Goal: Task Accomplishment & Management: Manage account settings

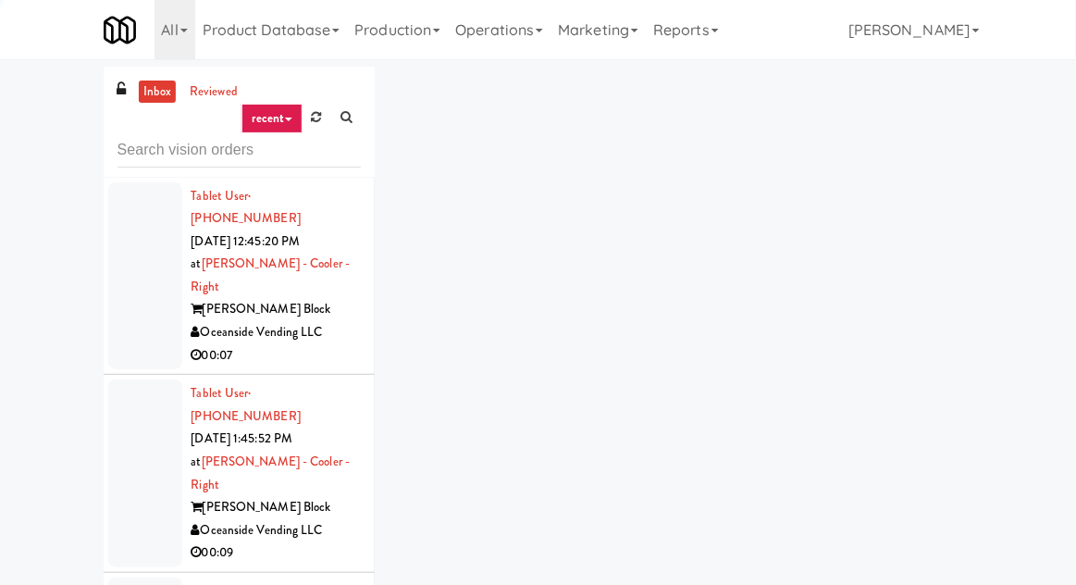
scroll to position [3020, 0]
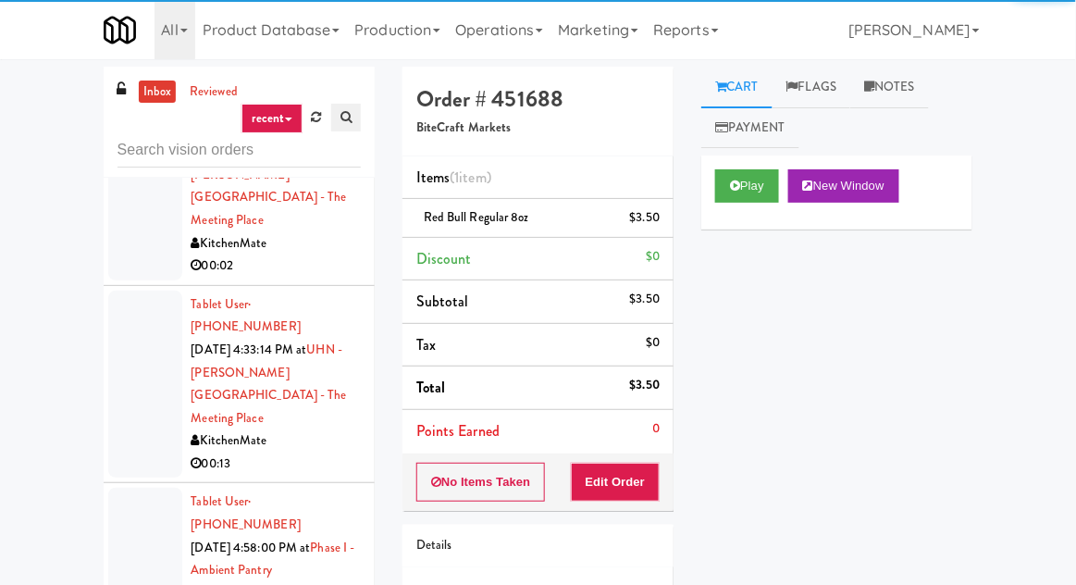
click at [333, 124] on link at bounding box center [346, 118] width 30 height 28
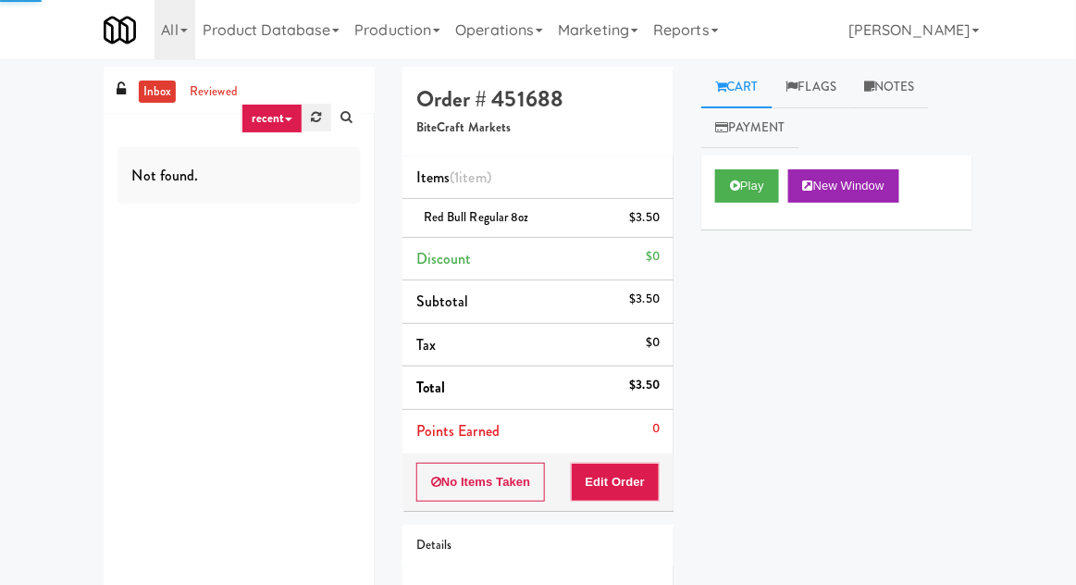
click at [319, 129] on link at bounding box center [317, 118] width 29 height 28
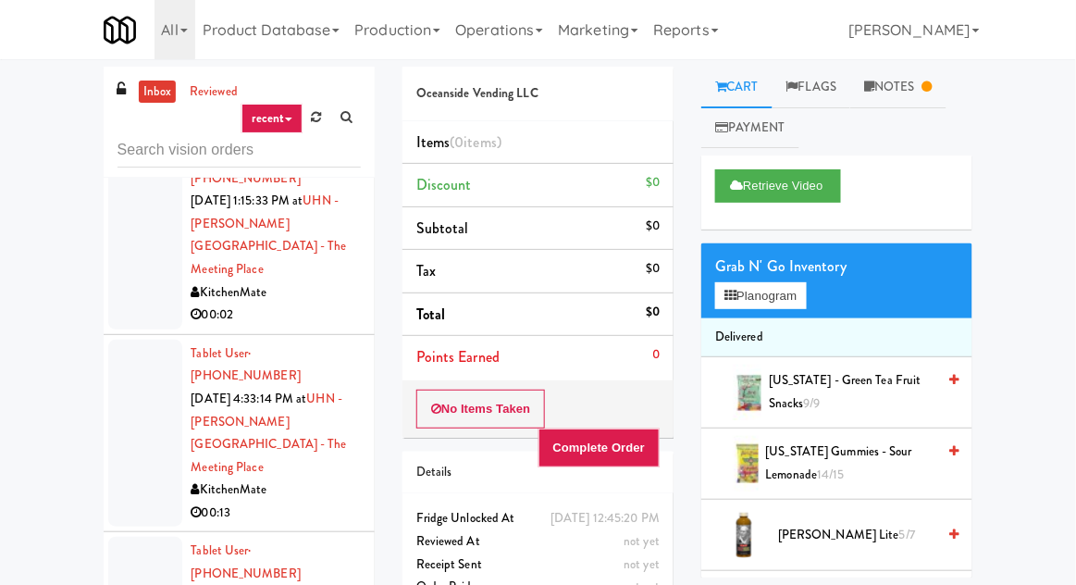
scroll to position [2977, 0]
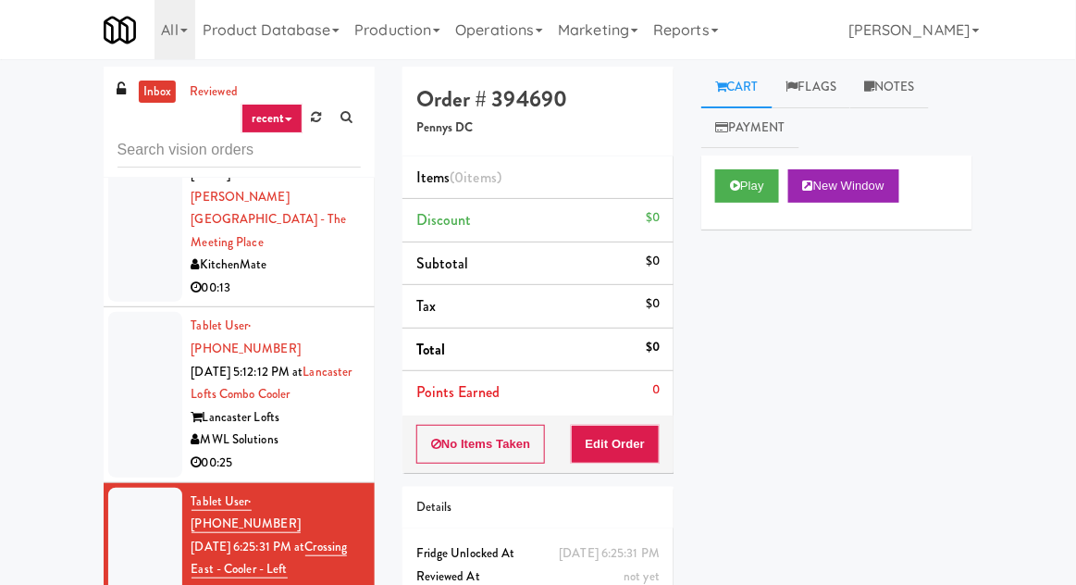
scroll to position [3194, 0]
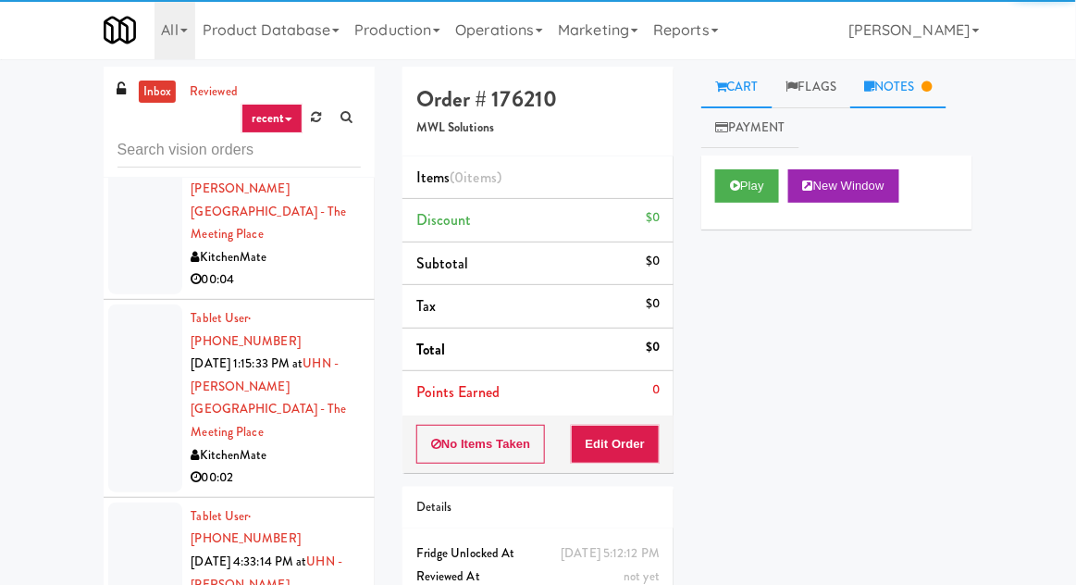
click at [889, 102] on link "Notes" at bounding box center [898, 88] width 96 height 42
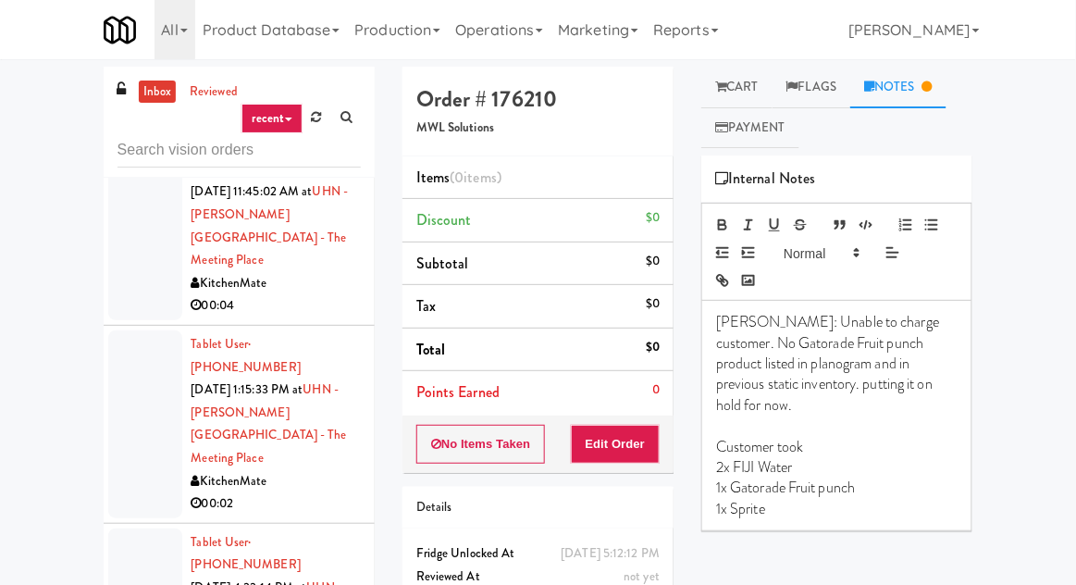
scroll to position [2781, 0]
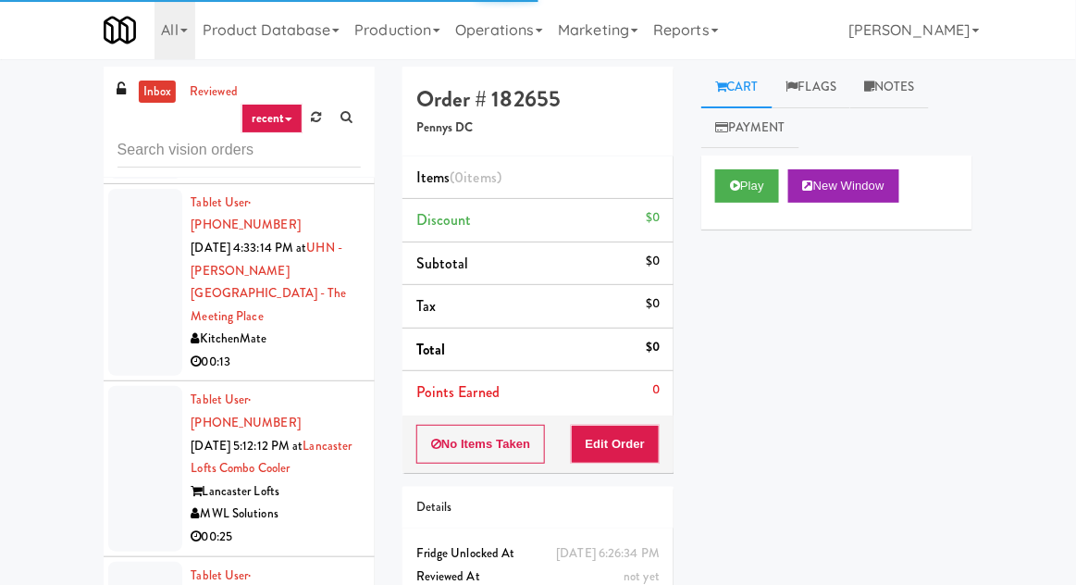
scroll to position [3134, 0]
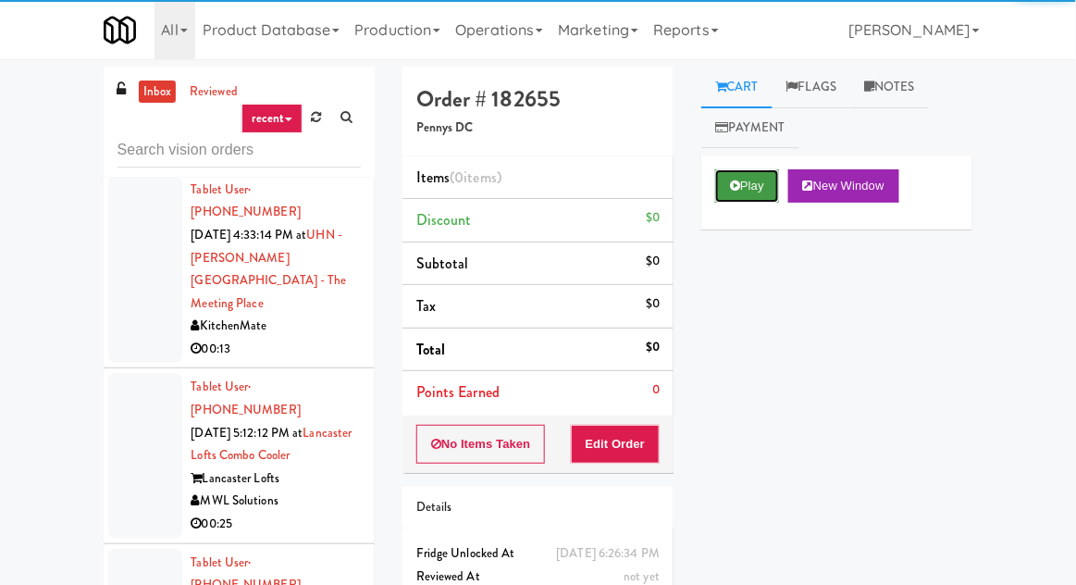
click at [719, 200] on button "Play" at bounding box center [747, 185] width 64 height 33
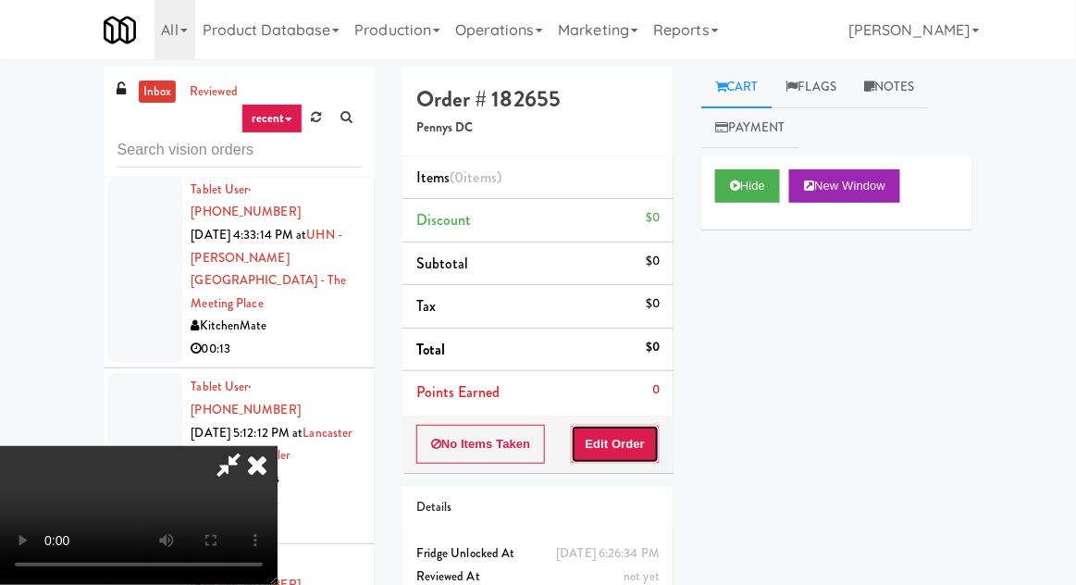
click at [620, 428] on button "Edit Order" at bounding box center [616, 444] width 90 height 39
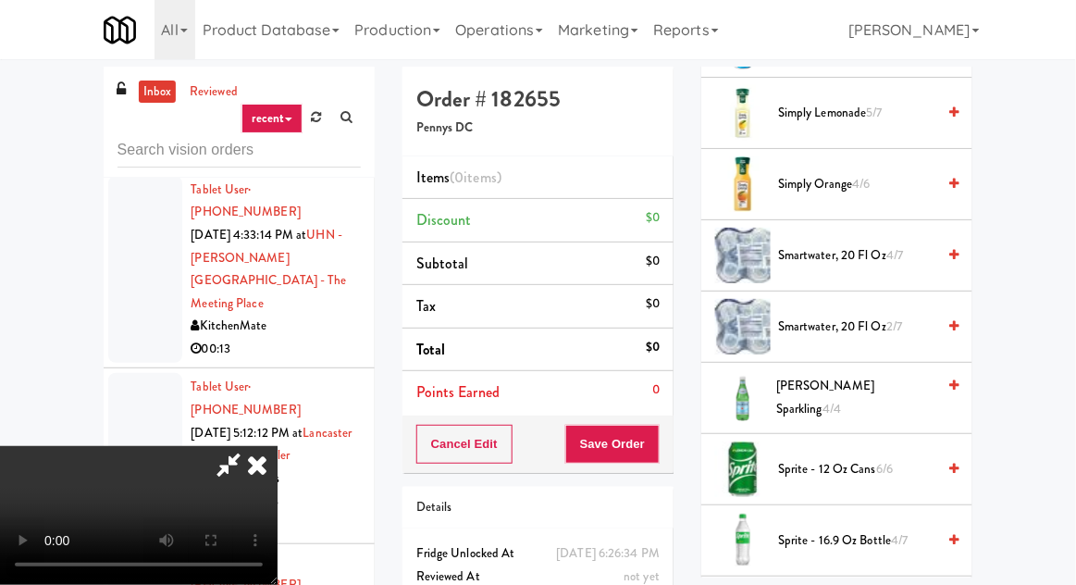
scroll to position [2035, 0]
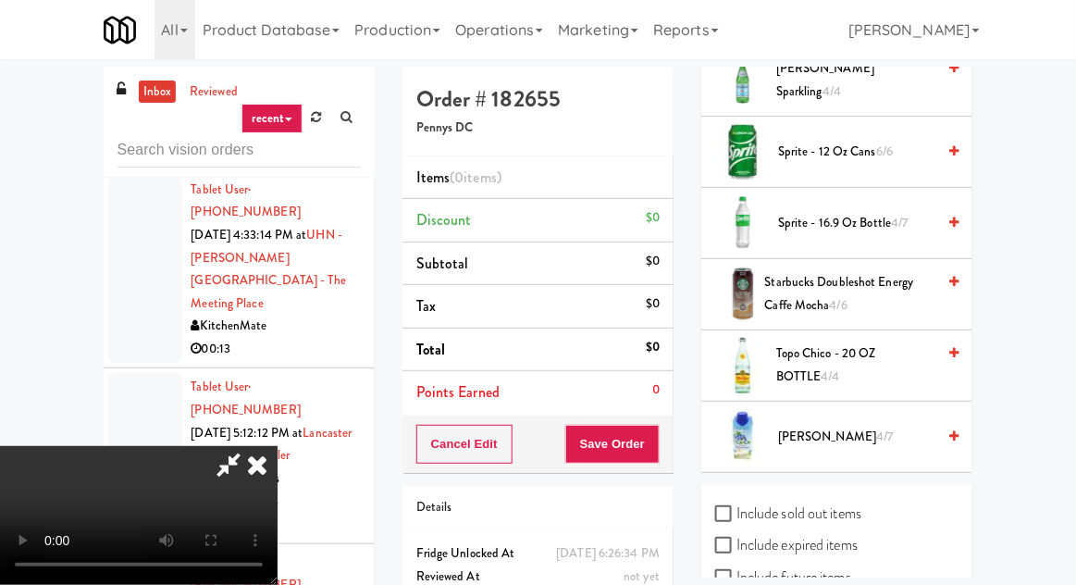
click at [850, 442] on li "Vita Coco 4/7" at bounding box center [836, 437] width 271 height 70
click at [876, 428] on span "4/7" at bounding box center [884, 437] width 17 height 18
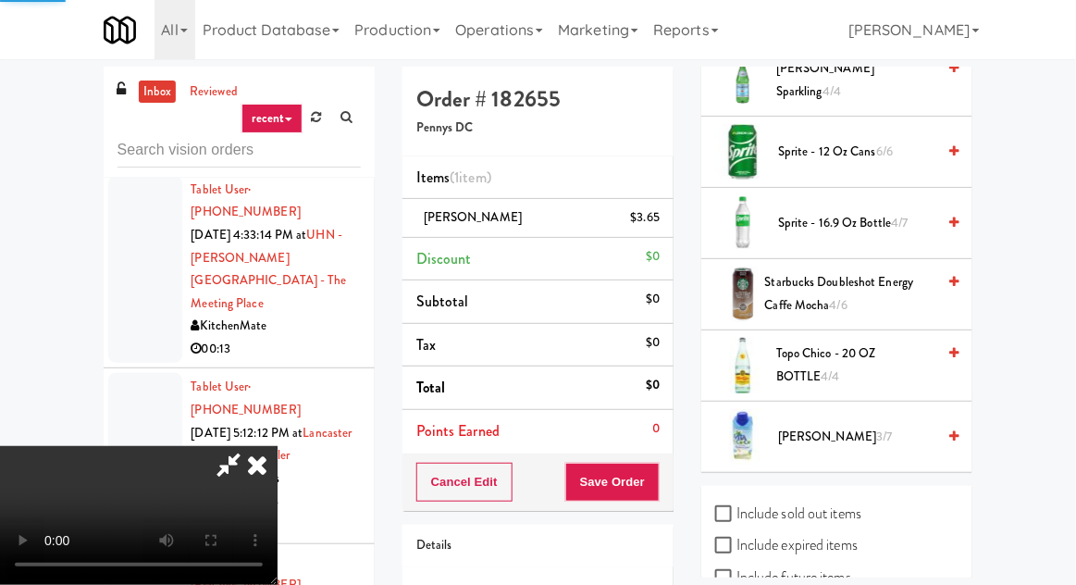
click at [674, 489] on div "Cancel Edit Save Order" at bounding box center [538, 481] width 271 height 57
click at [650, 468] on button "Save Order" at bounding box center [612, 482] width 94 height 39
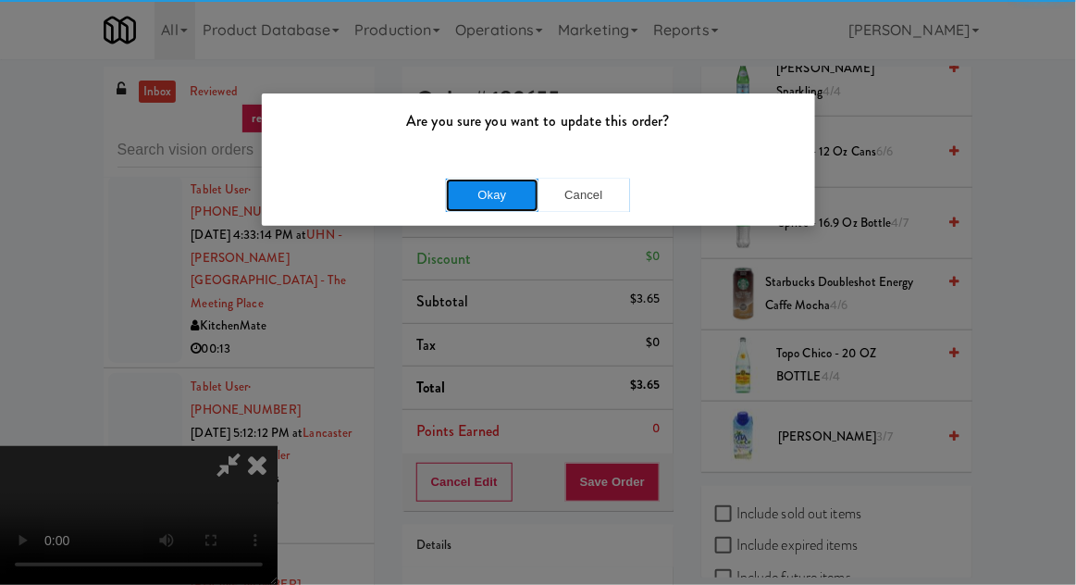
click at [520, 210] on button "Okay" at bounding box center [492, 195] width 93 height 33
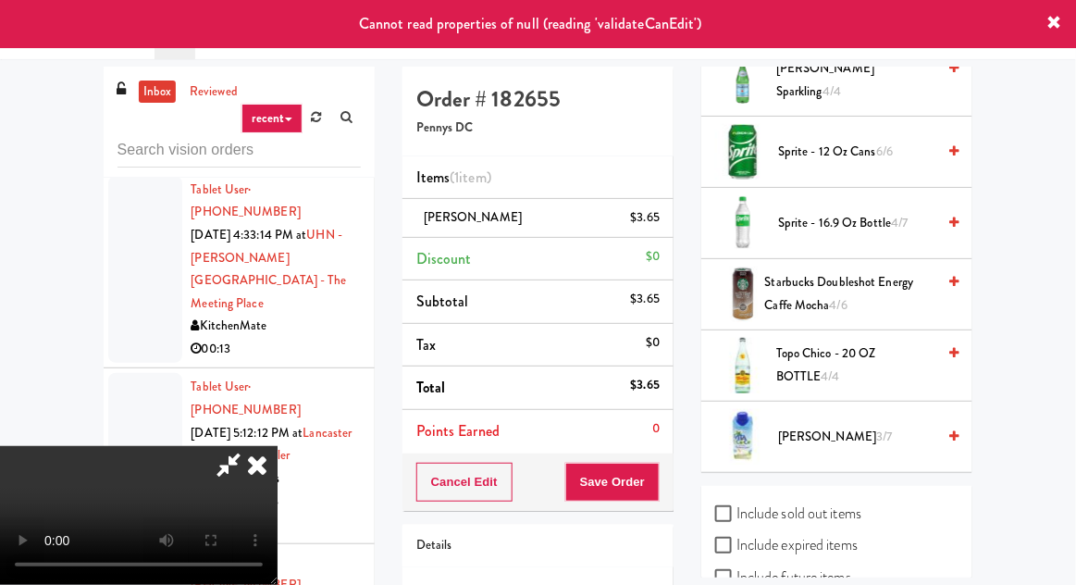
click at [278, 446] on icon at bounding box center [257, 464] width 41 height 37
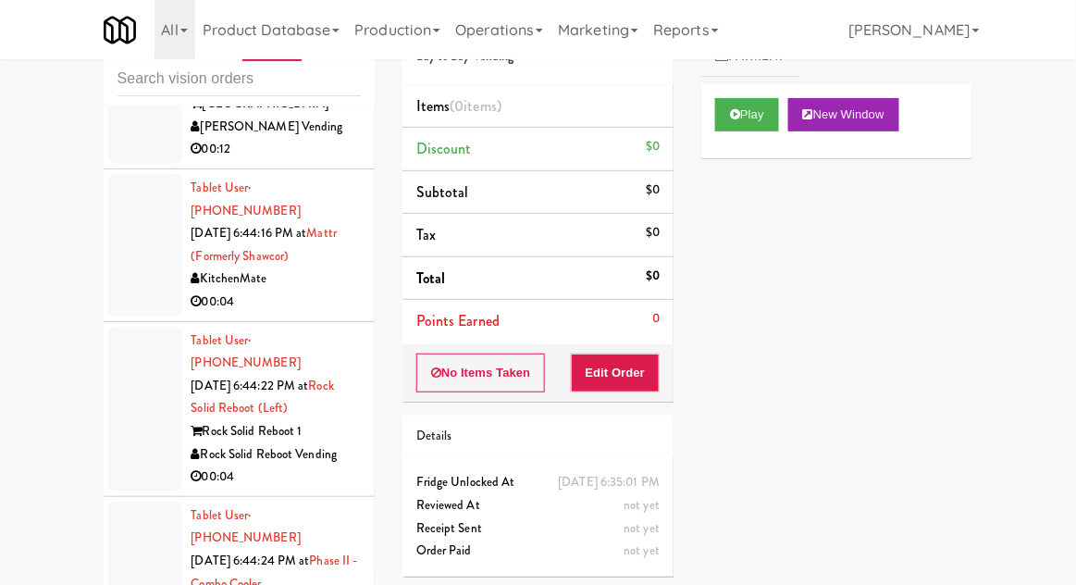
scroll to position [11707, 0]
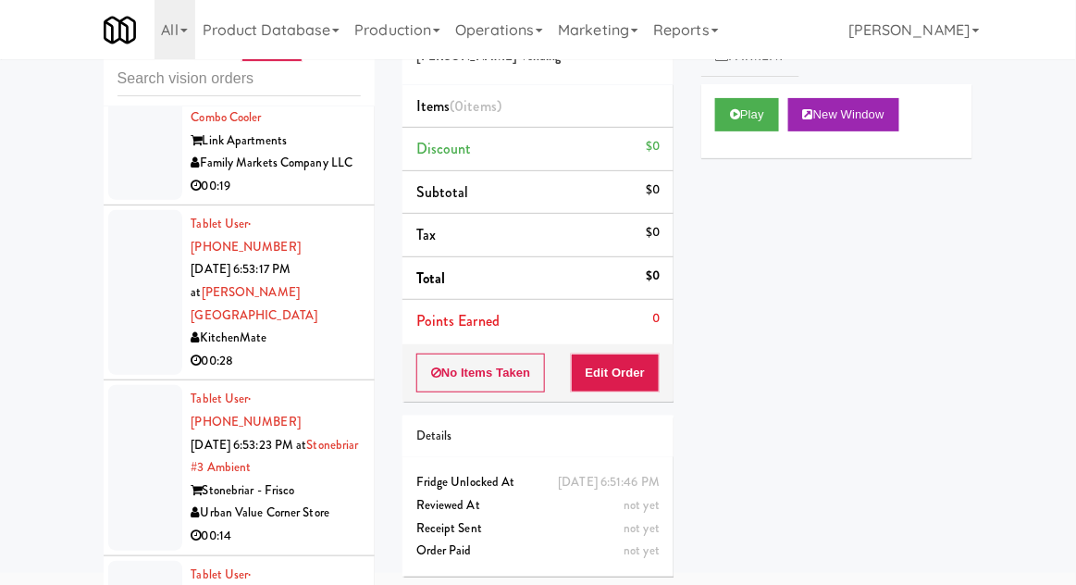
scroll to position [15113, 0]
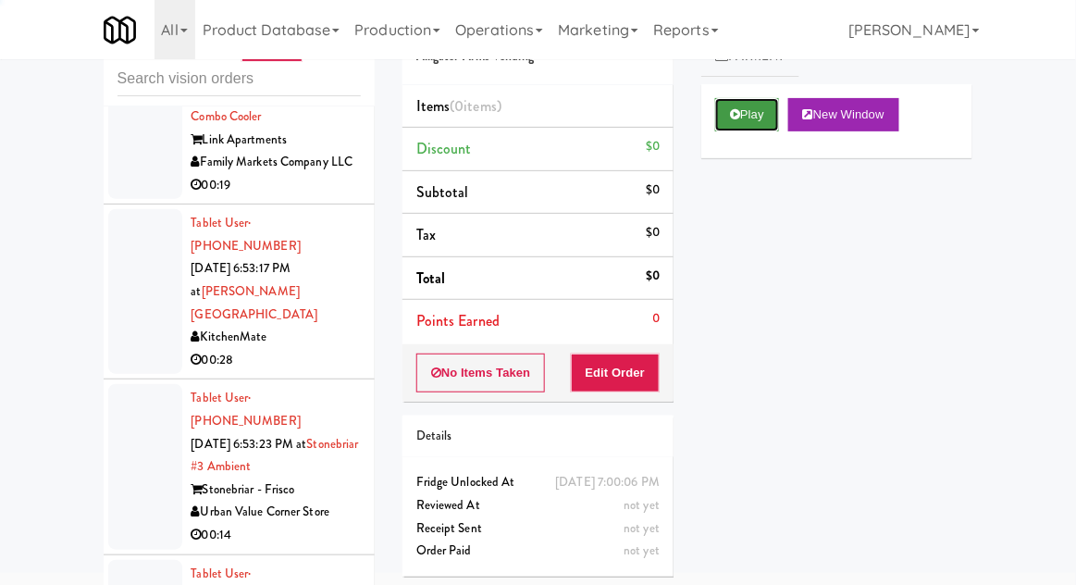
click at [729, 130] on button "Play" at bounding box center [747, 114] width 64 height 33
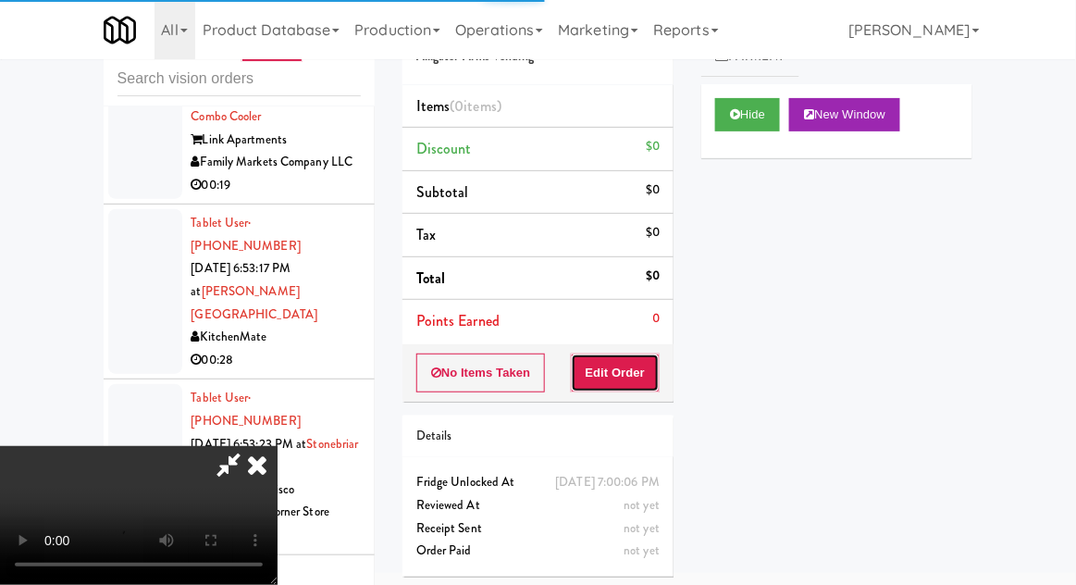
click at [632, 379] on button "Edit Order" at bounding box center [616, 373] width 90 height 39
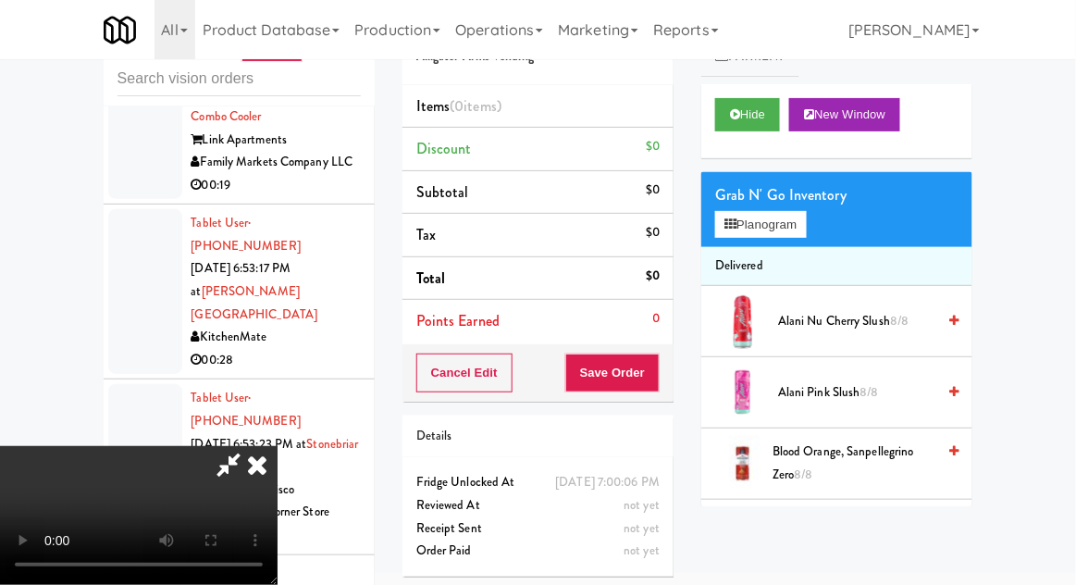
click at [855, 395] on span "Alani Pink Slush 8/8" at bounding box center [856, 392] width 157 height 23
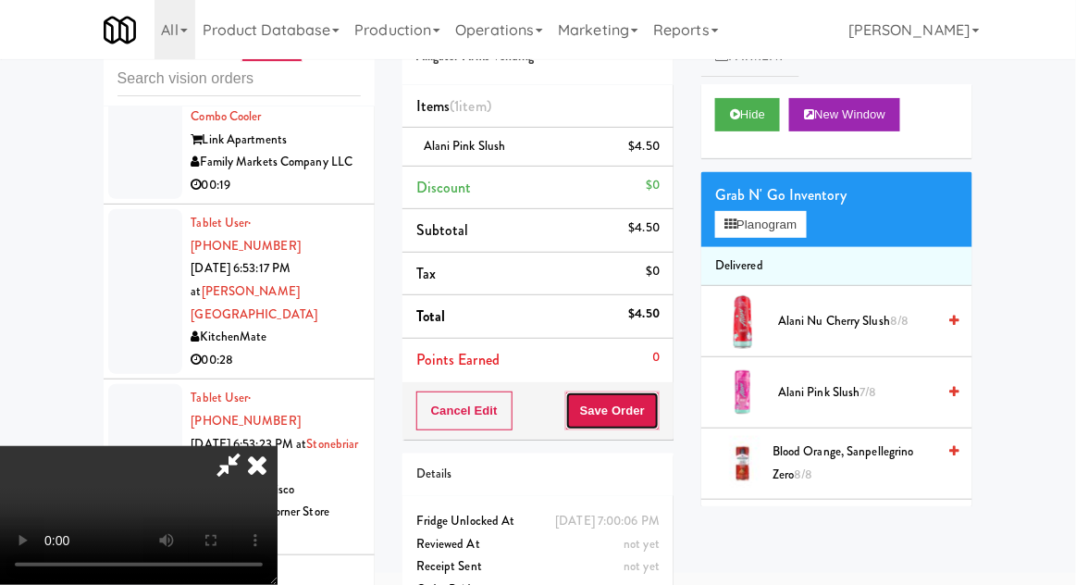
click at [657, 396] on button "Save Order" at bounding box center [612, 410] width 94 height 39
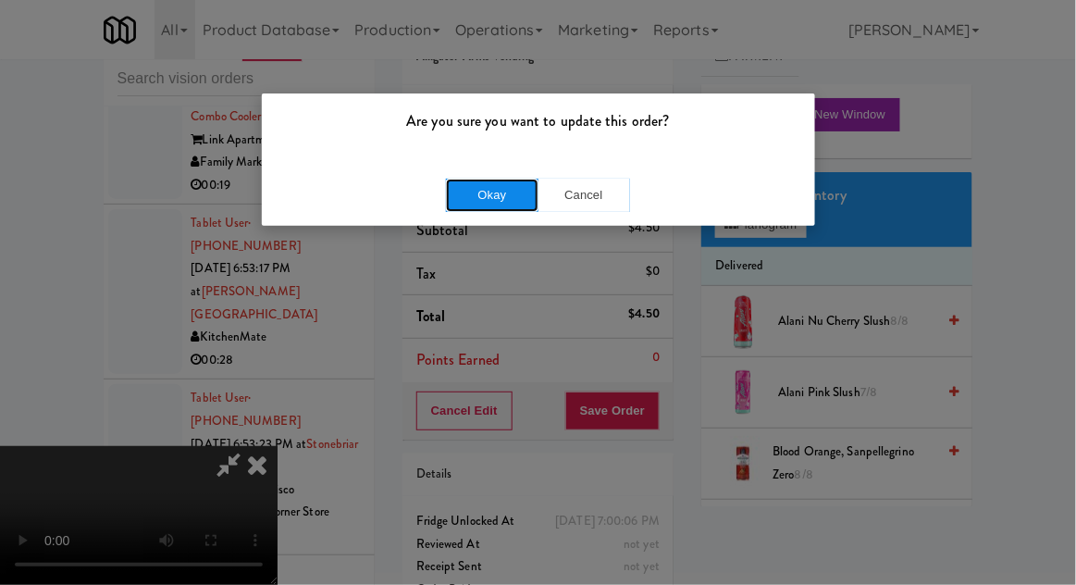
click at [485, 210] on button "Okay" at bounding box center [492, 195] width 93 height 33
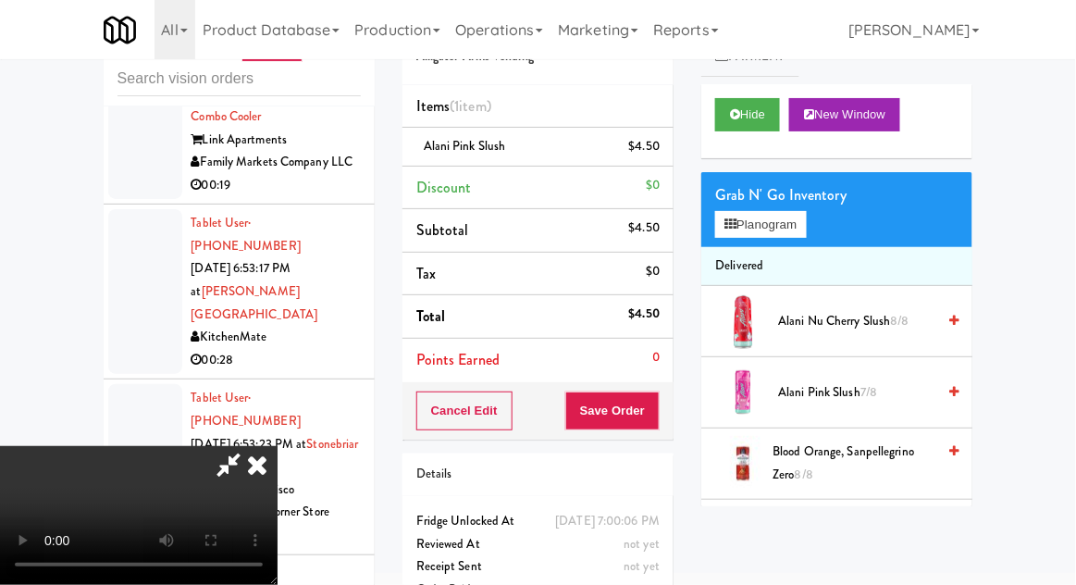
click at [465, 189] on div at bounding box center [538, 292] width 1076 height 585
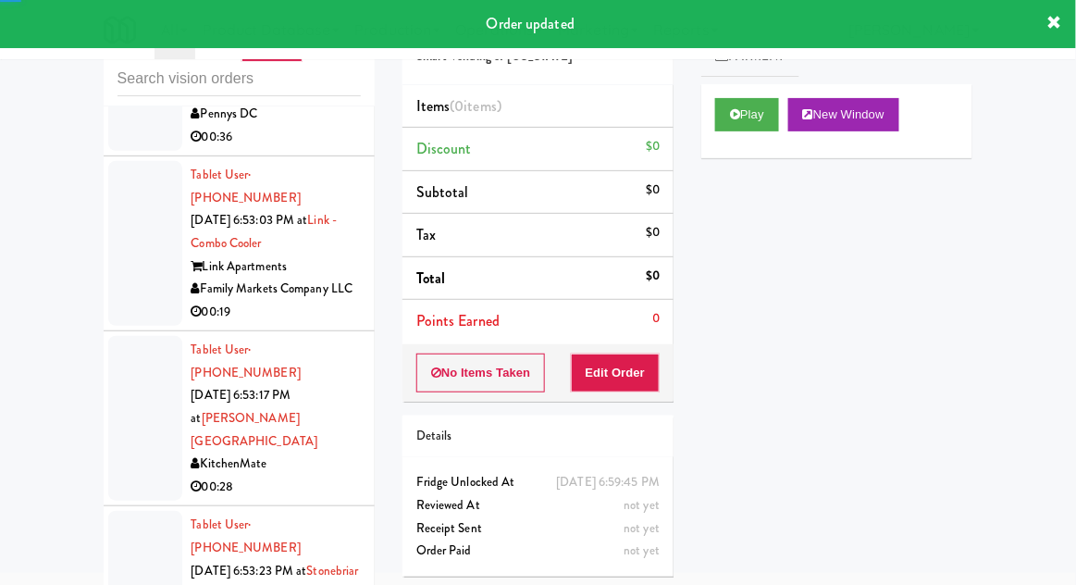
scroll to position [14986, 0]
click at [759, 101] on button "Play" at bounding box center [747, 114] width 64 height 33
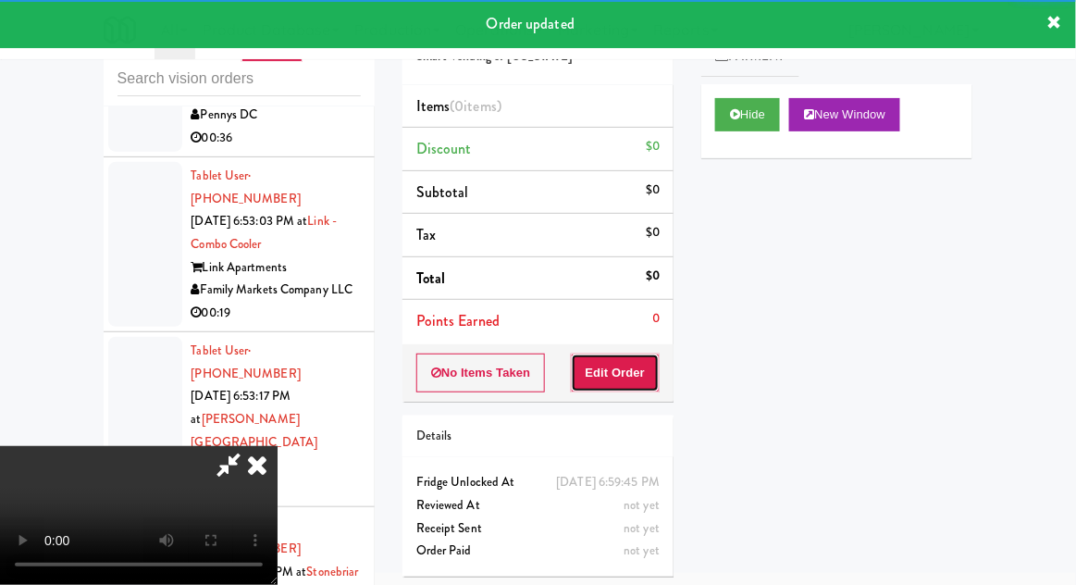
click at [604, 366] on button "Edit Order" at bounding box center [616, 373] width 90 height 39
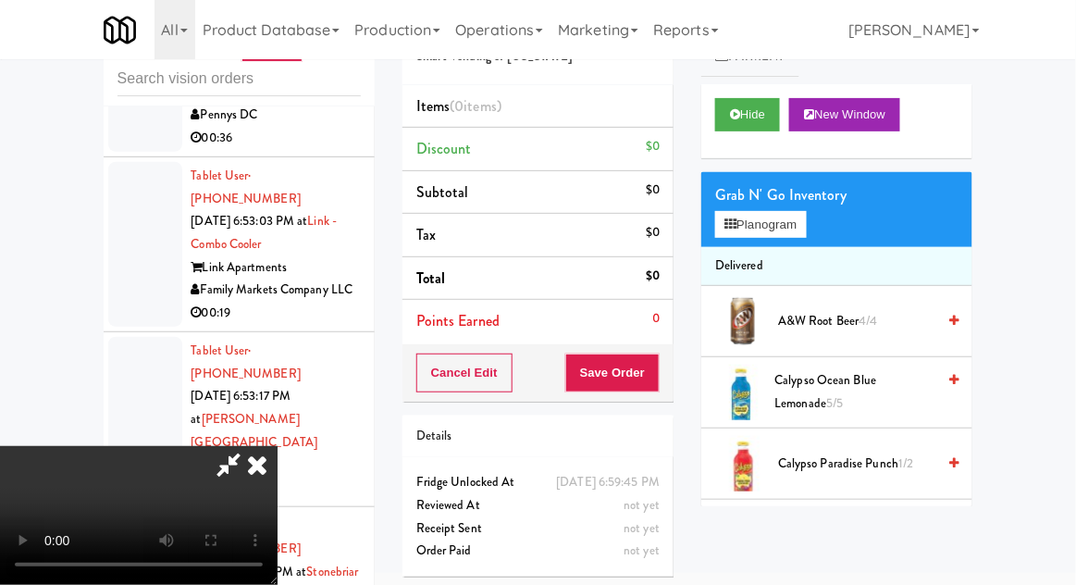
click at [835, 393] on span "Calypso Ocean Blue Lemonade 5/5" at bounding box center [856, 391] width 161 height 45
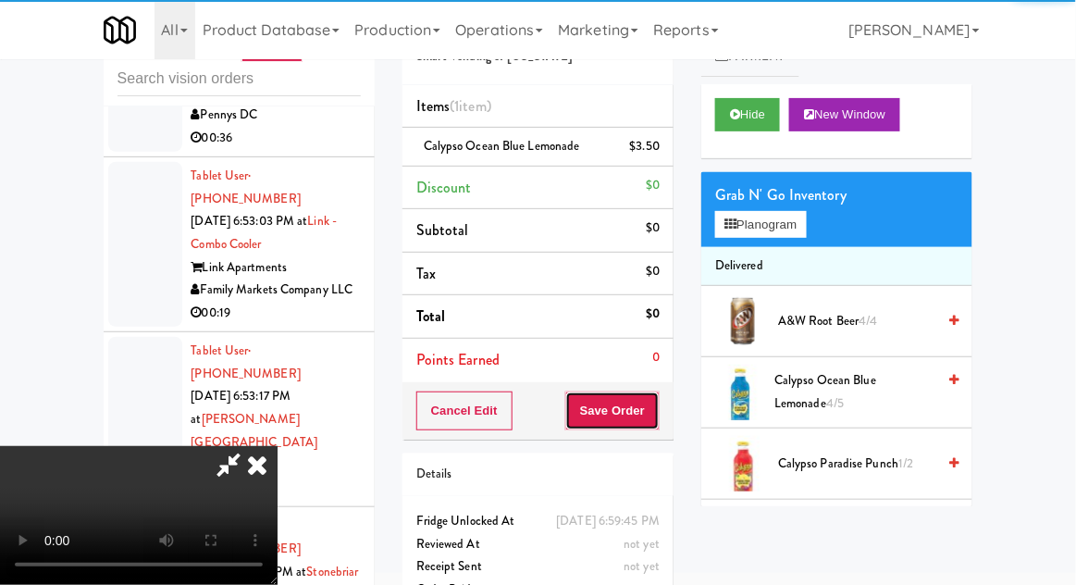
click at [656, 403] on button "Save Order" at bounding box center [612, 410] width 94 height 39
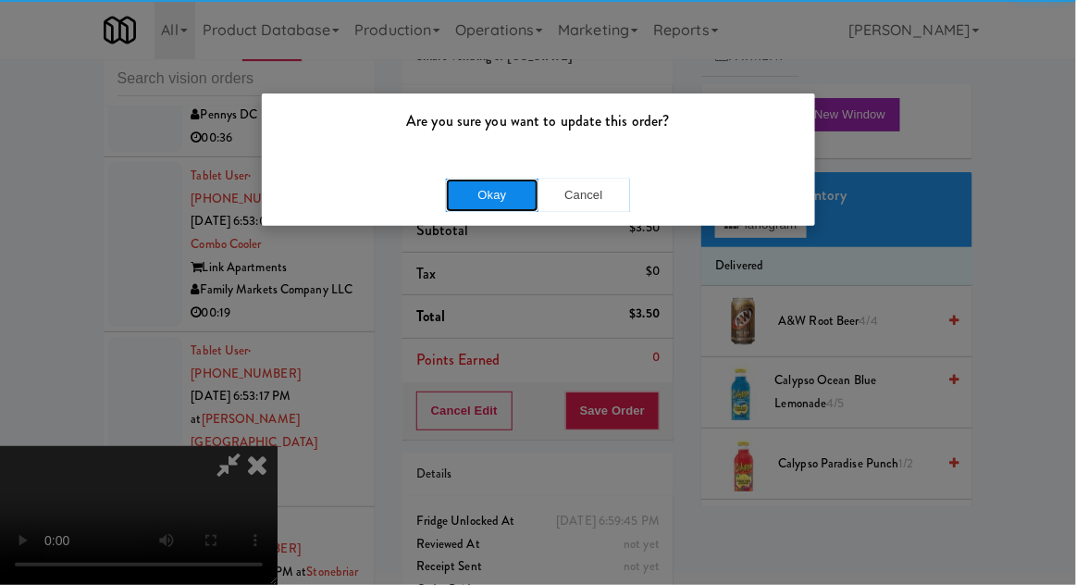
click at [503, 191] on button "Okay" at bounding box center [492, 195] width 93 height 33
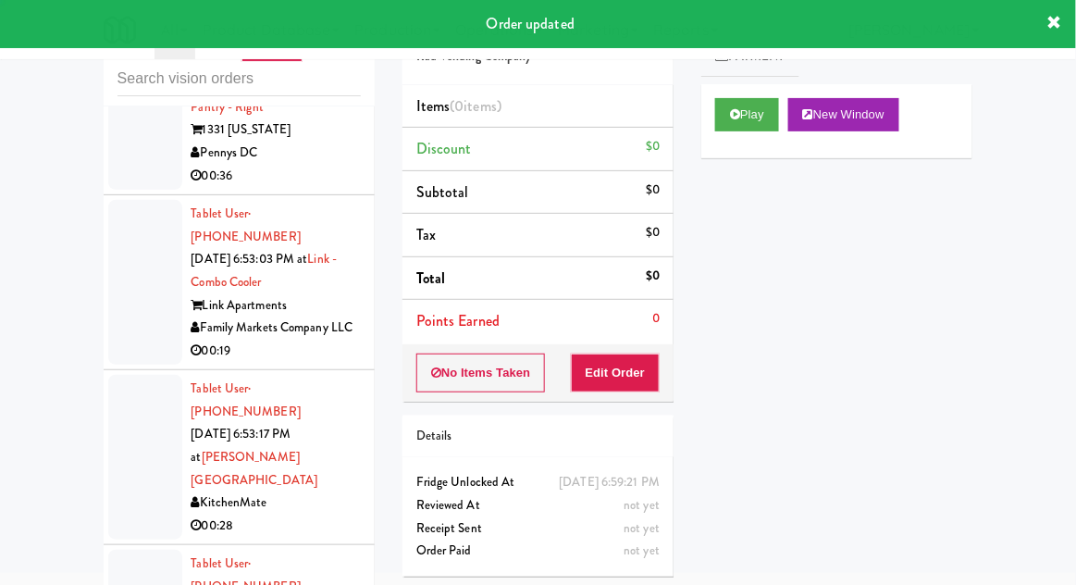
scroll to position [14877, 0]
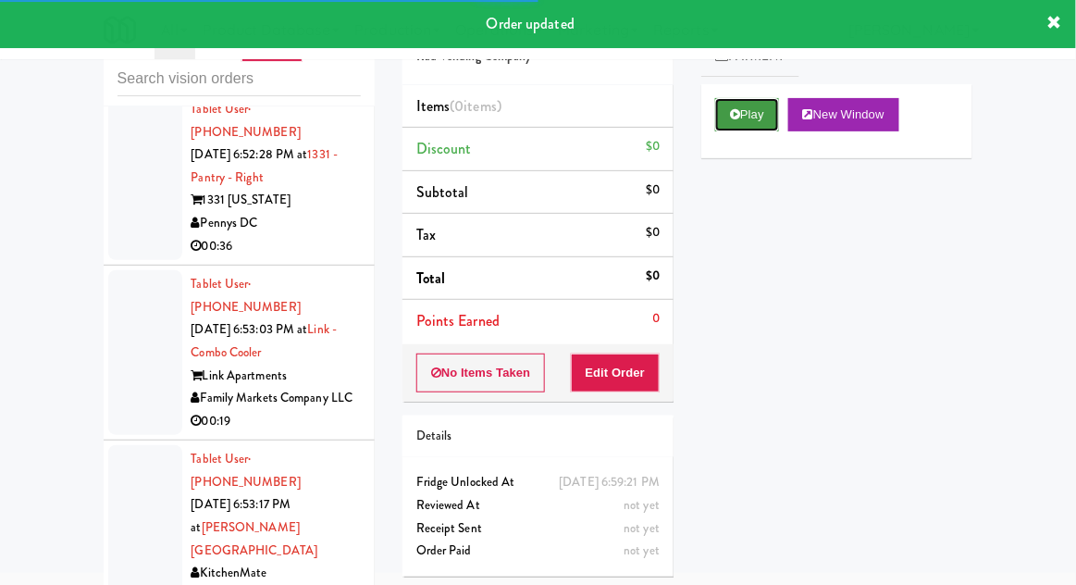
click at [771, 118] on button "Play" at bounding box center [747, 114] width 64 height 33
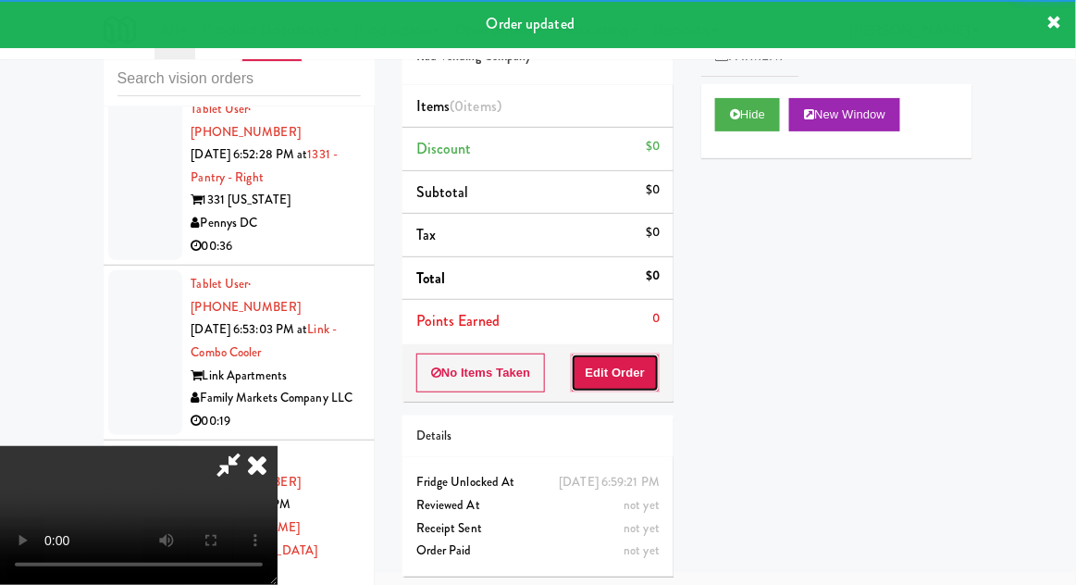
click at [635, 367] on button "Edit Order" at bounding box center [616, 373] width 90 height 39
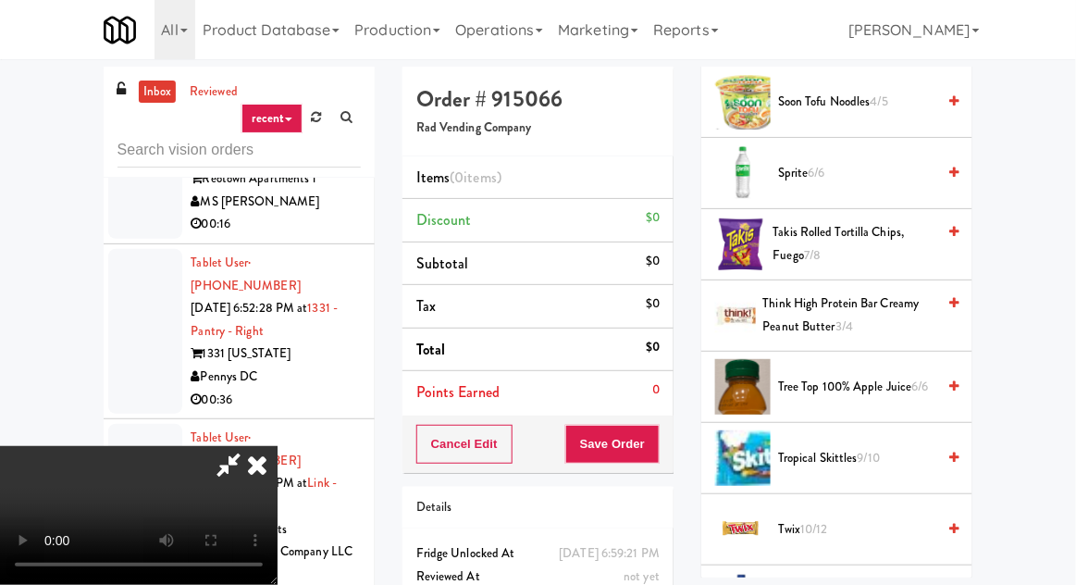
scroll to position [2291, 0]
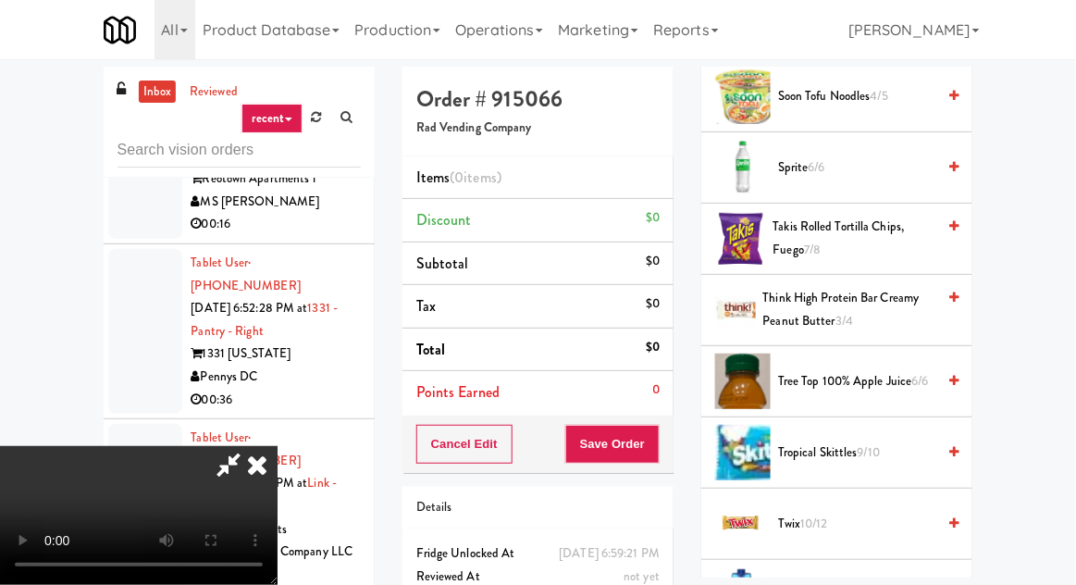
click at [932, 301] on span "Think High Protein Bar Creamy Peanut Butter 3/4" at bounding box center [849, 309] width 173 height 45
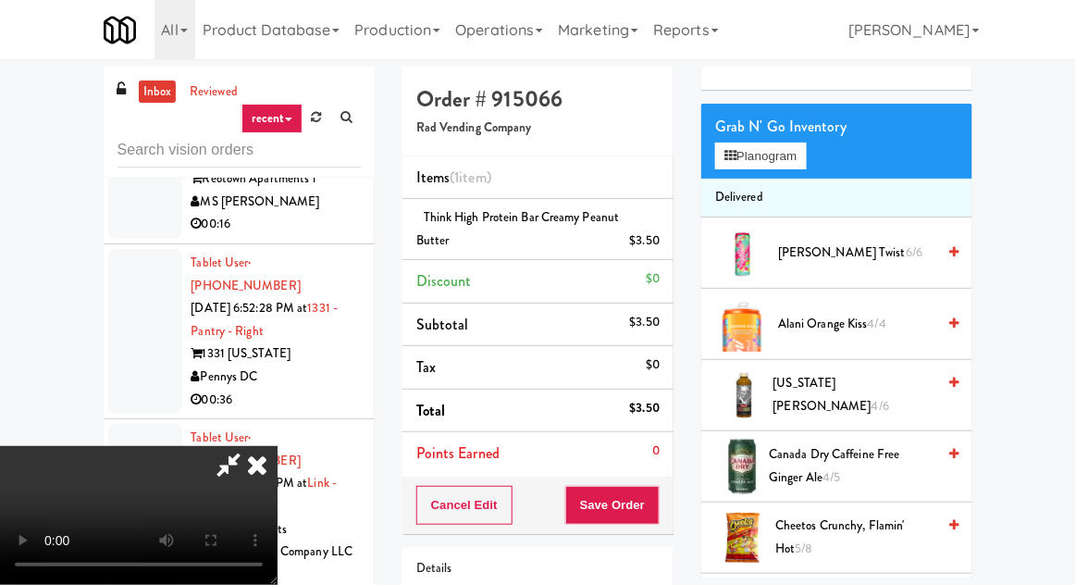
scroll to position [0, 0]
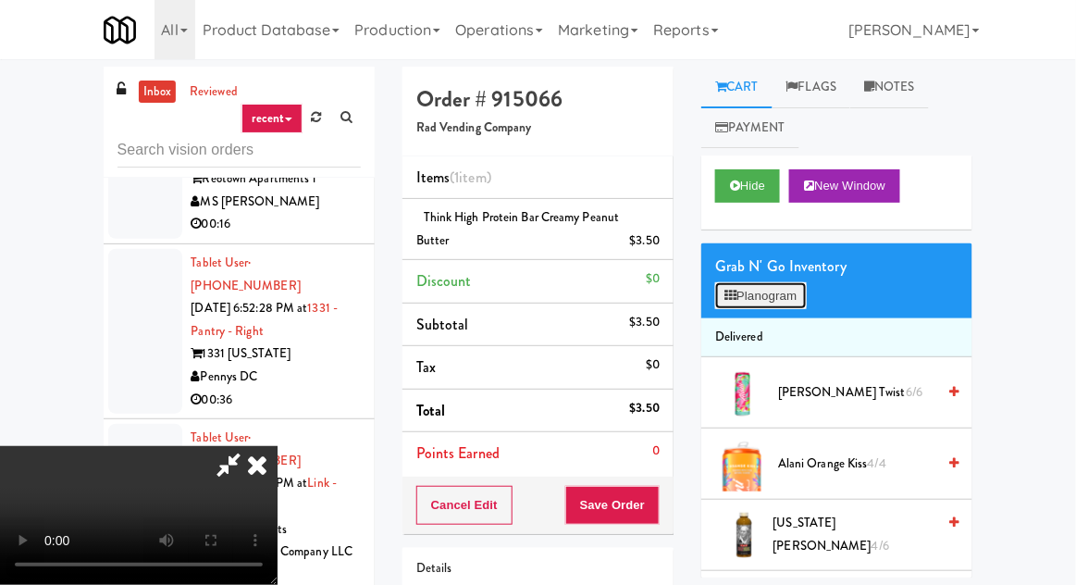
click at [778, 299] on button "Planogram" at bounding box center [760, 296] width 91 height 28
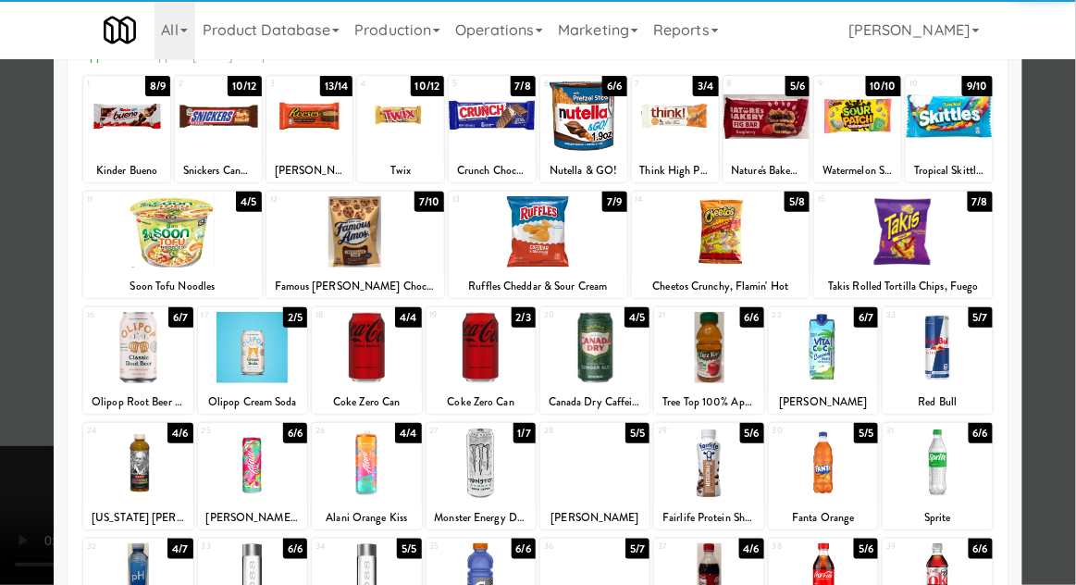
scroll to position [106, 0]
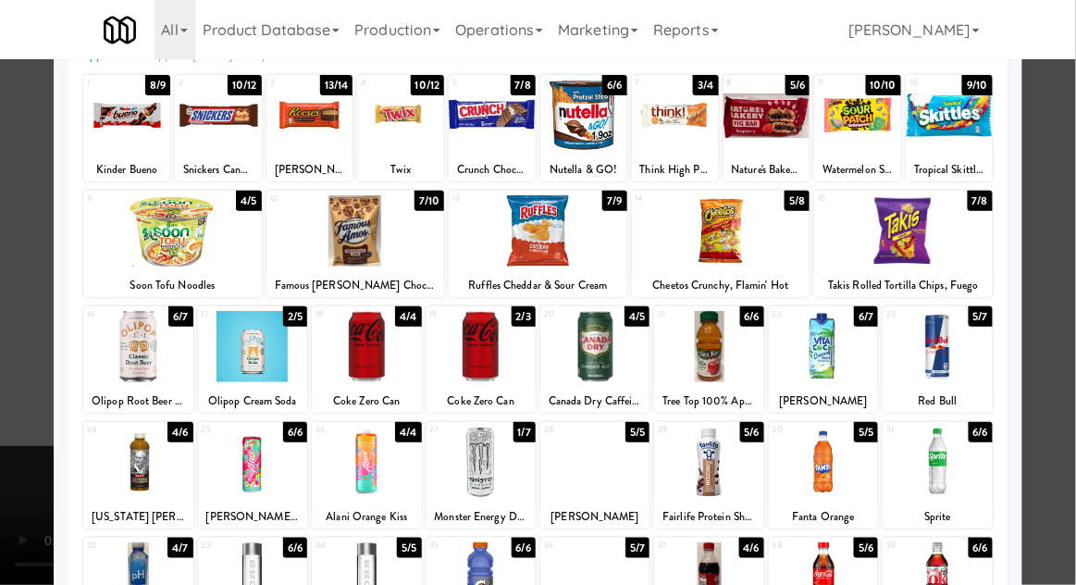
click at [495, 482] on div at bounding box center [481, 462] width 109 height 71
click at [16, 515] on div at bounding box center [538, 292] width 1076 height 585
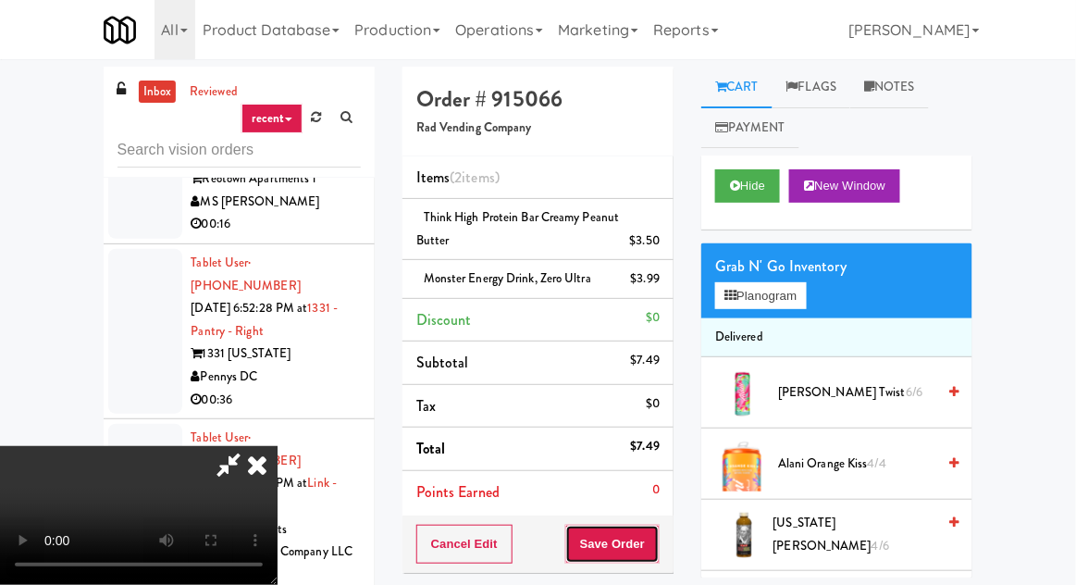
click at [657, 542] on button "Save Order" at bounding box center [612, 544] width 94 height 39
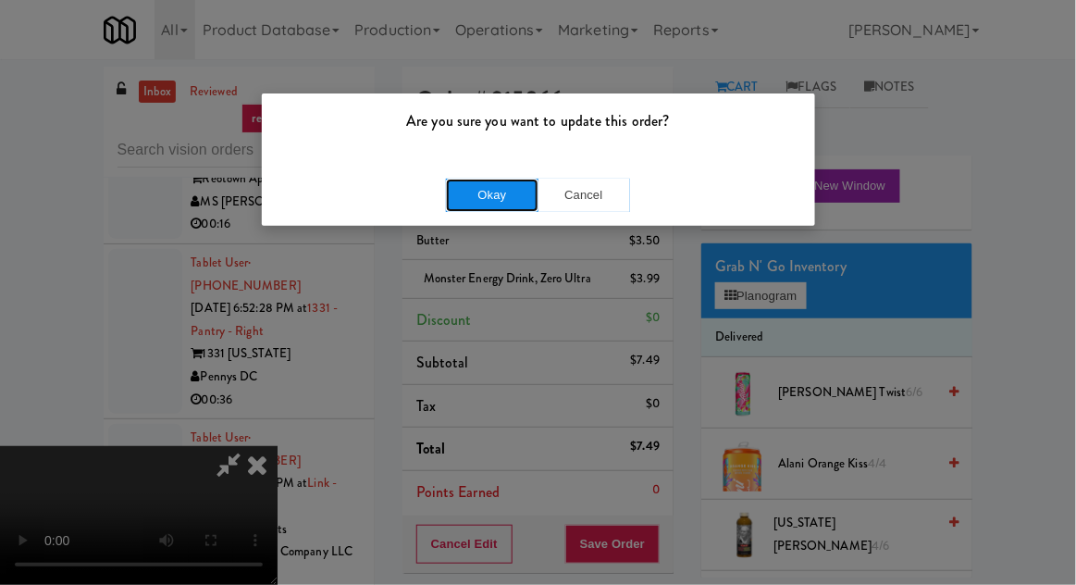
click at [493, 206] on button "Okay" at bounding box center [492, 195] width 93 height 33
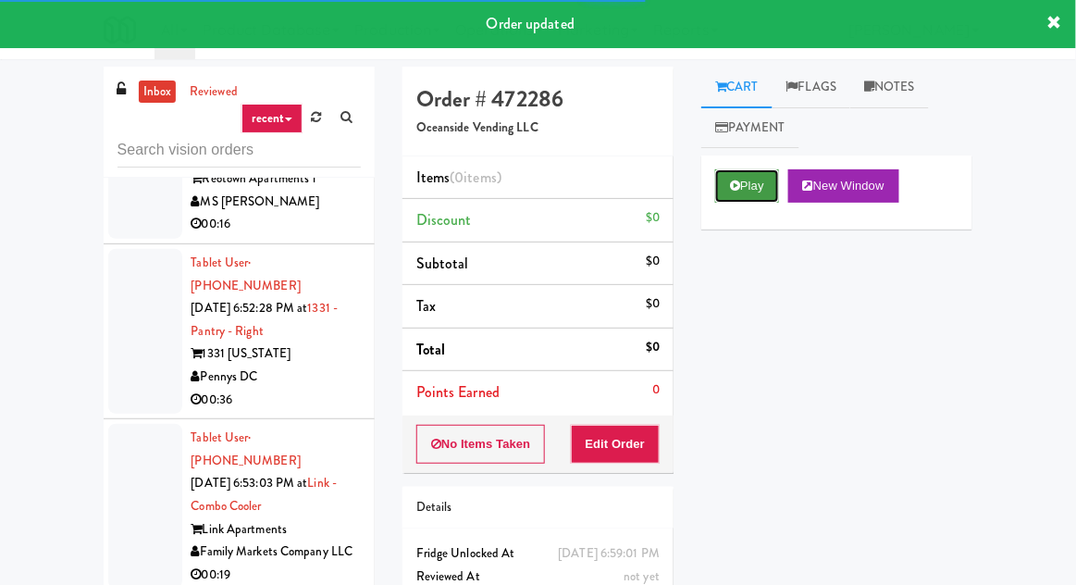
click at [757, 192] on button "Play" at bounding box center [747, 185] width 64 height 33
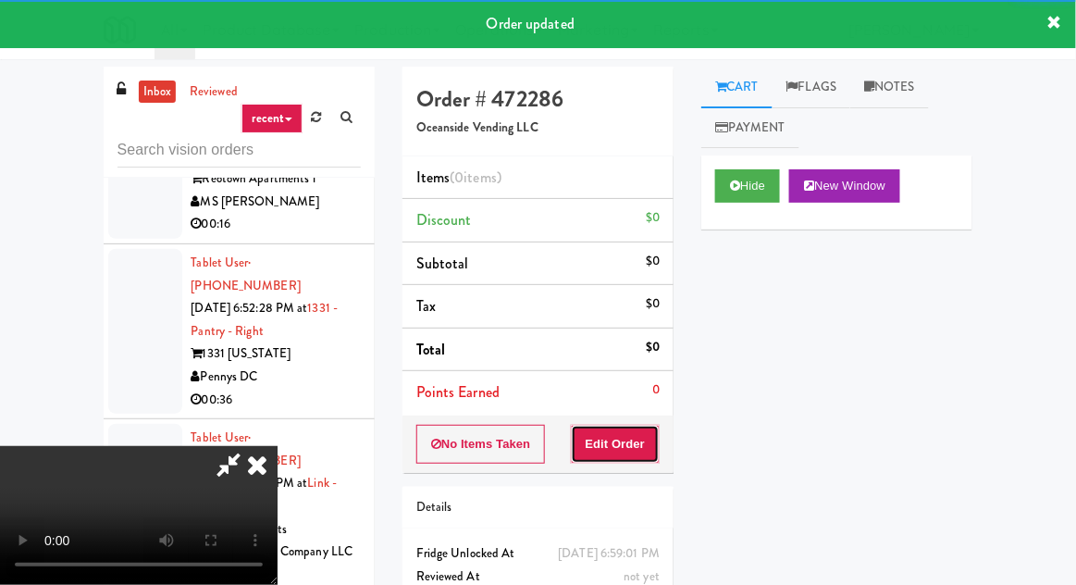
click at [631, 435] on button "Edit Order" at bounding box center [616, 444] width 90 height 39
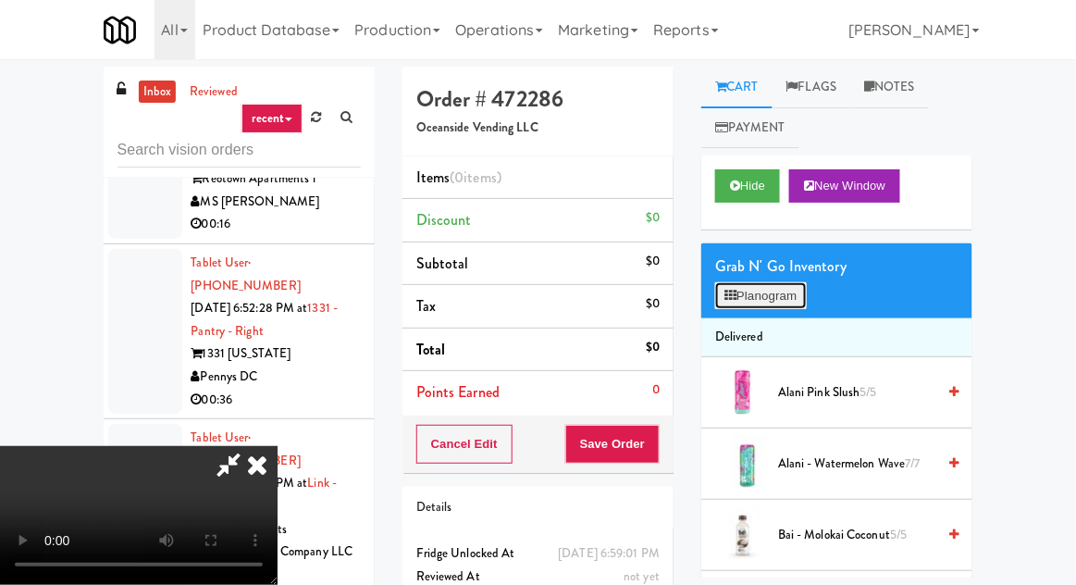
click at [757, 295] on button "Planogram" at bounding box center [760, 296] width 91 height 28
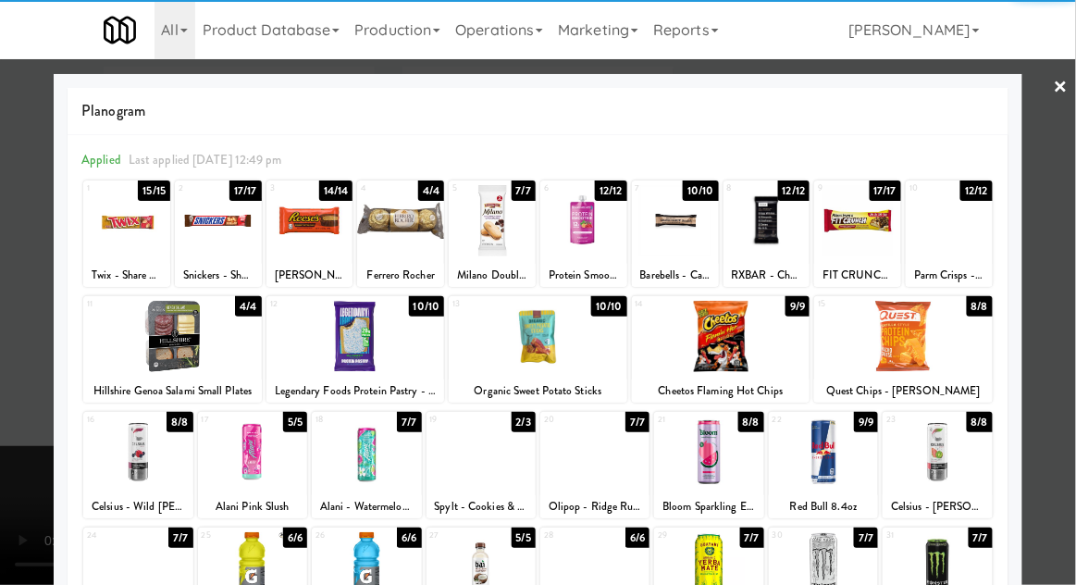
click at [305, 332] on div at bounding box center [356, 336] width 179 height 71
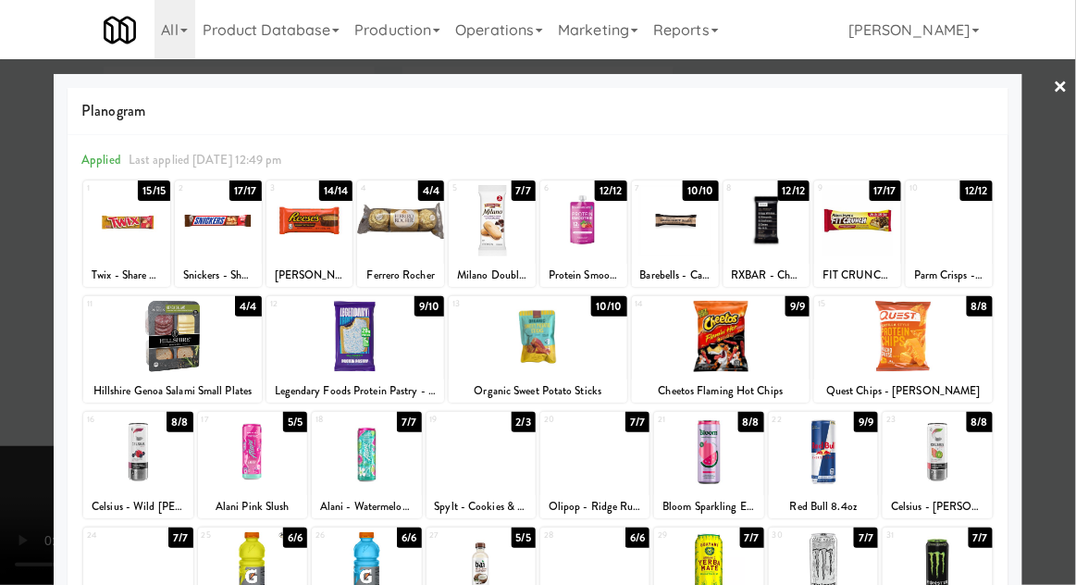
click at [476, 444] on div at bounding box center [481, 451] width 109 height 71
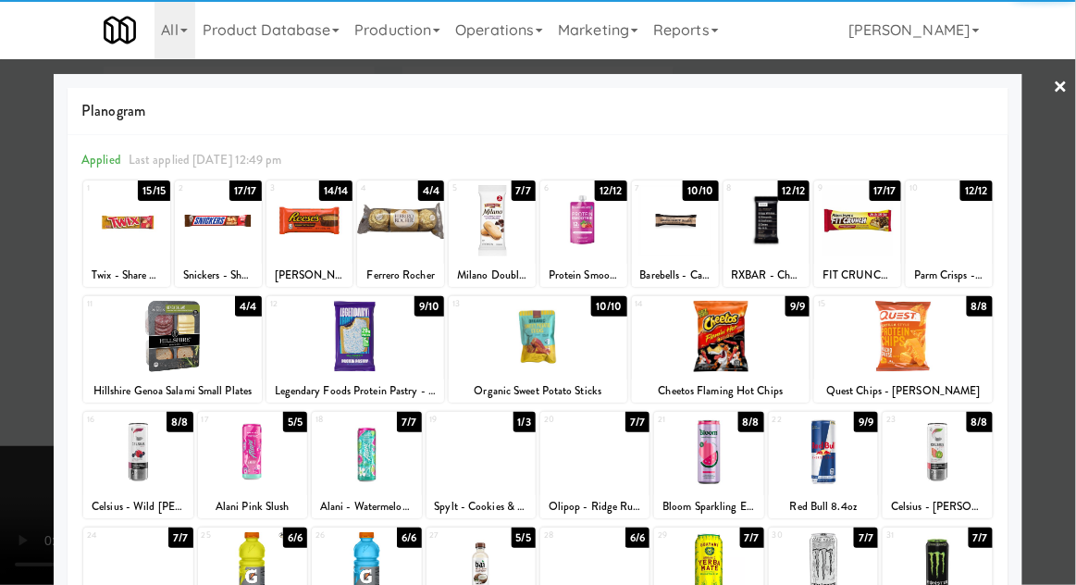
click at [25, 513] on div at bounding box center [538, 292] width 1076 height 585
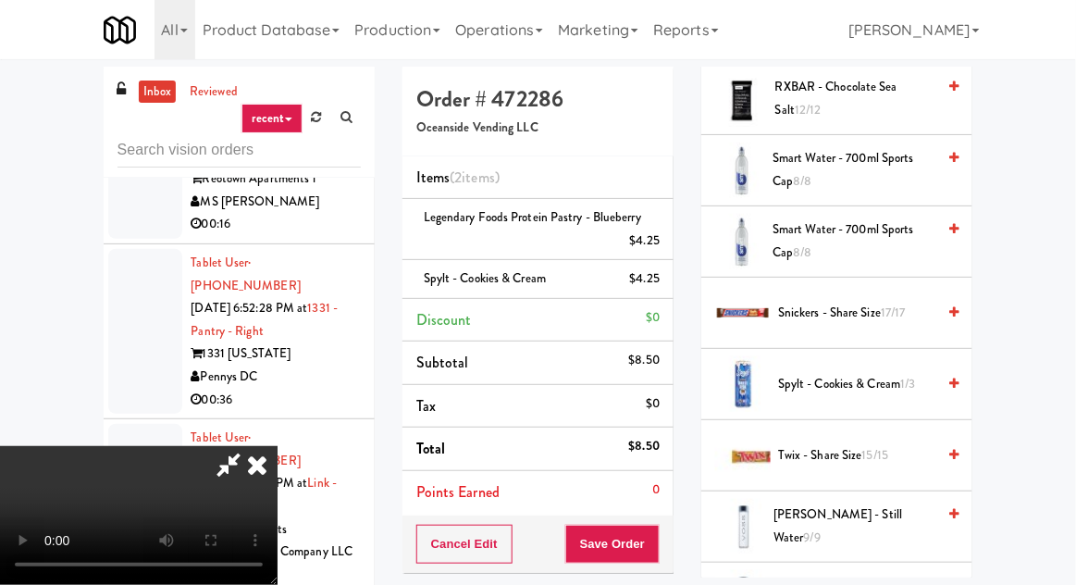
scroll to position [2358, 0]
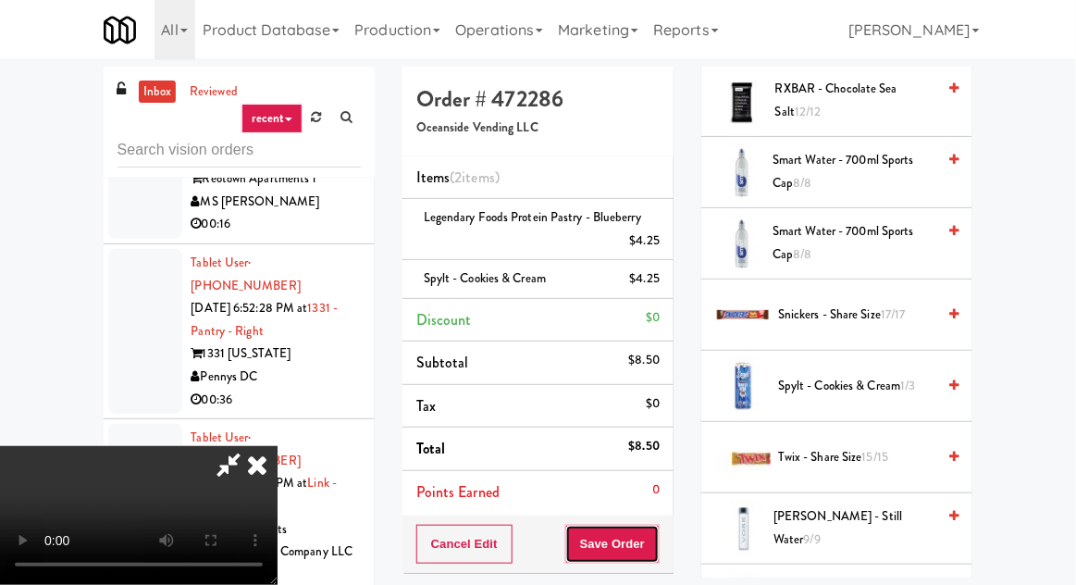
click at [649, 544] on button "Save Order" at bounding box center [612, 544] width 94 height 39
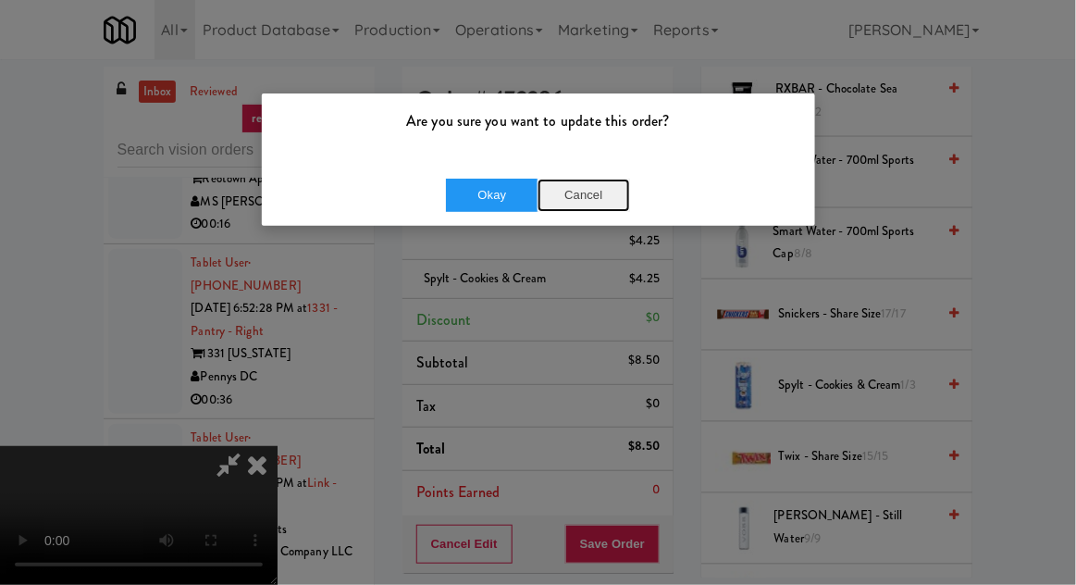
click at [588, 202] on button "Cancel" at bounding box center [584, 195] width 93 height 33
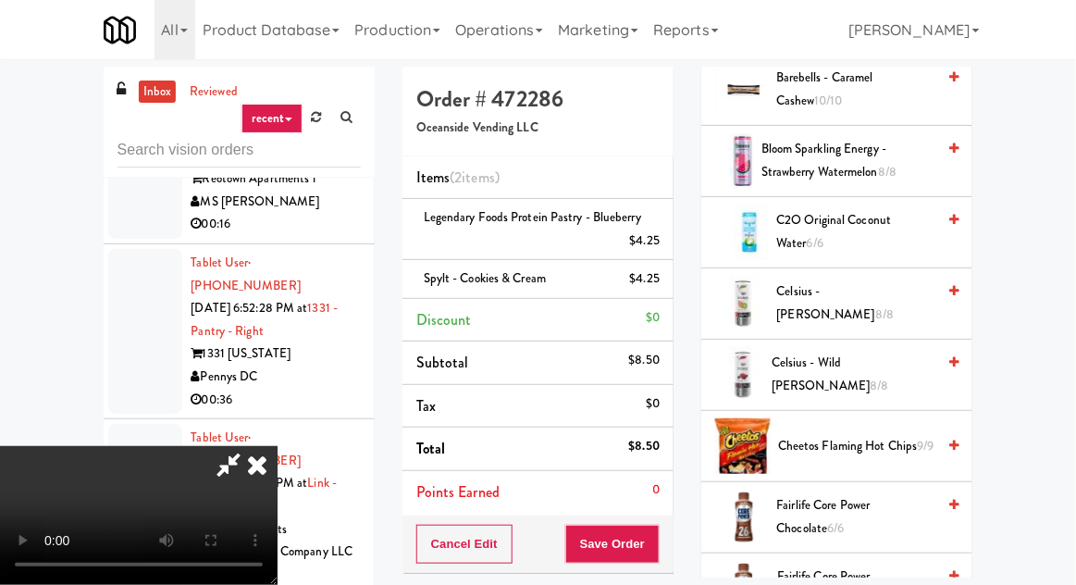
scroll to position [0, 0]
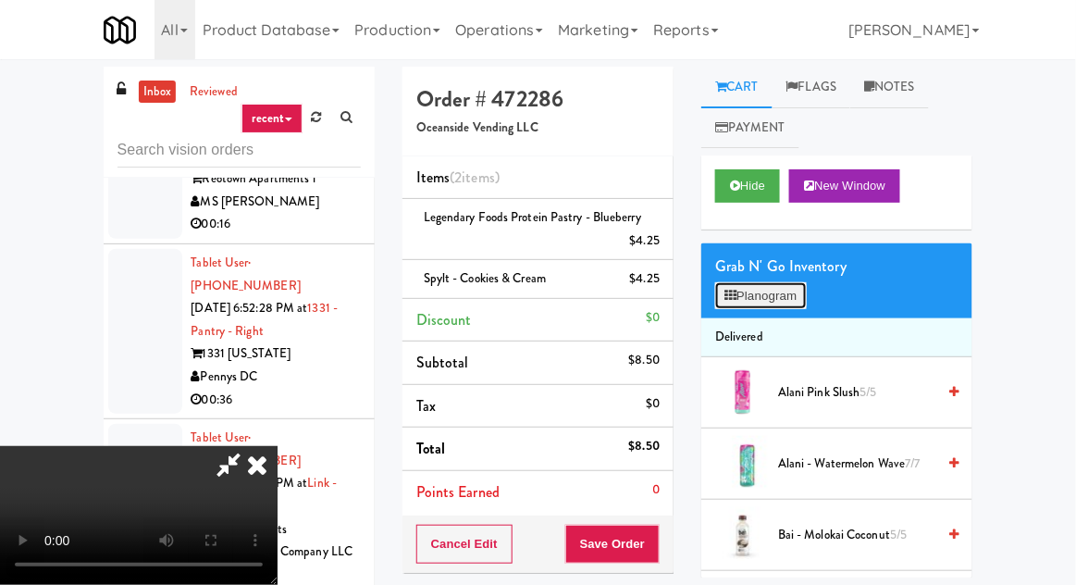
click at [792, 299] on button "Planogram" at bounding box center [760, 296] width 91 height 28
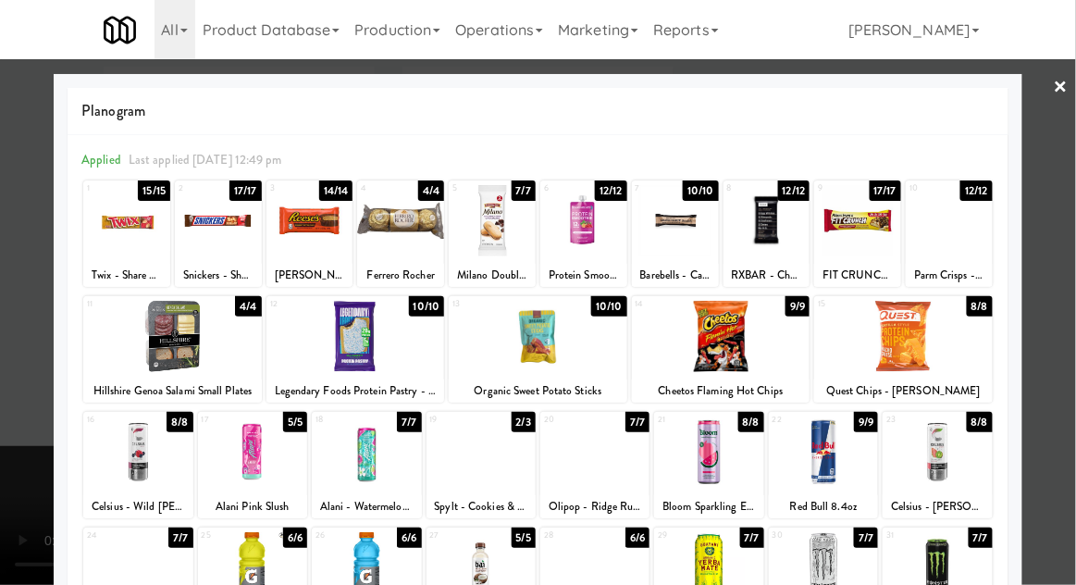
click at [15, 518] on div at bounding box center [538, 292] width 1076 height 585
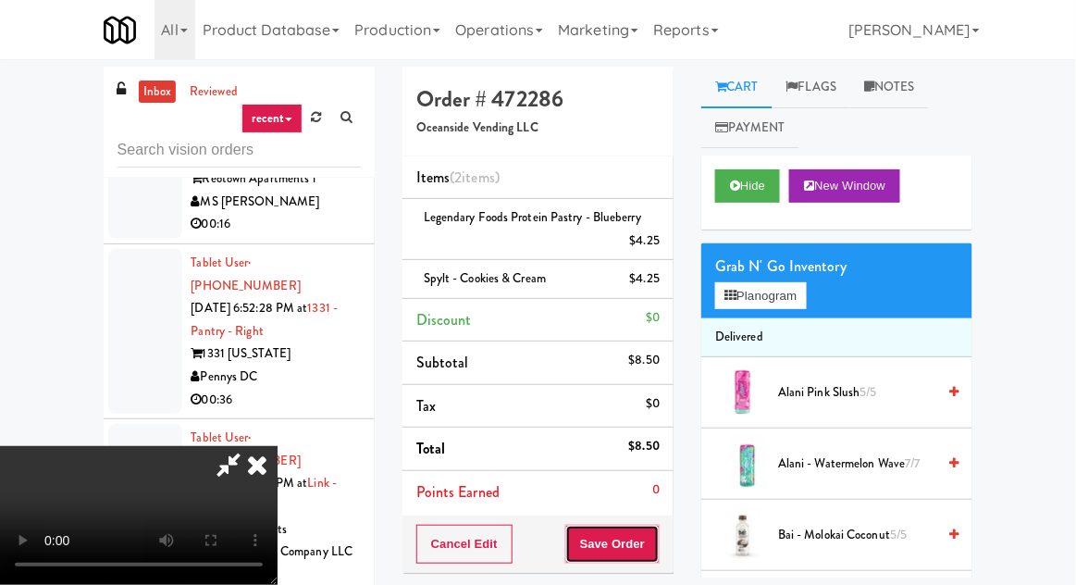
click at [656, 541] on button "Save Order" at bounding box center [612, 544] width 94 height 39
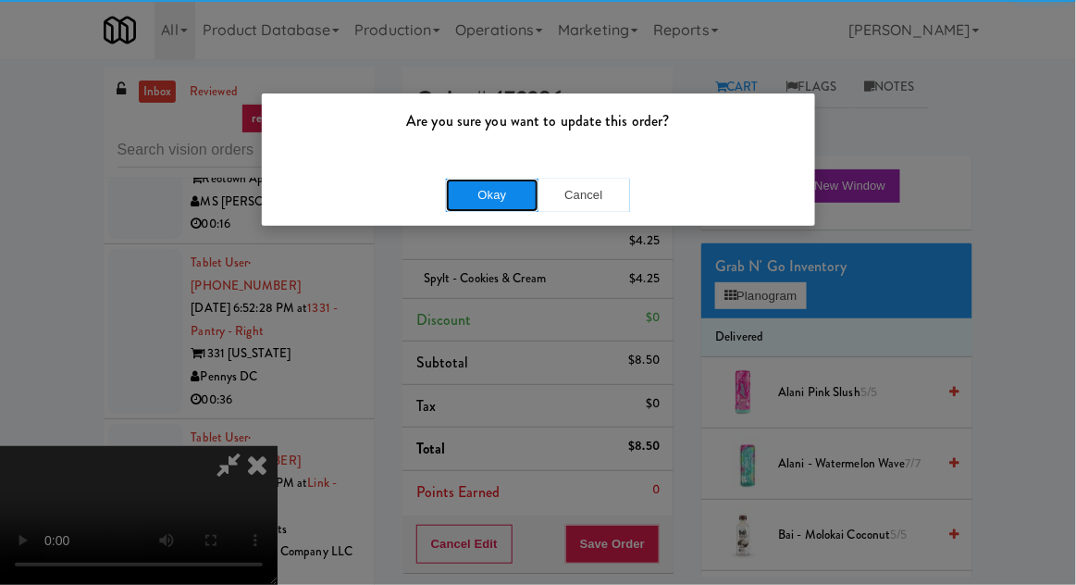
click at [489, 193] on button "Okay" at bounding box center [492, 195] width 93 height 33
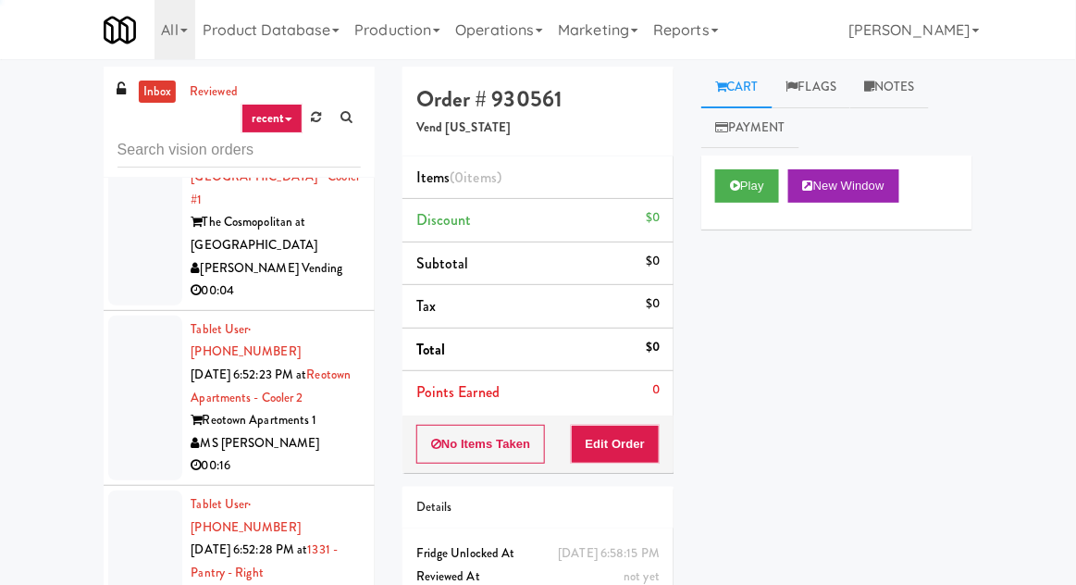
scroll to position [14553, 0]
click at [747, 193] on button "Play" at bounding box center [747, 185] width 64 height 33
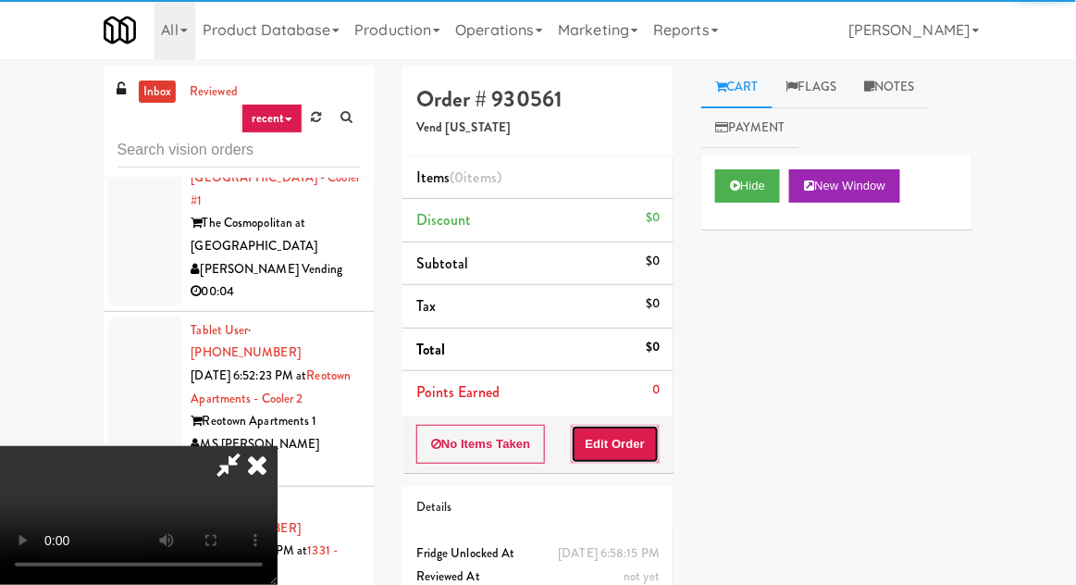
click at [624, 435] on button "Edit Order" at bounding box center [616, 444] width 90 height 39
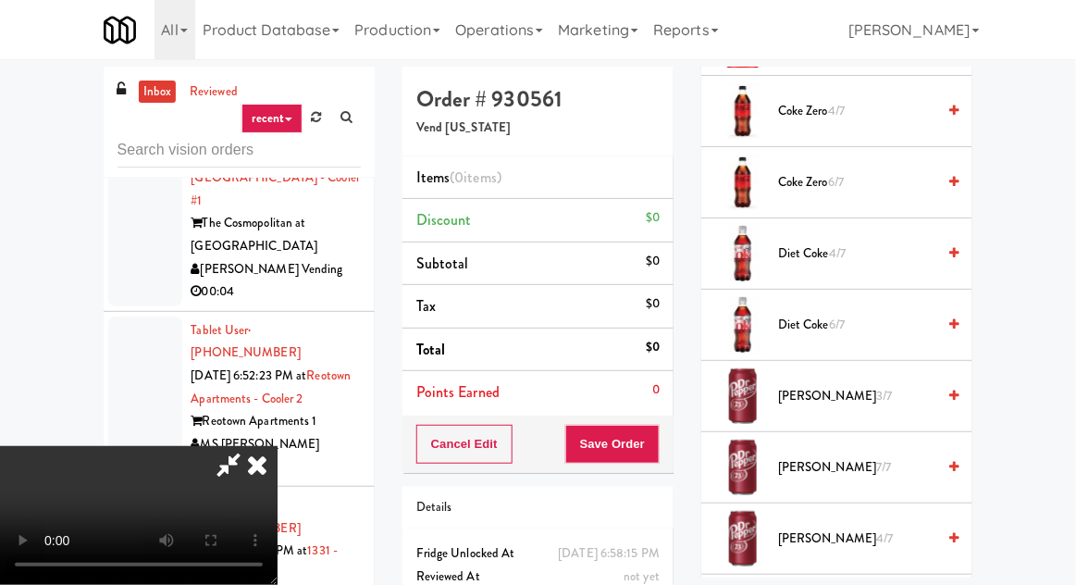
scroll to position [1207, 0]
click at [876, 394] on span "3/7" at bounding box center [884, 397] width 16 height 18
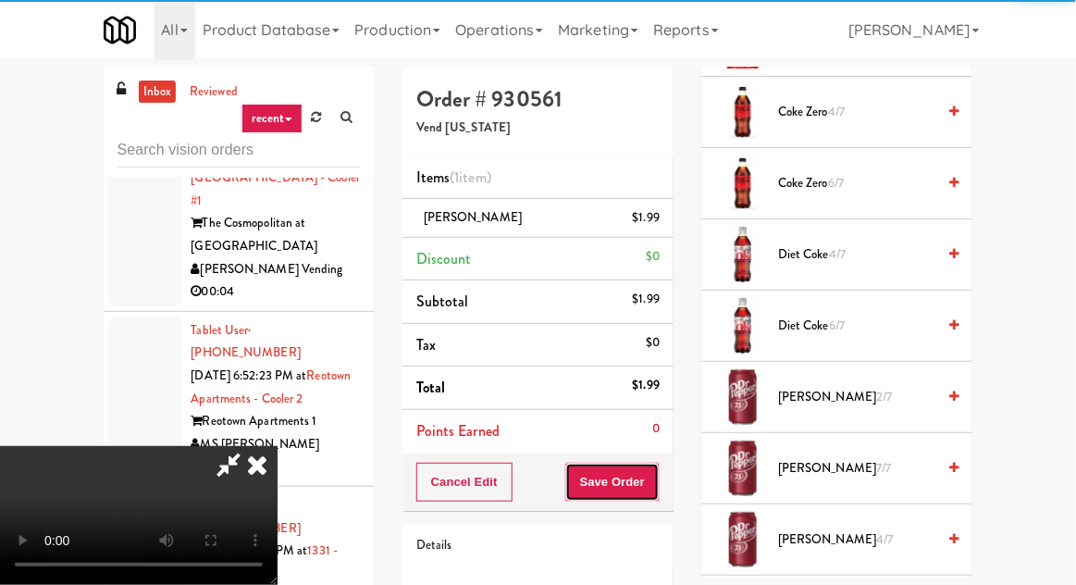
click at [659, 478] on button "Save Order" at bounding box center [612, 482] width 94 height 39
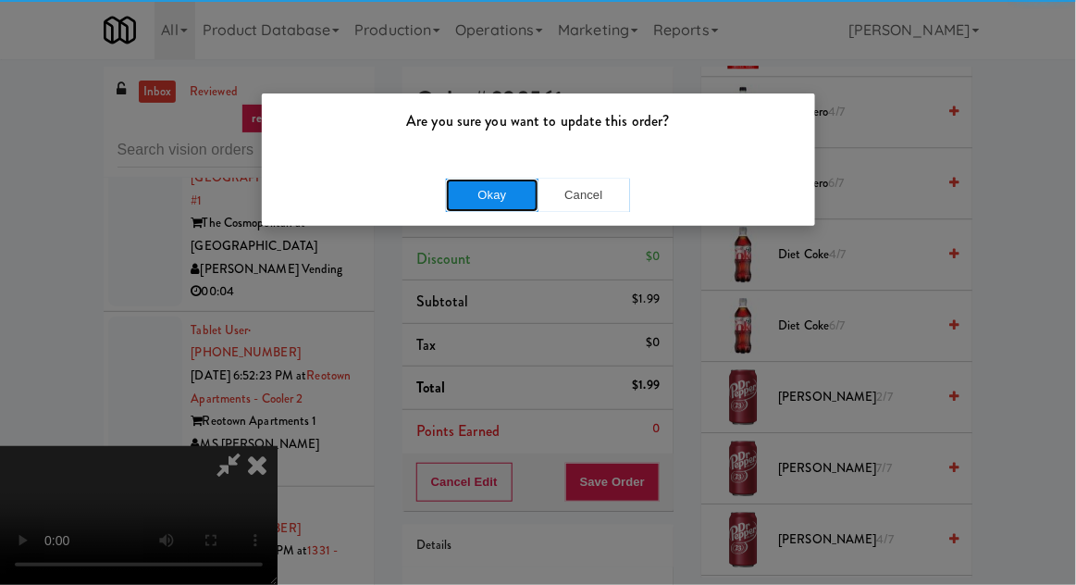
click at [505, 202] on button "Okay" at bounding box center [492, 195] width 93 height 33
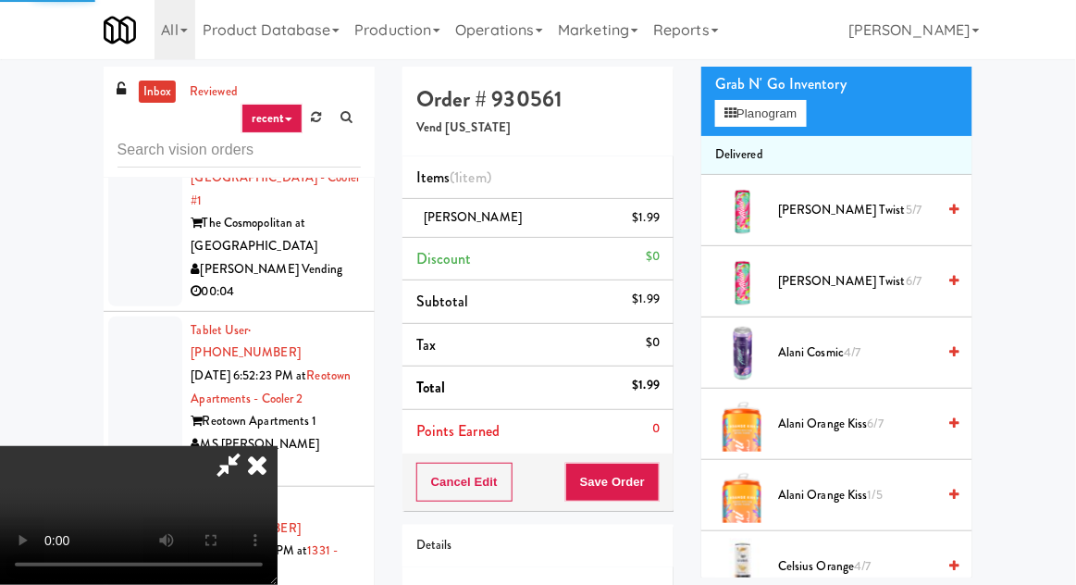
scroll to position [0, 0]
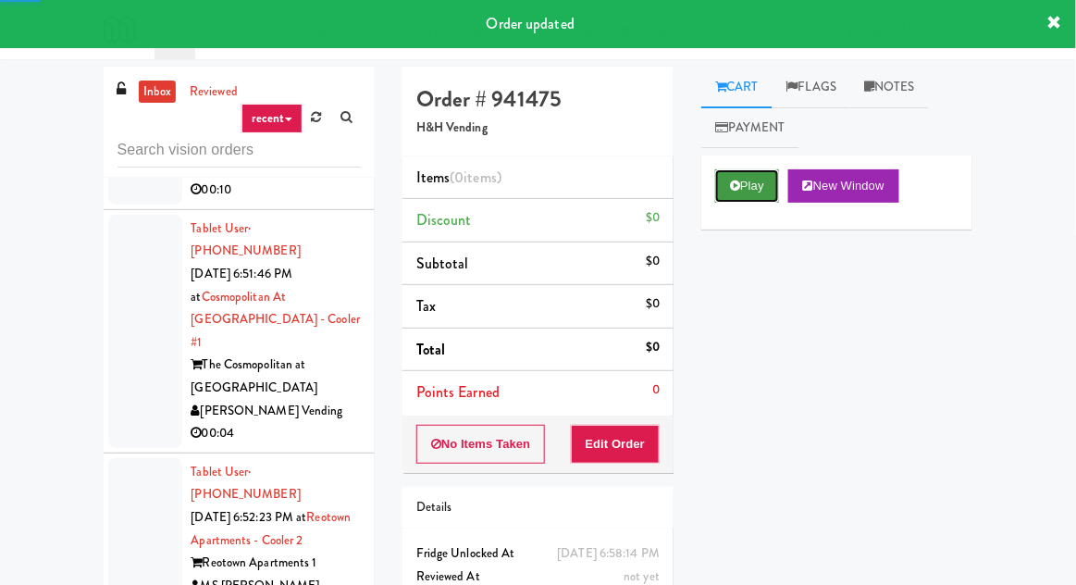
click at [751, 185] on button "Play" at bounding box center [747, 185] width 64 height 33
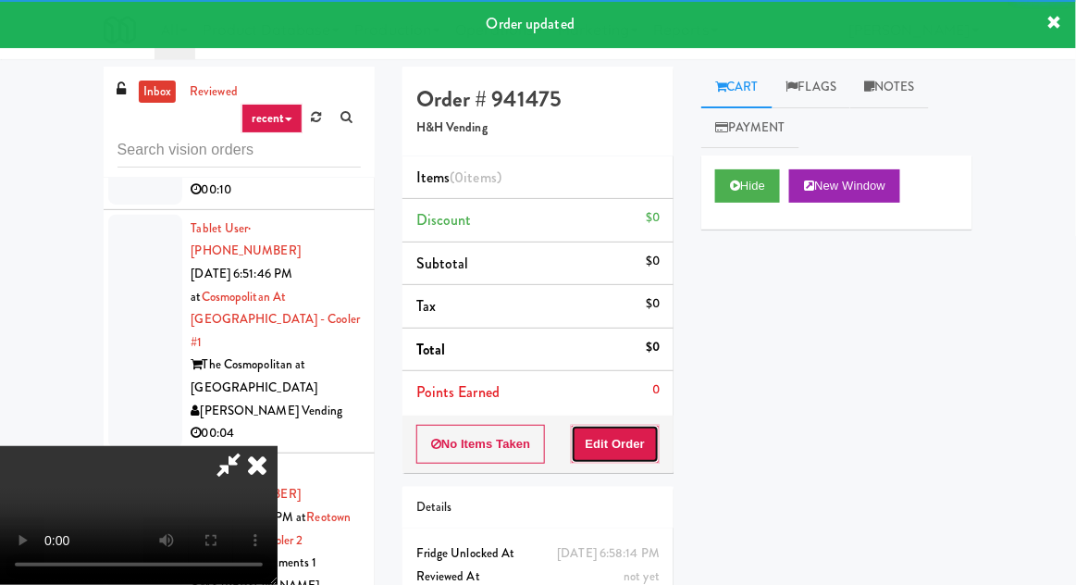
click at [629, 456] on button "Edit Order" at bounding box center [616, 444] width 90 height 39
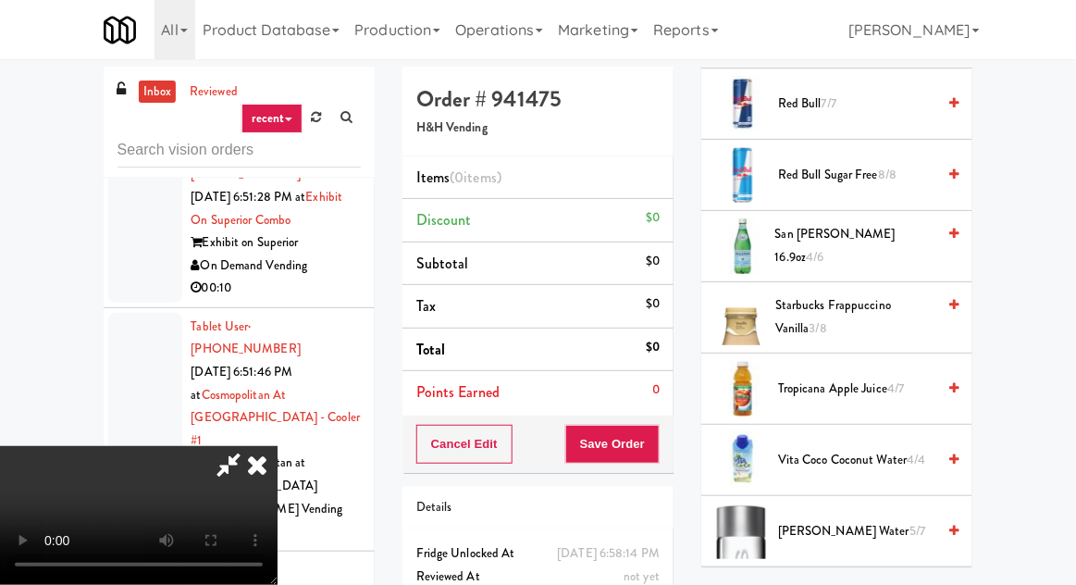
scroll to position [2461, 0]
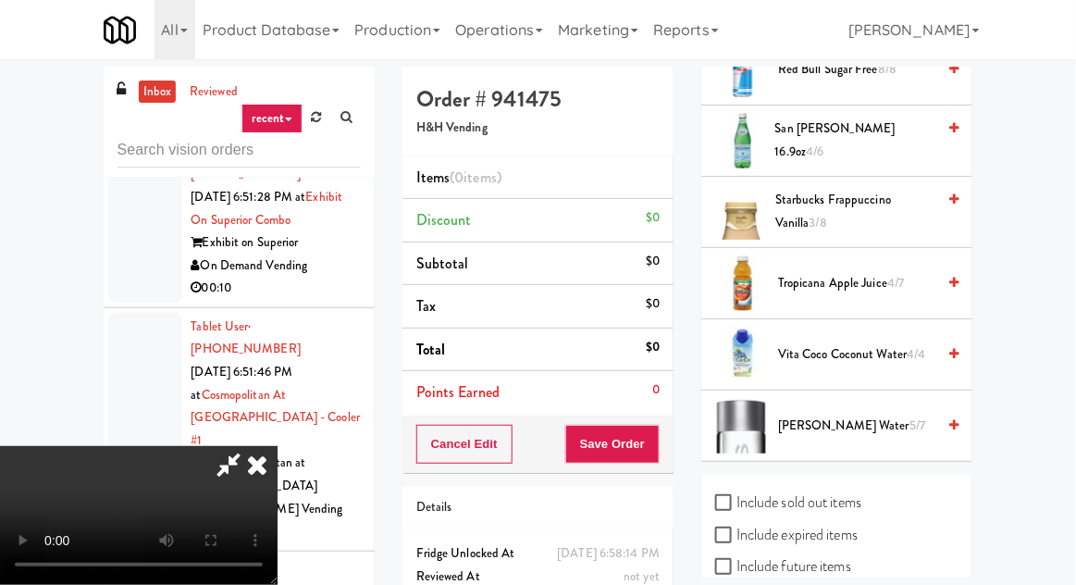
click at [910, 421] on span "5/7" at bounding box center [918, 425] width 16 height 18
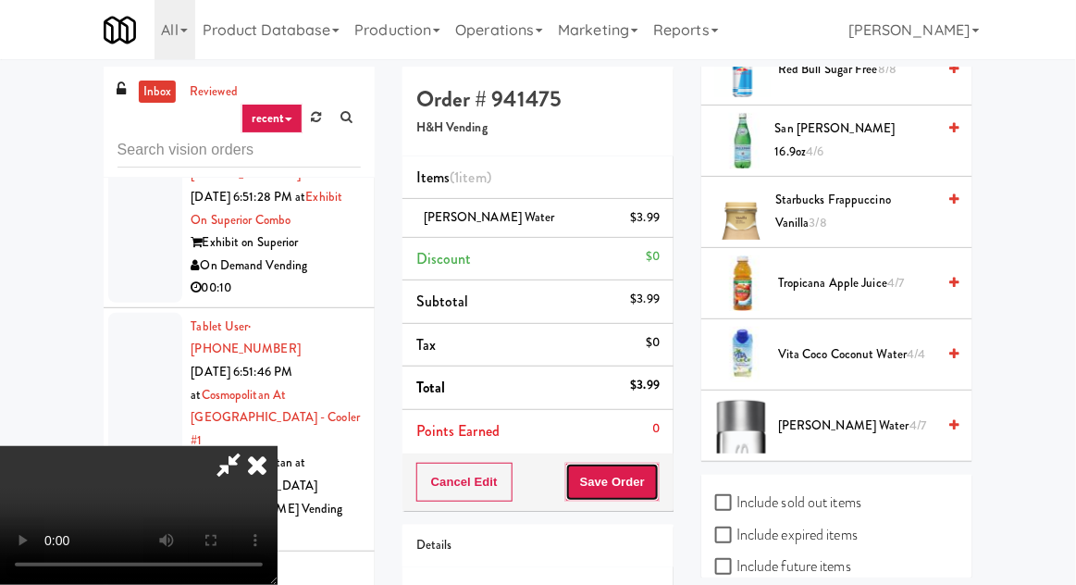
click at [656, 478] on button "Save Order" at bounding box center [612, 482] width 94 height 39
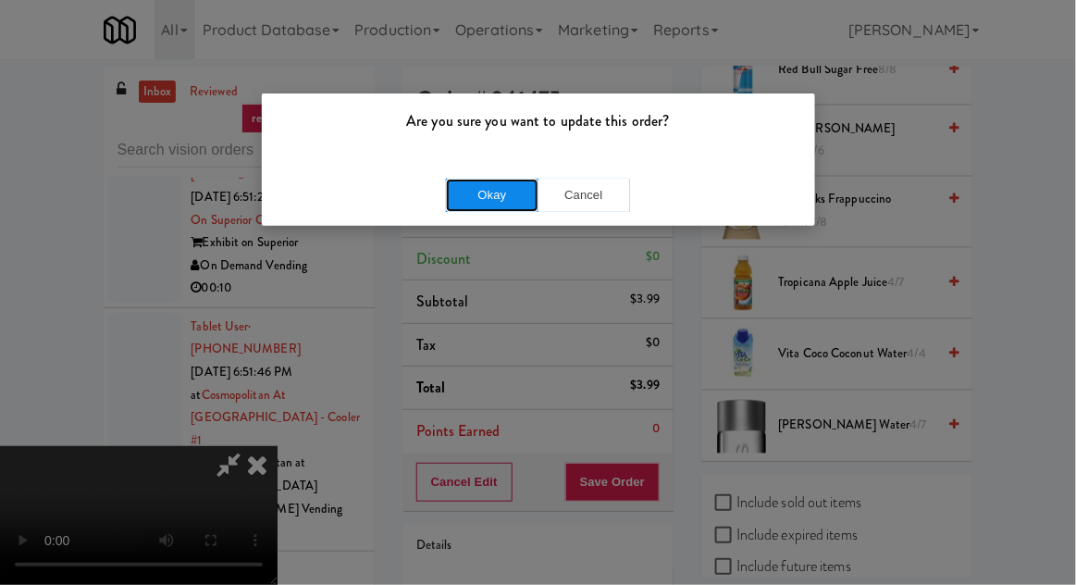
click at [498, 201] on button "Okay" at bounding box center [492, 195] width 93 height 33
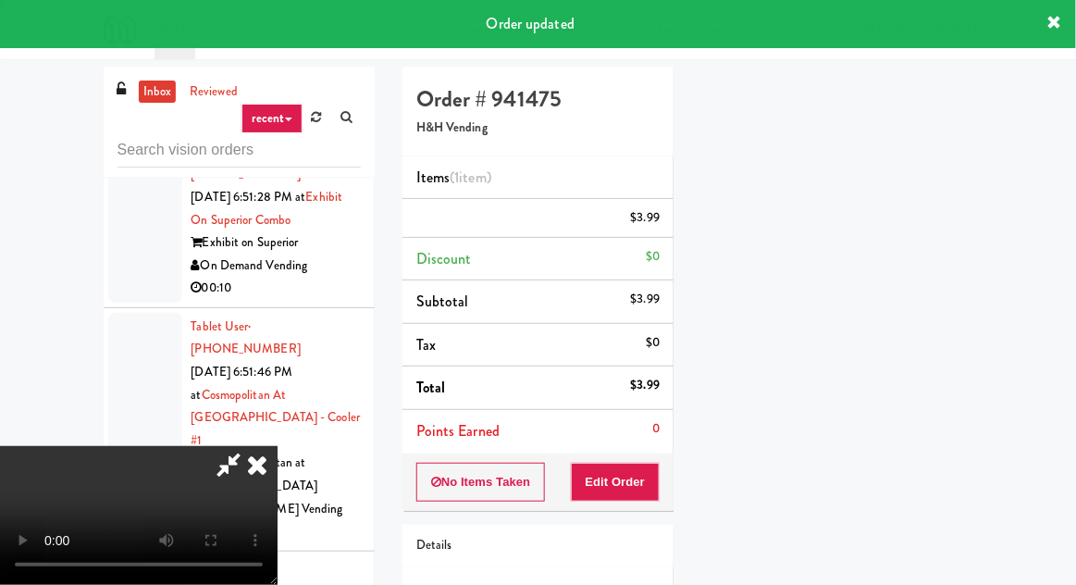
scroll to position [182, 0]
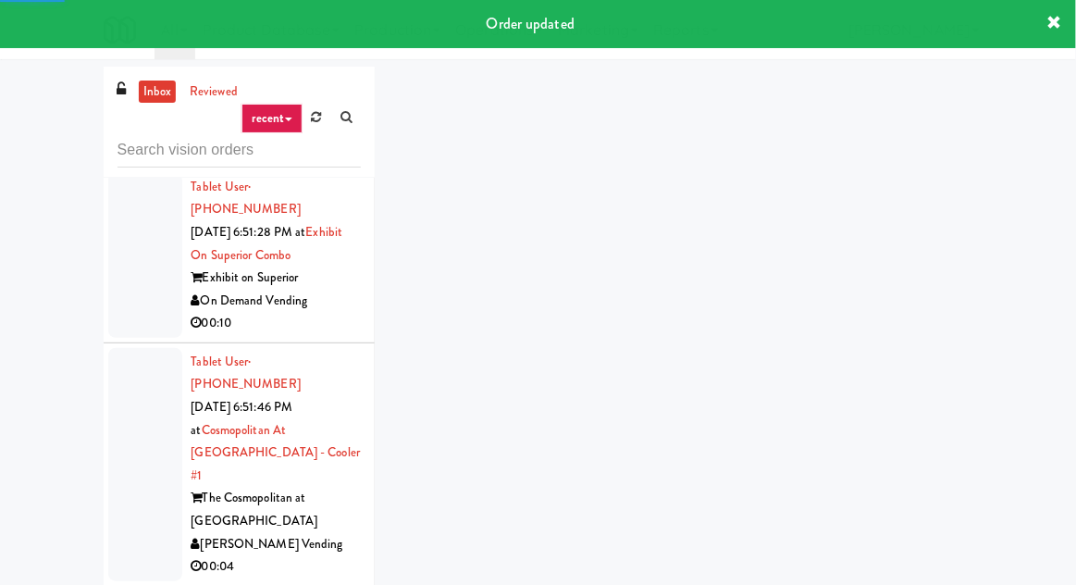
scroll to position [14261, 0]
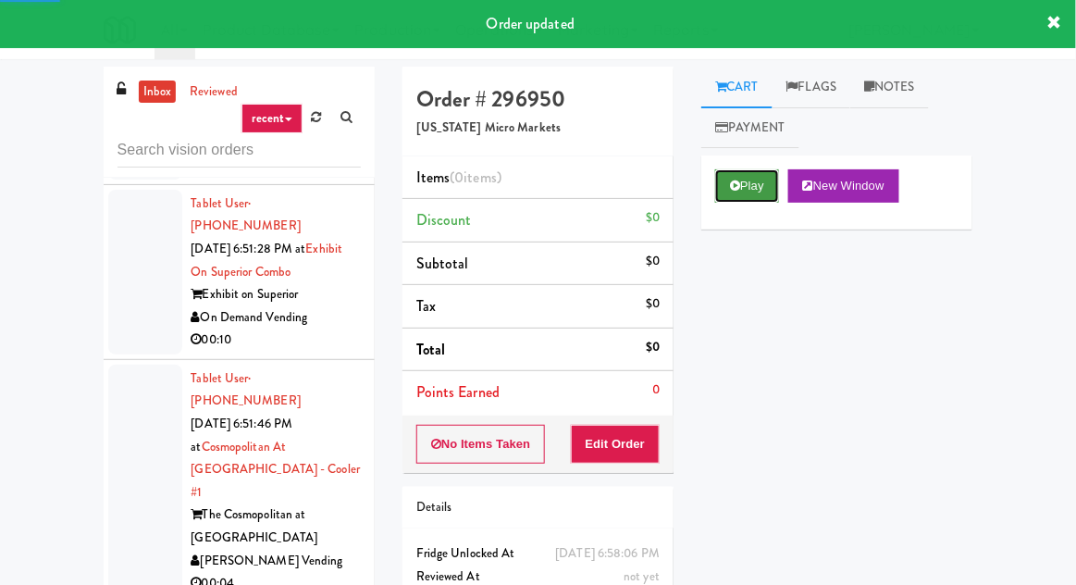
click at [741, 182] on button "Play" at bounding box center [747, 185] width 64 height 33
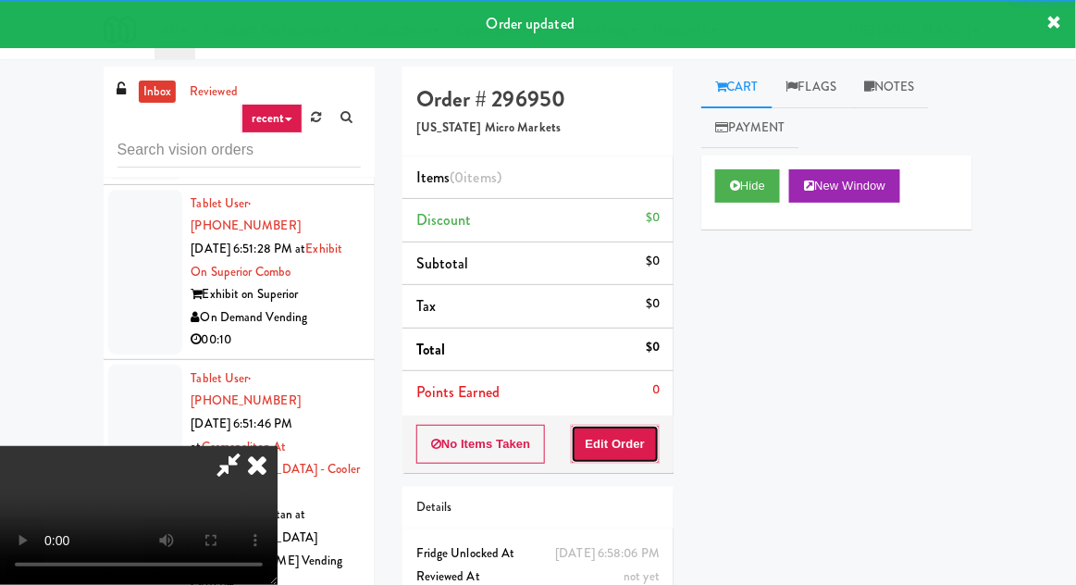
click at [624, 453] on button "Edit Order" at bounding box center [616, 444] width 90 height 39
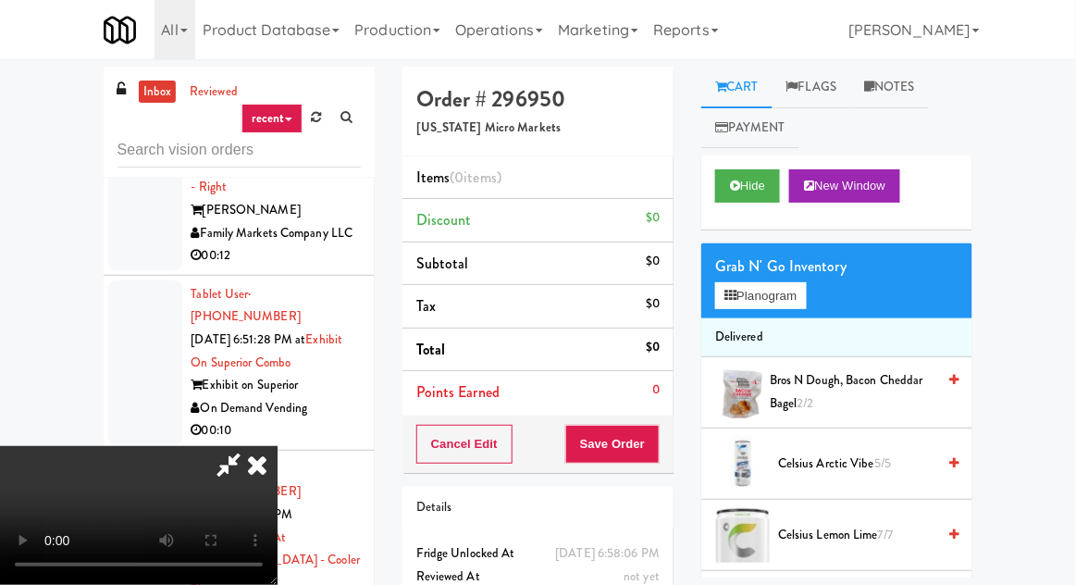
scroll to position [0, 0]
click at [783, 300] on button "Planogram" at bounding box center [760, 296] width 91 height 28
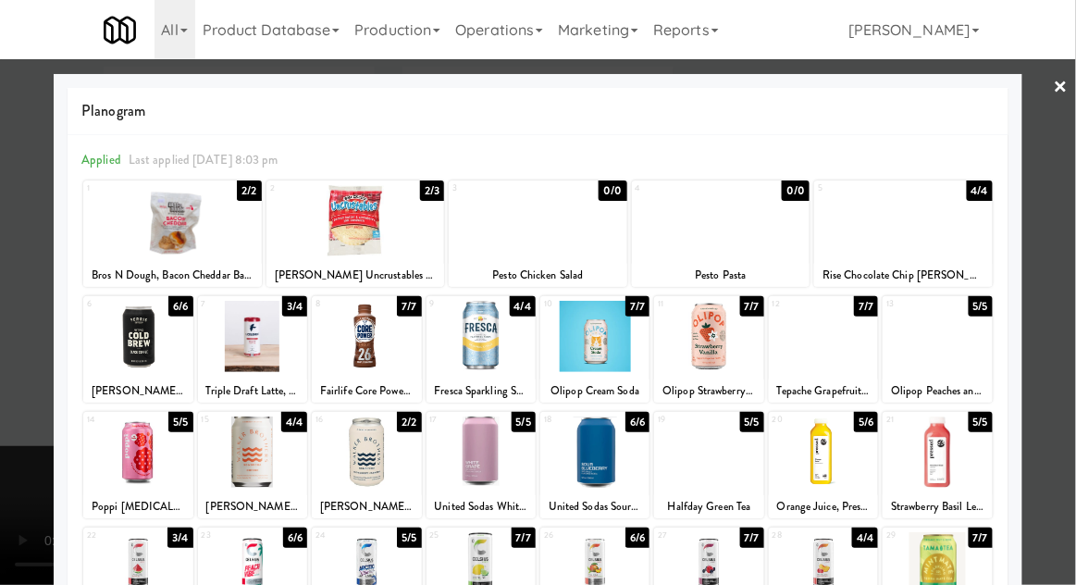
click at [921, 231] on div at bounding box center [903, 220] width 179 height 71
click at [2, 470] on div at bounding box center [538, 292] width 1076 height 585
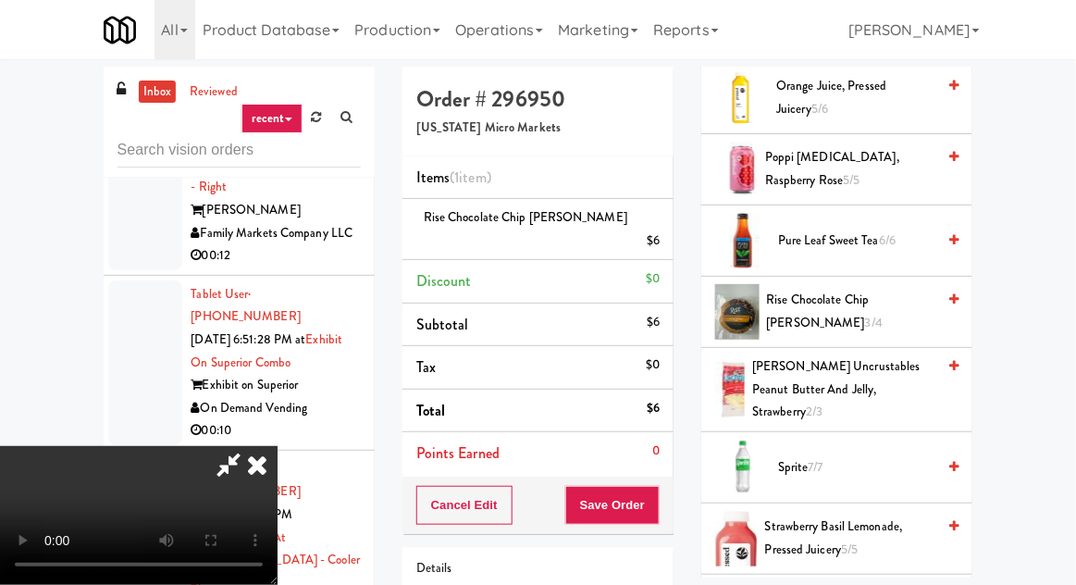
scroll to position [1790, 0]
click at [656, 486] on button "Save Order" at bounding box center [612, 505] width 94 height 39
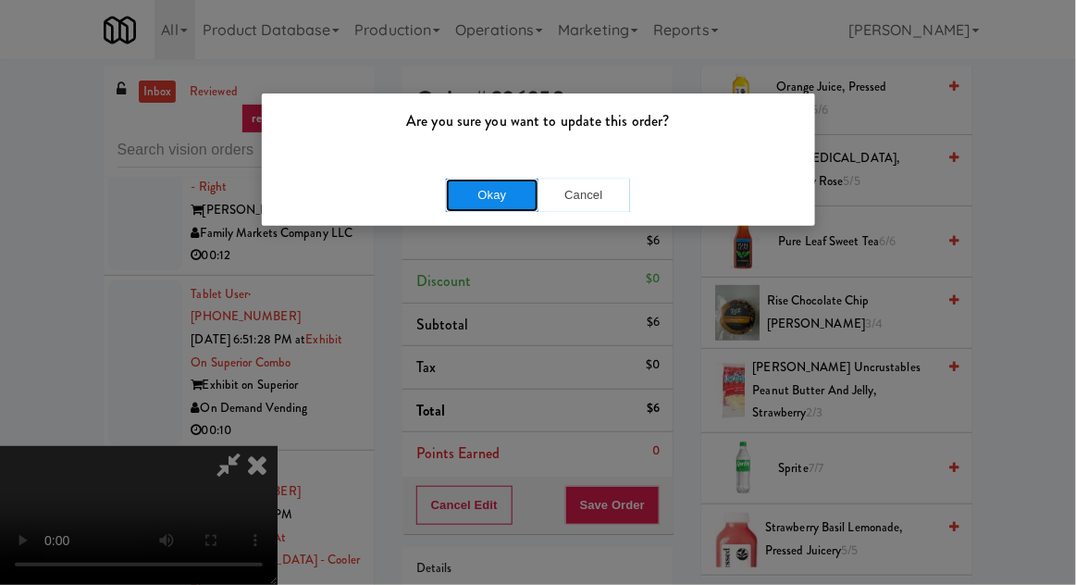
click at [493, 195] on button "Okay" at bounding box center [492, 195] width 93 height 33
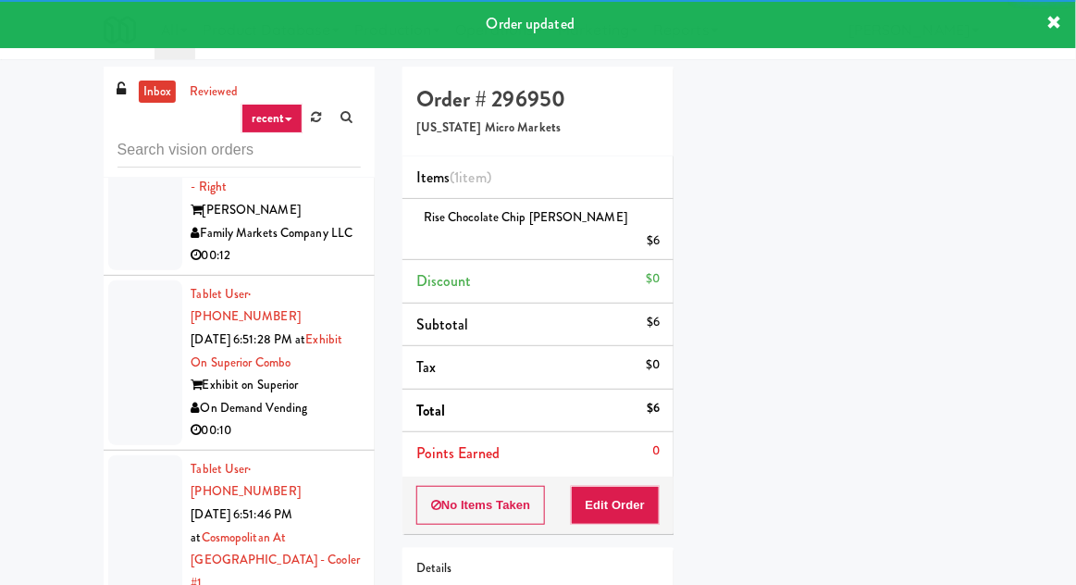
scroll to position [182, 0]
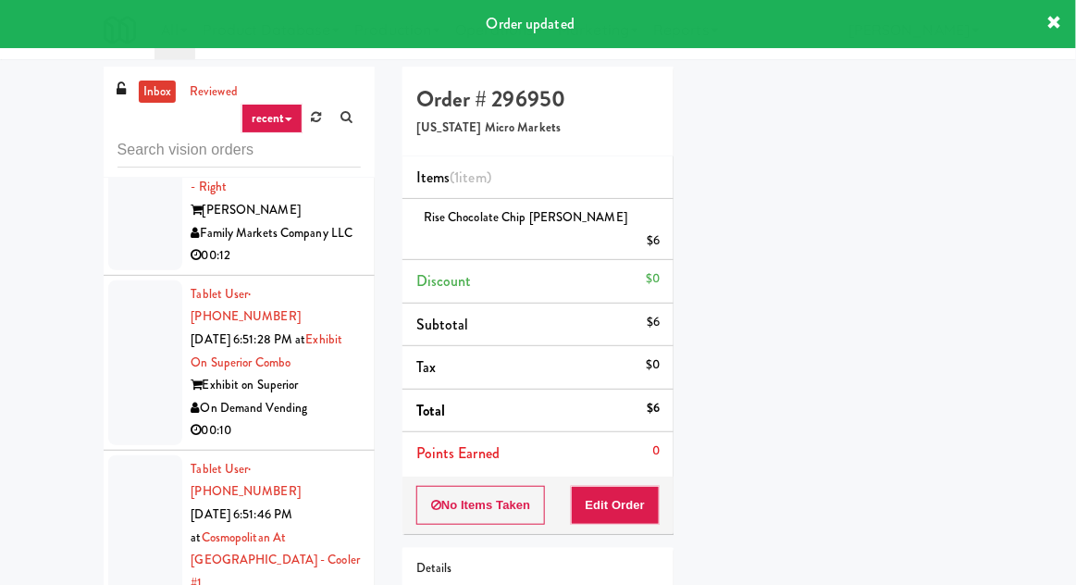
click at [80, 416] on div "inbox reviewed recent all unclear take inventory issue suspicious failed recent…" at bounding box center [538, 407] width 1076 height 680
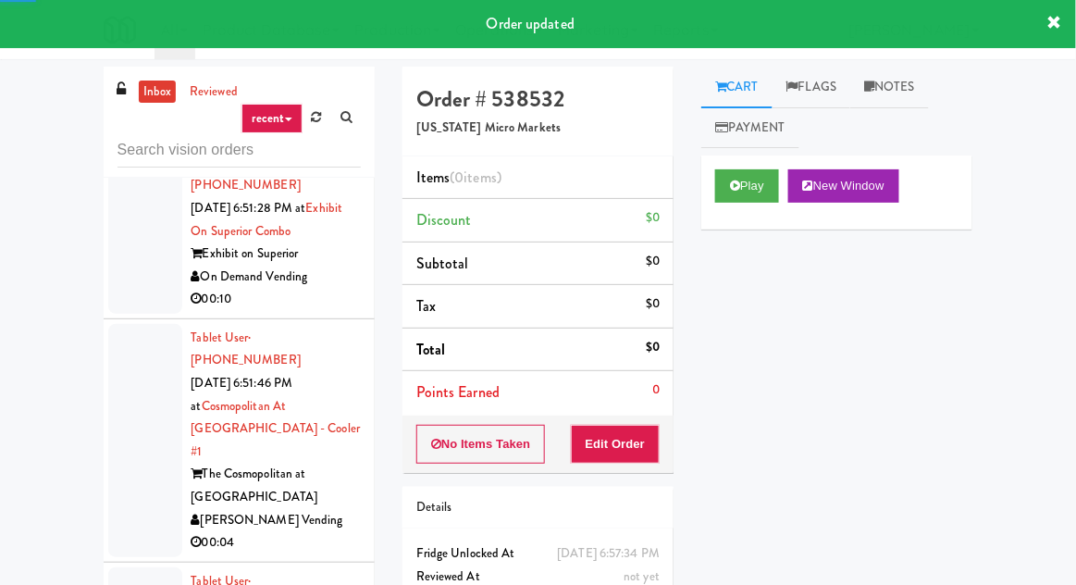
scroll to position [14302, 0]
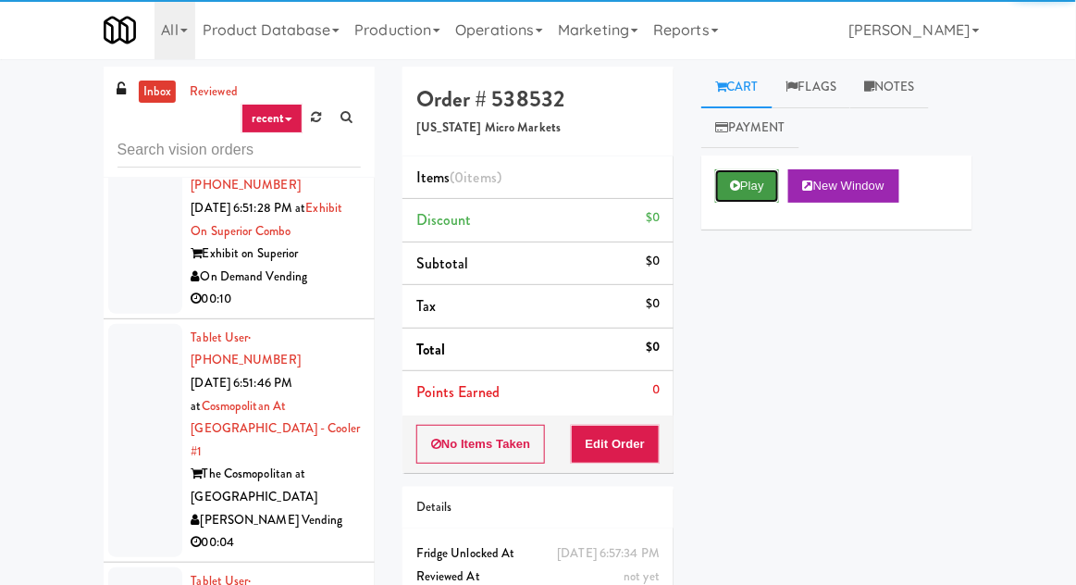
click at [755, 182] on button "Play" at bounding box center [747, 185] width 64 height 33
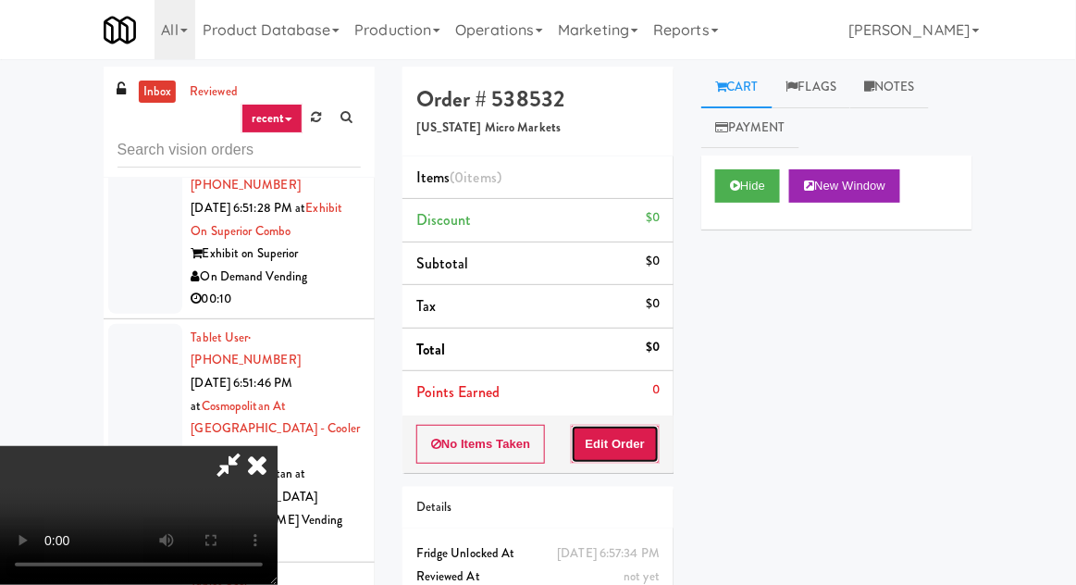
click at [628, 429] on button "Edit Order" at bounding box center [616, 444] width 90 height 39
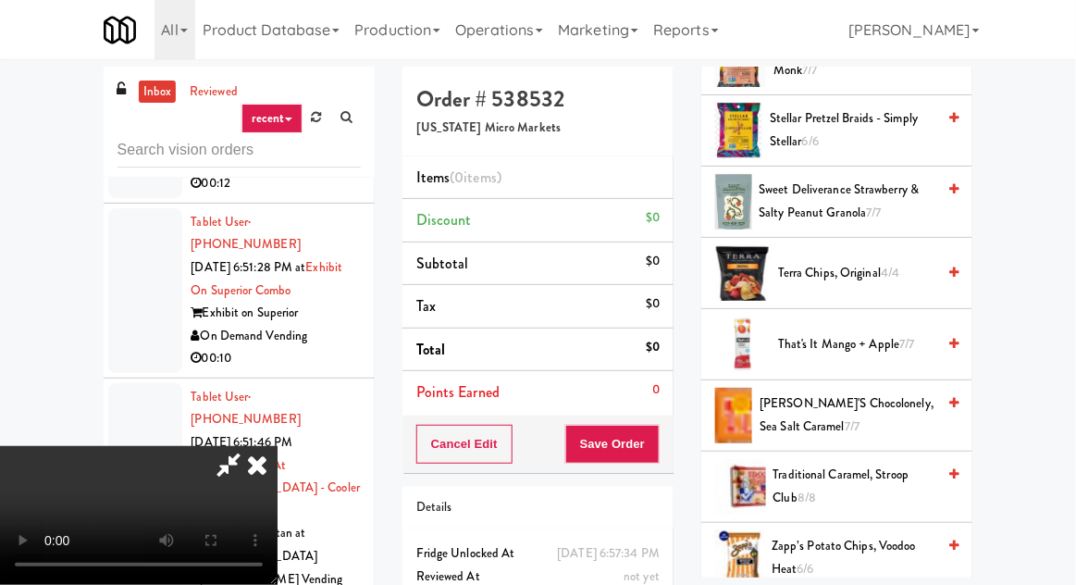
scroll to position [1790, 0]
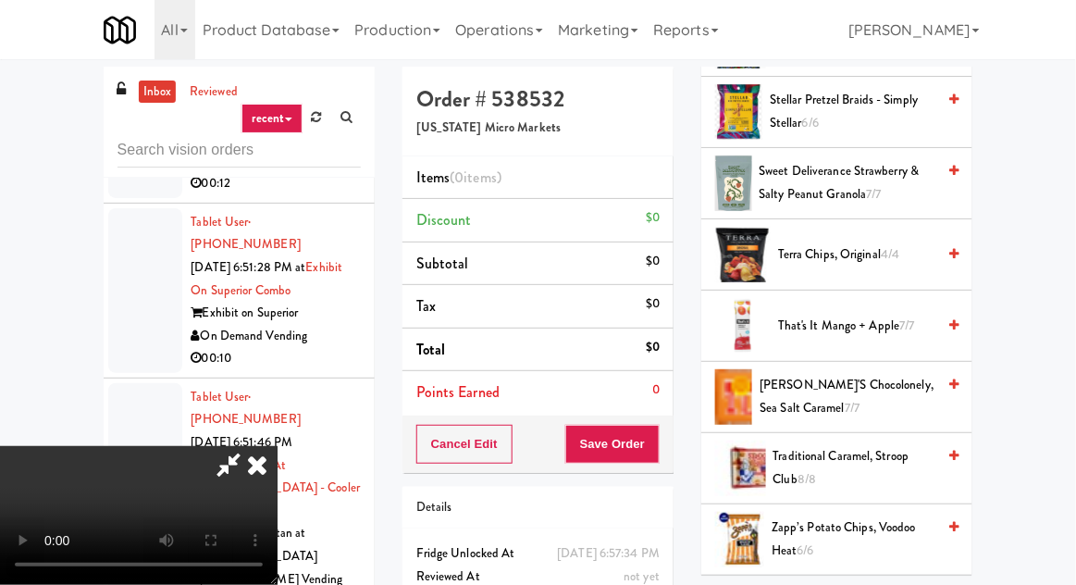
click at [877, 379] on span "Tony's Chocolonely, Sea Salt Caramel 7/7" at bounding box center [848, 396] width 176 height 45
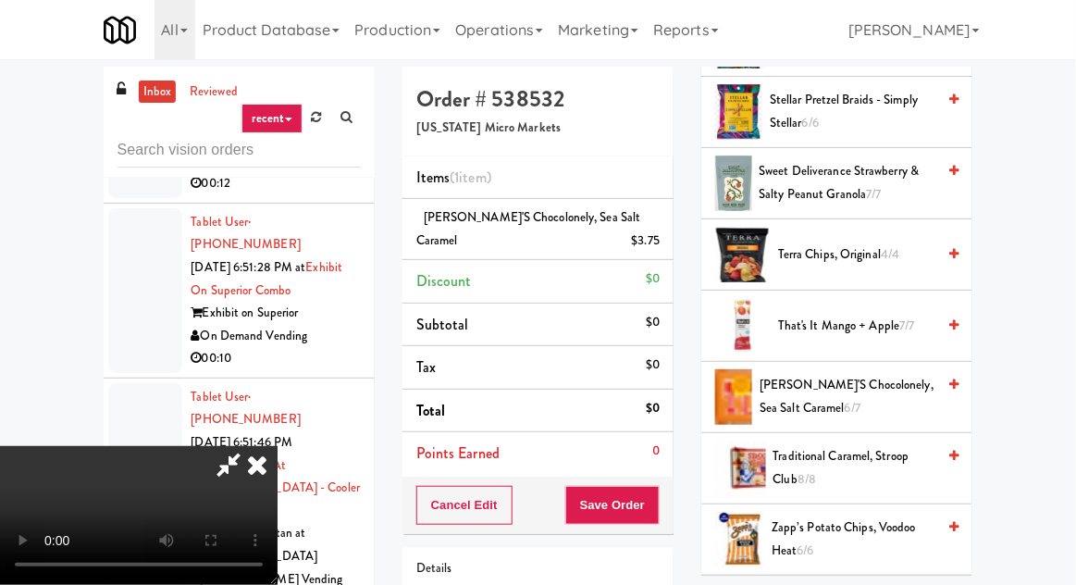
click at [904, 378] on span "Tony's Chocolonely, Sea Salt Caramel 6/7" at bounding box center [848, 396] width 176 height 45
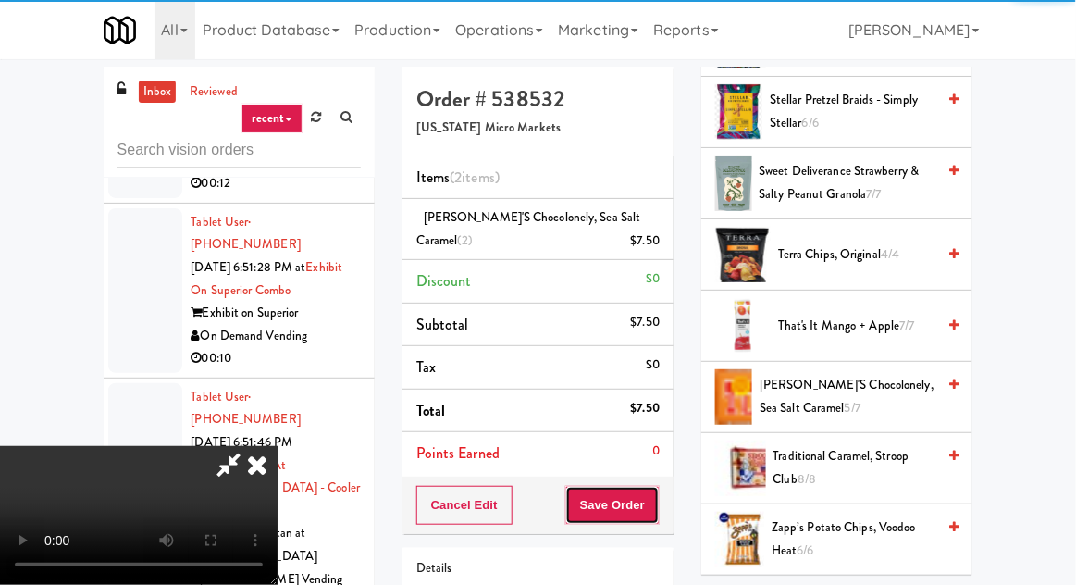
click at [656, 502] on button "Save Order" at bounding box center [612, 505] width 94 height 39
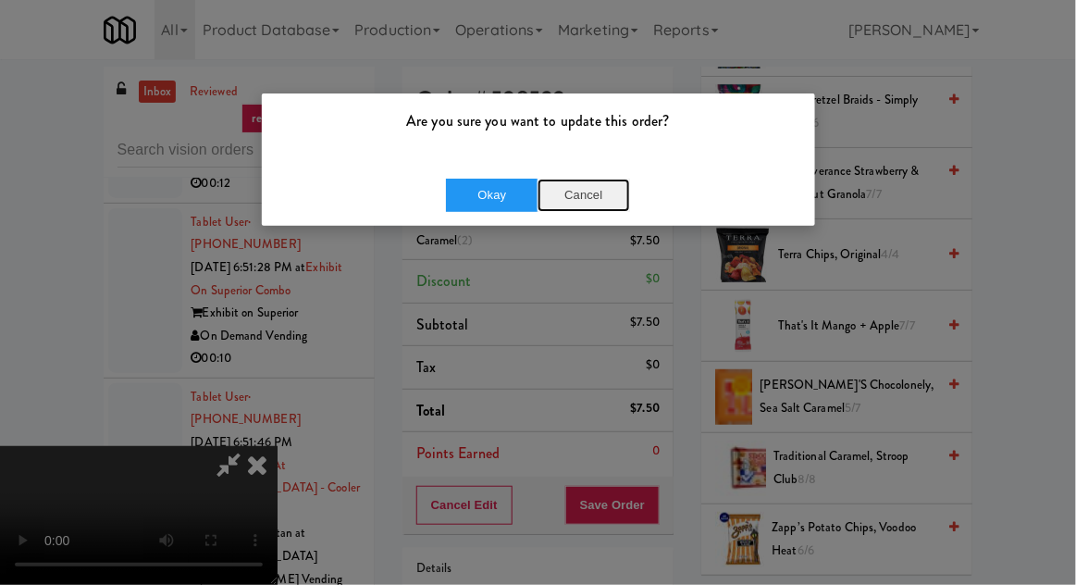
click at [584, 191] on button "Cancel" at bounding box center [584, 195] width 93 height 33
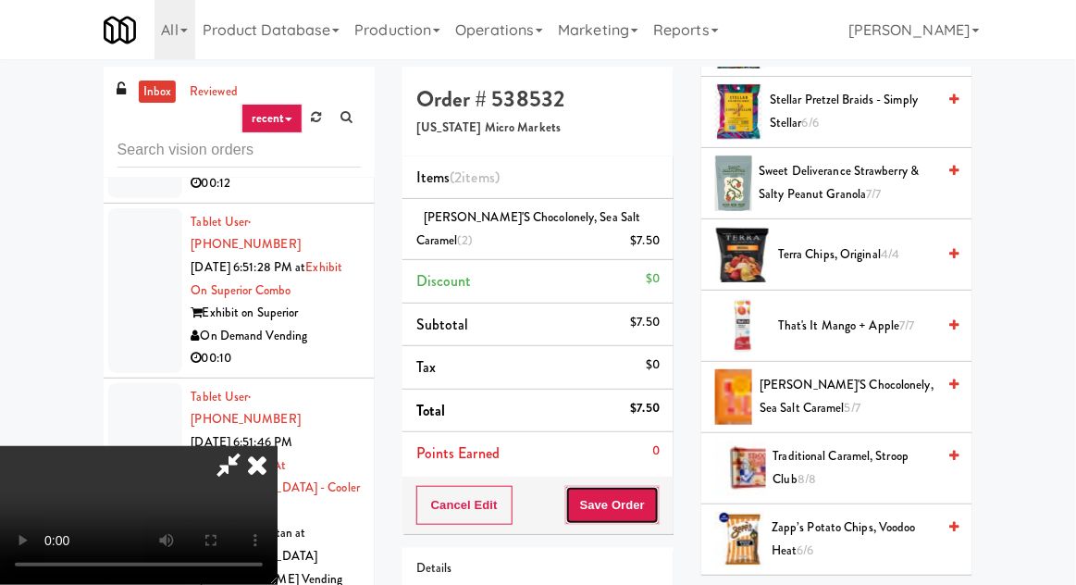
click at [659, 516] on button "Save Order" at bounding box center [612, 505] width 94 height 39
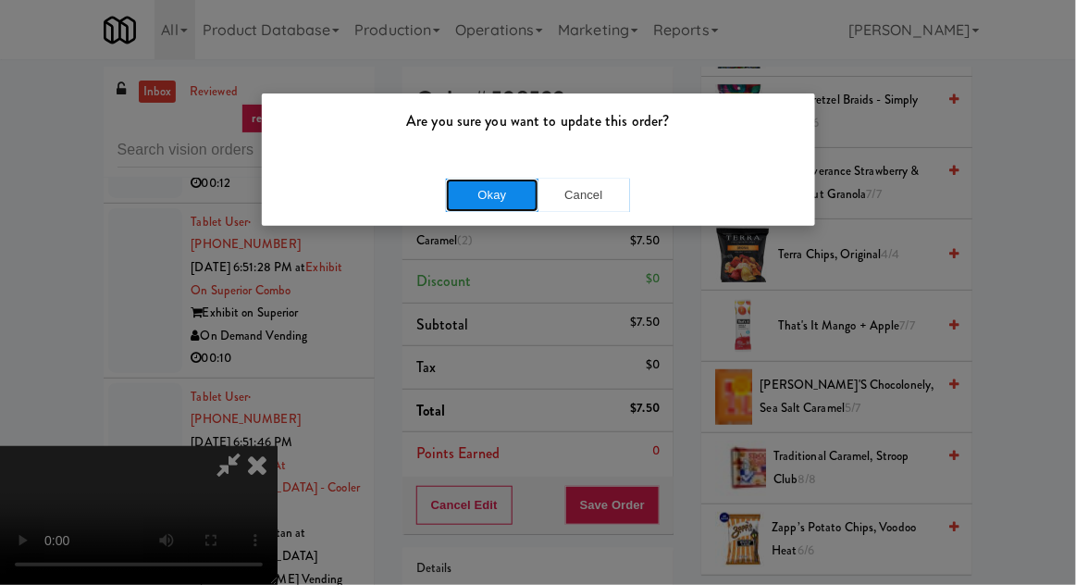
click at [500, 200] on button "Okay" at bounding box center [492, 195] width 93 height 33
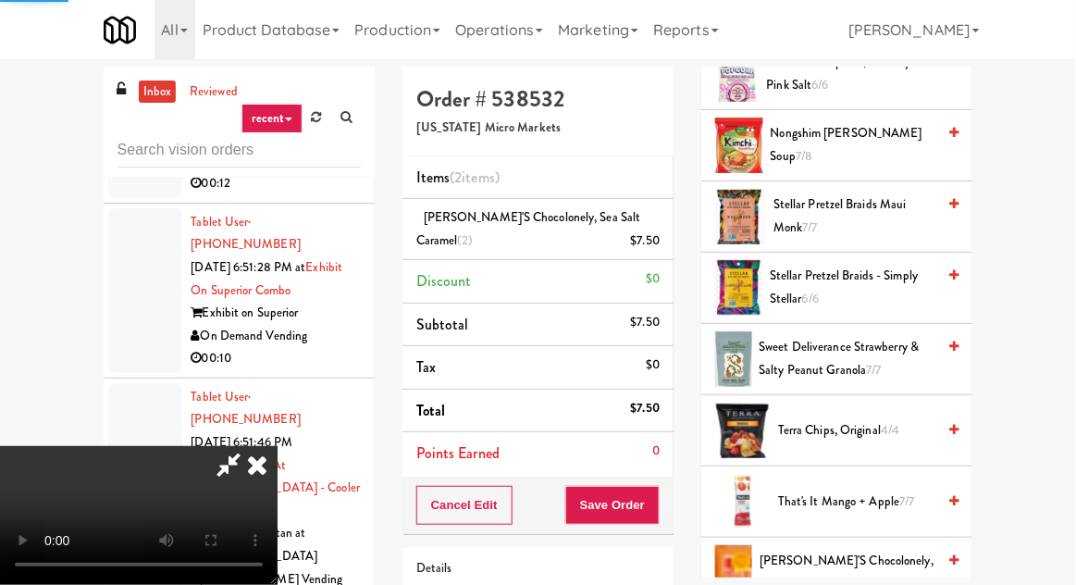
scroll to position [1232, 0]
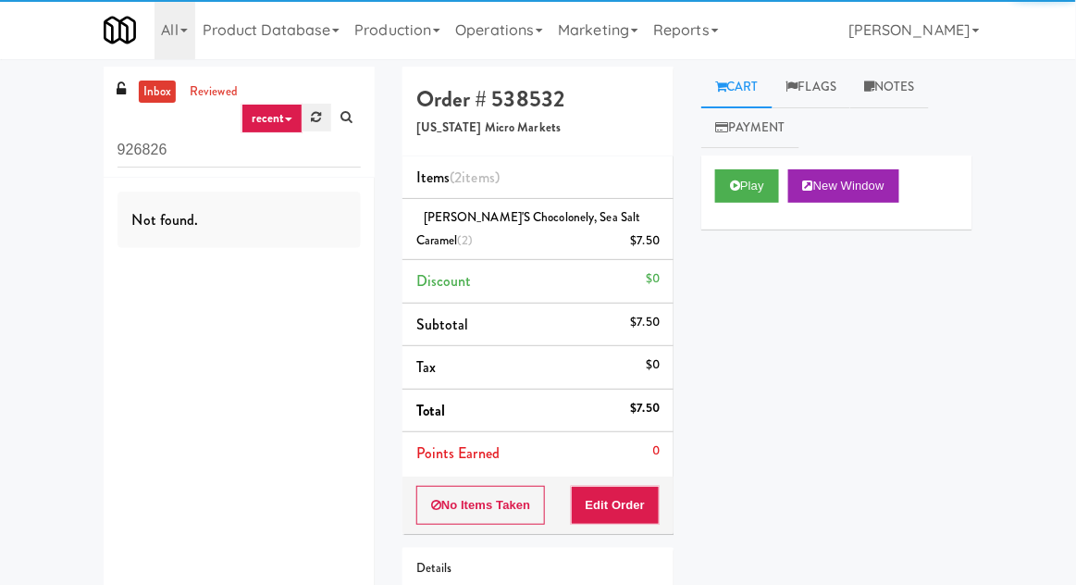
click at [310, 127] on link at bounding box center [317, 118] width 29 height 28
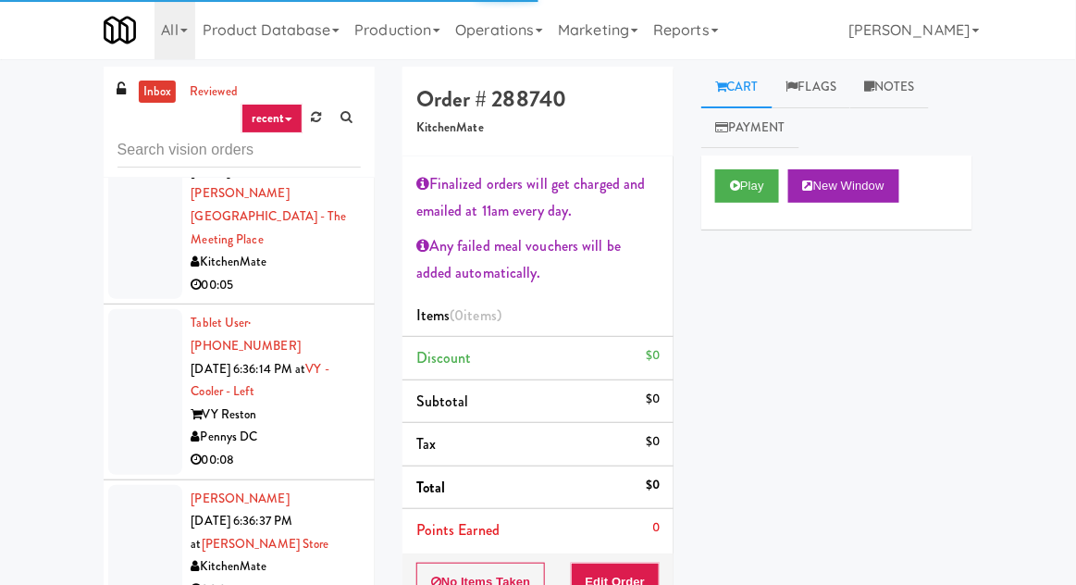
scroll to position [3573, 0]
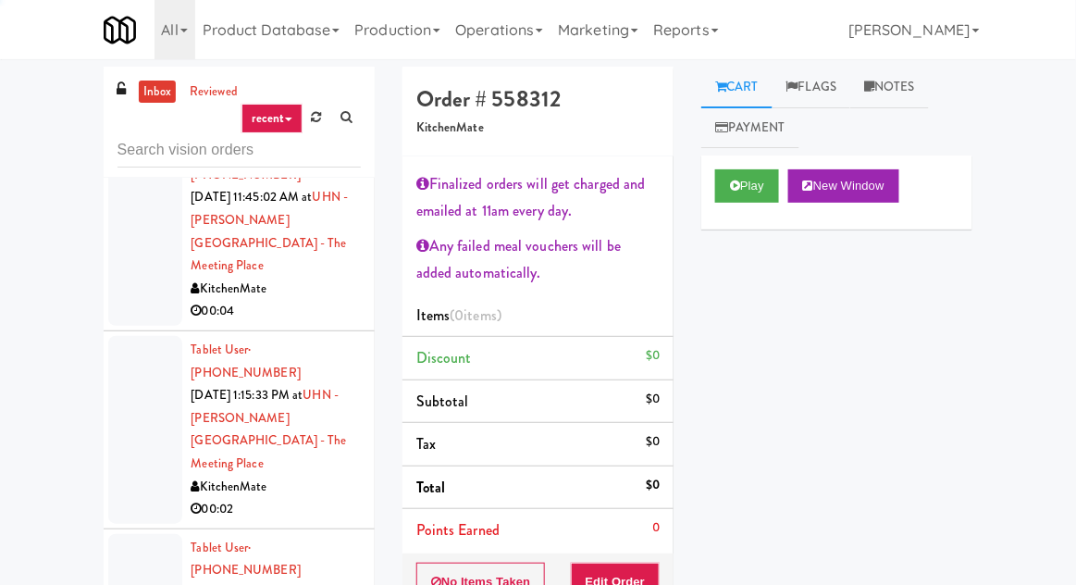
scroll to position [2744, 0]
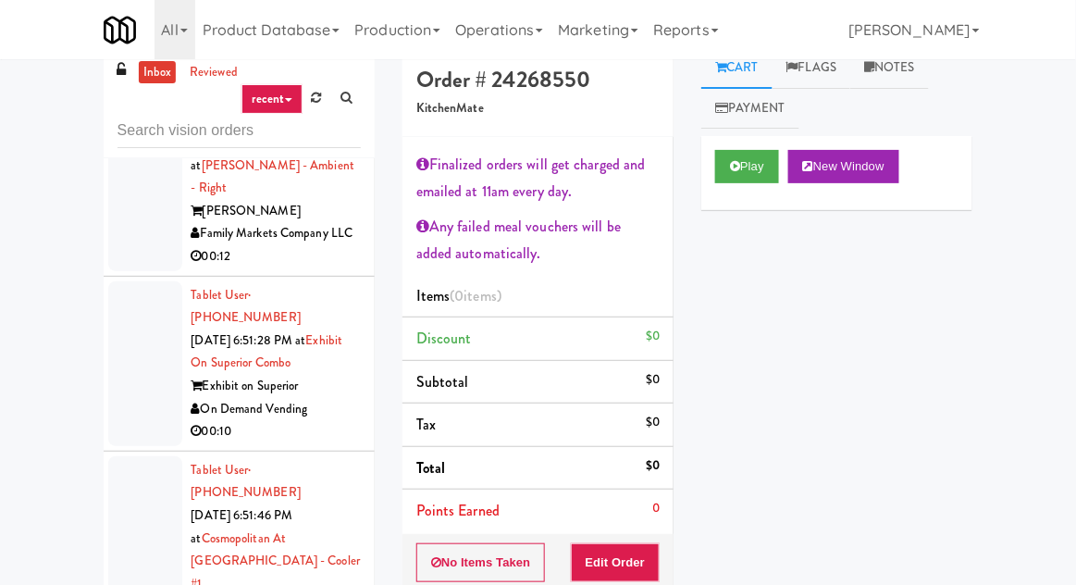
scroll to position [12257, 0]
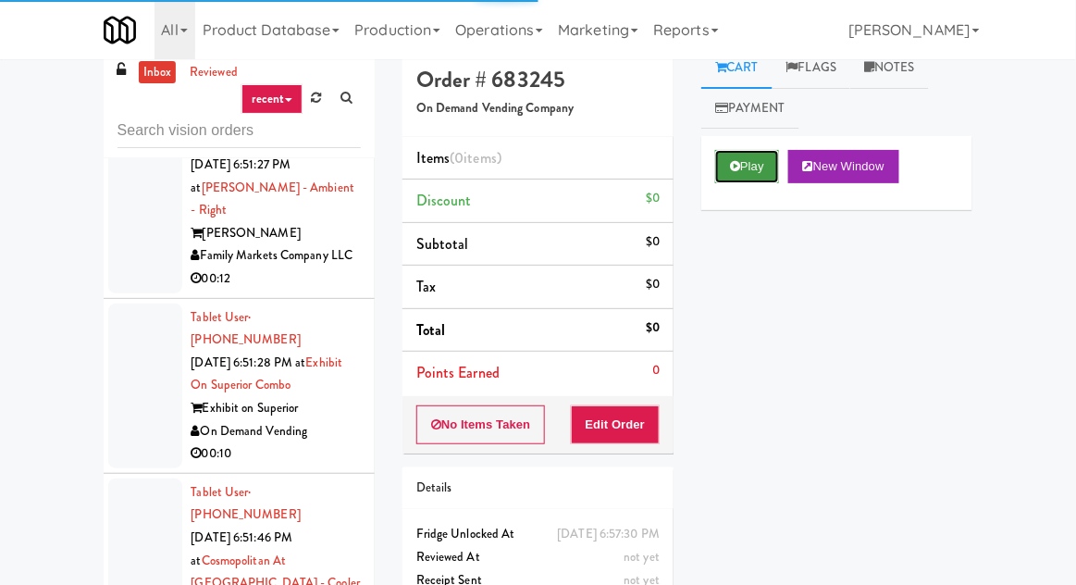
click at [760, 157] on button "Play" at bounding box center [747, 166] width 64 height 33
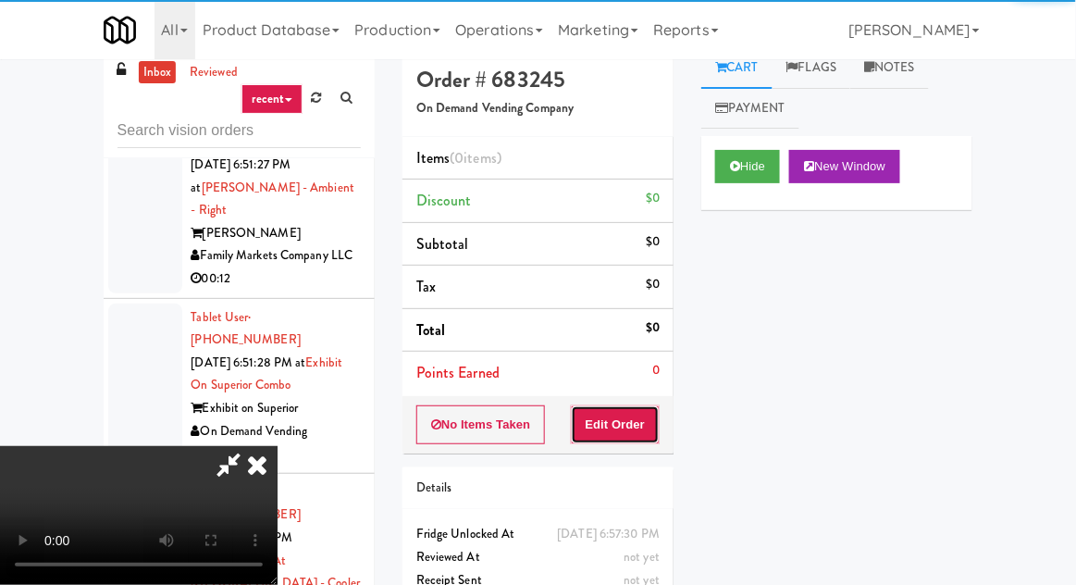
click at [647, 417] on button "Edit Order" at bounding box center [616, 424] width 90 height 39
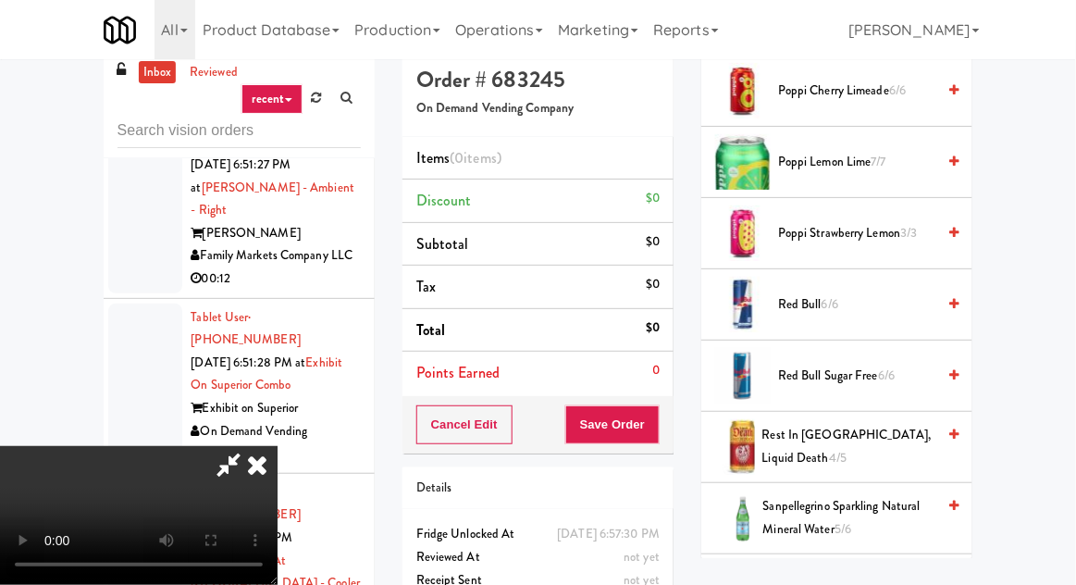
scroll to position [2052, 0]
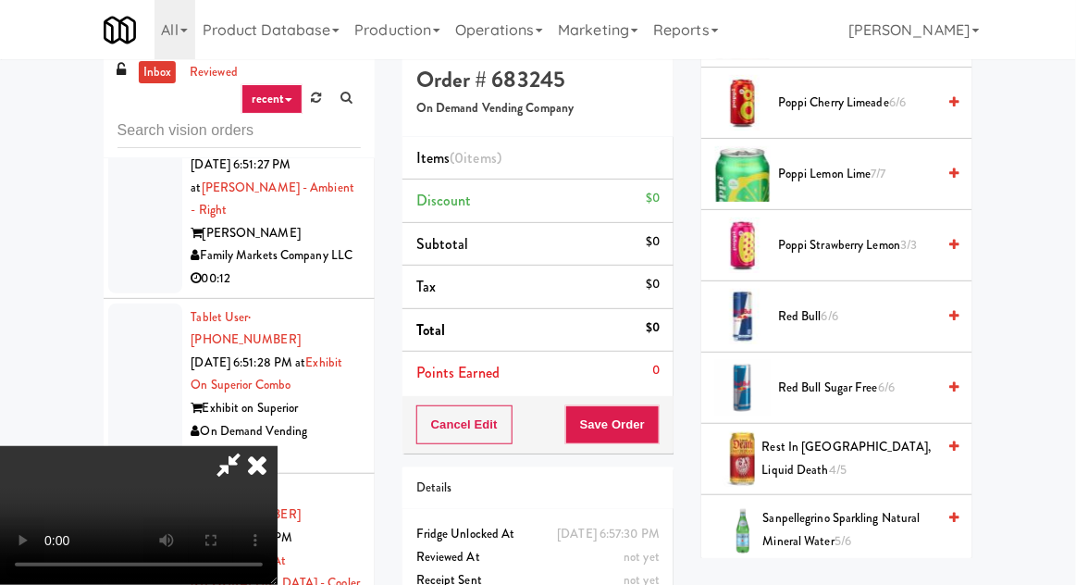
click at [913, 305] on span "Red Bull 6/6" at bounding box center [856, 316] width 157 height 23
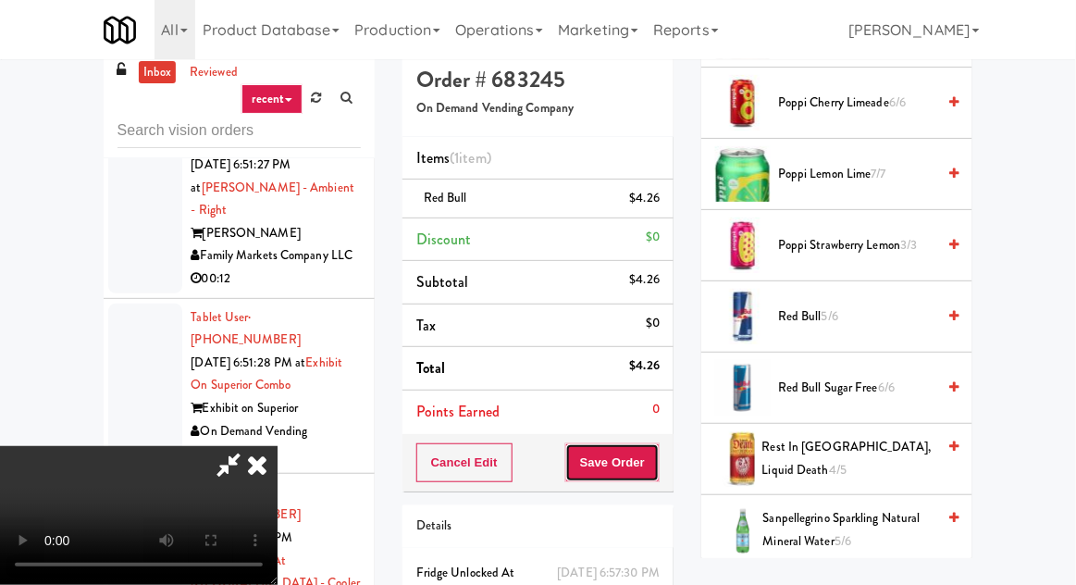
click at [647, 460] on button "Save Order" at bounding box center [612, 462] width 94 height 39
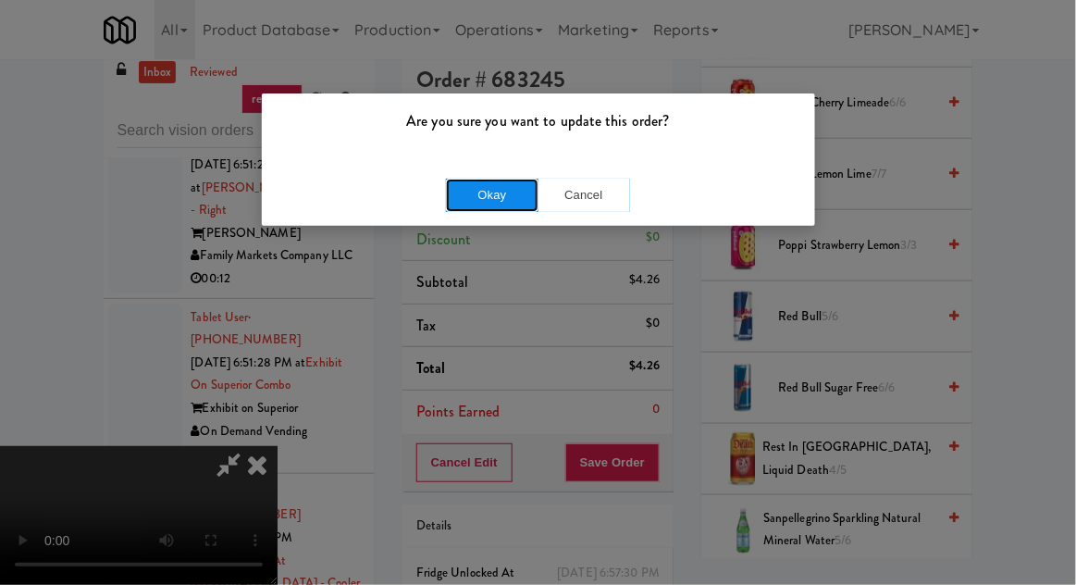
click at [479, 208] on button "Okay" at bounding box center [492, 195] width 93 height 33
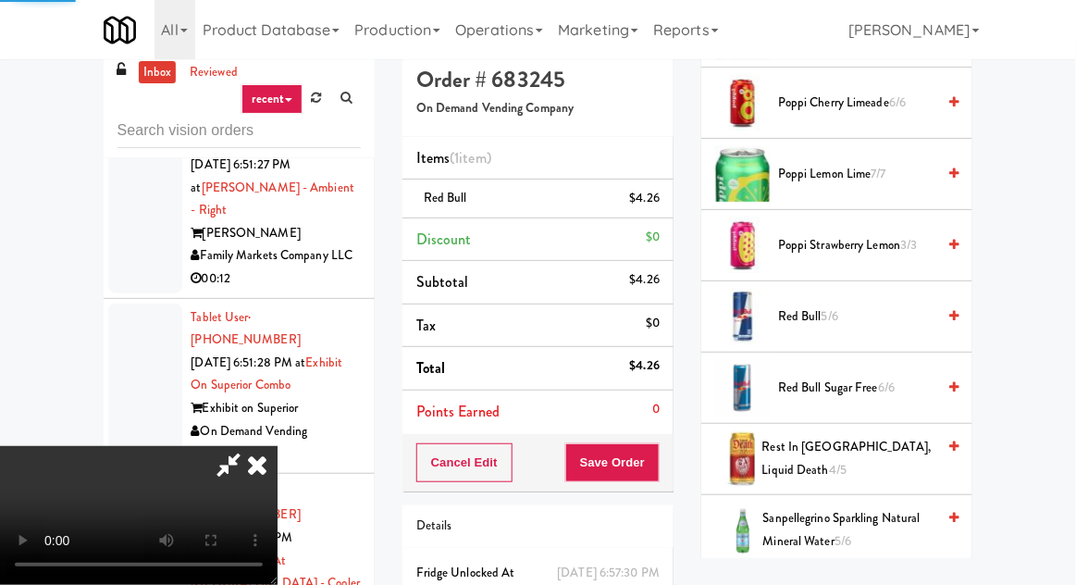
scroll to position [182, 0]
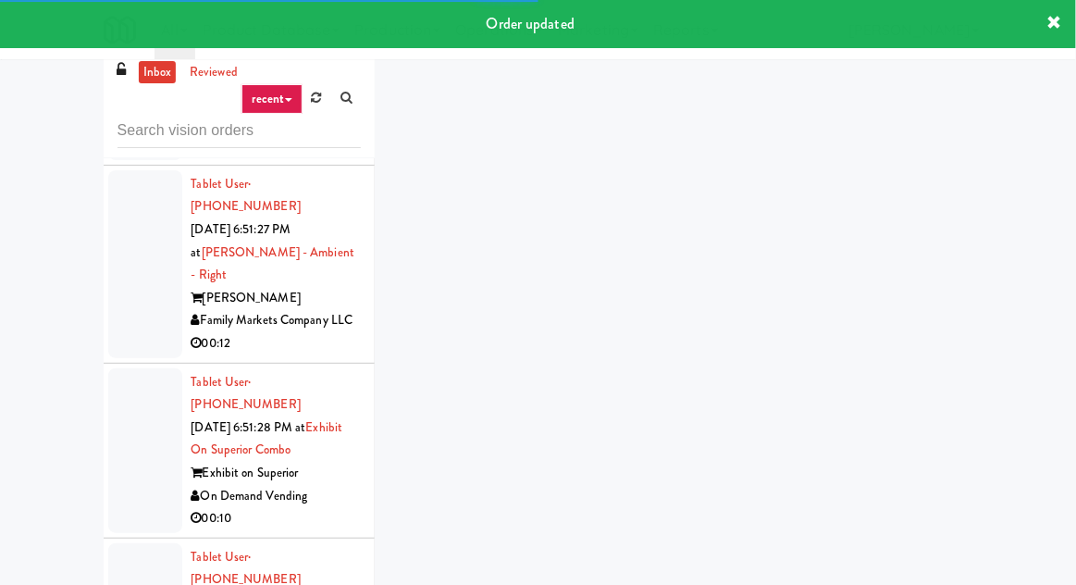
scroll to position [12116, 0]
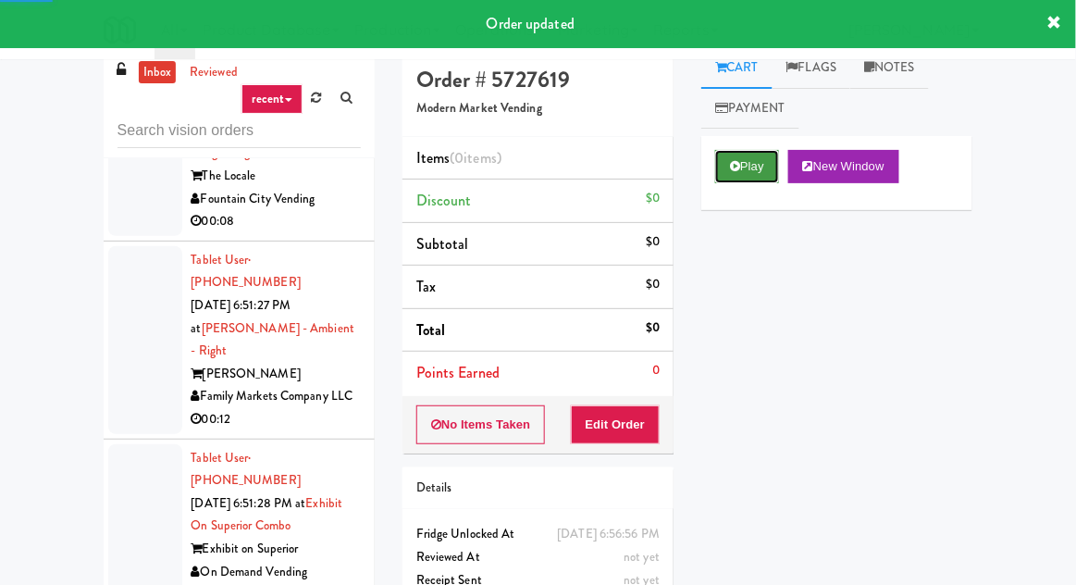
click at [753, 166] on button "Play" at bounding box center [747, 166] width 64 height 33
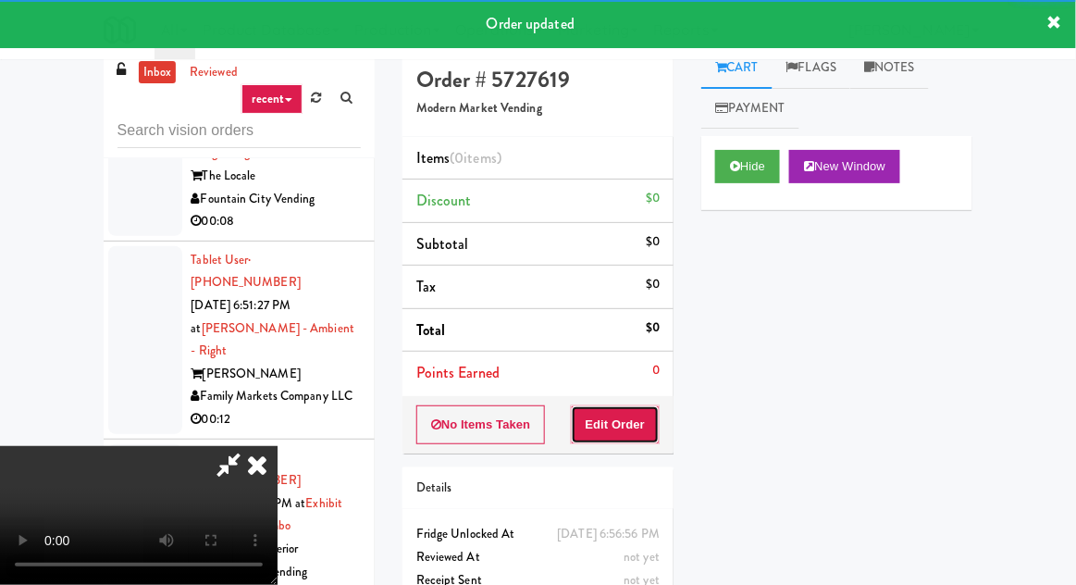
click at [630, 413] on button "Edit Order" at bounding box center [616, 424] width 90 height 39
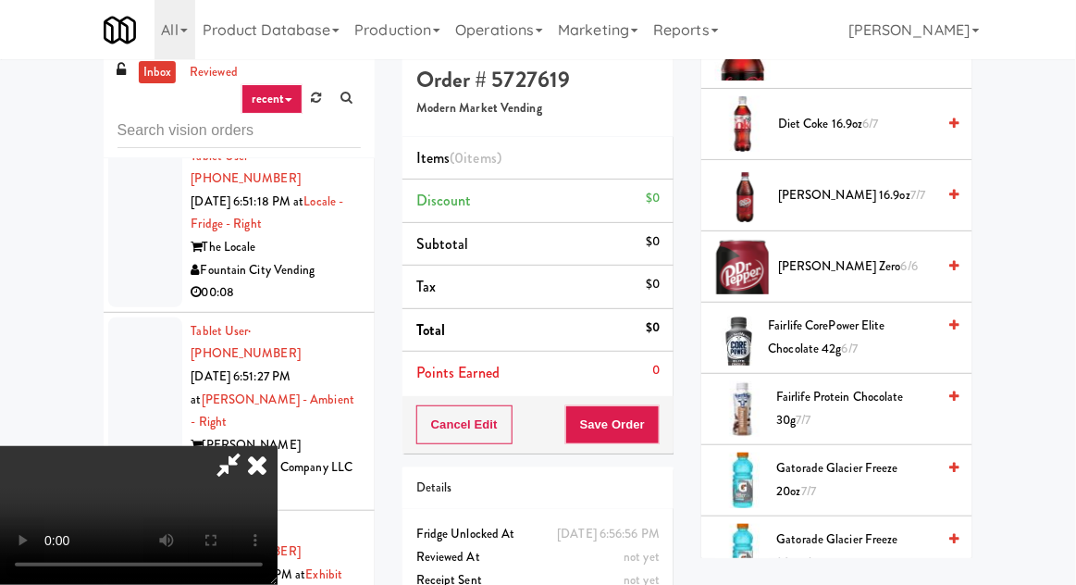
scroll to position [1028, 0]
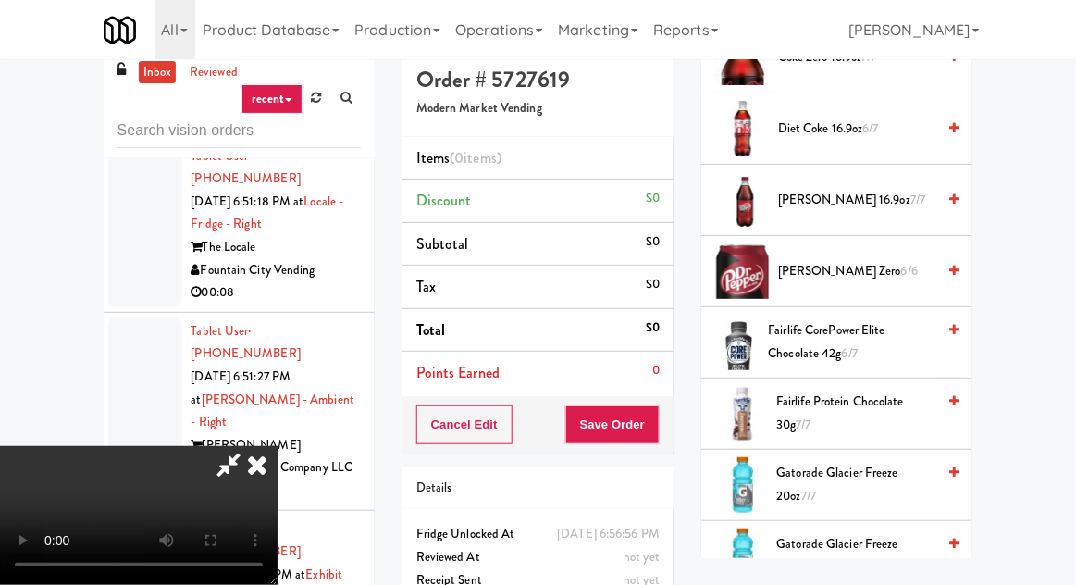
click at [883, 409] on span "Fairlife Protein Chocolate 30g 7/7" at bounding box center [855, 413] width 159 height 45
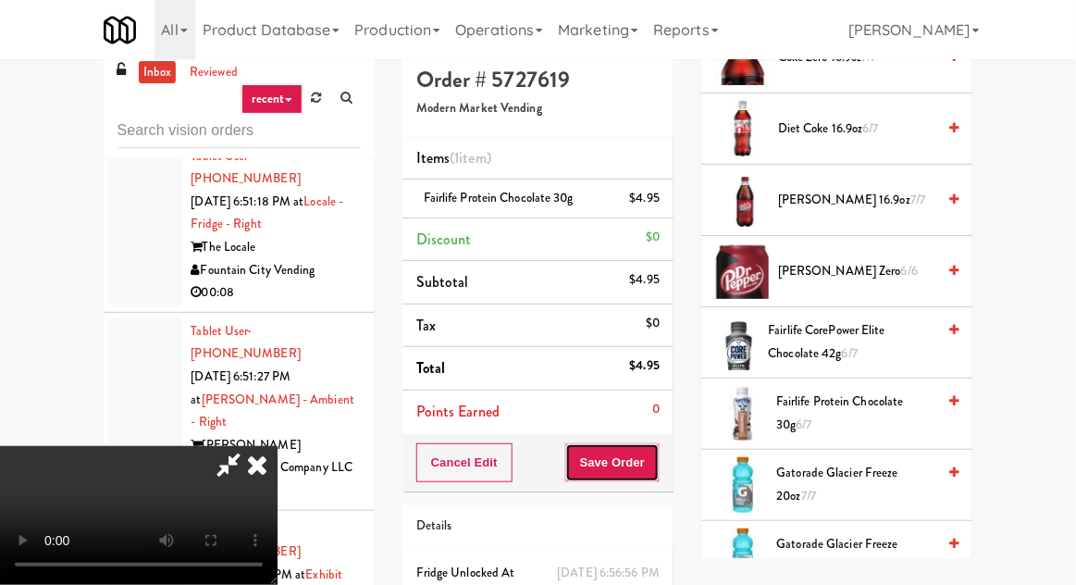
click at [655, 465] on button "Save Order" at bounding box center [612, 462] width 94 height 39
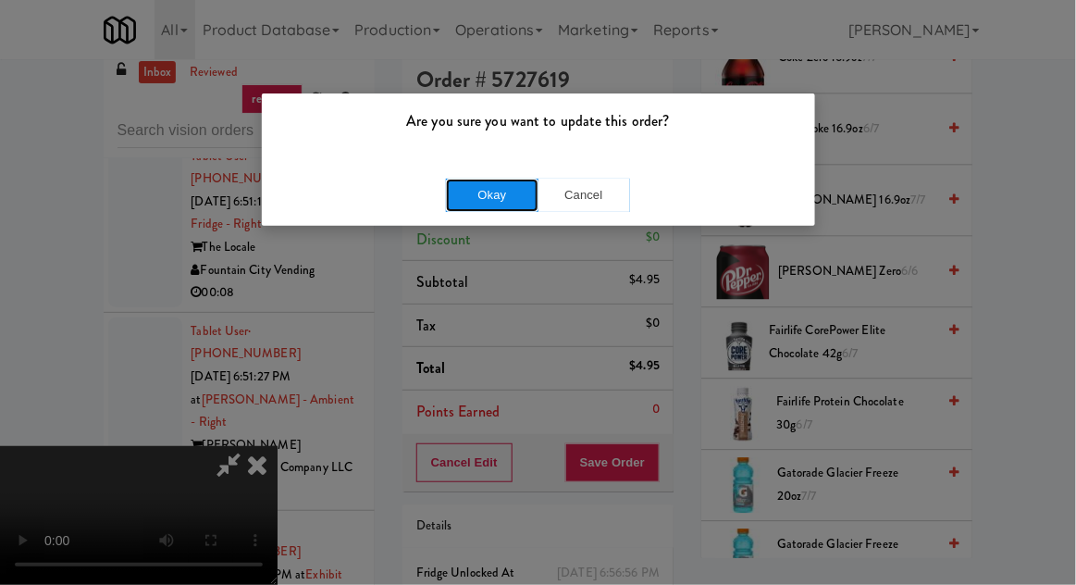
click at [506, 196] on button "Okay" at bounding box center [492, 195] width 93 height 33
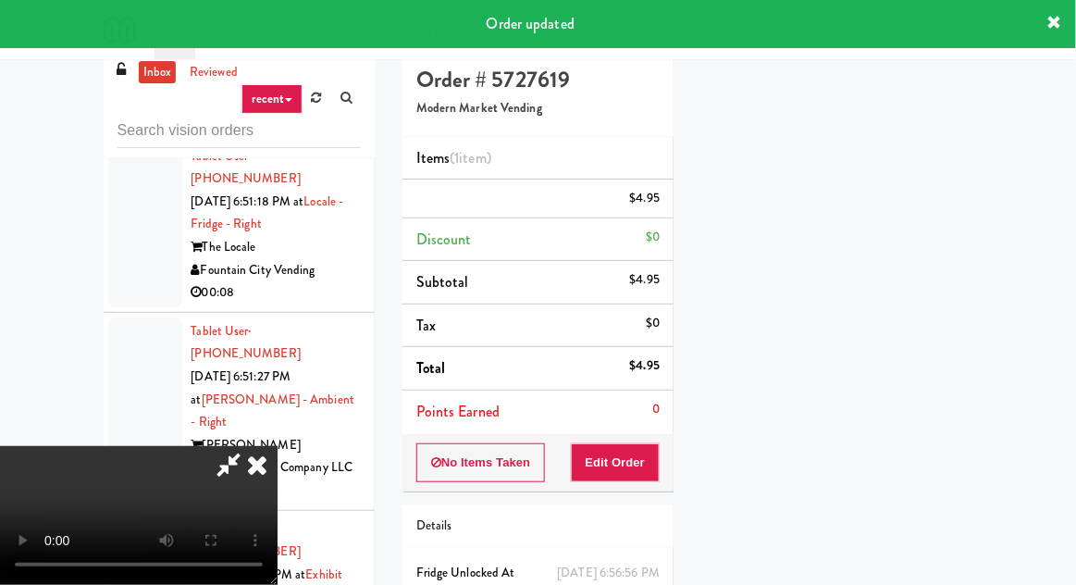
scroll to position [182, 0]
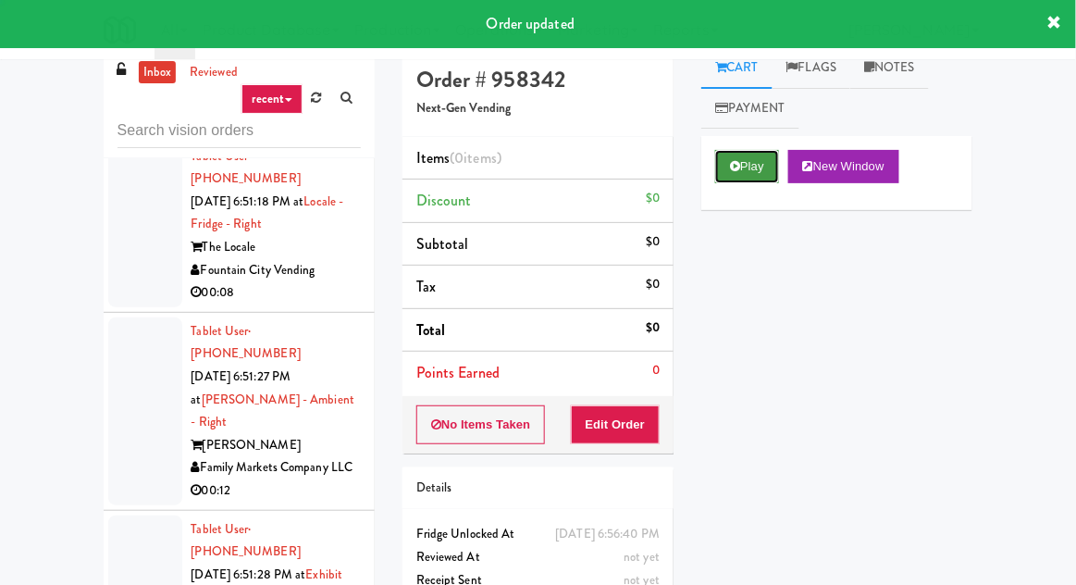
click at [741, 170] on button "Play" at bounding box center [747, 166] width 64 height 33
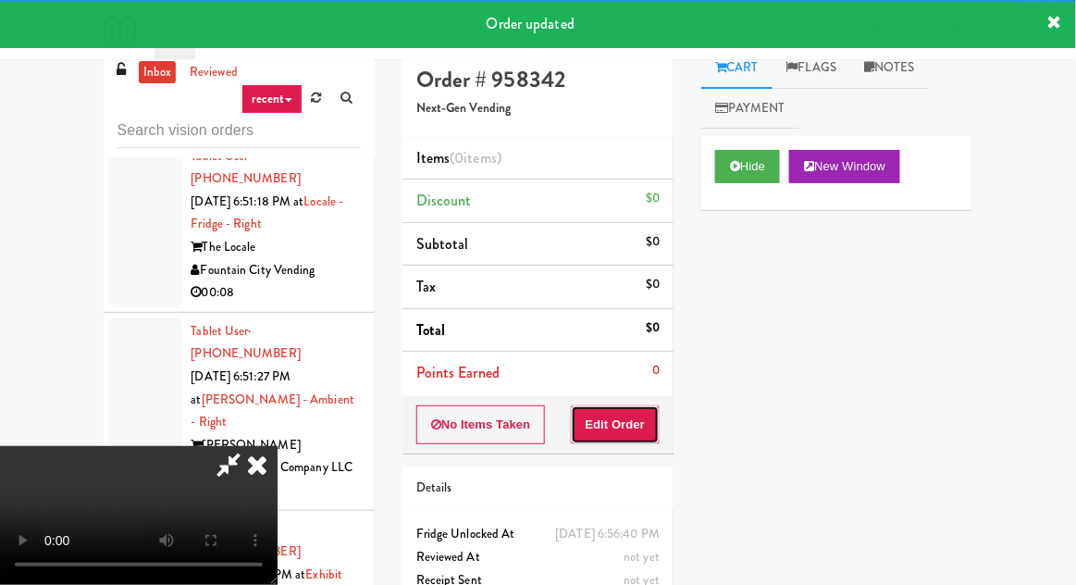
click at [627, 428] on button "Edit Order" at bounding box center [616, 424] width 90 height 39
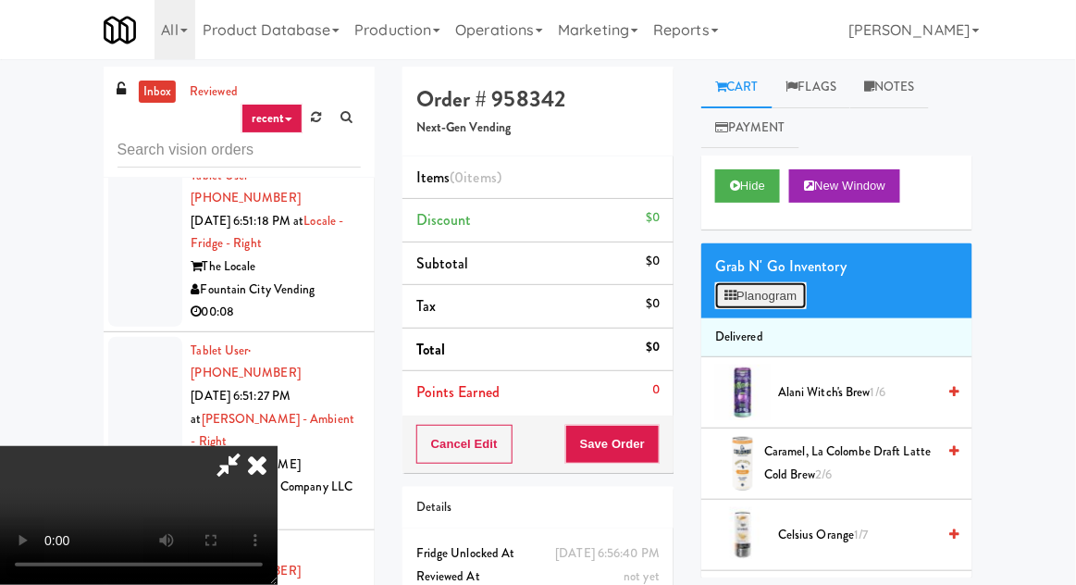
click at [791, 286] on button "Planogram" at bounding box center [760, 296] width 91 height 28
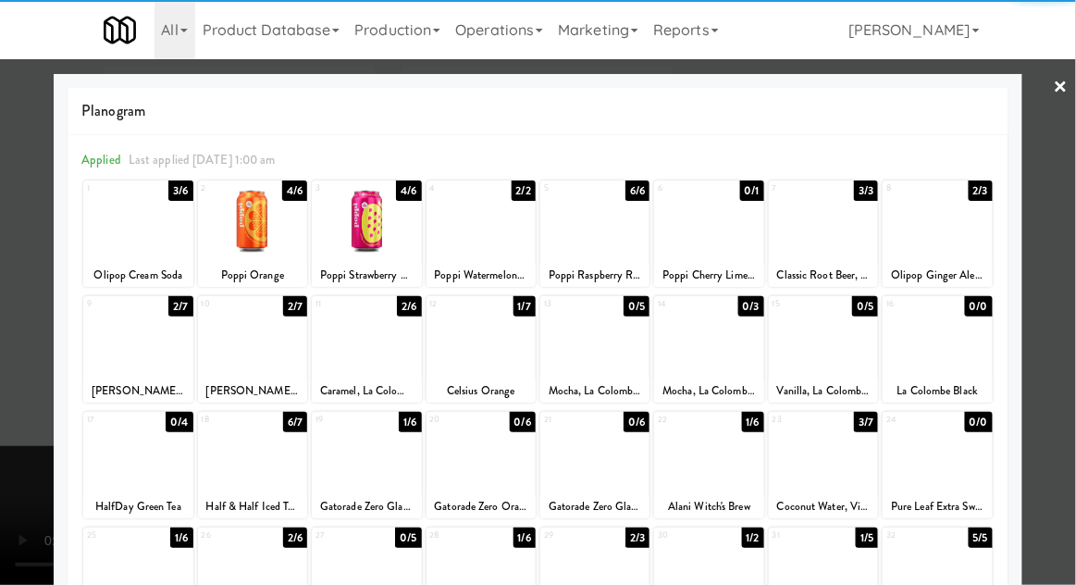
scroll to position [234, 0]
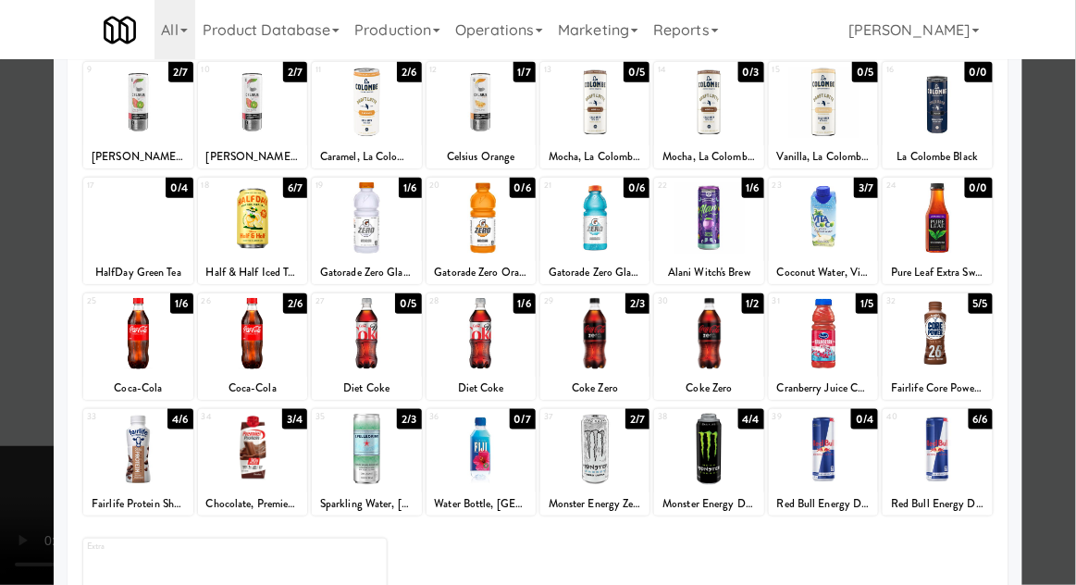
click at [497, 465] on div at bounding box center [481, 449] width 109 height 71
click at [1049, 319] on div at bounding box center [538, 292] width 1076 height 585
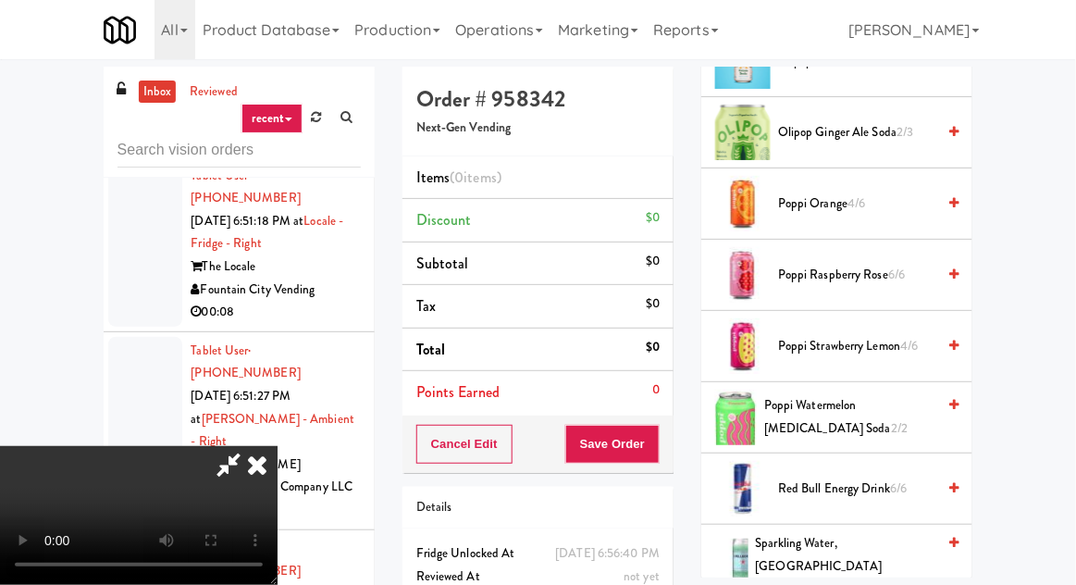
scroll to position [1893, 0]
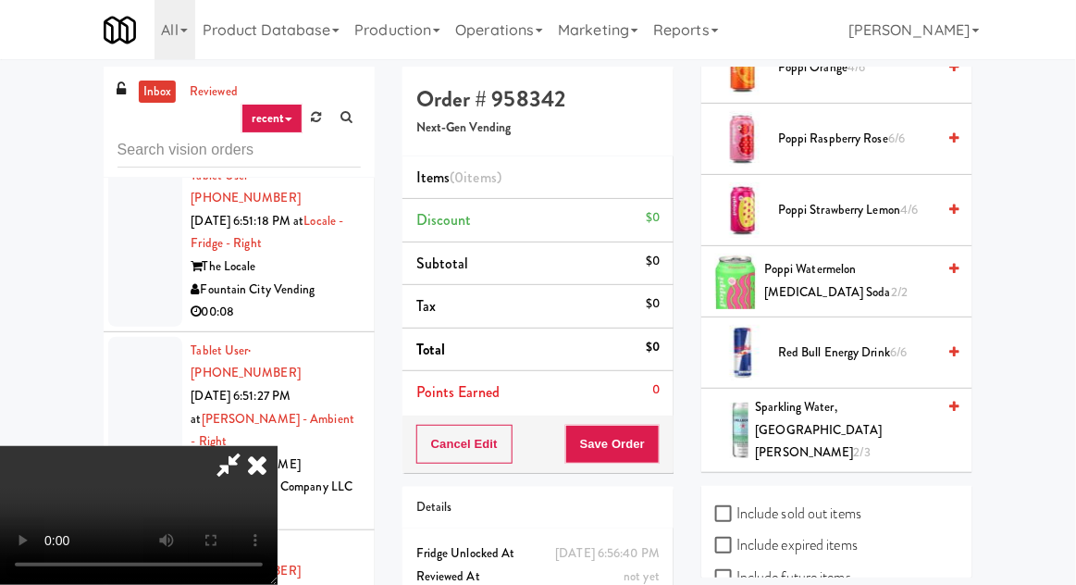
click at [850, 500] on label "Include sold out items" at bounding box center [788, 514] width 146 height 28
click at [737, 507] on input "Include sold out items" at bounding box center [725, 514] width 21 height 15
checkbox input "true"
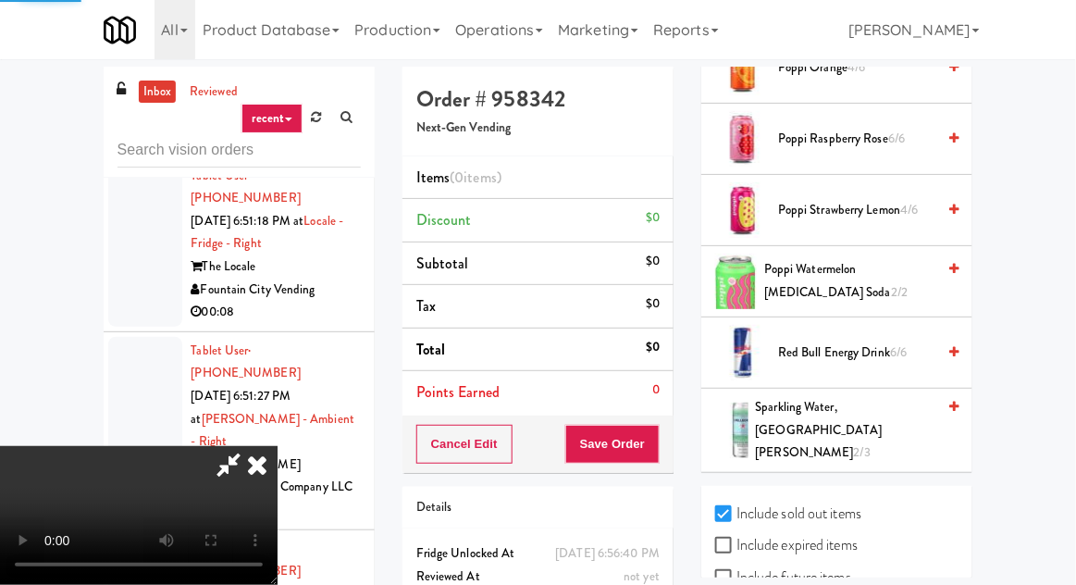
checkbox input "true"
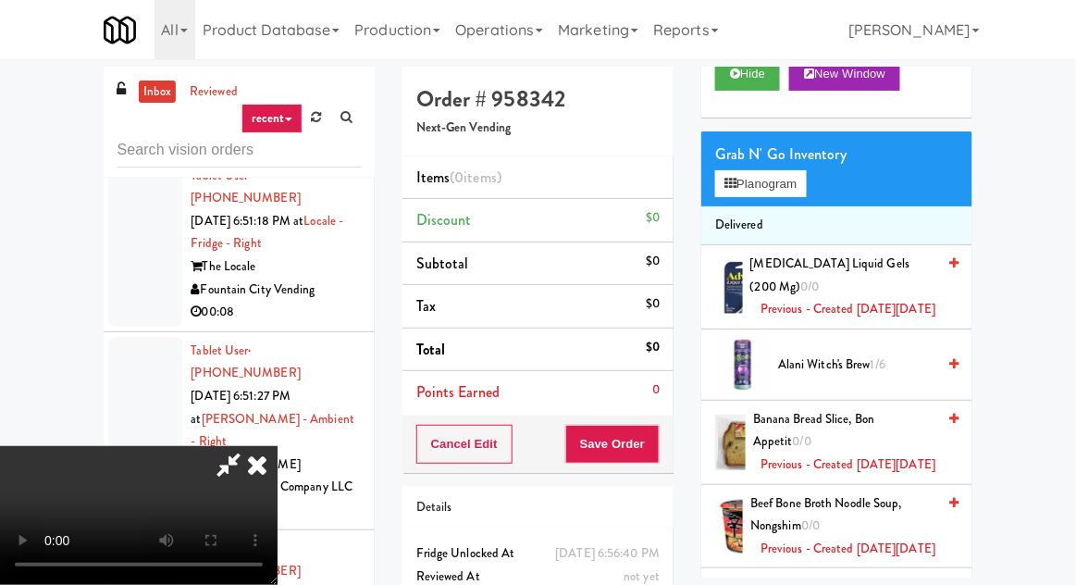
scroll to position [0, 0]
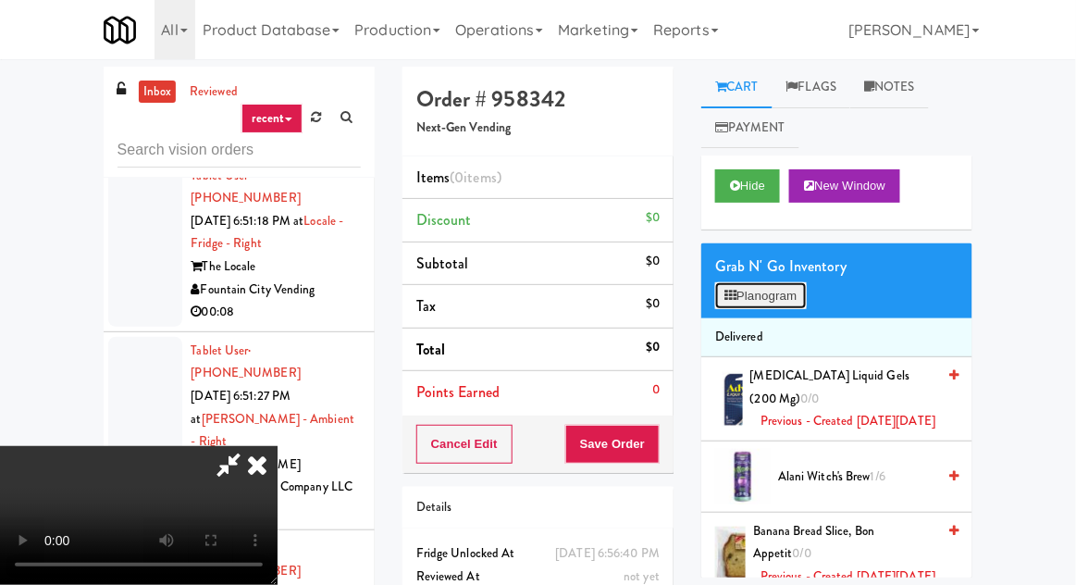
click at [784, 291] on button "Planogram" at bounding box center [760, 296] width 91 height 28
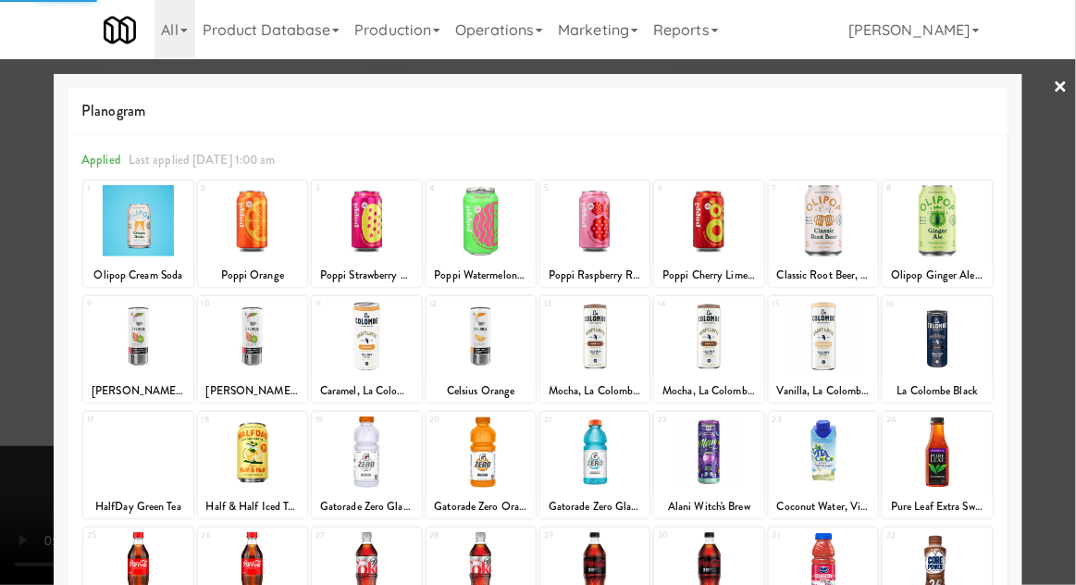
click at [602, 465] on div at bounding box center [594, 451] width 109 height 71
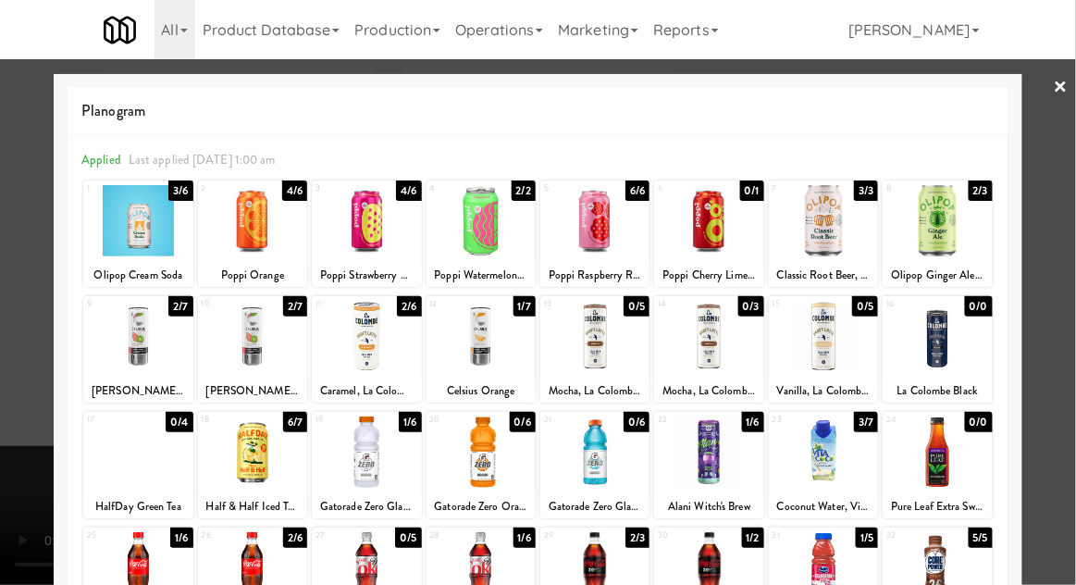
click at [614, 451] on div at bounding box center [594, 451] width 109 height 71
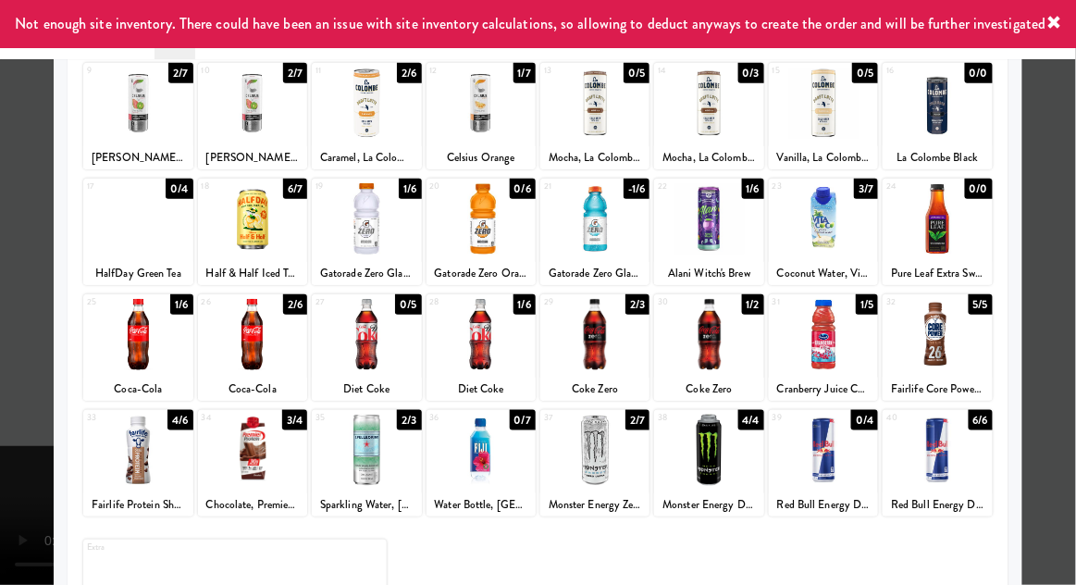
scroll to position [234, 0]
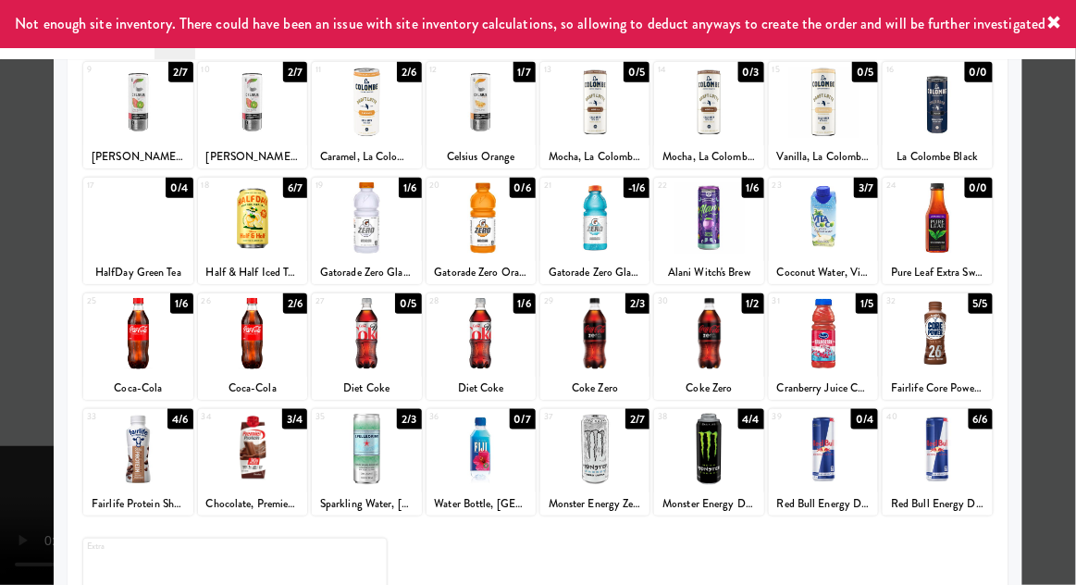
click at [477, 465] on div at bounding box center [481, 449] width 109 height 71
click at [1052, 304] on div at bounding box center [538, 292] width 1076 height 585
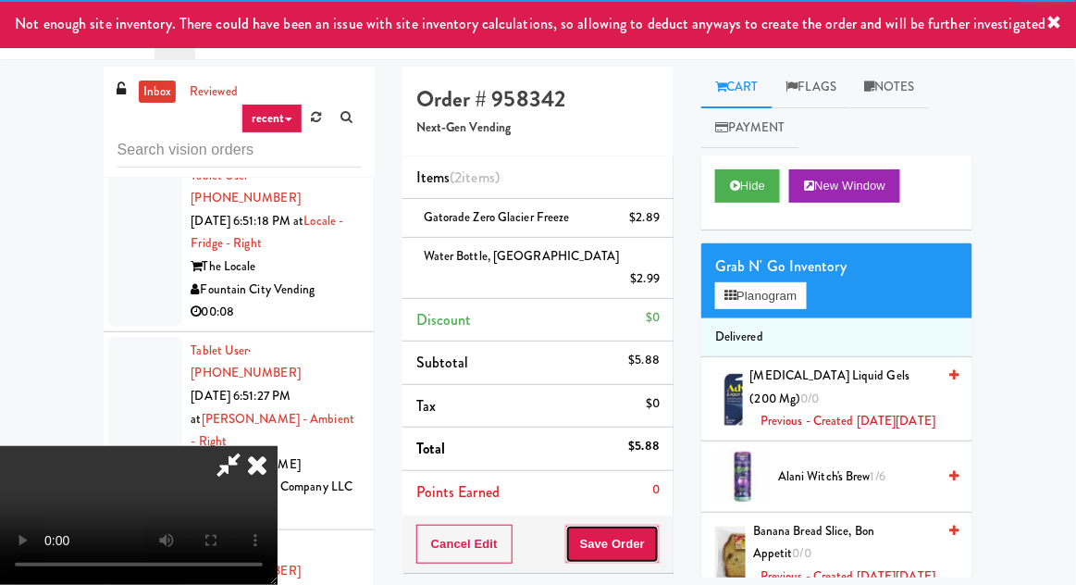
click at [659, 525] on button "Save Order" at bounding box center [612, 544] width 94 height 39
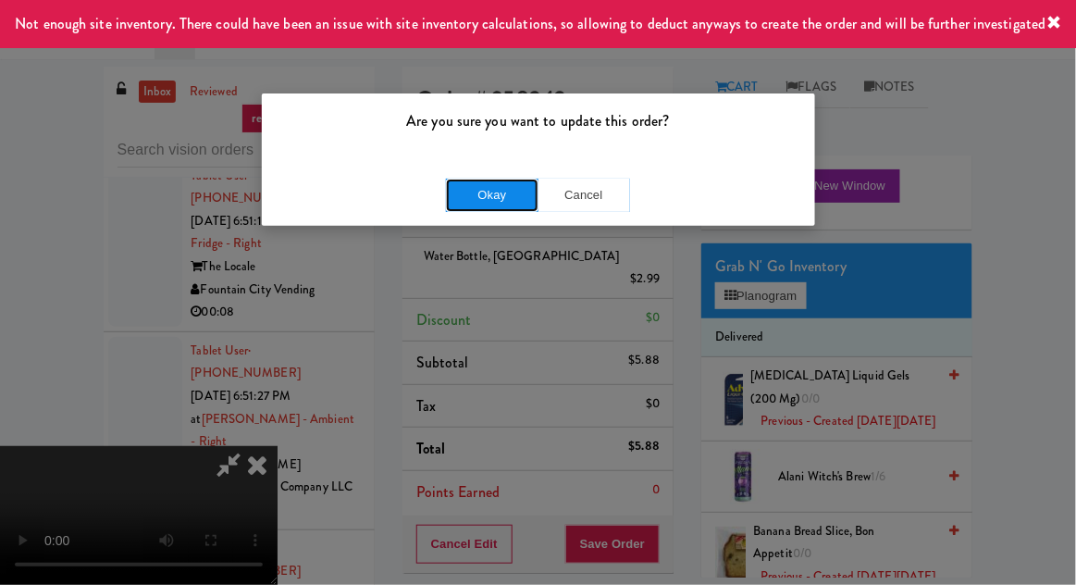
click at [523, 203] on button "Okay" at bounding box center [492, 195] width 93 height 33
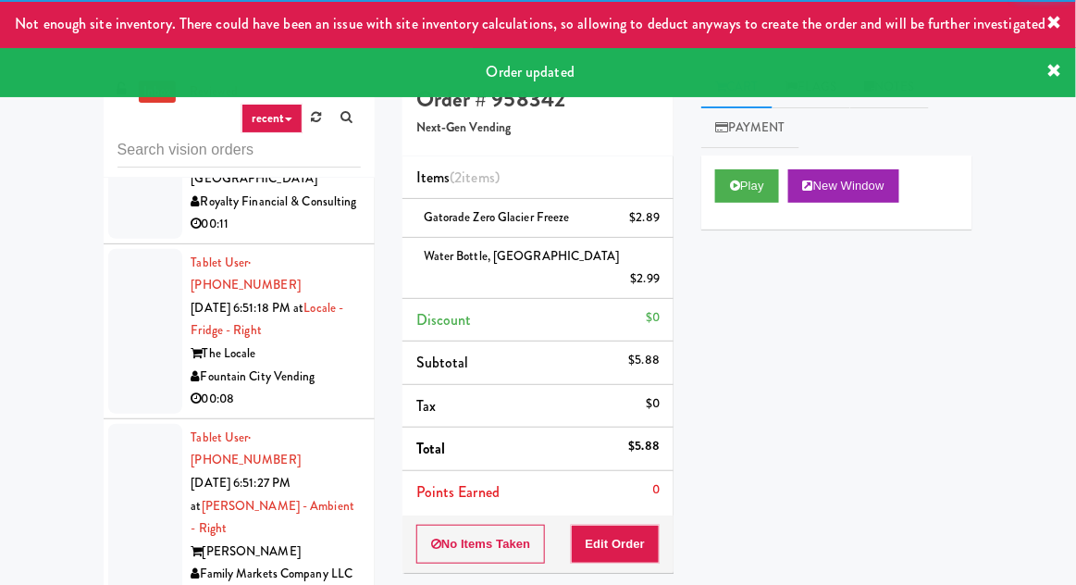
scroll to position [11927, 0]
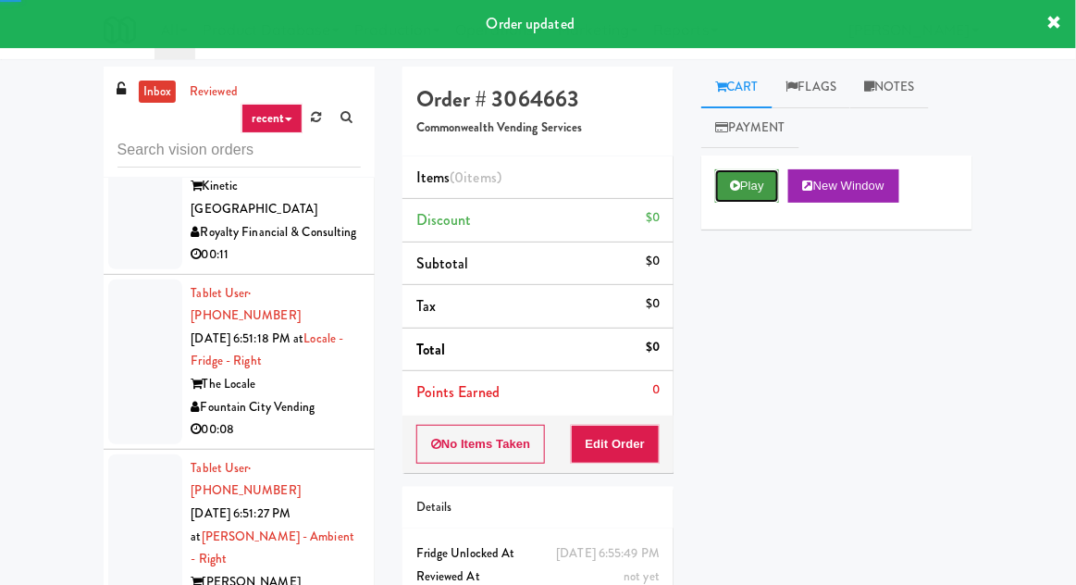
click at [746, 192] on button "Play" at bounding box center [747, 185] width 64 height 33
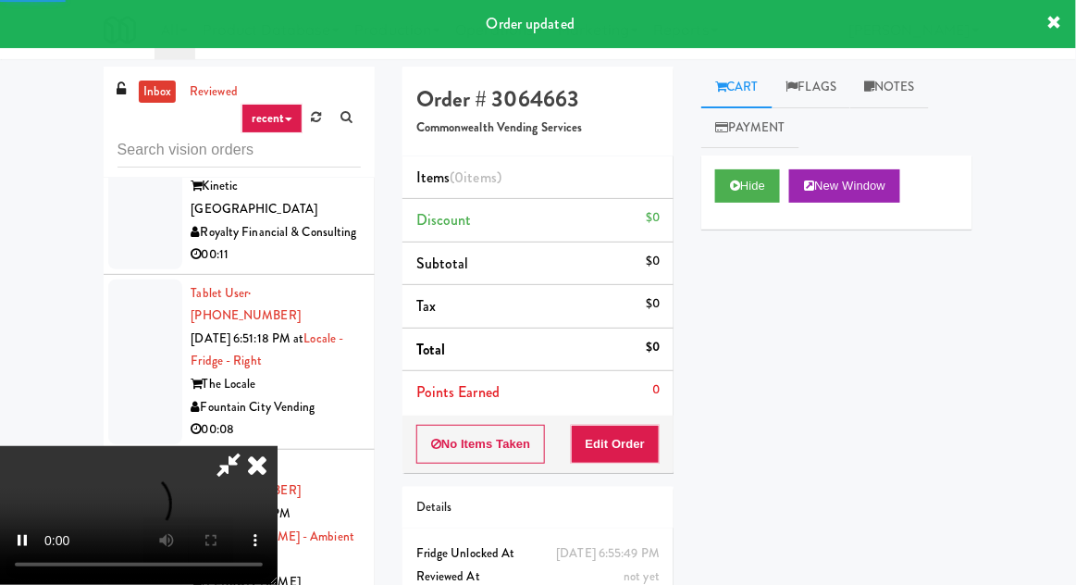
click at [634, 477] on div "Order # 3064663 Commonwealth Vending Services Items (0 items ) Discount $0 Subt…" at bounding box center [538, 364] width 299 height 595
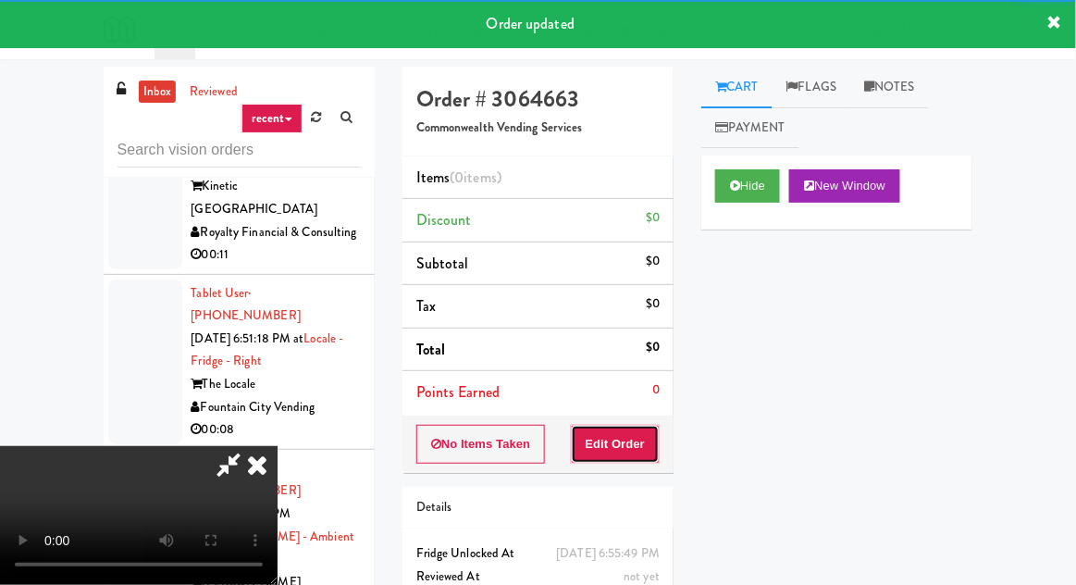
click at [652, 432] on button "Edit Order" at bounding box center [616, 444] width 90 height 39
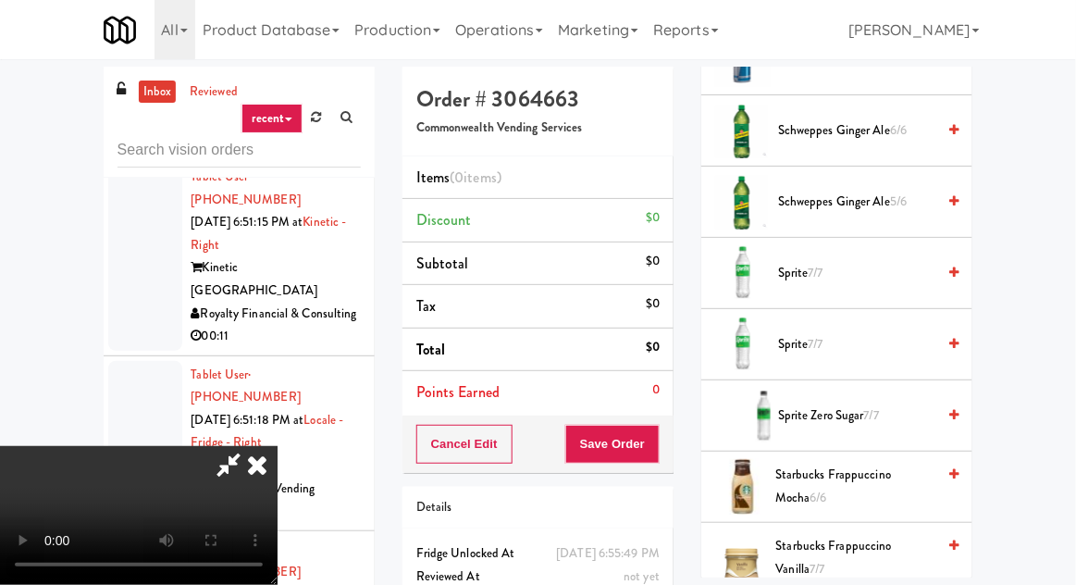
scroll to position [2475, 0]
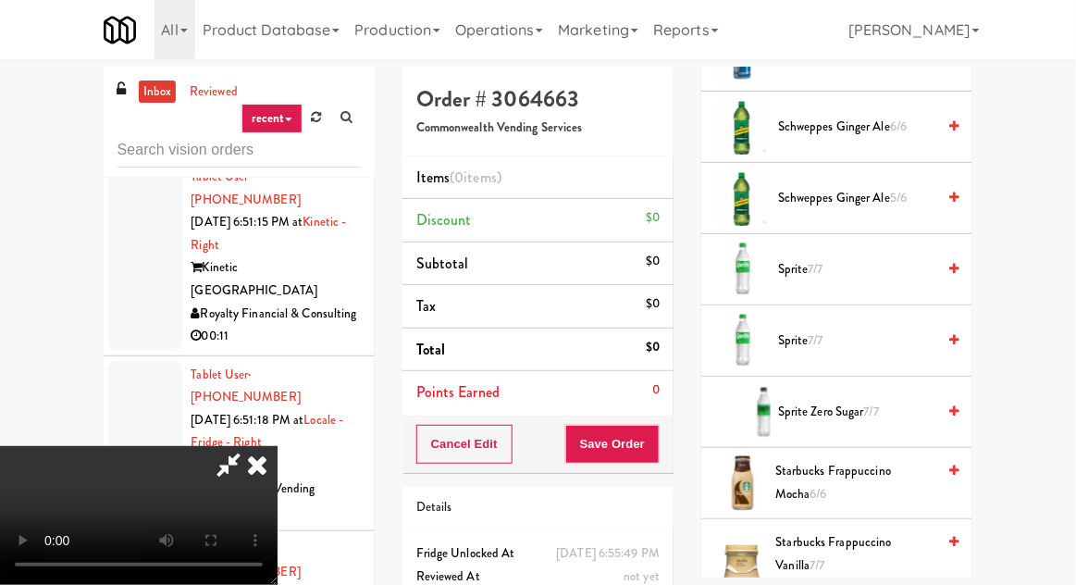
click at [885, 404] on span "Sprite Zero Sugar 7/7" at bounding box center [856, 412] width 157 height 23
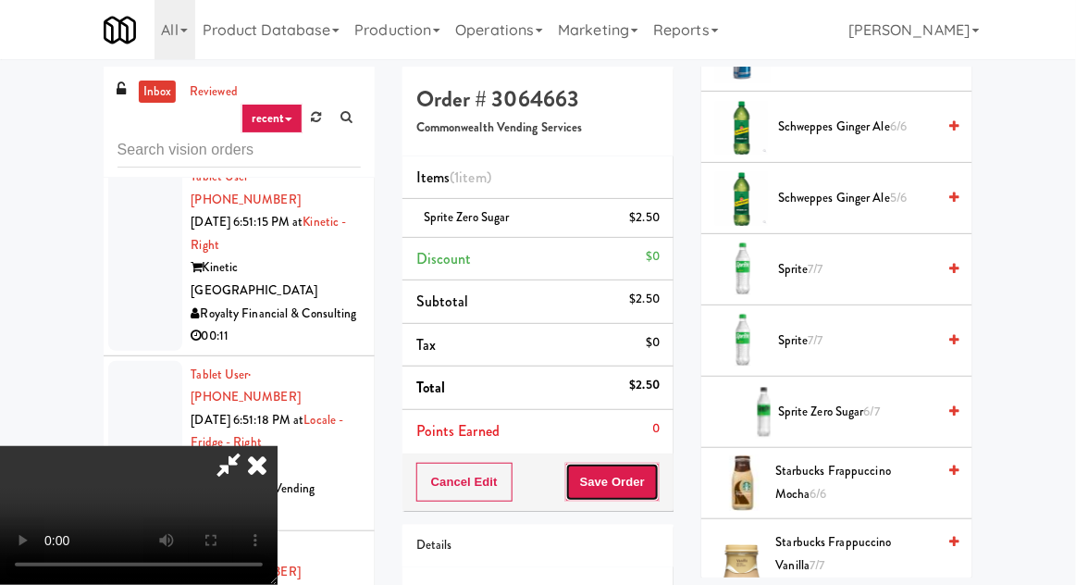
click at [660, 479] on button "Save Order" at bounding box center [612, 482] width 94 height 39
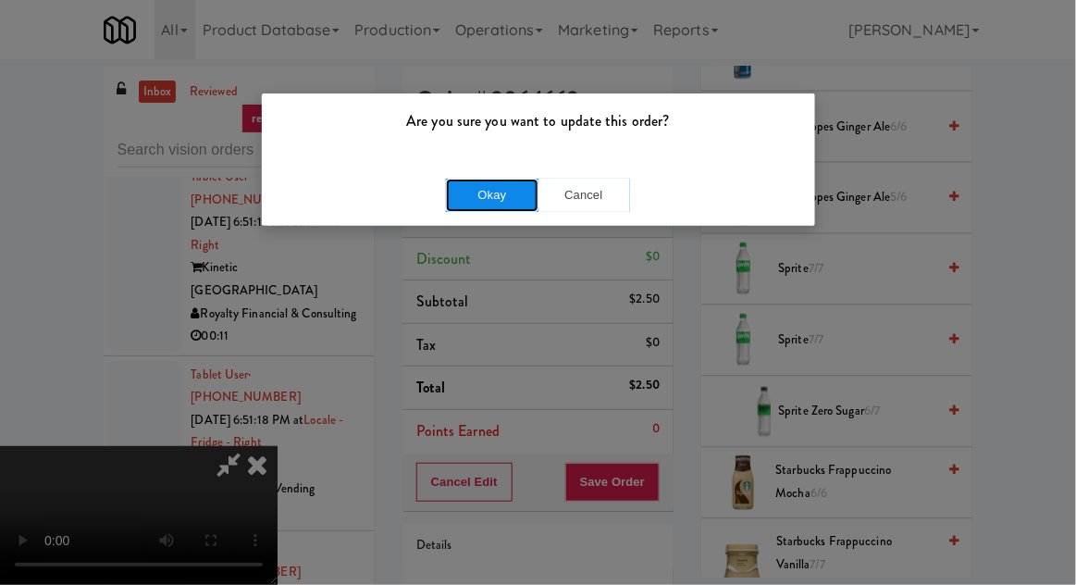
click at [500, 202] on button "Okay" at bounding box center [492, 195] width 93 height 33
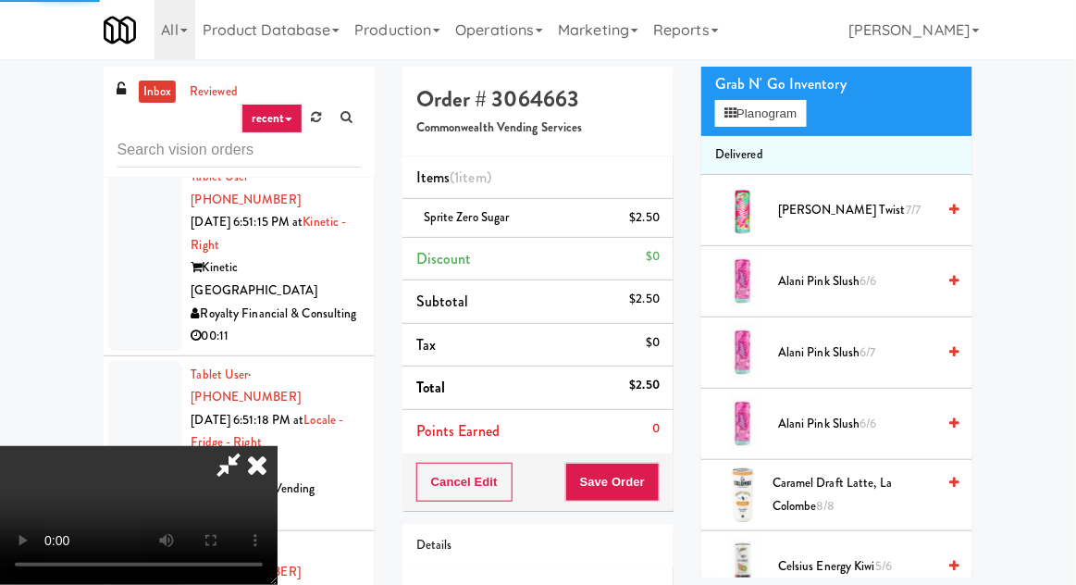
scroll to position [0, 0]
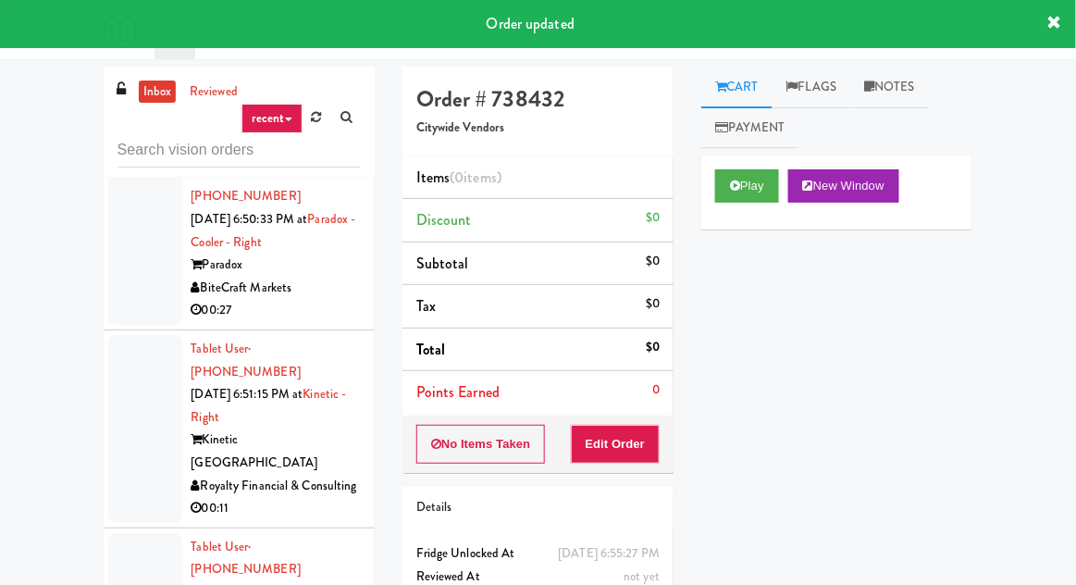
scroll to position [11668, 0]
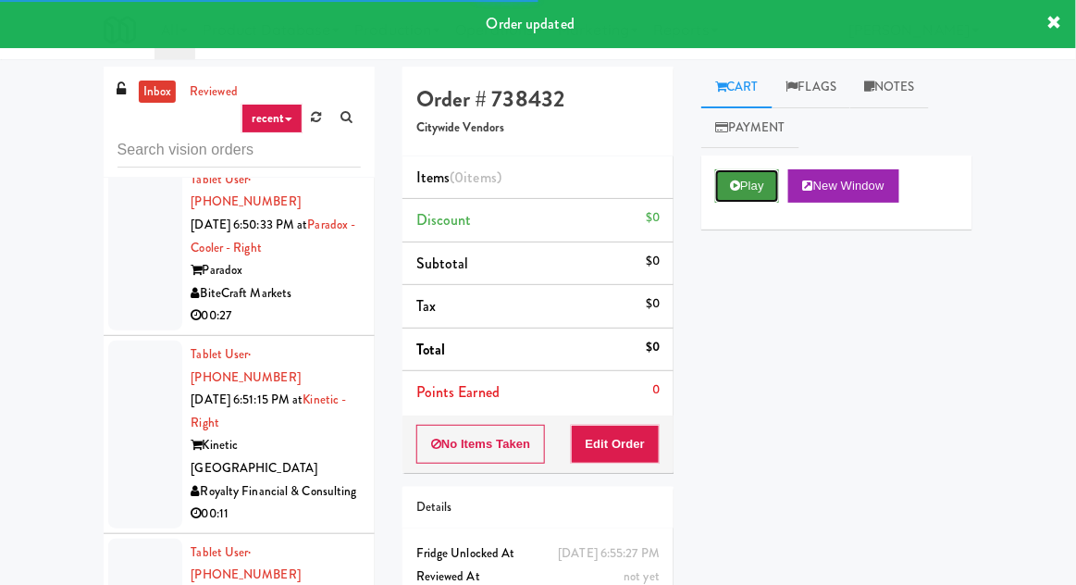
click at [751, 185] on button "Play" at bounding box center [747, 185] width 64 height 33
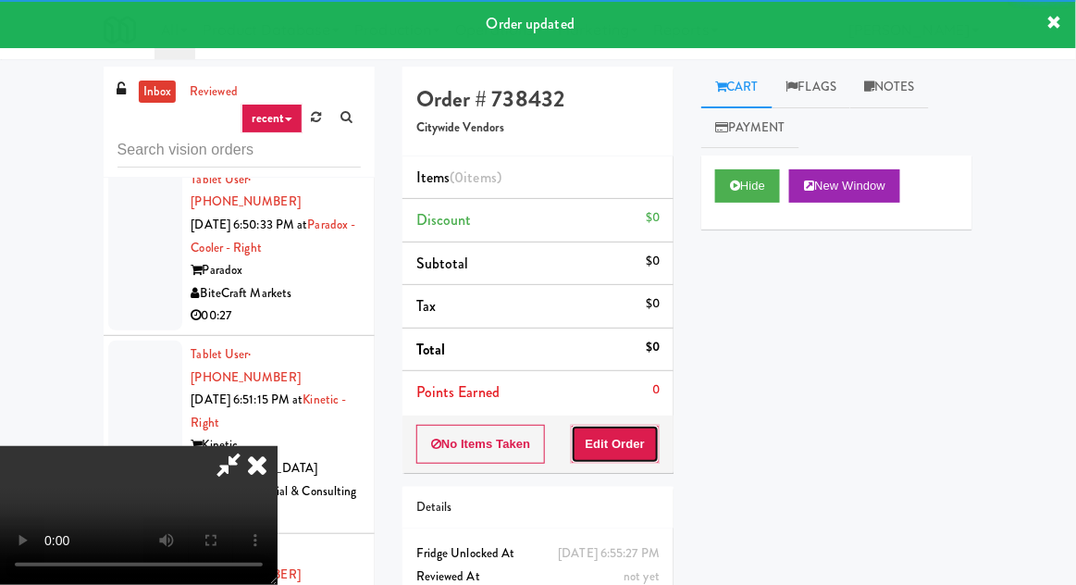
click at [627, 425] on button "Edit Order" at bounding box center [616, 444] width 90 height 39
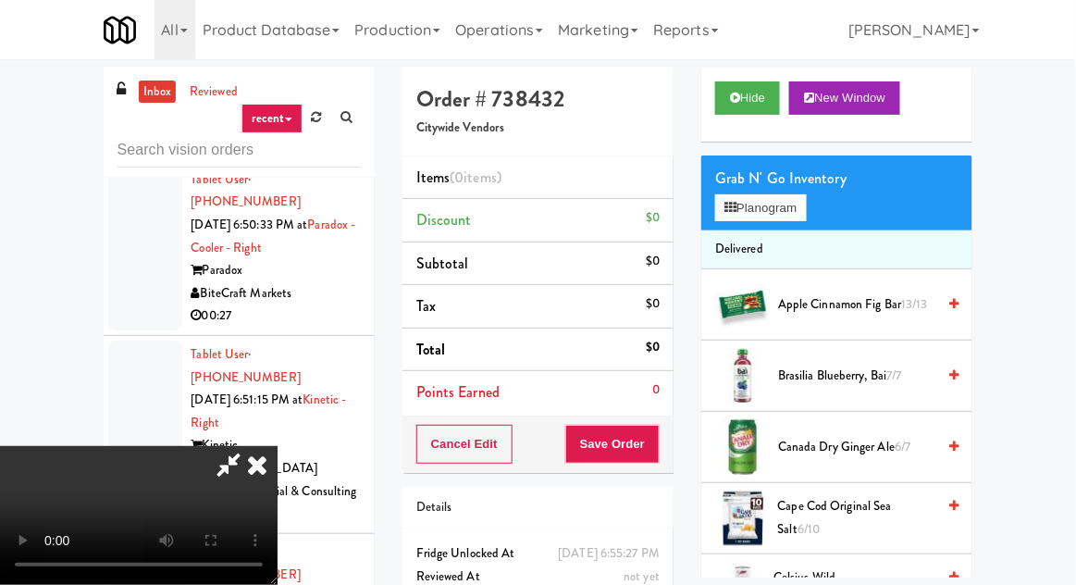
scroll to position [90, 0]
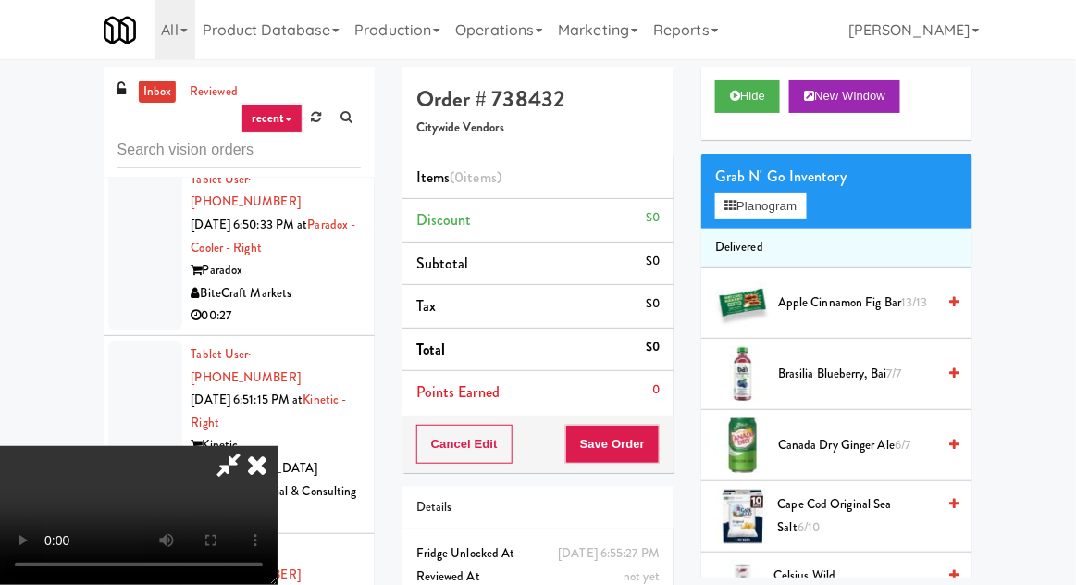
click at [919, 445] on span "Canada Dry Ginger Ale 6/7" at bounding box center [856, 445] width 157 height 23
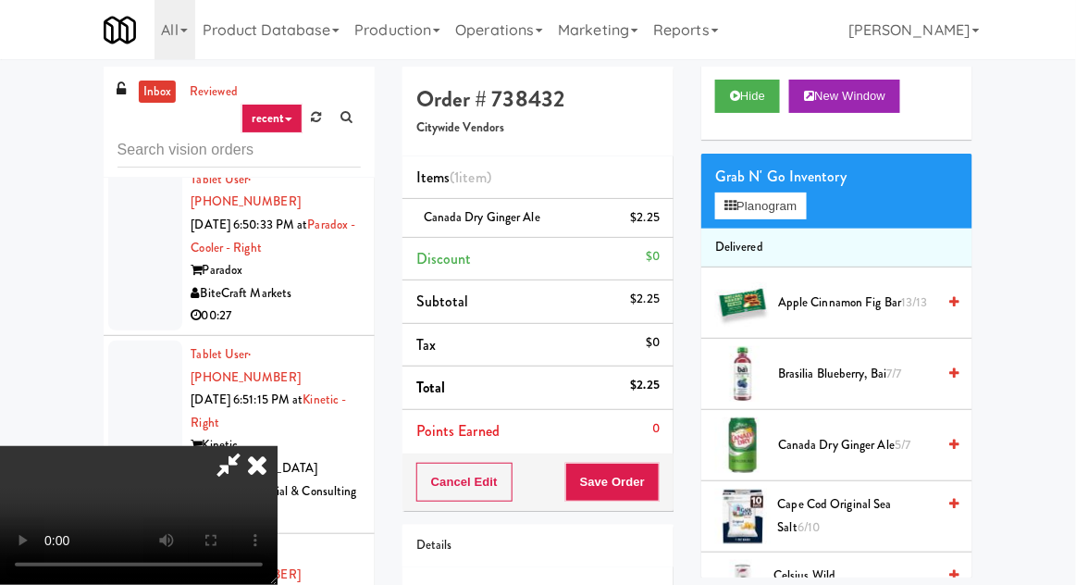
click at [931, 441] on span "Canada Dry Ginger Ale 5/7" at bounding box center [856, 445] width 157 height 23
click at [788, 204] on button "Planogram" at bounding box center [760, 206] width 91 height 28
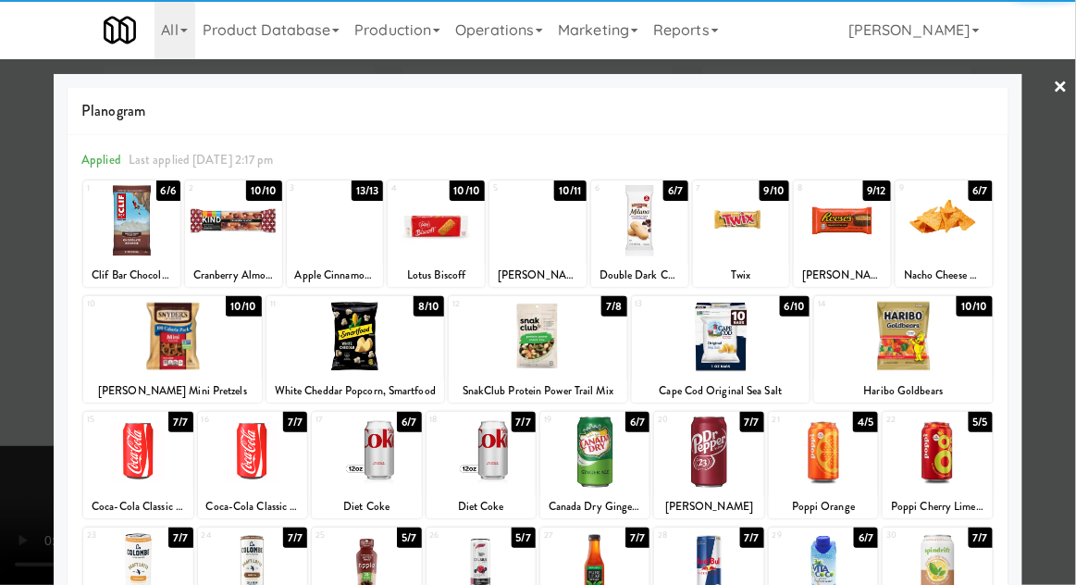
click at [909, 344] on div at bounding box center [903, 336] width 179 height 71
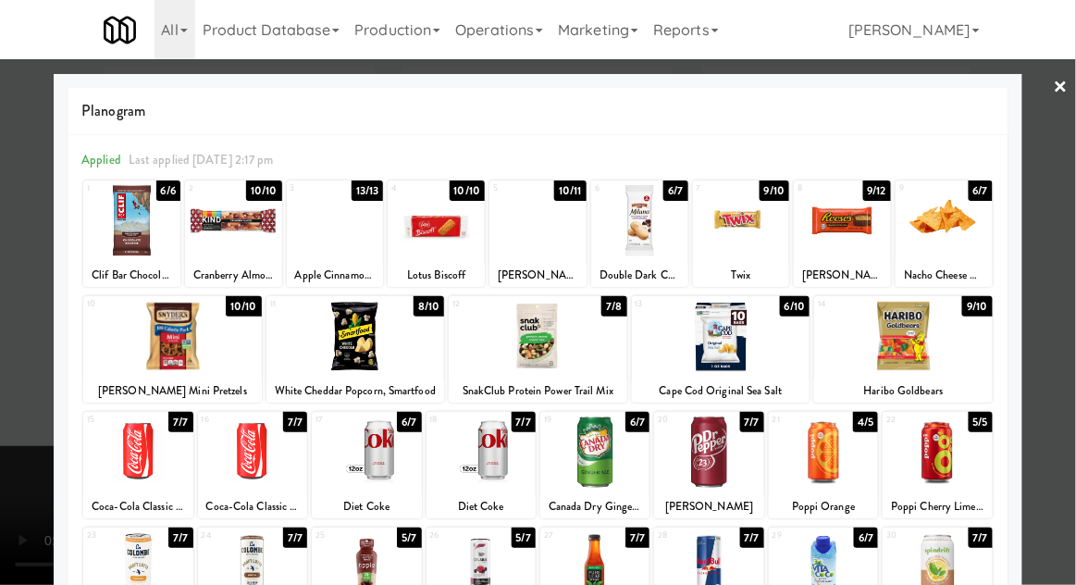
click at [1071, 263] on div at bounding box center [538, 292] width 1076 height 585
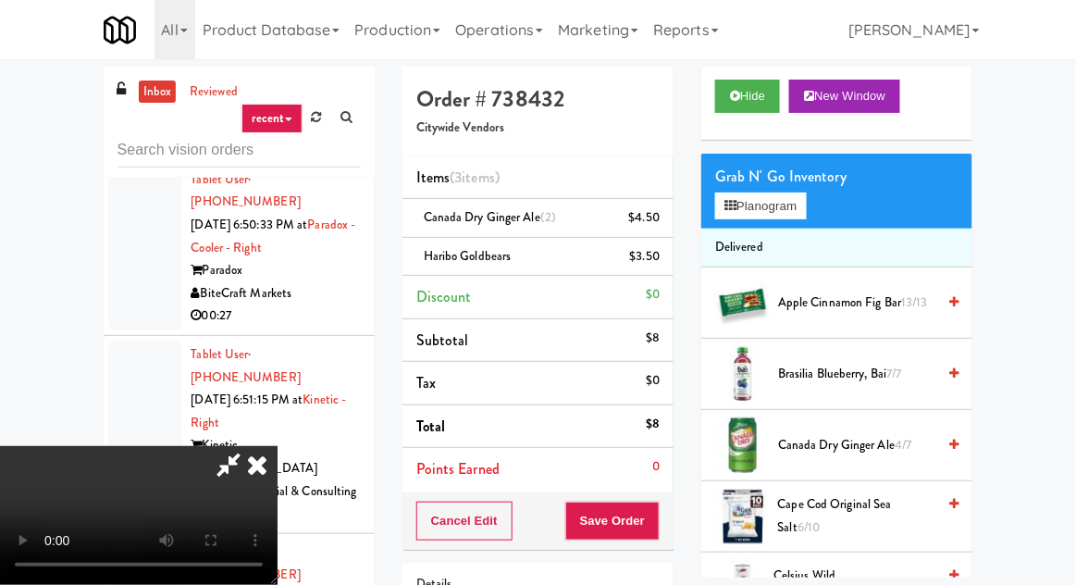
click at [670, 503] on div "Cancel Edit Save Order" at bounding box center [538, 520] width 271 height 57
click at [653, 516] on button "Save Order" at bounding box center [612, 521] width 94 height 39
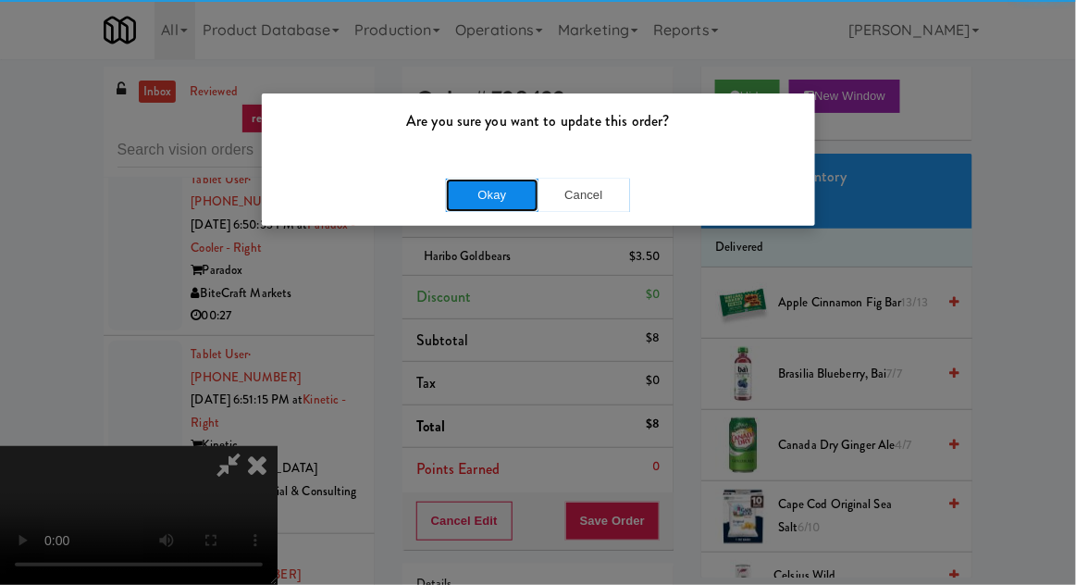
click at [499, 205] on button "Okay" at bounding box center [492, 195] width 93 height 33
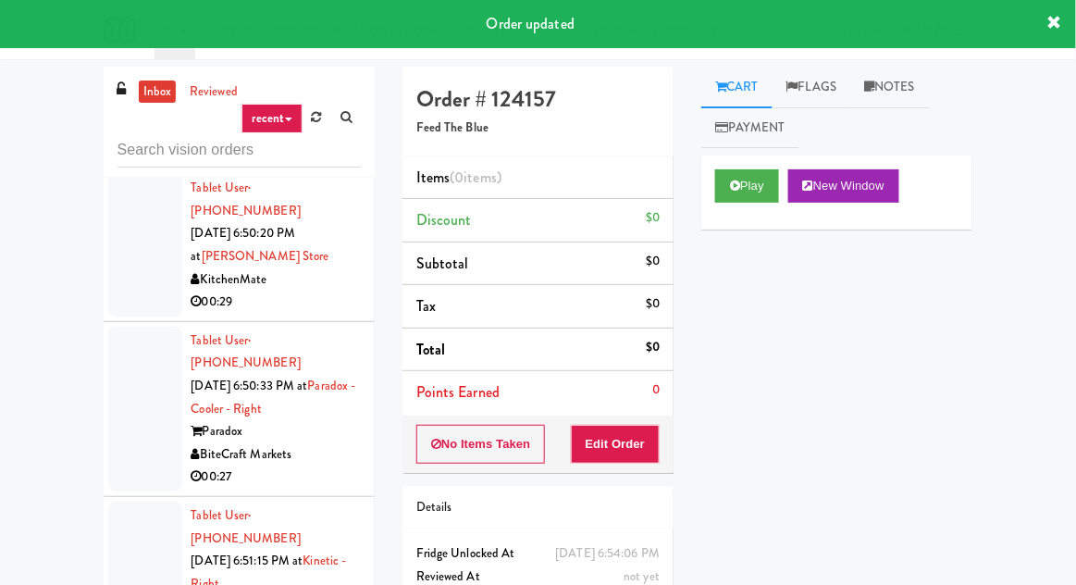
scroll to position [11509, 0]
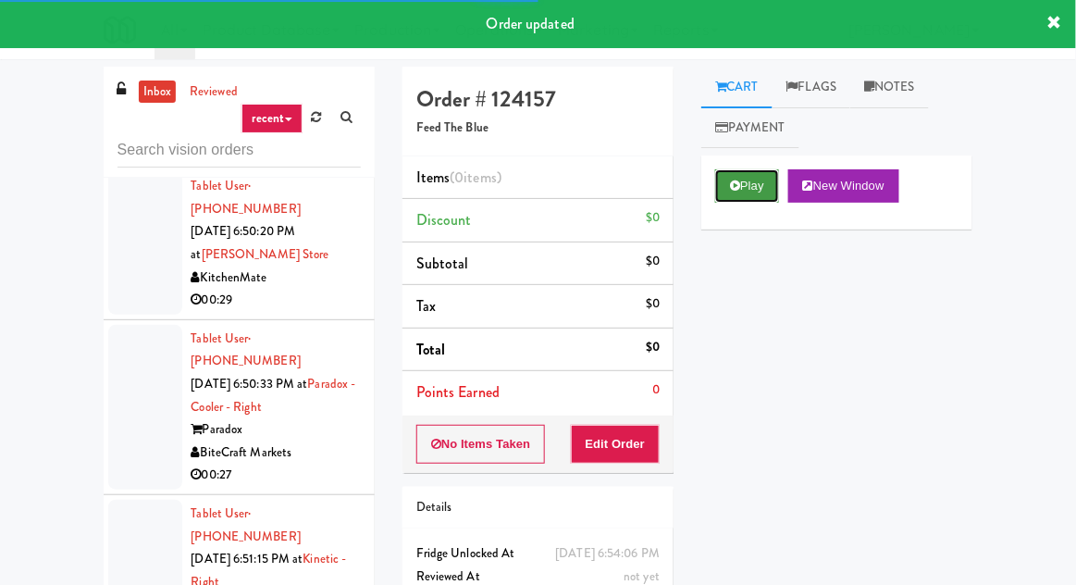
click at [745, 193] on button "Play" at bounding box center [747, 185] width 64 height 33
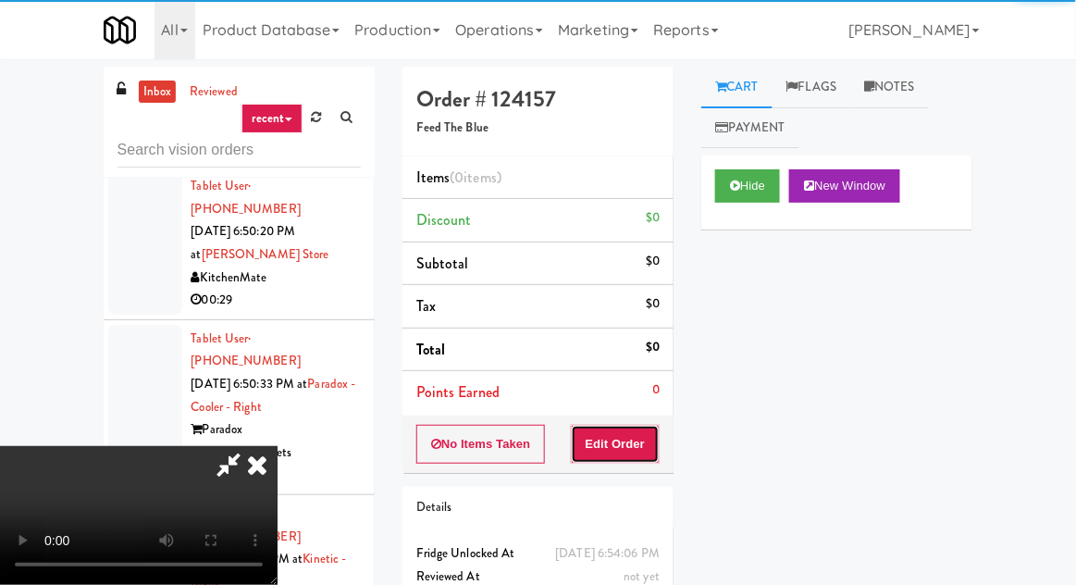
click at [618, 437] on button "Edit Order" at bounding box center [616, 444] width 90 height 39
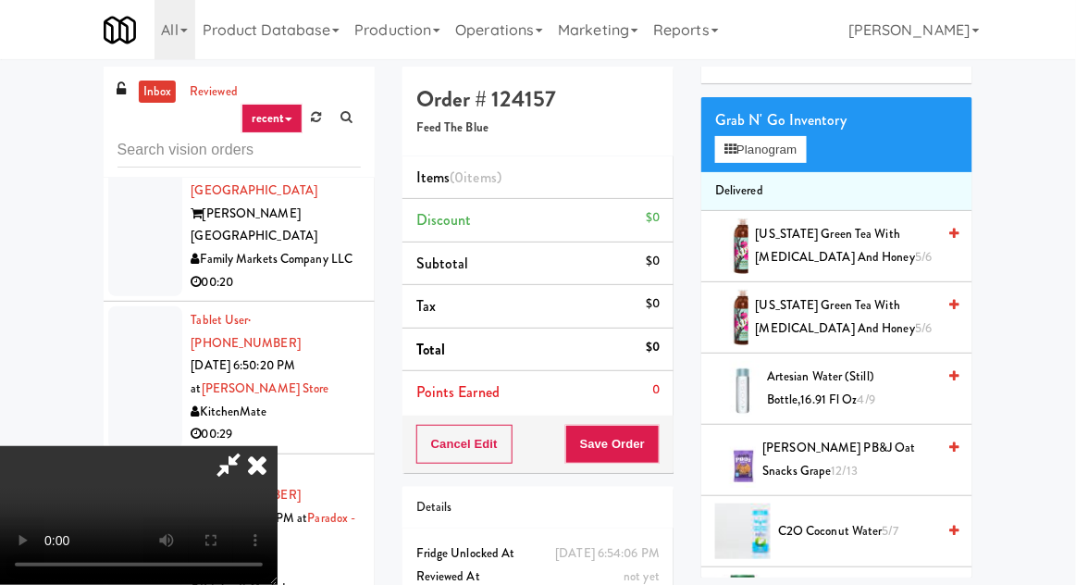
scroll to position [146, 0]
click at [837, 396] on span "Artesian water (Still) Bottle,16.91 Fl Oz 4/9" at bounding box center [851, 388] width 168 height 45
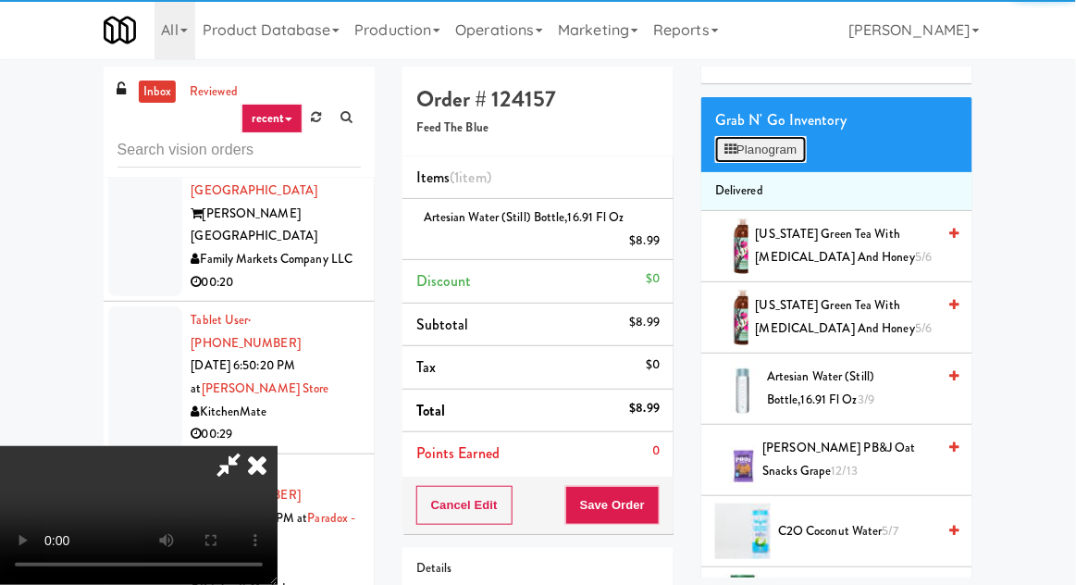
click at [778, 147] on button "Planogram" at bounding box center [760, 150] width 91 height 28
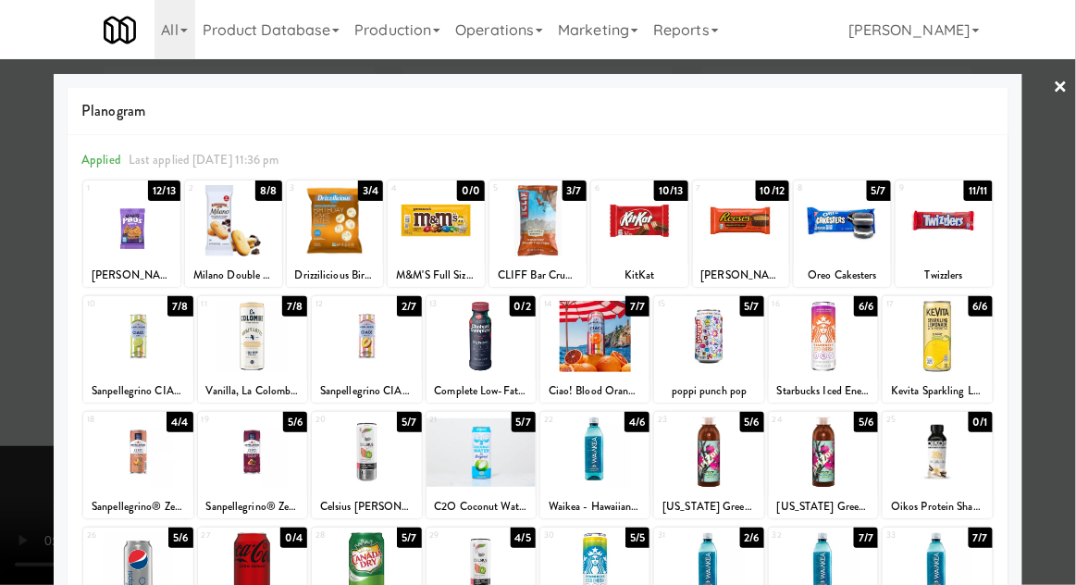
click at [703, 560] on div at bounding box center [708, 567] width 109 height 71
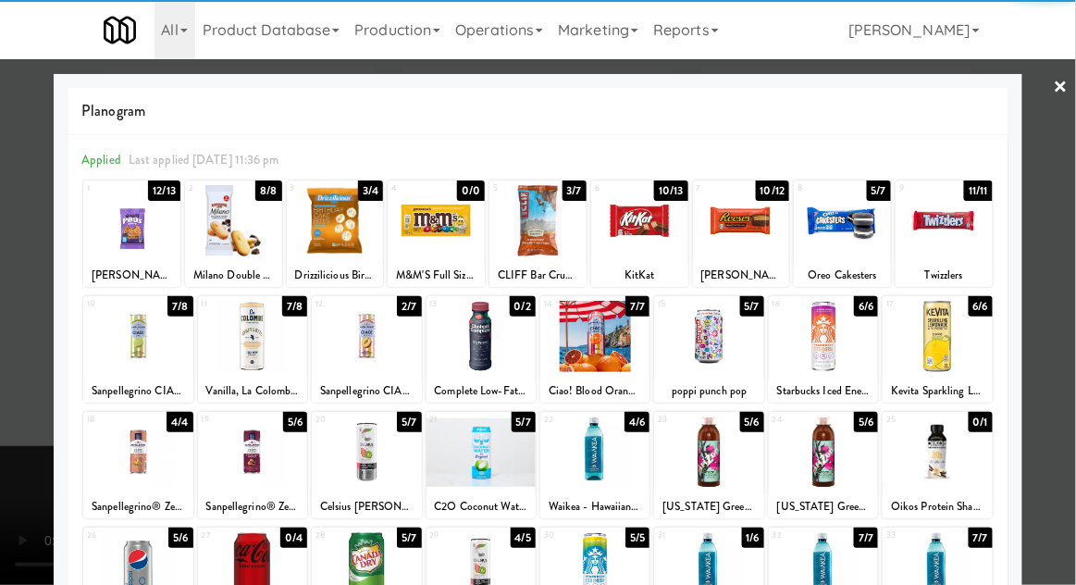
click at [13, 478] on div at bounding box center [538, 292] width 1076 height 585
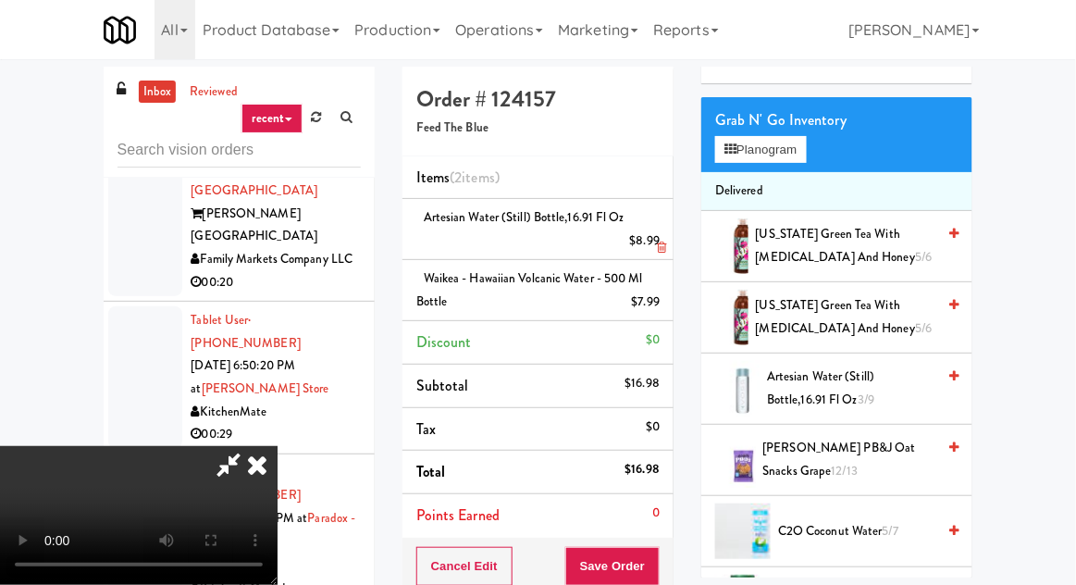
click at [660, 245] on div "$8.99" at bounding box center [645, 241] width 31 height 23
click at [662, 243] on icon at bounding box center [661, 248] width 9 height 12
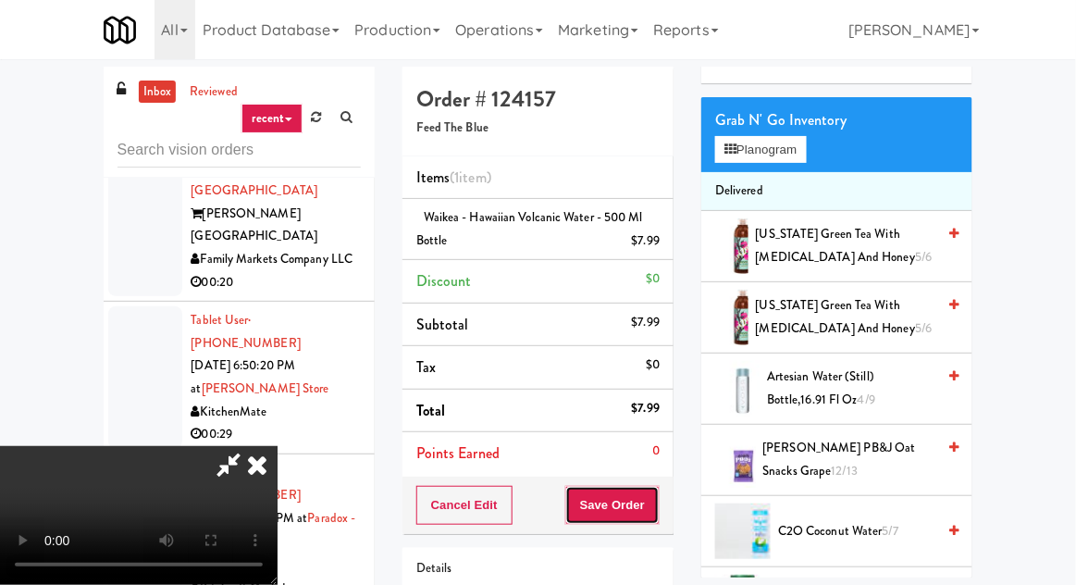
click at [656, 509] on button "Save Order" at bounding box center [612, 505] width 94 height 39
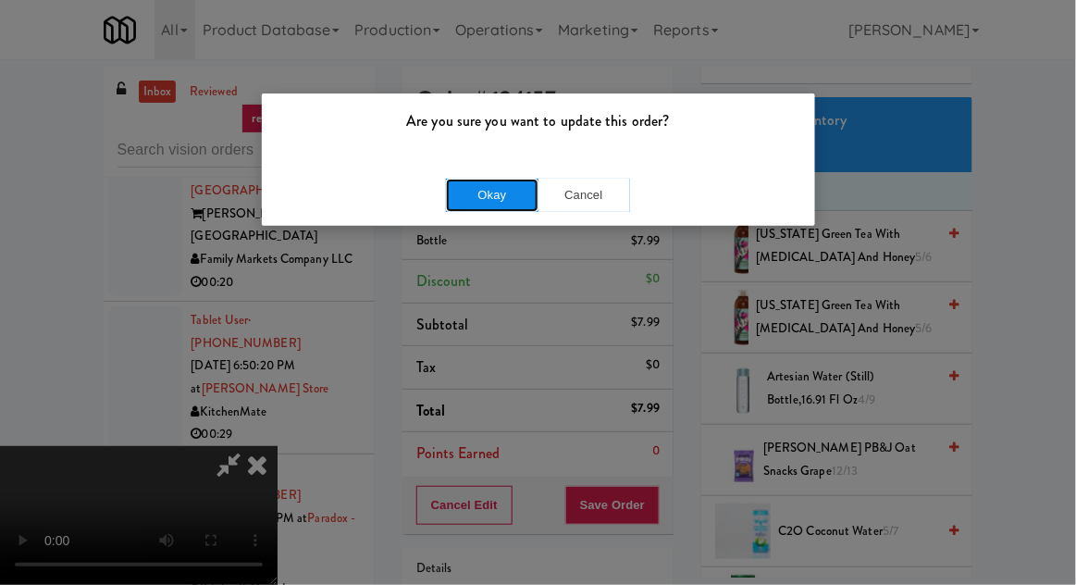
click at [497, 205] on button "Okay" at bounding box center [492, 195] width 93 height 33
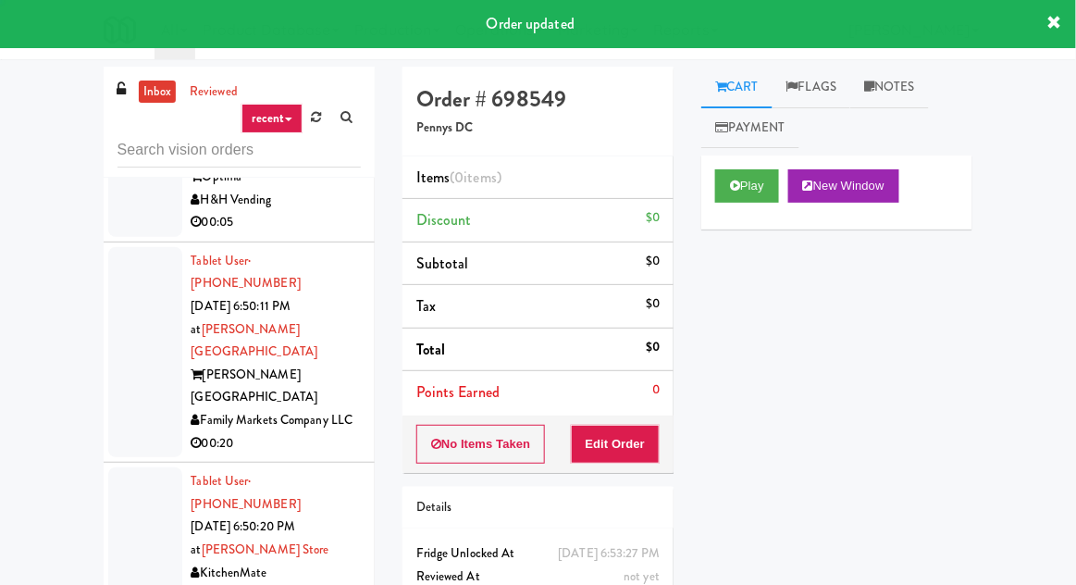
scroll to position [11213, 0]
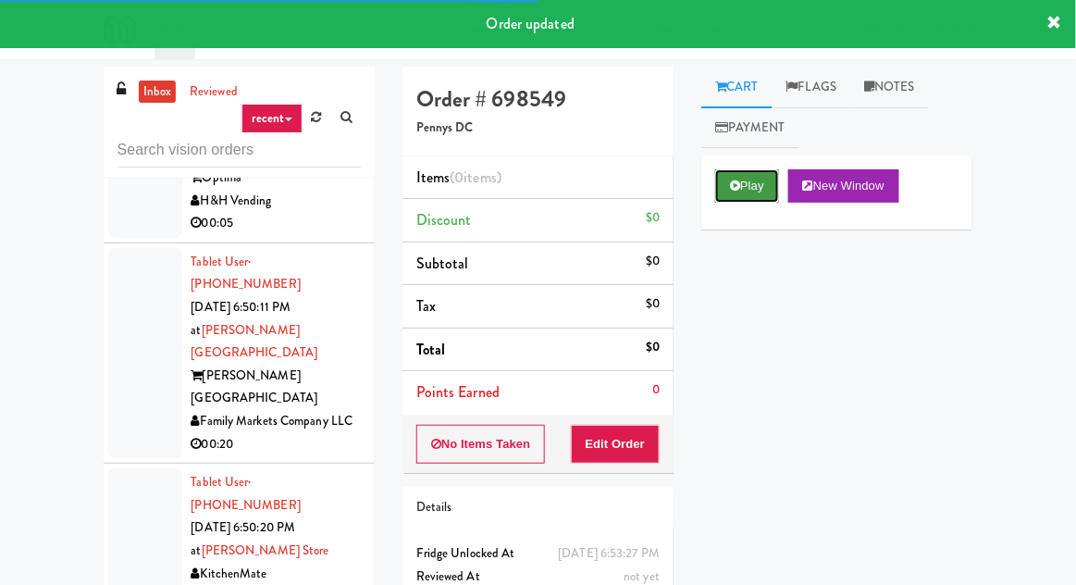
click at [737, 197] on button "Play" at bounding box center [747, 185] width 64 height 33
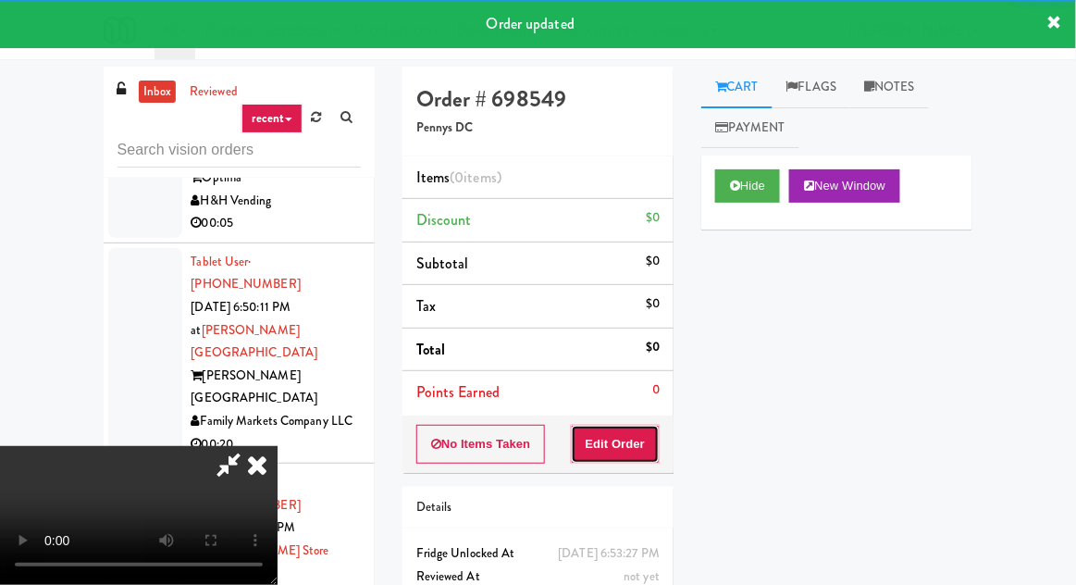
click at [624, 439] on button "Edit Order" at bounding box center [616, 444] width 90 height 39
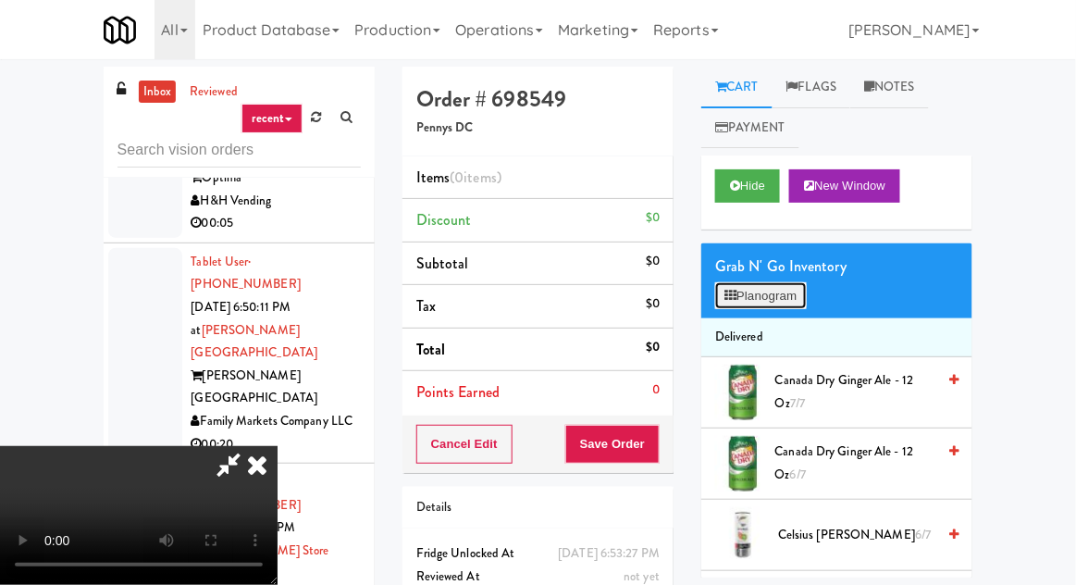
click at [772, 297] on button "Planogram" at bounding box center [760, 296] width 91 height 28
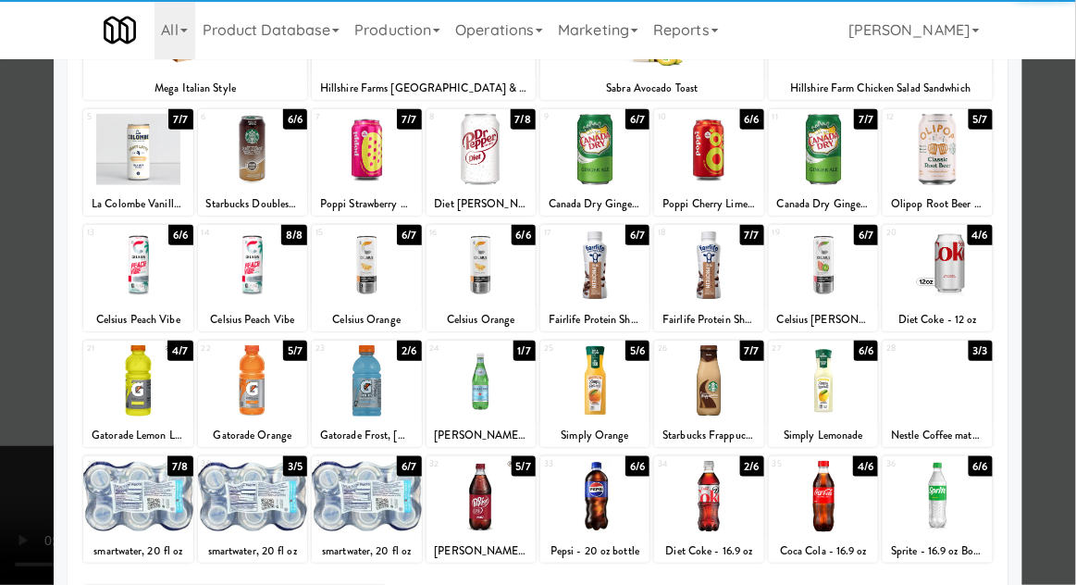
scroll to position [234, 0]
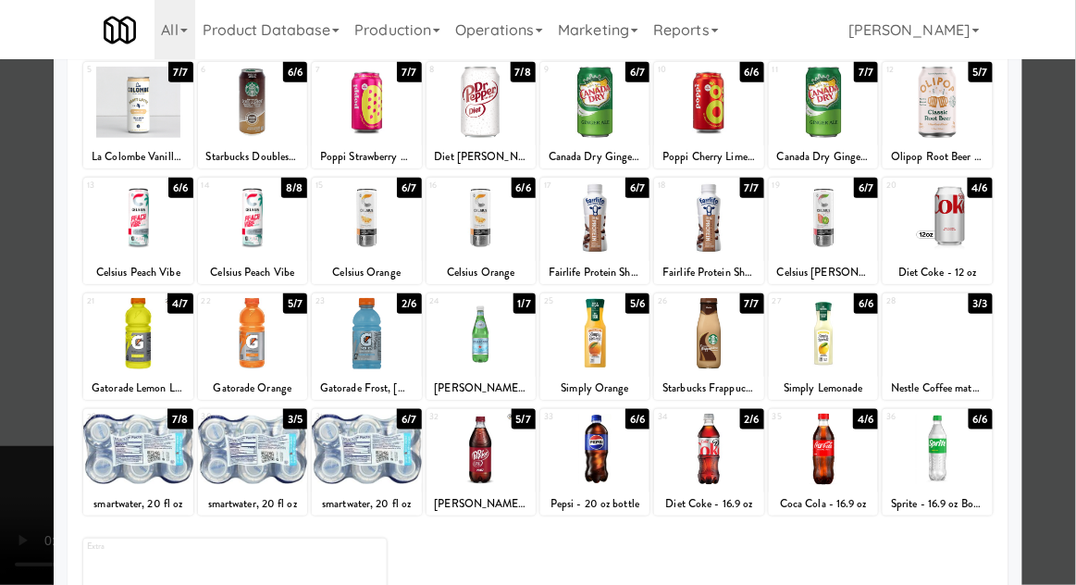
click at [968, 452] on div at bounding box center [937, 449] width 109 height 71
click at [1064, 349] on div at bounding box center [538, 292] width 1076 height 585
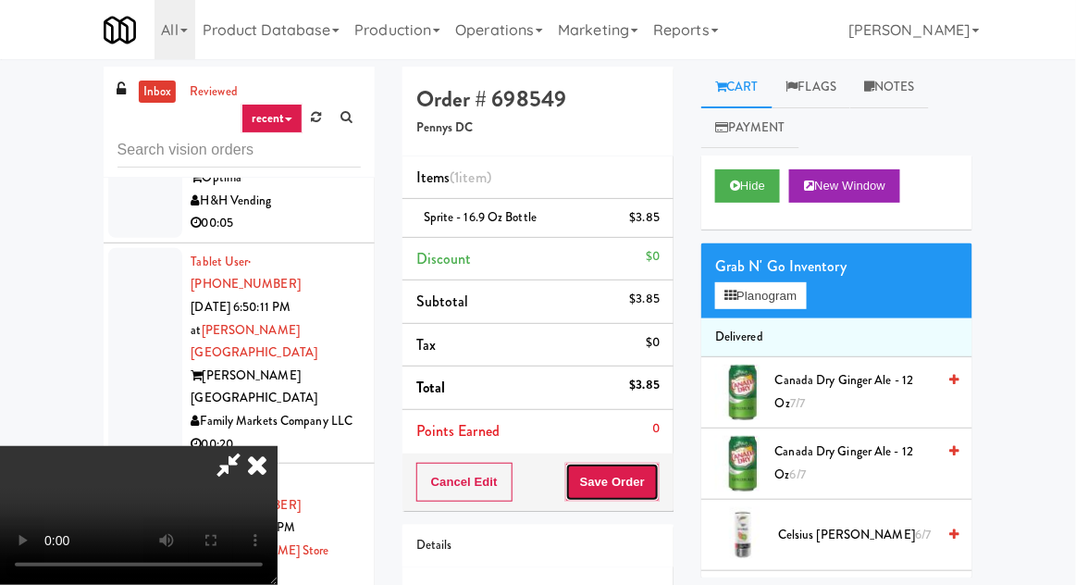
click at [649, 467] on button "Save Order" at bounding box center [612, 482] width 94 height 39
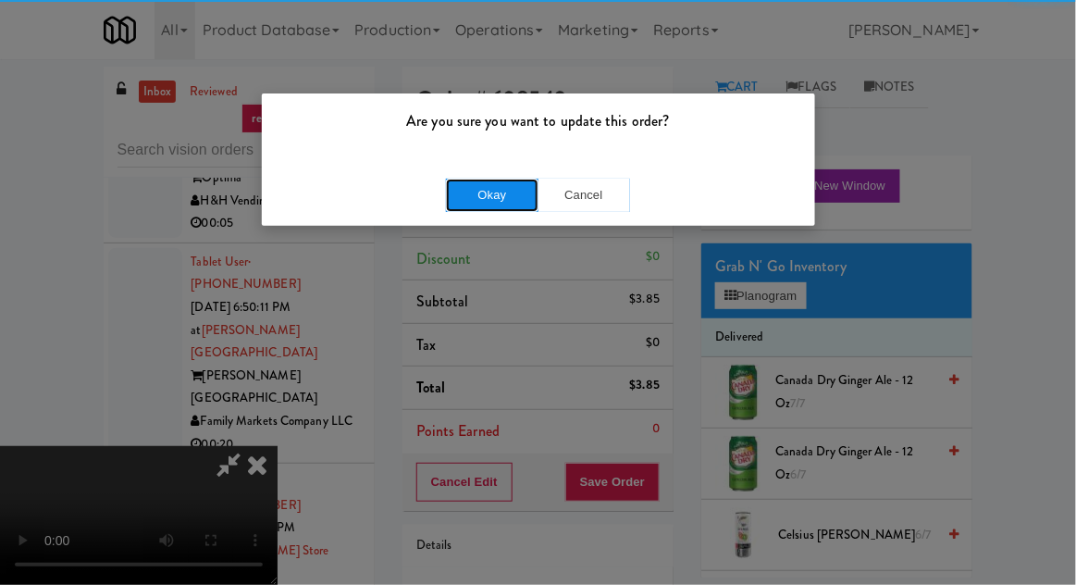
click at [493, 205] on button "Okay" at bounding box center [492, 195] width 93 height 33
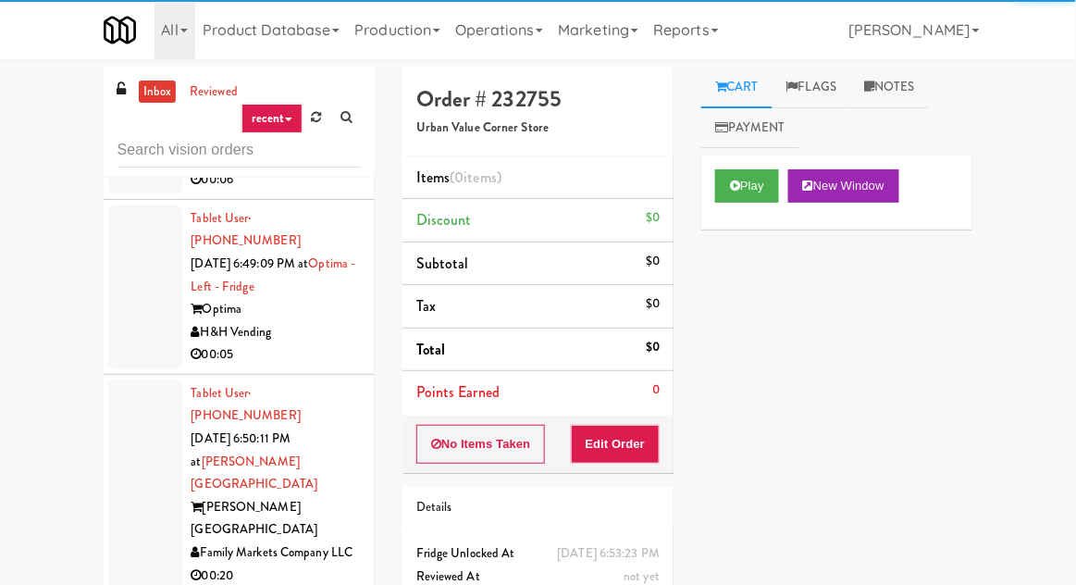
scroll to position [11074, 0]
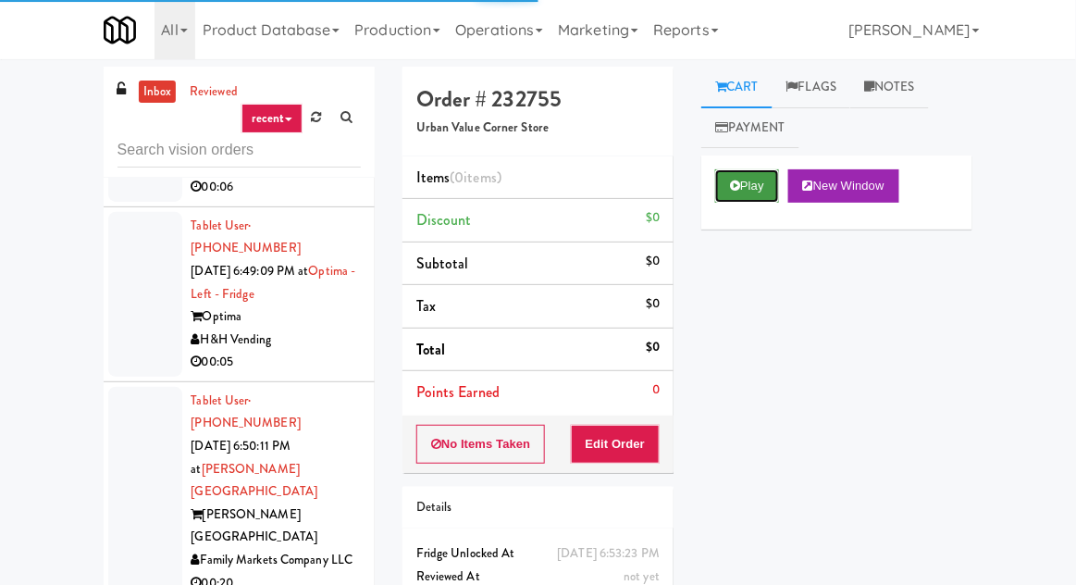
click at [727, 195] on button "Play" at bounding box center [747, 185] width 64 height 33
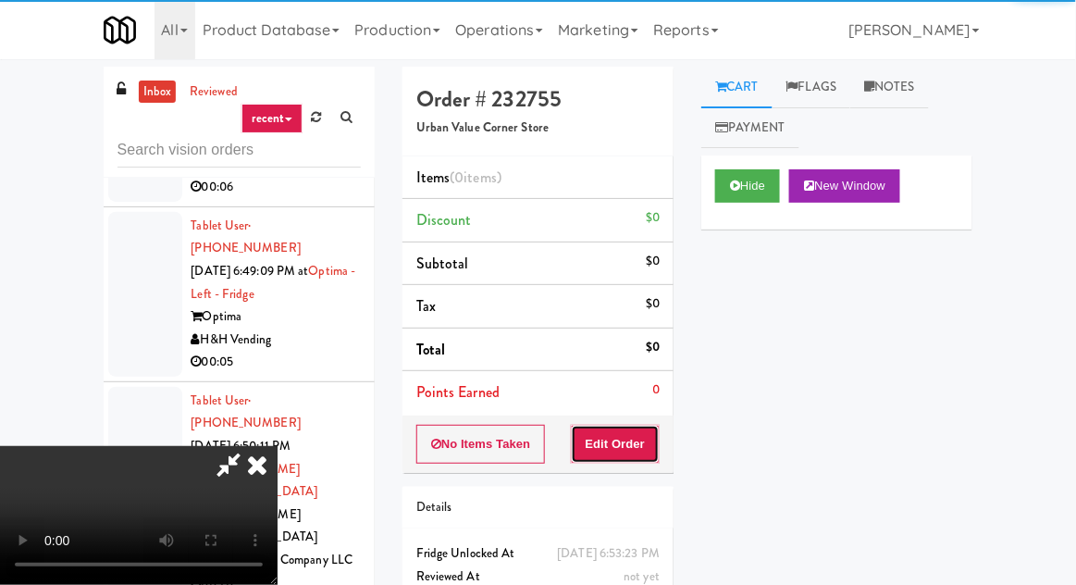
click at [612, 450] on button "Edit Order" at bounding box center [616, 444] width 90 height 39
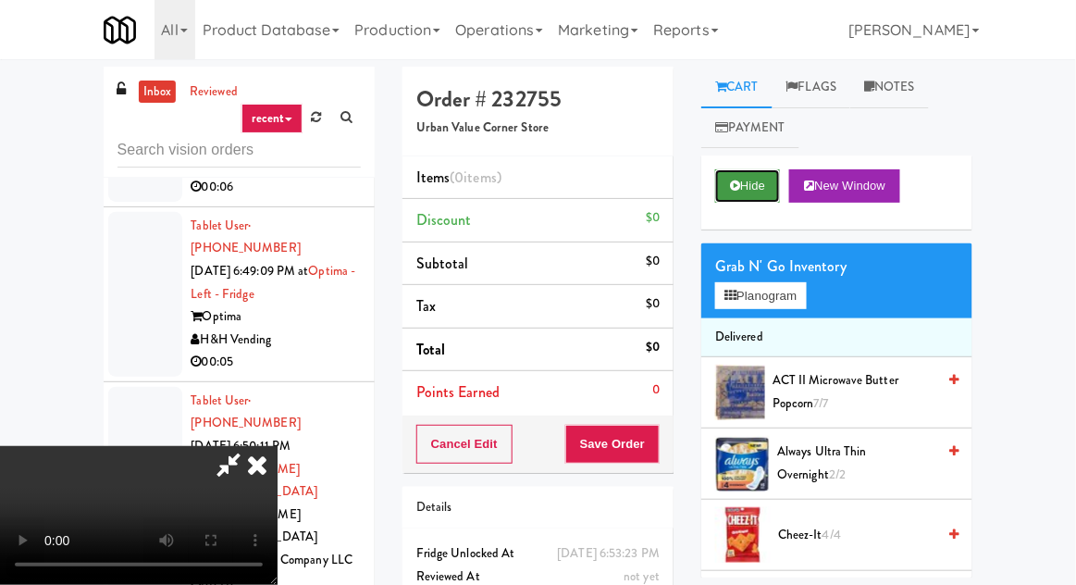
click at [739, 186] on icon at bounding box center [735, 186] width 10 height 12
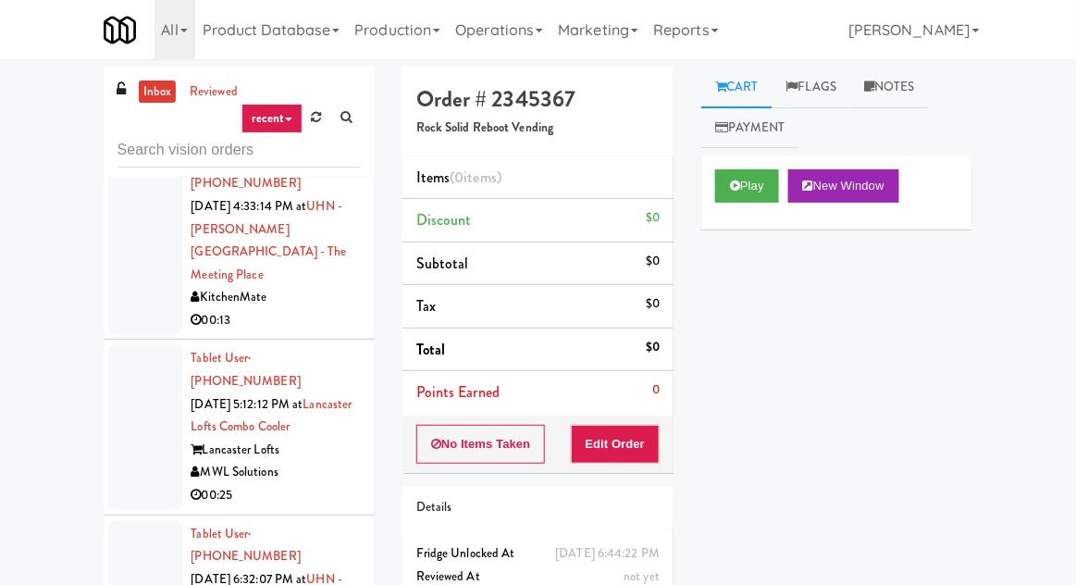
scroll to position [3161, 0]
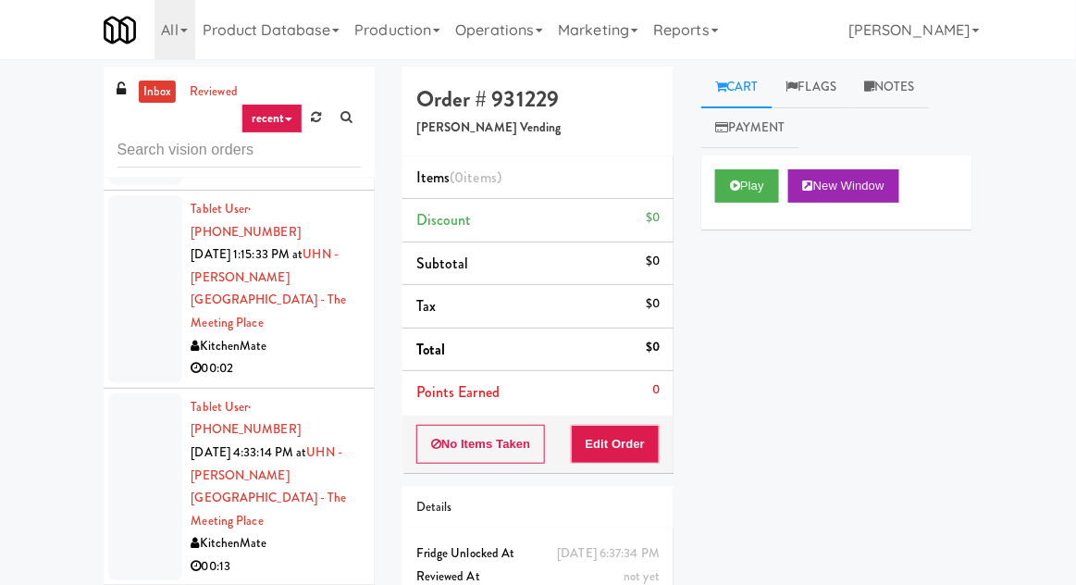
scroll to position [2919, 0]
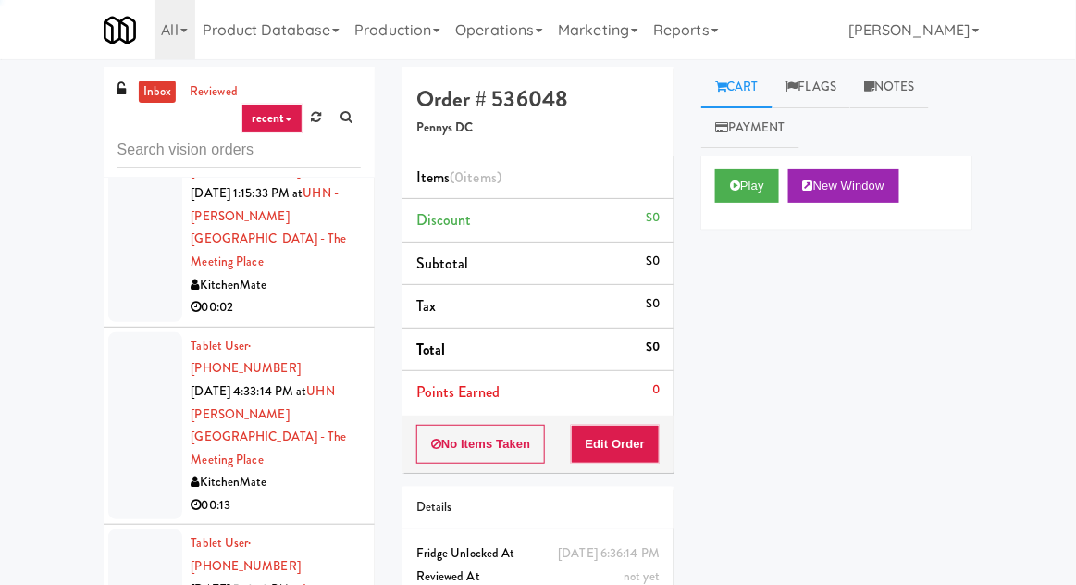
scroll to position [2977, 0]
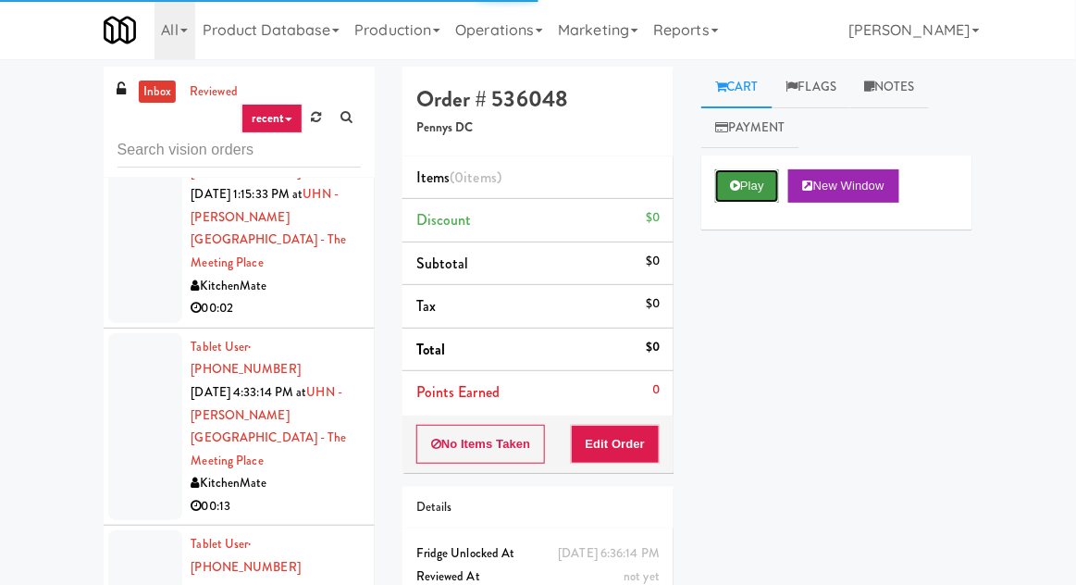
click at [737, 197] on button "Play" at bounding box center [747, 185] width 64 height 33
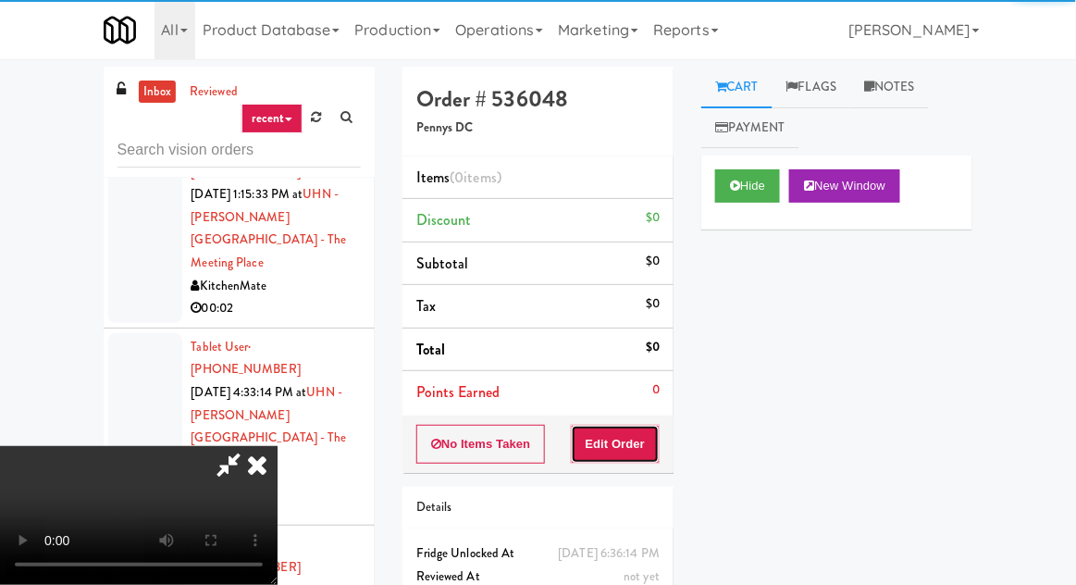
click at [637, 425] on button "Edit Order" at bounding box center [616, 444] width 90 height 39
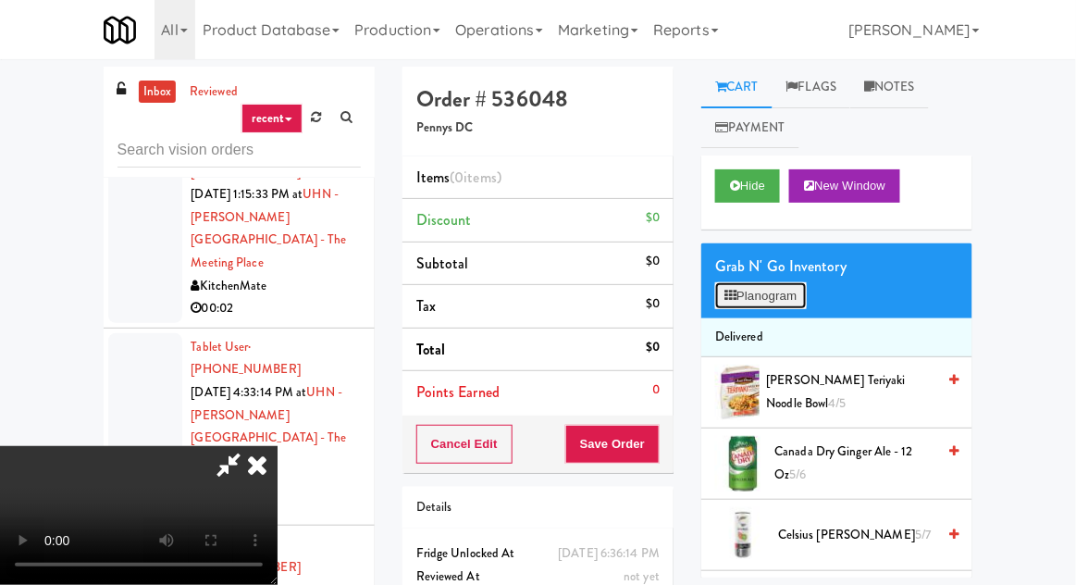
click at [784, 305] on button "Planogram" at bounding box center [760, 296] width 91 height 28
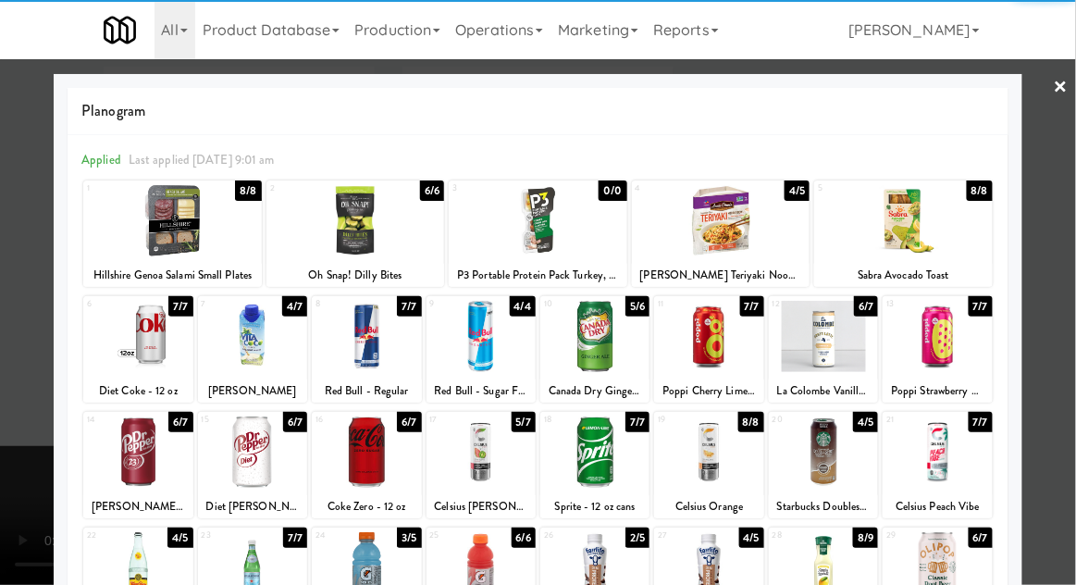
click at [840, 468] on div at bounding box center [823, 451] width 109 height 71
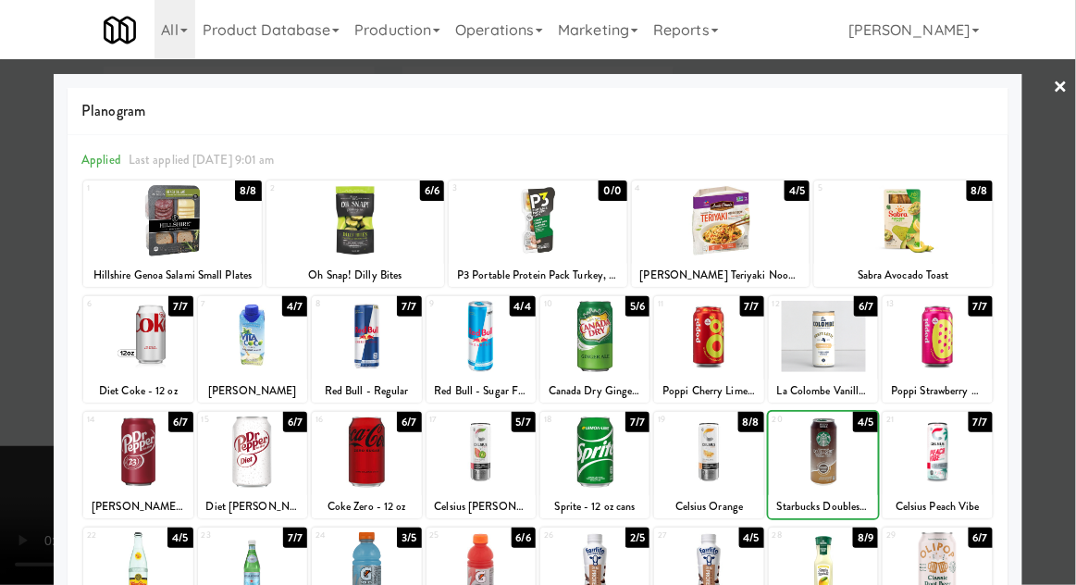
click at [9, 481] on div at bounding box center [538, 292] width 1076 height 585
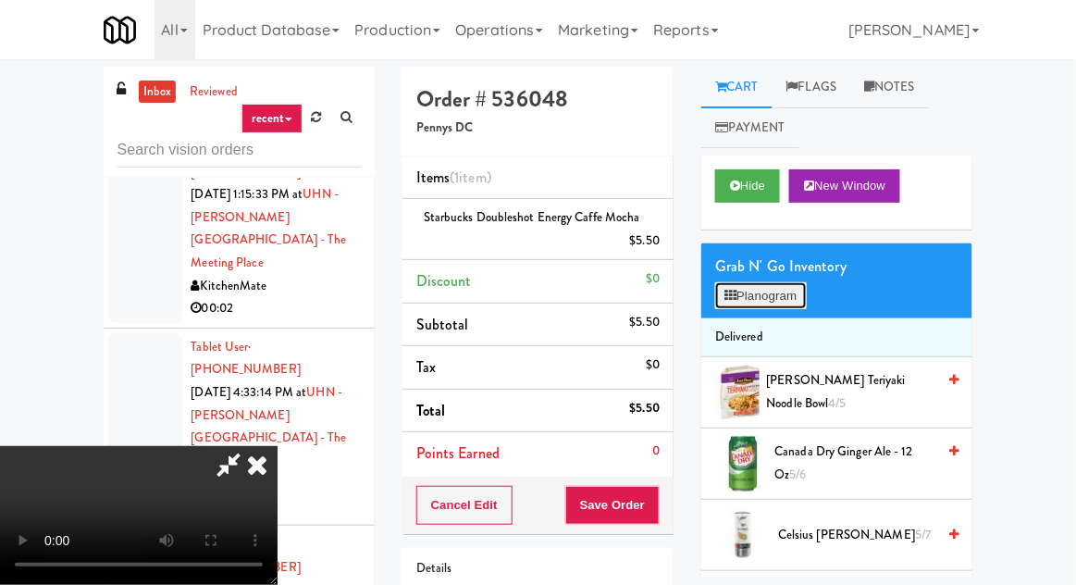
click at [778, 297] on button "Planogram" at bounding box center [760, 296] width 91 height 28
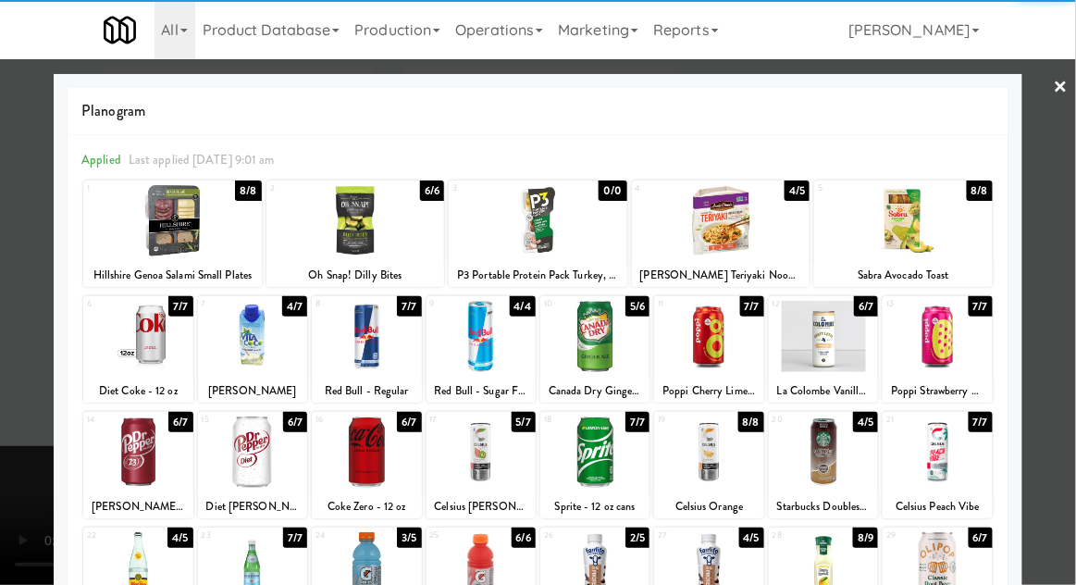
click at [820, 342] on div at bounding box center [823, 336] width 109 height 71
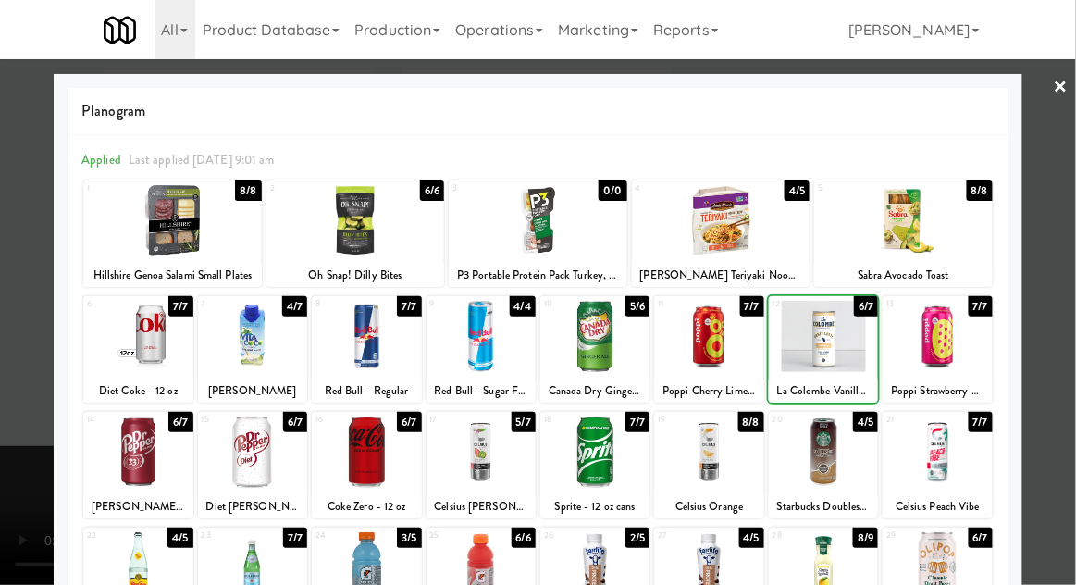
click at [41, 441] on div at bounding box center [538, 292] width 1076 height 585
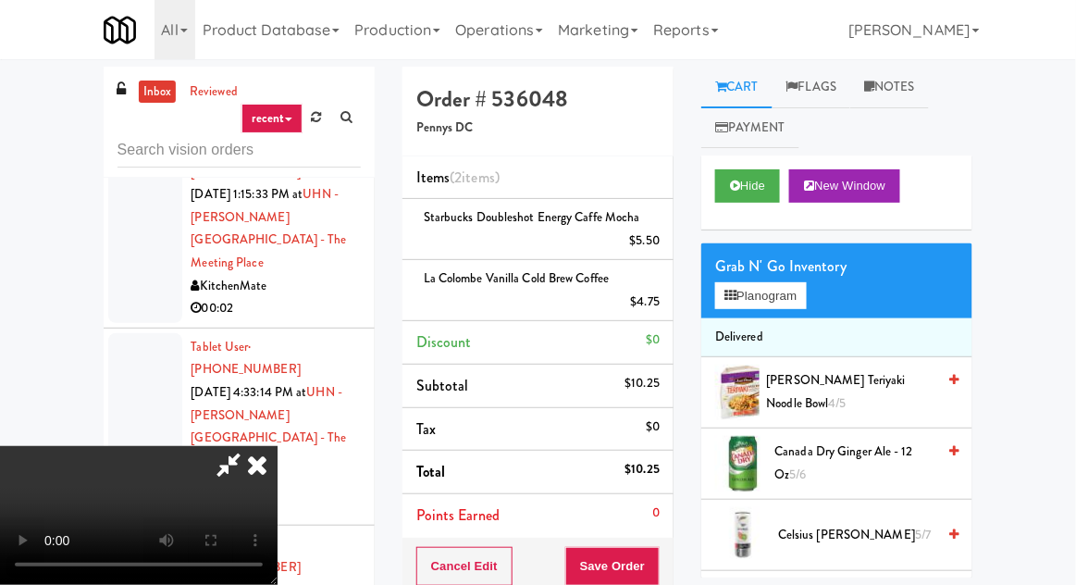
click at [678, 553] on div "Order # 536048 Pennys DC Items (2 items ) Starbucks Doubleshot Energy Caffe Moc…" at bounding box center [538, 425] width 299 height 717
click at [657, 568] on button "Save Order" at bounding box center [612, 566] width 94 height 39
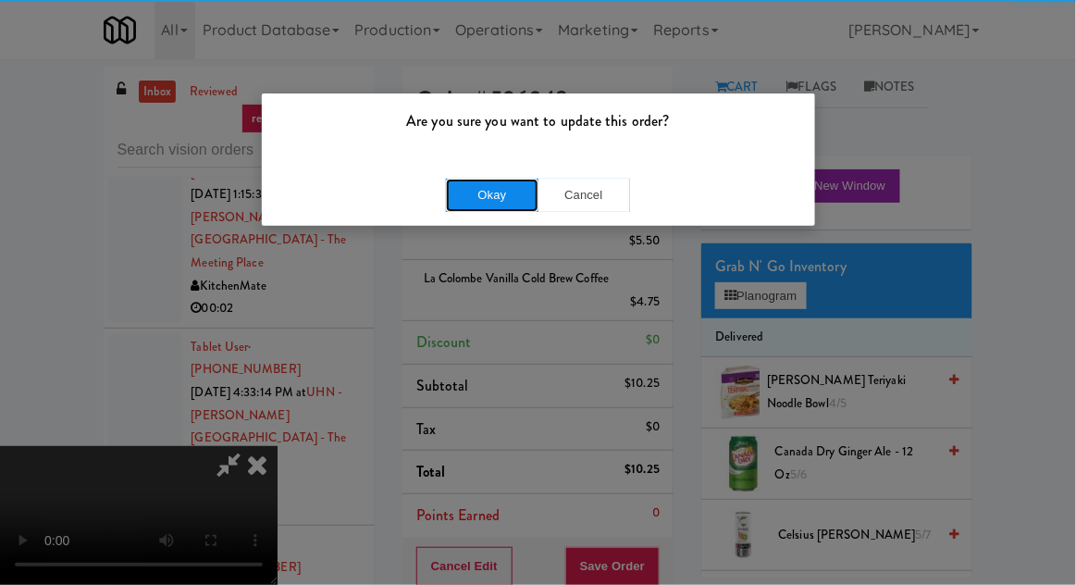
click at [514, 206] on button "Okay" at bounding box center [492, 195] width 93 height 33
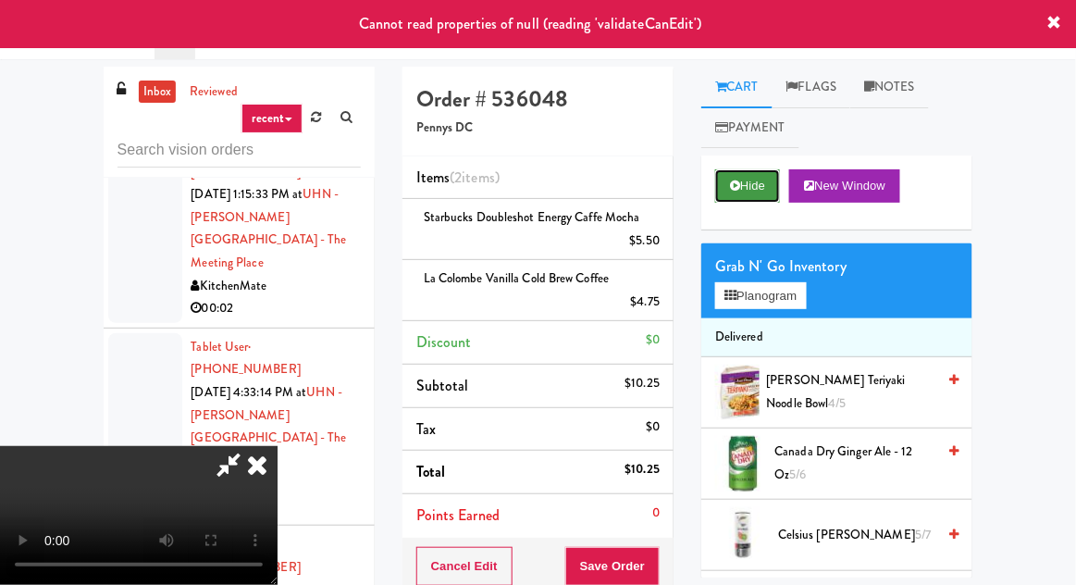
click at [732, 179] on button "Hide" at bounding box center [747, 185] width 65 height 33
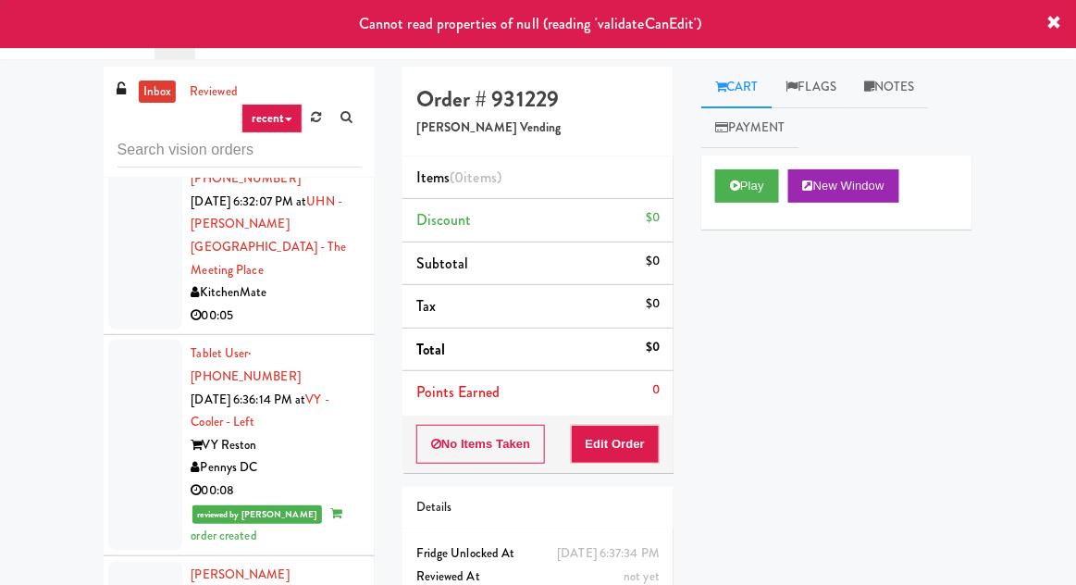
scroll to position [3567, 0]
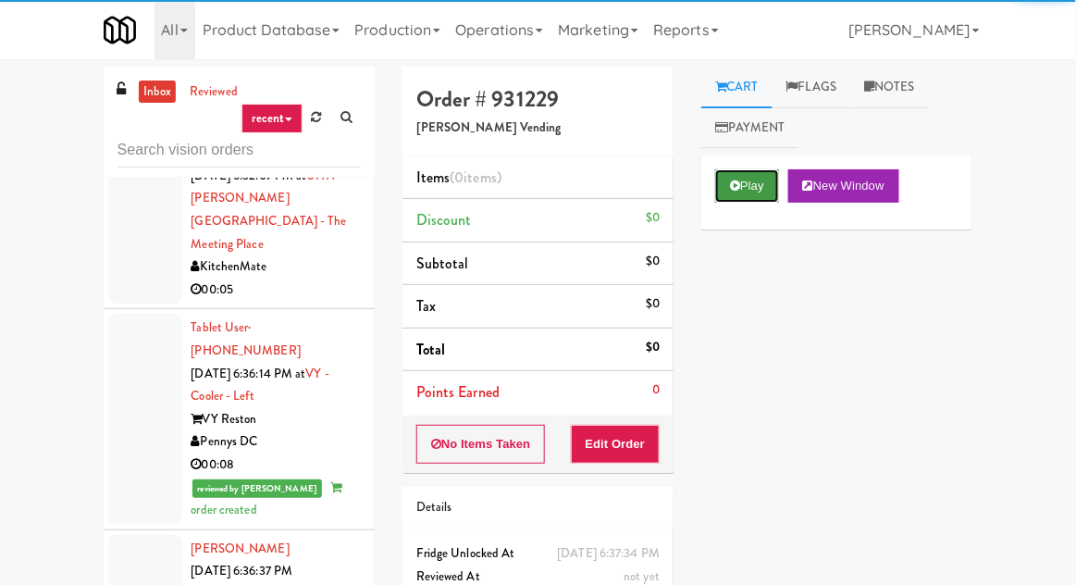
click at [728, 202] on button "Play" at bounding box center [747, 185] width 64 height 33
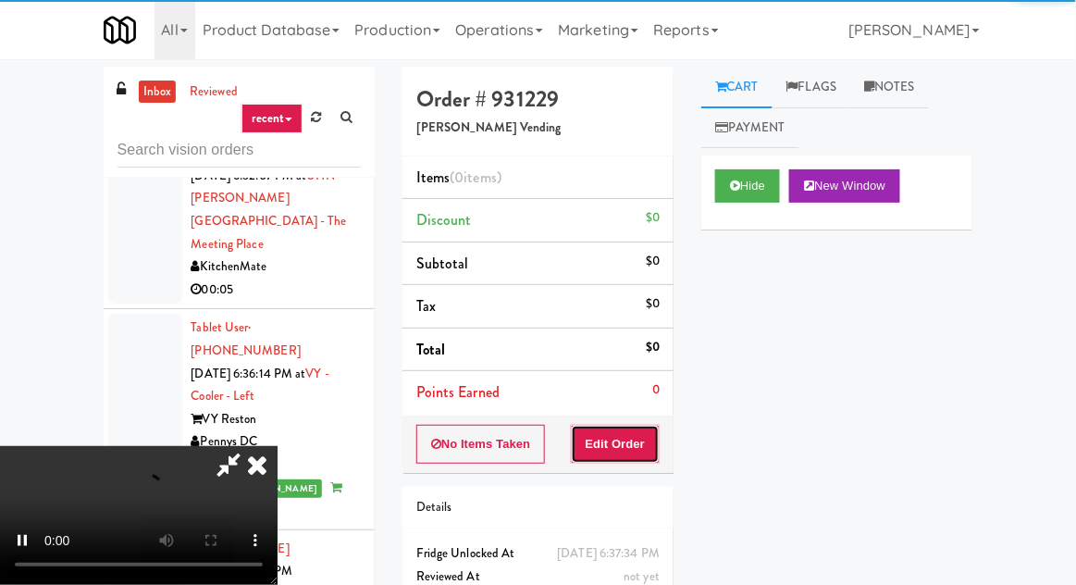
click at [625, 435] on button "Edit Order" at bounding box center [616, 444] width 90 height 39
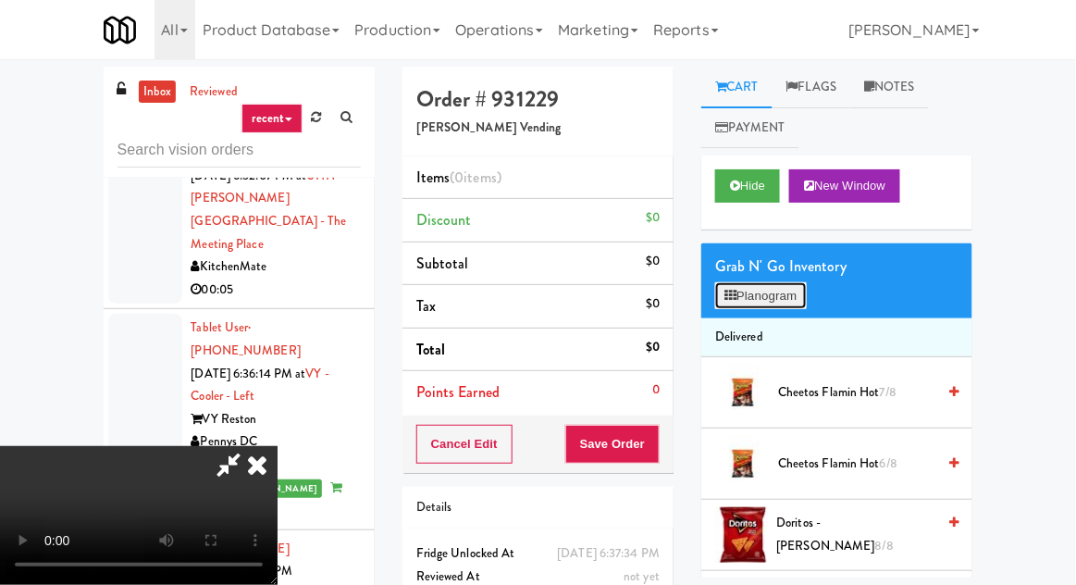
click at [773, 299] on button "Planogram" at bounding box center [760, 296] width 91 height 28
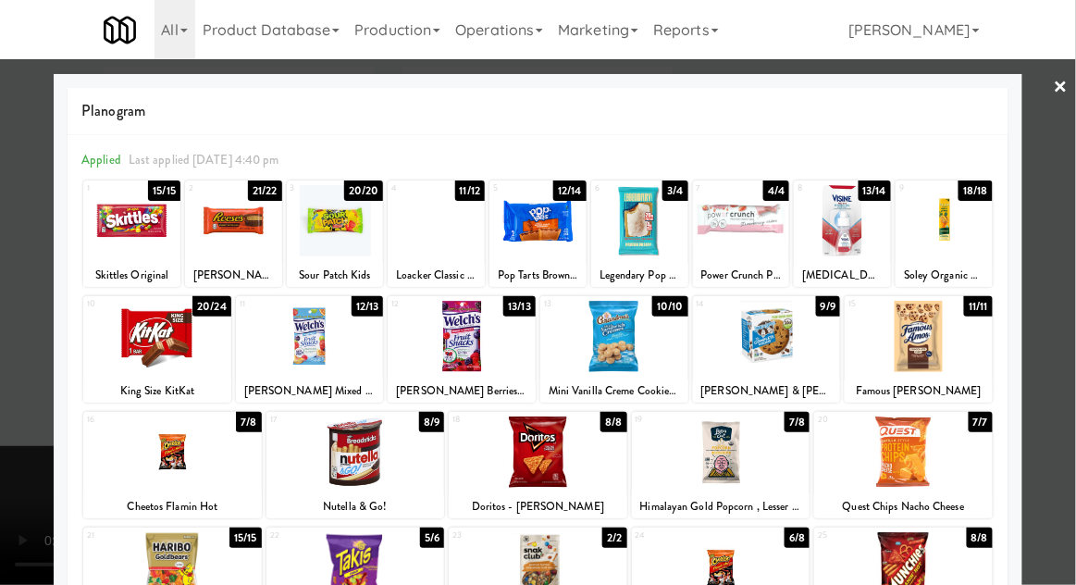
click at [279, 352] on div at bounding box center [310, 336] width 148 height 71
click at [512, 340] on div at bounding box center [462, 336] width 148 height 71
click at [7, 440] on div at bounding box center [538, 292] width 1076 height 585
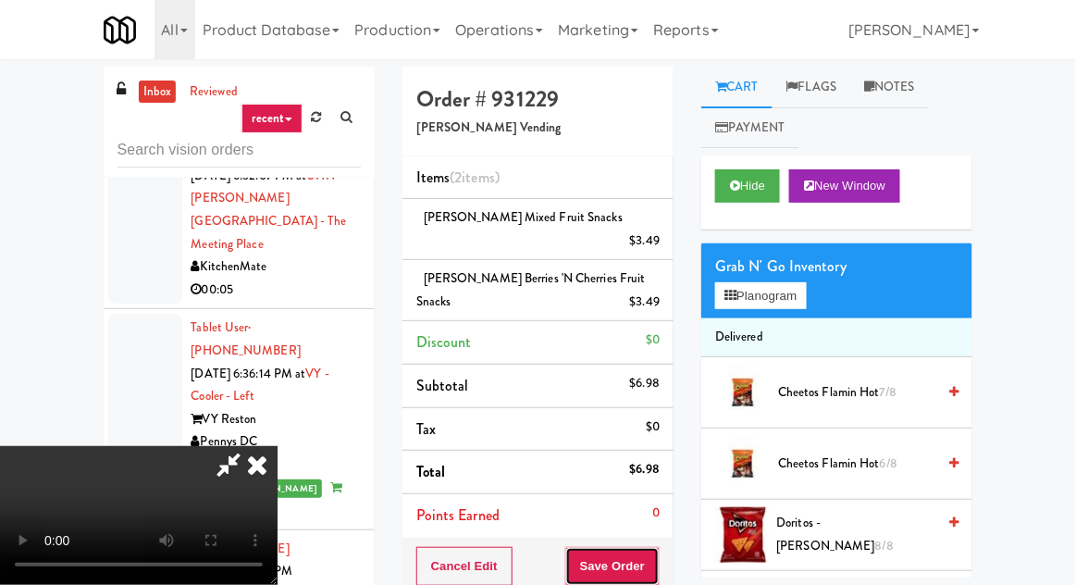
click at [652, 547] on button "Save Order" at bounding box center [612, 566] width 94 height 39
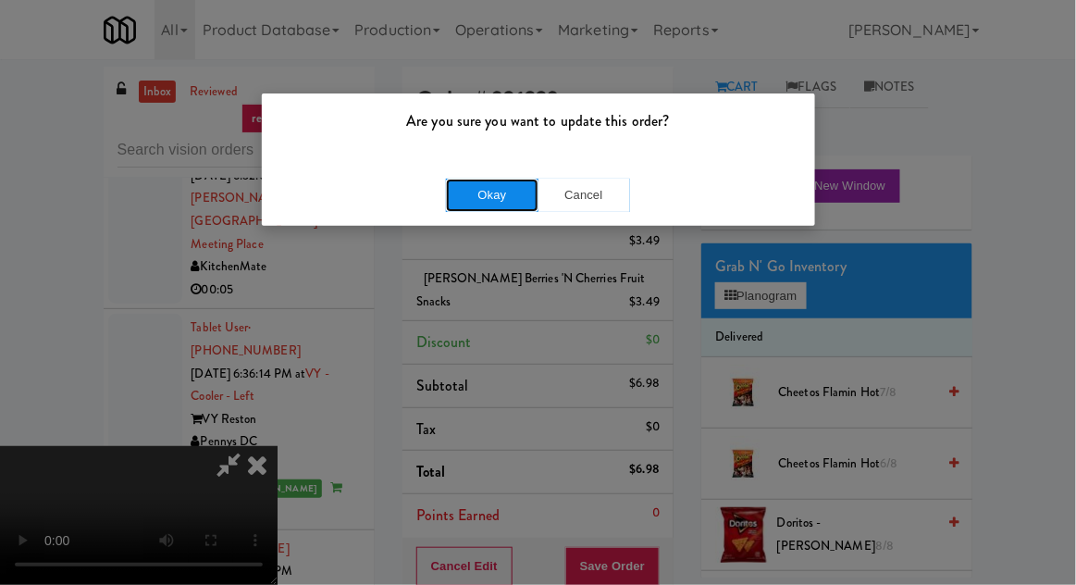
click at [509, 200] on button "Okay" at bounding box center [492, 195] width 93 height 33
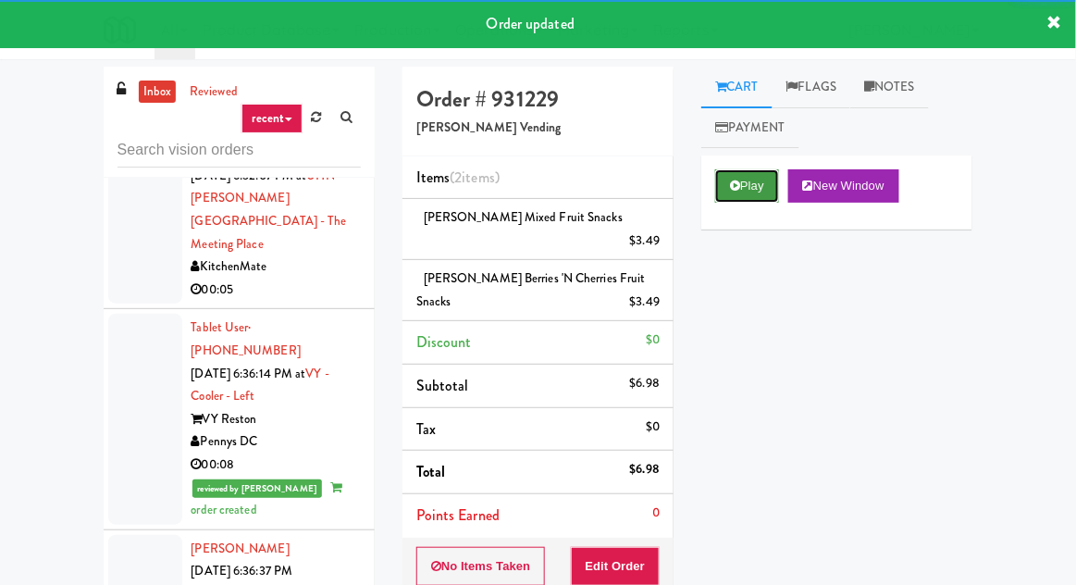
click at [760, 184] on button "Play" at bounding box center [747, 185] width 64 height 33
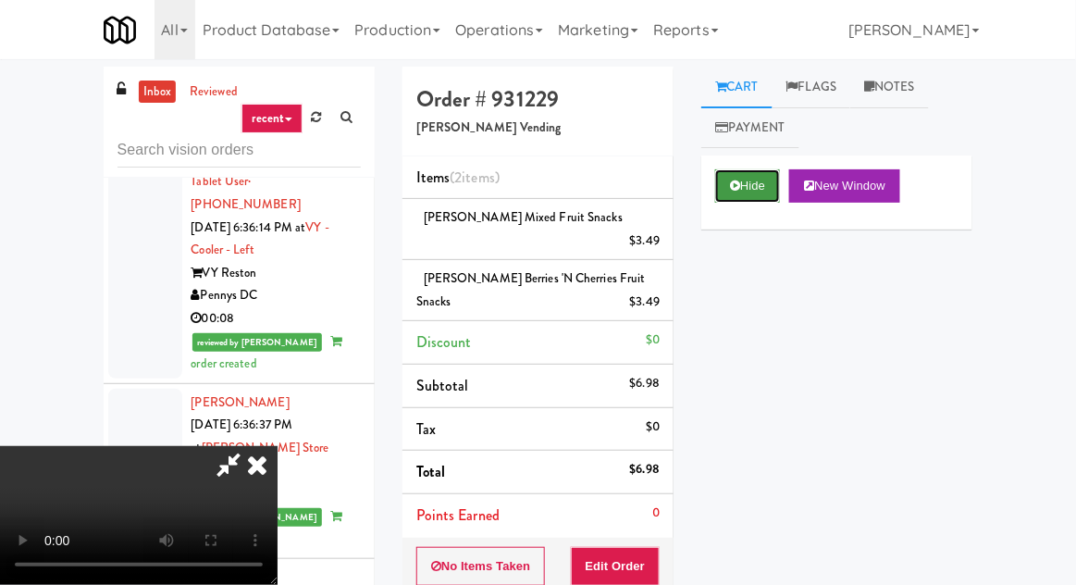
click at [748, 186] on button "Hide" at bounding box center [747, 185] width 65 height 33
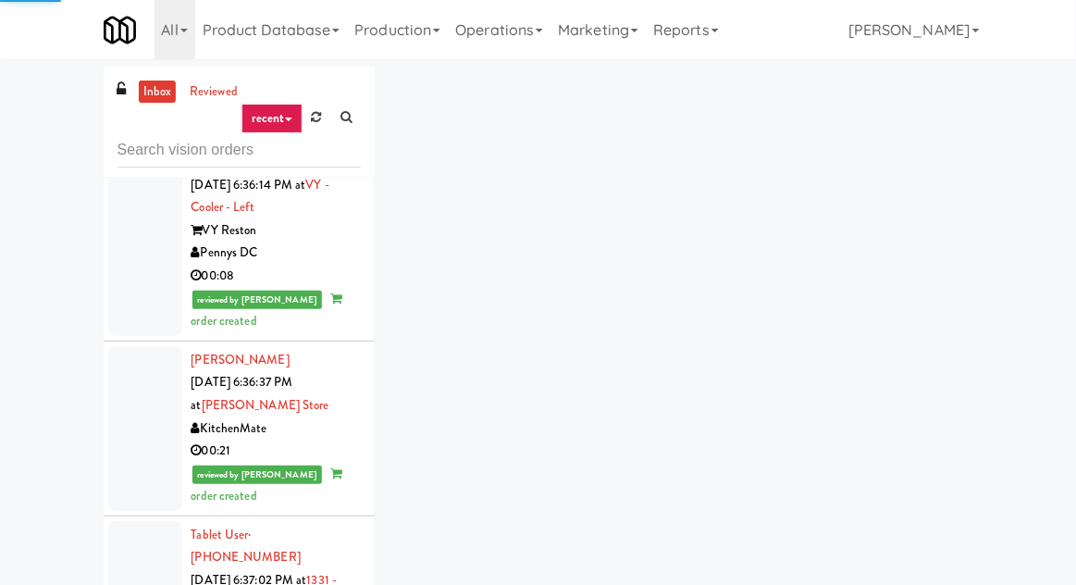
scroll to position [3792, 0]
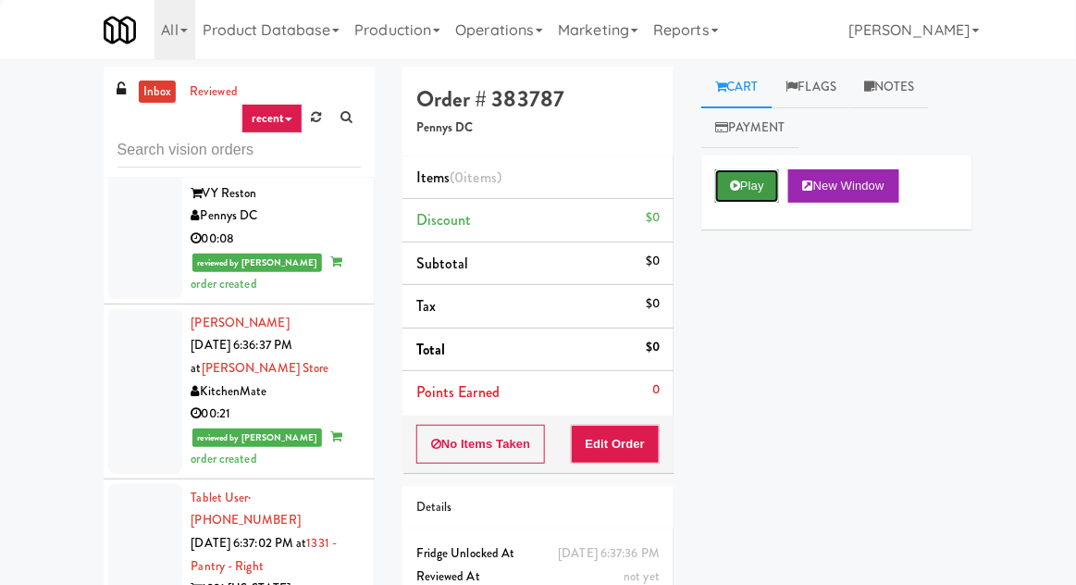
click at [728, 197] on button "Play" at bounding box center [747, 185] width 64 height 33
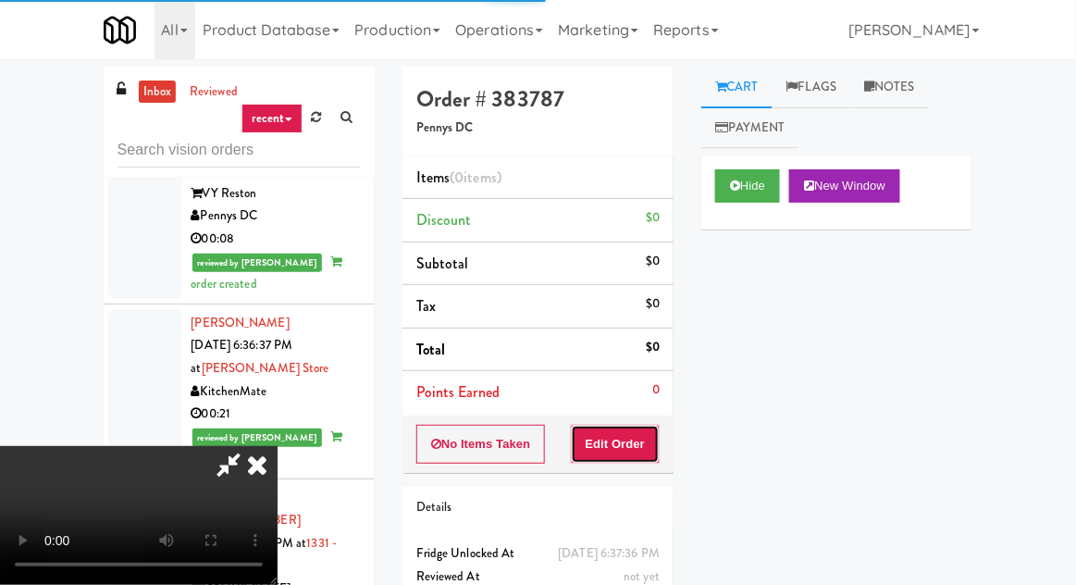
click at [632, 429] on button "Edit Order" at bounding box center [616, 444] width 90 height 39
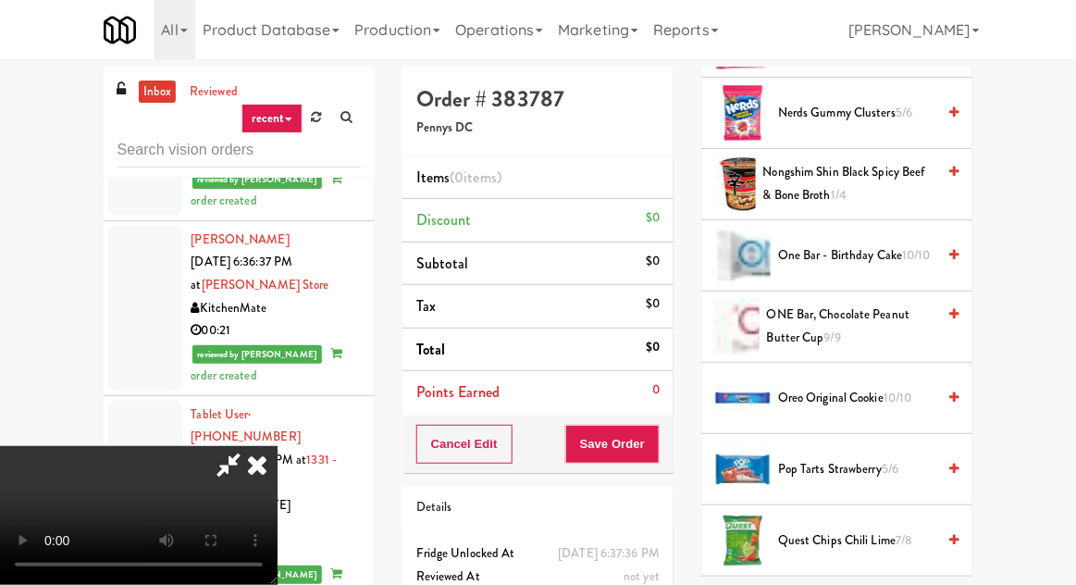
scroll to position [1419, 0]
click at [885, 252] on span "One Bar - Birthday Cake 10/10" at bounding box center [856, 256] width 157 height 23
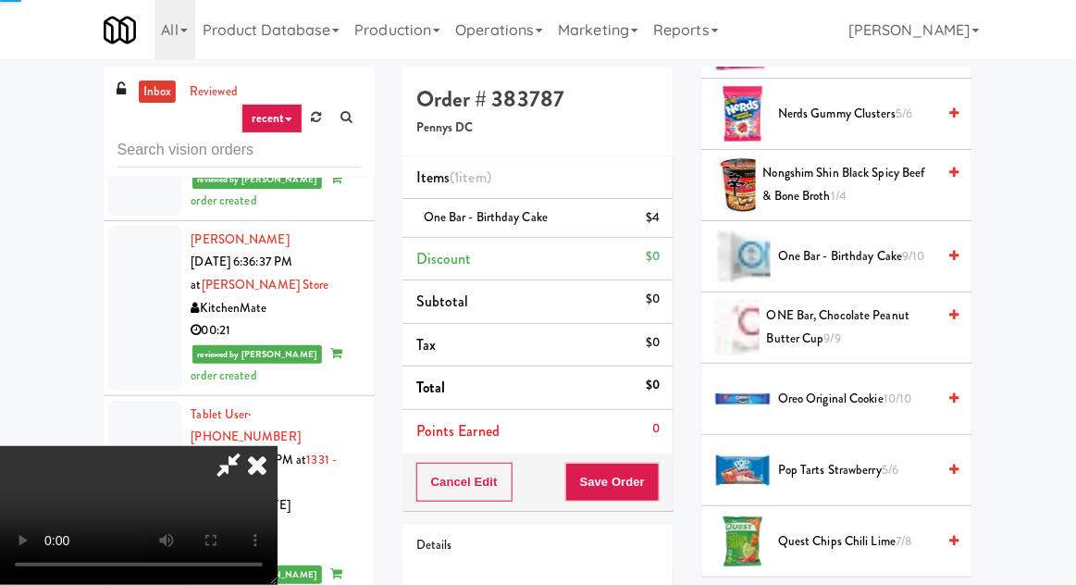
click at [674, 490] on div "Order # 383787 Pennys DC Items (1 item ) One Bar - Birthday Cake $4 Discount $0…" at bounding box center [538, 383] width 299 height 633
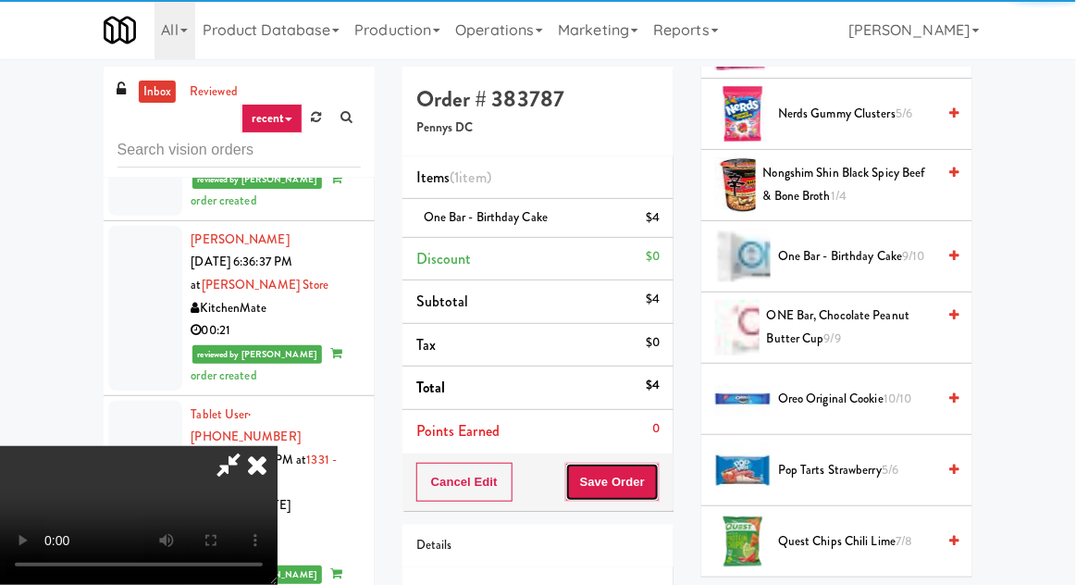
click at [656, 476] on button "Save Order" at bounding box center [612, 482] width 94 height 39
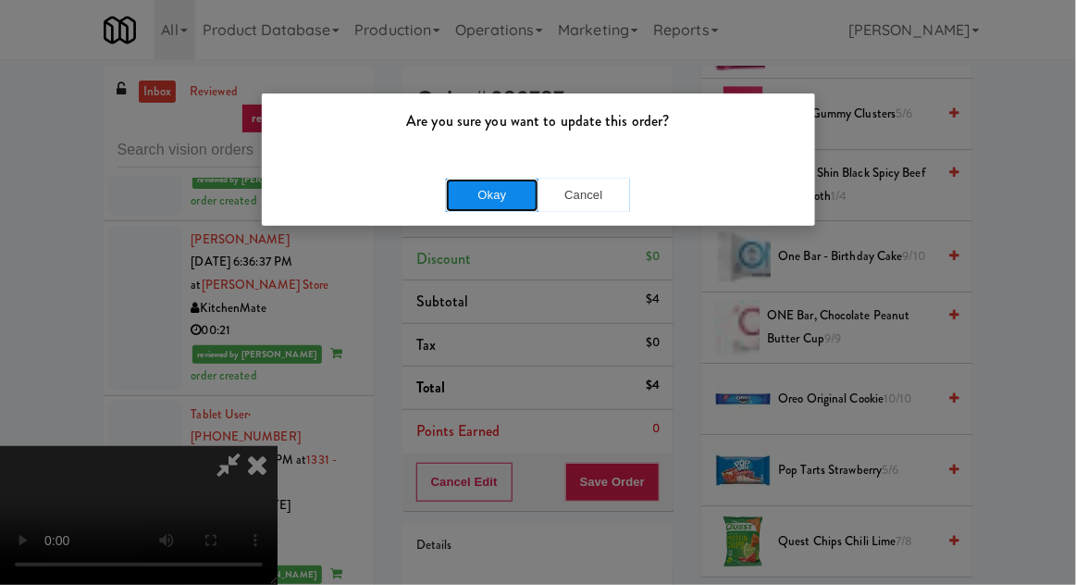
click at [494, 195] on button "Okay" at bounding box center [492, 195] width 93 height 33
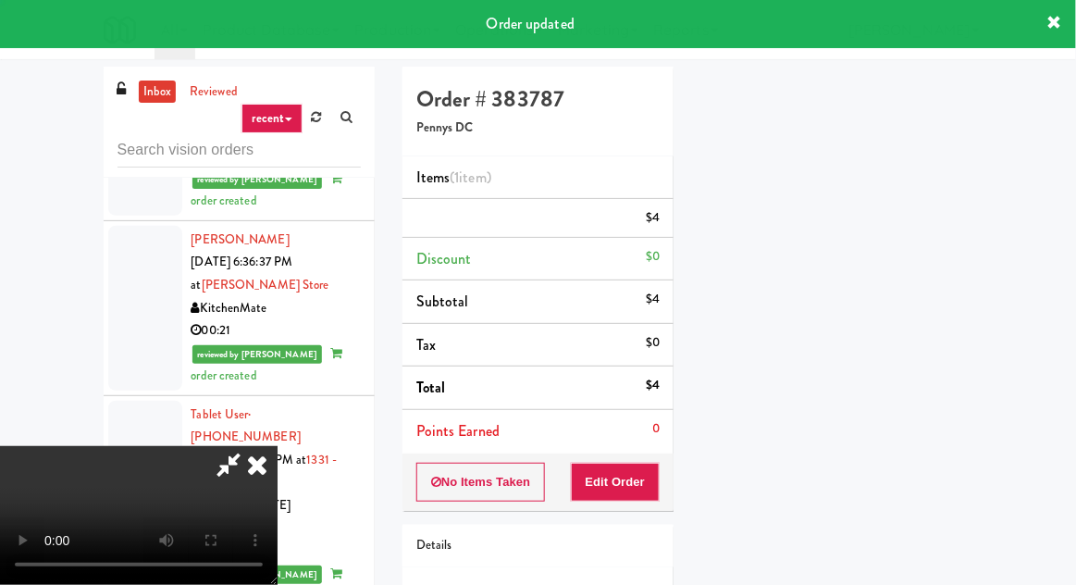
scroll to position [182, 0]
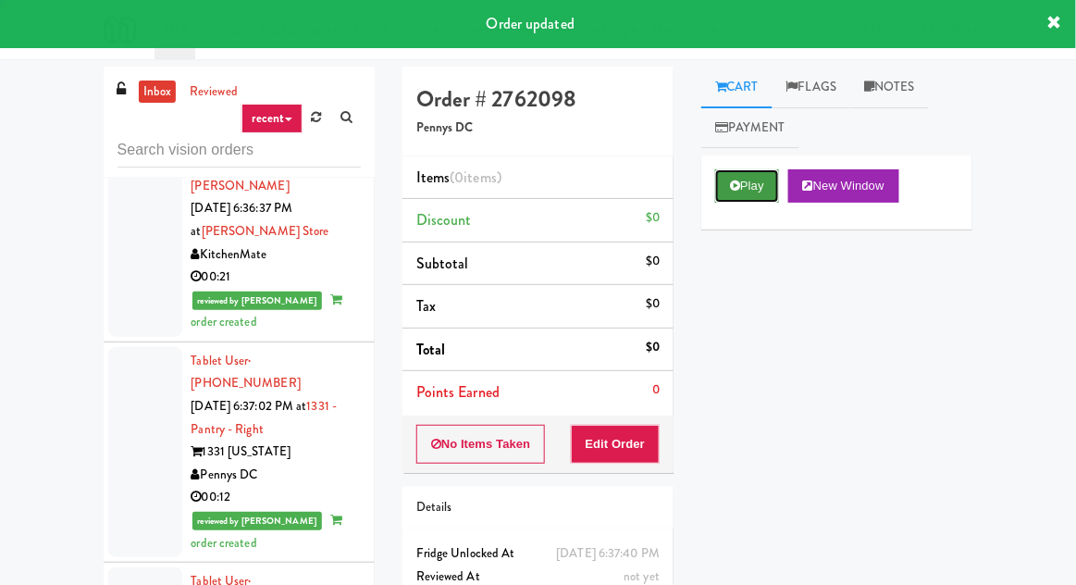
click at [742, 189] on button "Play" at bounding box center [747, 185] width 64 height 33
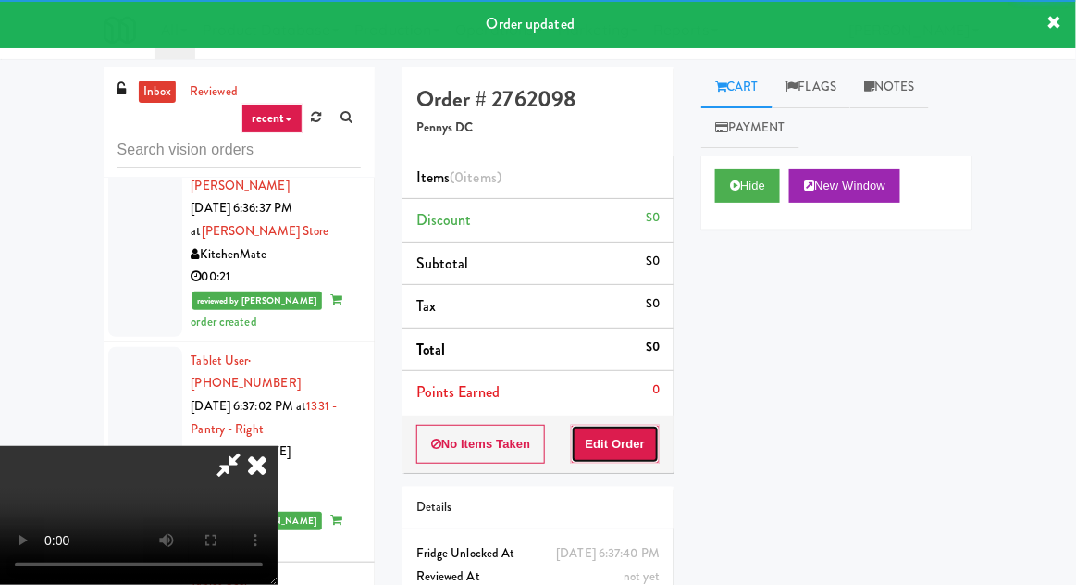
click at [615, 435] on button "Edit Order" at bounding box center [616, 444] width 90 height 39
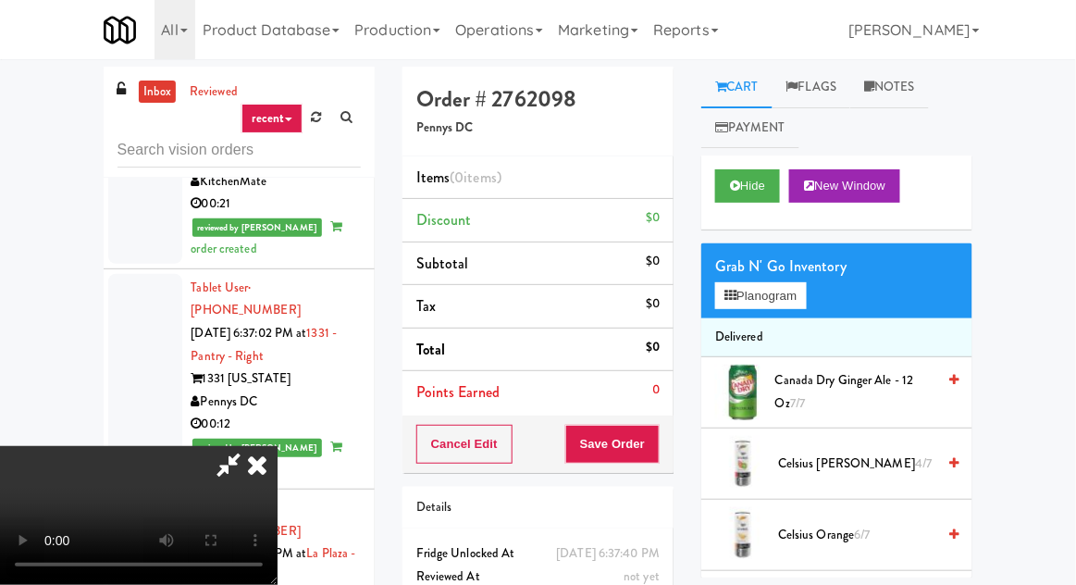
scroll to position [68, 0]
click at [777, 304] on button "Planogram" at bounding box center [760, 296] width 91 height 28
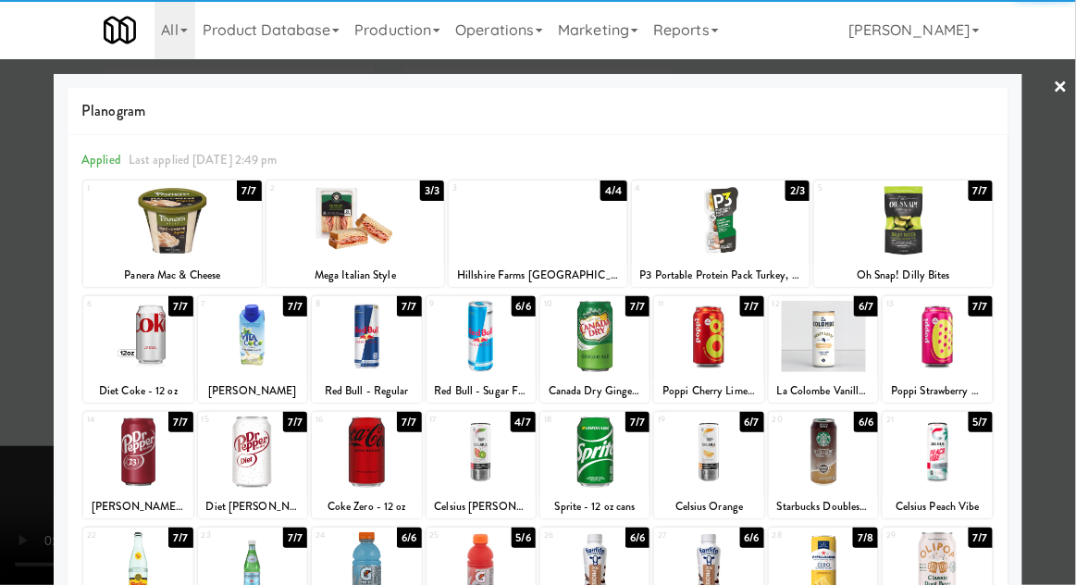
click at [960, 346] on div at bounding box center [937, 336] width 109 height 71
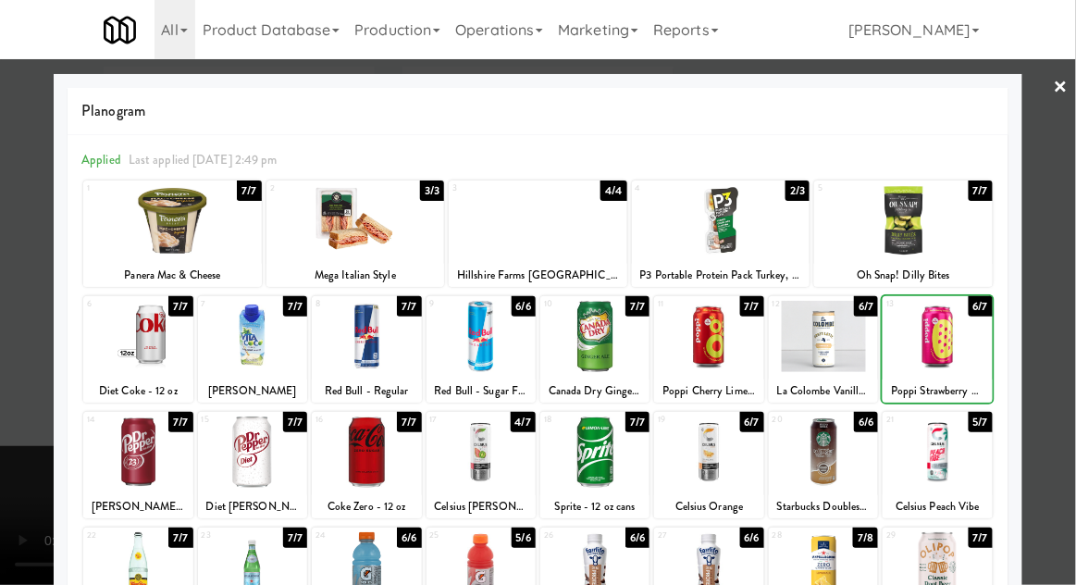
click at [1061, 304] on div at bounding box center [538, 292] width 1076 height 585
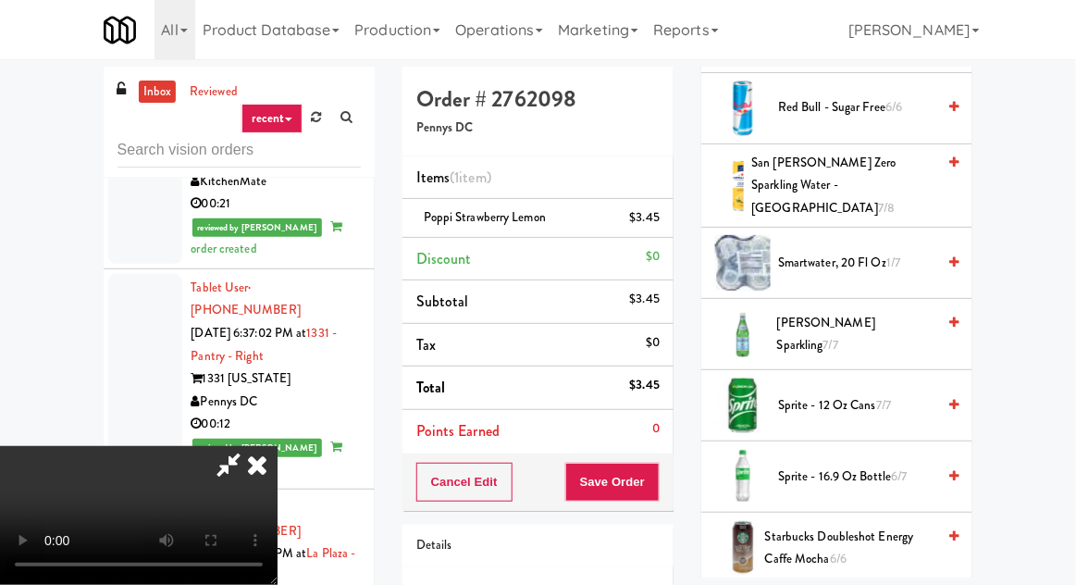
scroll to position [2234, 0]
click at [923, 465] on span "Sprite - 16.9 oz Bottle 6/7" at bounding box center [856, 476] width 157 height 23
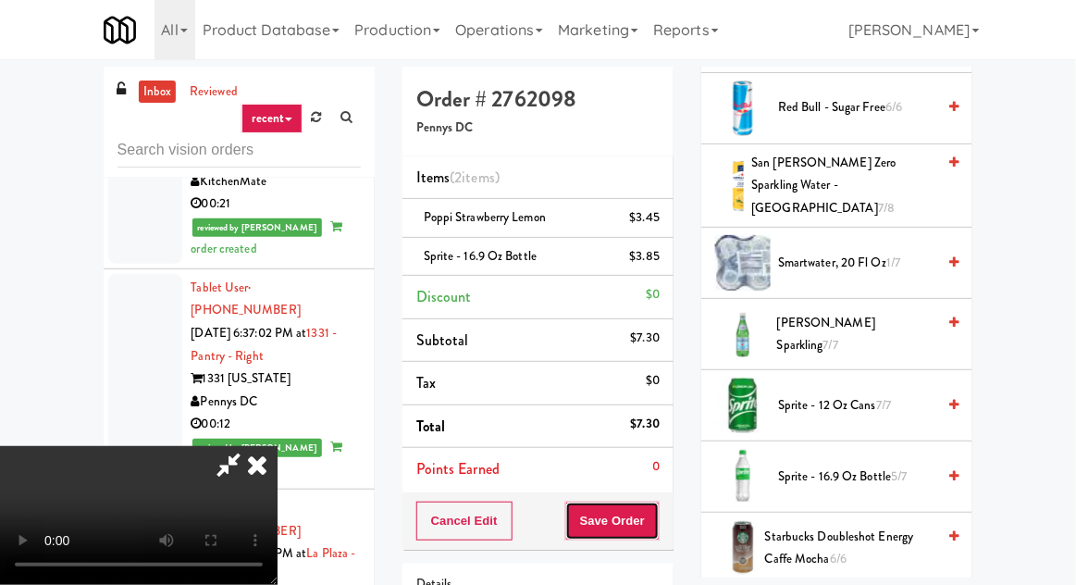
click at [652, 528] on button "Save Order" at bounding box center [612, 521] width 94 height 39
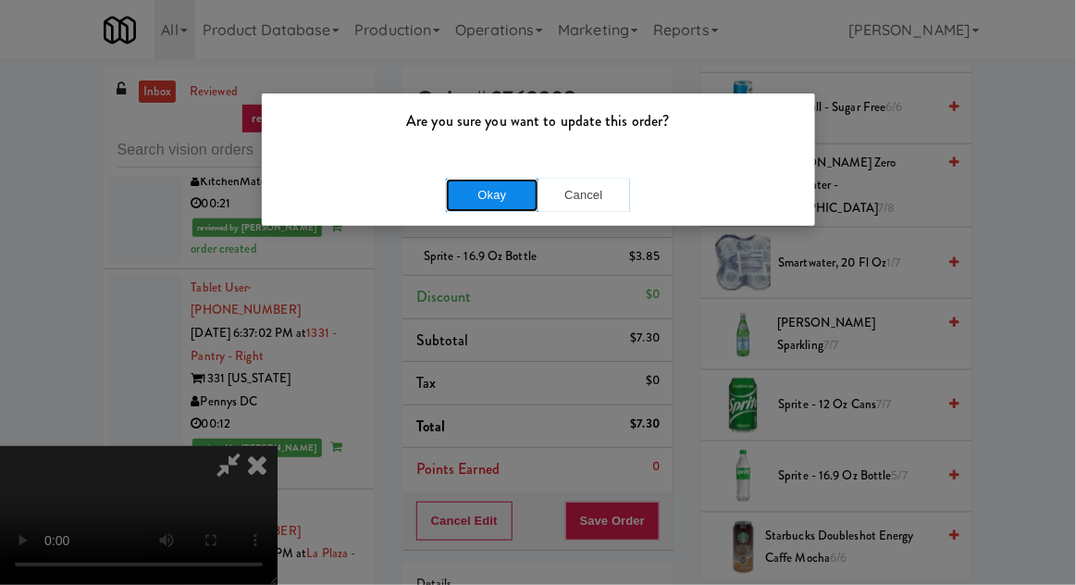
click at [498, 197] on button "Okay" at bounding box center [492, 195] width 93 height 33
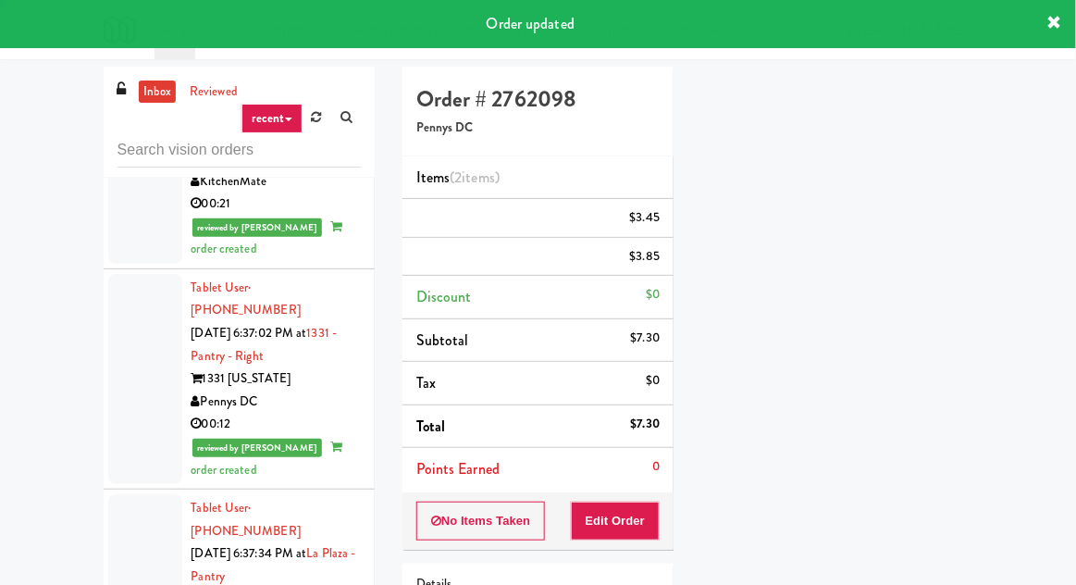
scroll to position [0, 0]
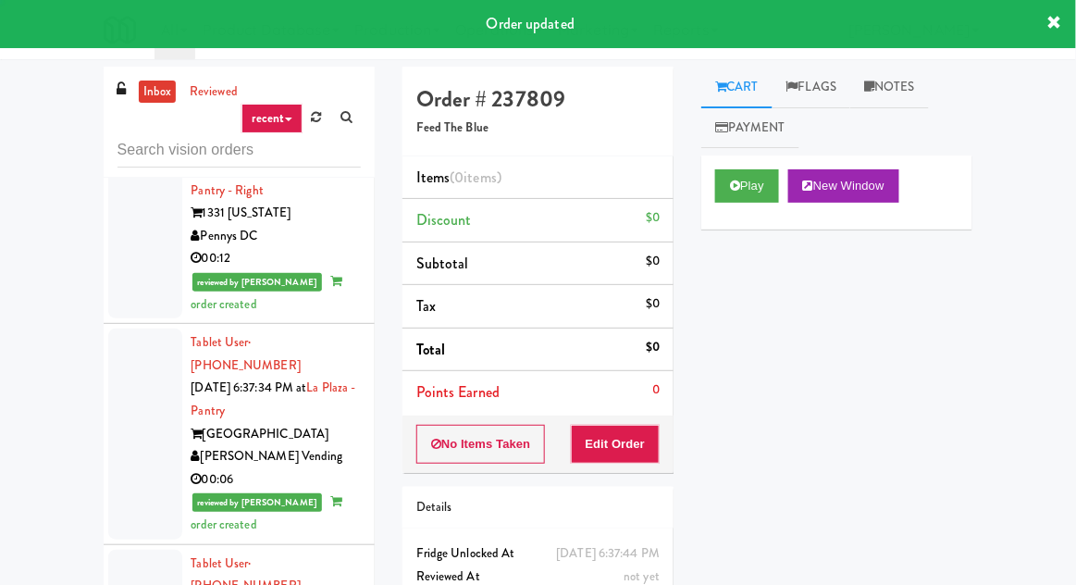
scroll to position [4181, 0]
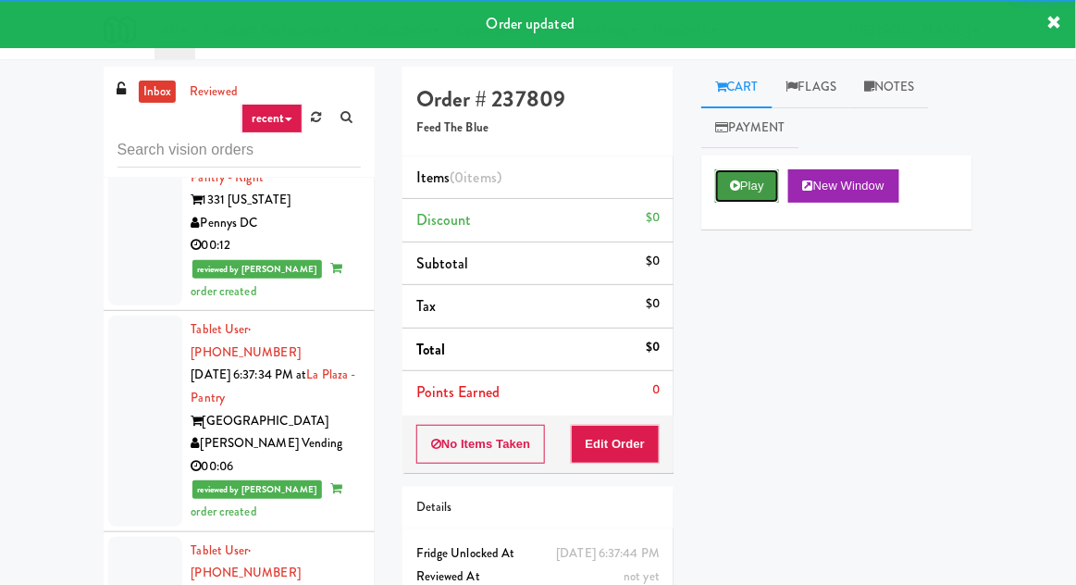
click at [736, 179] on button "Play" at bounding box center [747, 185] width 64 height 33
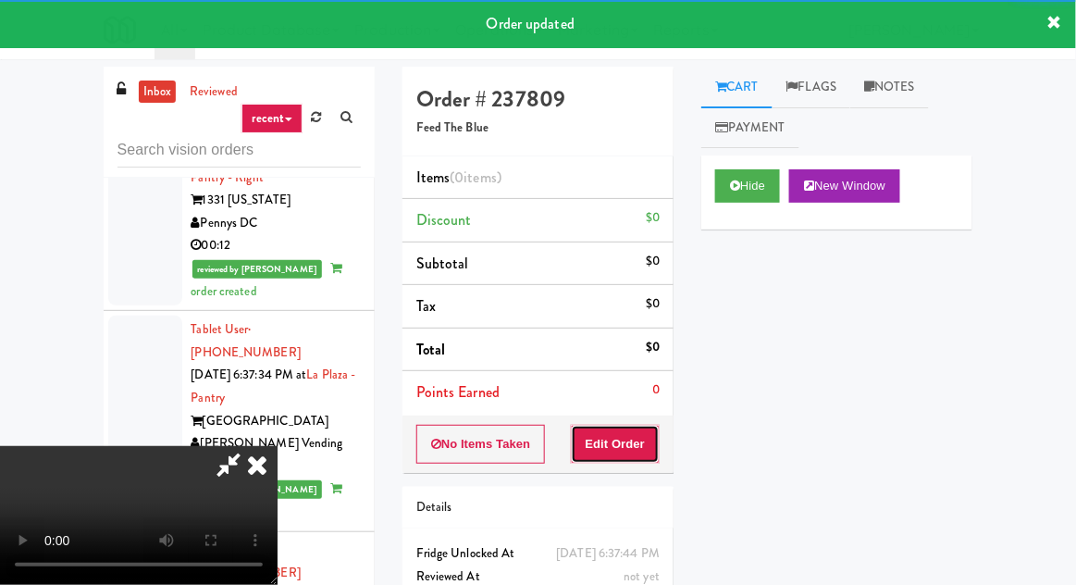
click at [618, 428] on button "Edit Order" at bounding box center [616, 444] width 90 height 39
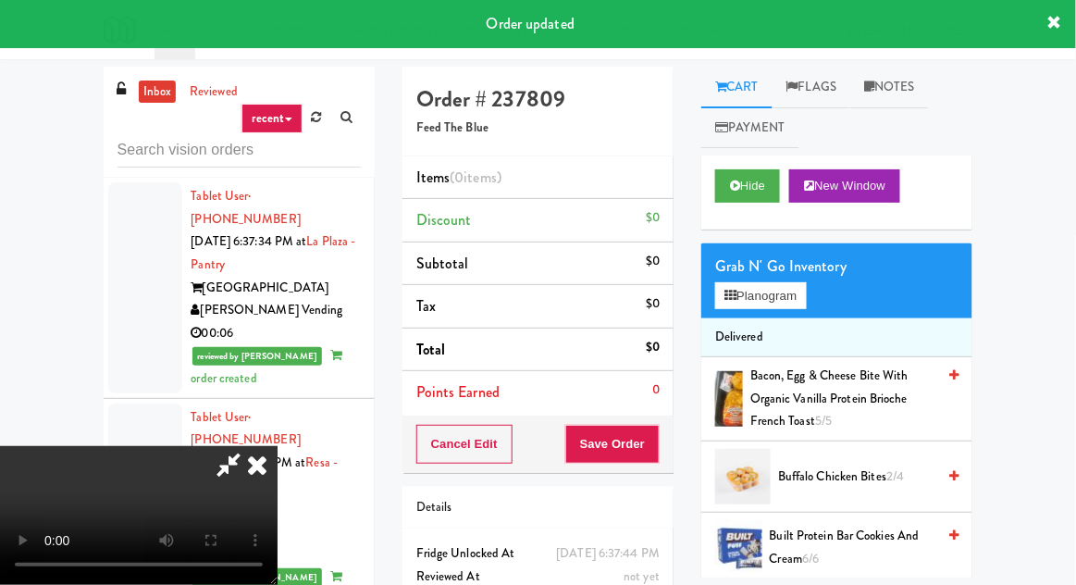
scroll to position [4325, 0]
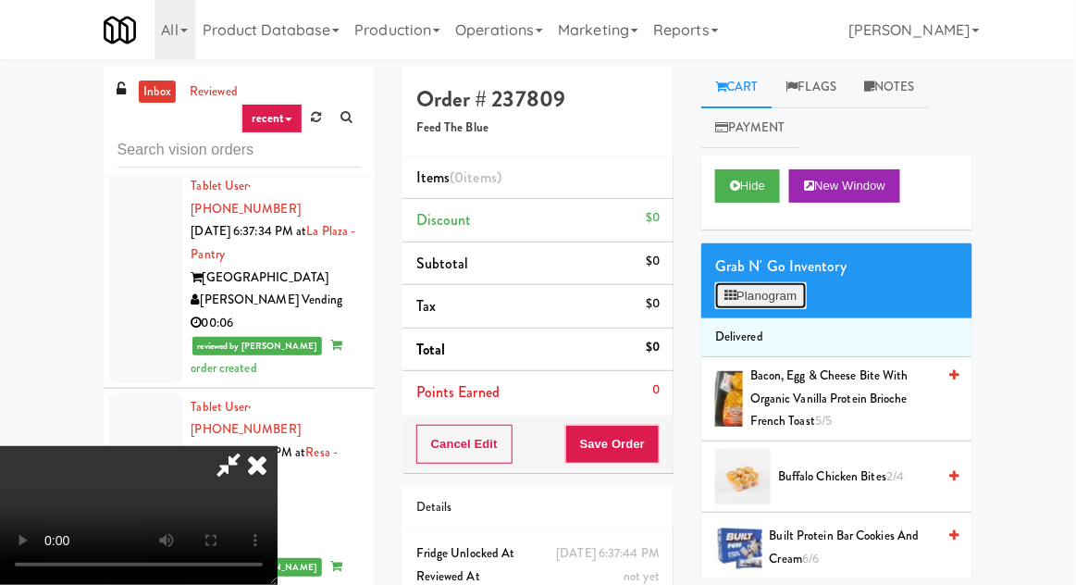
click at [776, 294] on button "Planogram" at bounding box center [760, 296] width 91 height 28
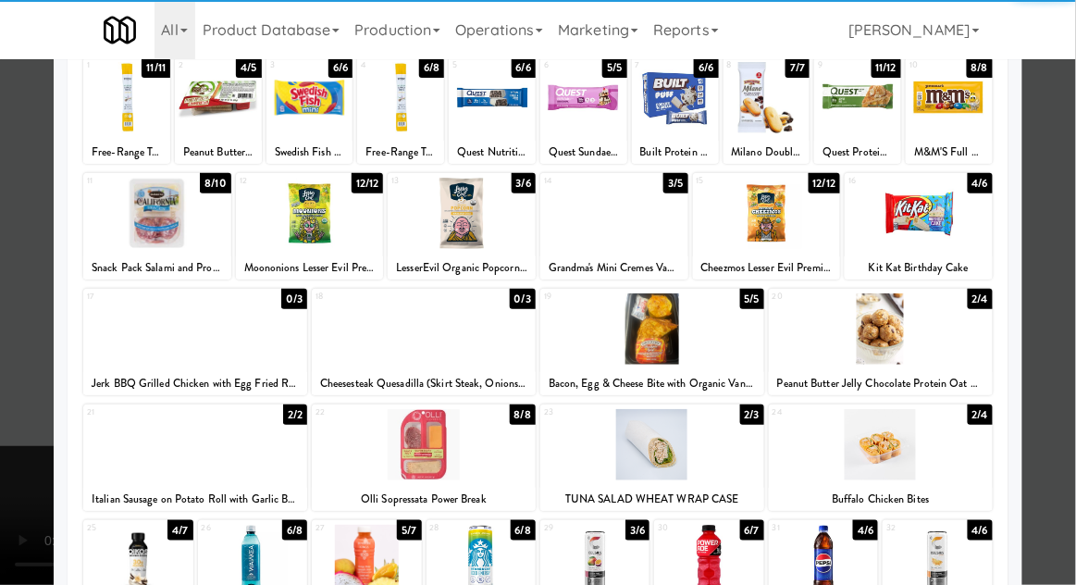
scroll to position [234, 0]
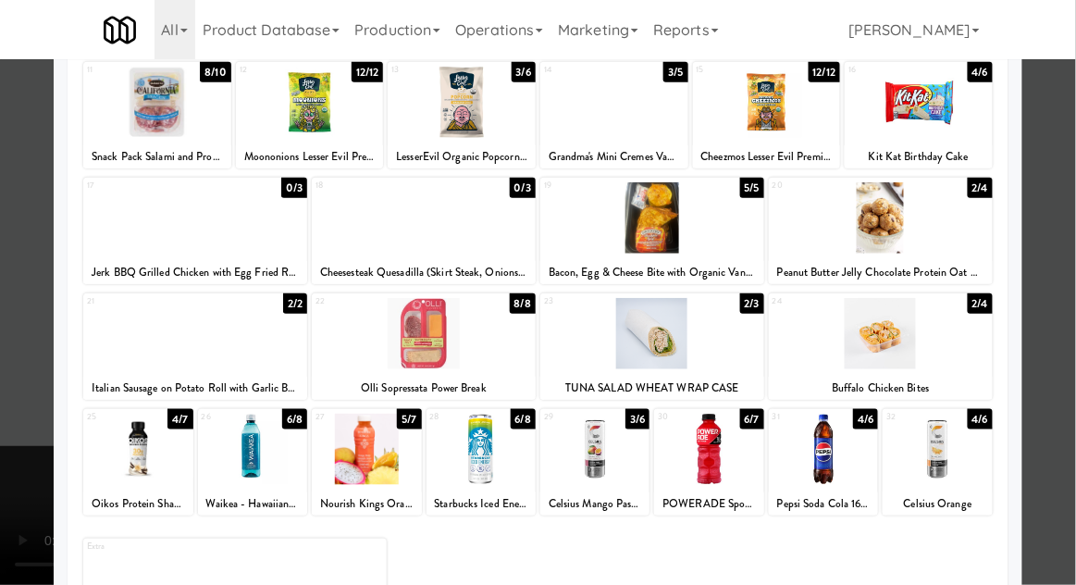
click at [733, 450] on div at bounding box center [708, 449] width 109 height 71
click at [5, 482] on div at bounding box center [538, 292] width 1076 height 585
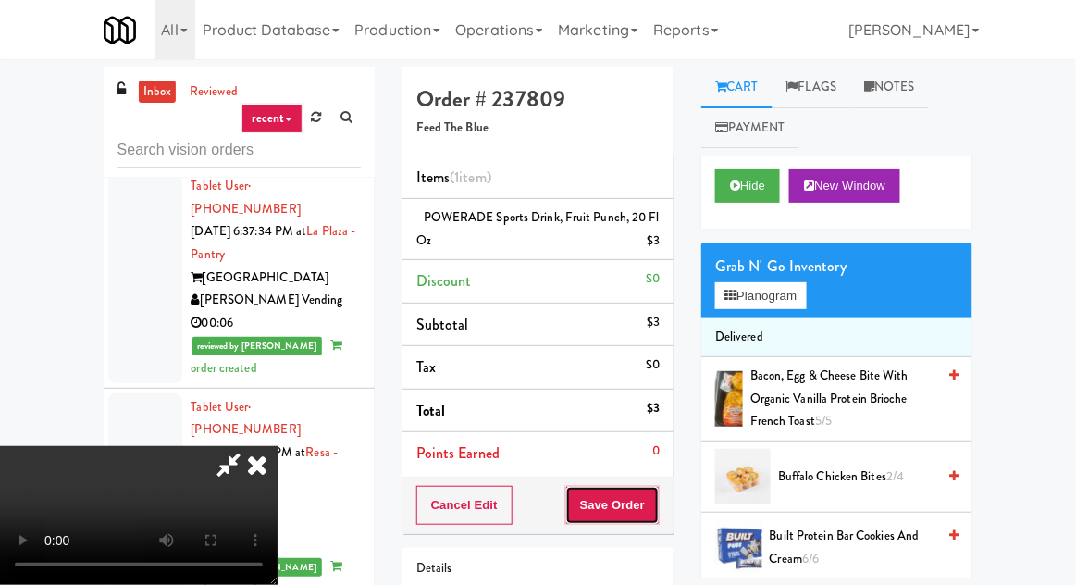
click at [655, 500] on button "Save Order" at bounding box center [612, 505] width 94 height 39
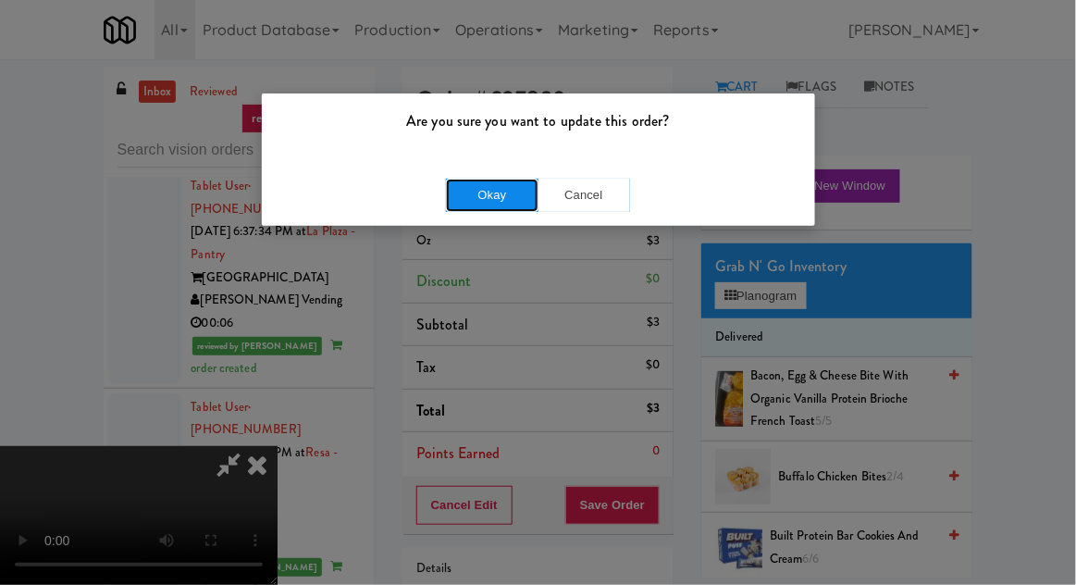
click at [503, 190] on button "Okay" at bounding box center [492, 195] width 93 height 33
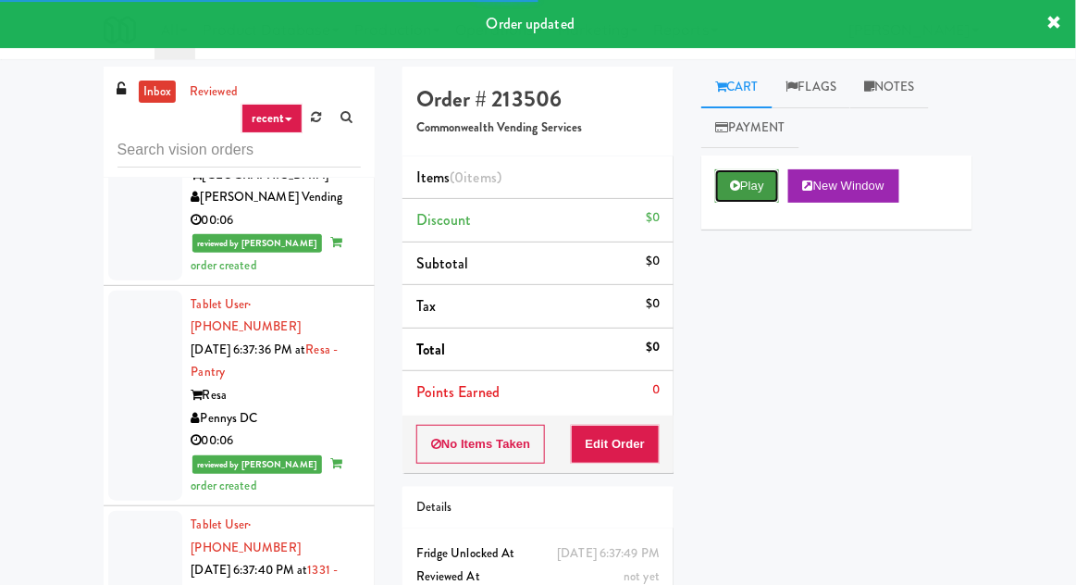
click at [737, 191] on icon at bounding box center [735, 186] width 10 height 12
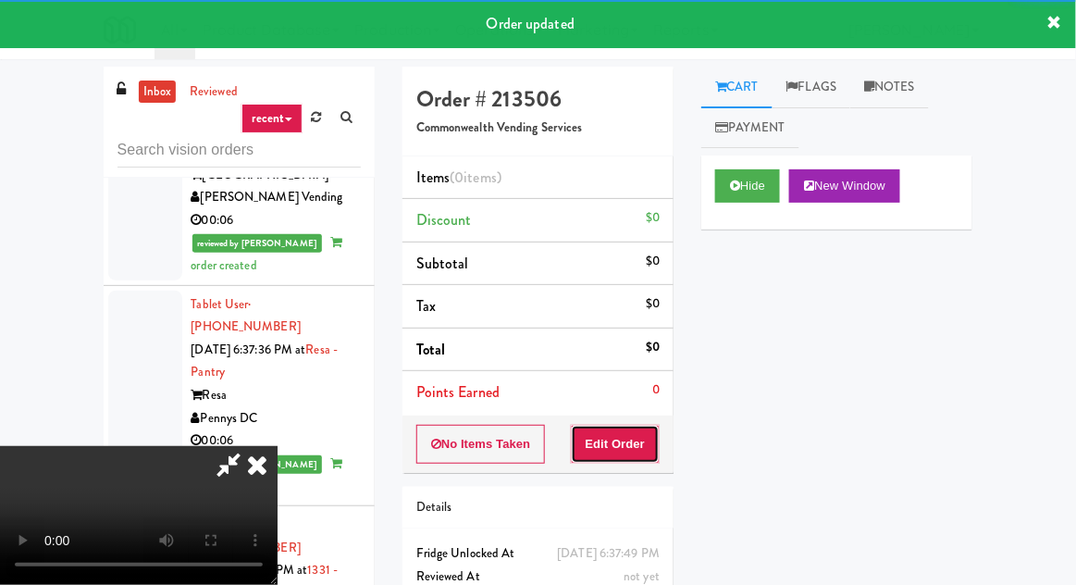
click at [626, 440] on button "Edit Order" at bounding box center [616, 444] width 90 height 39
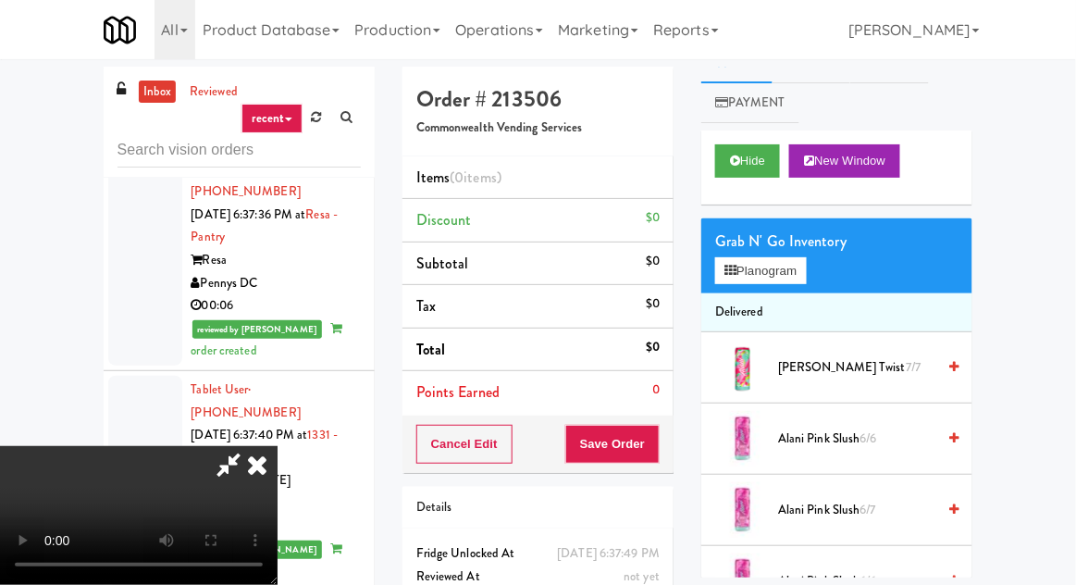
scroll to position [6, 0]
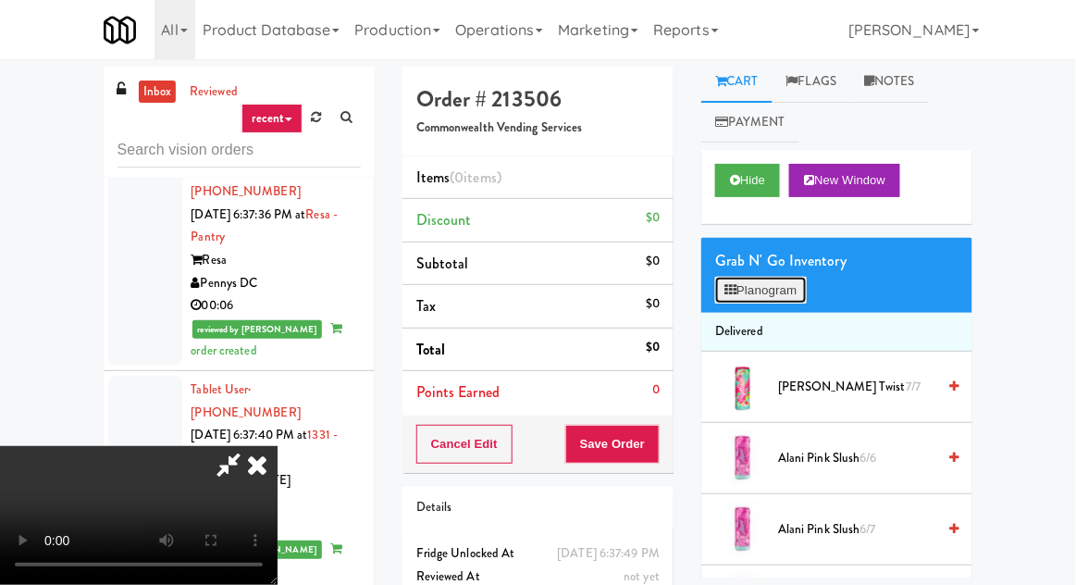
click at [786, 294] on button "Planogram" at bounding box center [760, 291] width 91 height 28
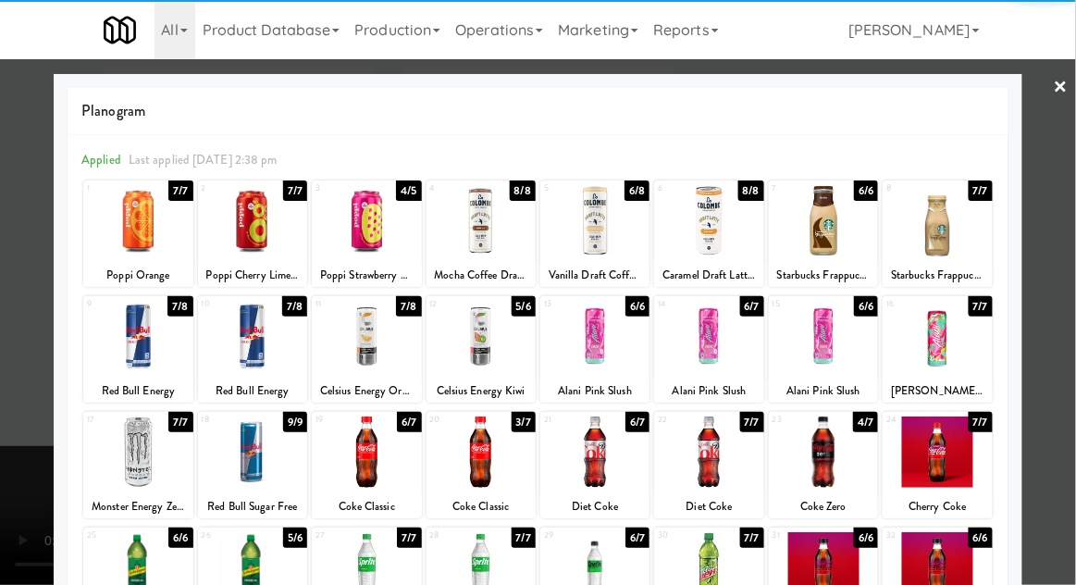
click at [850, 463] on div at bounding box center [823, 451] width 109 height 71
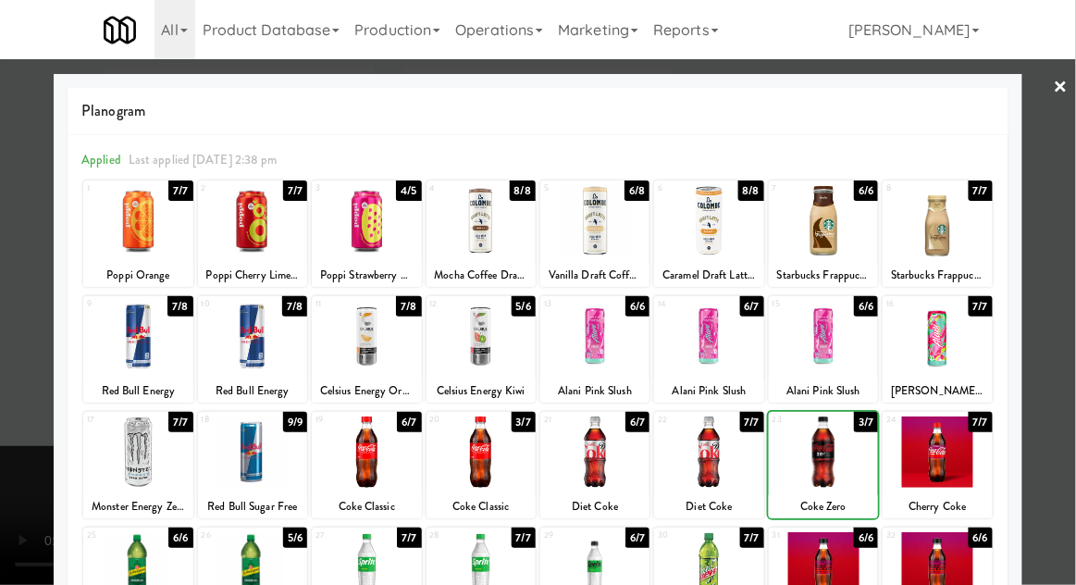
click at [861, 462] on div at bounding box center [823, 451] width 109 height 71
click at [838, 460] on div at bounding box center [823, 451] width 109 height 71
click at [21, 384] on div at bounding box center [538, 292] width 1076 height 585
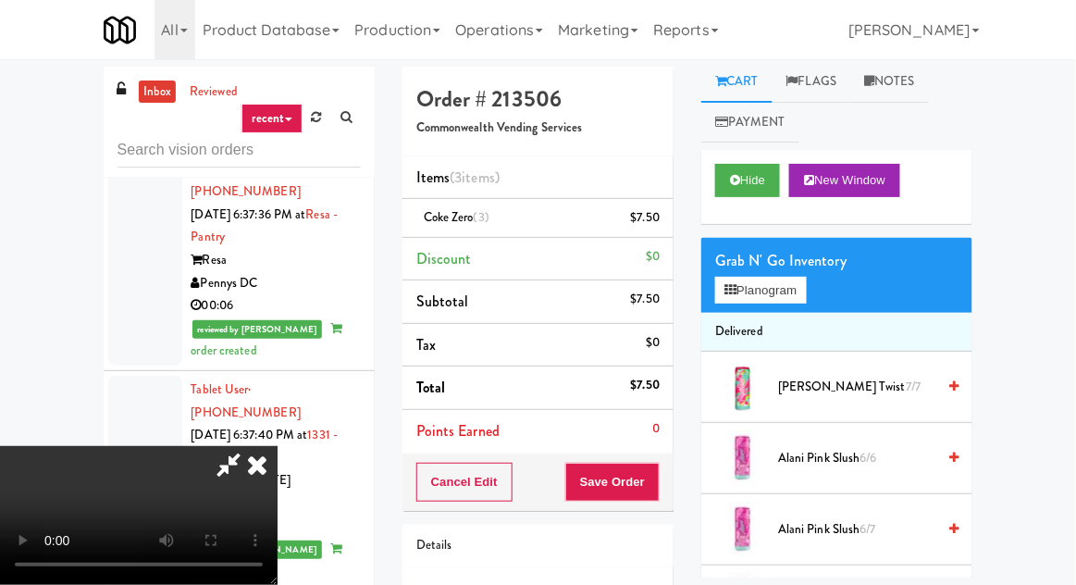
click at [671, 477] on div "Cancel Edit Save Order" at bounding box center [538, 481] width 271 height 57
click at [657, 492] on button "Save Order" at bounding box center [612, 482] width 94 height 39
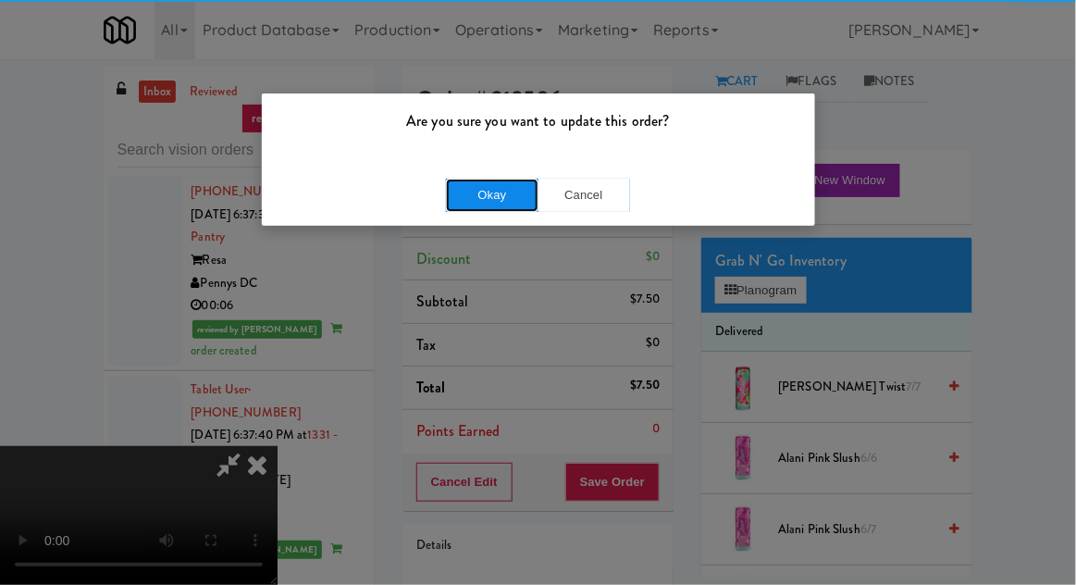
click at [503, 204] on button "Okay" at bounding box center [492, 195] width 93 height 33
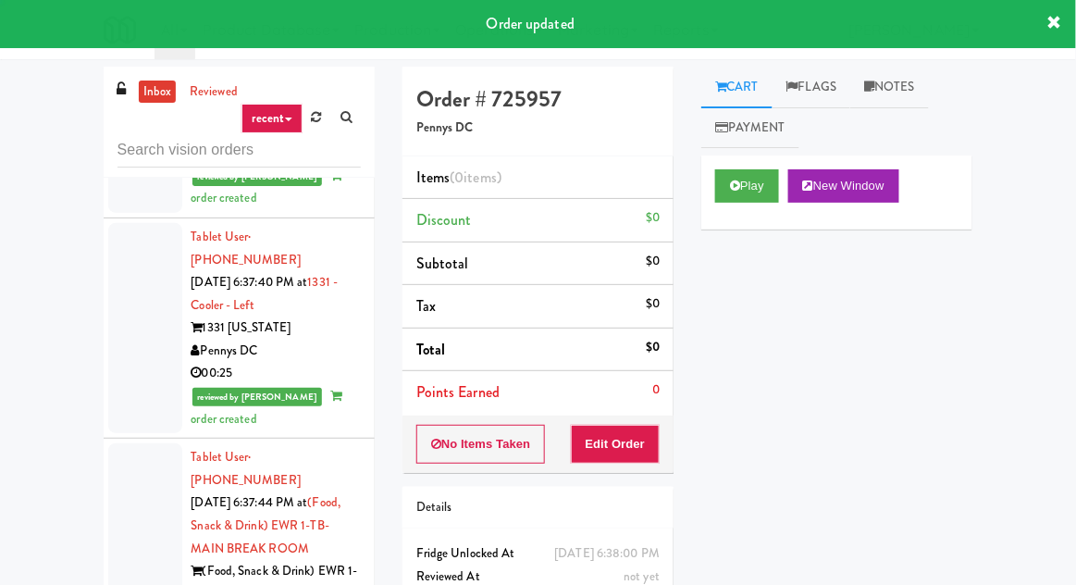
scroll to position [4715, 0]
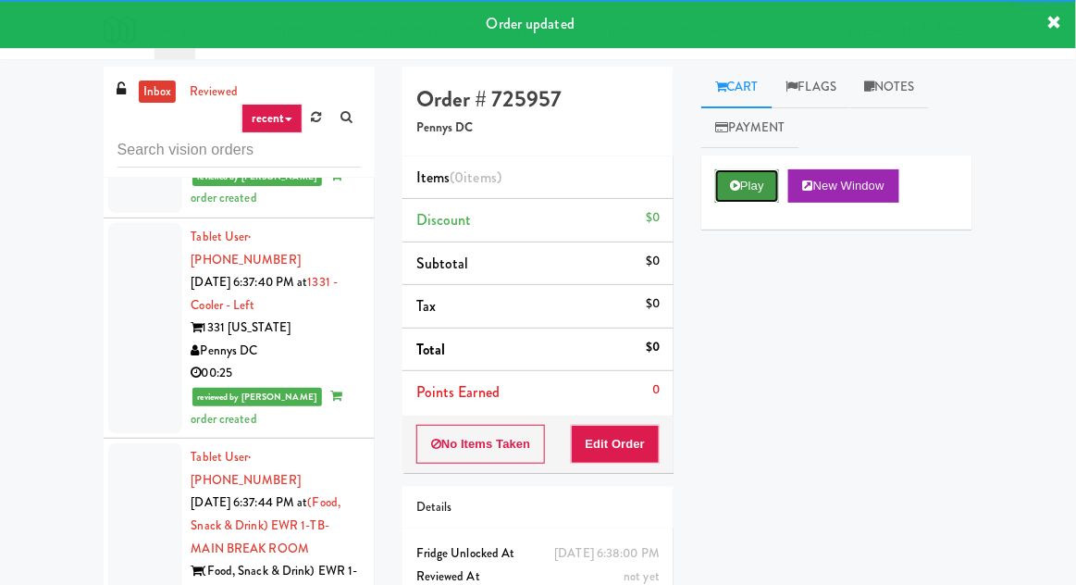
click at [739, 184] on icon at bounding box center [735, 186] width 10 height 12
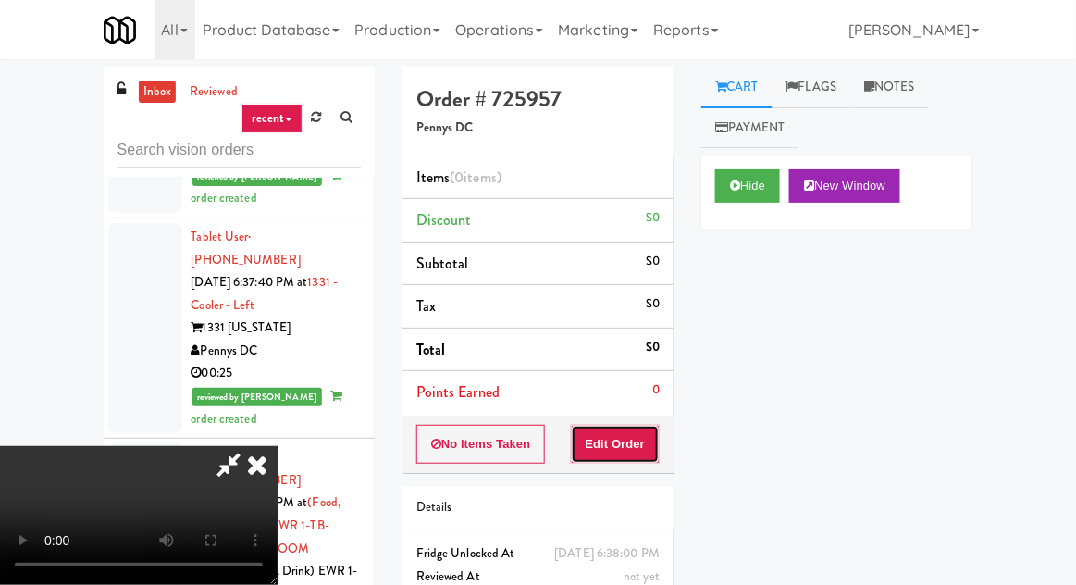
click at [625, 436] on button "Edit Order" at bounding box center [616, 444] width 90 height 39
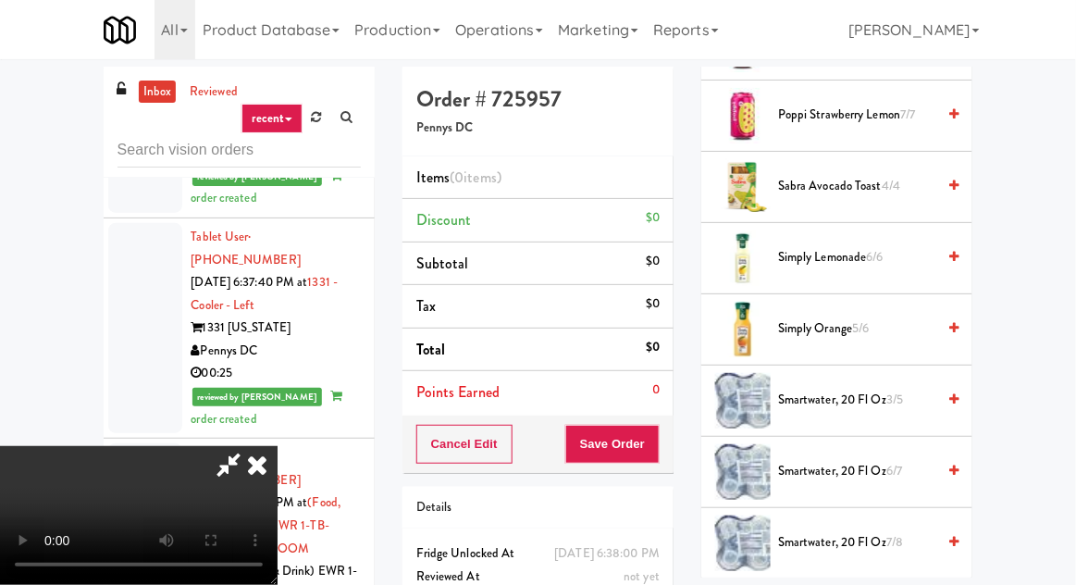
scroll to position [2091, 0]
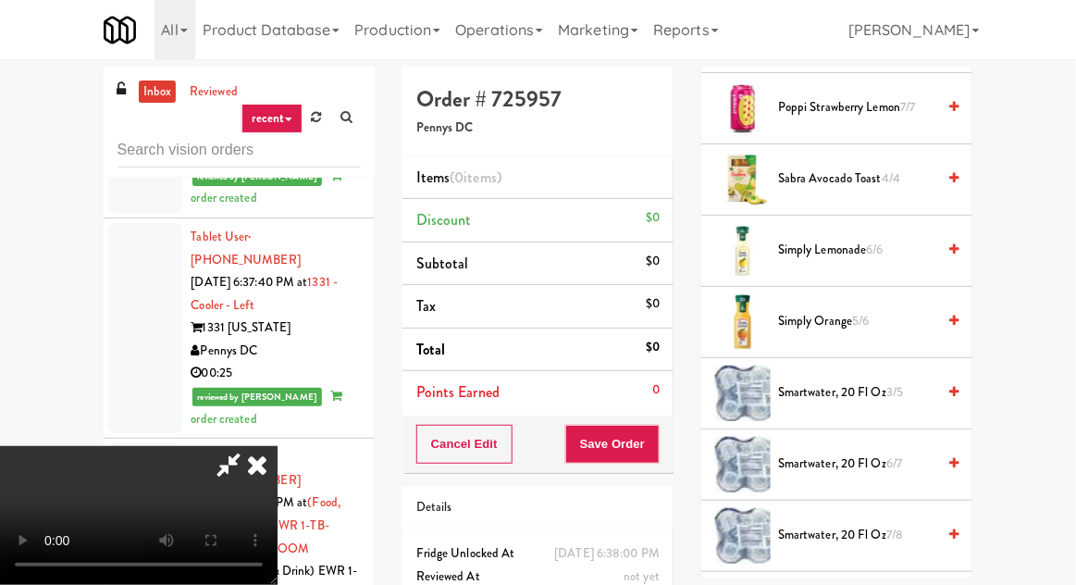
click at [937, 381] on div "smartwater, 20 fl oz 3/5" at bounding box center [865, 392] width 188 height 23
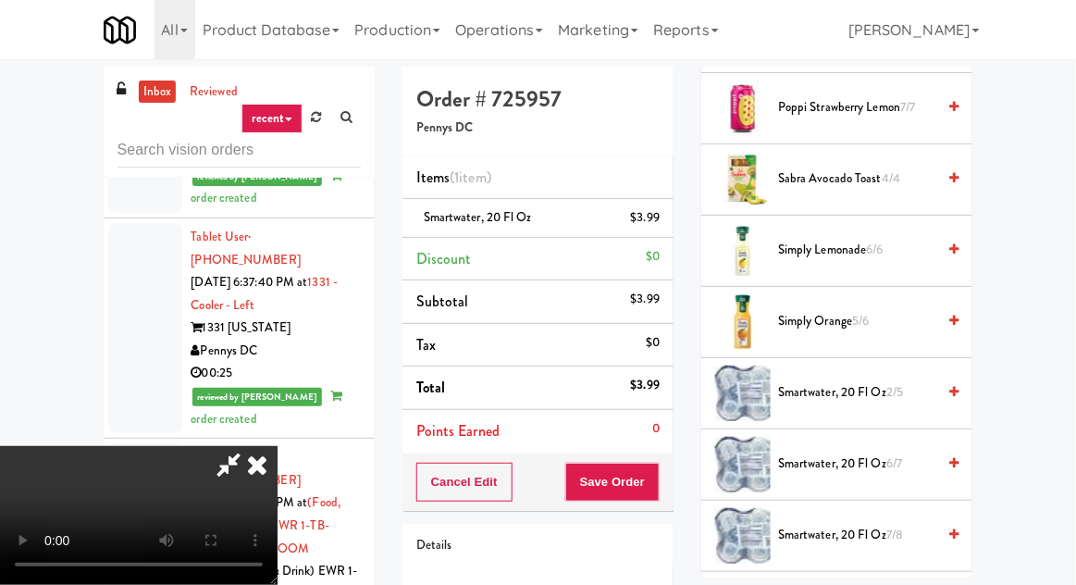
click at [929, 381] on span "smartwater, 20 fl oz 2/5" at bounding box center [856, 392] width 157 height 23
click at [657, 474] on button "Save Order" at bounding box center [612, 482] width 94 height 39
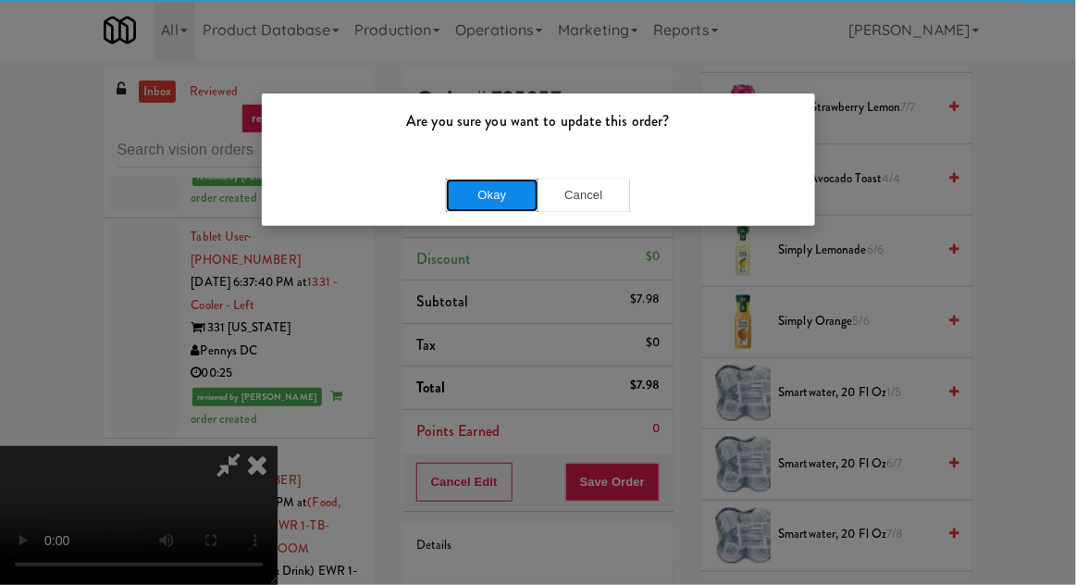
click at [481, 195] on button "Okay" at bounding box center [492, 195] width 93 height 33
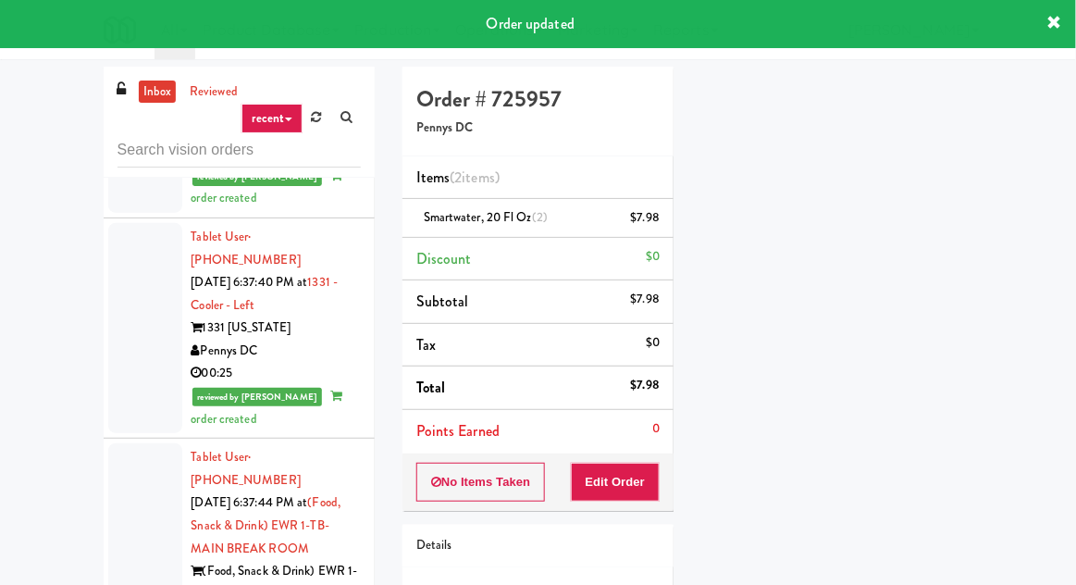
scroll to position [182, 0]
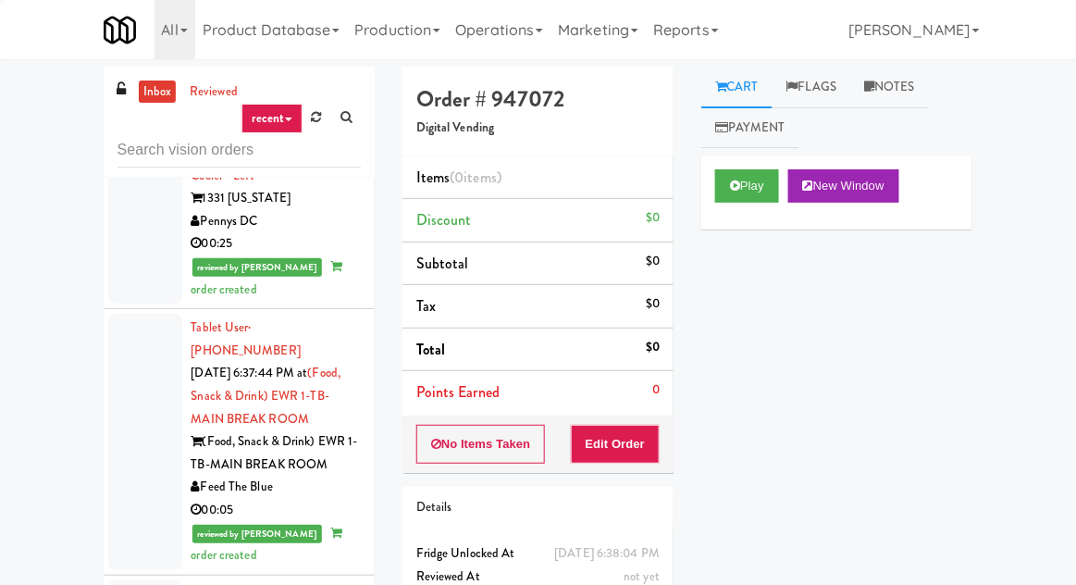
scroll to position [4859, 0]
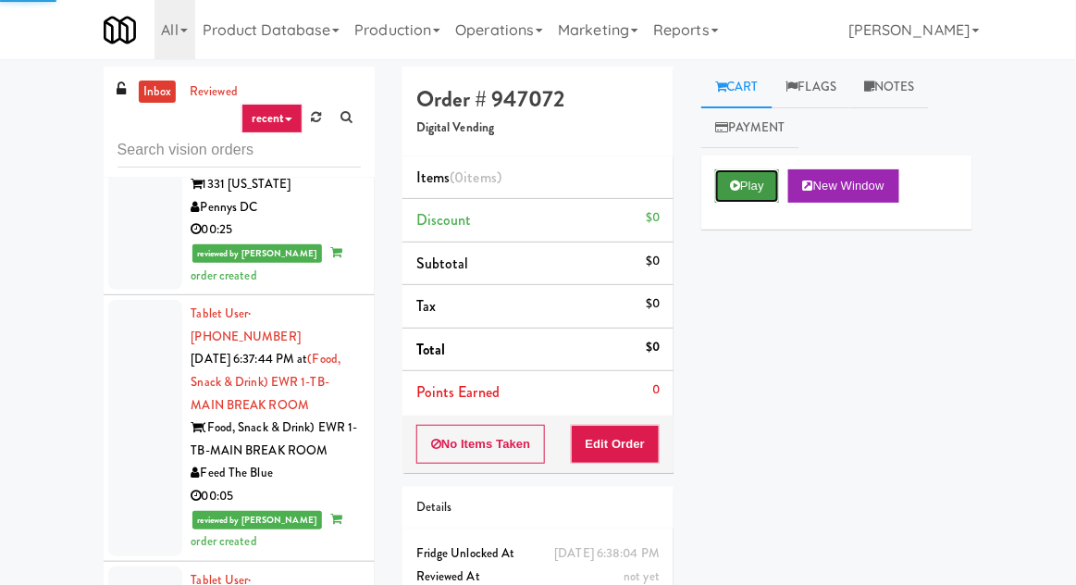
click at [734, 181] on icon at bounding box center [735, 186] width 10 height 12
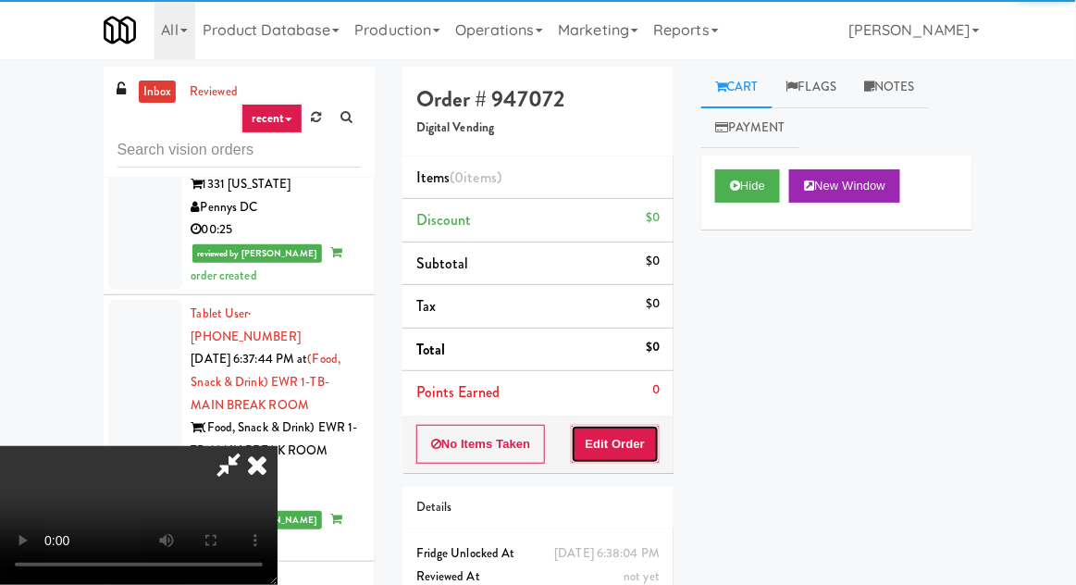
click at [625, 436] on button "Edit Order" at bounding box center [616, 444] width 90 height 39
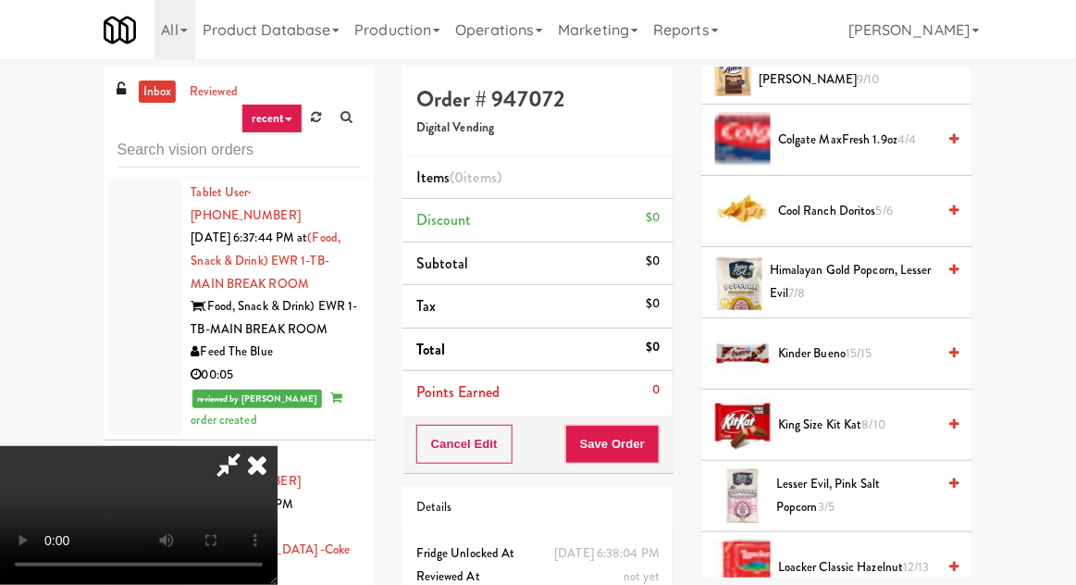
scroll to position [706, 0]
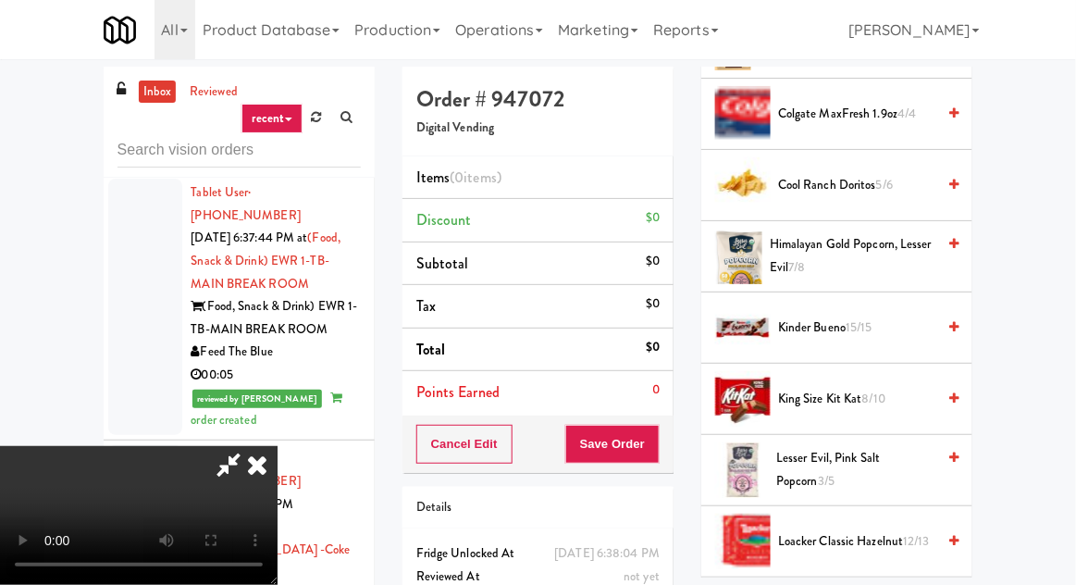
click at [882, 249] on span "Himalayan Gold Popcorn, Lesser Evil 7/8" at bounding box center [853, 255] width 166 height 45
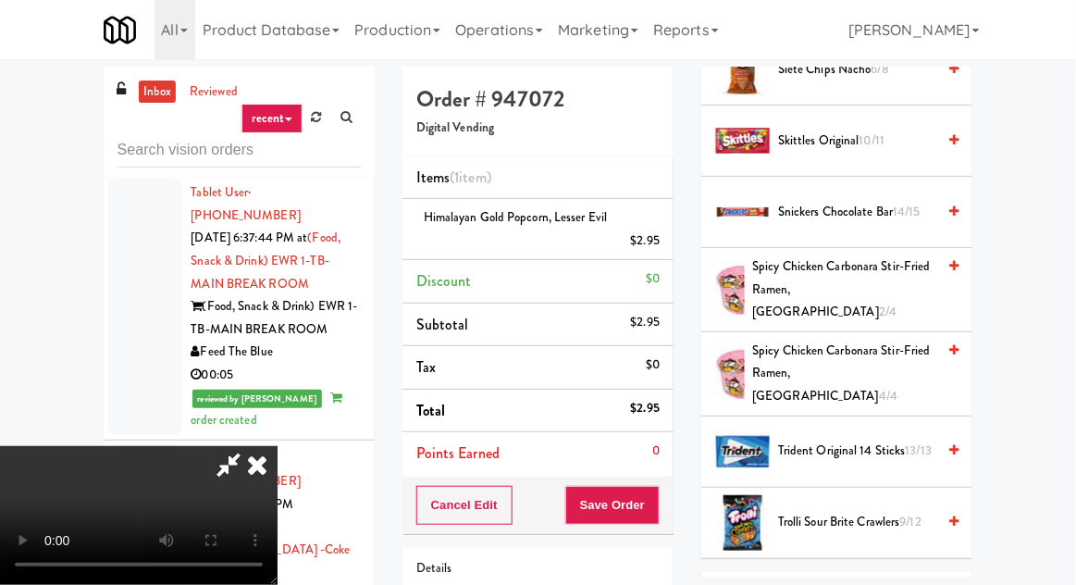
scroll to position [1963, 0]
click at [900, 200] on span "Snickers Chocolate Bar 14/15" at bounding box center [856, 211] width 157 height 23
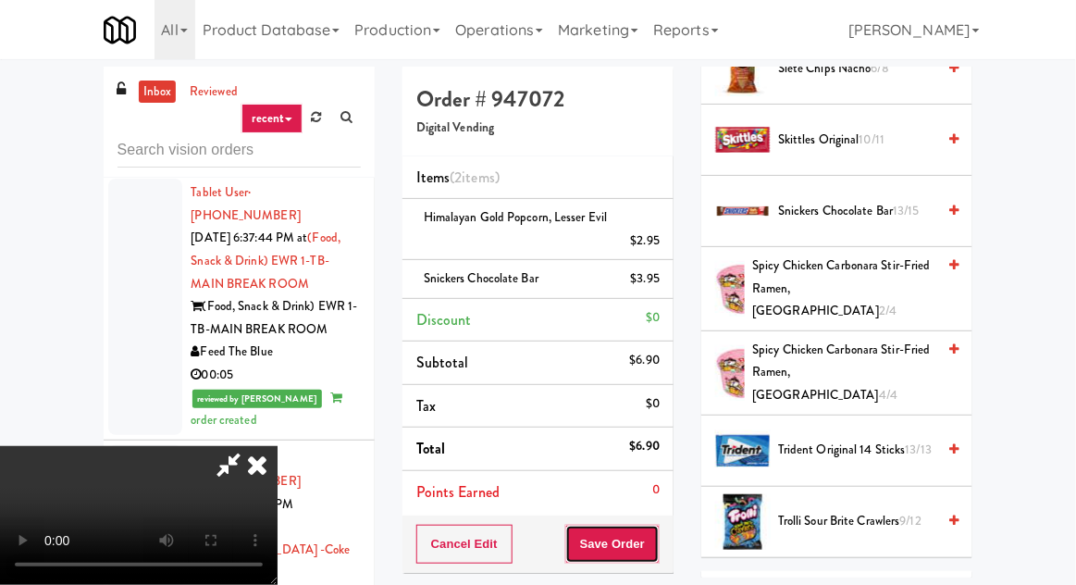
click at [659, 540] on button "Save Order" at bounding box center [612, 544] width 94 height 39
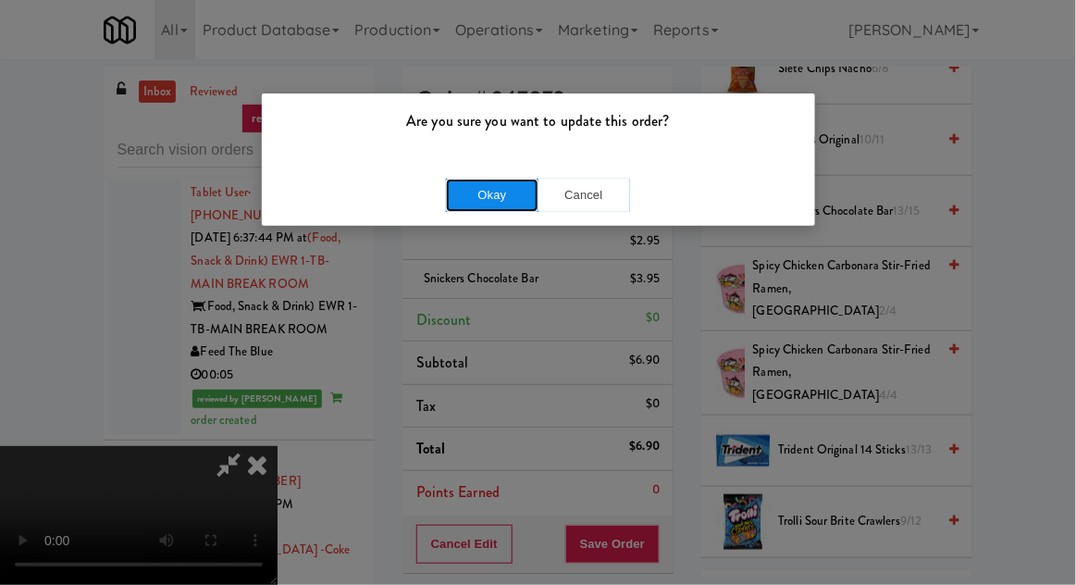
click at [485, 205] on button "Okay" at bounding box center [492, 195] width 93 height 33
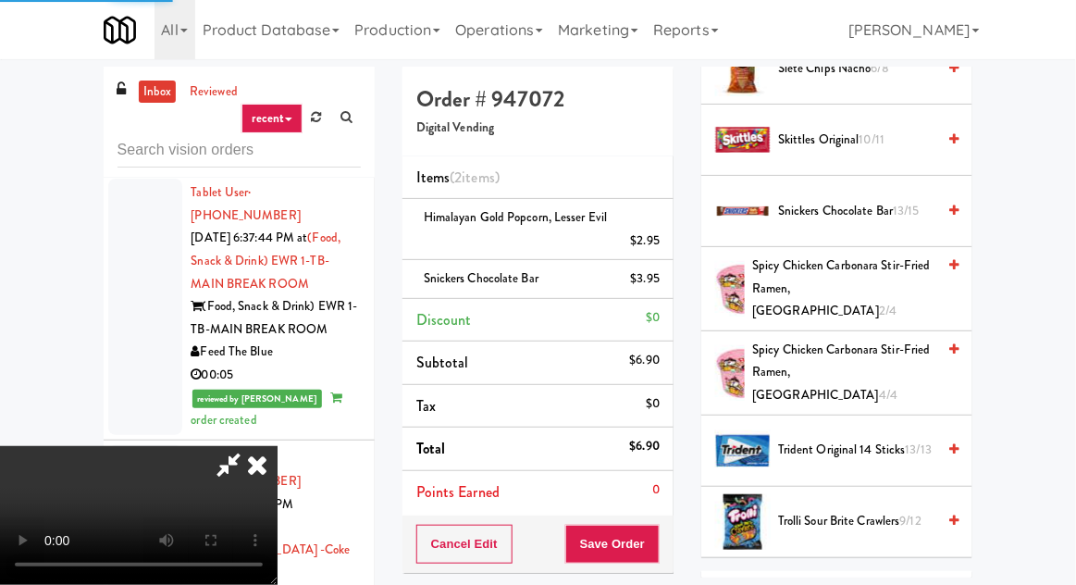
scroll to position [182, 0]
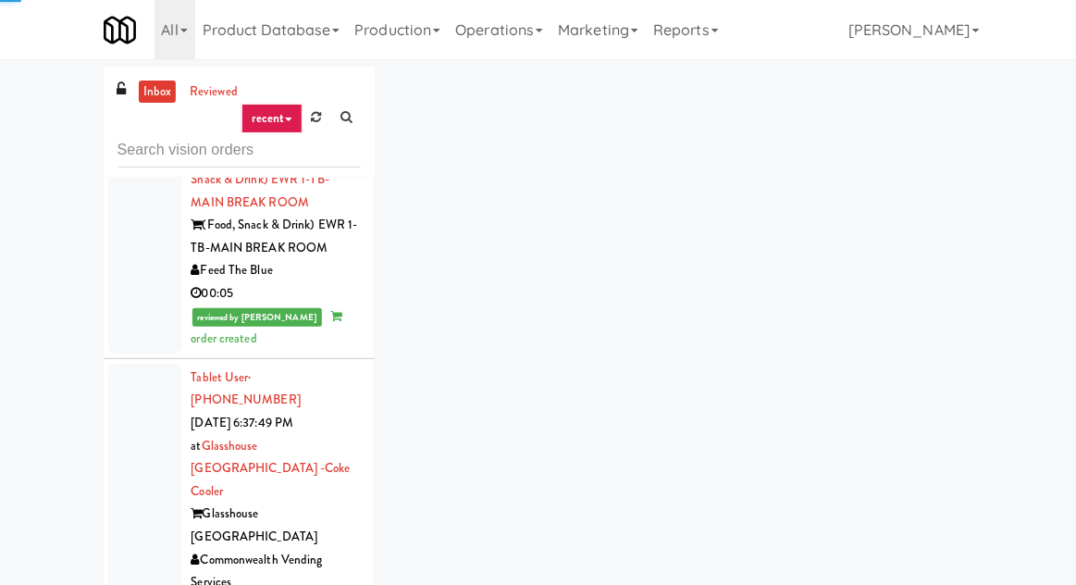
scroll to position [5139, 0]
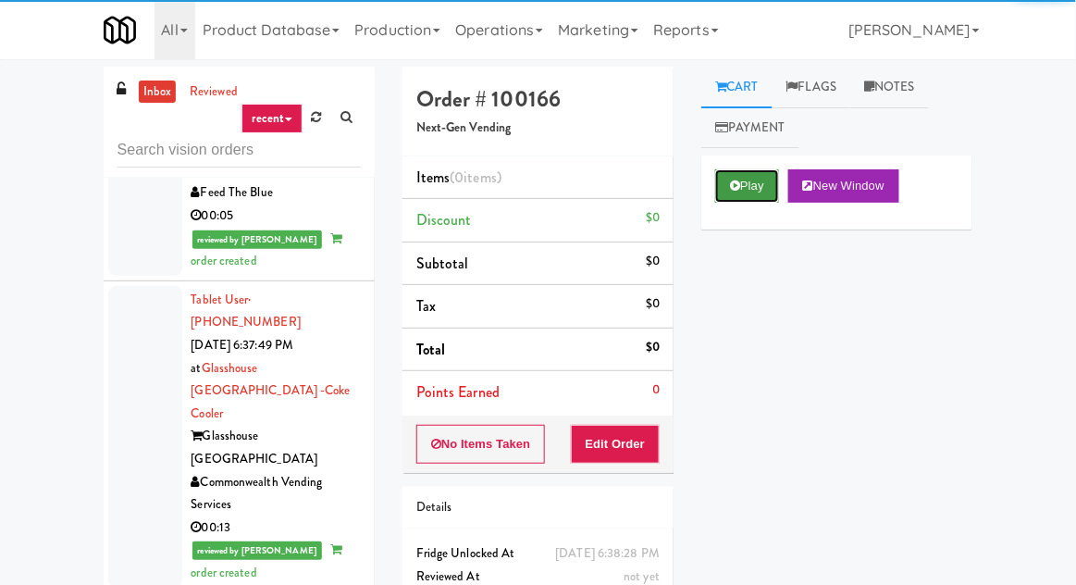
click at [753, 184] on button "Play" at bounding box center [747, 185] width 64 height 33
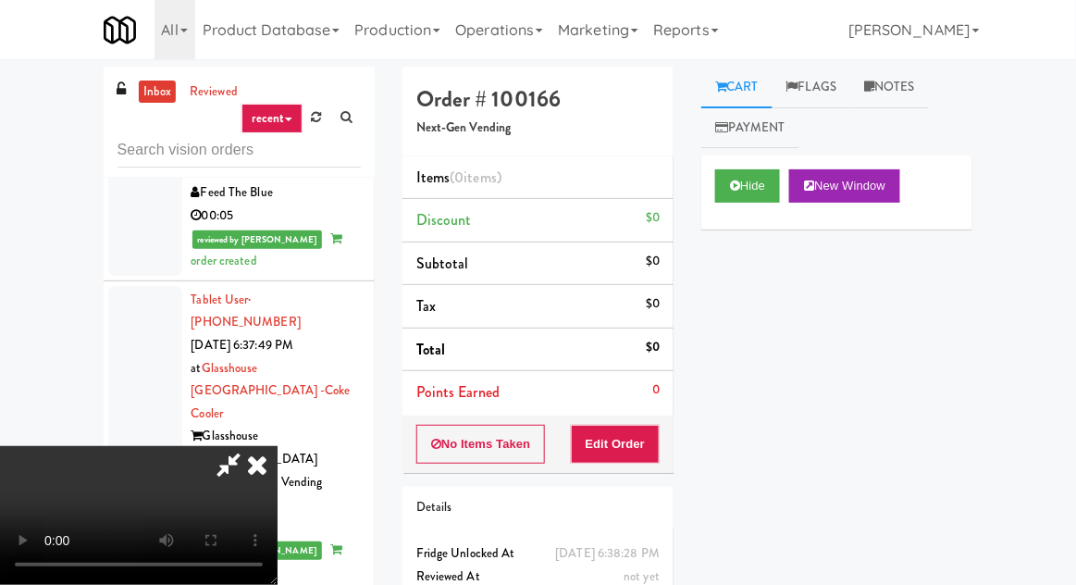
click at [626, 442] on button "Edit Order" at bounding box center [616, 444] width 90 height 39
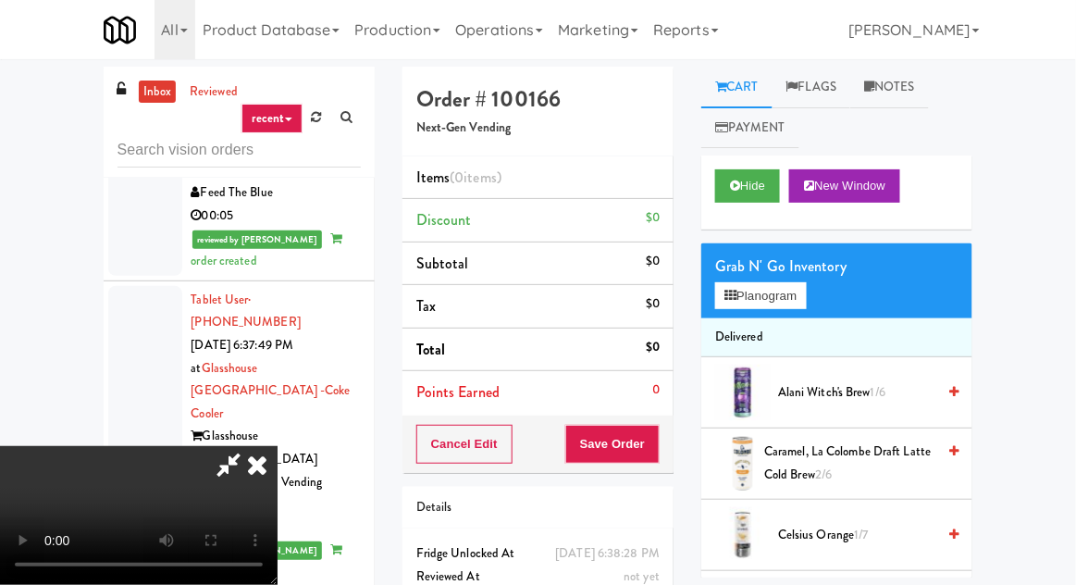
scroll to position [0, 0]
click at [771, 297] on button "Planogram" at bounding box center [760, 296] width 91 height 28
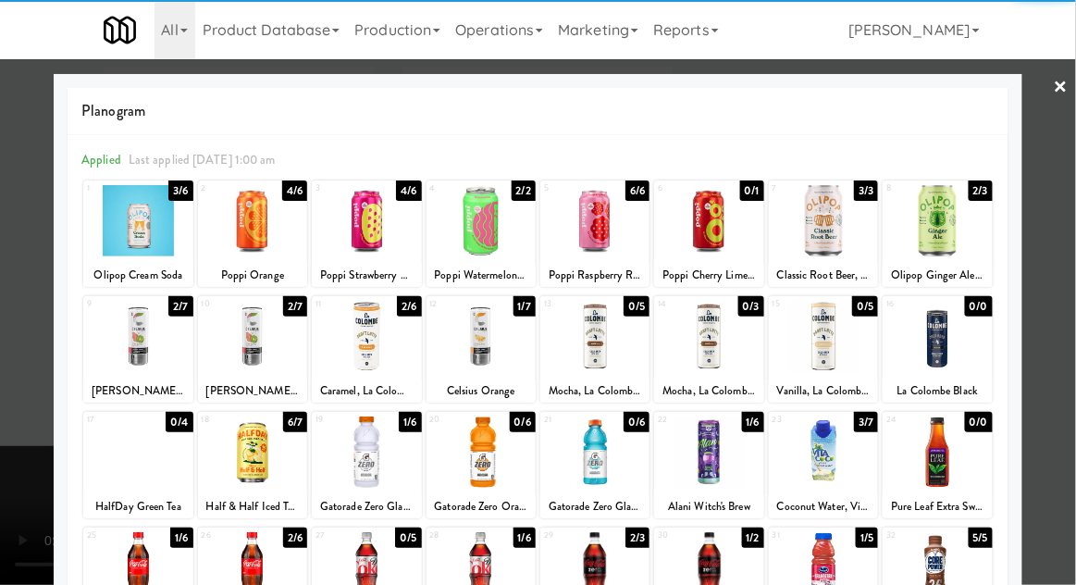
click at [242, 246] on div at bounding box center [252, 220] width 109 height 71
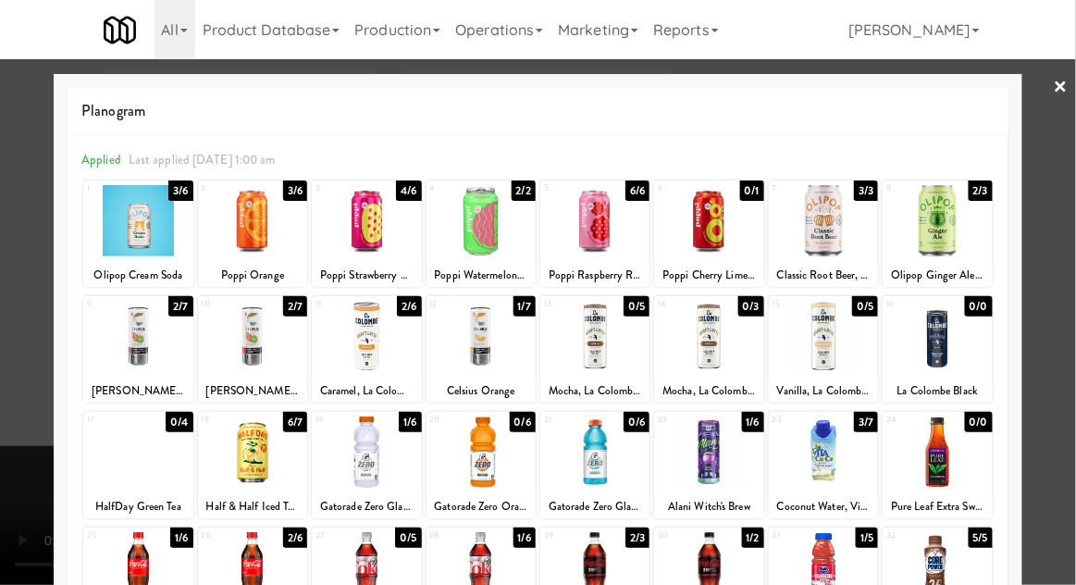
click at [11, 371] on div at bounding box center [538, 292] width 1076 height 585
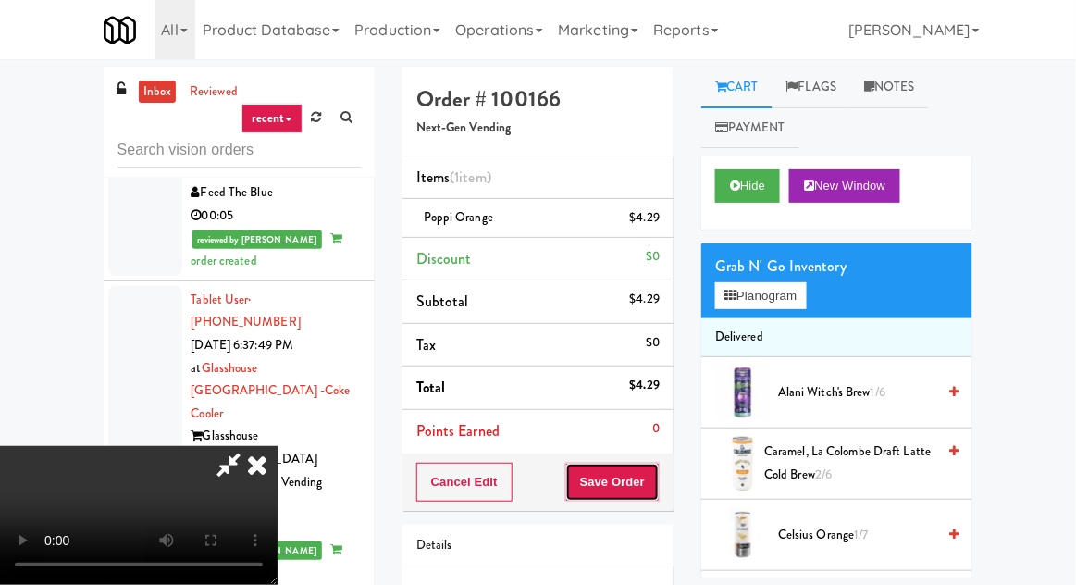
click at [654, 489] on button "Save Order" at bounding box center [612, 482] width 94 height 39
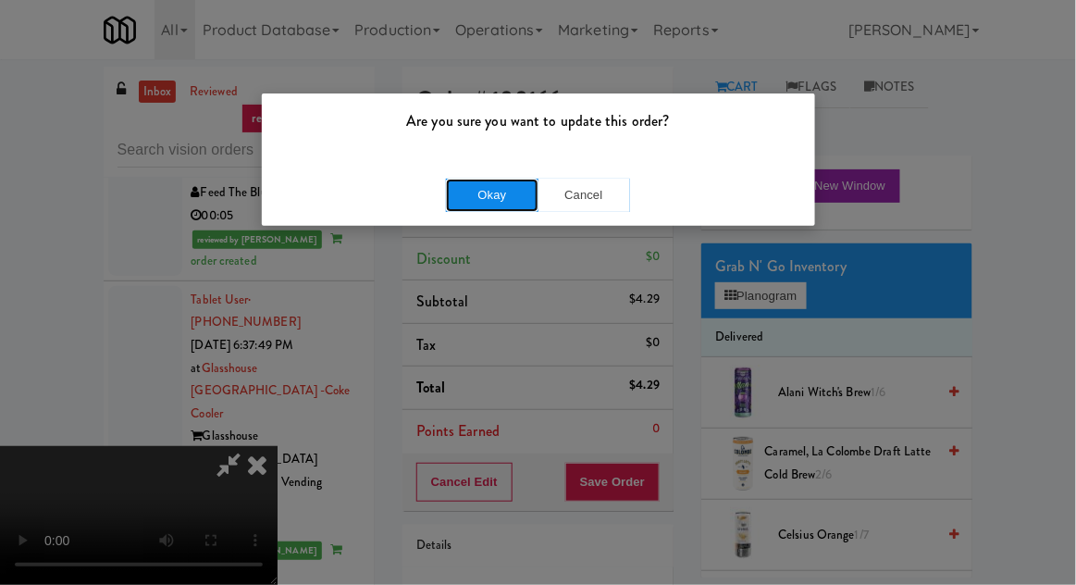
click at [458, 192] on button "Okay" at bounding box center [492, 195] width 93 height 33
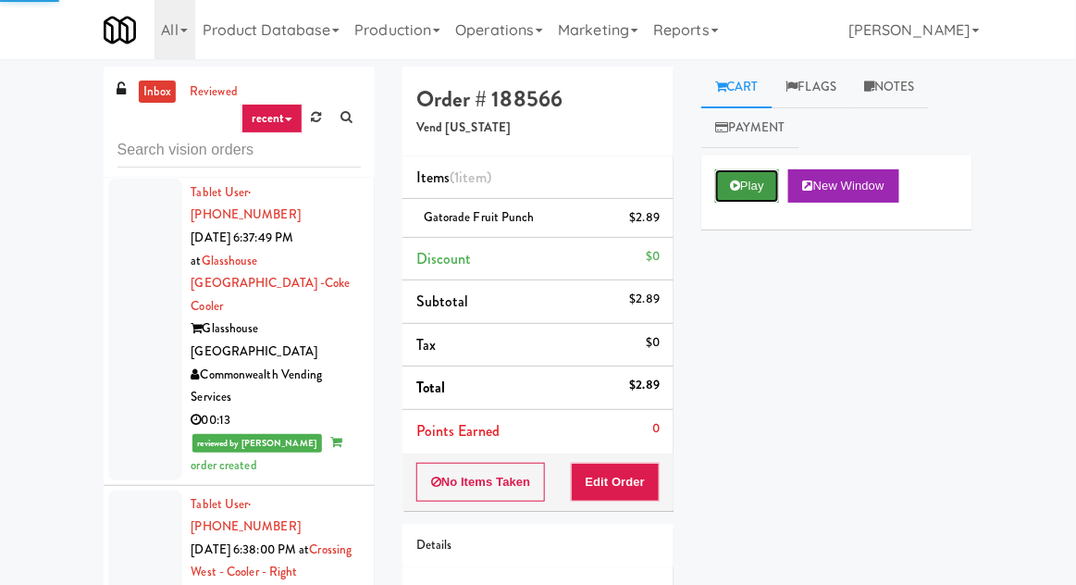
click at [742, 192] on button "Play" at bounding box center [747, 185] width 64 height 33
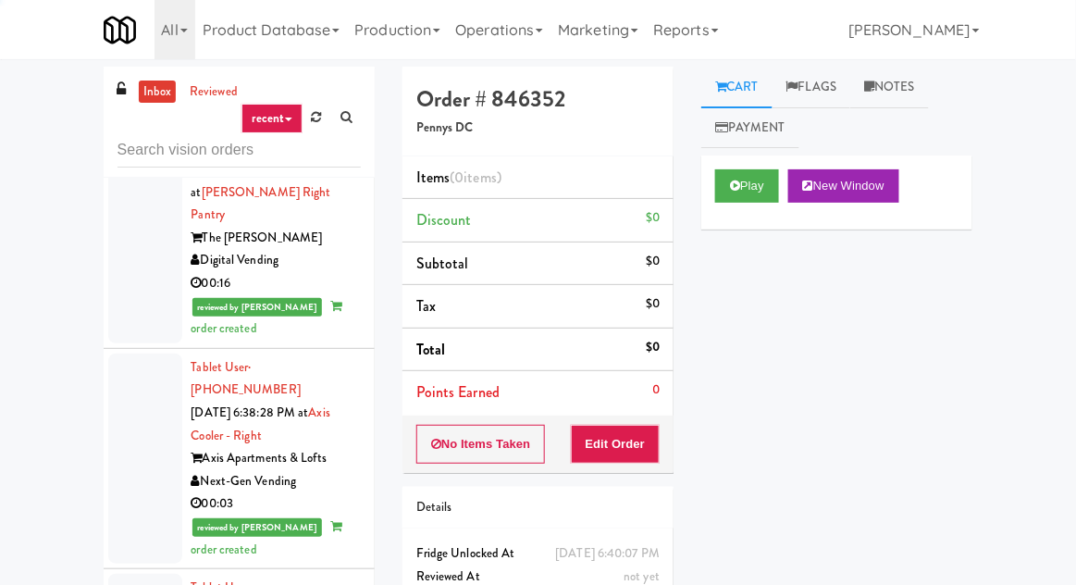
scroll to position [5847, 0]
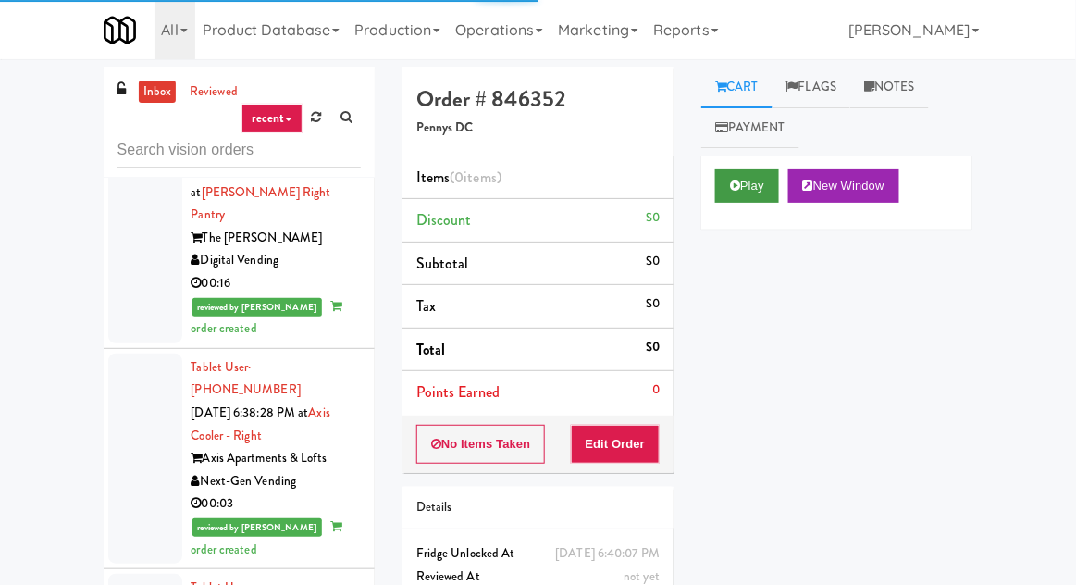
click at [746, 186] on button "Play" at bounding box center [747, 185] width 64 height 33
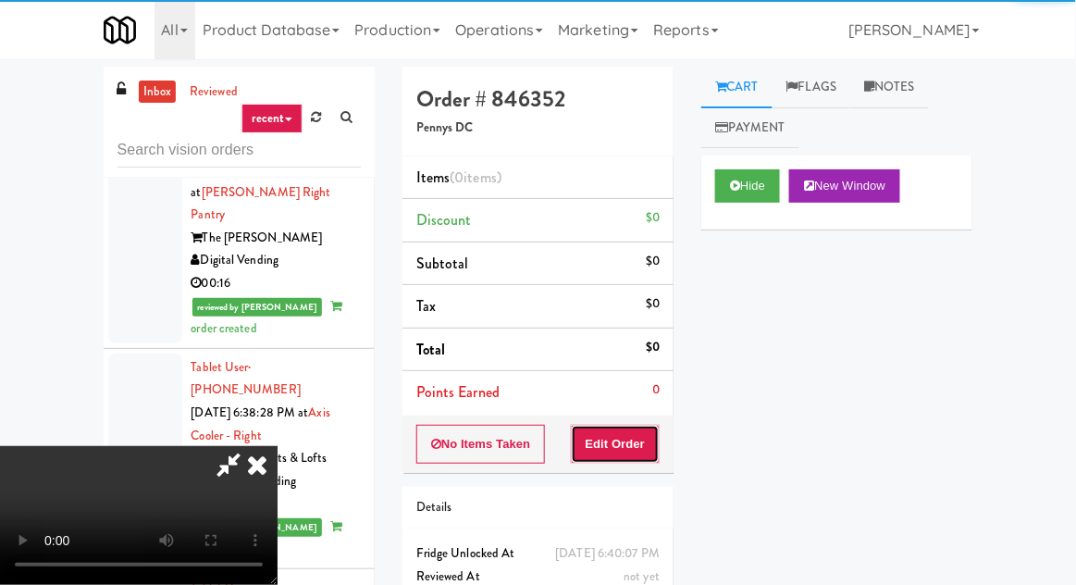
click at [637, 426] on button "Edit Order" at bounding box center [616, 444] width 90 height 39
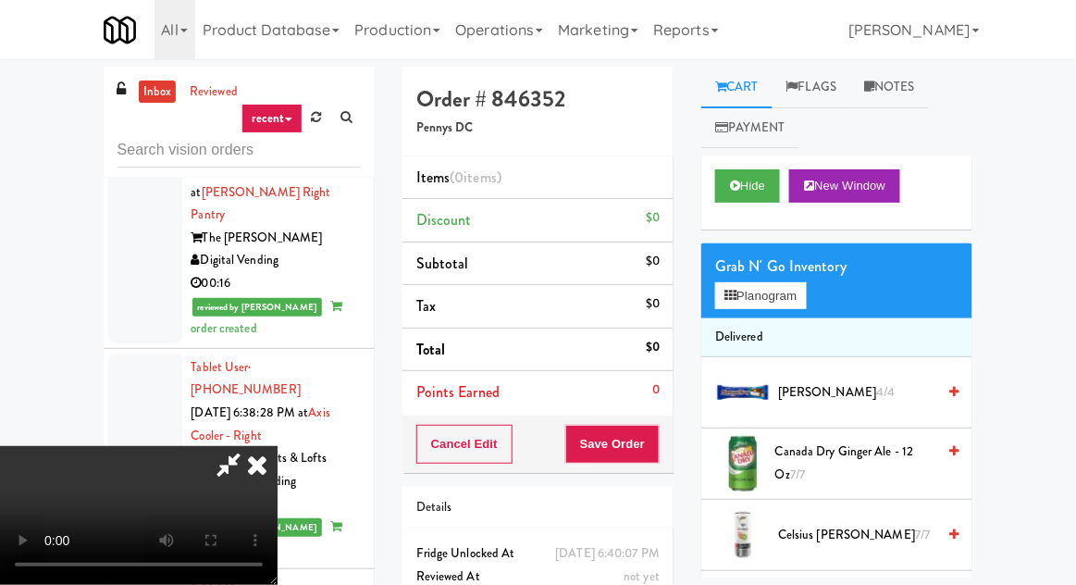
scroll to position [68, 0]
click at [745, 190] on button "Hide" at bounding box center [747, 185] width 65 height 33
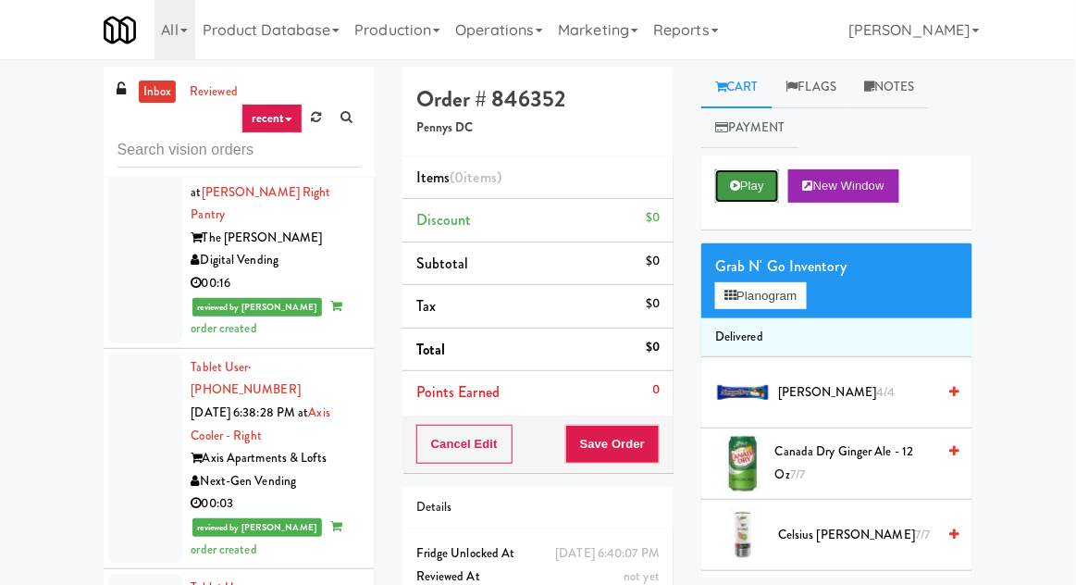
scroll to position [0, 0]
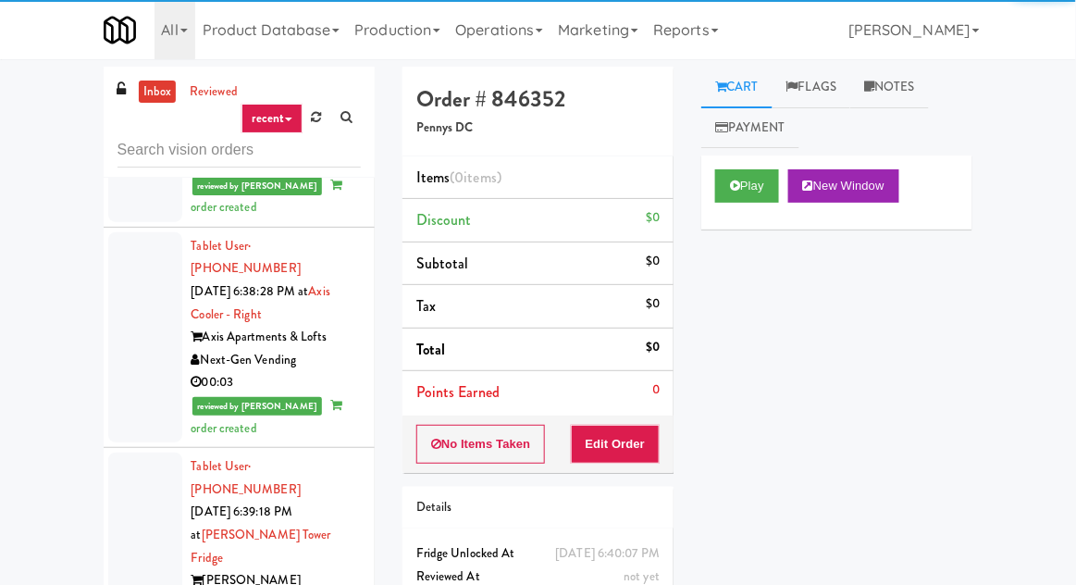
scroll to position [5965, 0]
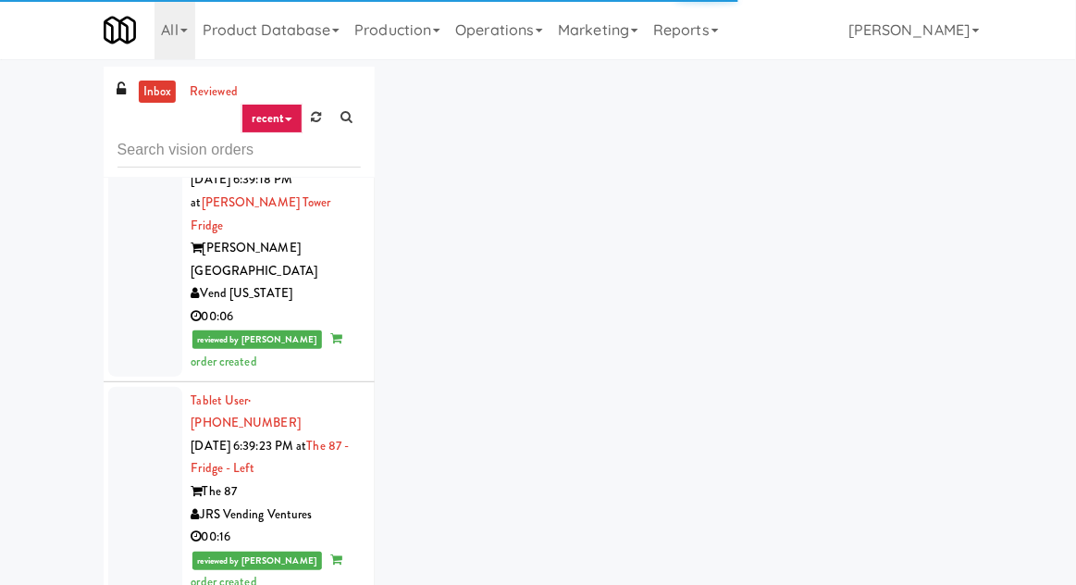
scroll to position [6357, 0]
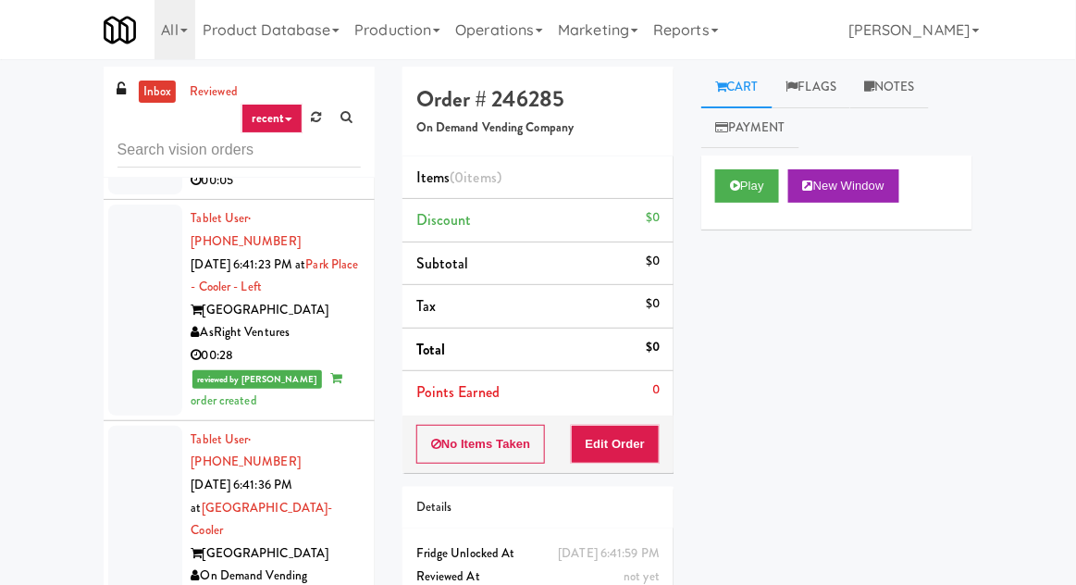
scroll to position [7501, 0]
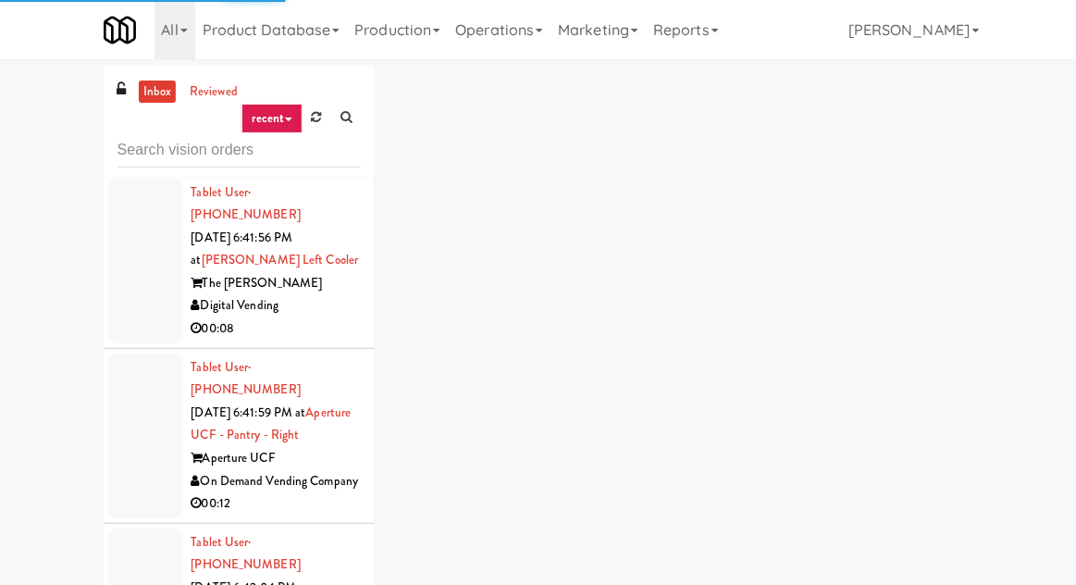
scroll to position [8017, 0]
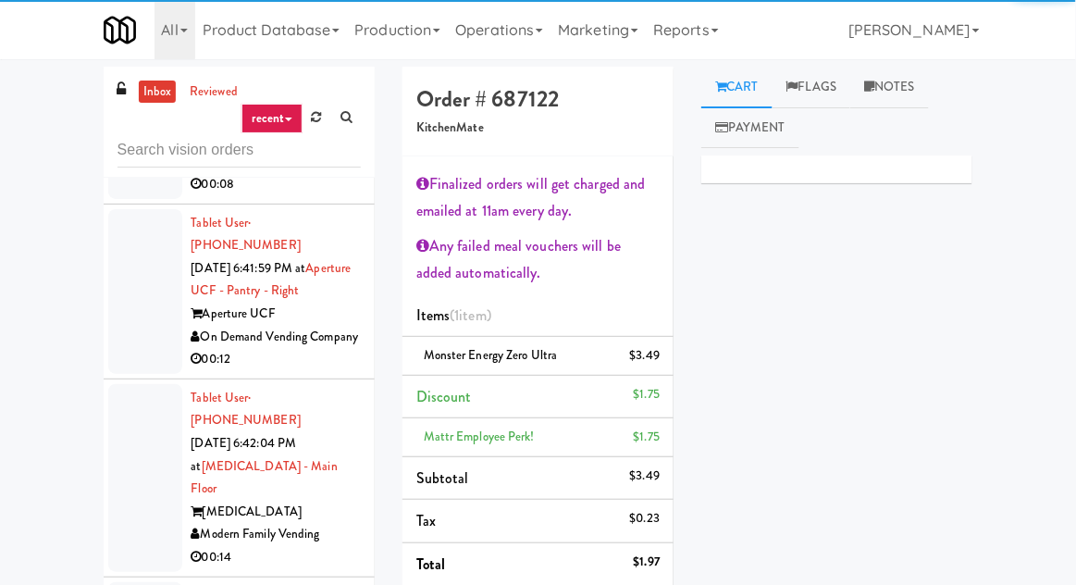
scroll to position [8194, 0]
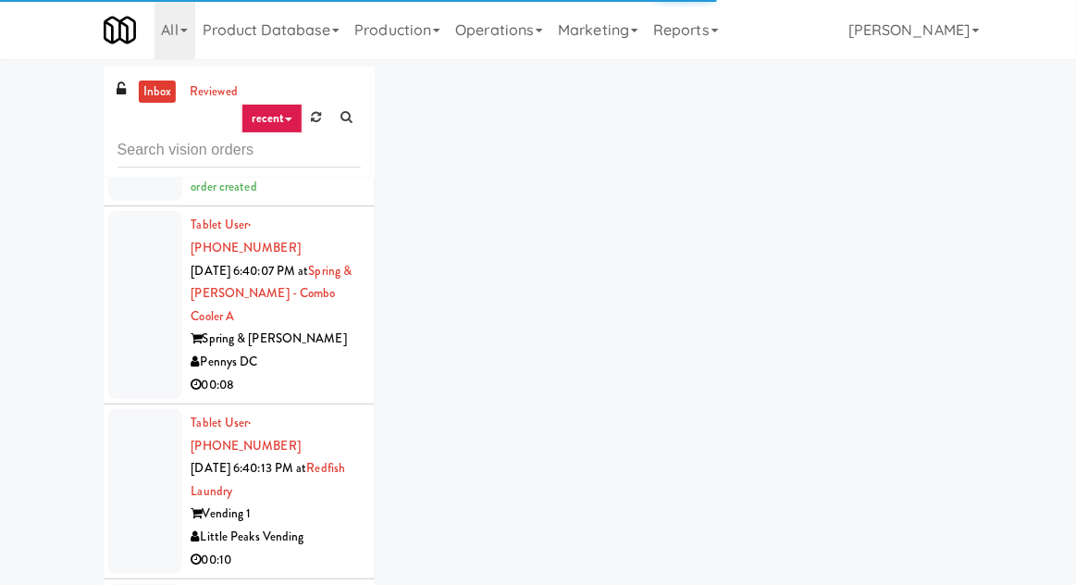
scroll to position [6852, 0]
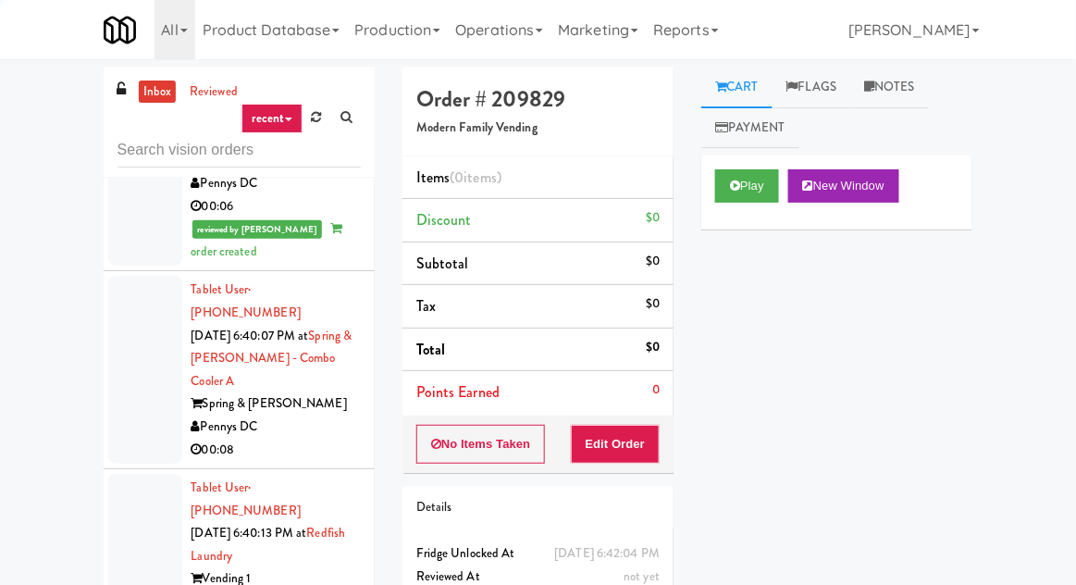
click at [750, 186] on button "Play" at bounding box center [747, 185] width 64 height 33
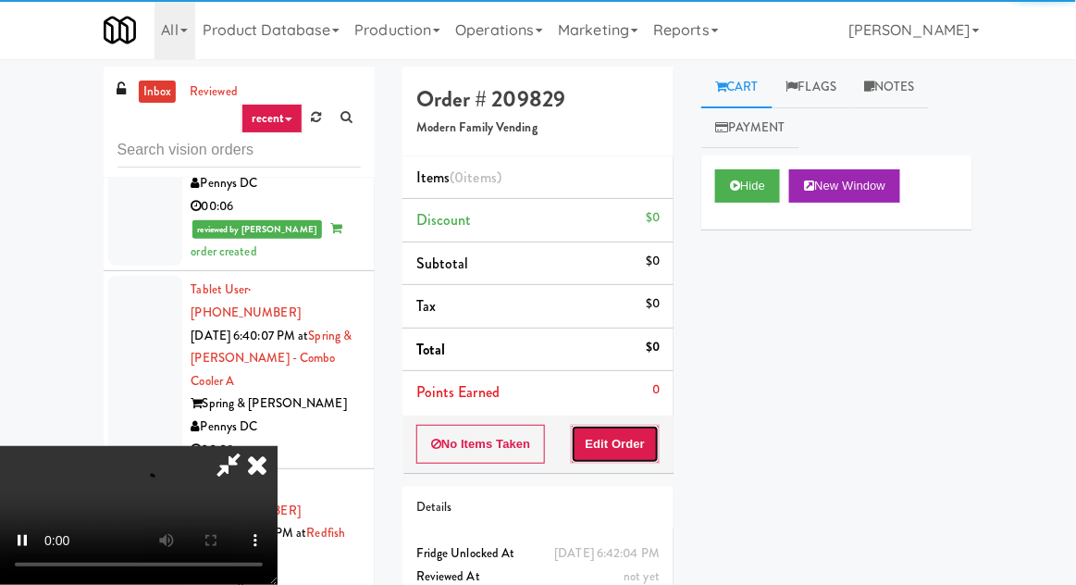
click at [634, 438] on button "Edit Order" at bounding box center [616, 444] width 90 height 39
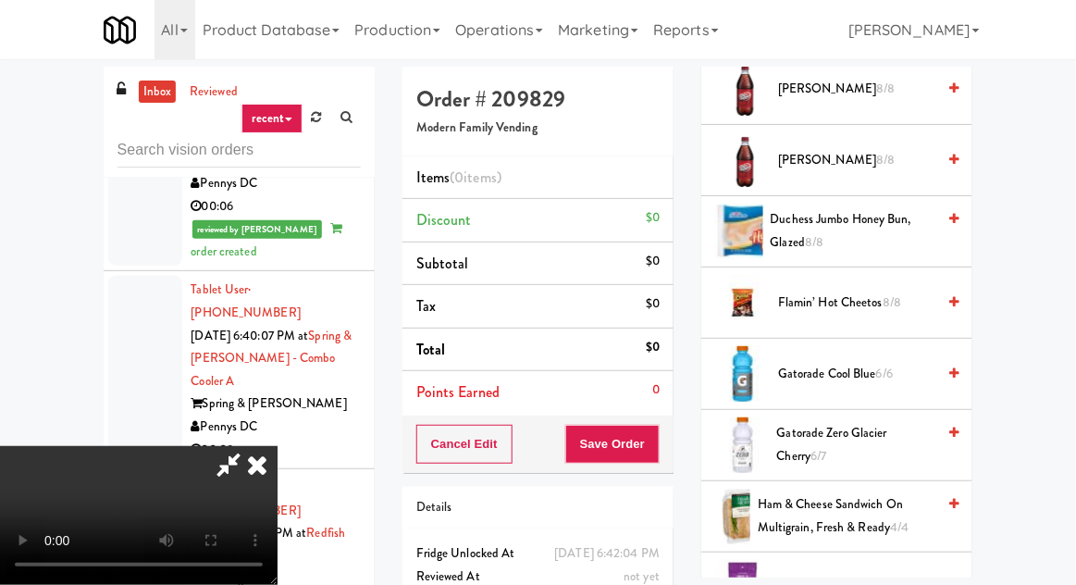
scroll to position [872, 0]
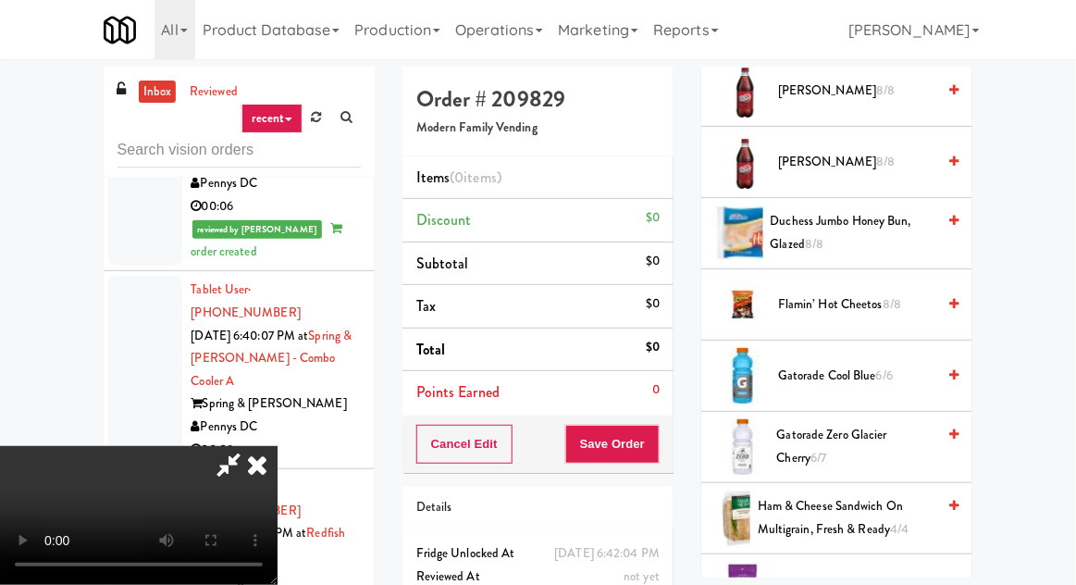
click at [853, 367] on span "Gatorade Cool Blue 6/6" at bounding box center [856, 376] width 157 height 23
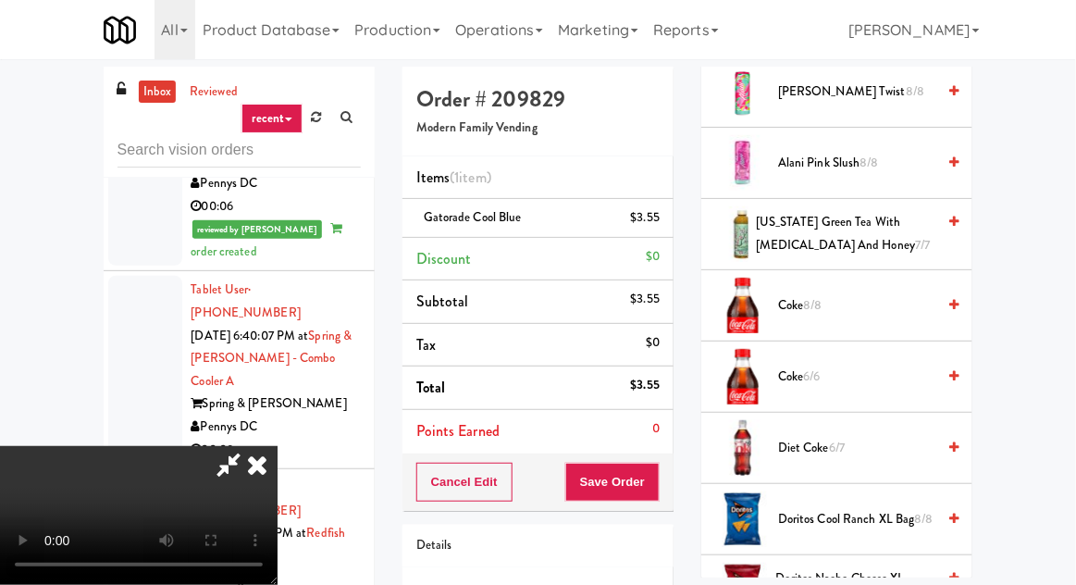
scroll to position [0, 0]
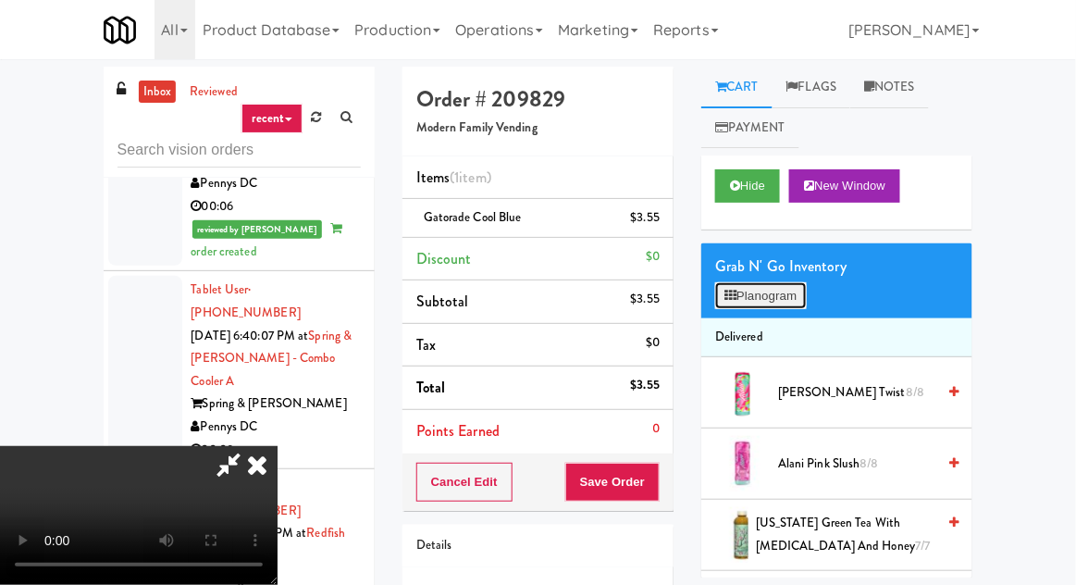
click at [778, 287] on button "Planogram" at bounding box center [760, 296] width 91 height 28
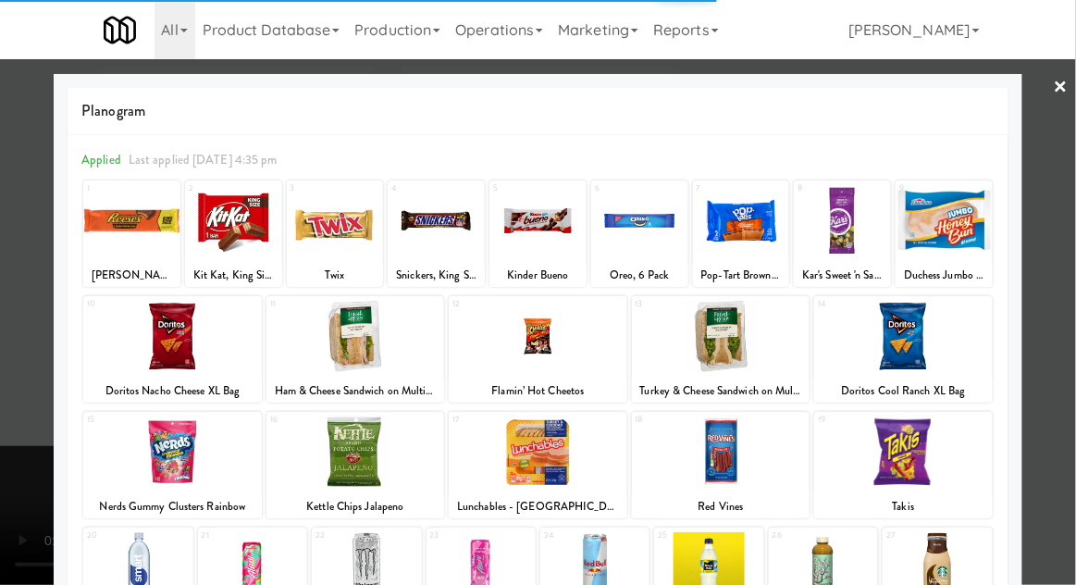
click at [739, 341] on div at bounding box center [721, 336] width 179 height 71
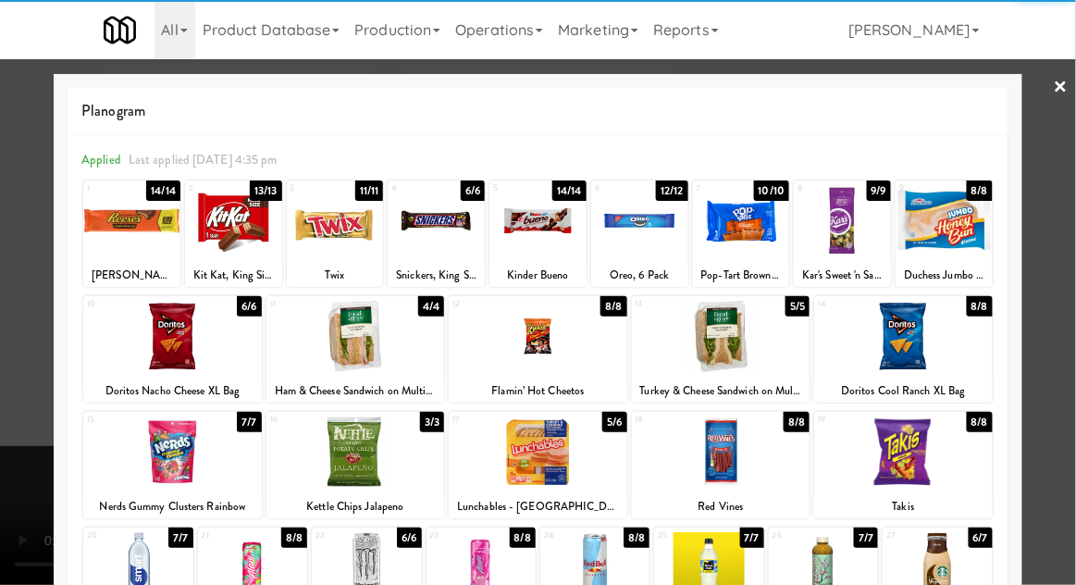
click at [726, 338] on div at bounding box center [721, 336] width 179 height 71
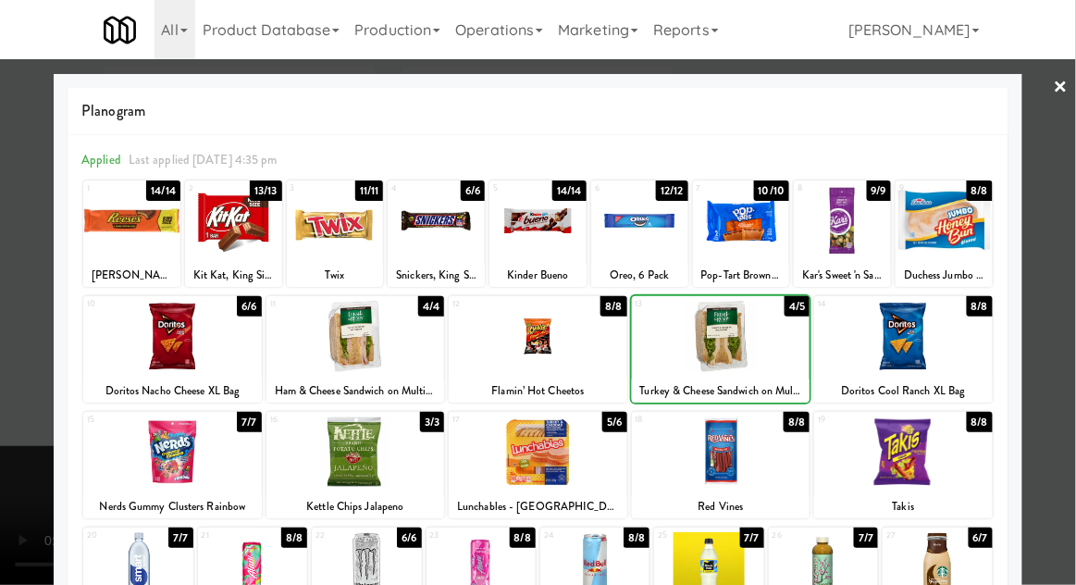
click at [34, 348] on div at bounding box center [538, 292] width 1076 height 585
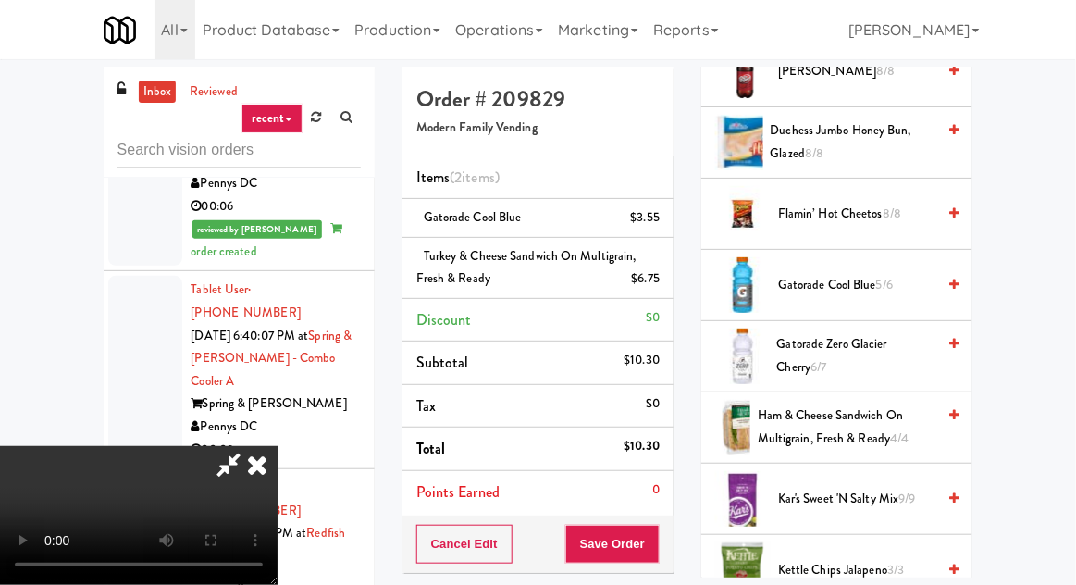
scroll to position [1006, 0]
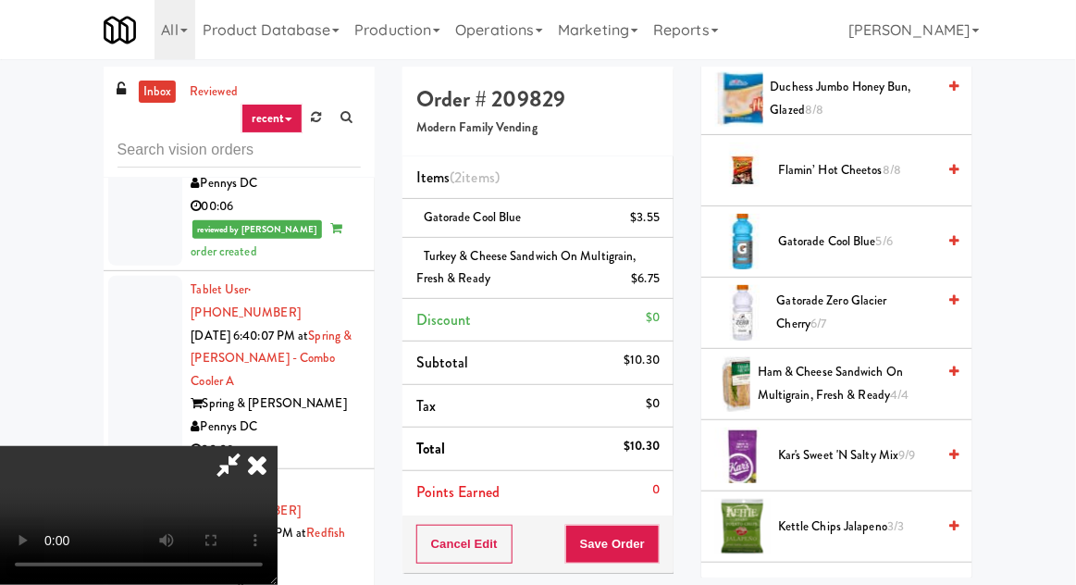
click at [894, 159] on span "Flamin’ Hot Cheetos 8/8" at bounding box center [856, 170] width 157 height 23
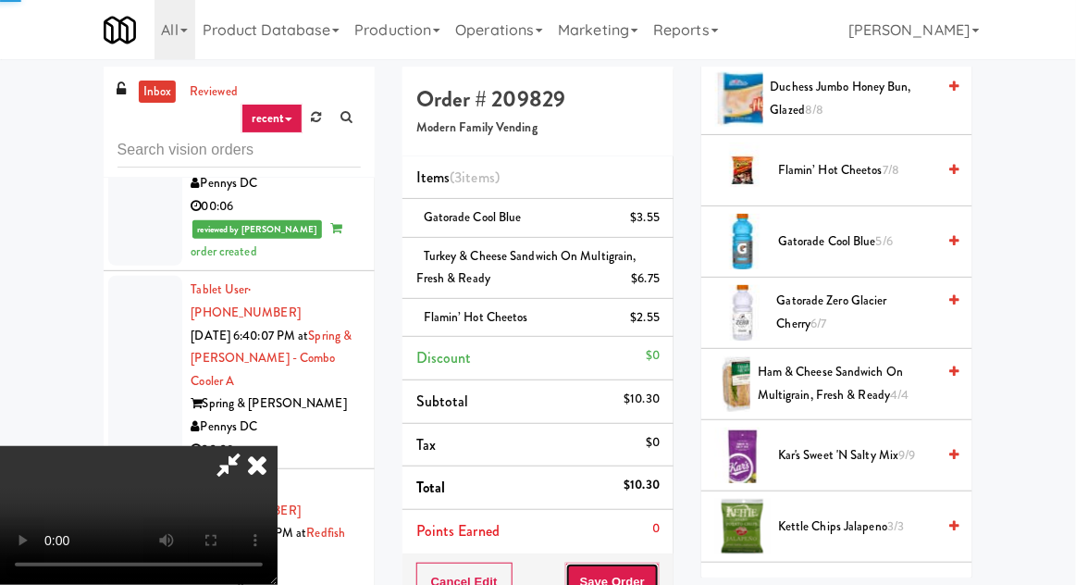
click at [655, 567] on button "Save Order" at bounding box center [612, 582] width 94 height 39
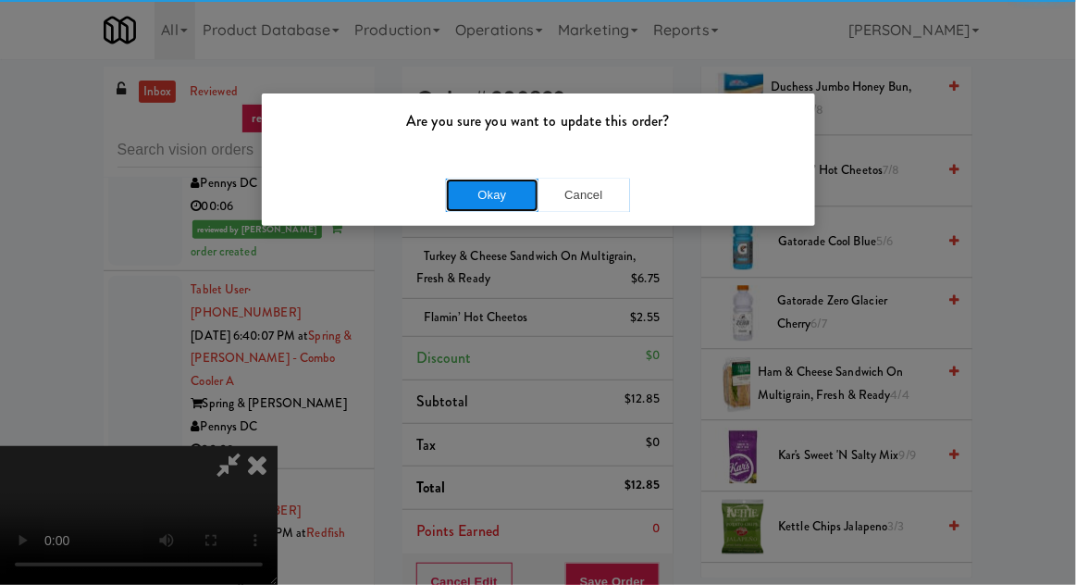
click at [481, 187] on button "Okay" at bounding box center [492, 195] width 93 height 33
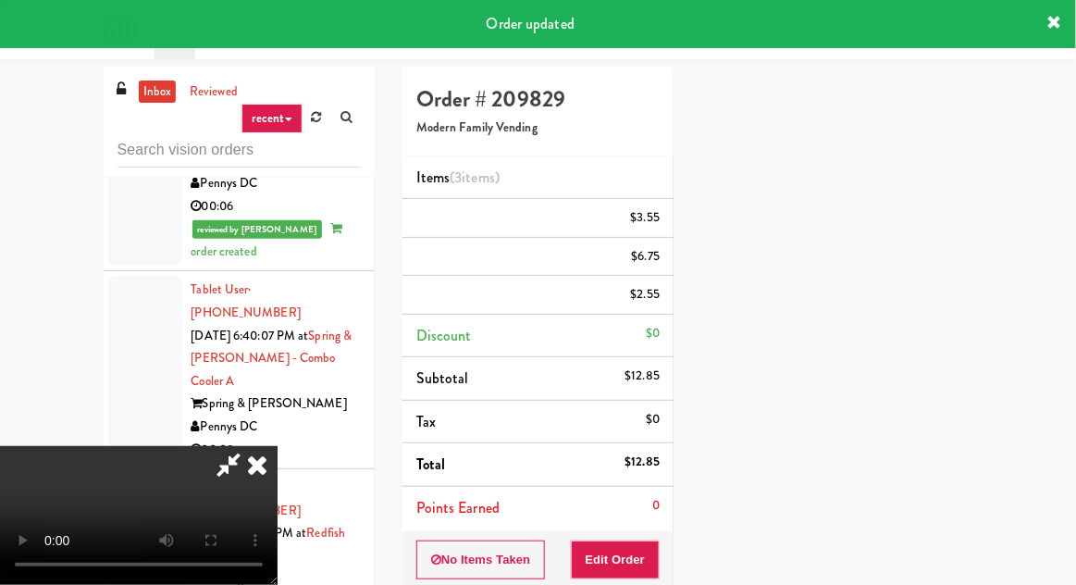
scroll to position [182, 0]
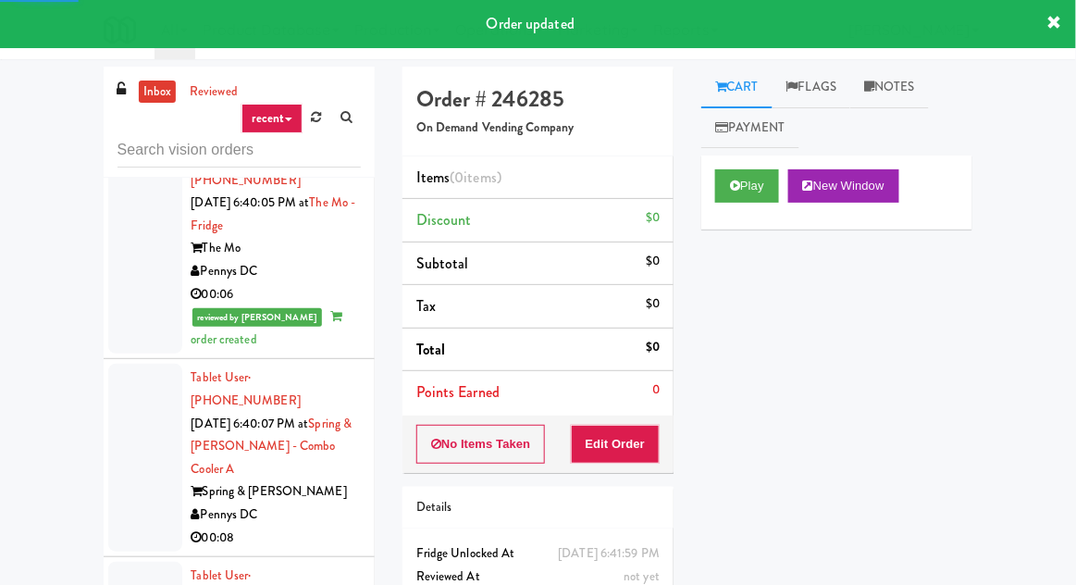
scroll to position [6763, 0]
click at [626, 437] on button "Edit Order" at bounding box center [616, 444] width 90 height 39
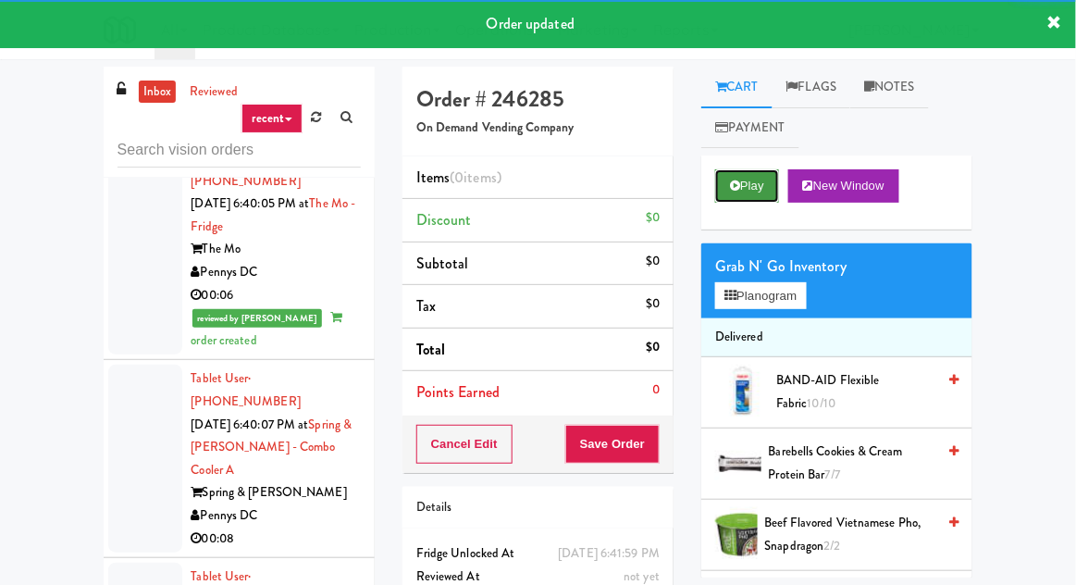
click at [733, 189] on icon at bounding box center [735, 186] width 10 height 12
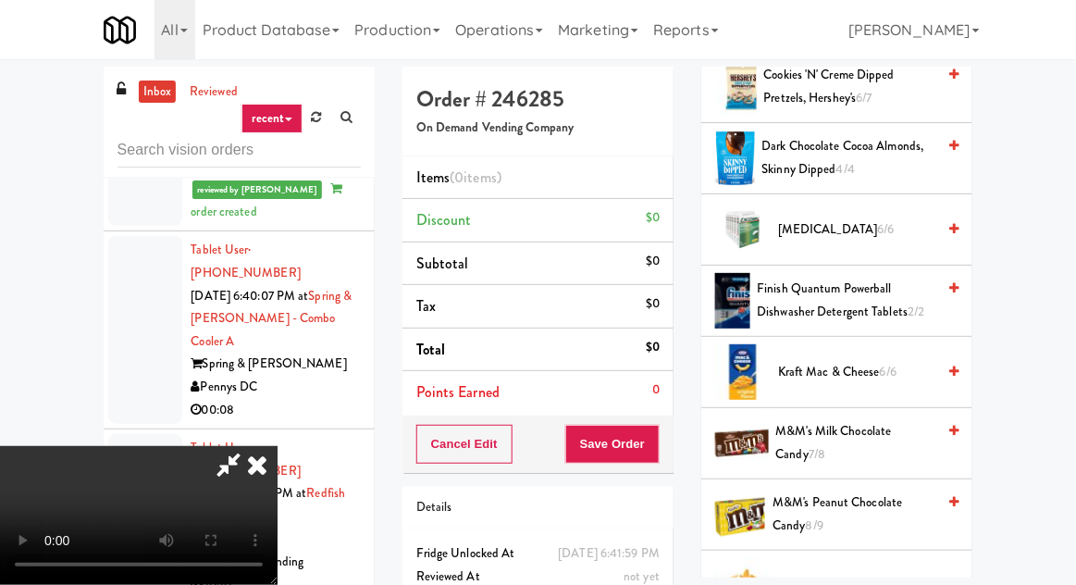
scroll to position [811, 0]
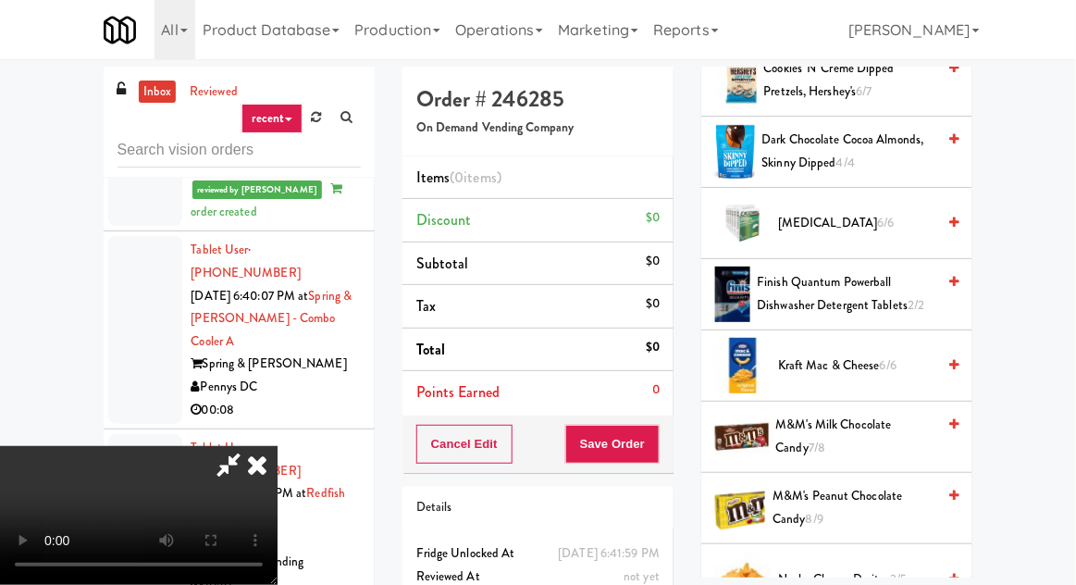
click at [849, 426] on span "M&M's Milk Chocolate Candy 7/8" at bounding box center [856, 436] width 160 height 45
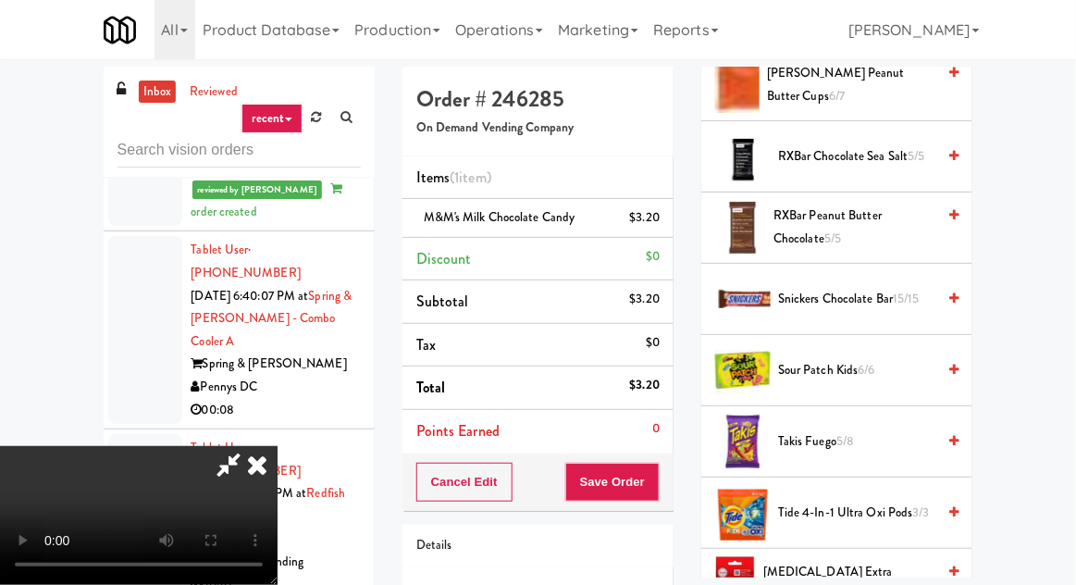
scroll to position [1815, 0]
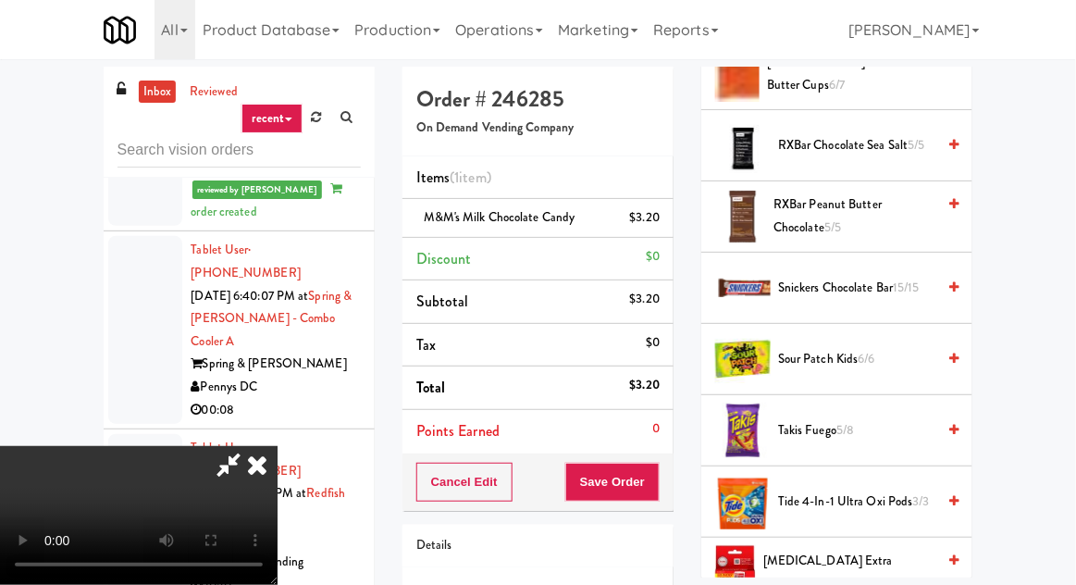
click at [842, 360] on span "Sour Patch Kids 6/6" at bounding box center [856, 359] width 157 height 23
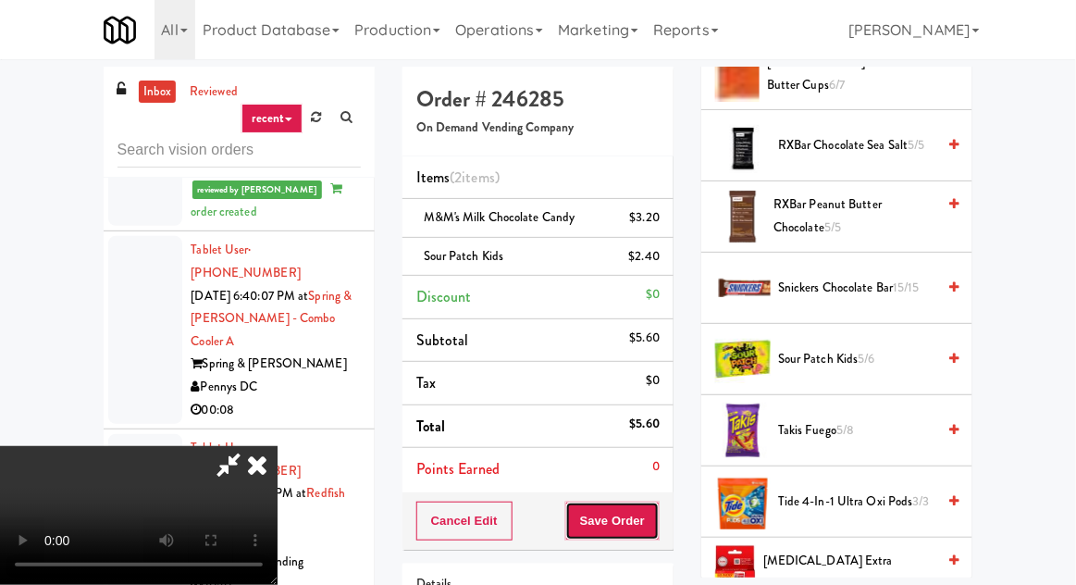
click at [655, 516] on button "Save Order" at bounding box center [612, 521] width 94 height 39
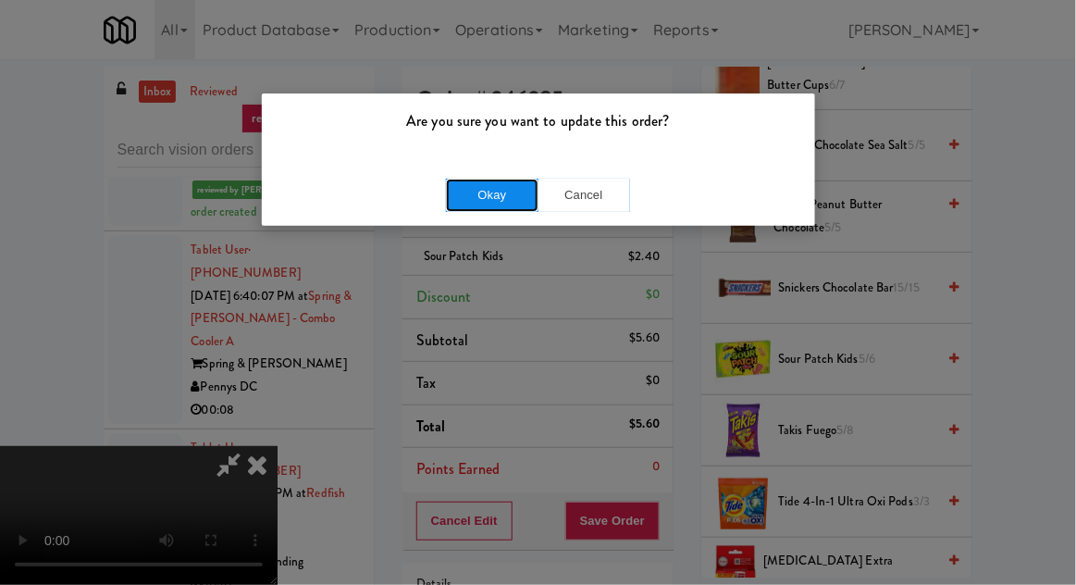
click at [508, 193] on button "Okay" at bounding box center [492, 195] width 93 height 33
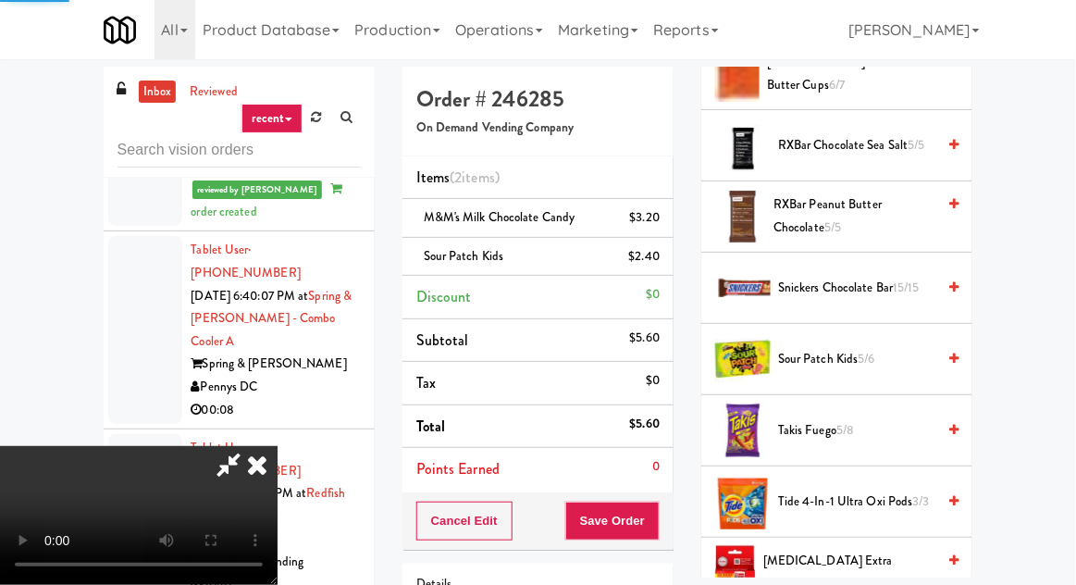
scroll to position [182, 0]
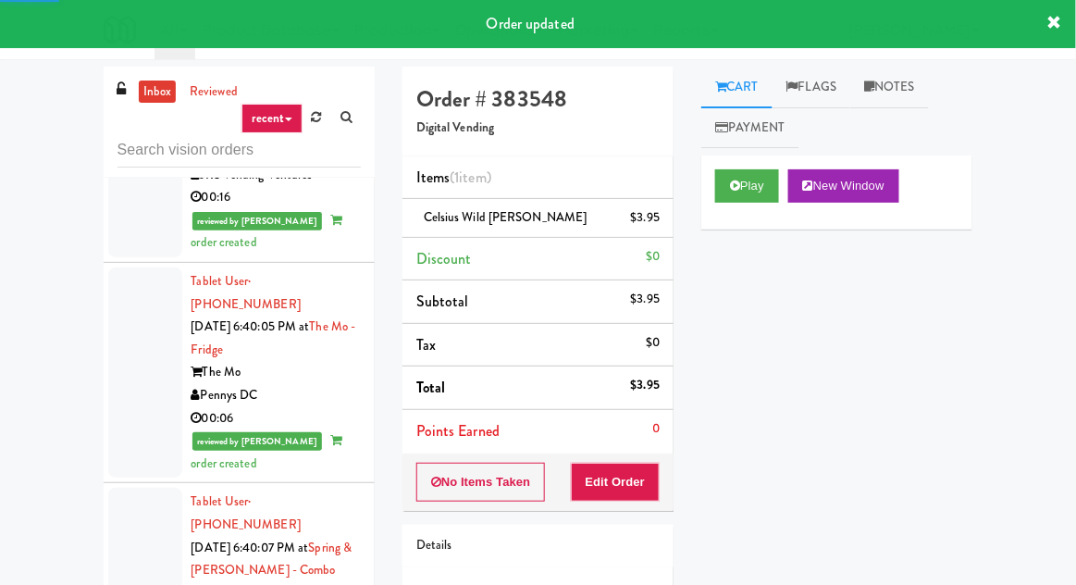
scroll to position [6634, 0]
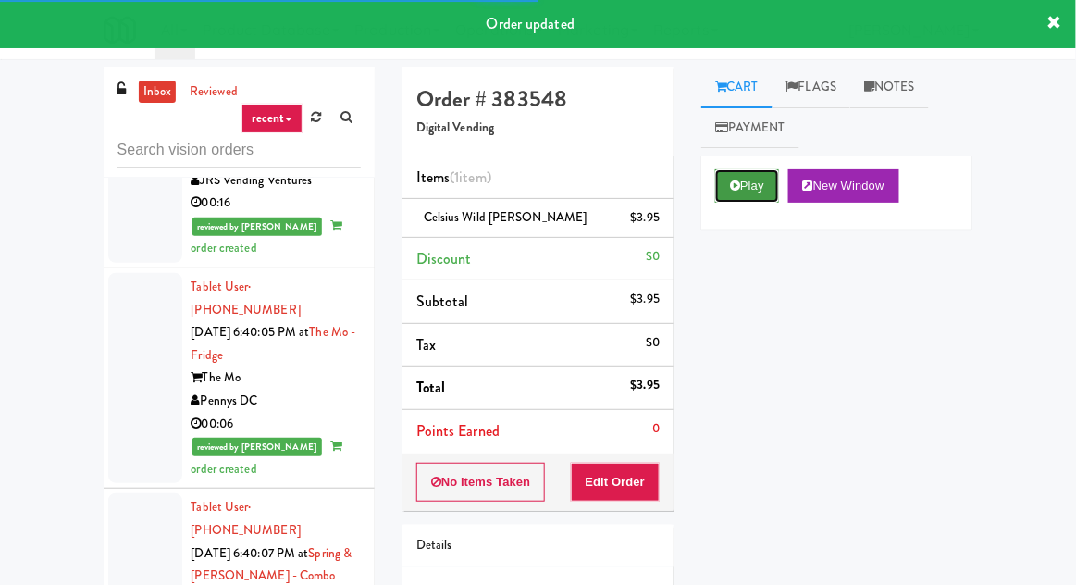
click at [739, 188] on icon at bounding box center [735, 186] width 10 height 12
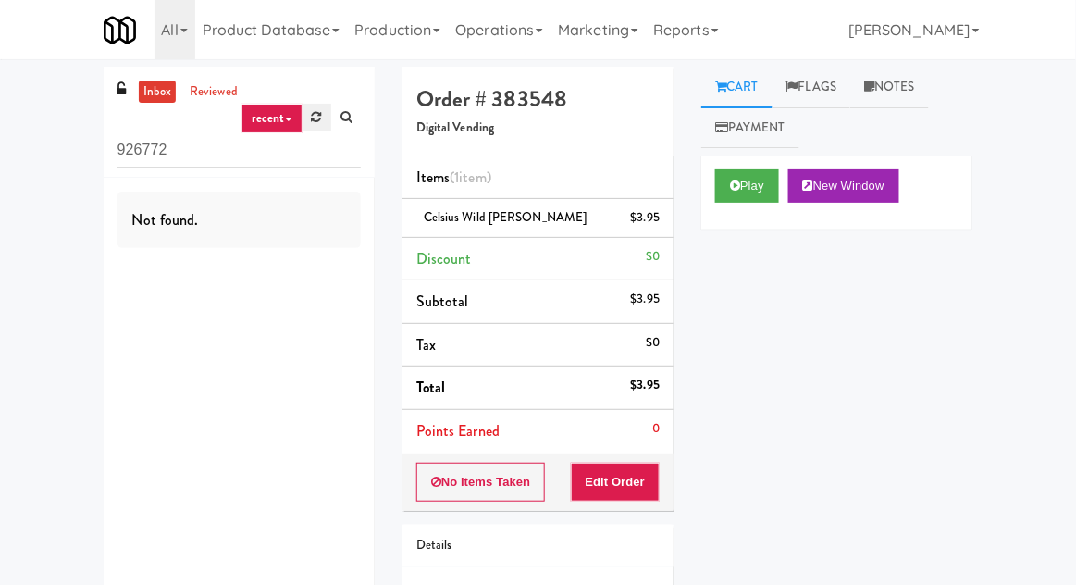
click at [324, 118] on link at bounding box center [317, 118] width 29 height 28
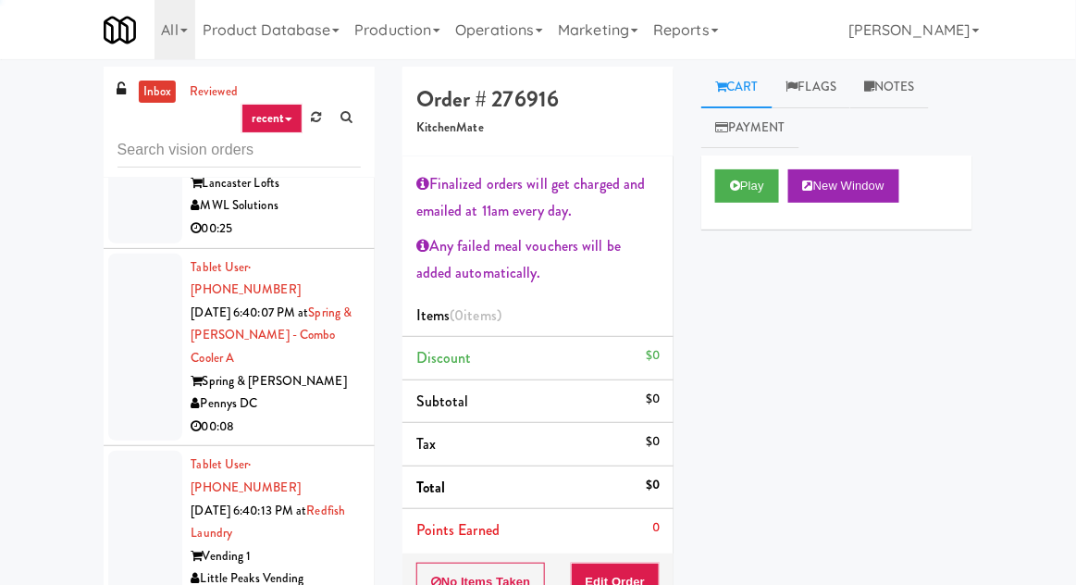
scroll to position [3439, 0]
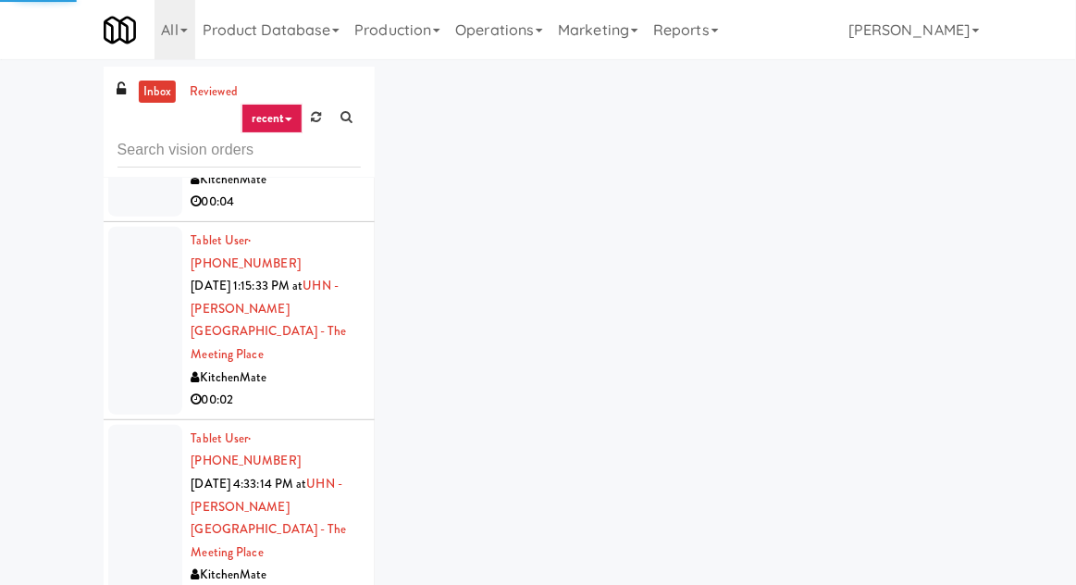
scroll to position [2894, 0]
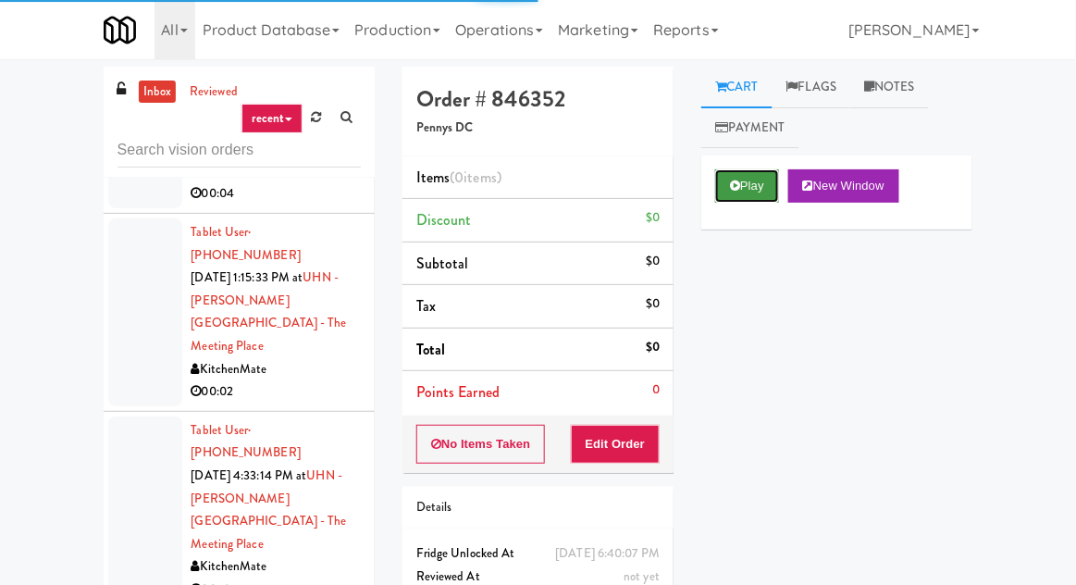
click at [722, 193] on button "Play" at bounding box center [747, 185] width 64 height 33
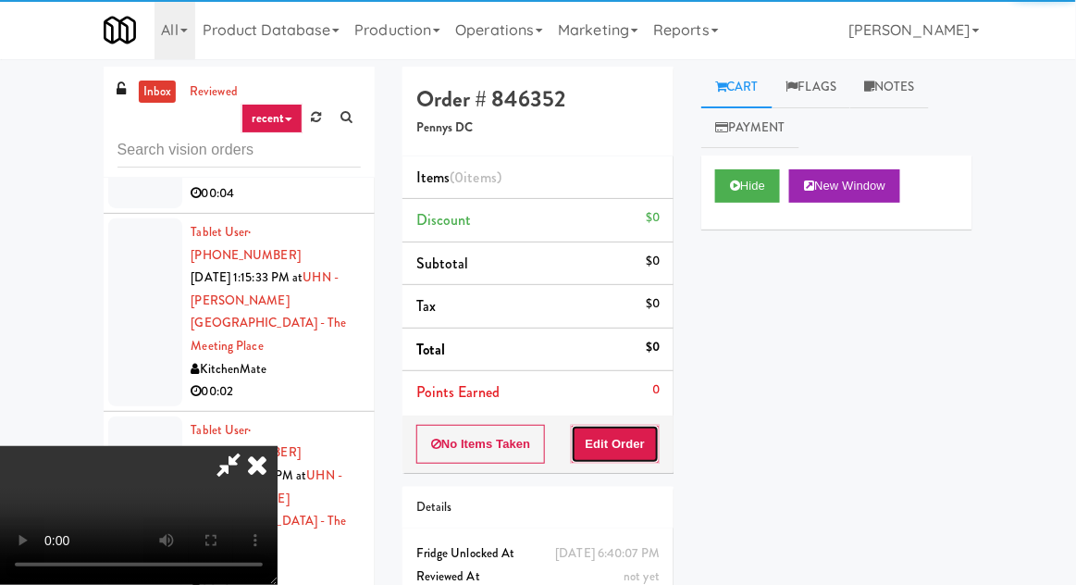
click at [627, 437] on button "Edit Order" at bounding box center [616, 444] width 90 height 39
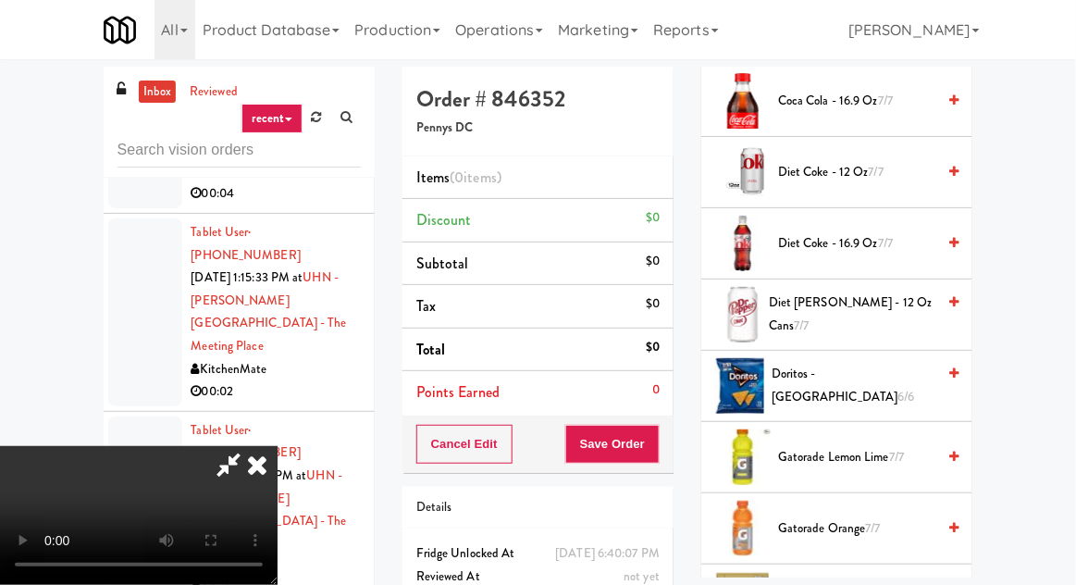
scroll to position [655, 0]
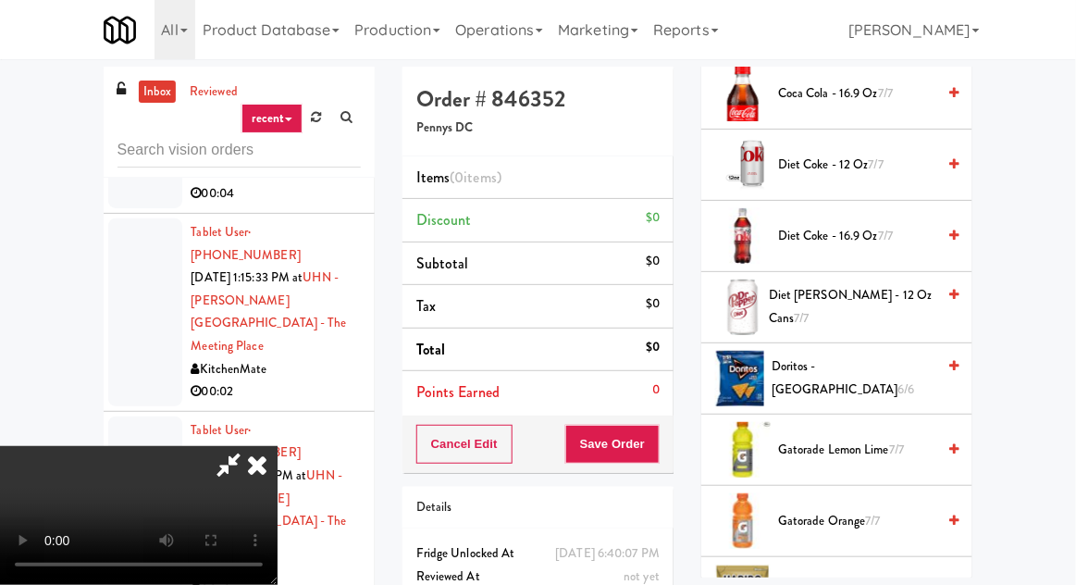
click at [849, 368] on span "Doritos - Cool Ranch 6/6" at bounding box center [854, 377] width 164 height 45
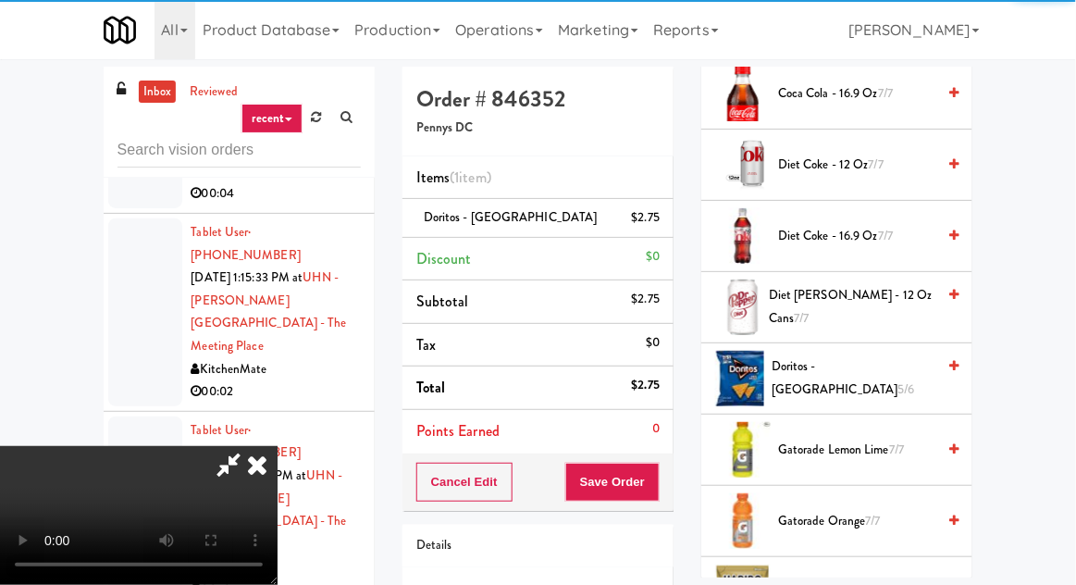
click at [923, 90] on span "Coca Cola - 16.9 oz 7/7" at bounding box center [856, 93] width 157 height 23
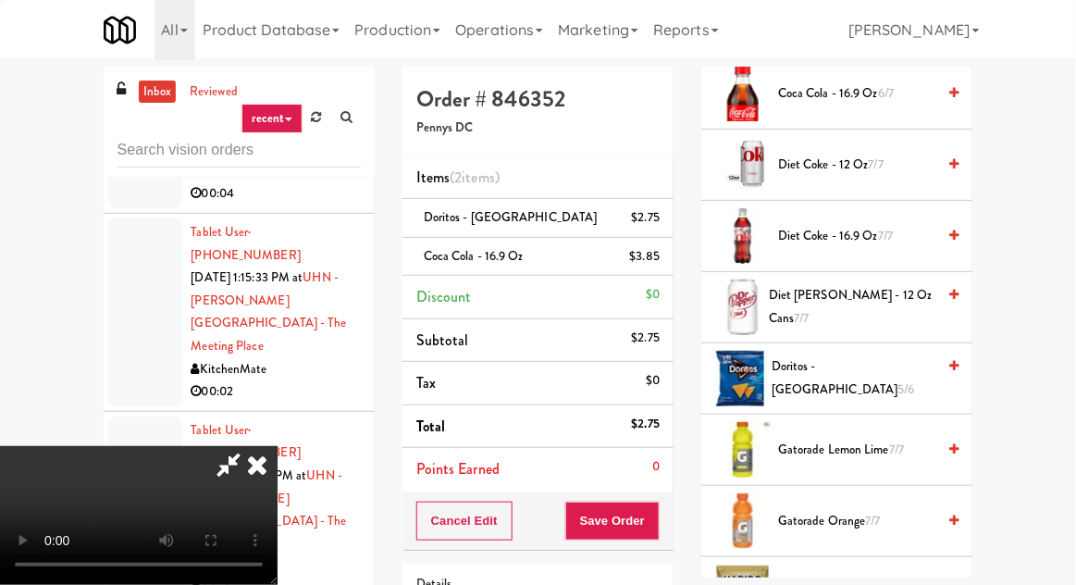
click at [930, 87] on span "Coca Cola - 16.9 oz 6/7" at bounding box center [856, 93] width 157 height 23
click at [658, 519] on button "Save Order" at bounding box center [612, 521] width 94 height 39
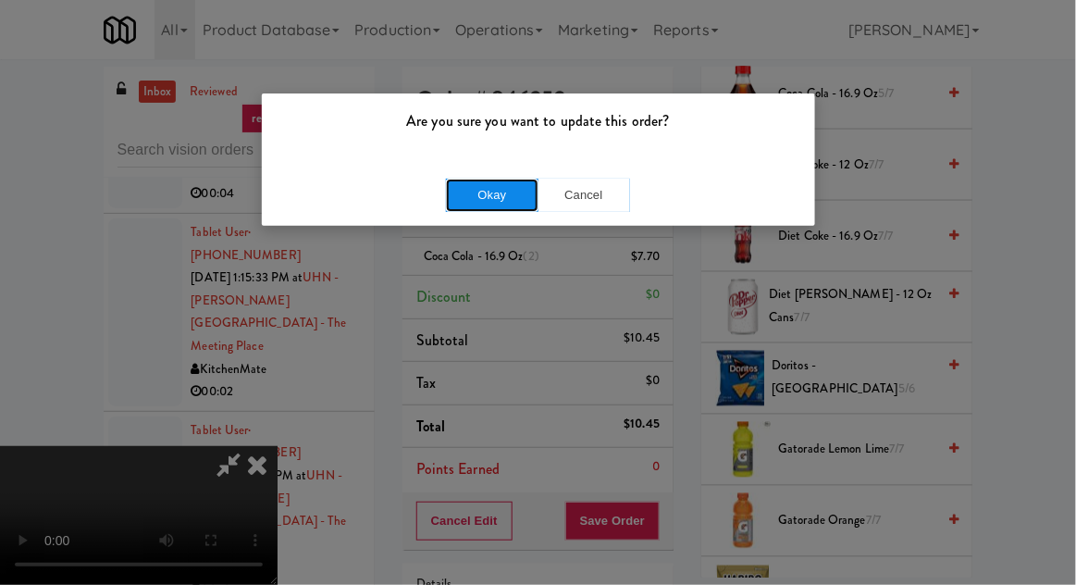
click at [480, 190] on button "Okay" at bounding box center [492, 195] width 93 height 33
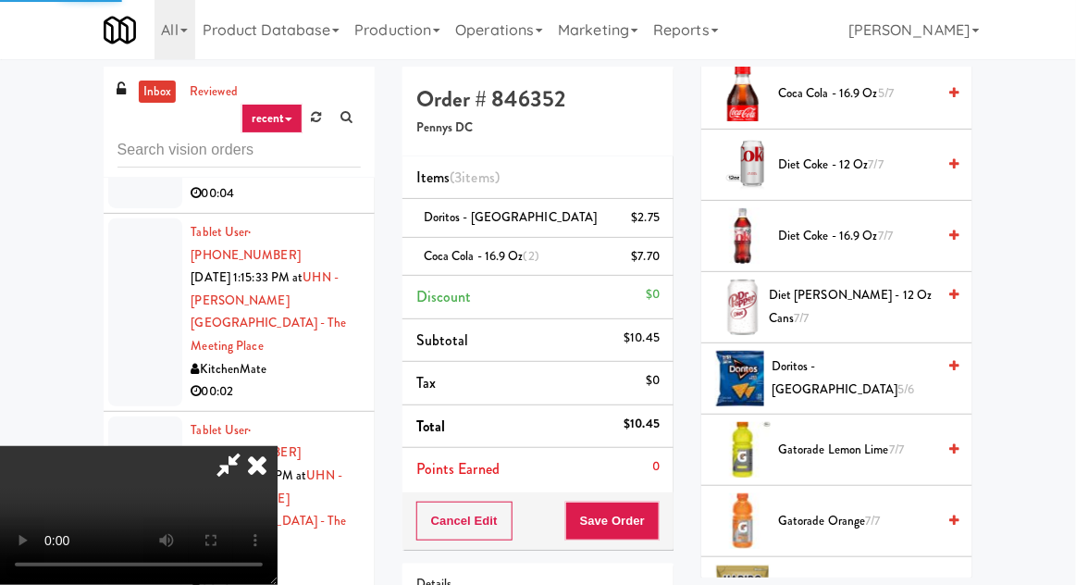
scroll to position [182, 0]
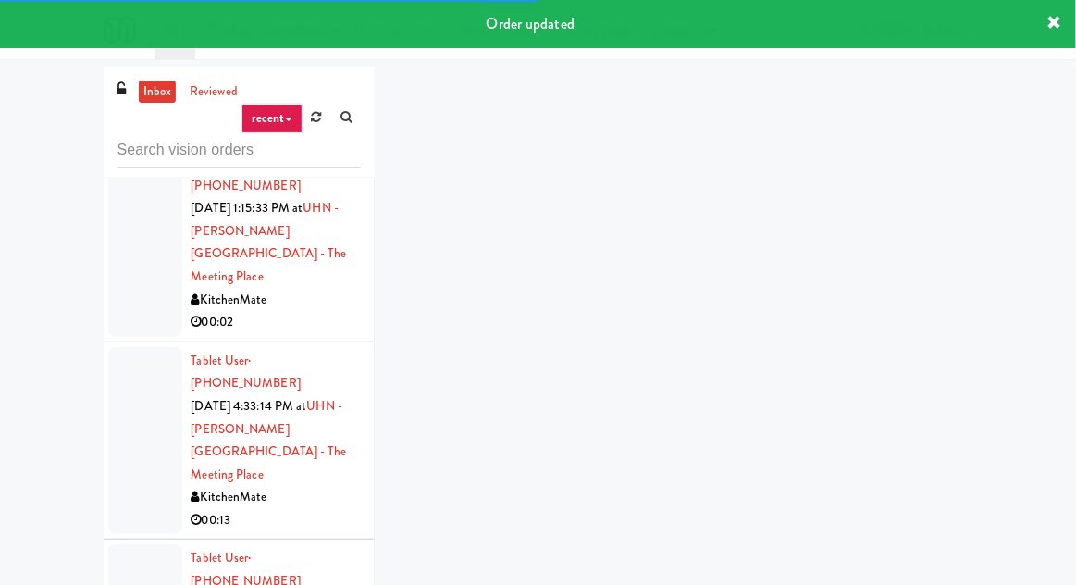
scroll to position [3068, 0]
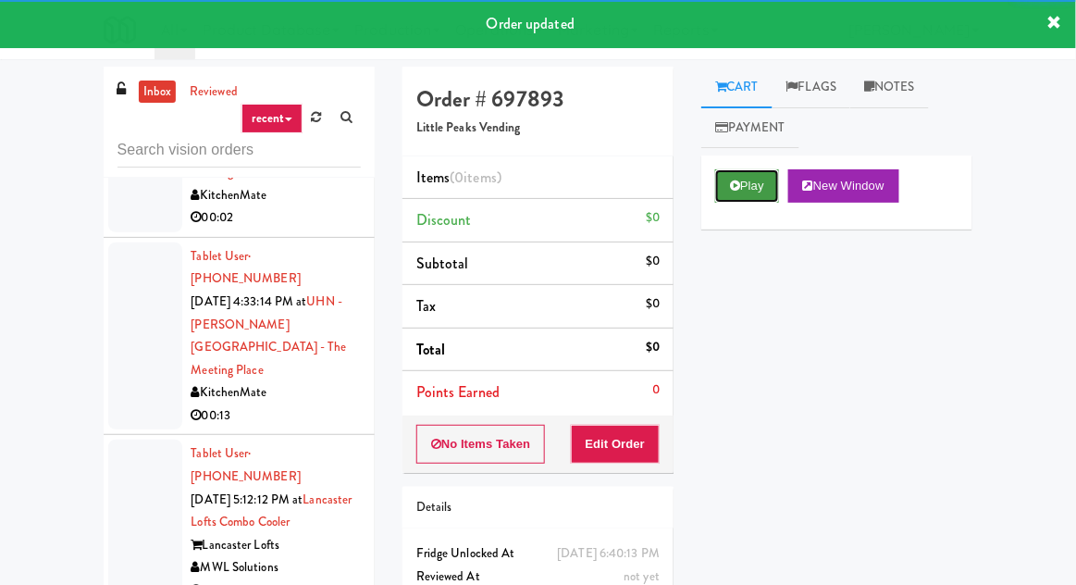
click at [733, 180] on icon at bounding box center [735, 186] width 10 height 12
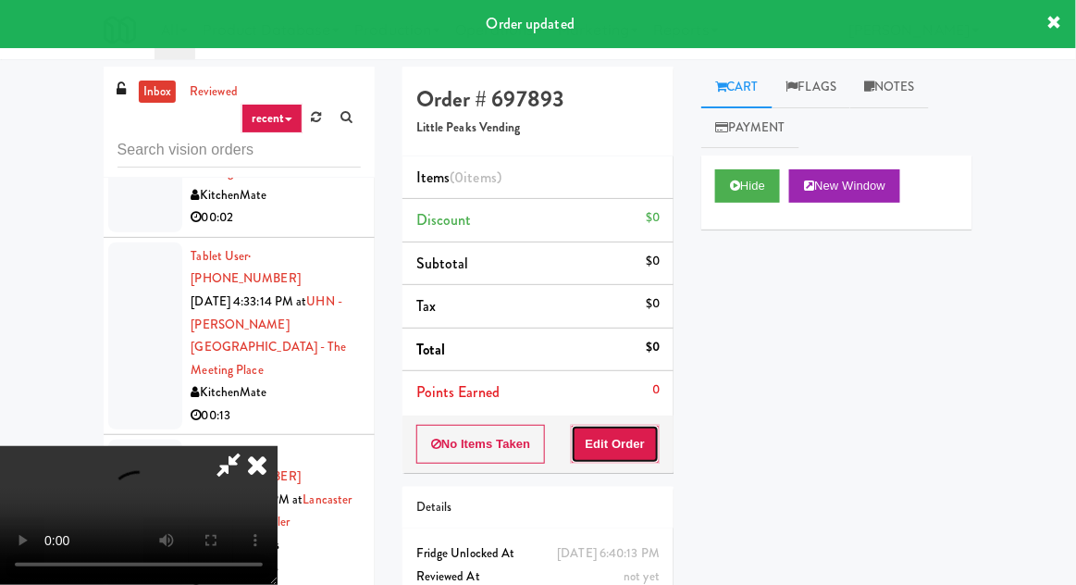
click at [598, 430] on button "Edit Order" at bounding box center [616, 444] width 90 height 39
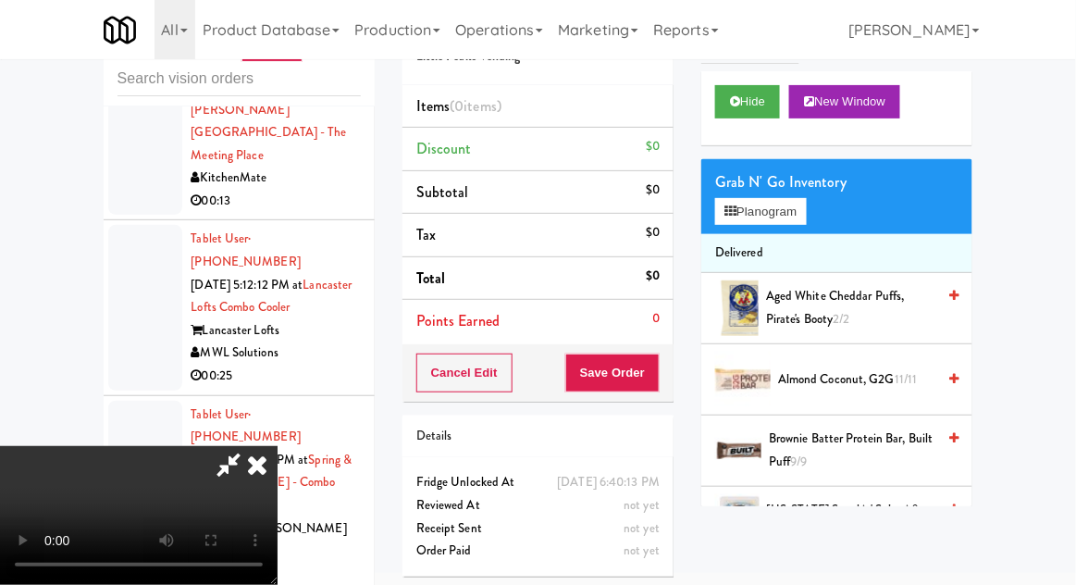
scroll to position [0, 0]
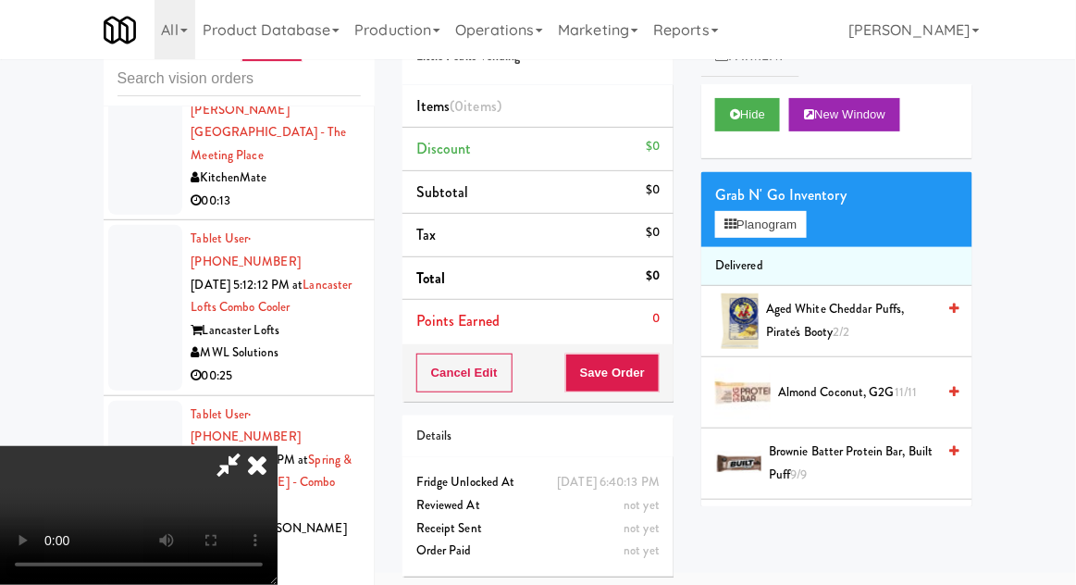
click at [854, 390] on span "Almond Coconut, G2G 11/11" at bounding box center [856, 392] width 157 height 23
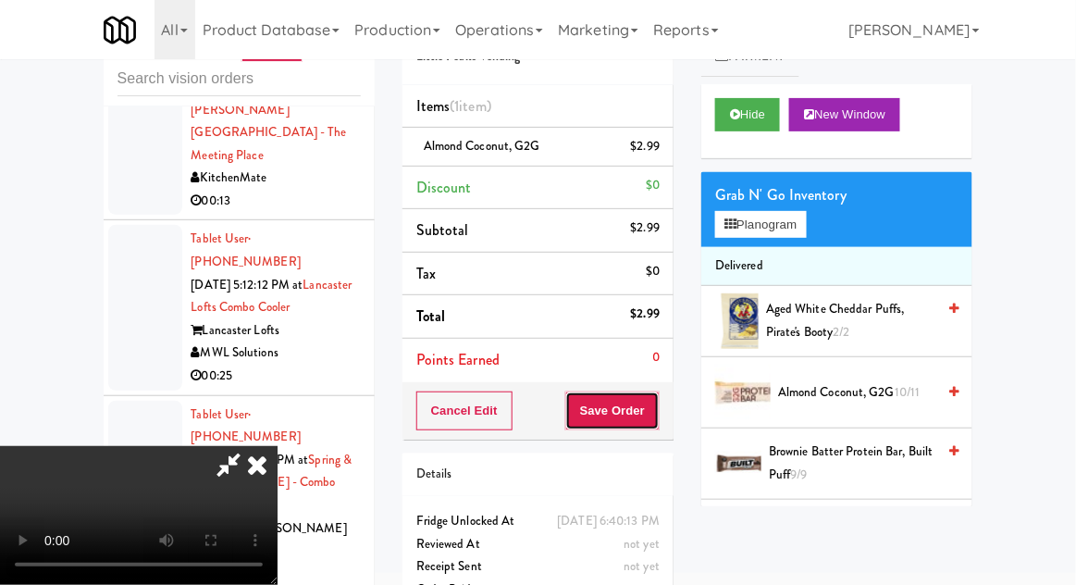
click at [655, 410] on button "Save Order" at bounding box center [612, 410] width 94 height 39
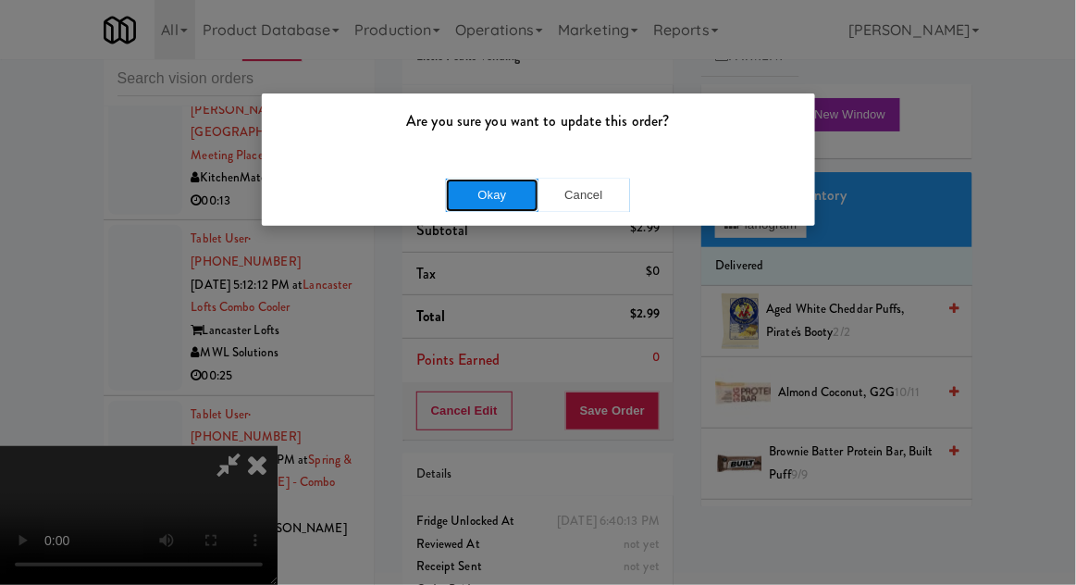
click at [467, 198] on button "Okay" at bounding box center [492, 195] width 93 height 33
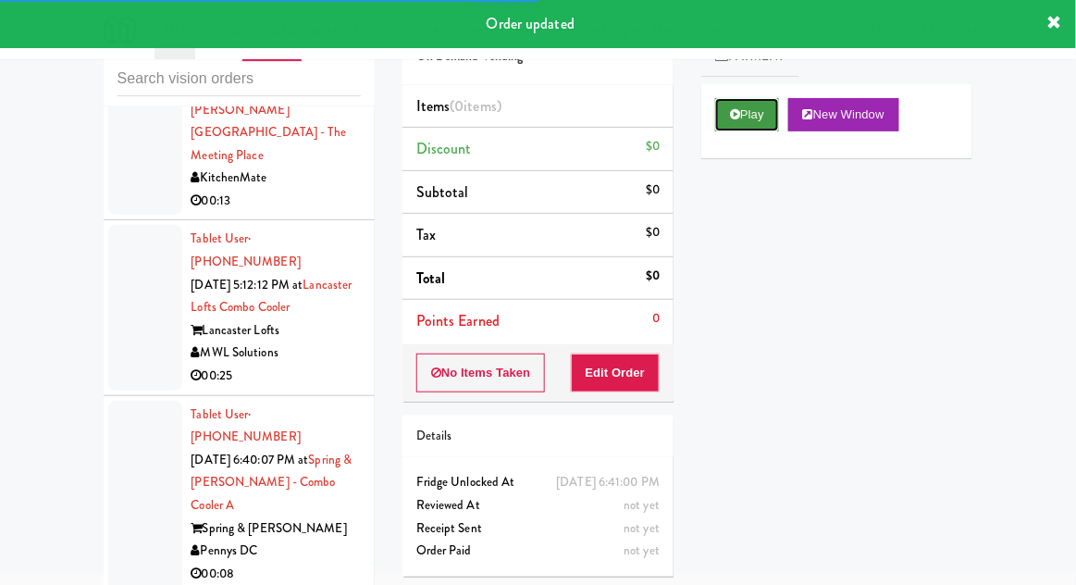
click at [743, 118] on button "Play" at bounding box center [747, 114] width 64 height 33
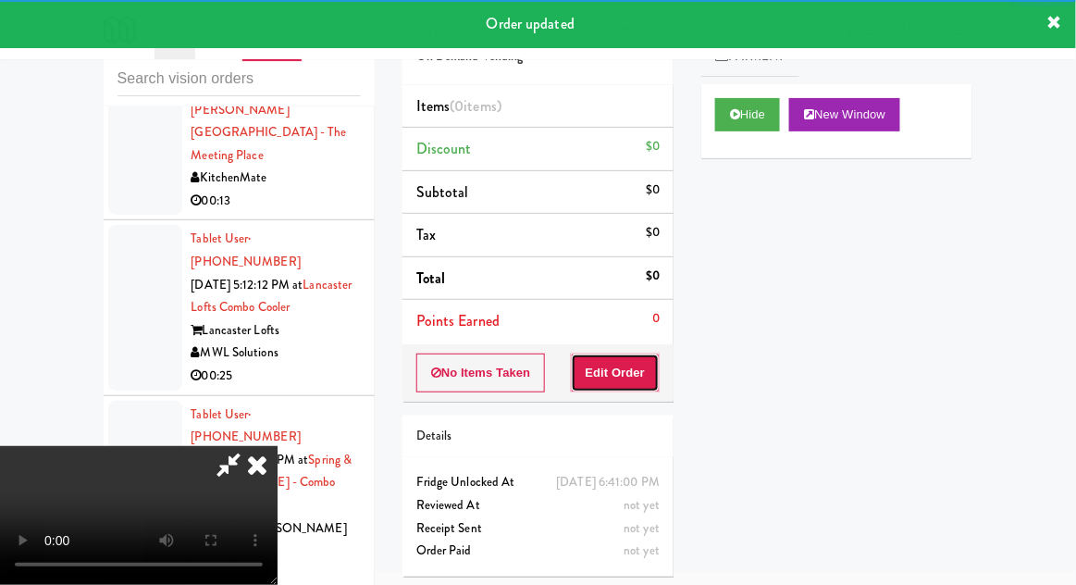
click at [643, 356] on button "Edit Order" at bounding box center [616, 373] width 90 height 39
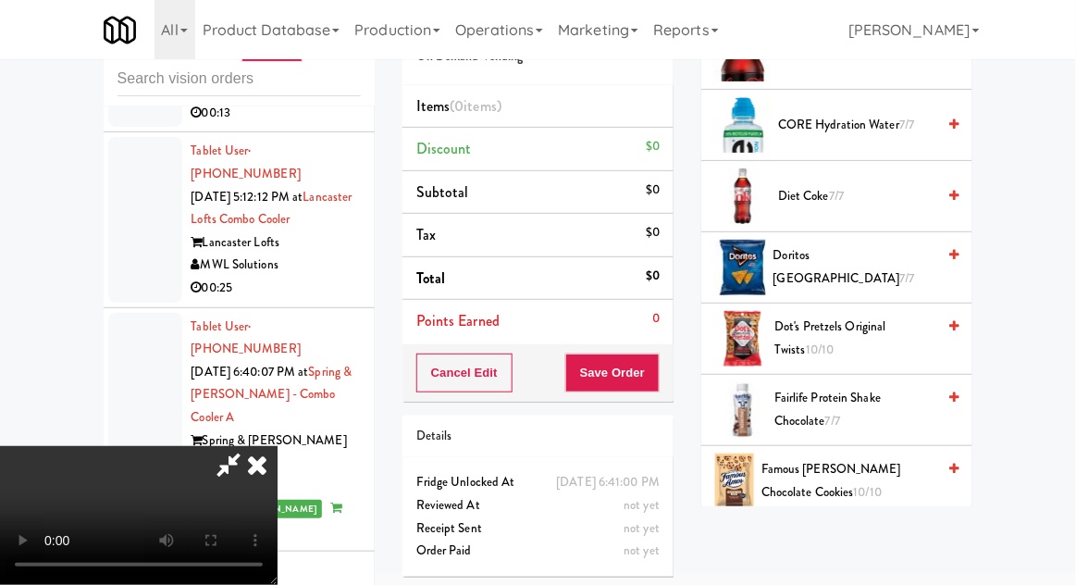
scroll to position [920, 0]
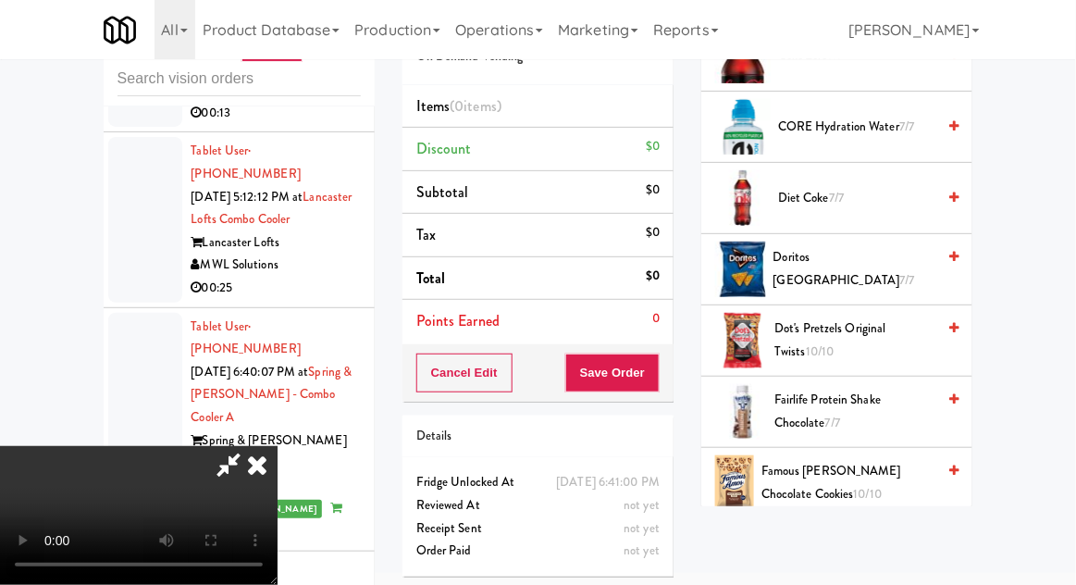
click at [853, 400] on span "Fairlife Protein Shake Chocolate 7/7" at bounding box center [855, 411] width 161 height 45
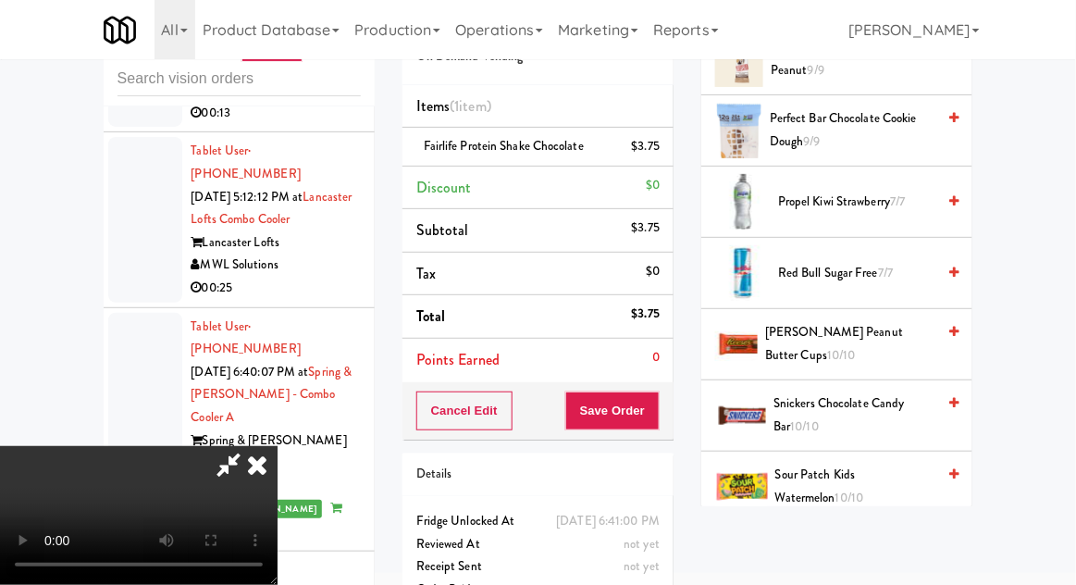
scroll to position [2056, 0]
click at [860, 321] on span "Reese's Peanut Butter Cups 10/10" at bounding box center [850, 343] width 170 height 45
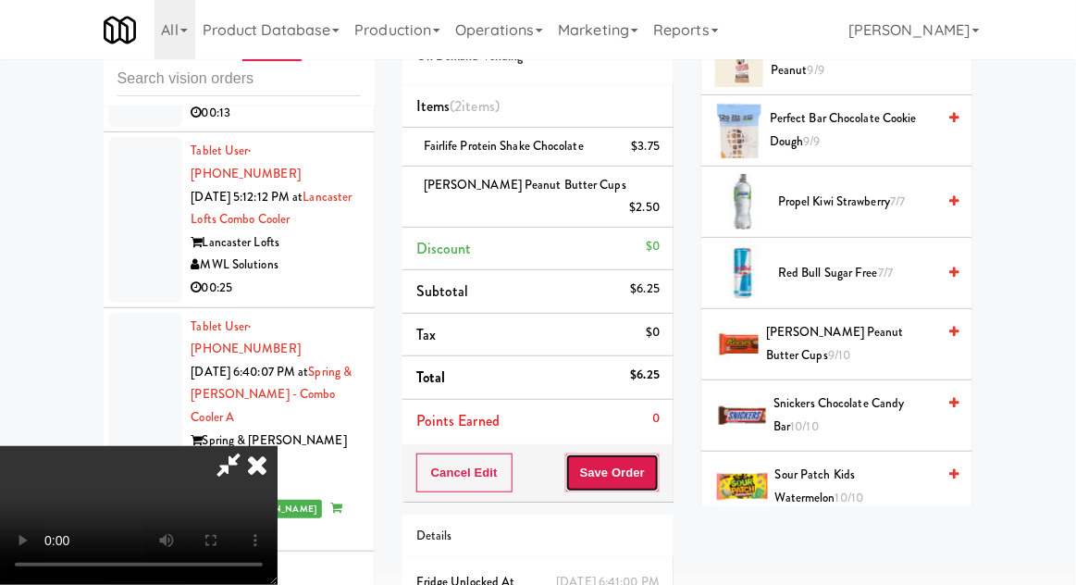
click at [657, 453] on button "Save Order" at bounding box center [612, 472] width 94 height 39
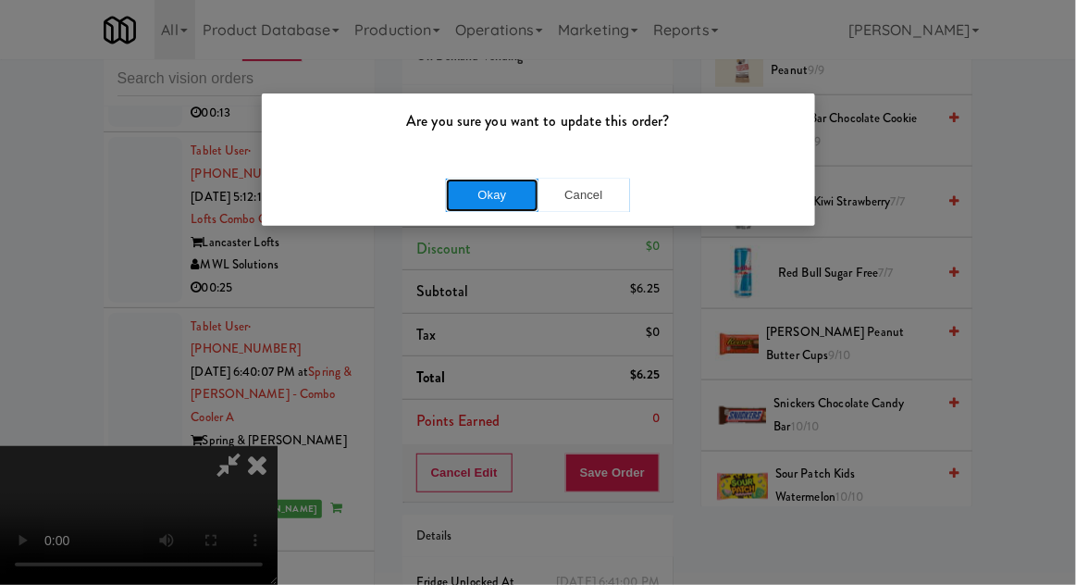
click at [504, 207] on button "Okay" at bounding box center [492, 195] width 93 height 33
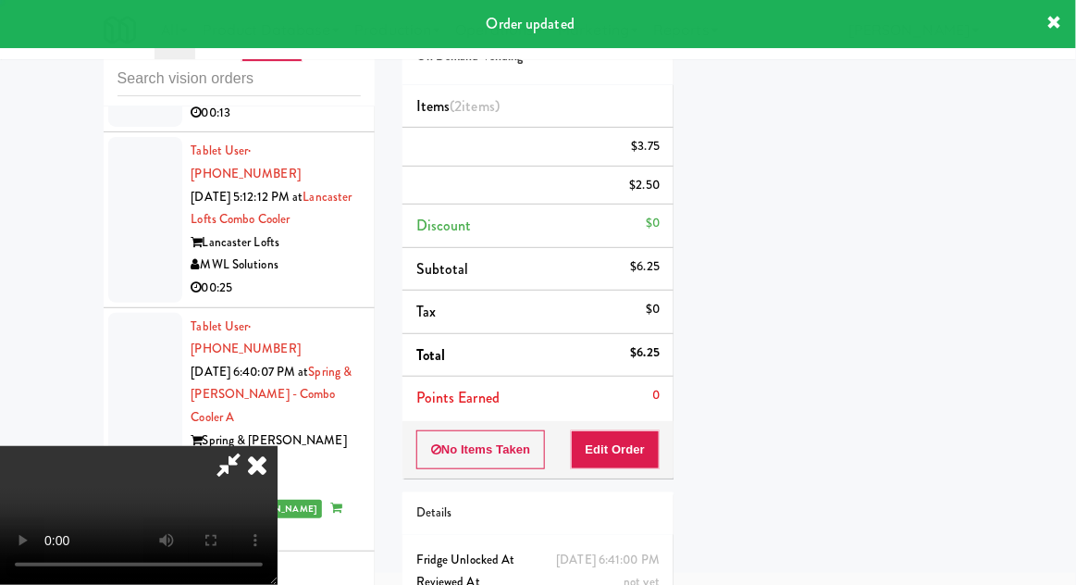
scroll to position [182, 0]
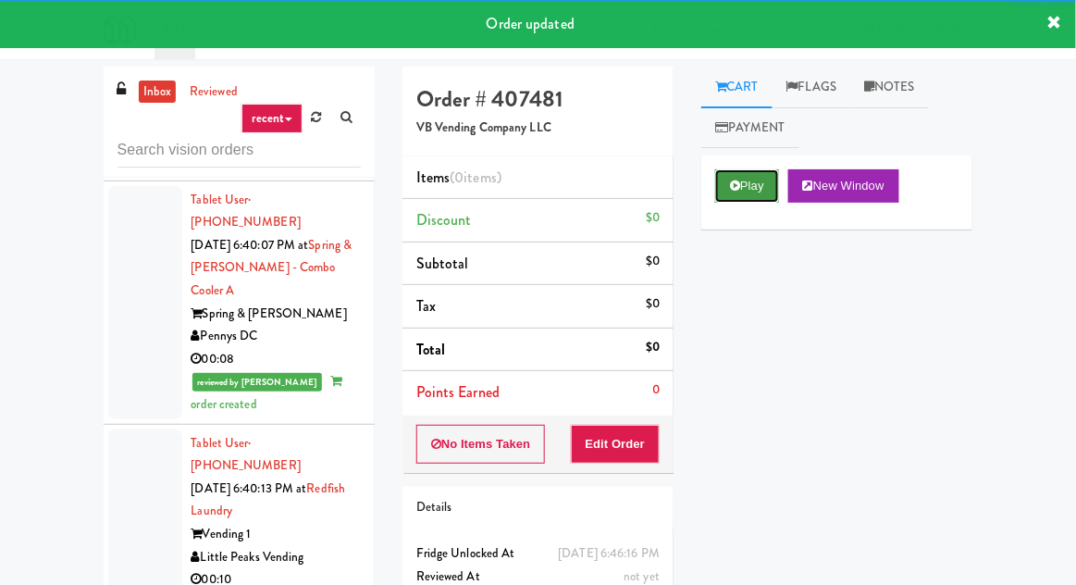
click at [736, 187] on icon at bounding box center [735, 186] width 10 height 12
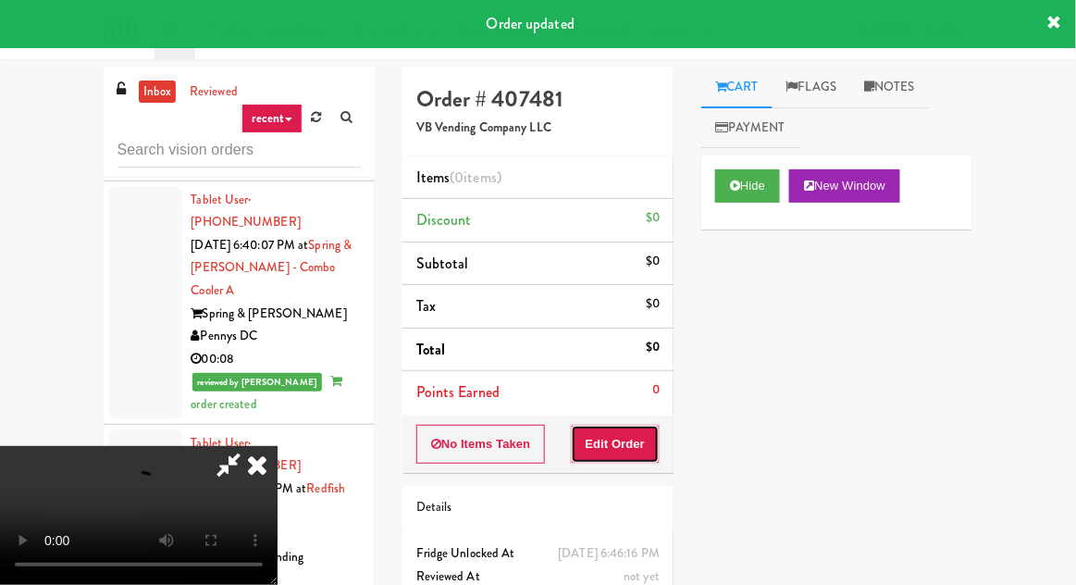
click at [606, 439] on button "Edit Order" at bounding box center [616, 444] width 90 height 39
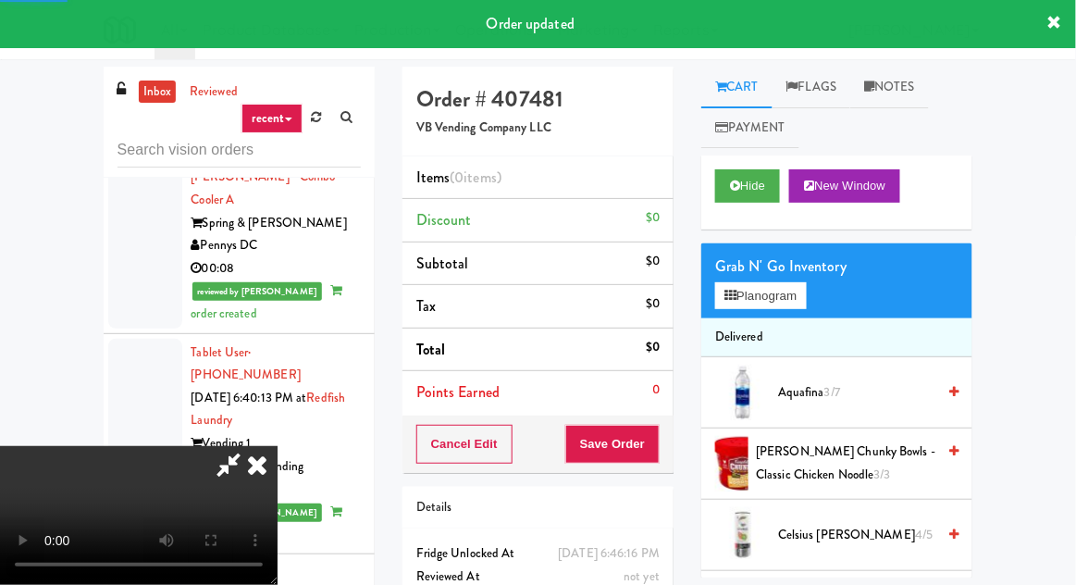
scroll to position [3592, 0]
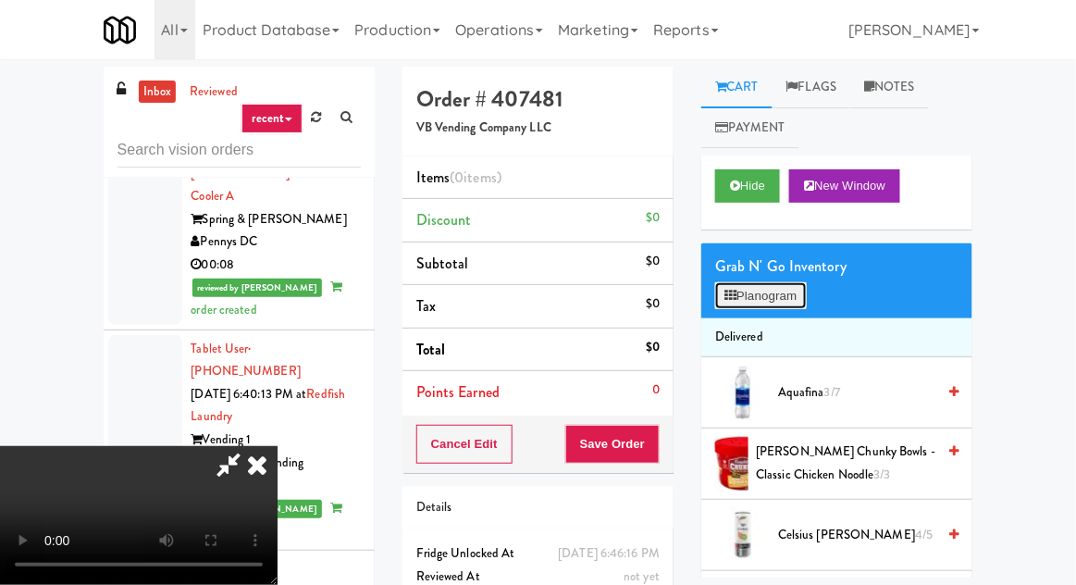
click at [783, 301] on button "Planogram" at bounding box center [760, 296] width 91 height 28
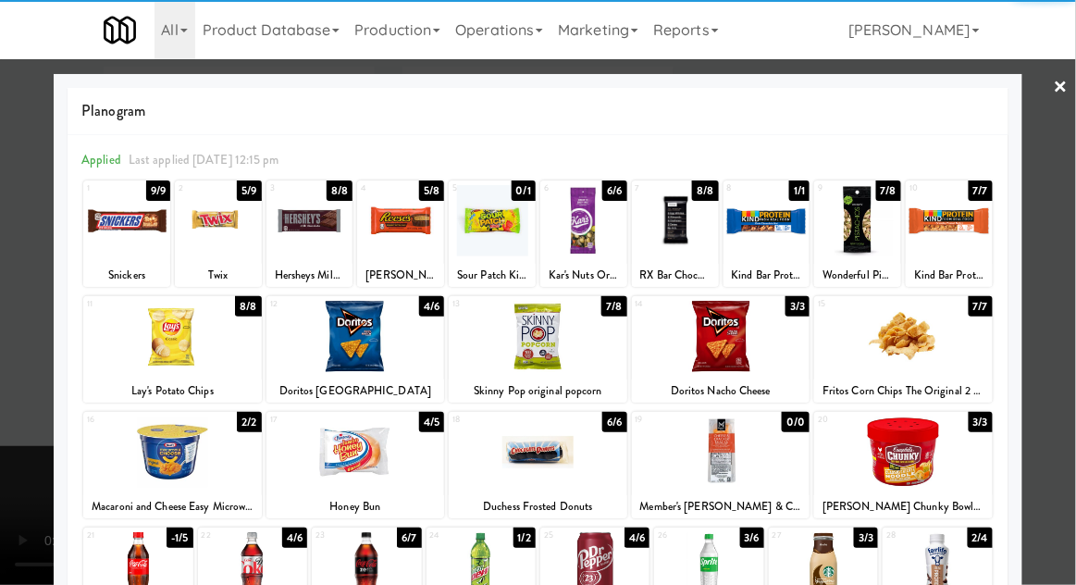
click at [203, 248] on div at bounding box center [218, 220] width 87 height 71
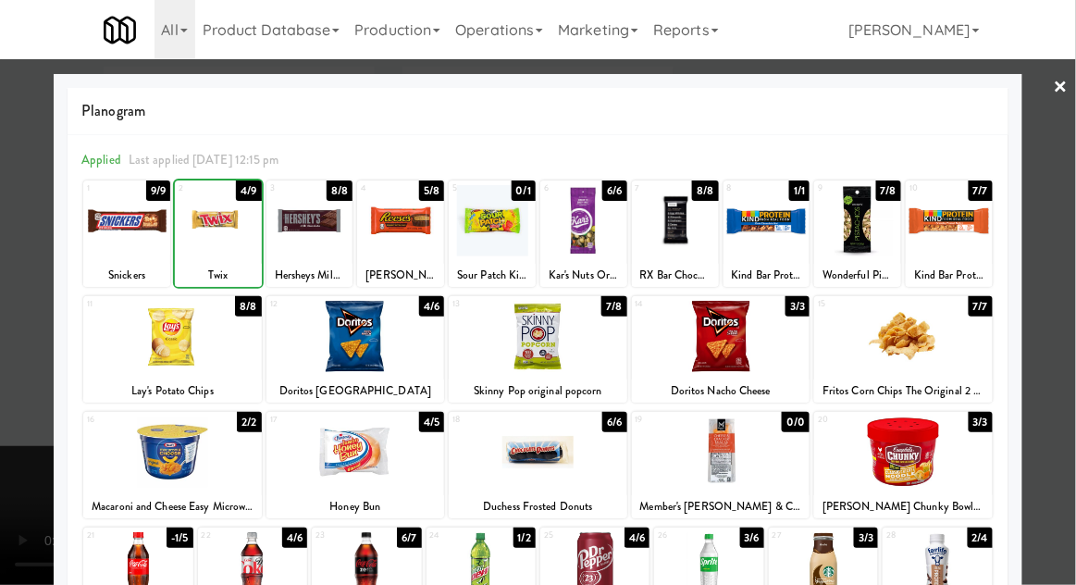
click at [106, 246] on div at bounding box center [126, 220] width 87 height 71
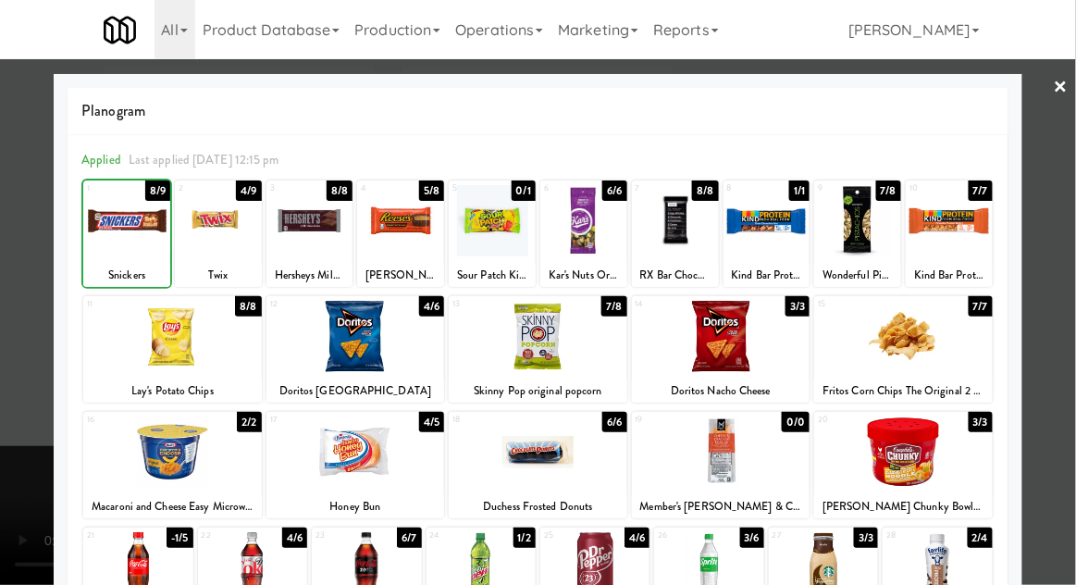
click at [19, 388] on div at bounding box center [538, 292] width 1076 height 585
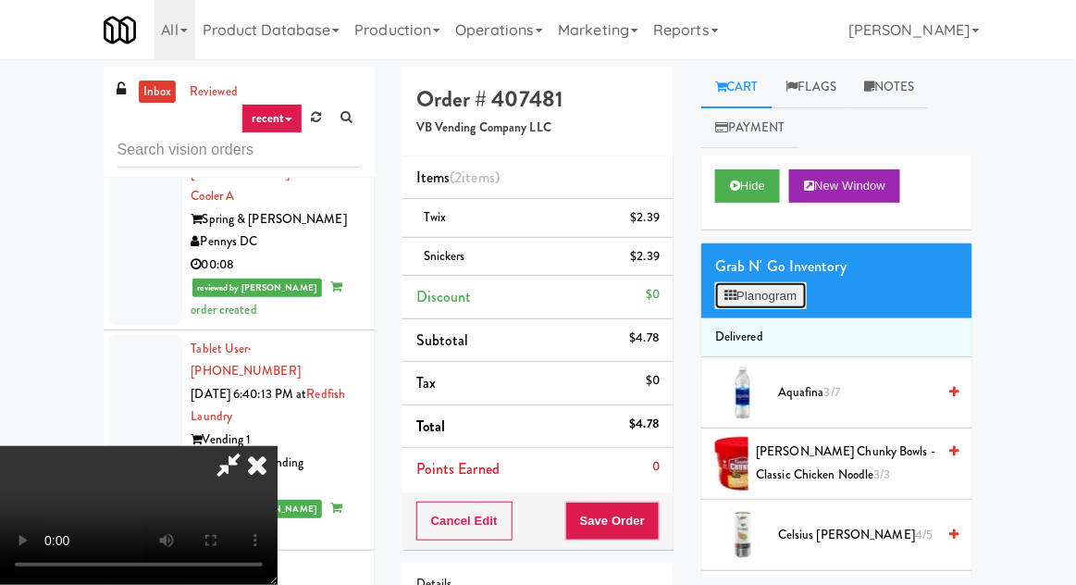
click at [779, 302] on button "Planogram" at bounding box center [760, 296] width 91 height 28
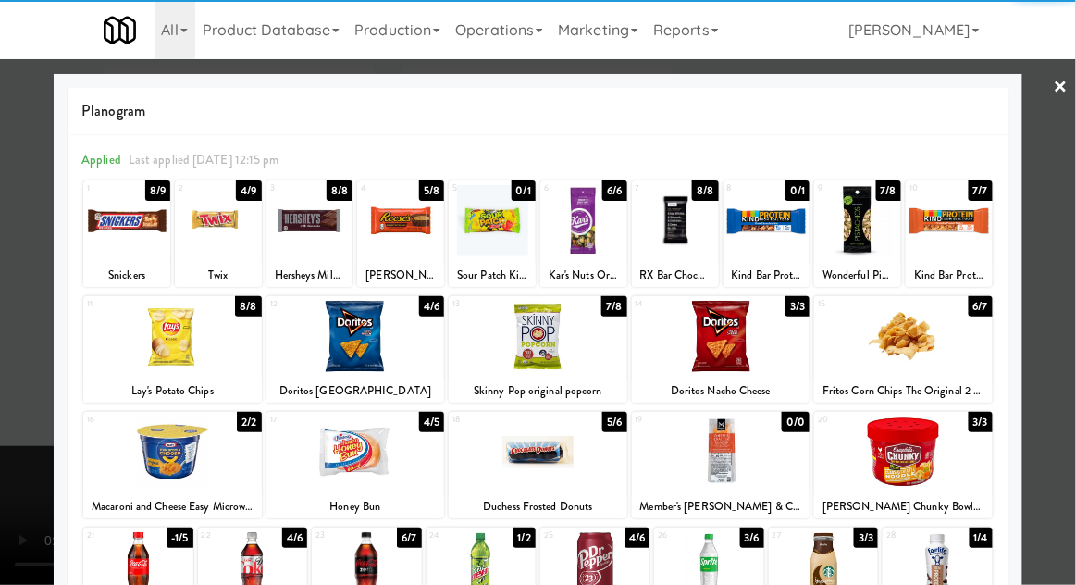
click at [770, 232] on div at bounding box center [767, 220] width 87 height 71
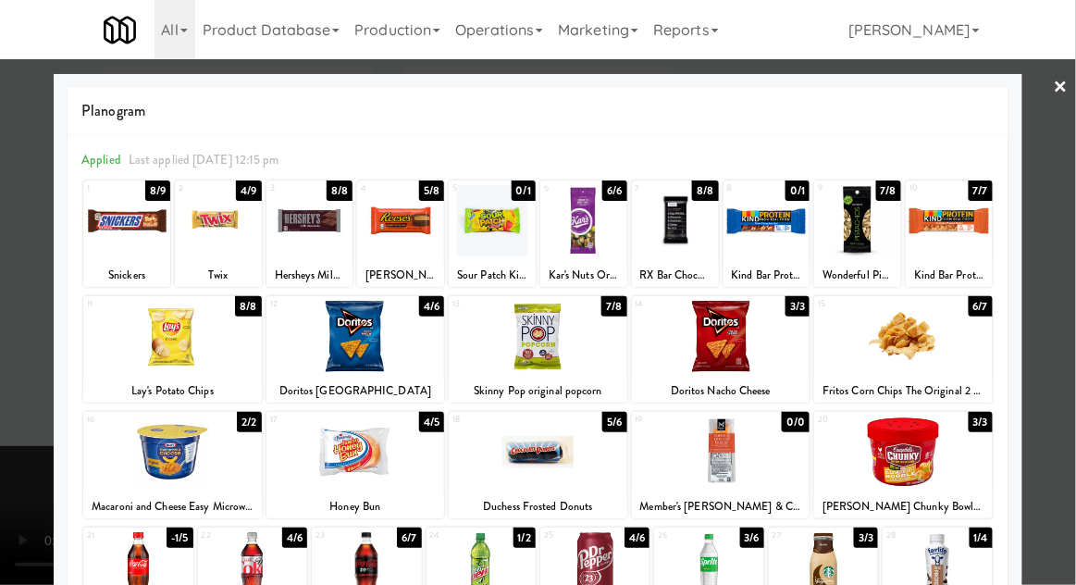
click at [13, 402] on div at bounding box center [538, 292] width 1076 height 585
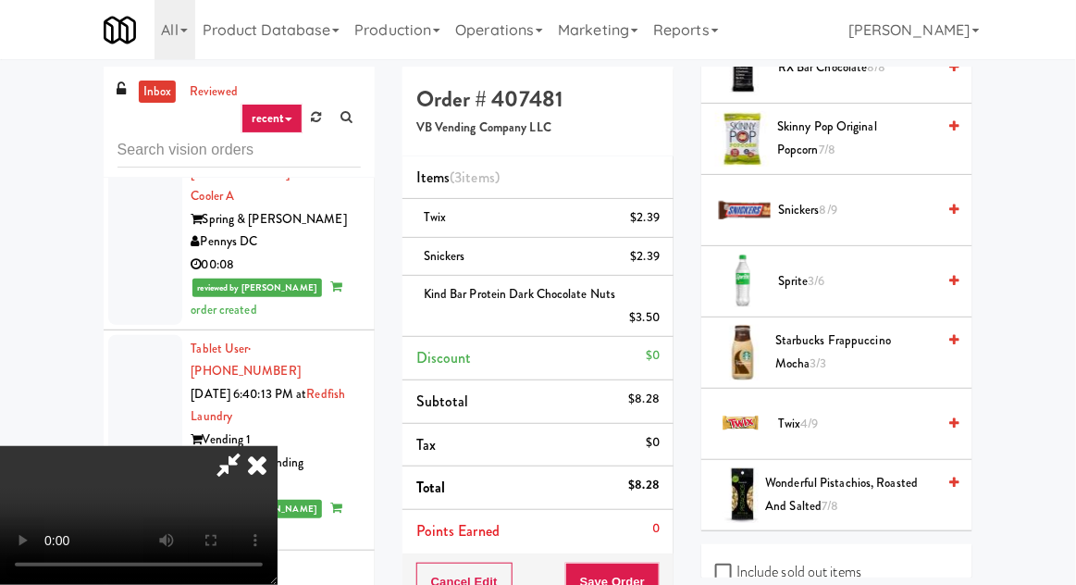
scroll to position [2177, 0]
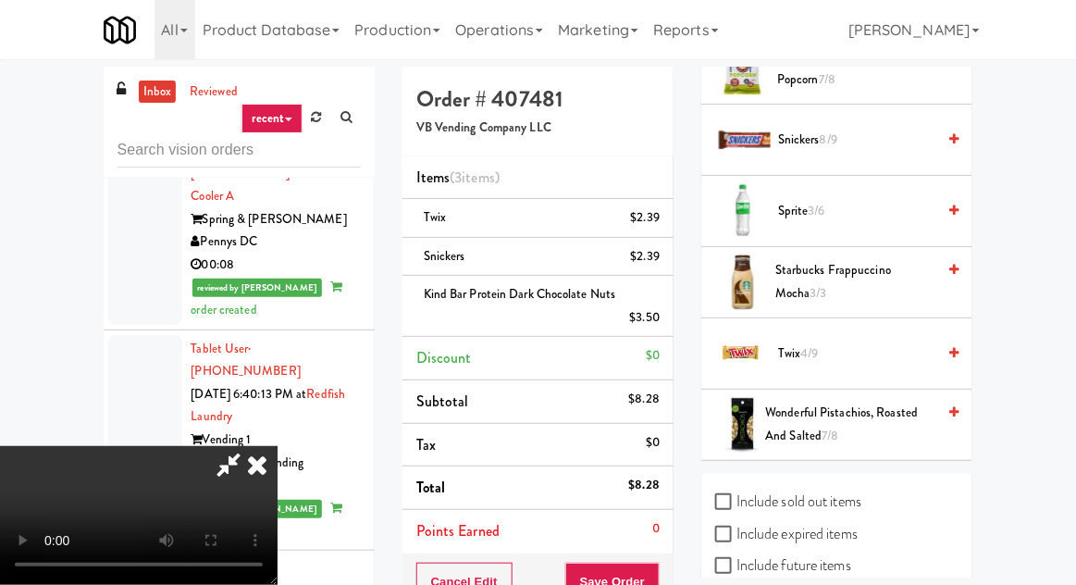
click at [804, 491] on label "Include sold out items" at bounding box center [788, 502] width 146 height 28
click at [737, 495] on input "Include sold out items" at bounding box center [725, 502] width 21 height 15
checkbox input "true"
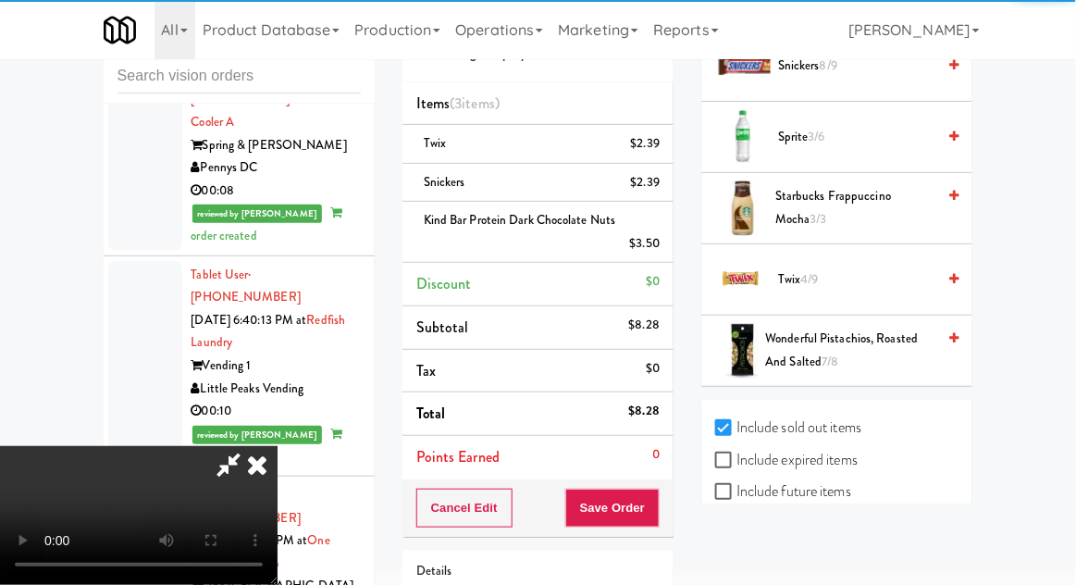
scroll to position [77, 0]
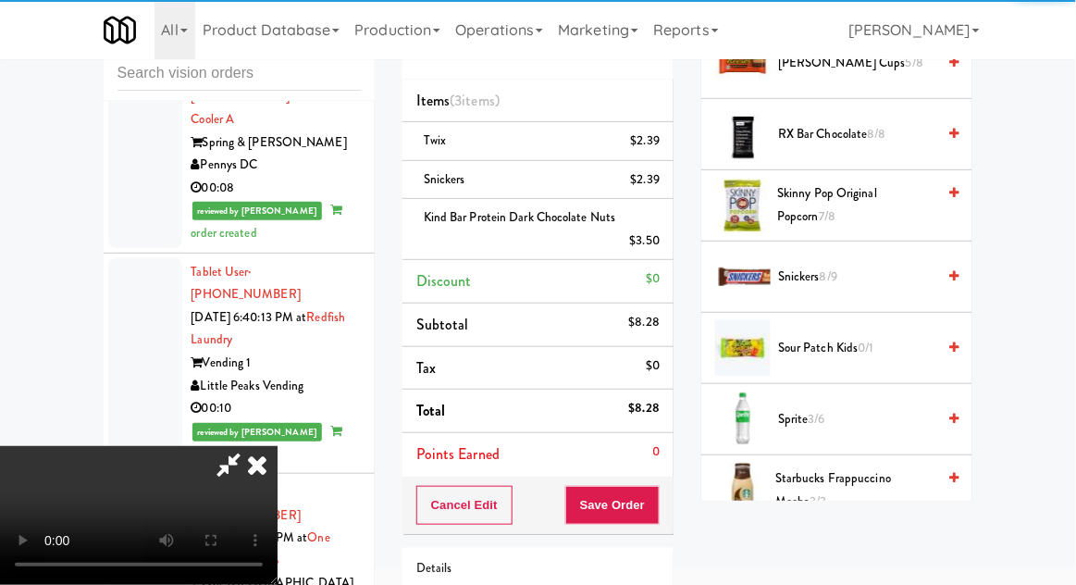
click at [819, 552] on span "4/9" at bounding box center [810, 561] width 18 height 18
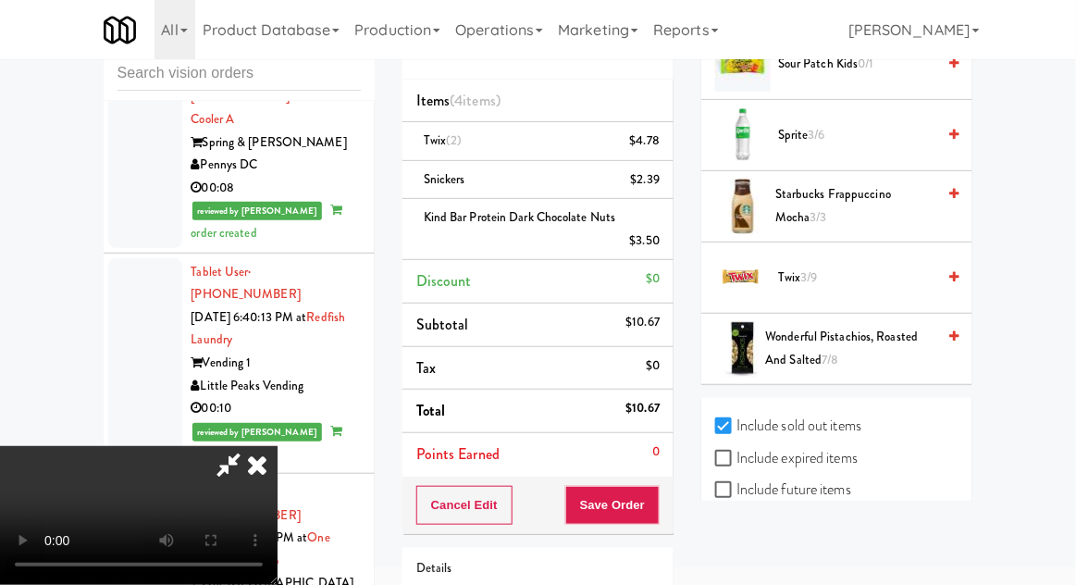
scroll to position [145, 0]
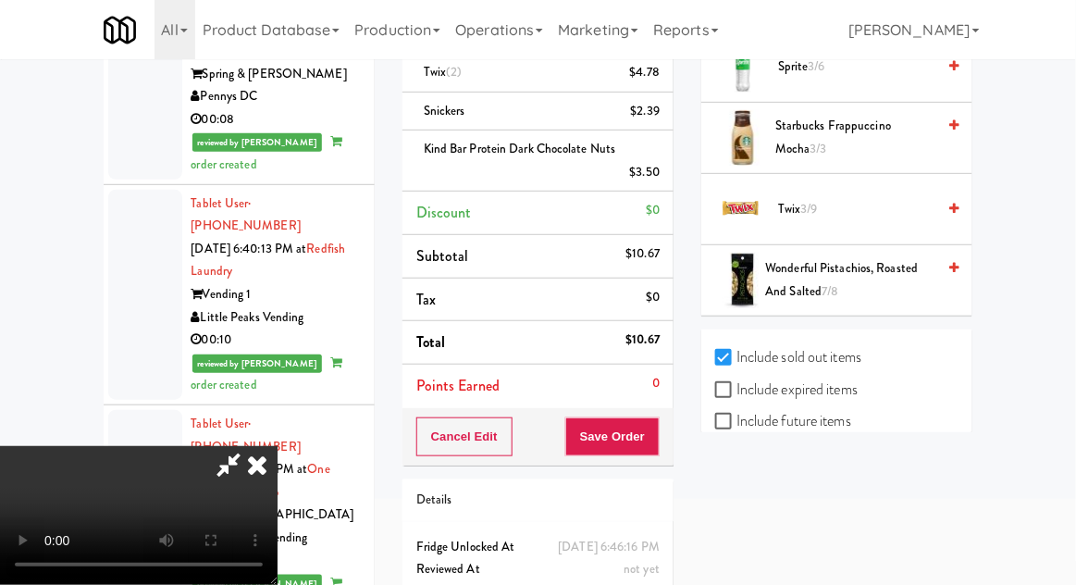
click at [797, 487] on label "Include previous static inventory" at bounding box center [818, 485] width 206 height 28
click at [737, 487] on input "Include previous static inventory" at bounding box center [725, 485] width 21 height 15
checkbox input "true"
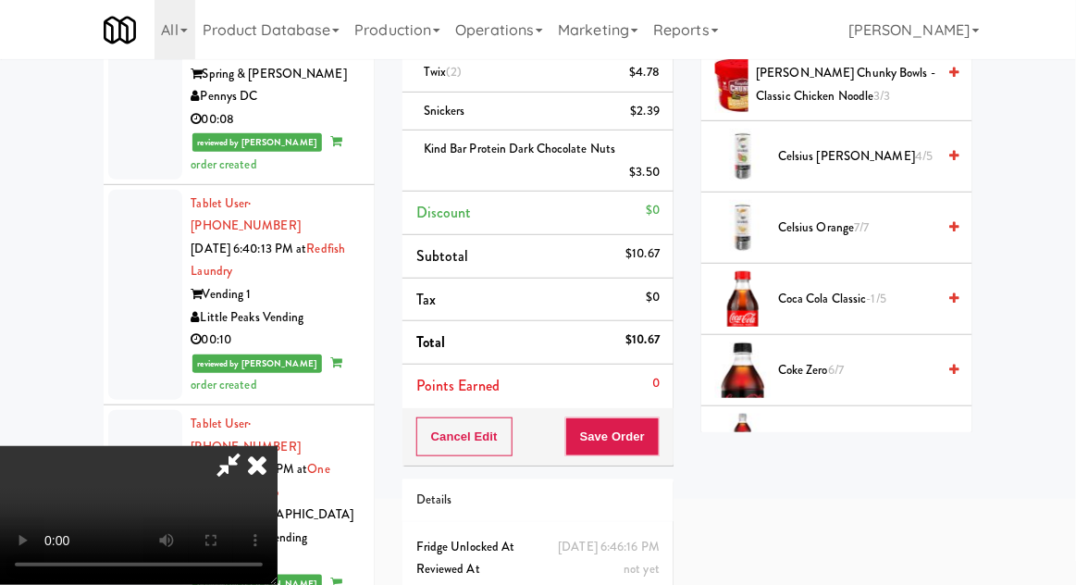
scroll to position [0, 0]
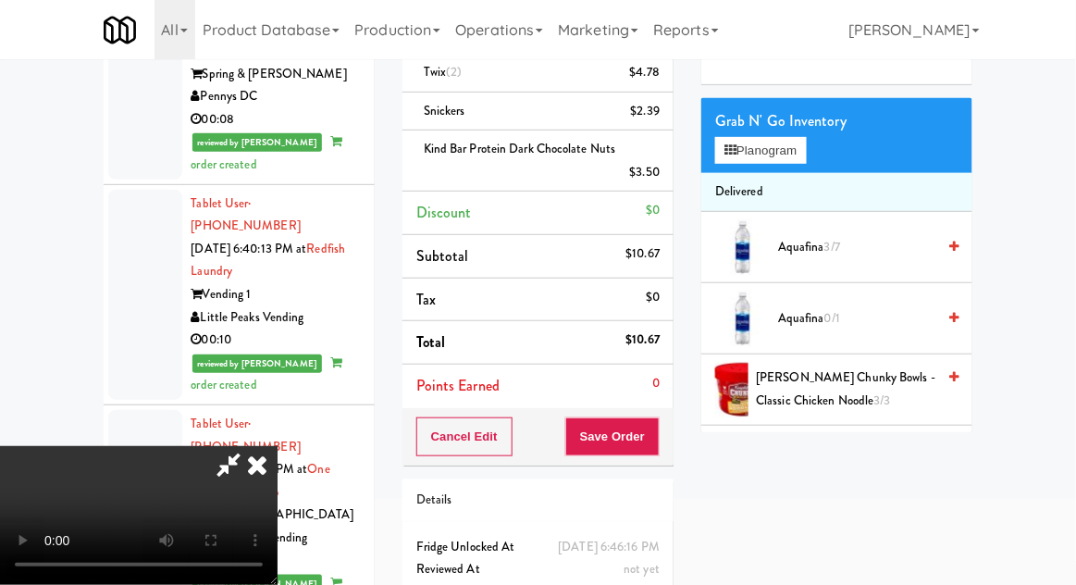
click at [776, 173] on li "Delivered" at bounding box center [836, 192] width 271 height 39
click at [794, 144] on button "Planogram" at bounding box center [760, 151] width 91 height 28
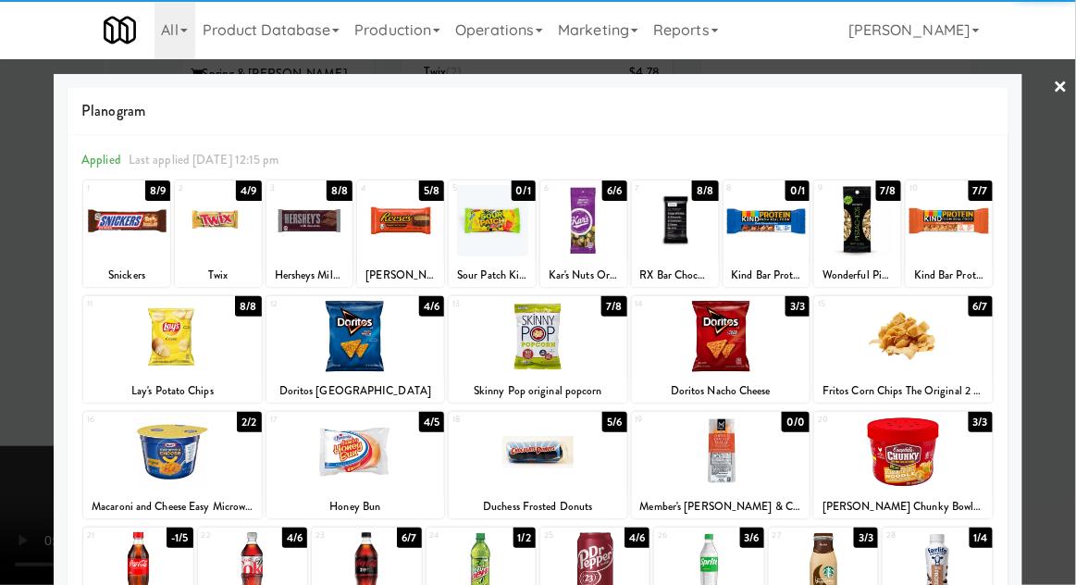
click at [772, 229] on div at bounding box center [767, 220] width 87 height 71
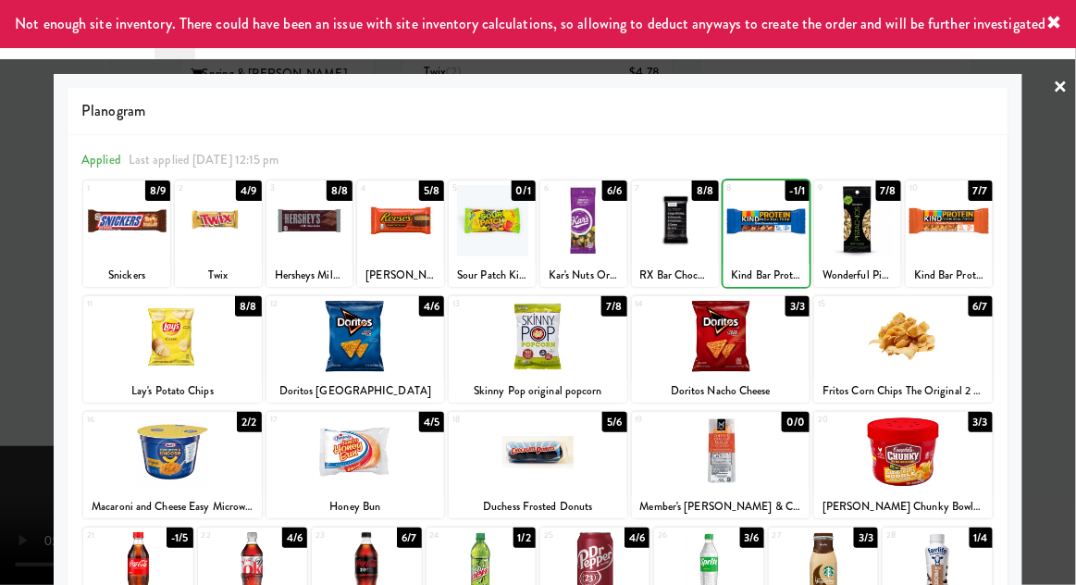
click at [17, 470] on div at bounding box center [538, 292] width 1076 height 585
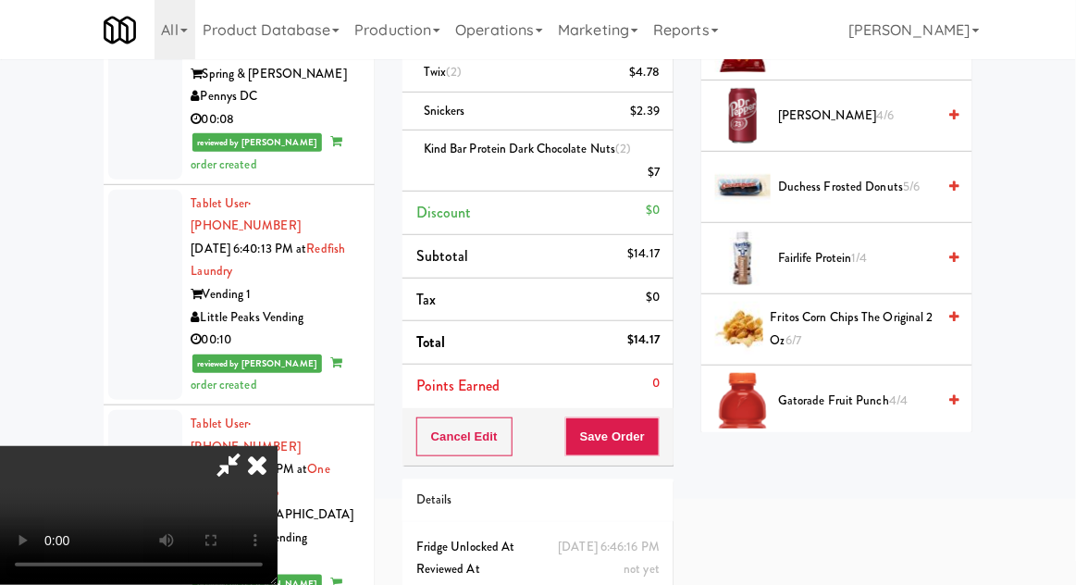
scroll to position [874, 0]
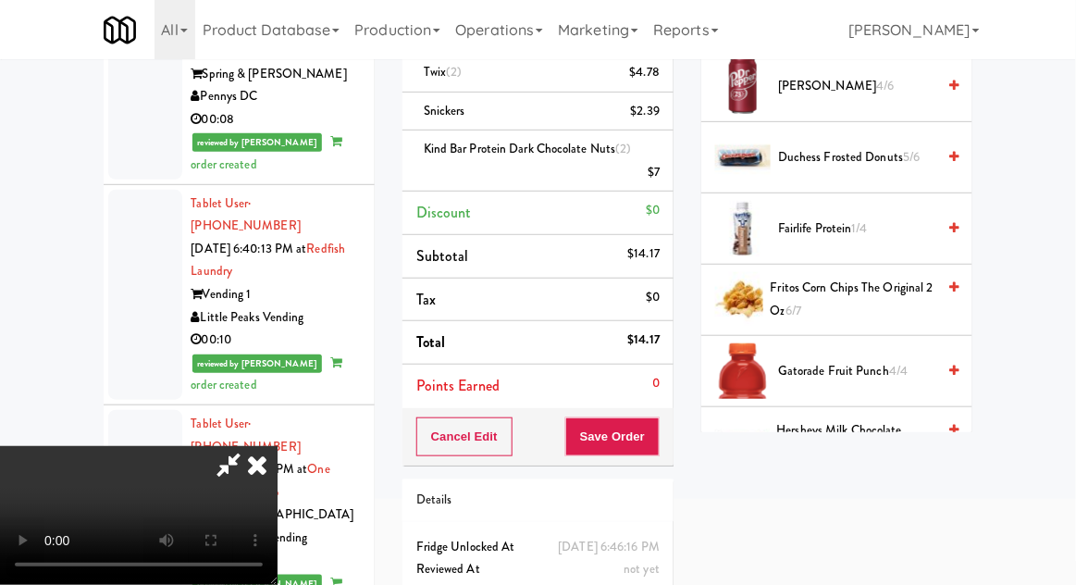
click at [860, 285] on span "Fritos Corn Chips The Original 2 Oz 6/7" at bounding box center [854, 299] width 166 height 45
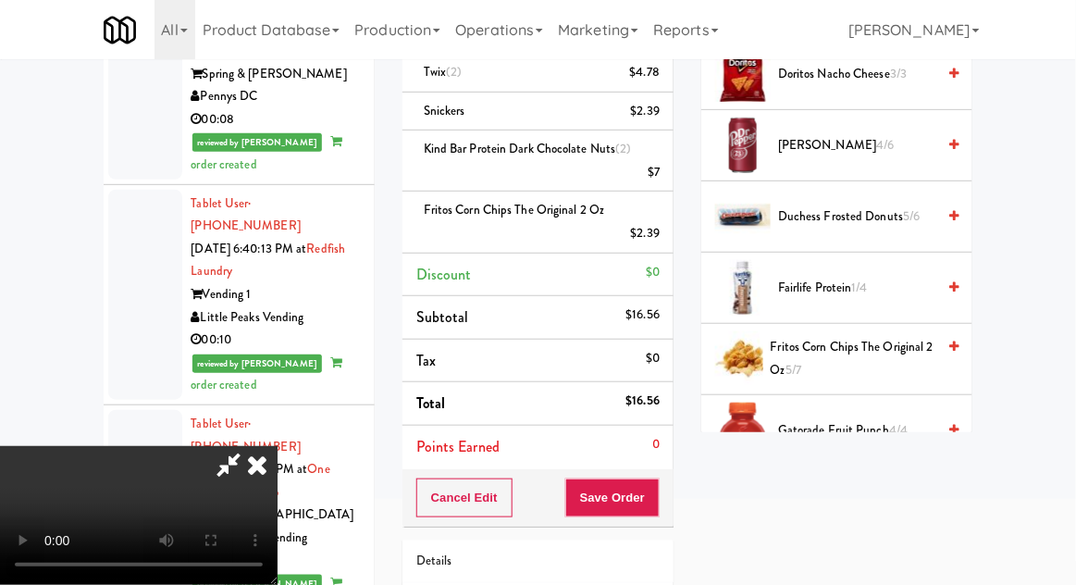
scroll to position [802, 0]
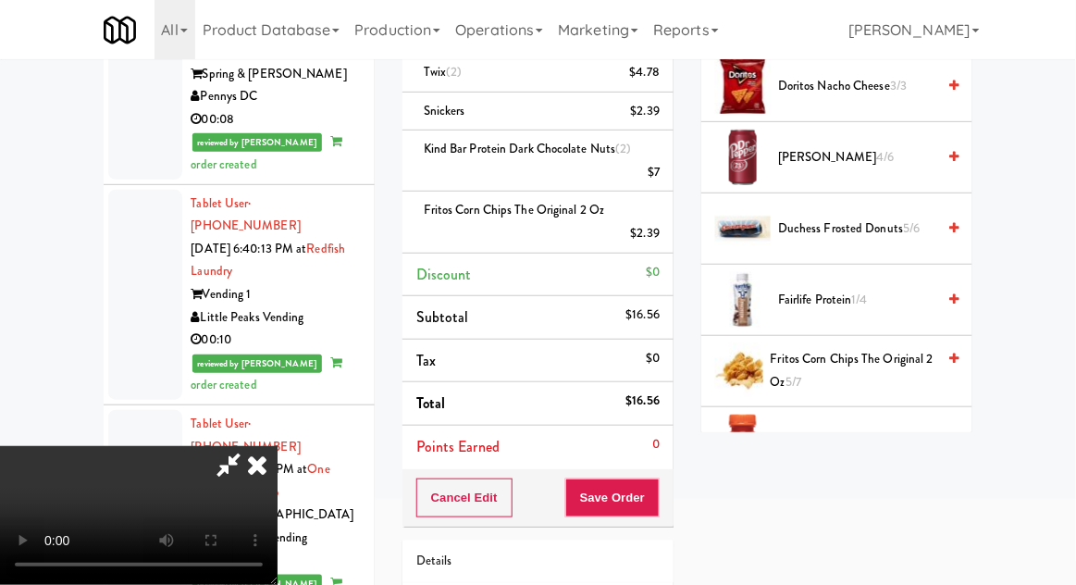
click at [885, 217] on span "Duchess Frosted Donuts 5/6" at bounding box center [856, 228] width 157 height 23
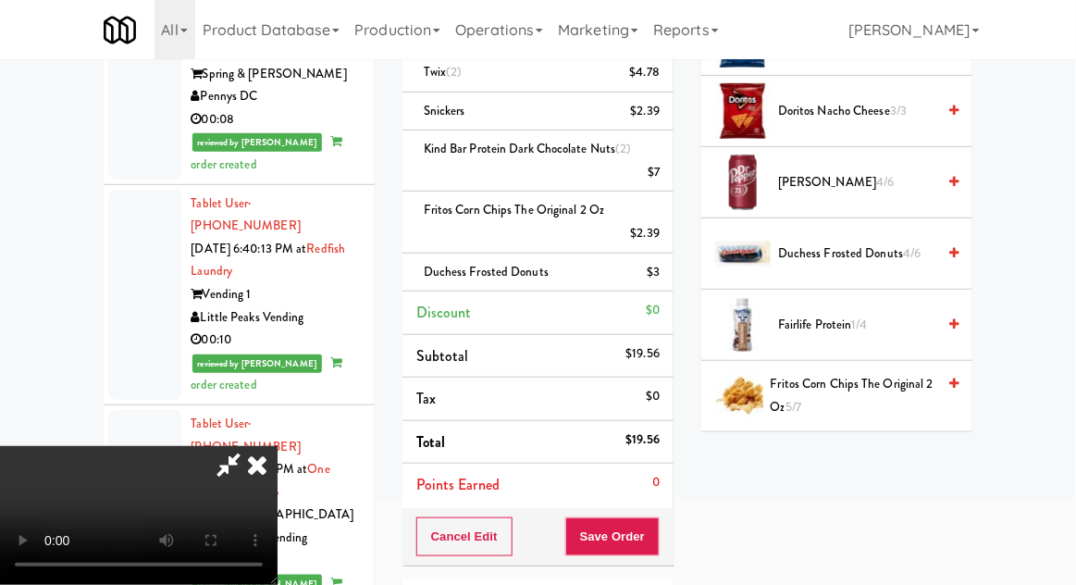
scroll to position [771, 0]
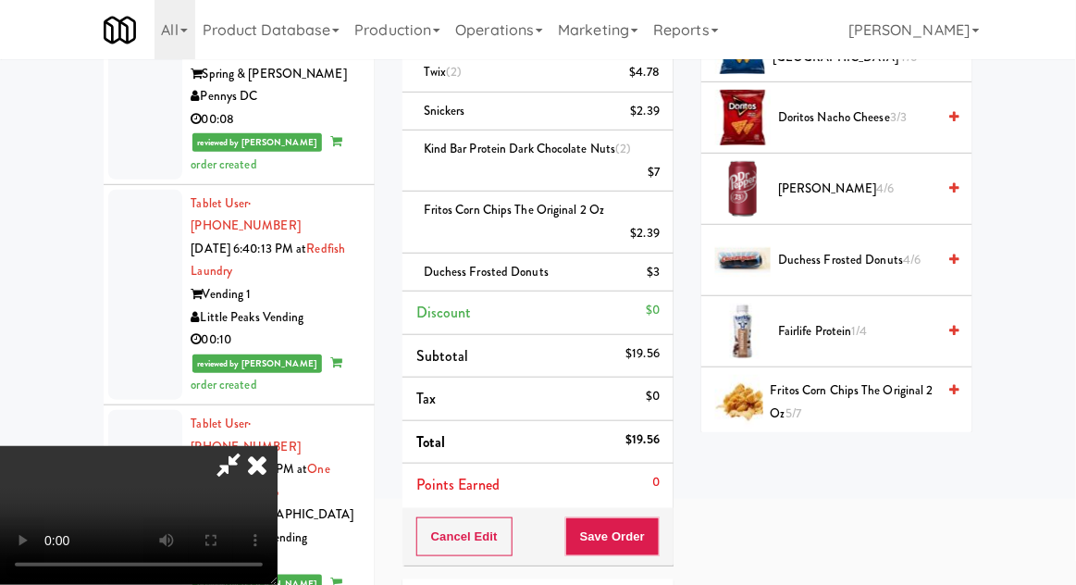
click at [872, 337] on span "Fairlife Protein 1/4" at bounding box center [856, 331] width 157 height 23
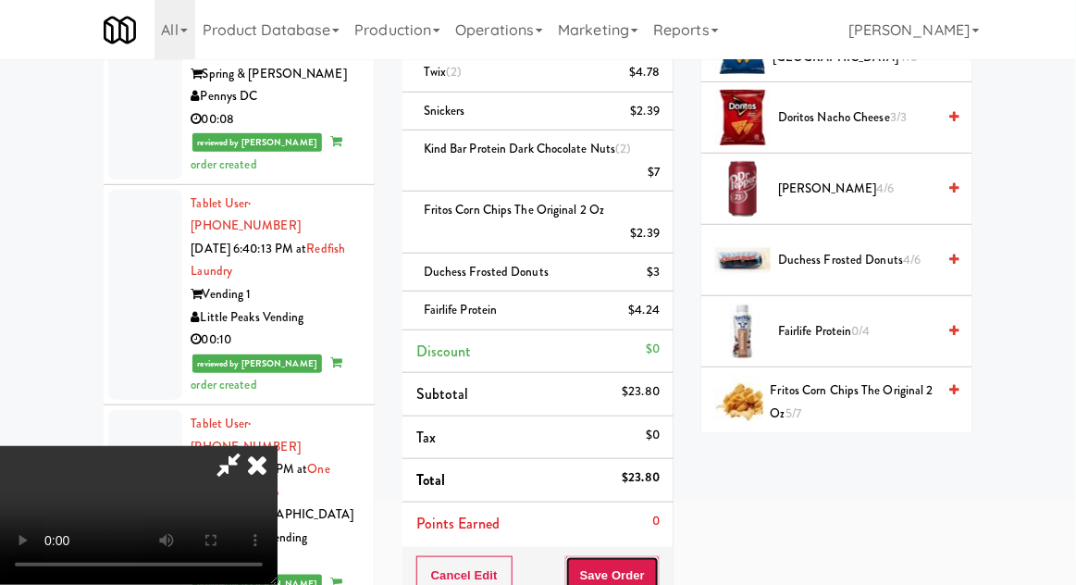
click at [656, 559] on button "Save Order" at bounding box center [612, 575] width 94 height 39
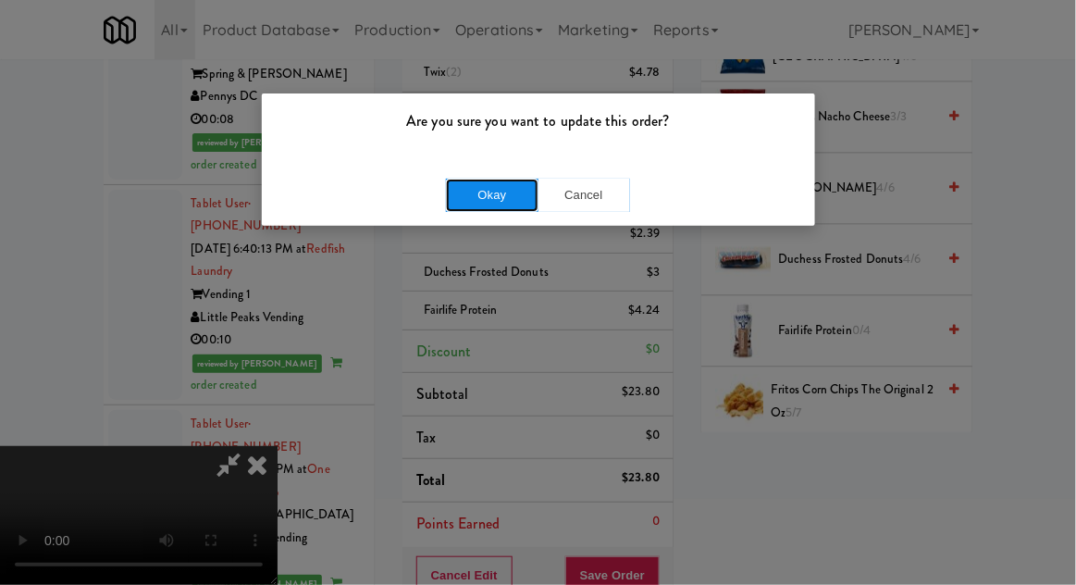
click at [508, 184] on button "Okay" at bounding box center [492, 195] width 93 height 33
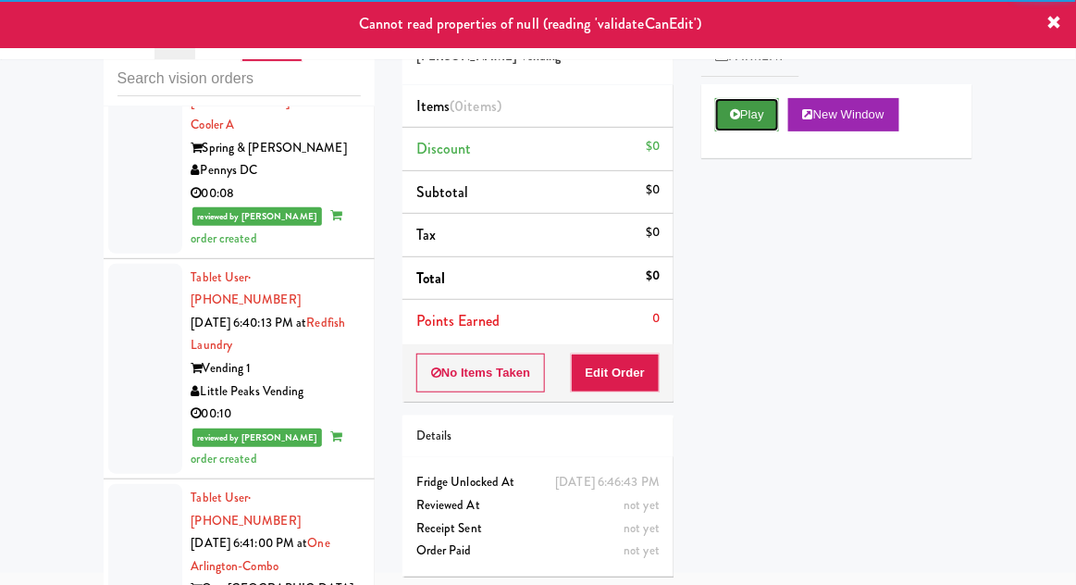
click at [755, 112] on button "Play" at bounding box center [747, 114] width 64 height 33
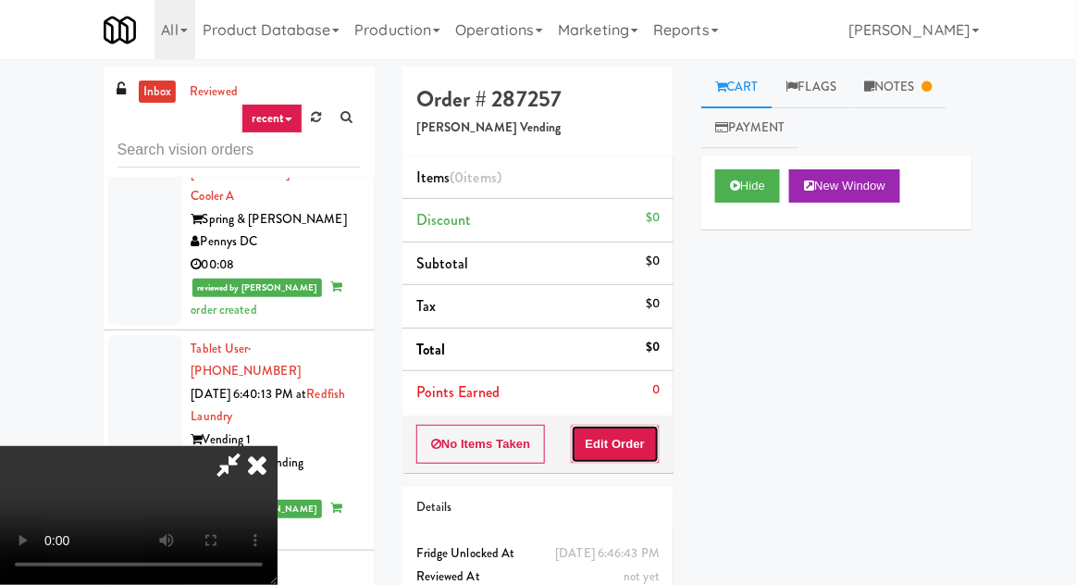
click at [639, 448] on button "Edit Order" at bounding box center [616, 444] width 90 height 39
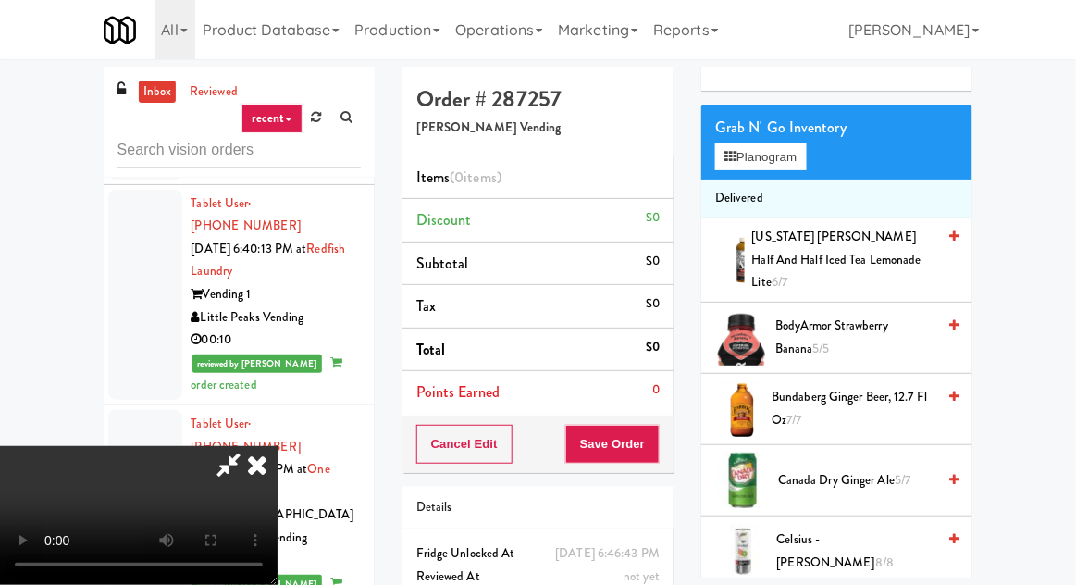
scroll to position [146, 0]
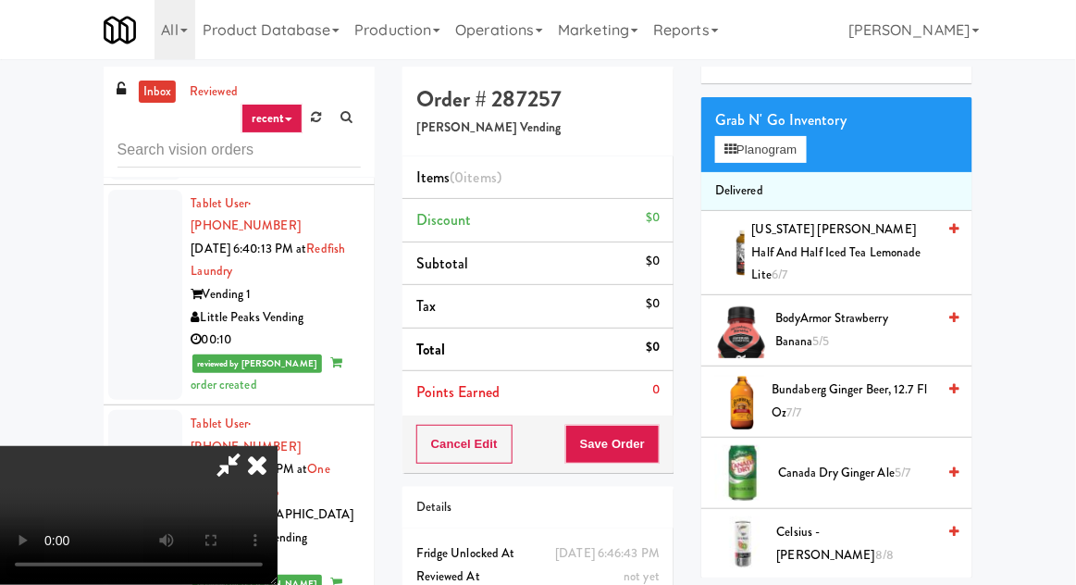
click at [846, 324] on span "BodyArmor Strawberry Banana 5/5" at bounding box center [856, 329] width 160 height 45
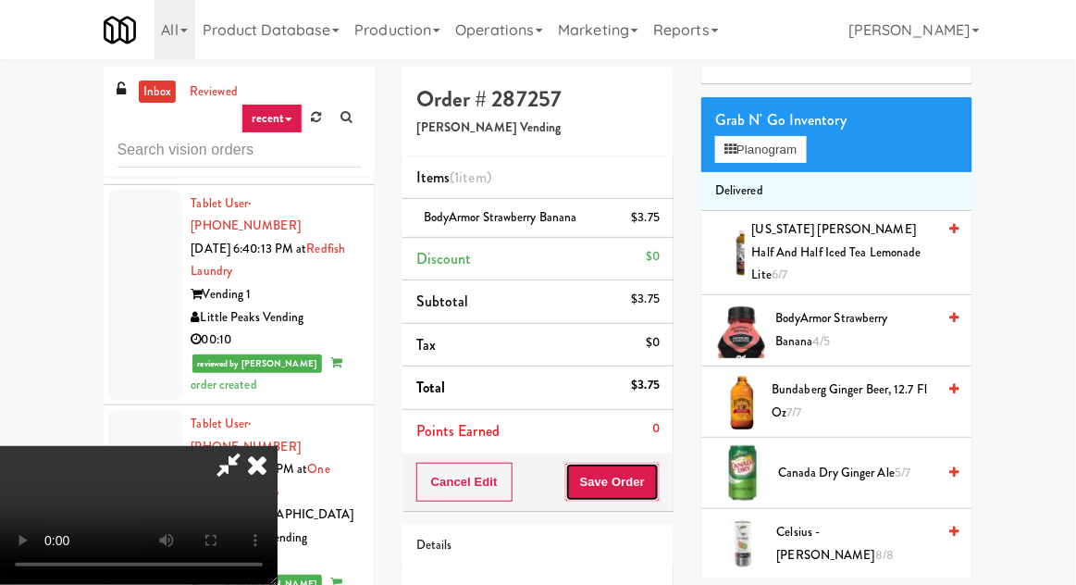
click at [654, 478] on button "Save Order" at bounding box center [612, 482] width 94 height 39
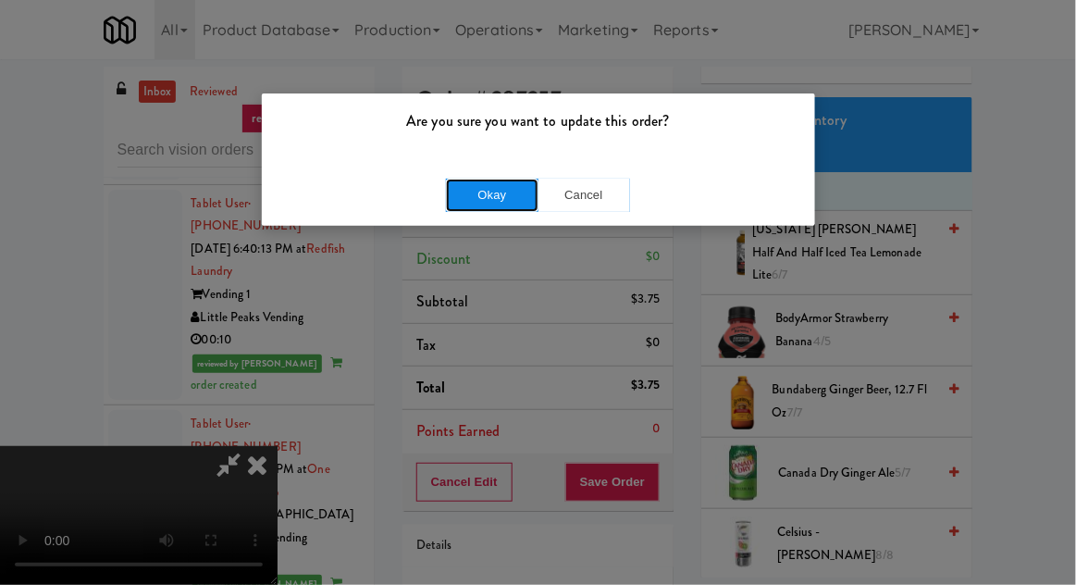
click at [504, 197] on button "Okay" at bounding box center [492, 195] width 93 height 33
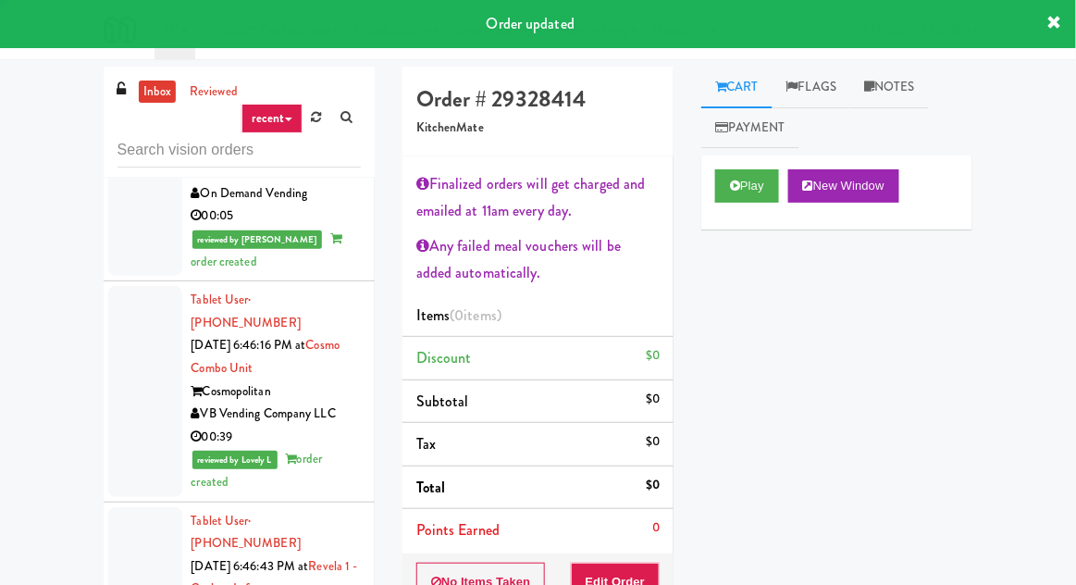
scroll to position [4082, 0]
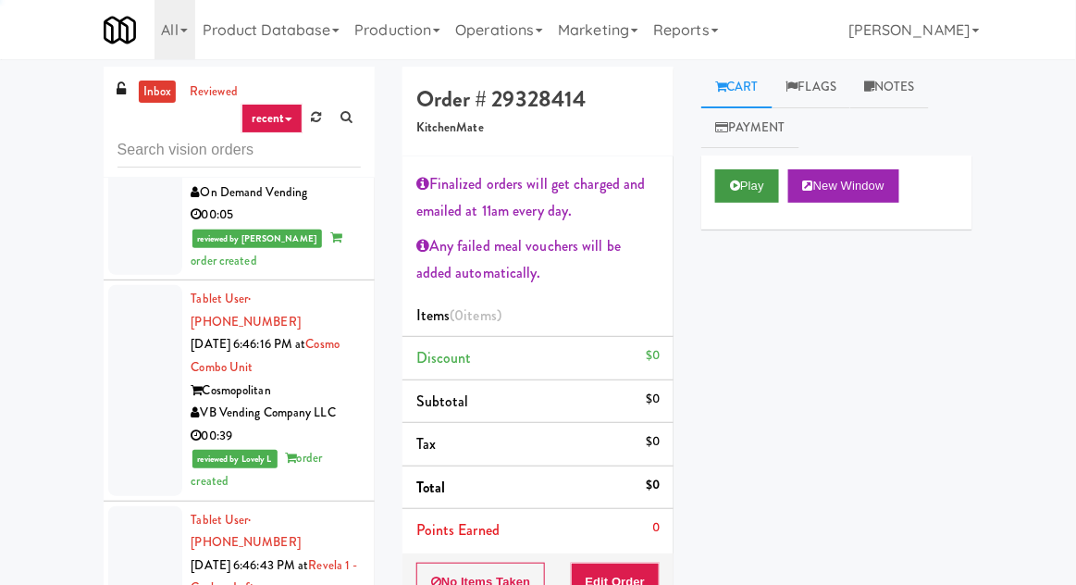
click at [763, 182] on button "Play" at bounding box center [747, 185] width 64 height 33
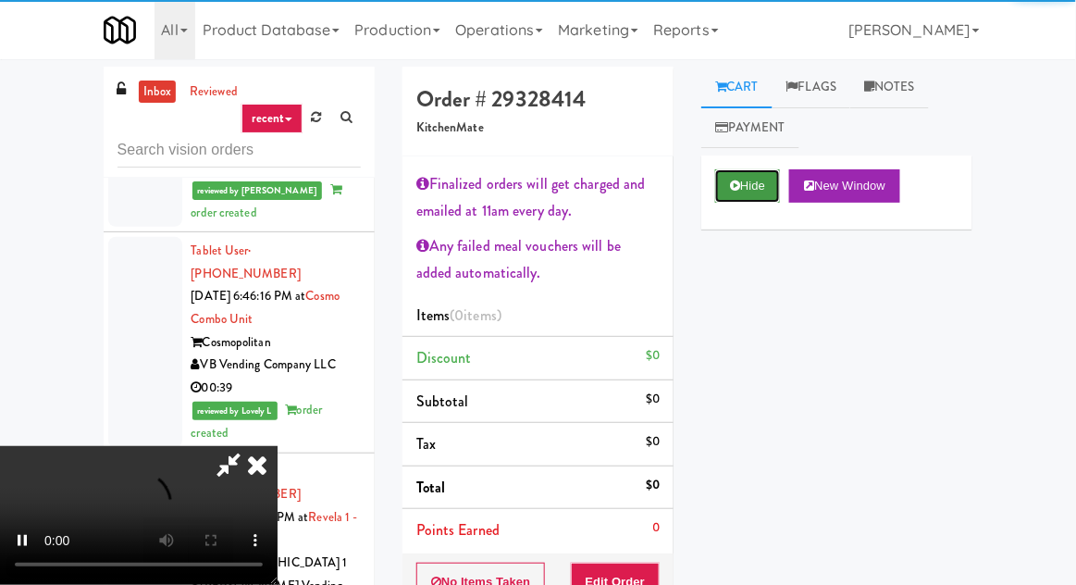
scroll to position [4166, 0]
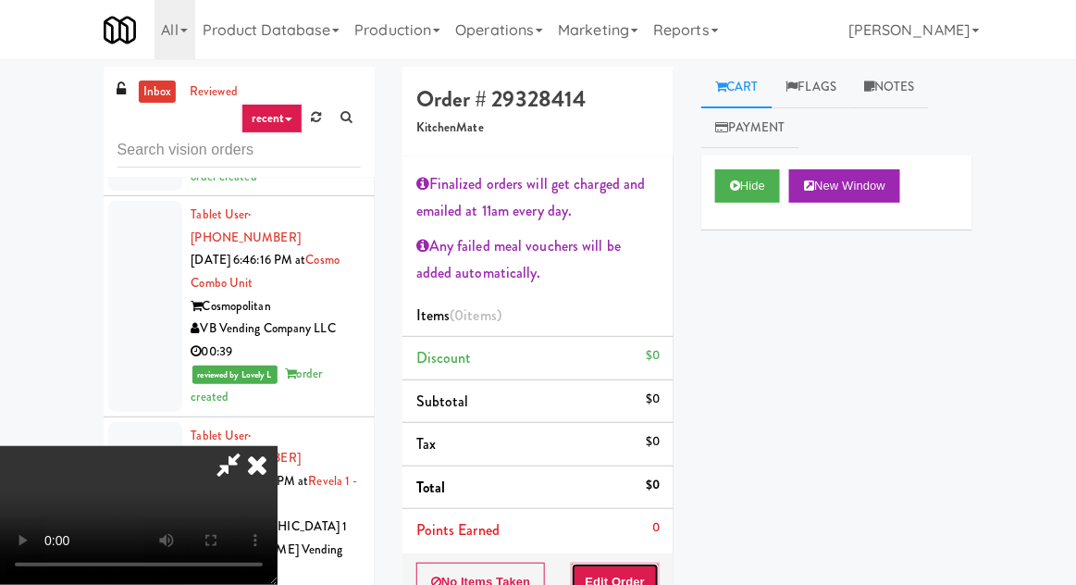
click at [637, 577] on button "Edit Order" at bounding box center [616, 582] width 90 height 39
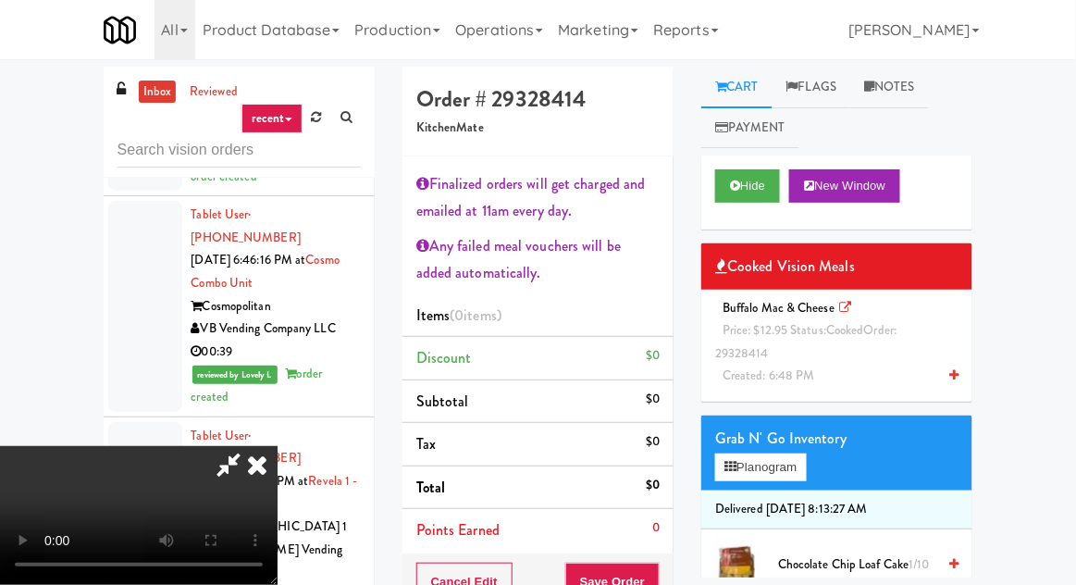
click at [796, 357] on div "Buffalo Mac & Cheese Price: $12.95 Status: cooked Order: 29328414 Created: 6:48…" at bounding box center [836, 342] width 243 height 91
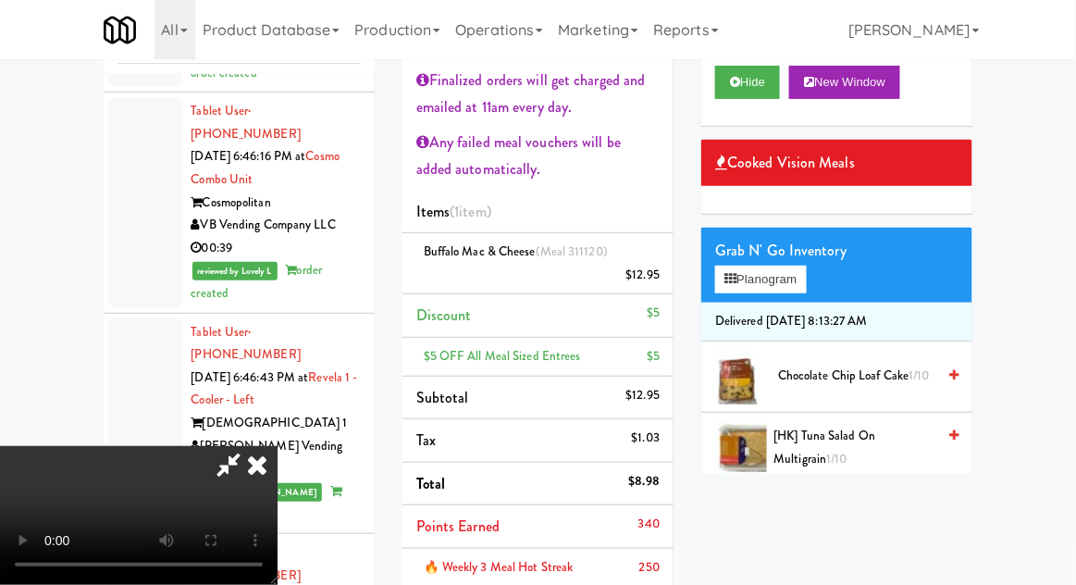
scroll to position [109, 0]
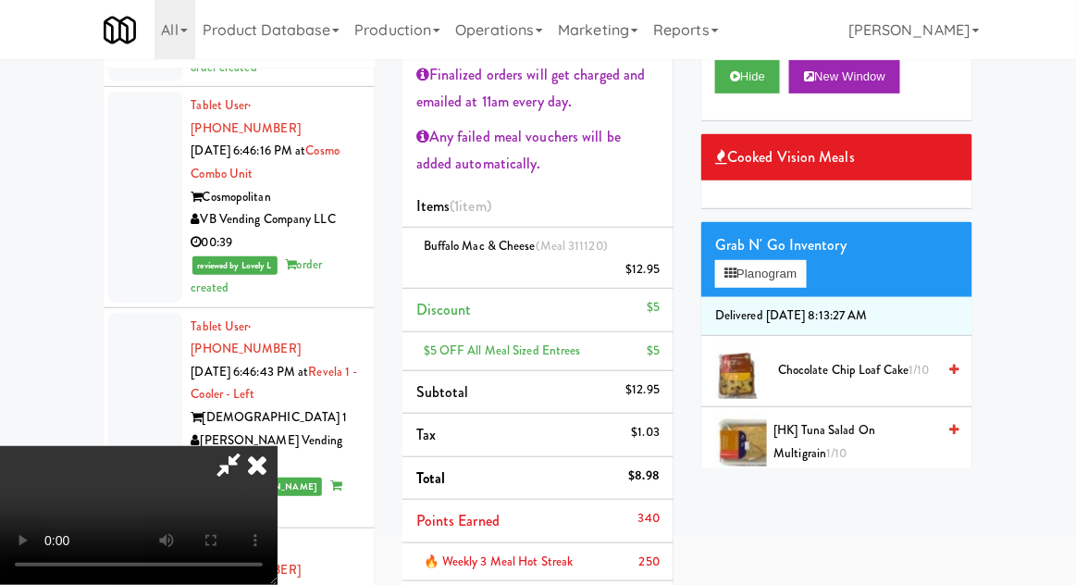
click at [779, 277] on button "Planogram" at bounding box center [760, 274] width 91 height 28
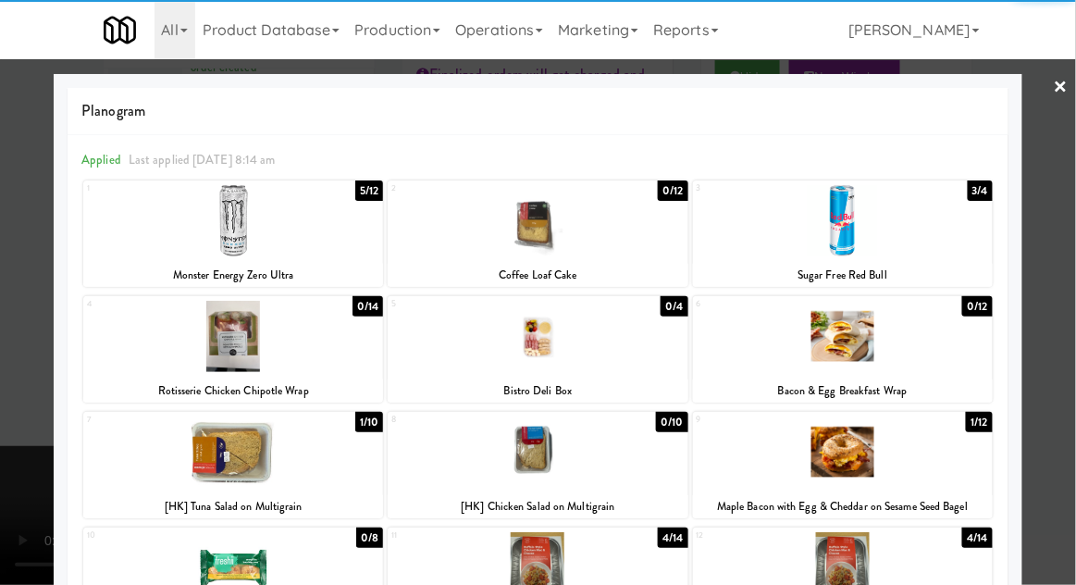
click at [864, 228] on div at bounding box center [843, 220] width 300 height 71
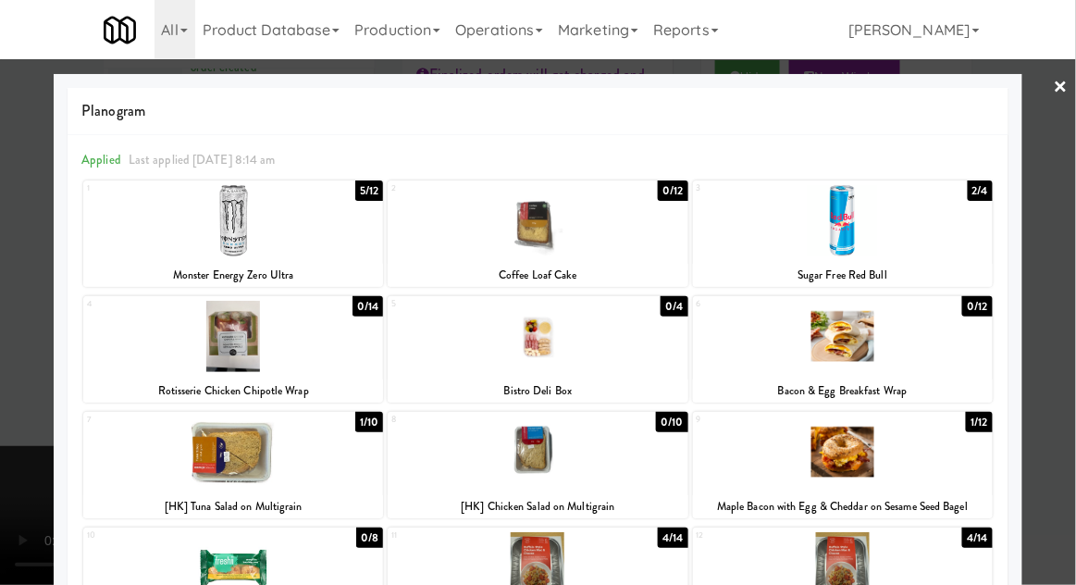
click at [43, 438] on div at bounding box center [538, 292] width 1076 height 585
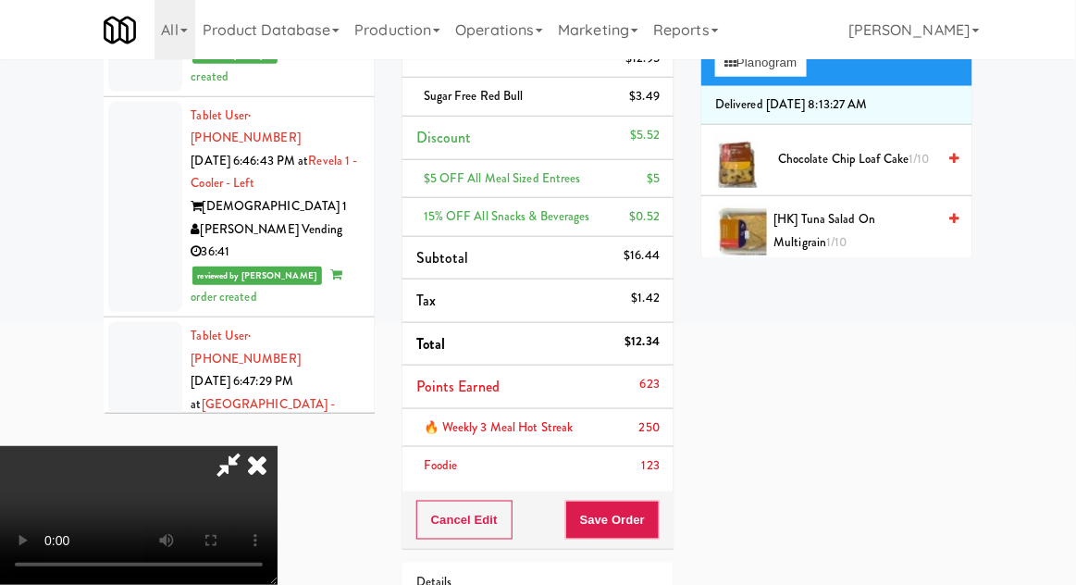
scroll to position [320, 0]
click at [657, 524] on button "Save Order" at bounding box center [612, 520] width 94 height 39
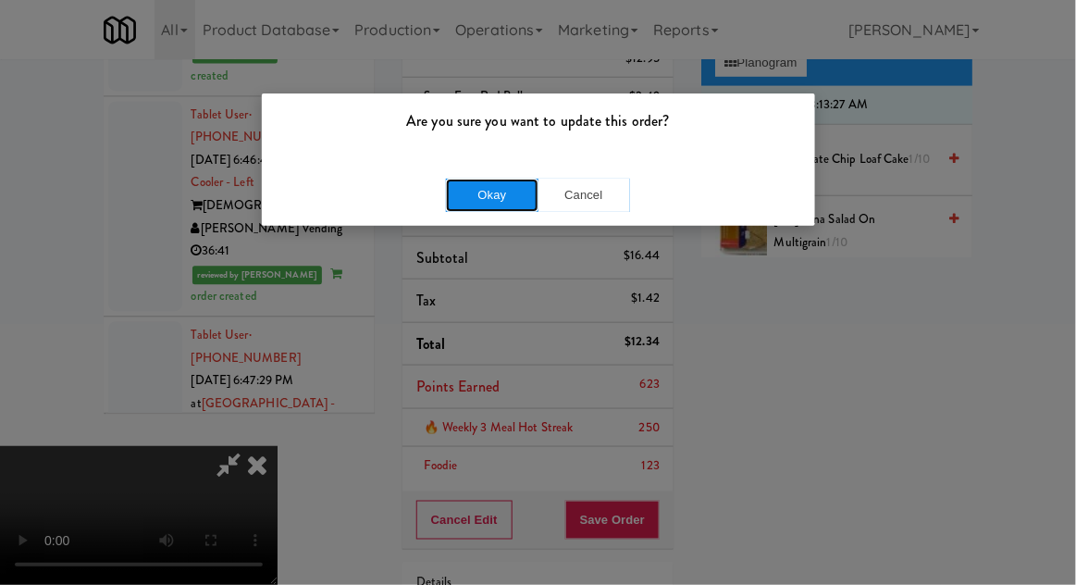
click at [498, 197] on button "Okay" at bounding box center [492, 195] width 93 height 33
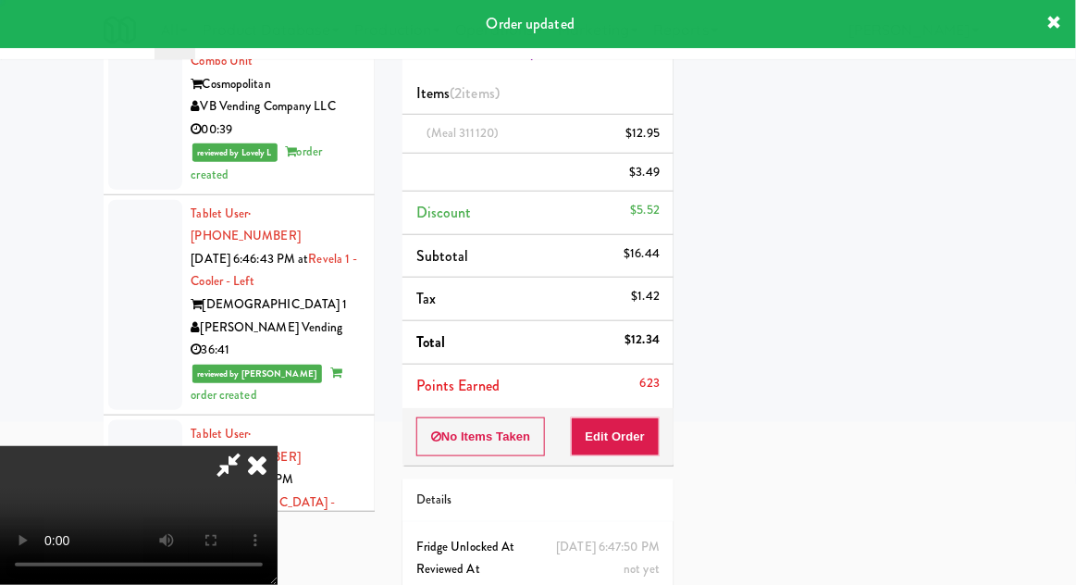
scroll to position [0, 0]
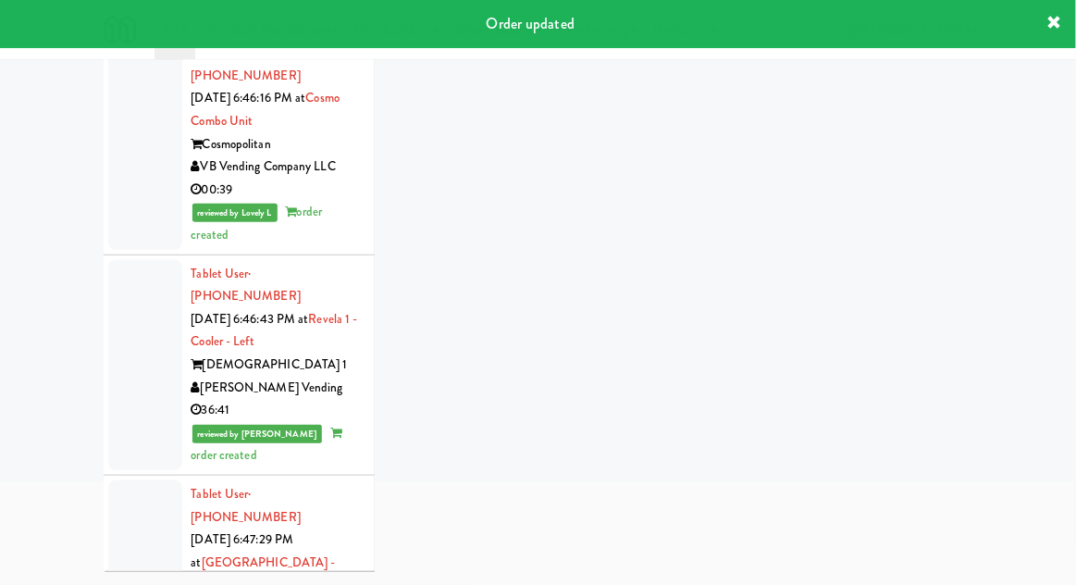
scroll to position [71, 0]
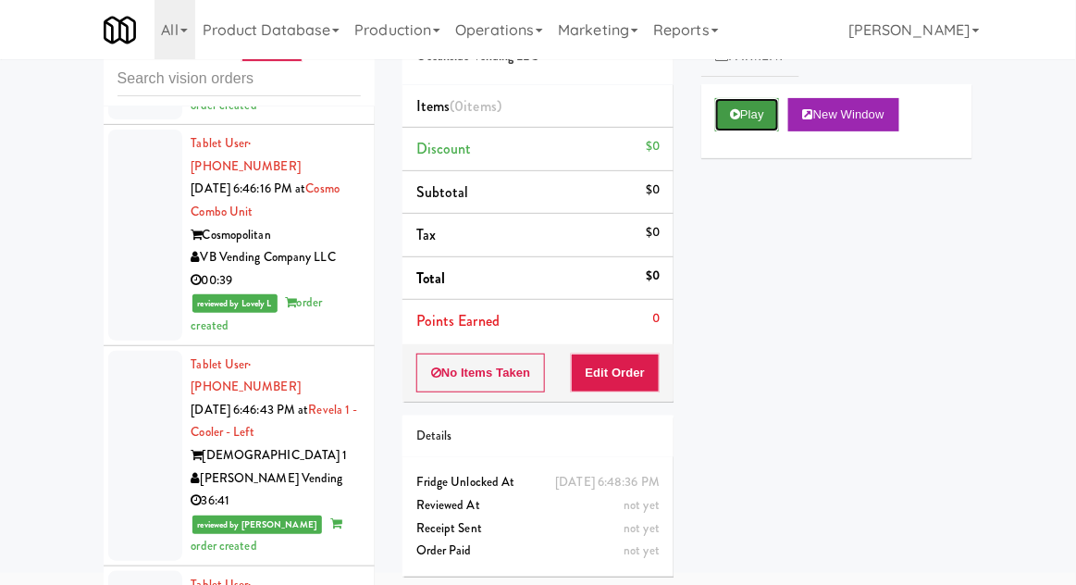
click at [739, 118] on icon at bounding box center [735, 114] width 10 height 12
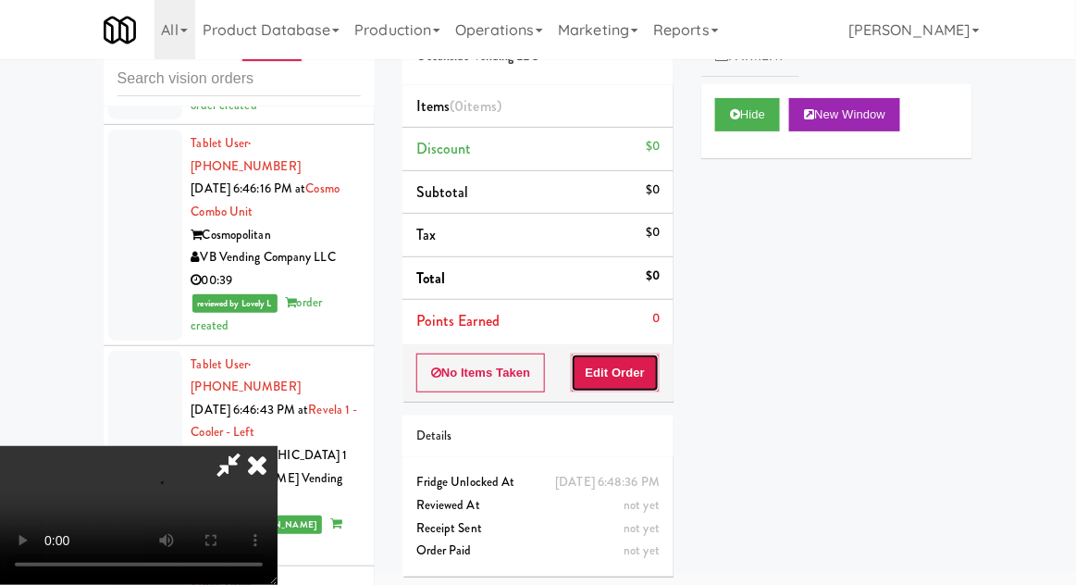
click at [637, 373] on button "Edit Order" at bounding box center [616, 373] width 90 height 39
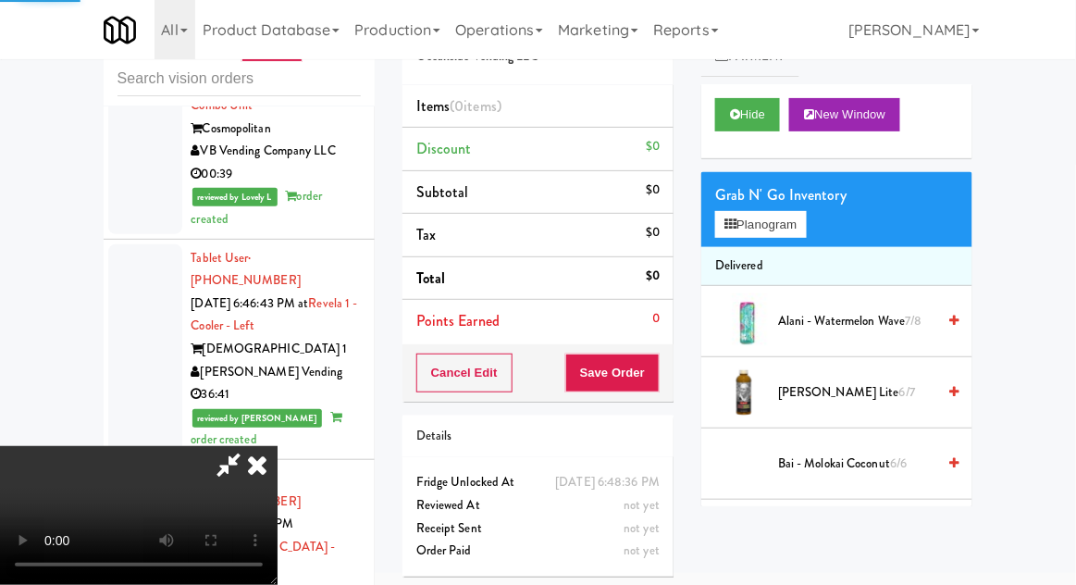
scroll to position [4274, 0]
click at [869, 383] on span "Arnold Palmer Lite 6/7" at bounding box center [856, 392] width 157 height 23
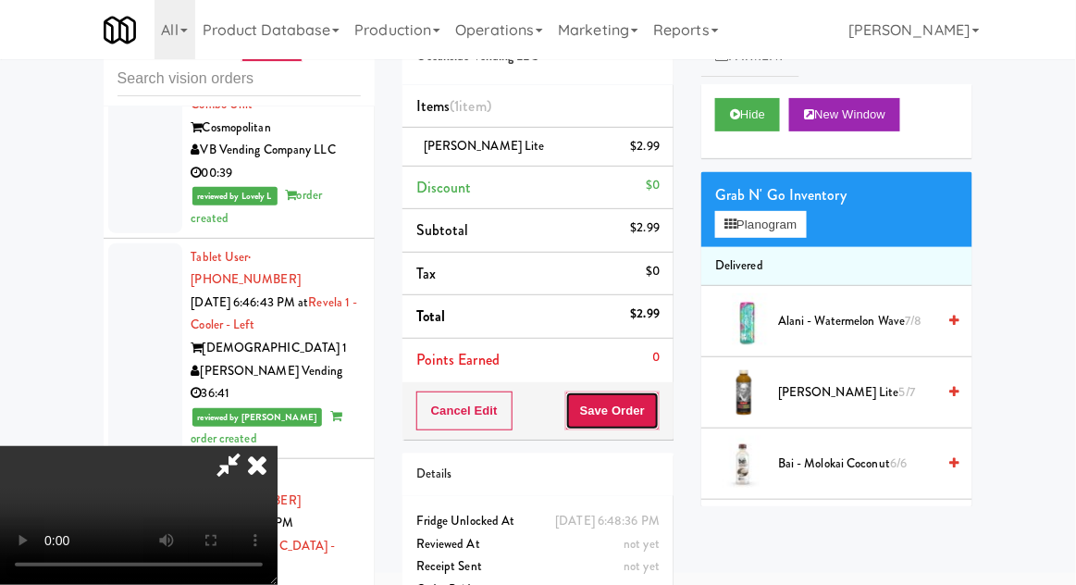
click at [656, 421] on button "Save Order" at bounding box center [612, 410] width 94 height 39
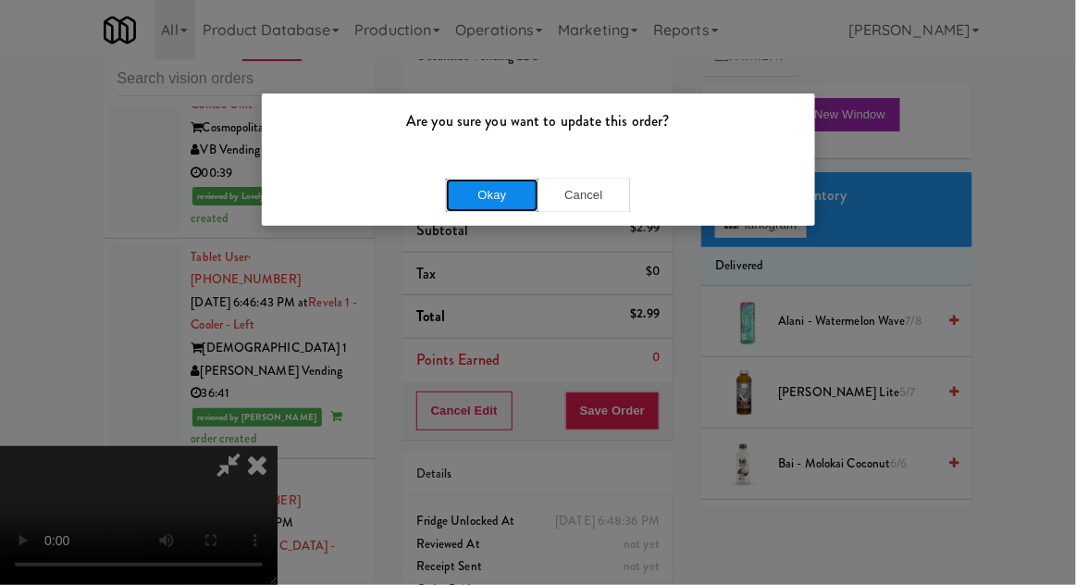
click at [499, 205] on button "Okay" at bounding box center [492, 195] width 93 height 33
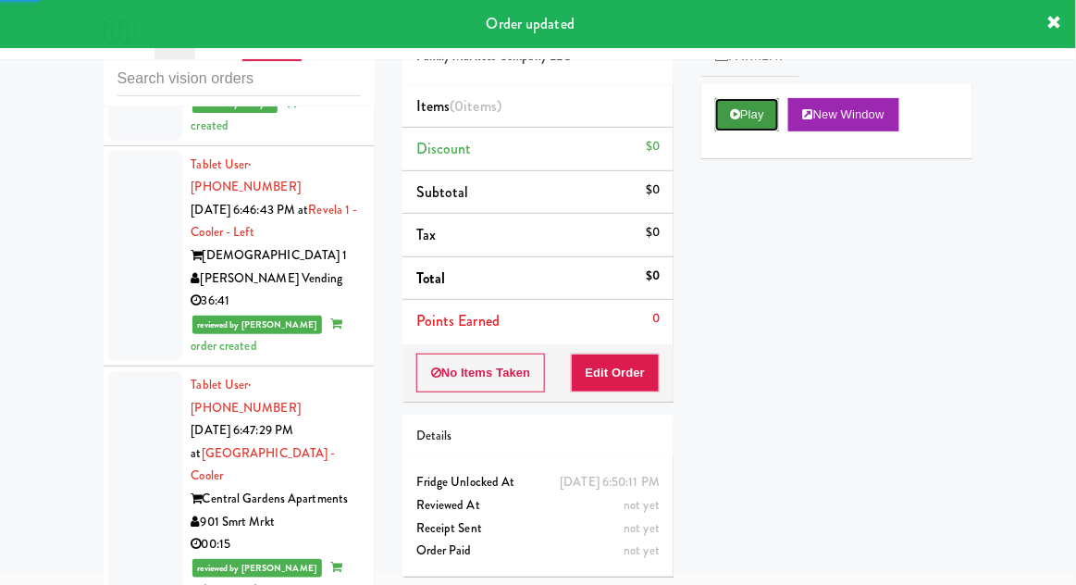
click at [759, 130] on button "Play" at bounding box center [747, 114] width 64 height 33
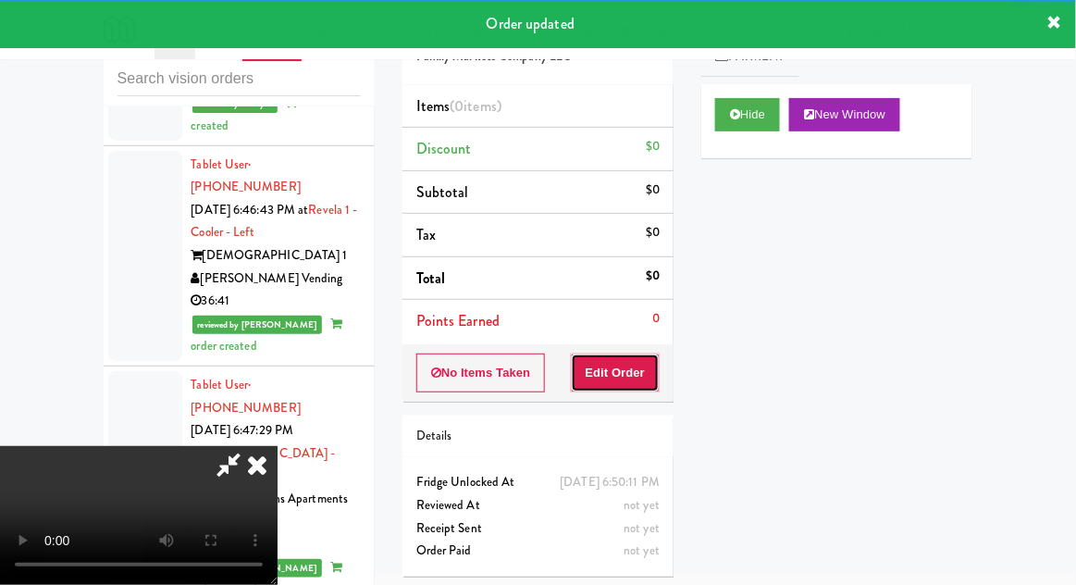
click at [635, 369] on button "Edit Order" at bounding box center [616, 373] width 90 height 39
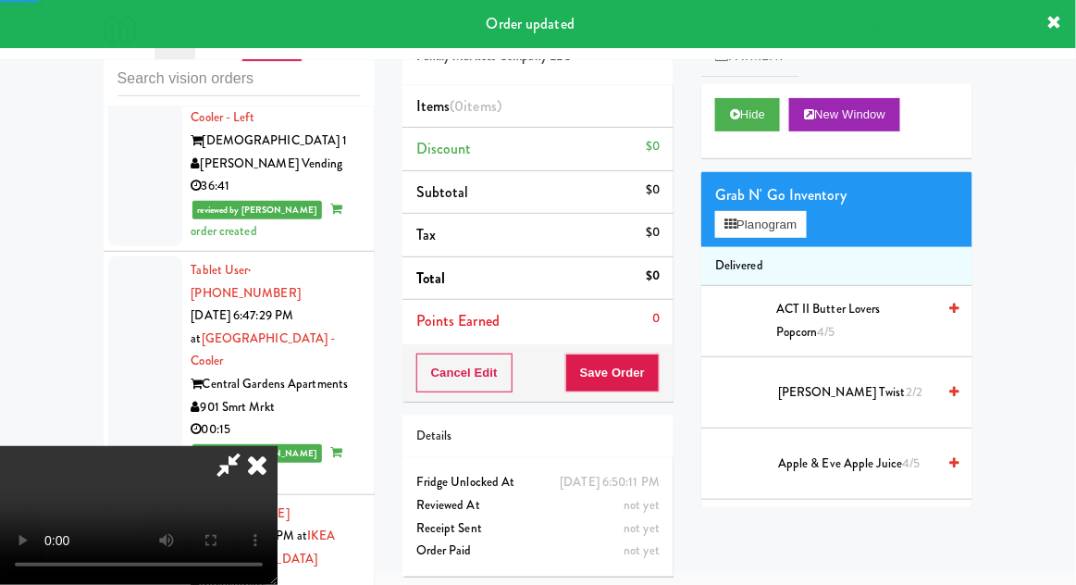
scroll to position [4488, 0]
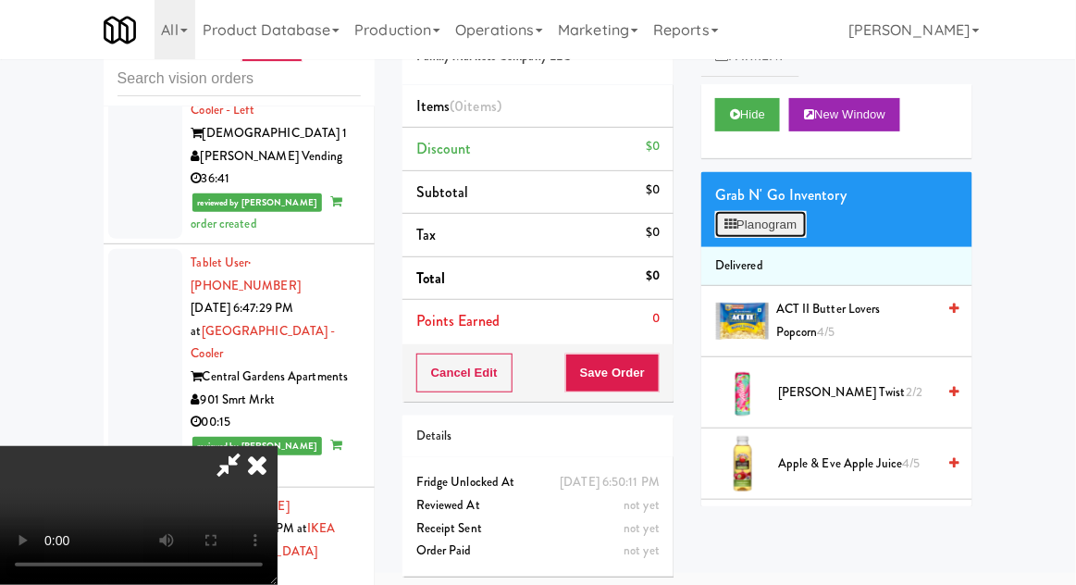
click at [790, 232] on button "Planogram" at bounding box center [760, 225] width 91 height 28
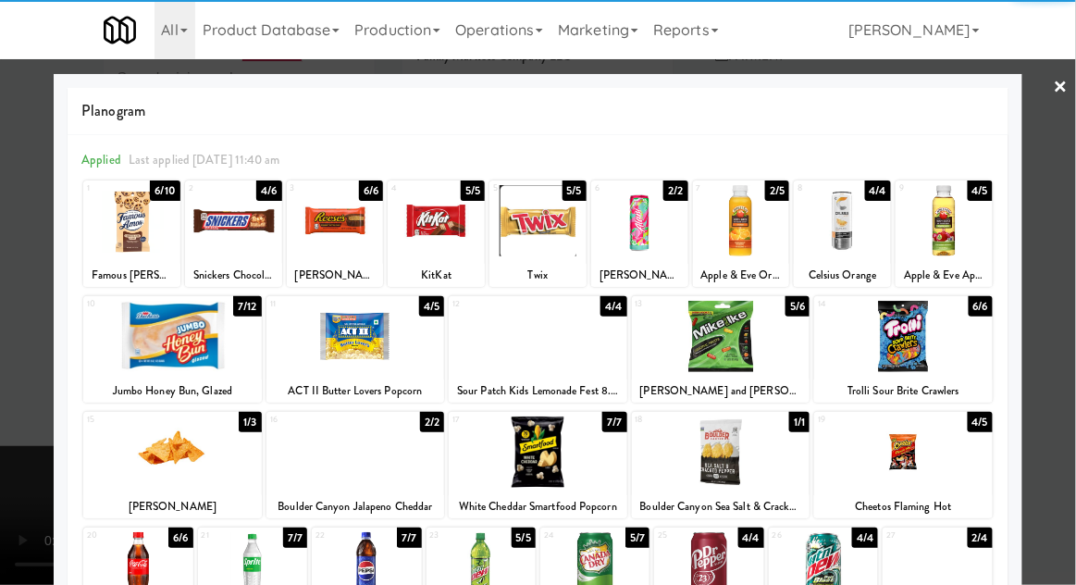
click at [962, 235] on div at bounding box center [944, 220] width 97 height 71
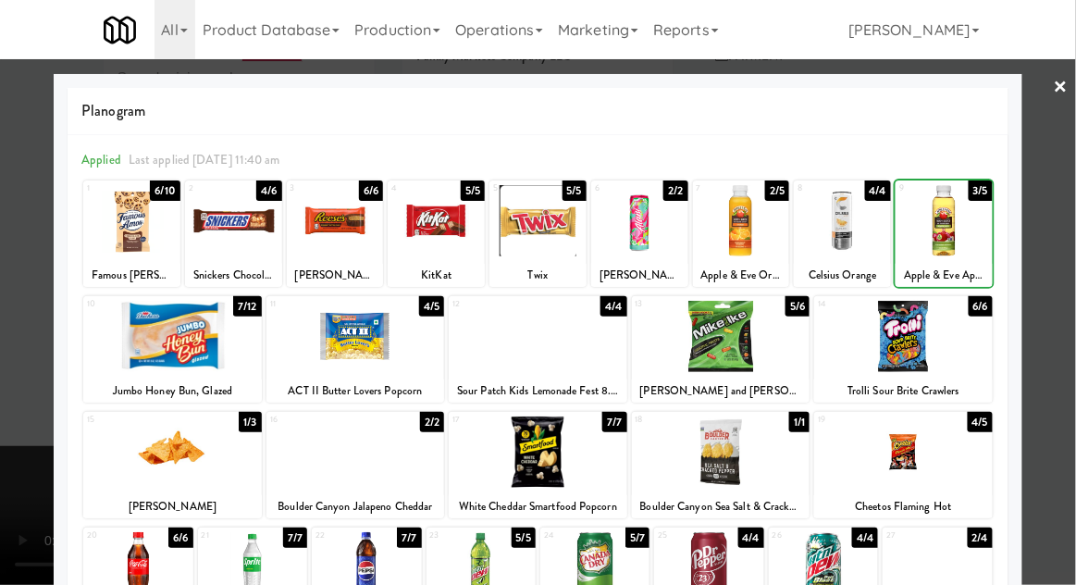
click at [1068, 216] on div at bounding box center [538, 292] width 1076 height 585
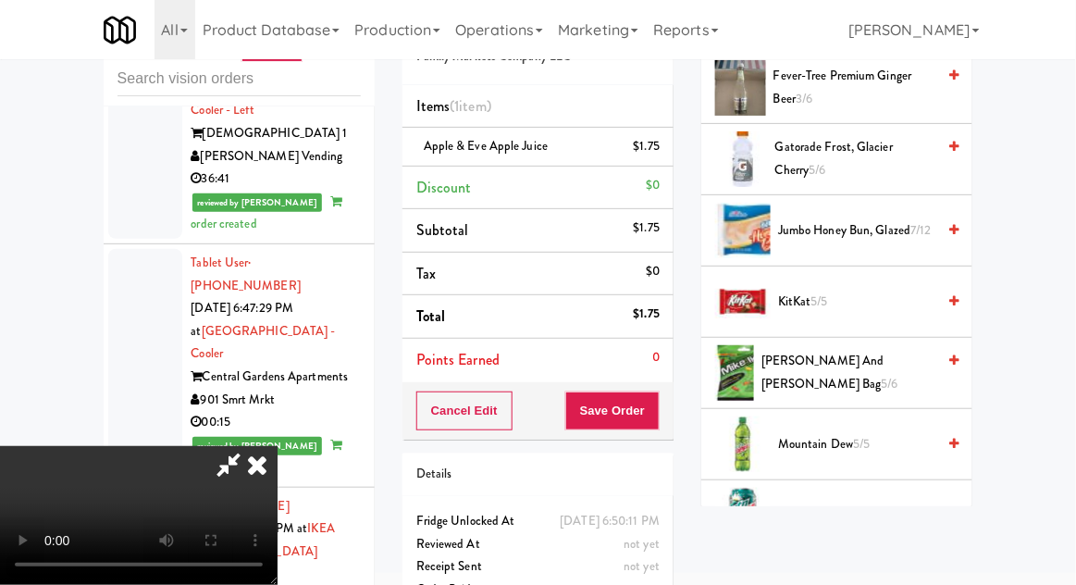
scroll to position [1385, 0]
click at [870, 356] on span "Mike and Ike Peg bag 5/6" at bounding box center [849, 373] width 174 height 45
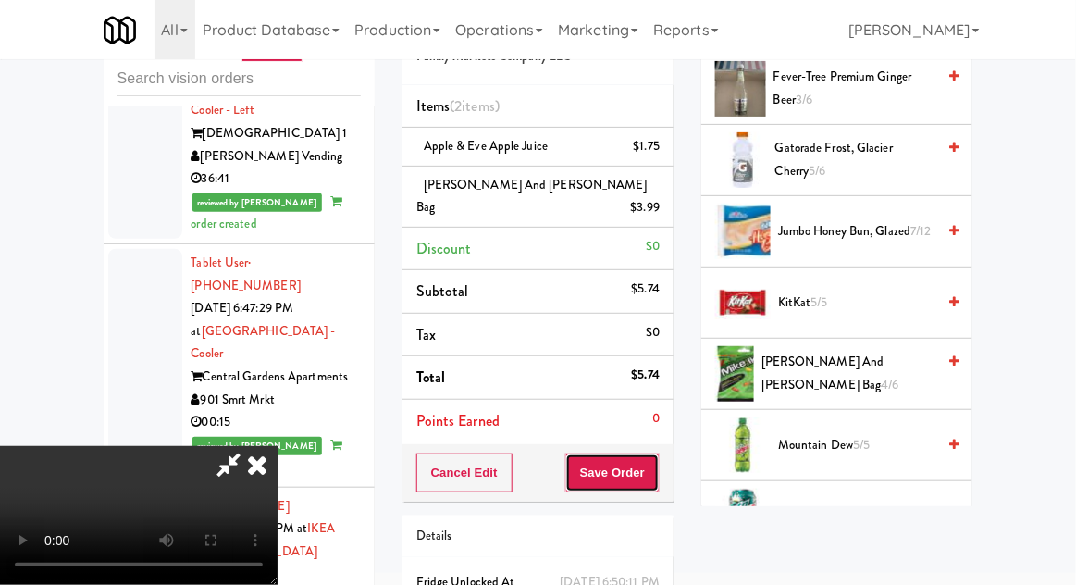
click at [656, 453] on button "Save Order" at bounding box center [612, 472] width 94 height 39
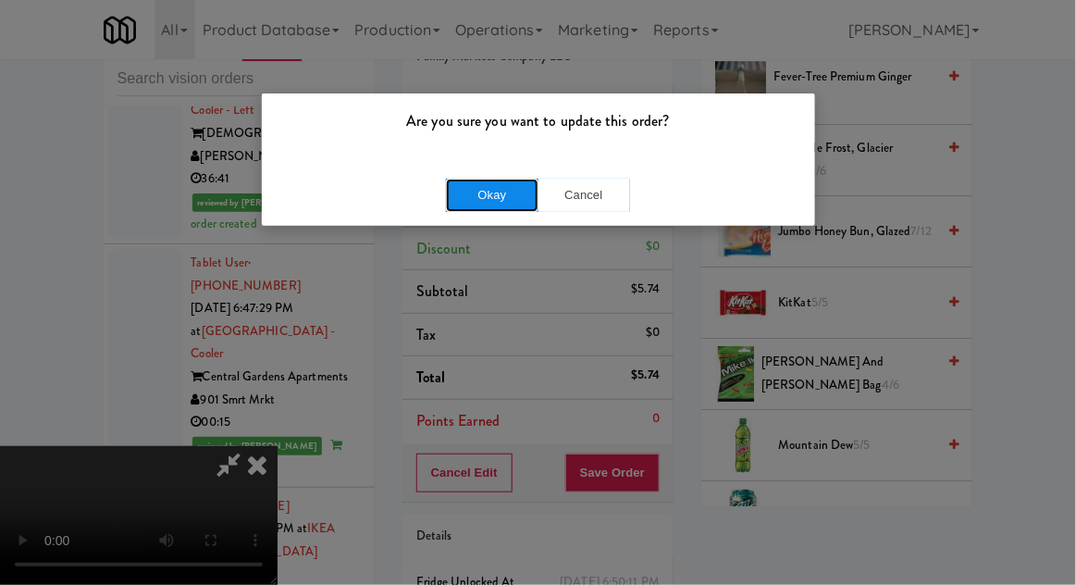
click at [508, 198] on button "Okay" at bounding box center [492, 195] width 93 height 33
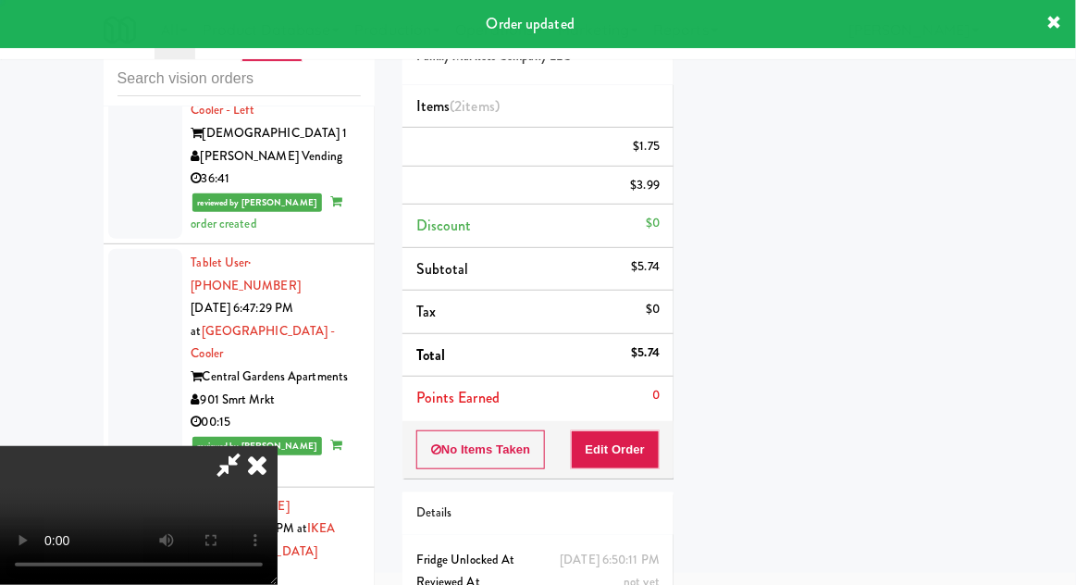
scroll to position [182, 0]
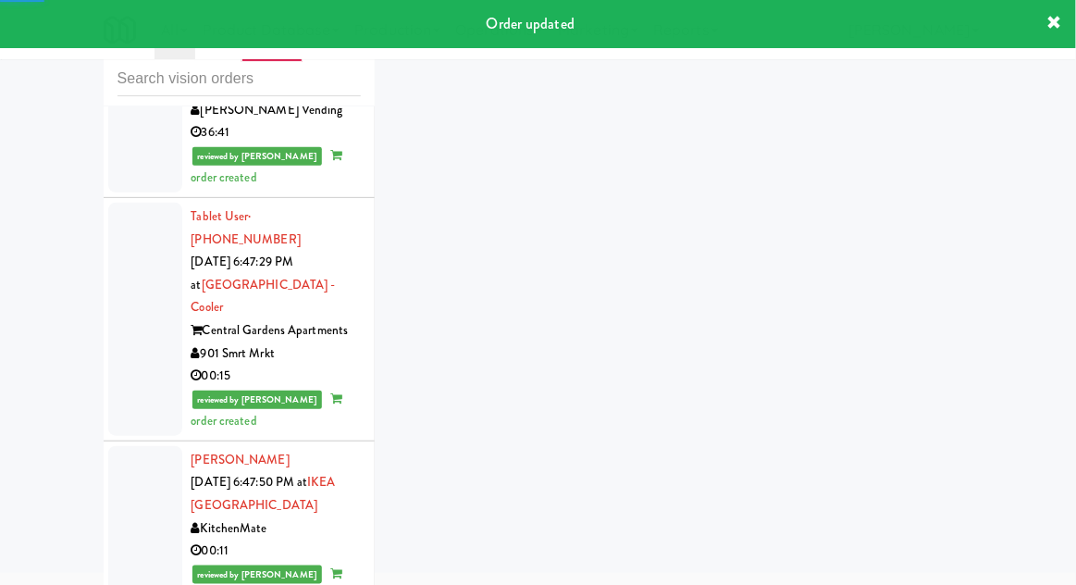
scroll to position [4565, 0]
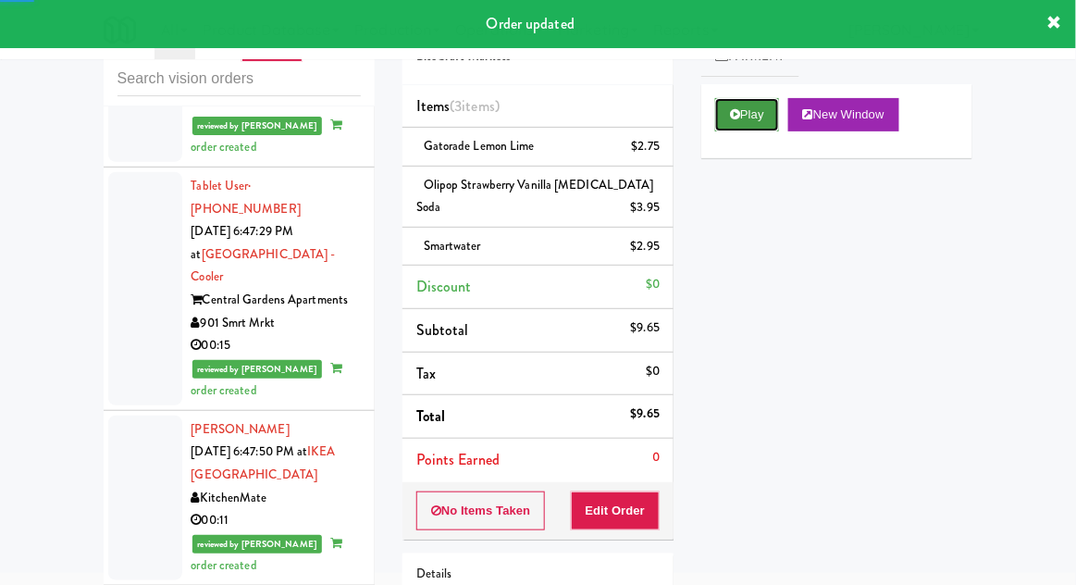
click at [751, 126] on button "Play" at bounding box center [747, 114] width 64 height 33
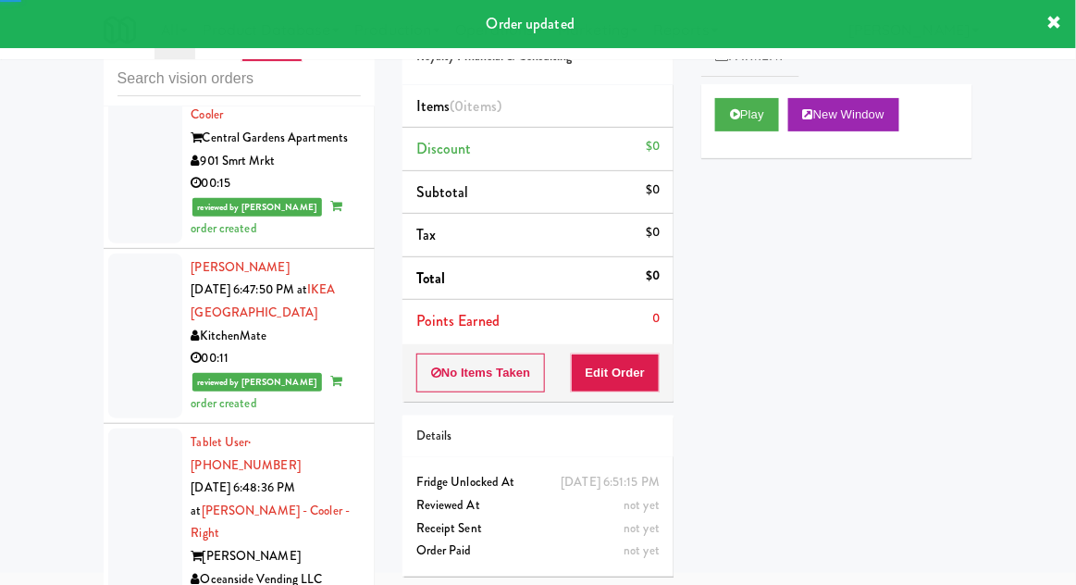
scroll to position [4725, 0]
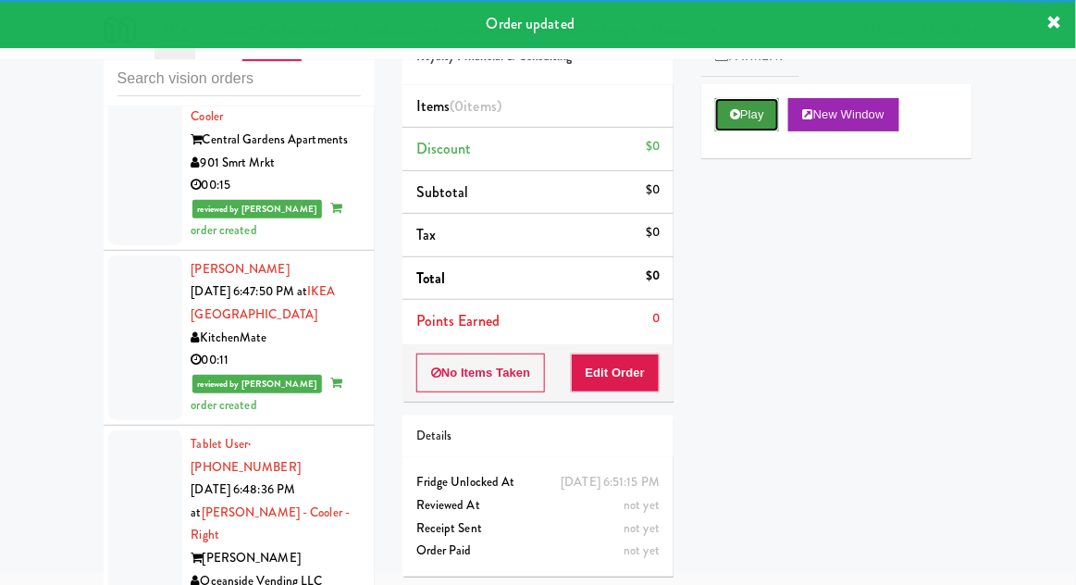
click at [753, 127] on button "Play" at bounding box center [747, 114] width 64 height 33
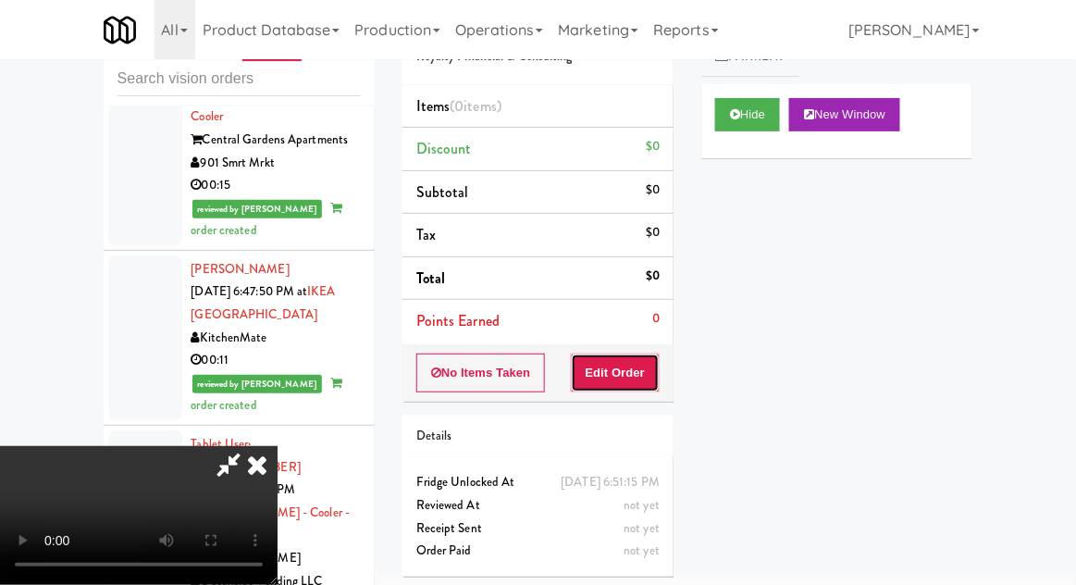
click at [638, 379] on button "Edit Order" at bounding box center [616, 373] width 90 height 39
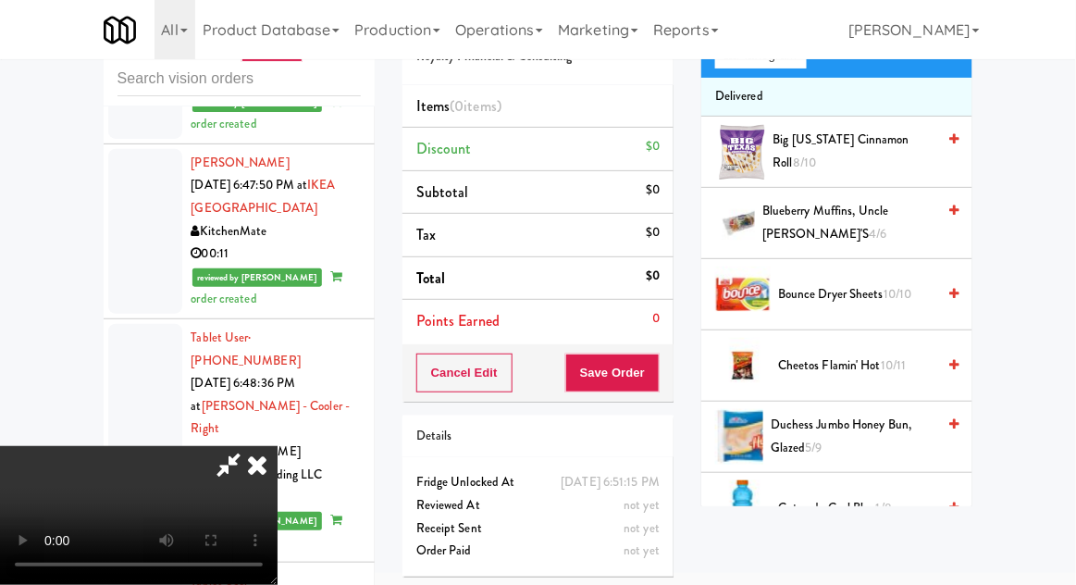
scroll to position [0, 0]
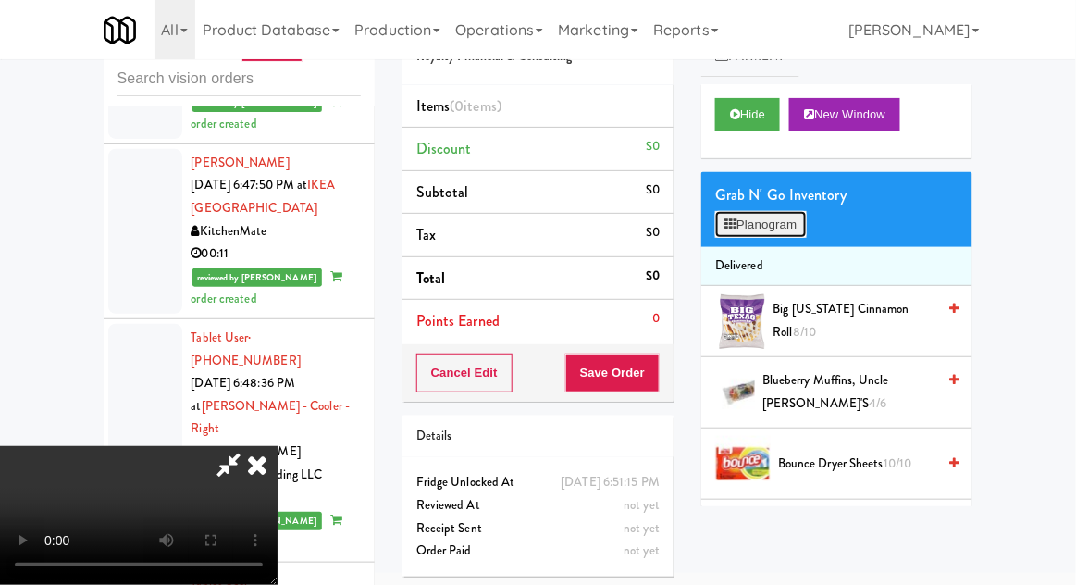
click at [794, 215] on button "Planogram" at bounding box center [760, 225] width 91 height 28
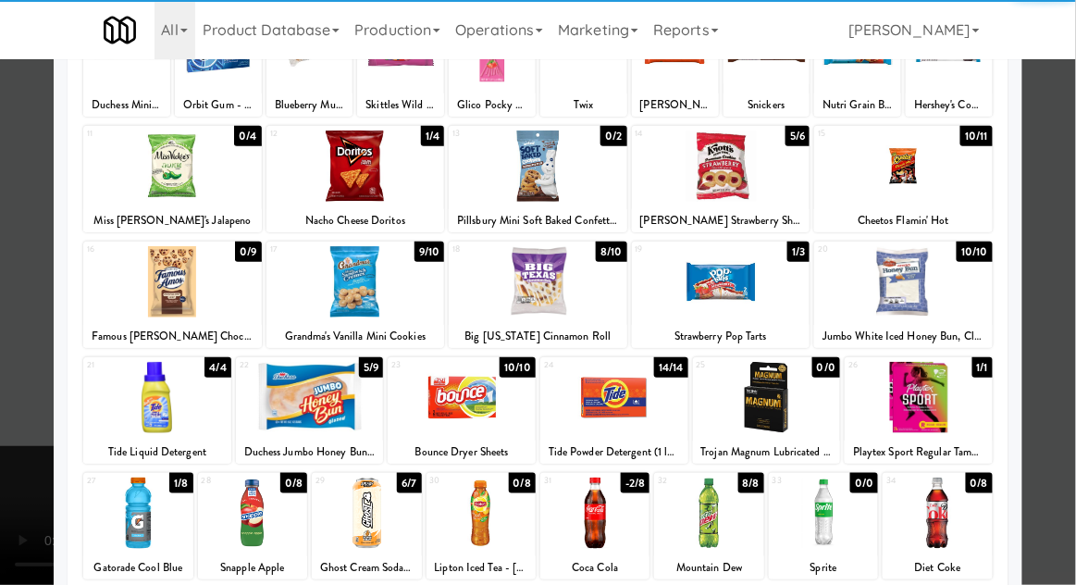
scroll to position [234, 0]
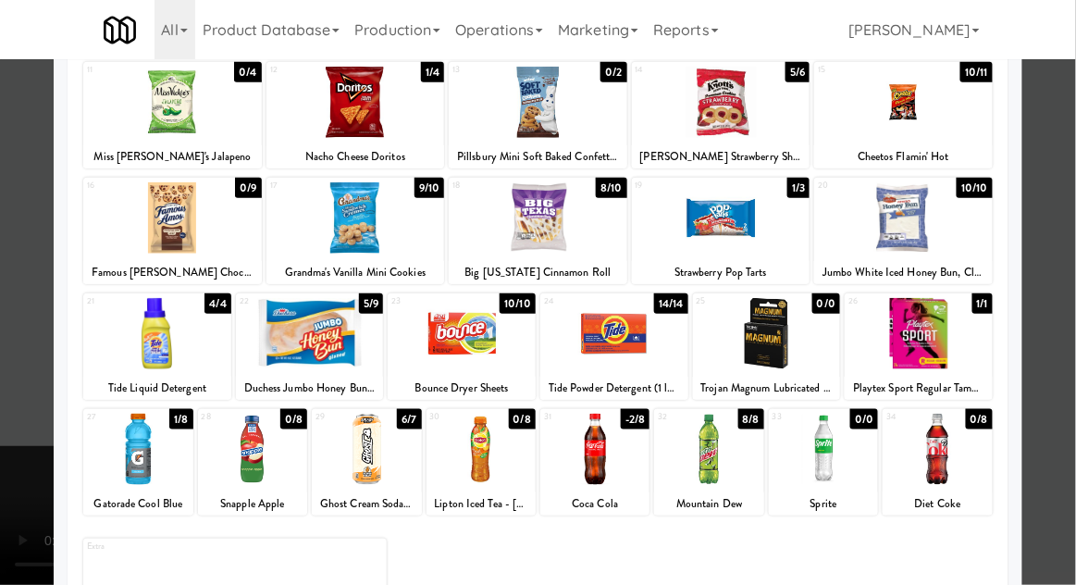
click at [490, 456] on div at bounding box center [481, 449] width 109 height 71
click at [24, 485] on div at bounding box center [538, 292] width 1076 height 585
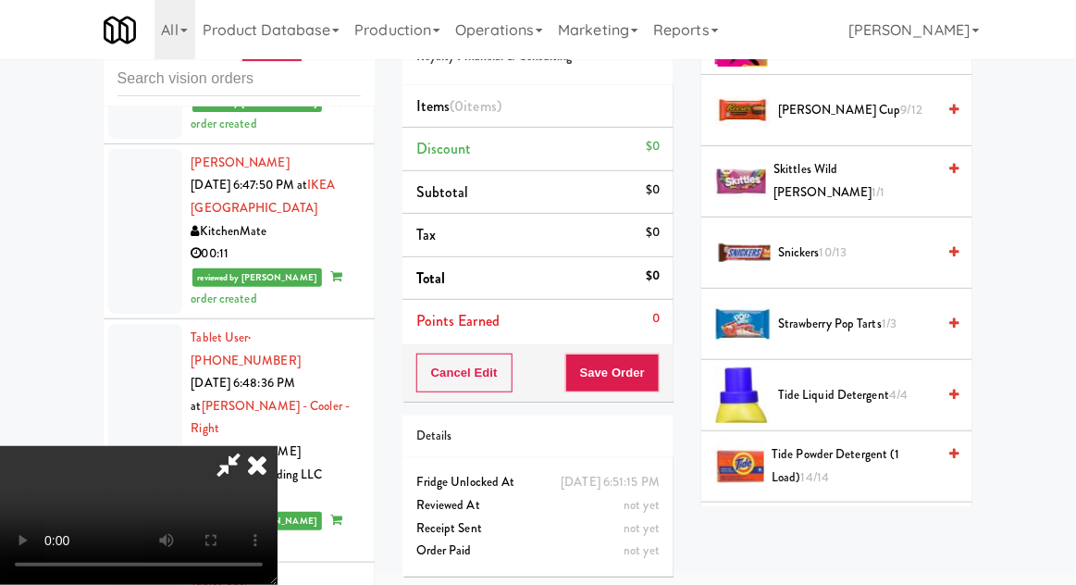
scroll to position [1538, 0]
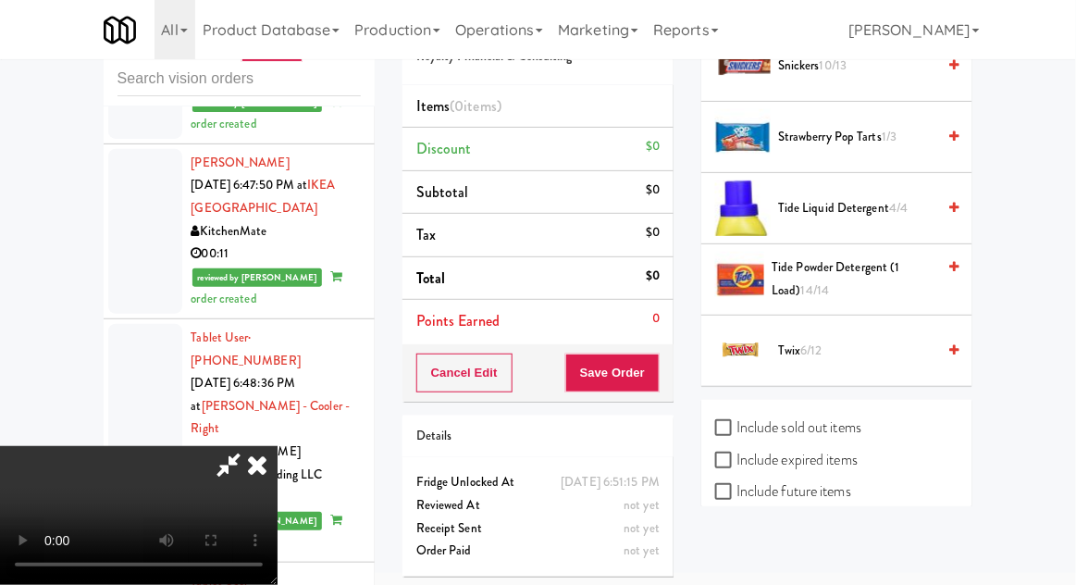
click at [828, 416] on label "Include sold out items" at bounding box center [788, 428] width 146 height 28
click at [737, 421] on input "Include sold out items" at bounding box center [725, 428] width 21 height 15
checkbox input "true"
click at [860, 560] on label "Include previous static inventory" at bounding box center [818, 555] width 206 height 28
click at [737, 560] on input "Include previous static inventory" at bounding box center [725, 556] width 21 height 15
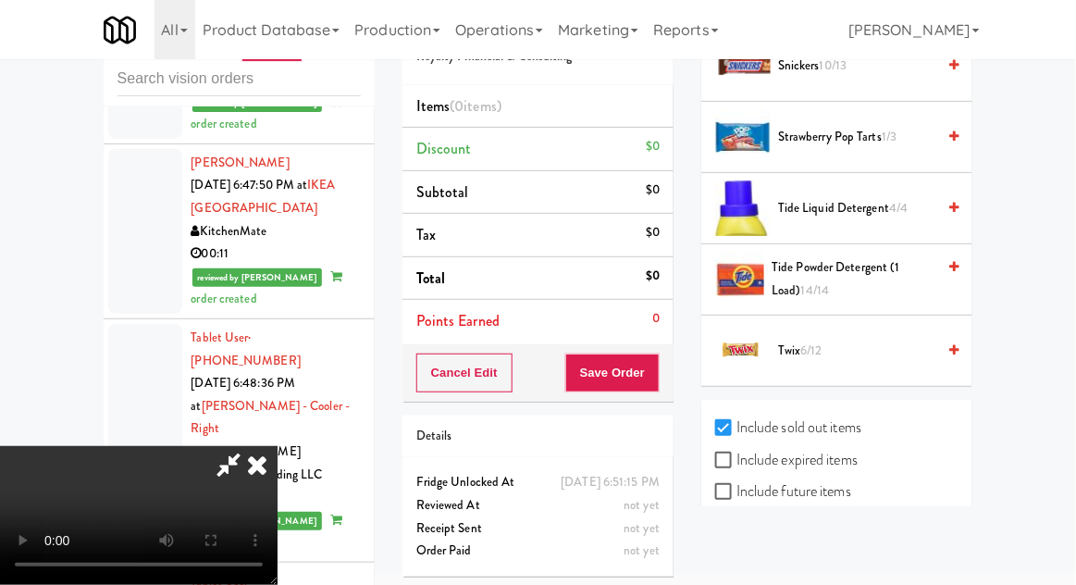
checkbox input "true"
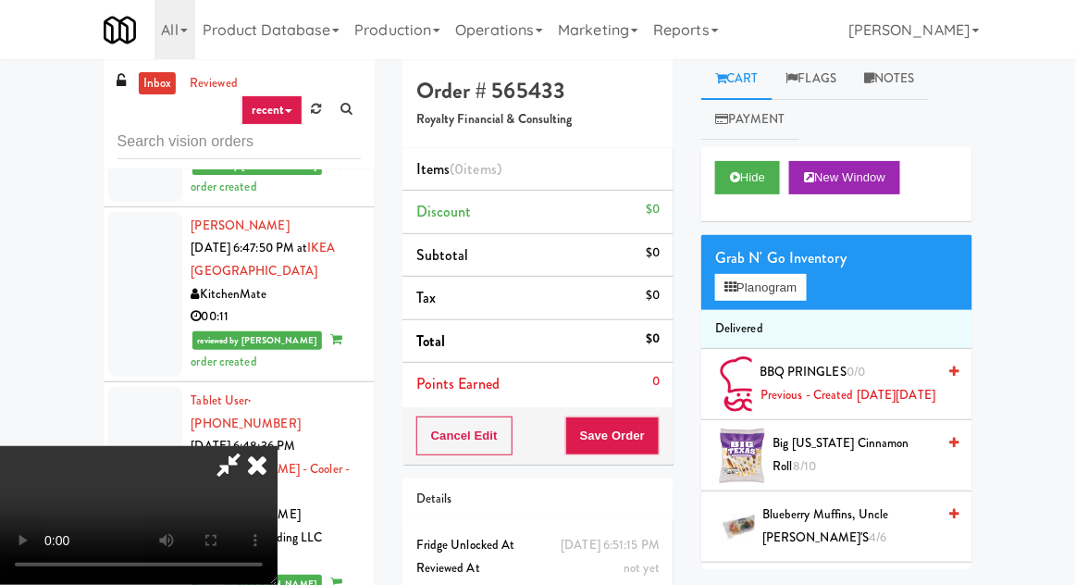
scroll to position [0, 0]
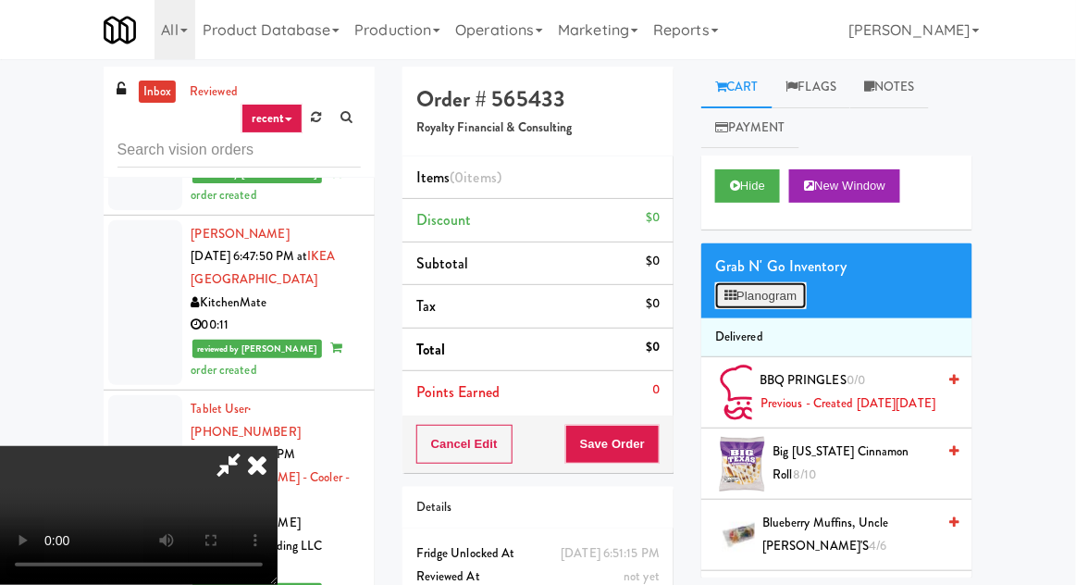
click at [786, 293] on button "Planogram" at bounding box center [760, 296] width 91 height 28
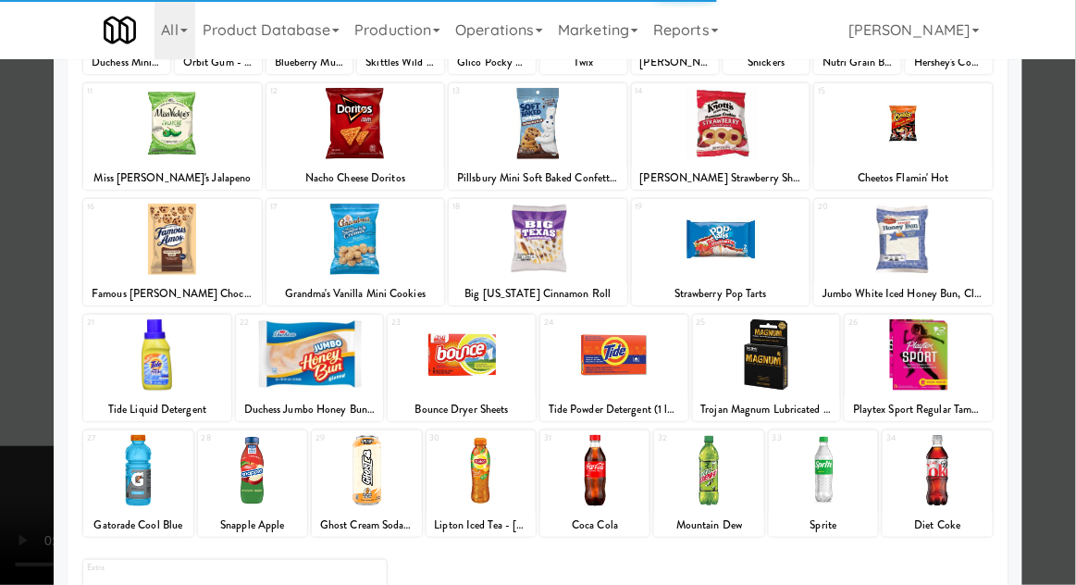
scroll to position [234, 0]
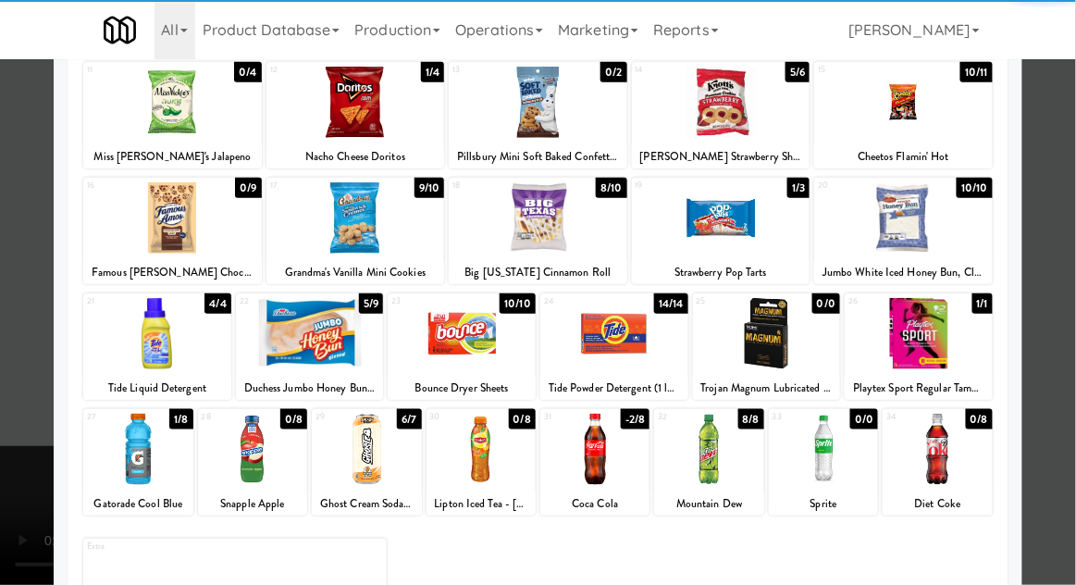
click at [490, 458] on div at bounding box center [481, 449] width 109 height 71
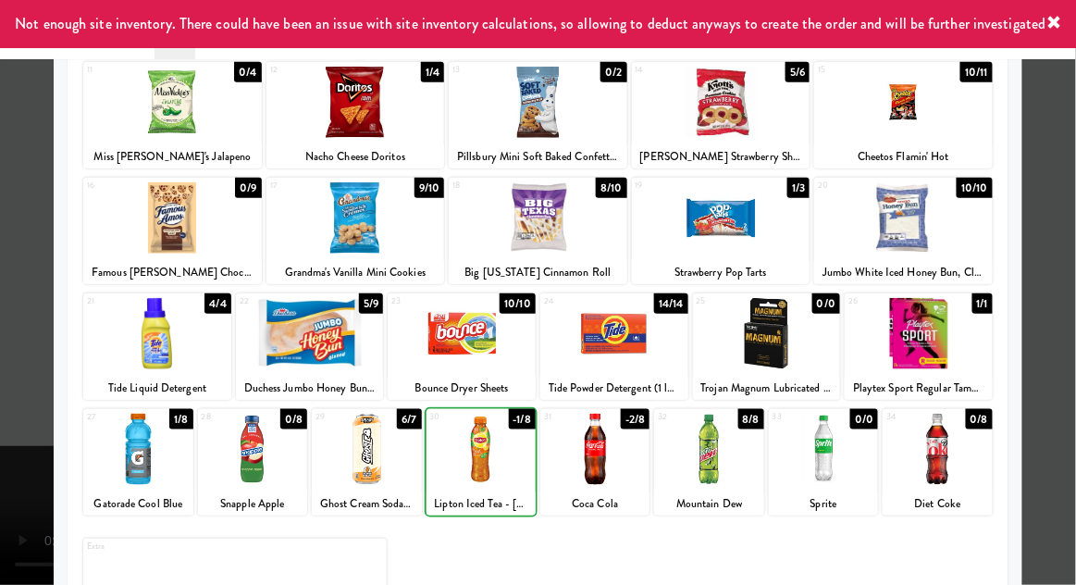
click at [496, 450] on div at bounding box center [481, 449] width 109 height 71
click at [1027, 337] on div at bounding box center [538, 292] width 1076 height 585
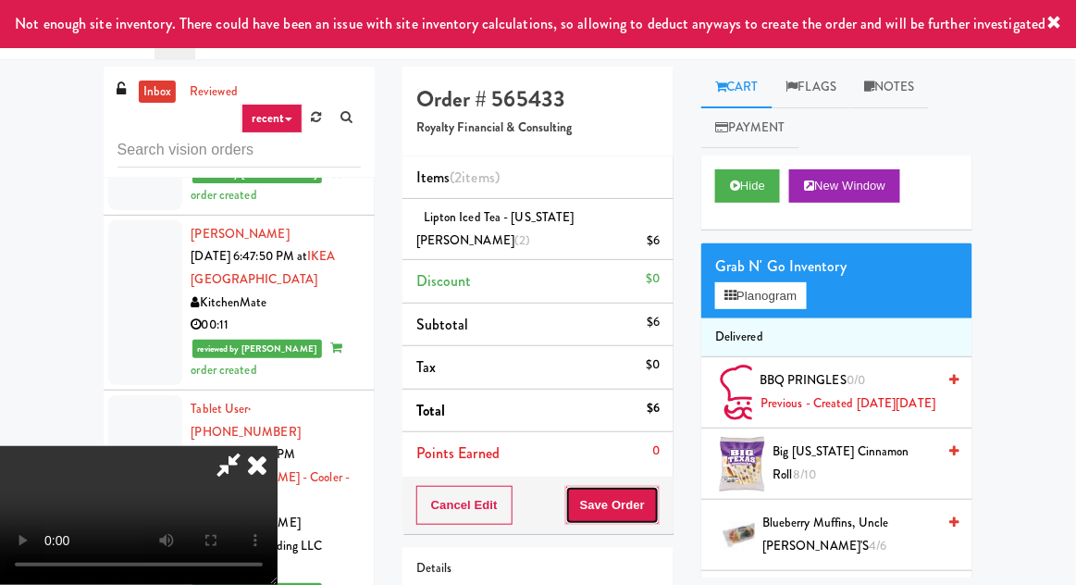
click at [659, 486] on button "Save Order" at bounding box center [612, 505] width 94 height 39
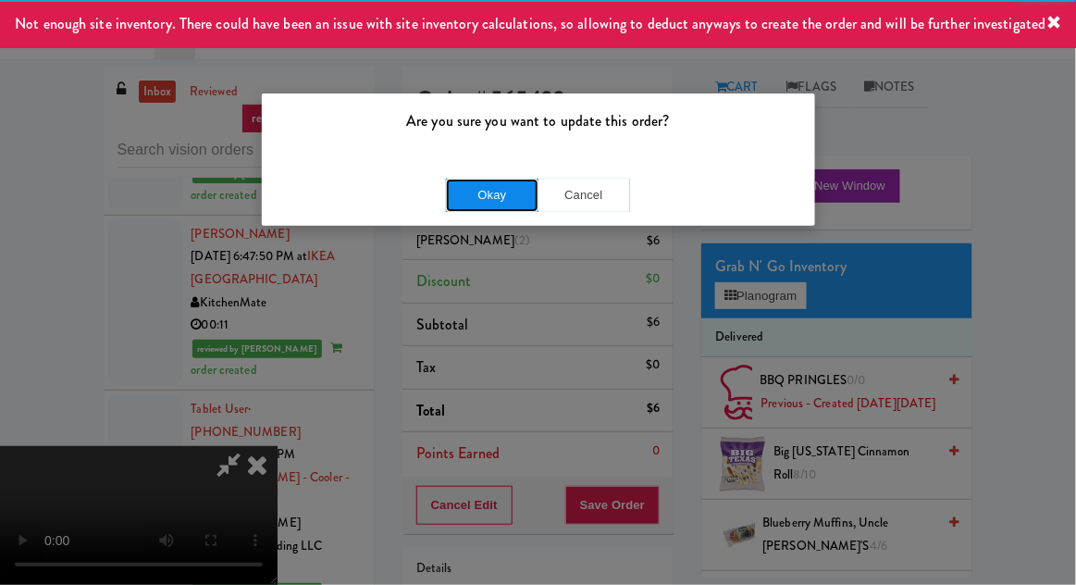
click at [515, 209] on button "Okay" at bounding box center [492, 195] width 93 height 33
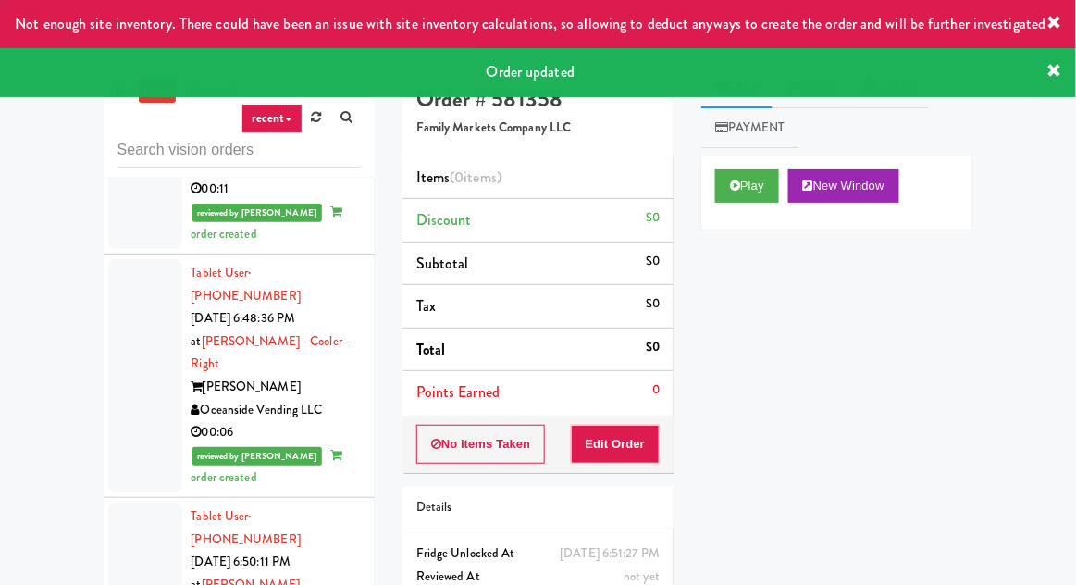
scroll to position [4971, 0]
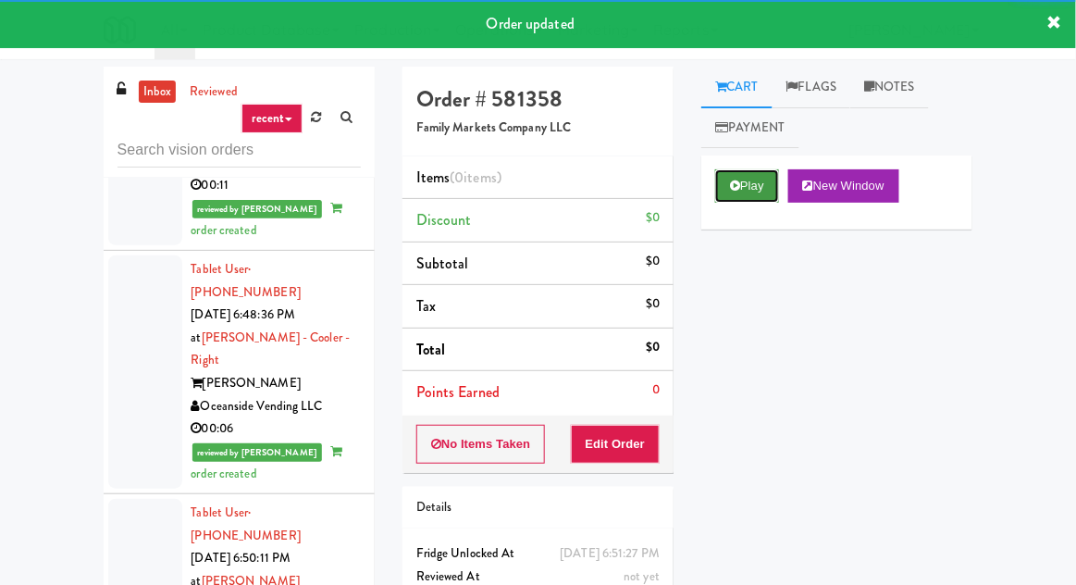
click at [737, 192] on button "Play" at bounding box center [747, 185] width 64 height 33
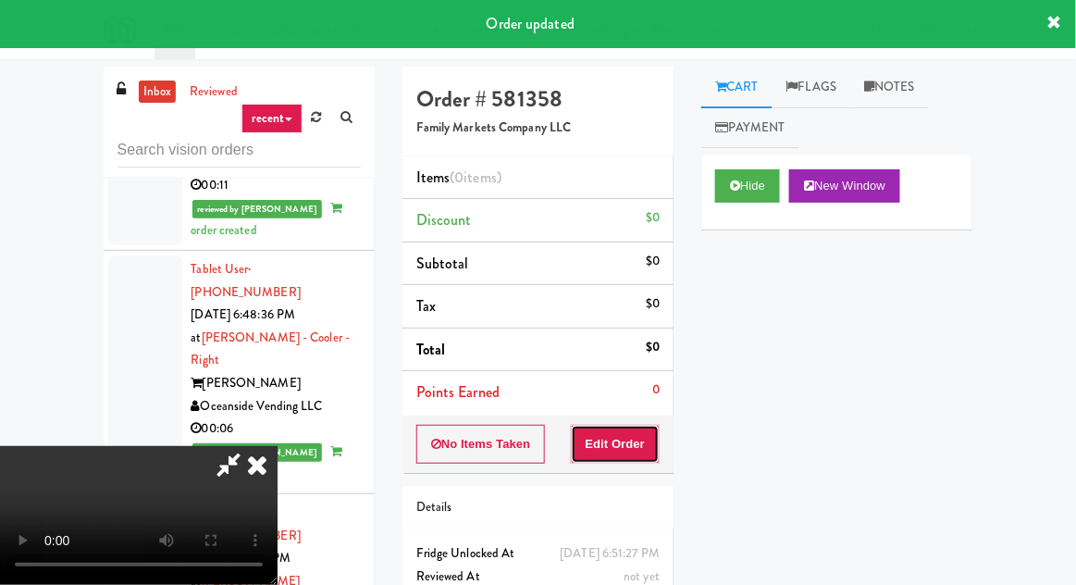
click at [604, 439] on button "Edit Order" at bounding box center [616, 444] width 90 height 39
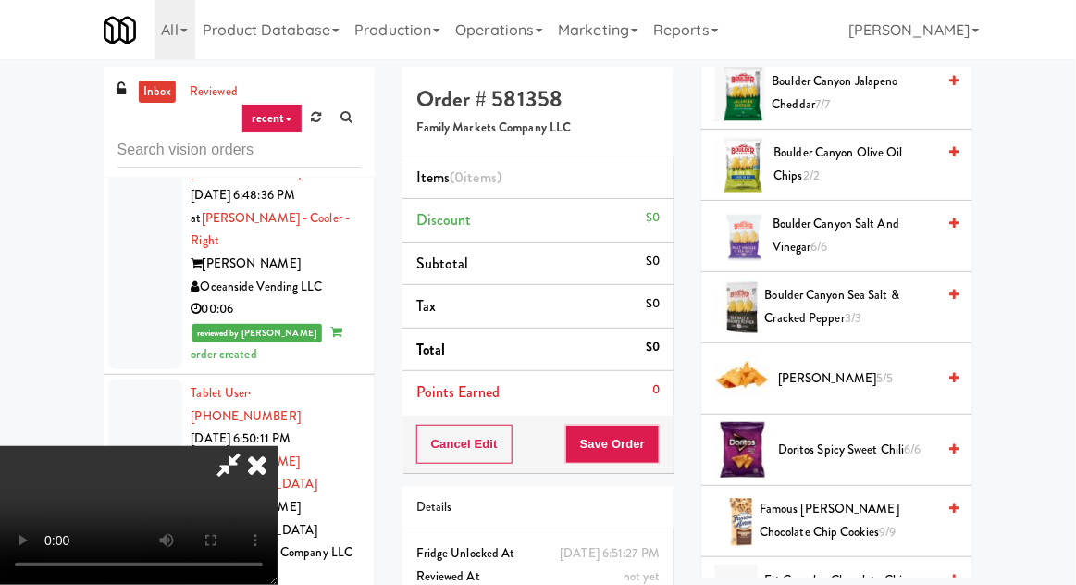
scroll to position [523, 0]
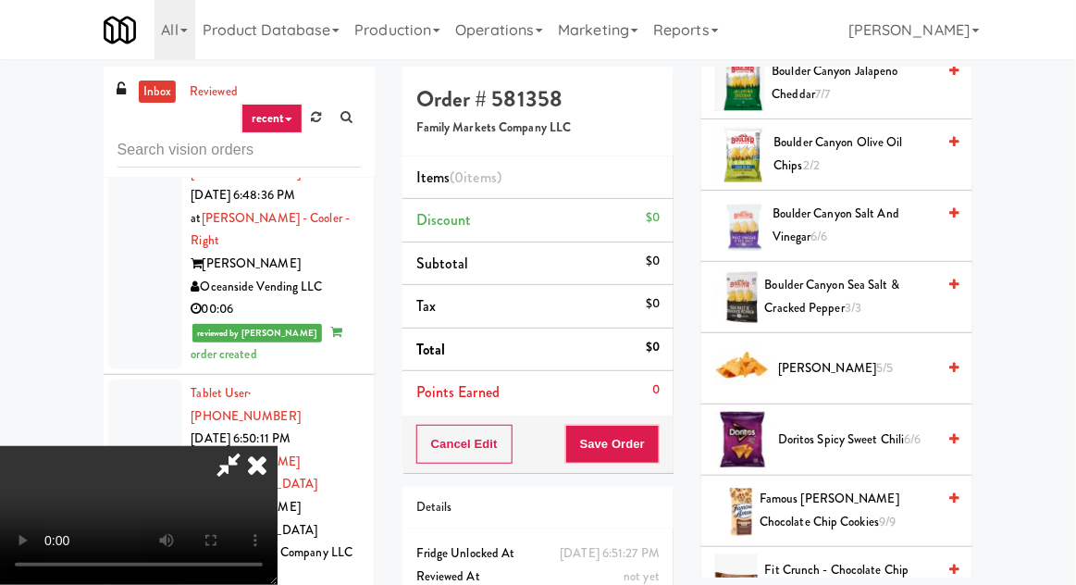
click at [857, 515] on span "Famous Amos Chocolate Chip Cookies 9/9" at bounding box center [848, 510] width 176 height 45
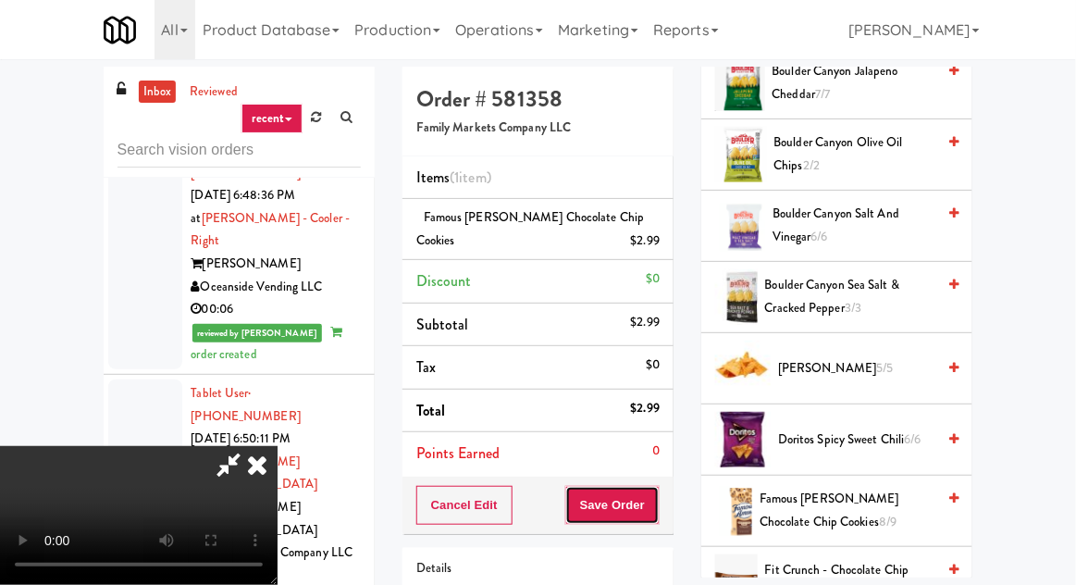
click at [657, 501] on button "Save Order" at bounding box center [612, 505] width 94 height 39
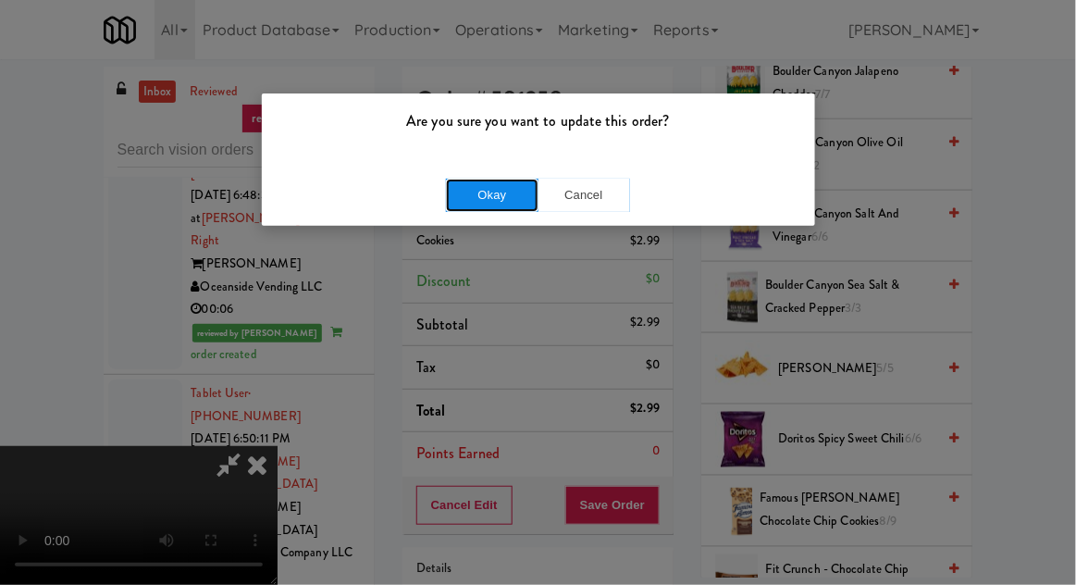
click at [496, 194] on button "Okay" at bounding box center [492, 195] width 93 height 33
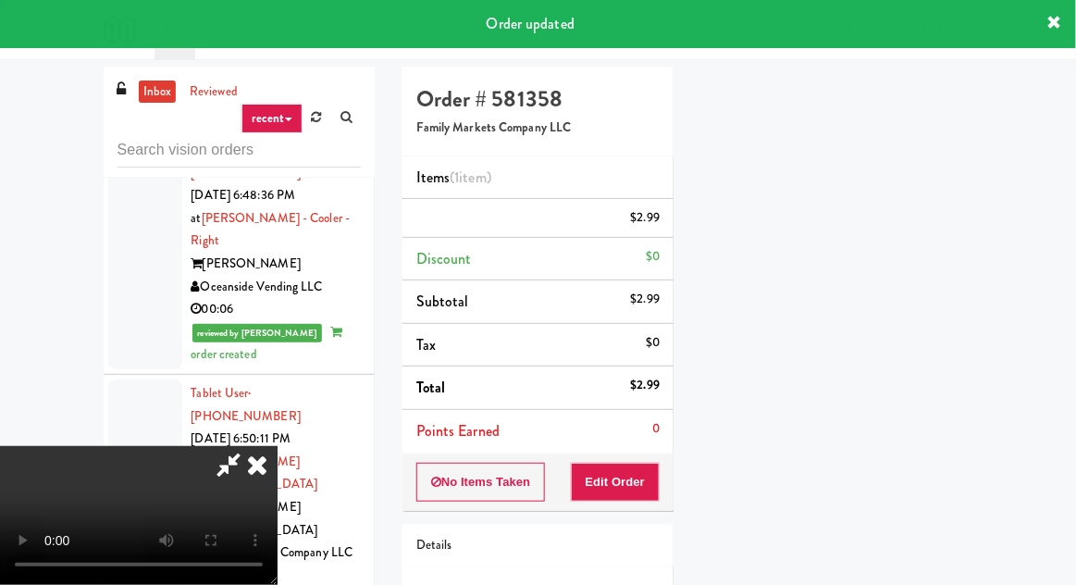
scroll to position [182, 0]
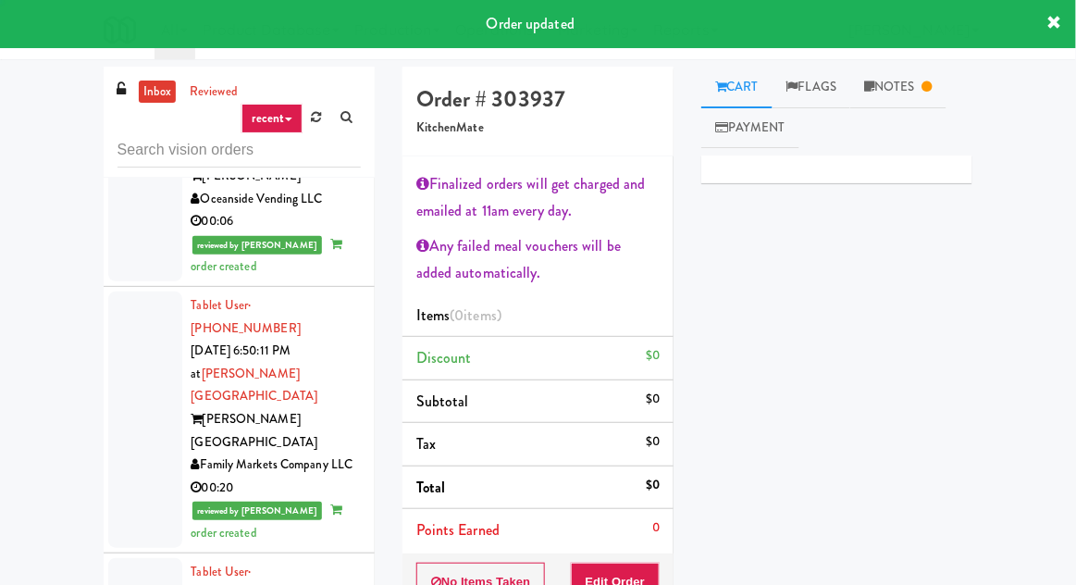
scroll to position [5182, 0]
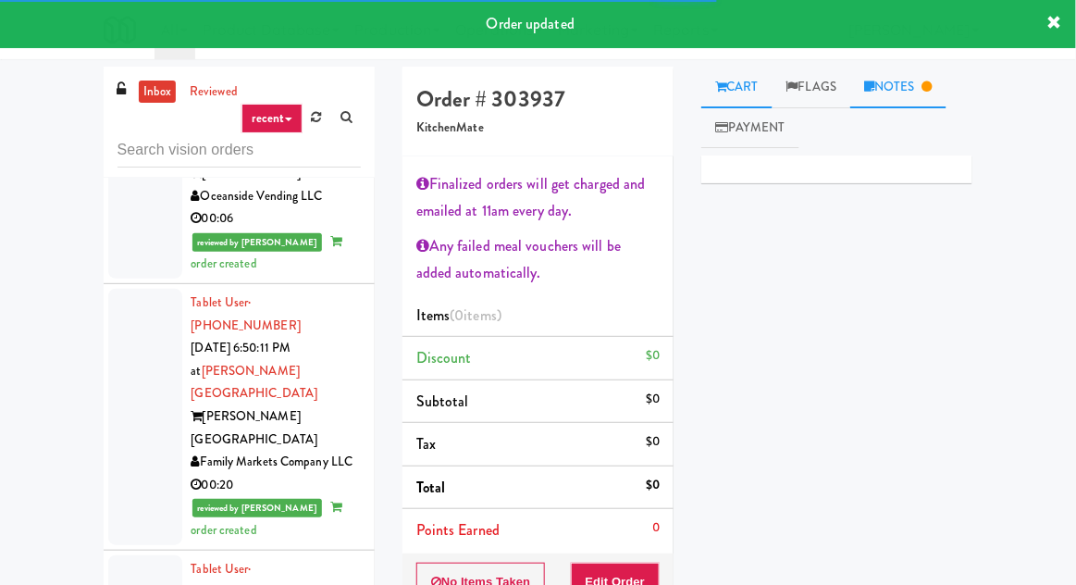
click at [918, 73] on link "Notes" at bounding box center [898, 88] width 96 height 42
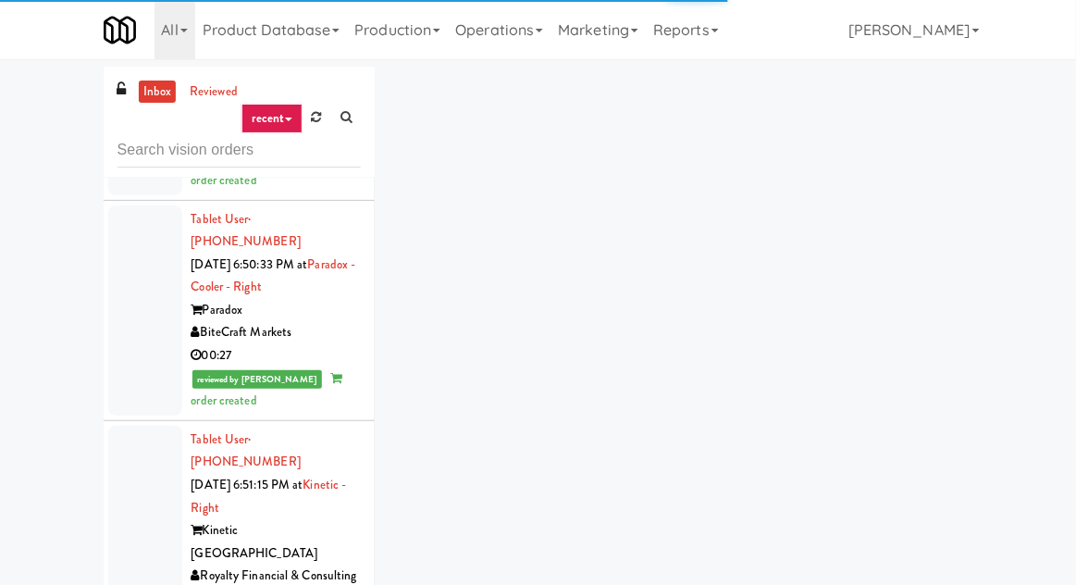
scroll to position [5526, 0]
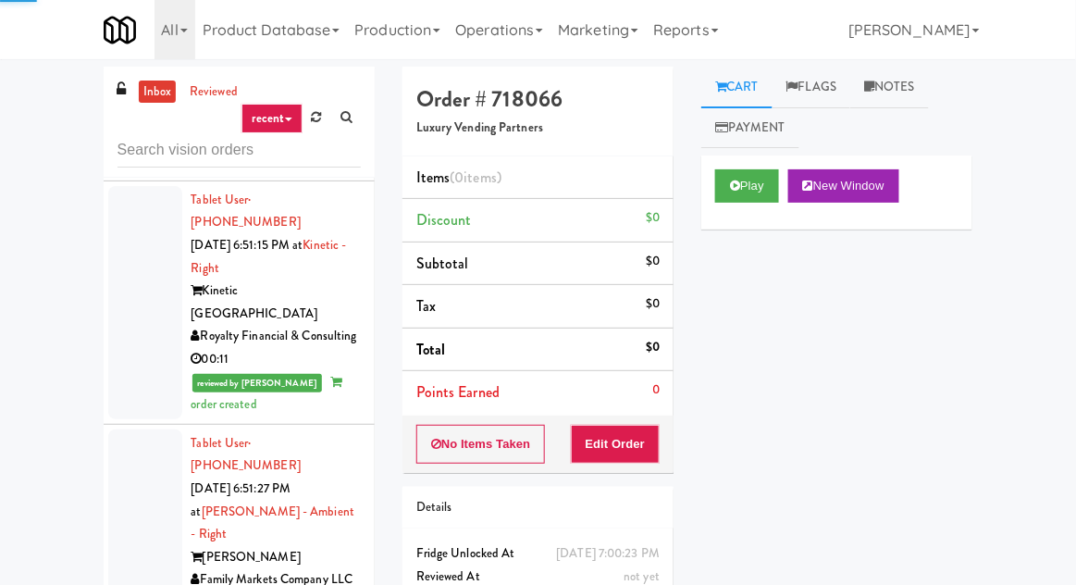
scroll to position [5775, 0]
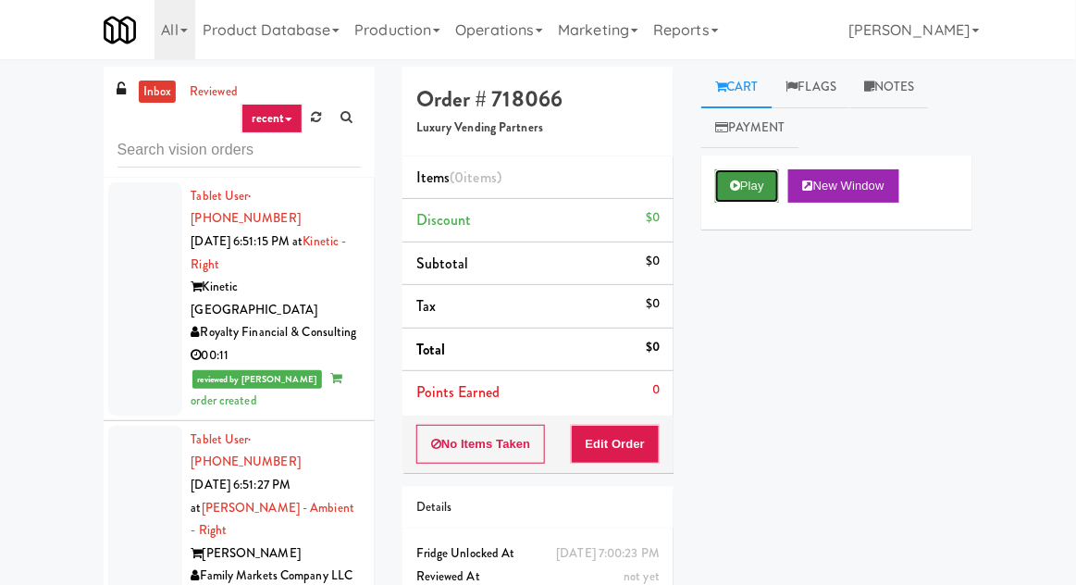
click at [743, 181] on button "Play" at bounding box center [747, 185] width 64 height 33
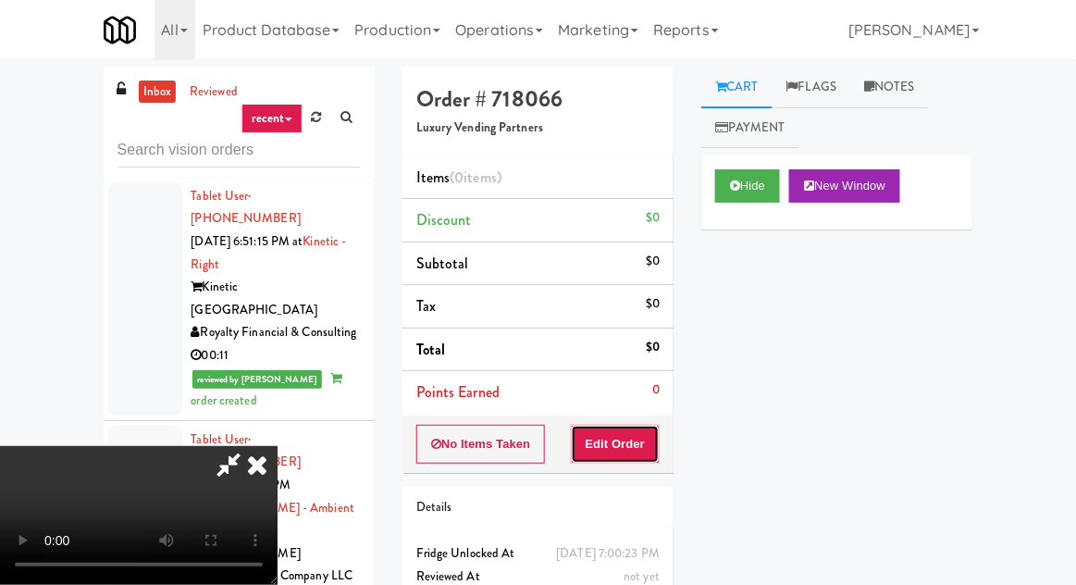
click at [612, 439] on button "Edit Order" at bounding box center [616, 444] width 90 height 39
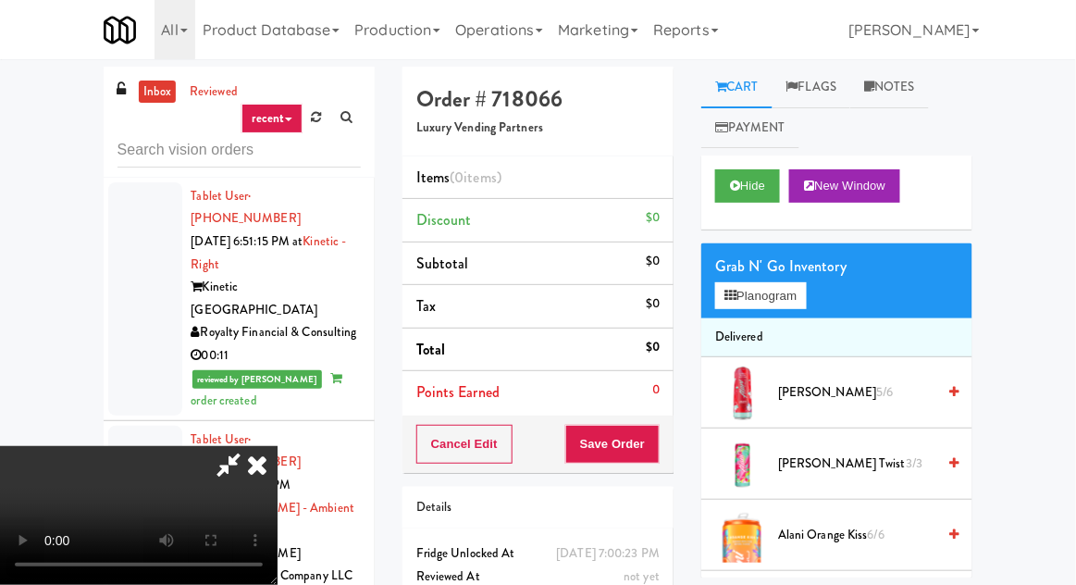
scroll to position [0, 0]
click at [861, 461] on span "Alani Cherry Twist 3/3" at bounding box center [856, 464] width 157 height 23
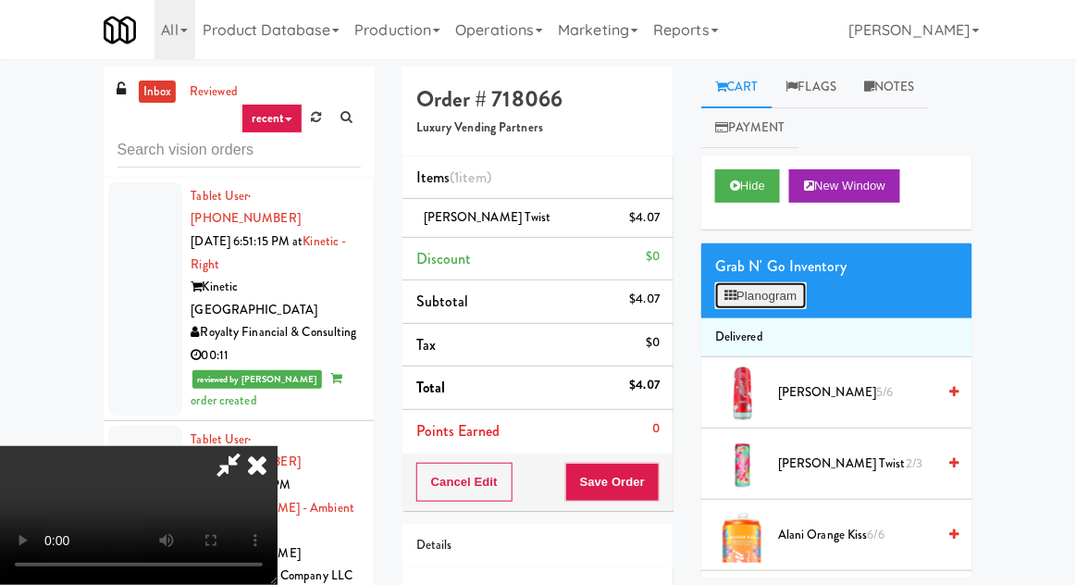
click at [756, 301] on button "Planogram" at bounding box center [760, 296] width 91 height 28
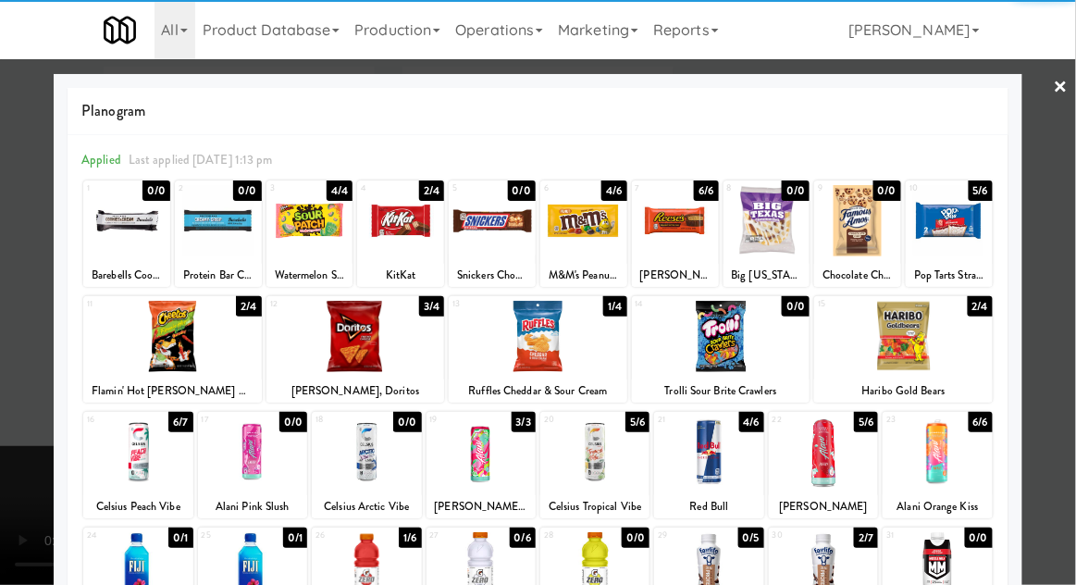
click at [9, 487] on div at bounding box center [538, 292] width 1076 height 585
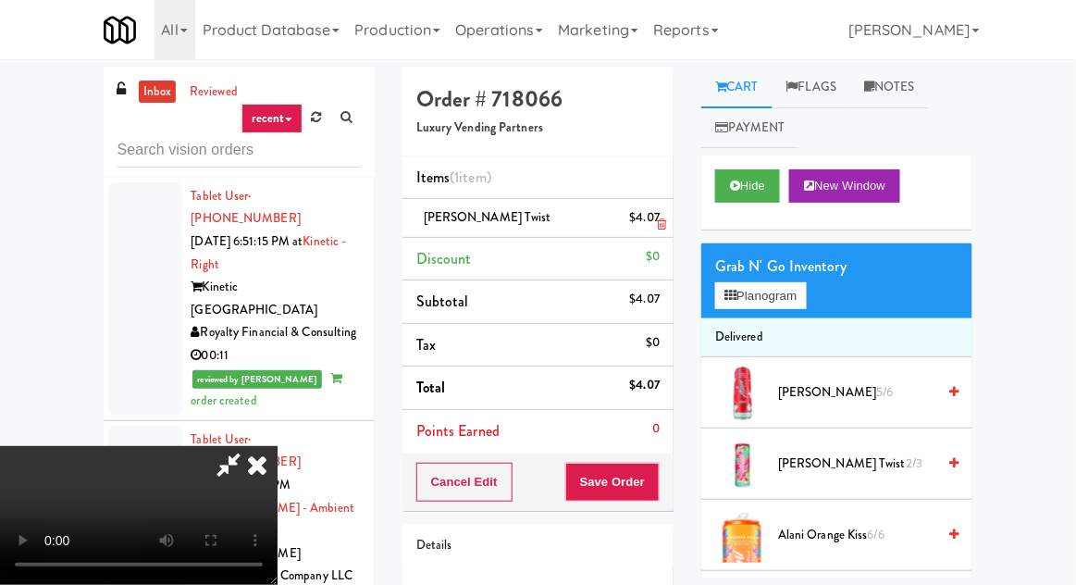
click at [655, 230] on li "Alani Cherry Twist $4.07" at bounding box center [538, 218] width 271 height 39
click at [662, 222] on icon at bounding box center [661, 224] width 9 height 12
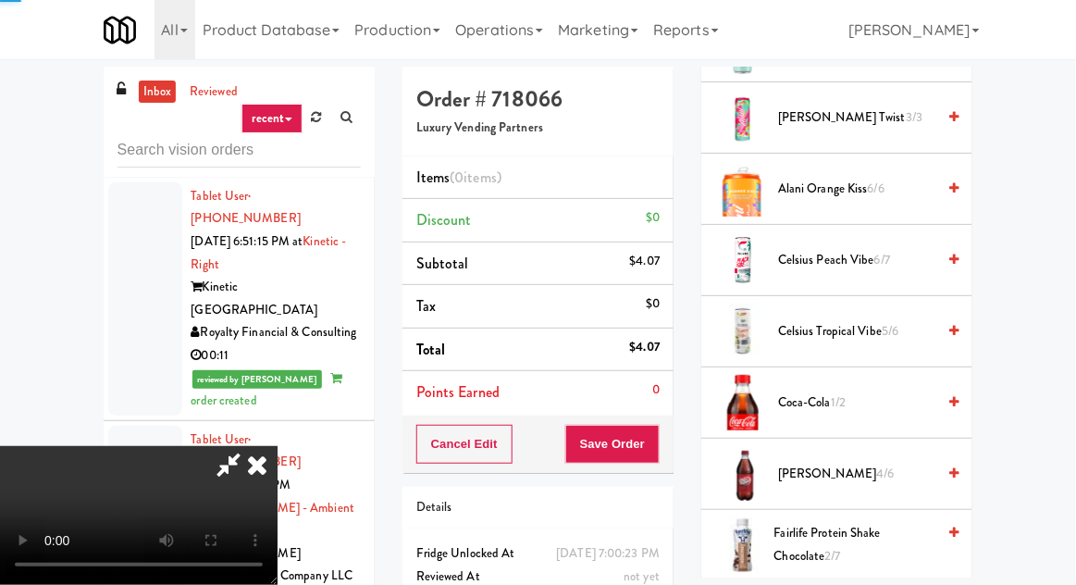
scroll to position [1467, 0]
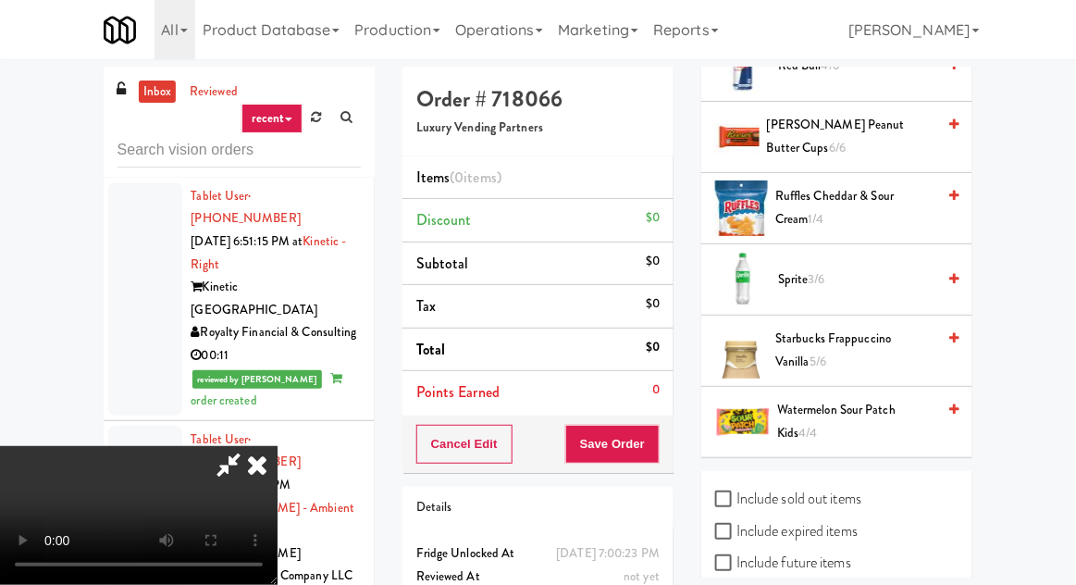
checkbox input "true"
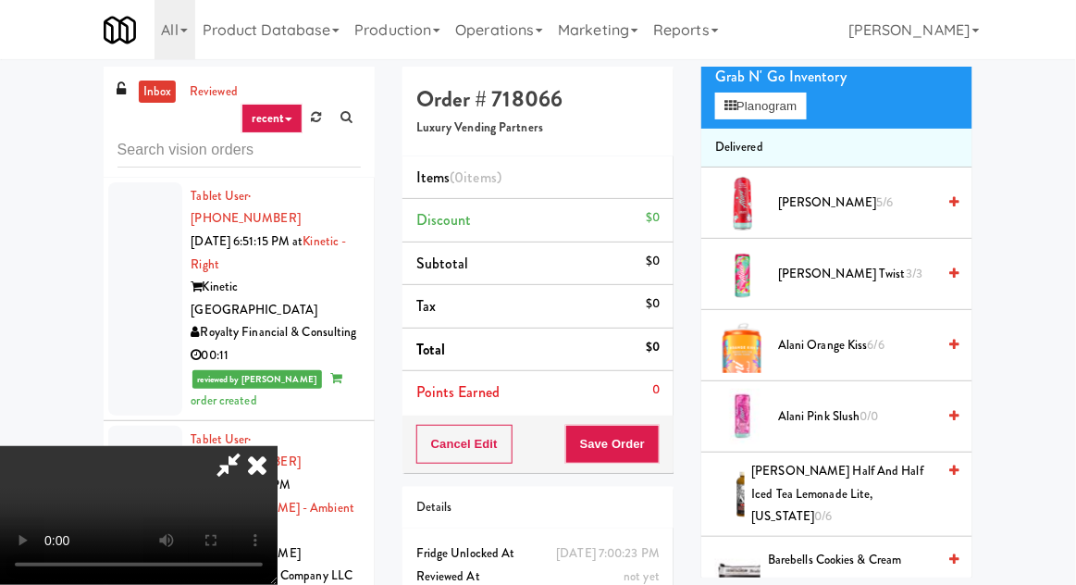
scroll to position [188, 0]
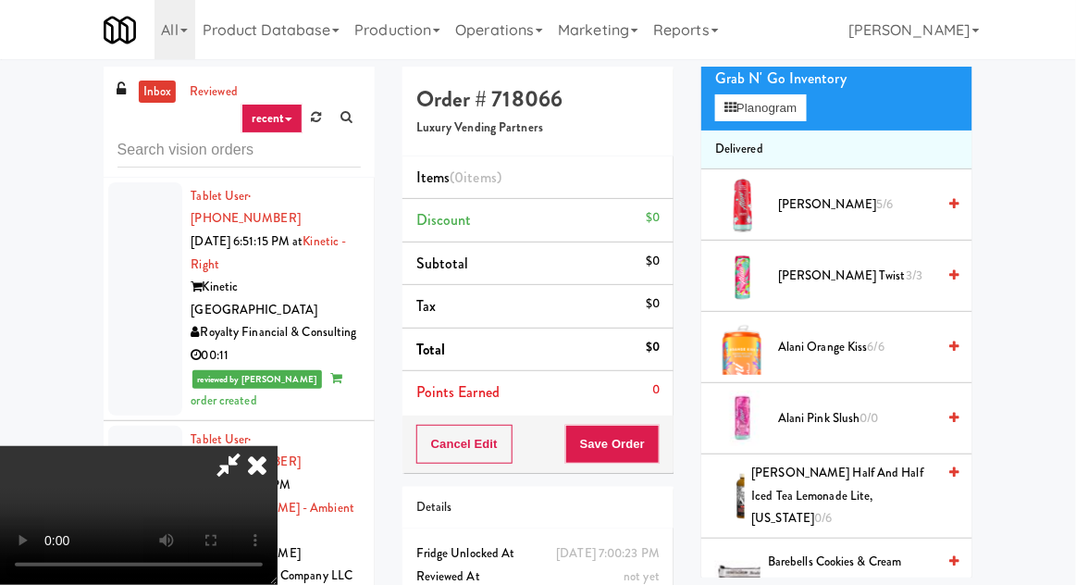
click at [886, 413] on span "Alani Pink Slush 0/0" at bounding box center [856, 418] width 157 height 23
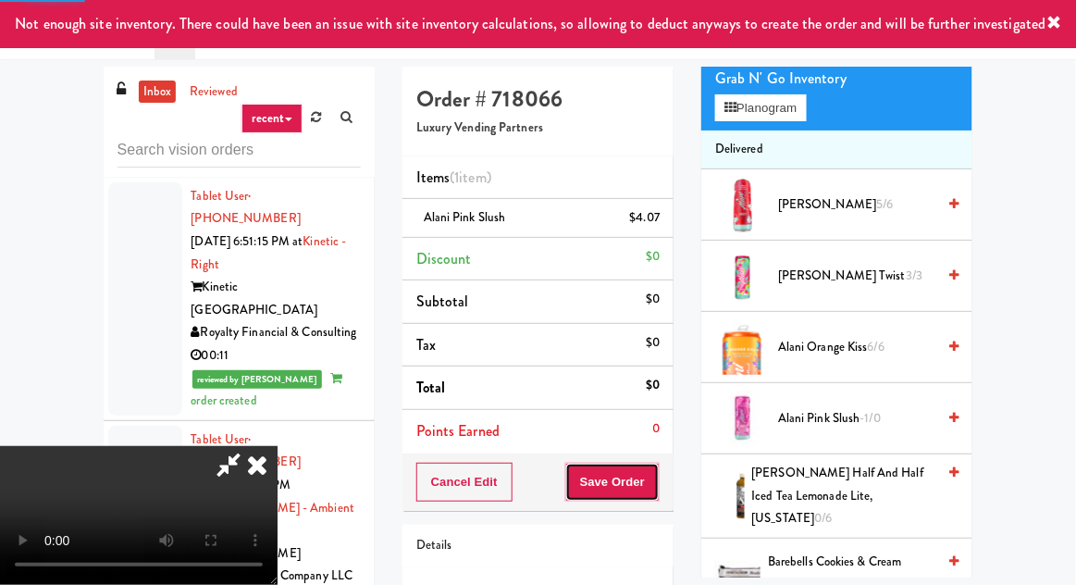
click at [657, 488] on button "Save Order" at bounding box center [612, 482] width 94 height 39
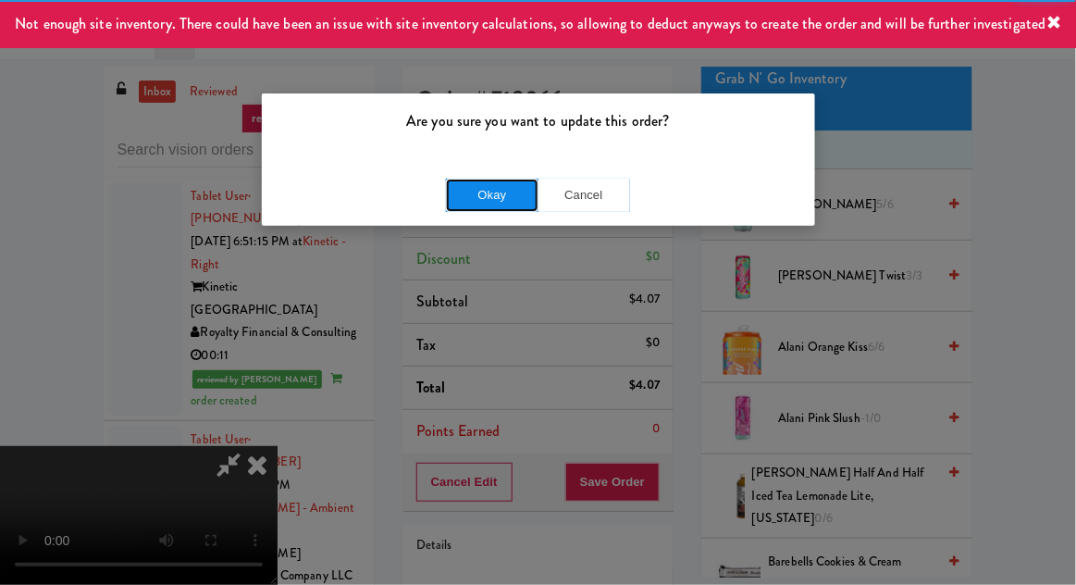
click at [498, 203] on button "Okay" at bounding box center [492, 195] width 93 height 33
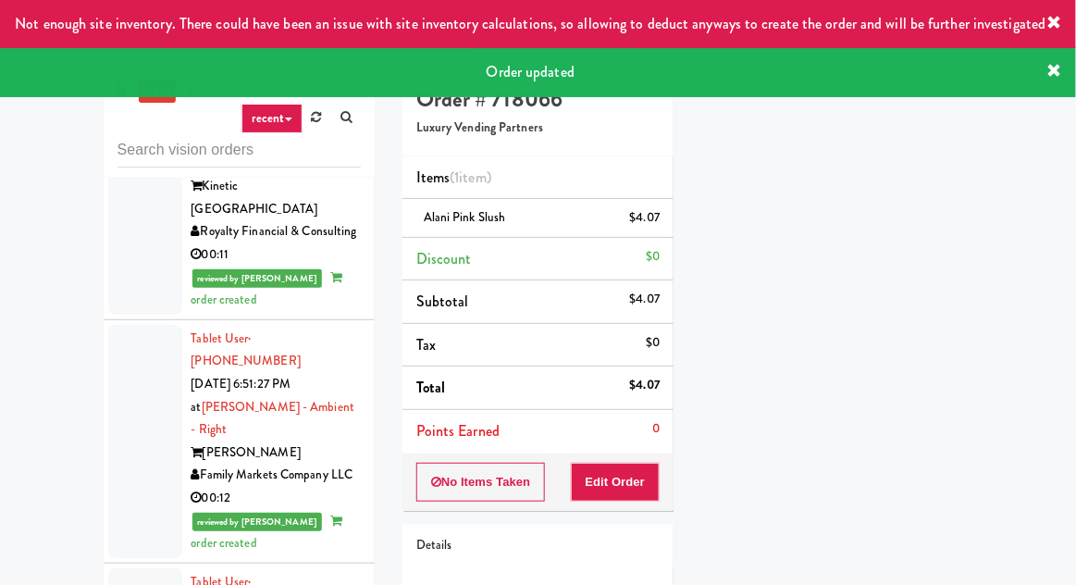
scroll to position [5873, 0]
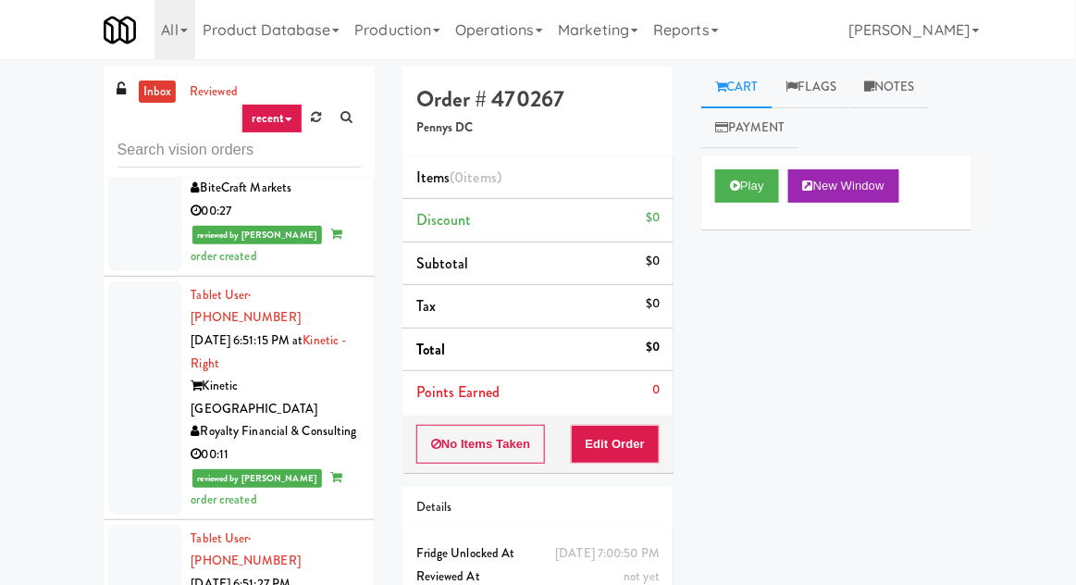
scroll to position [5672, 0]
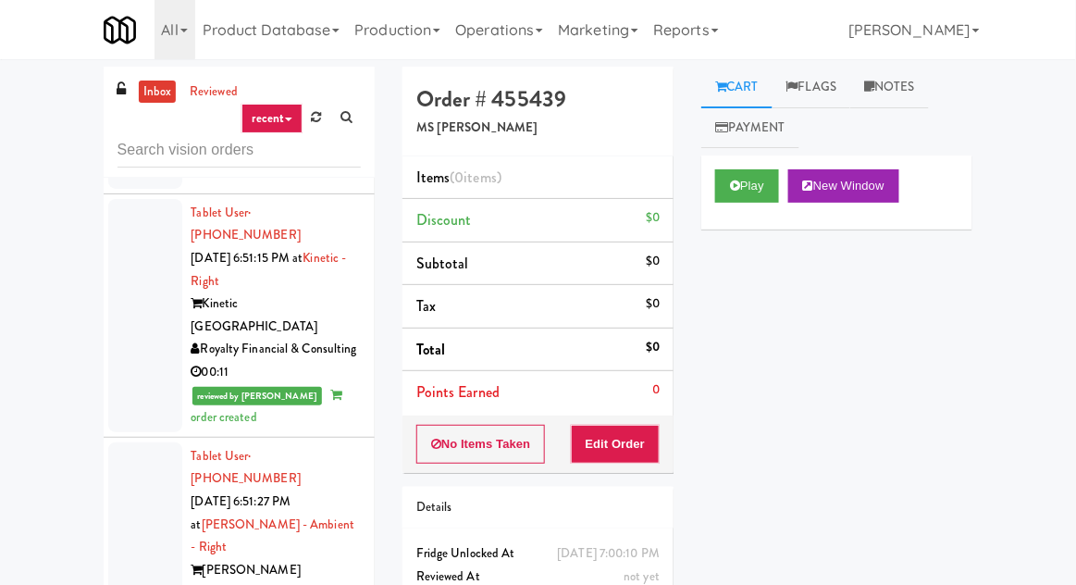
scroll to position [5754, 0]
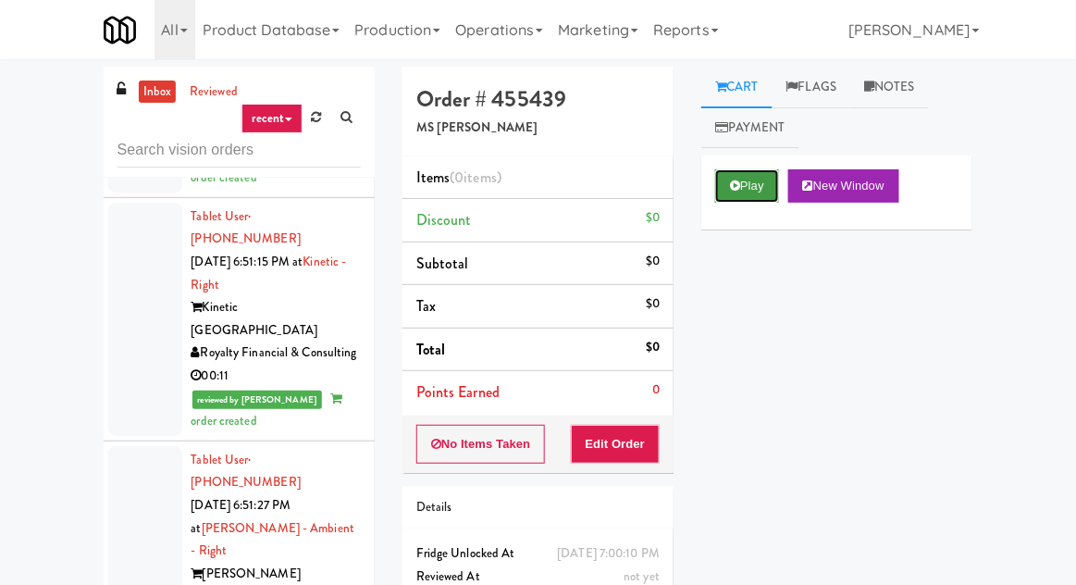
click at [756, 183] on button "Play" at bounding box center [747, 185] width 64 height 33
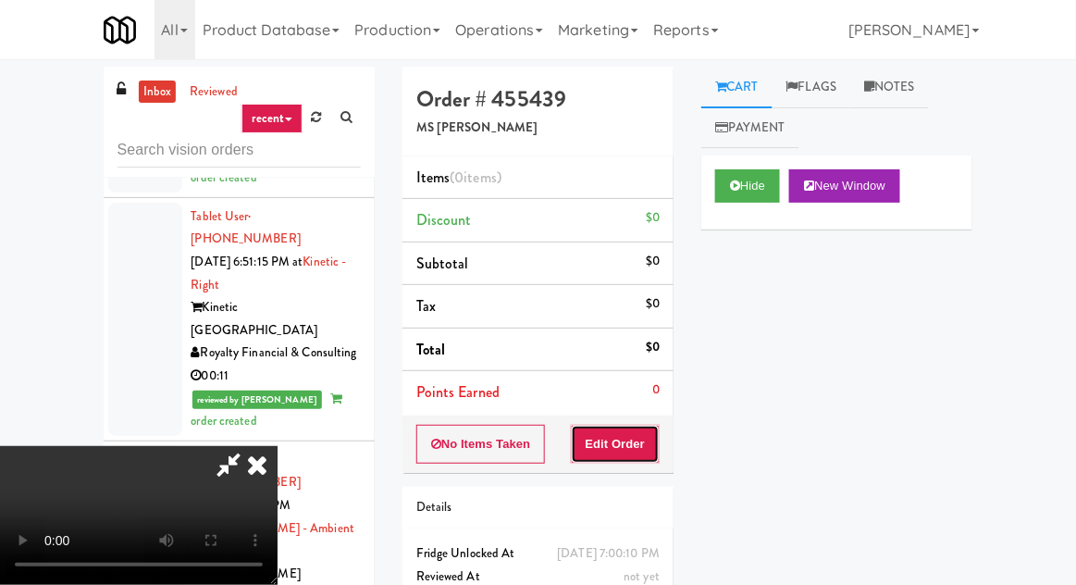
click at [626, 429] on button "Edit Order" at bounding box center [616, 444] width 90 height 39
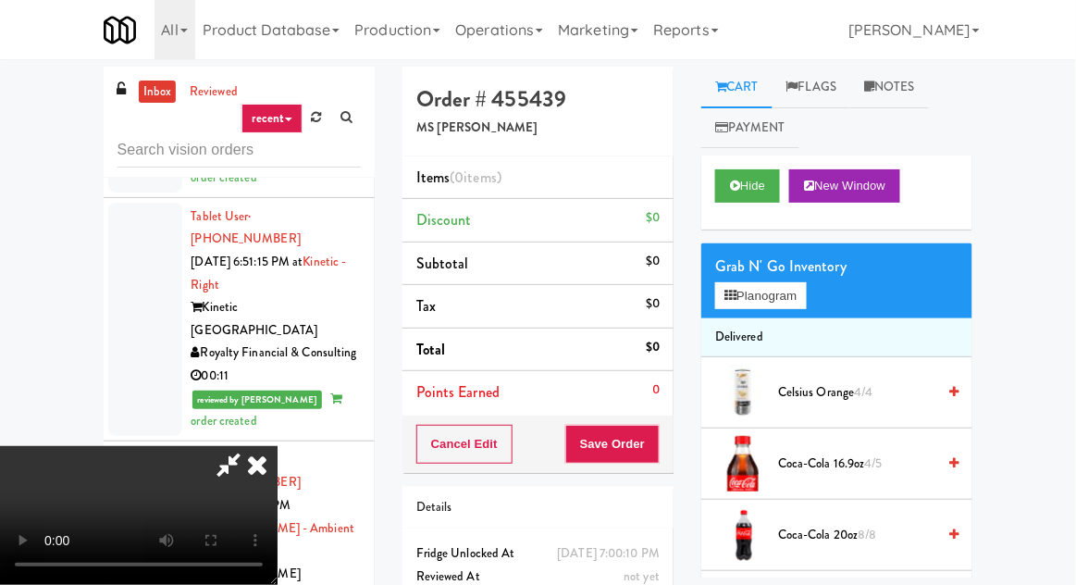
scroll to position [0, 0]
click at [784, 302] on button "Planogram" at bounding box center [760, 296] width 91 height 28
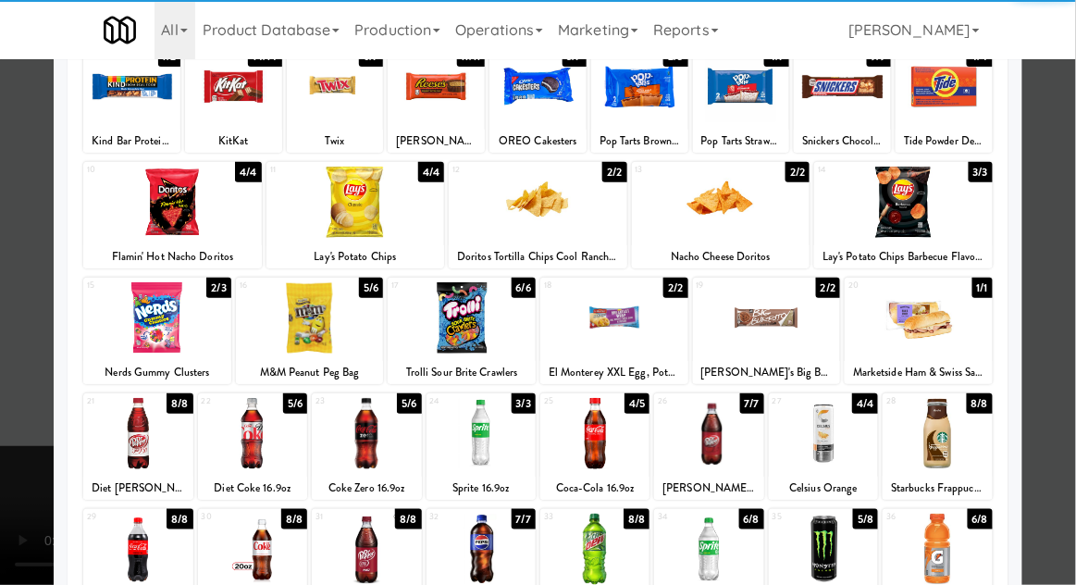
scroll to position [132, 0]
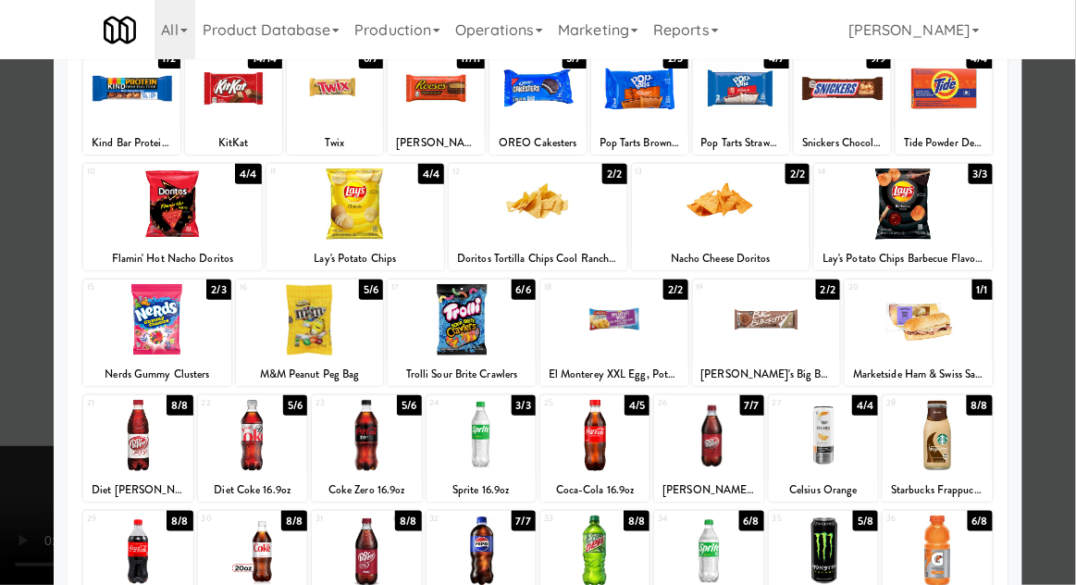
click at [248, 418] on div at bounding box center [252, 435] width 109 height 71
click at [6, 456] on div at bounding box center [538, 292] width 1076 height 585
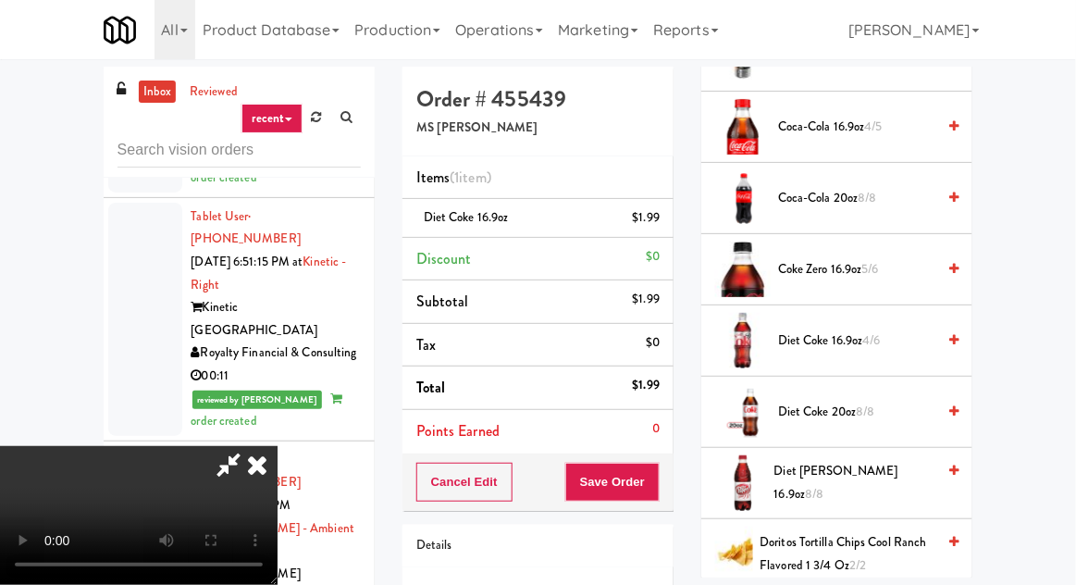
scroll to position [390, 0]
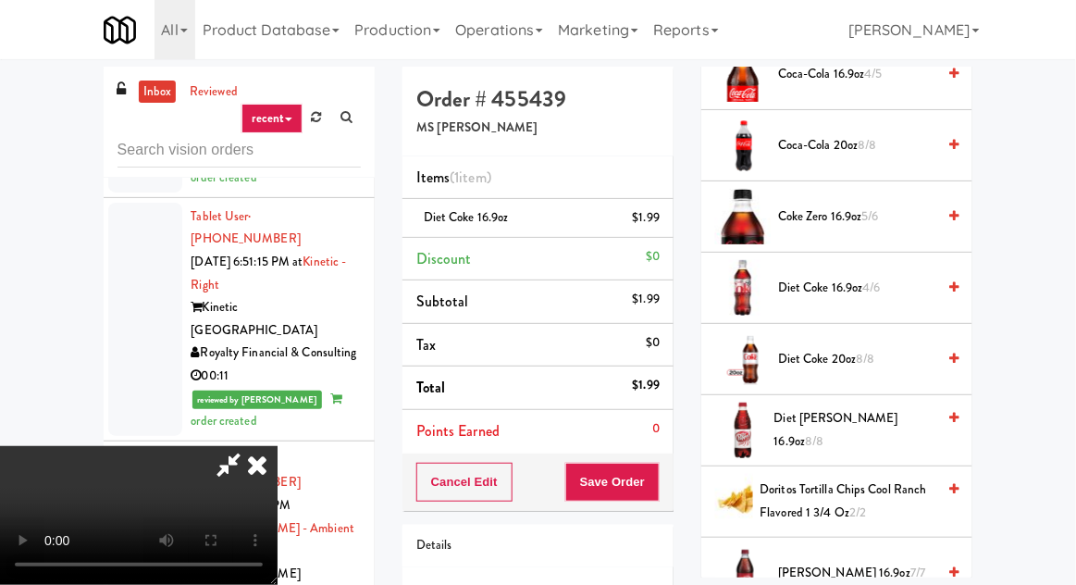
click at [881, 288] on span "4/6" at bounding box center [872, 288] width 18 height 18
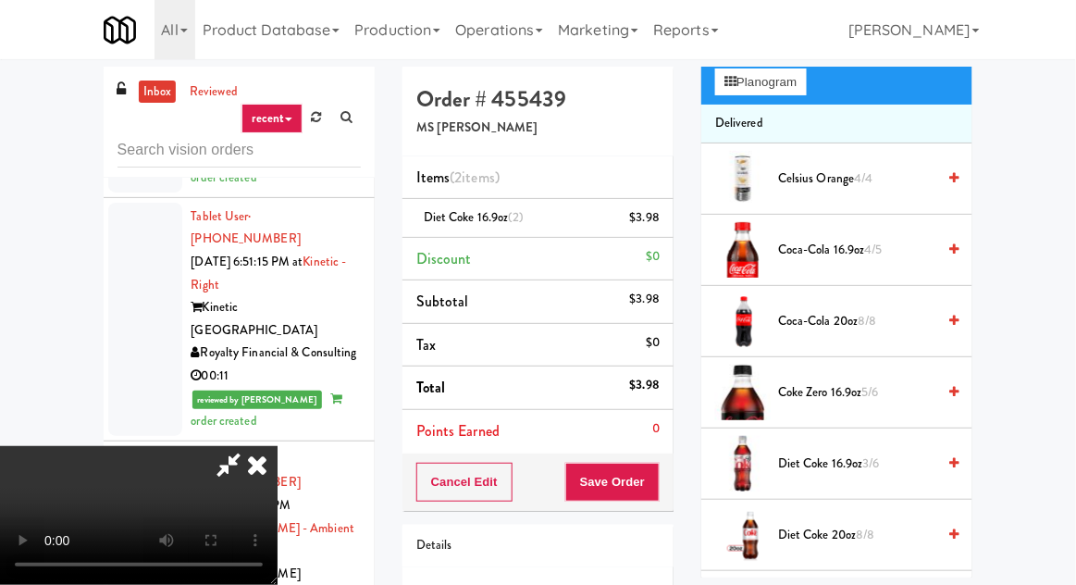
scroll to position [0, 0]
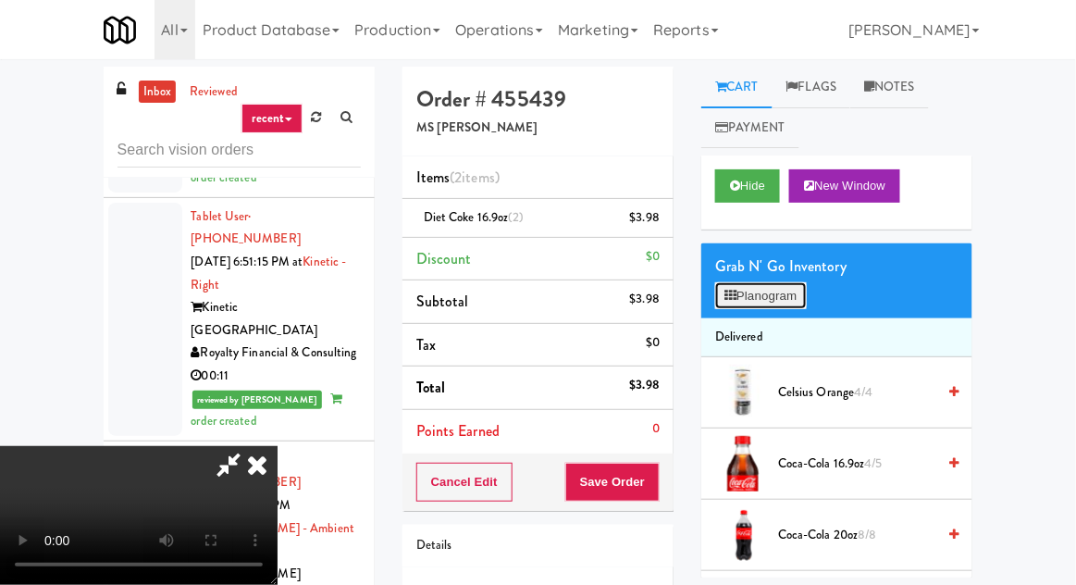
click at [789, 292] on button "Planogram" at bounding box center [760, 296] width 91 height 28
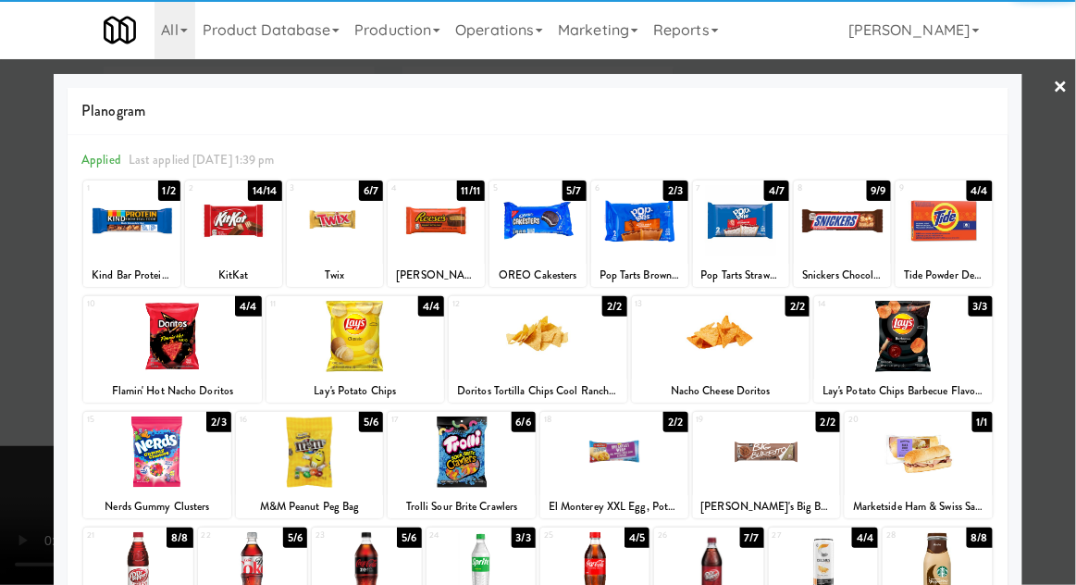
click at [118, 231] on div at bounding box center [131, 220] width 97 height 71
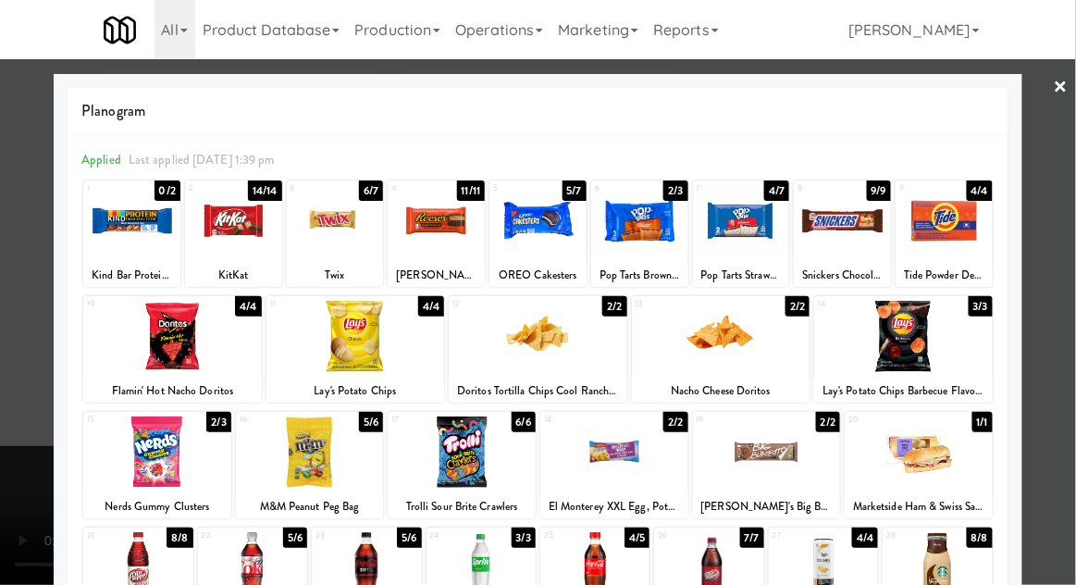
click at [6, 399] on div at bounding box center [538, 292] width 1076 height 585
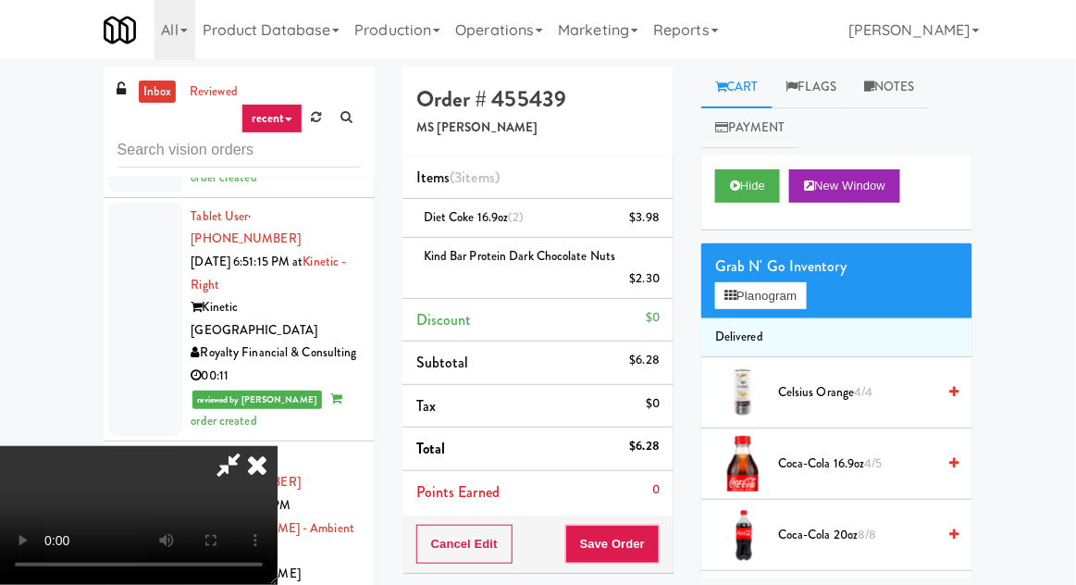
click at [673, 546] on div "Cancel Edit Save Order" at bounding box center [538, 543] width 271 height 57
click at [654, 549] on button "Save Order" at bounding box center [612, 544] width 94 height 39
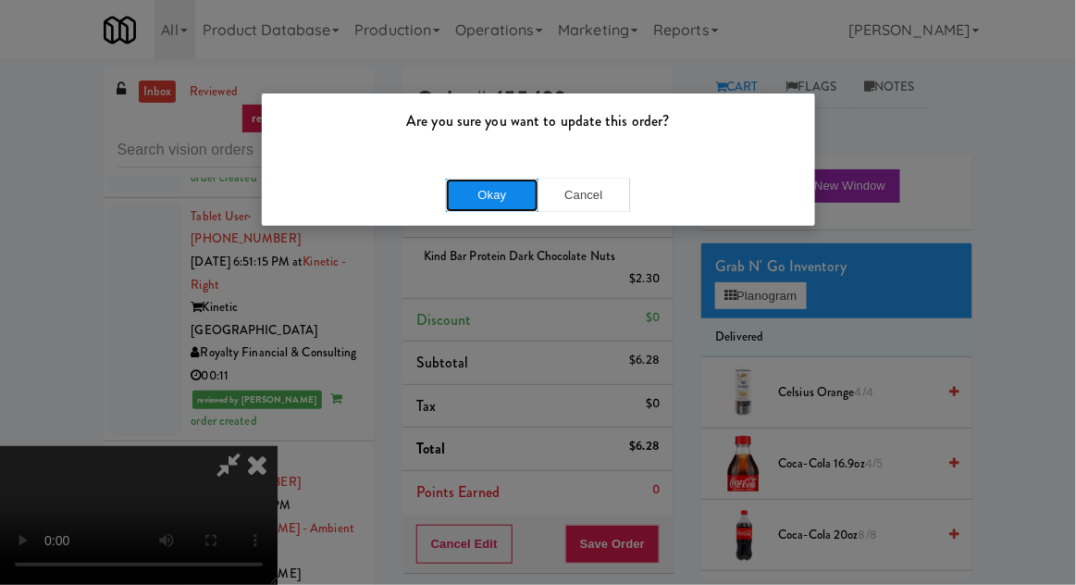
click at [498, 201] on button "Okay" at bounding box center [492, 195] width 93 height 33
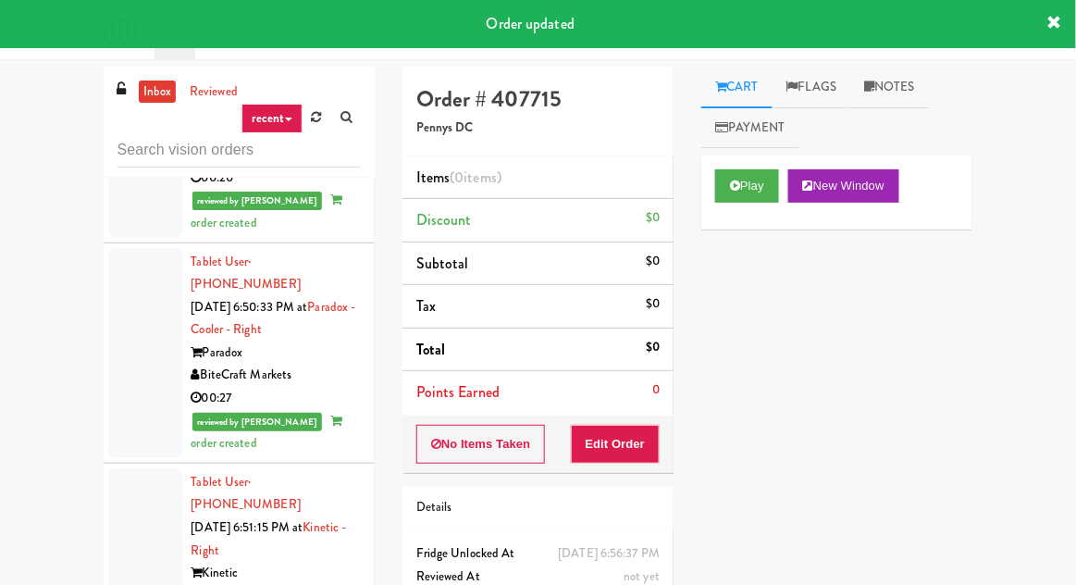
scroll to position [5489, 0]
click at [732, 184] on icon at bounding box center [735, 186] width 10 height 12
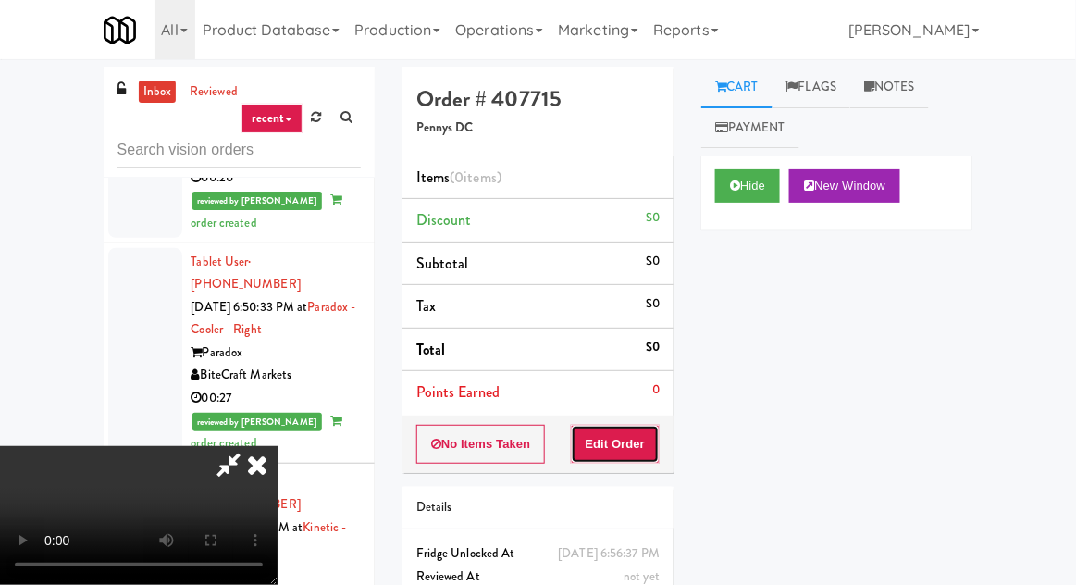
click at [614, 434] on button "Edit Order" at bounding box center [616, 444] width 90 height 39
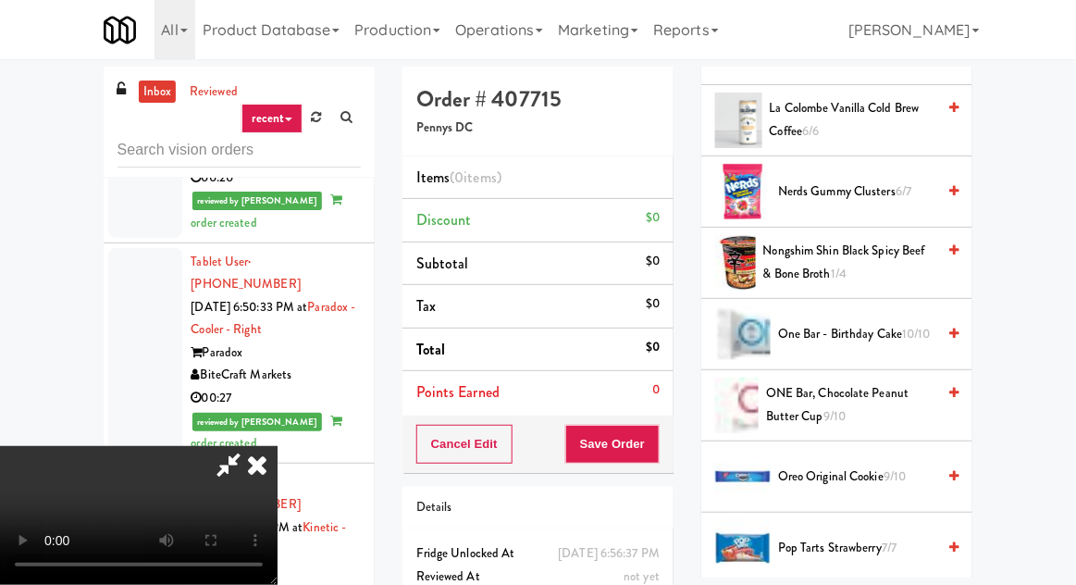
scroll to position [1486, 0]
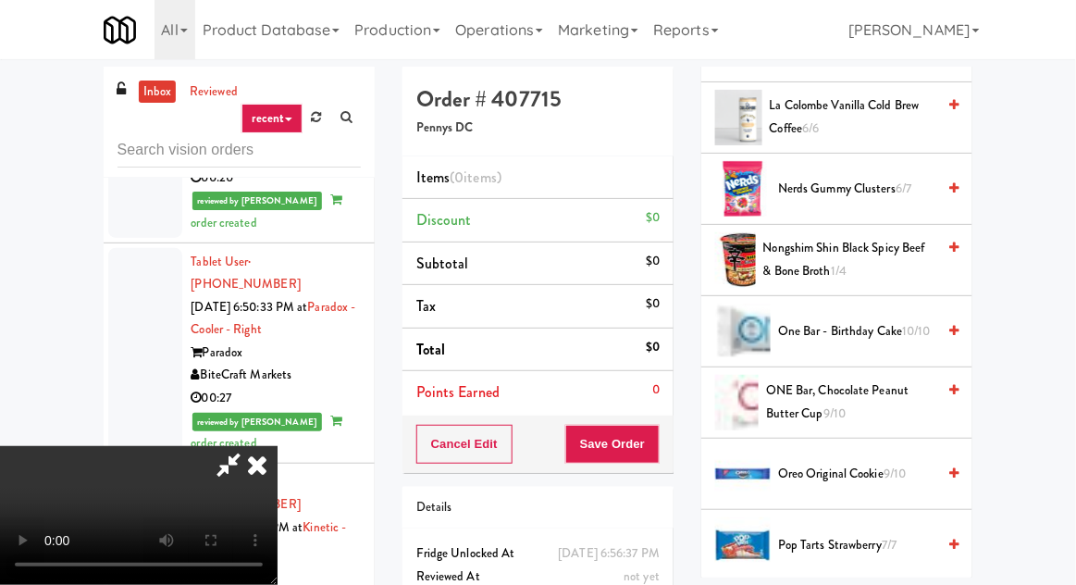
click at [865, 542] on span "Pop Tarts Strawberry 7/7" at bounding box center [856, 545] width 157 height 23
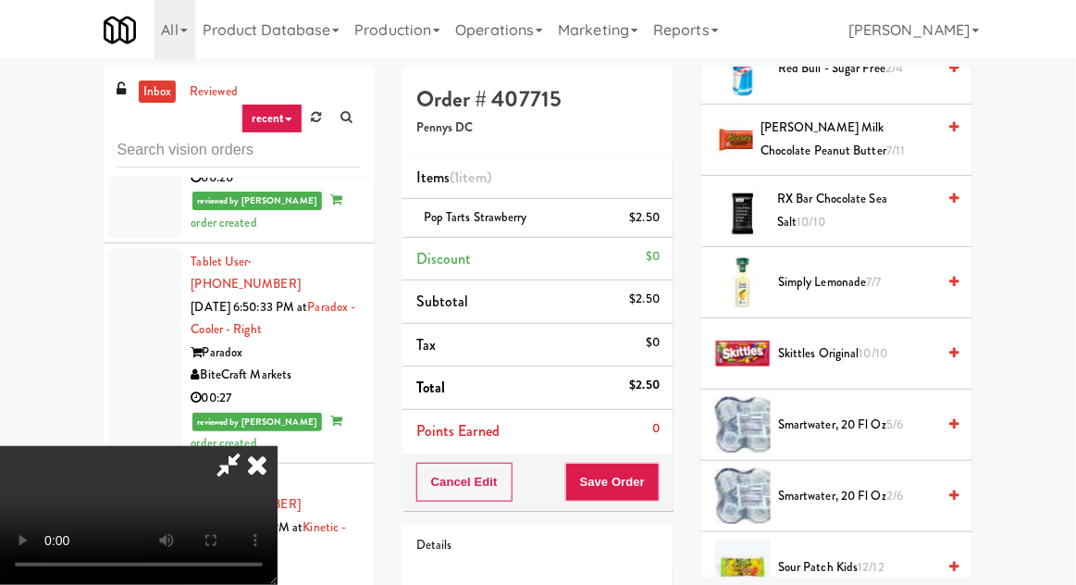
scroll to position [2034, 0]
click at [873, 420] on span "smartwater, 20 fl oz 5/6" at bounding box center [856, 425] width 157 height 23
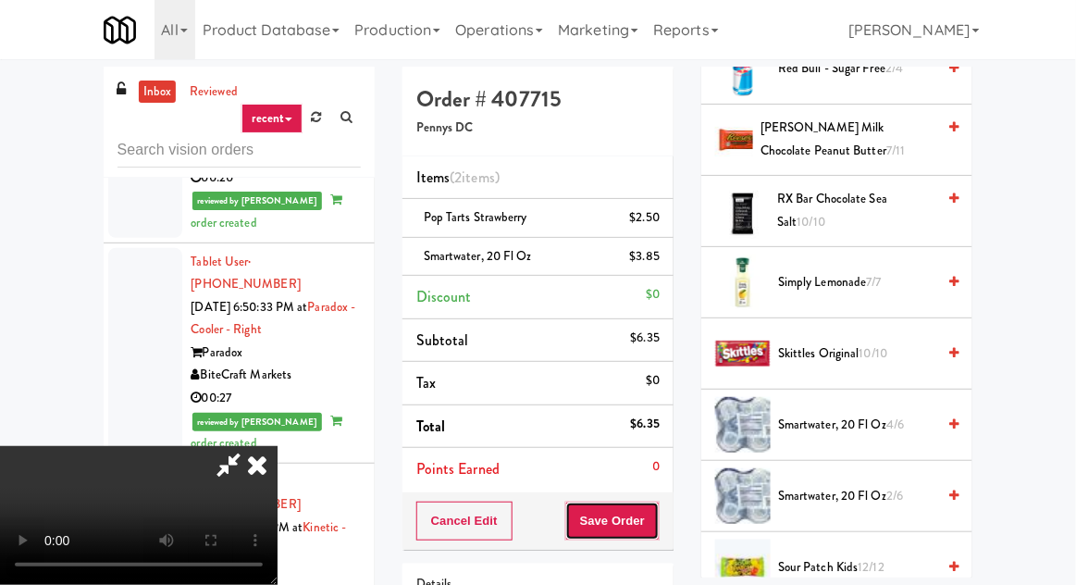
click at [657, 524] on button "Save Order" at bounding box center [612, 521] width 94 height 39
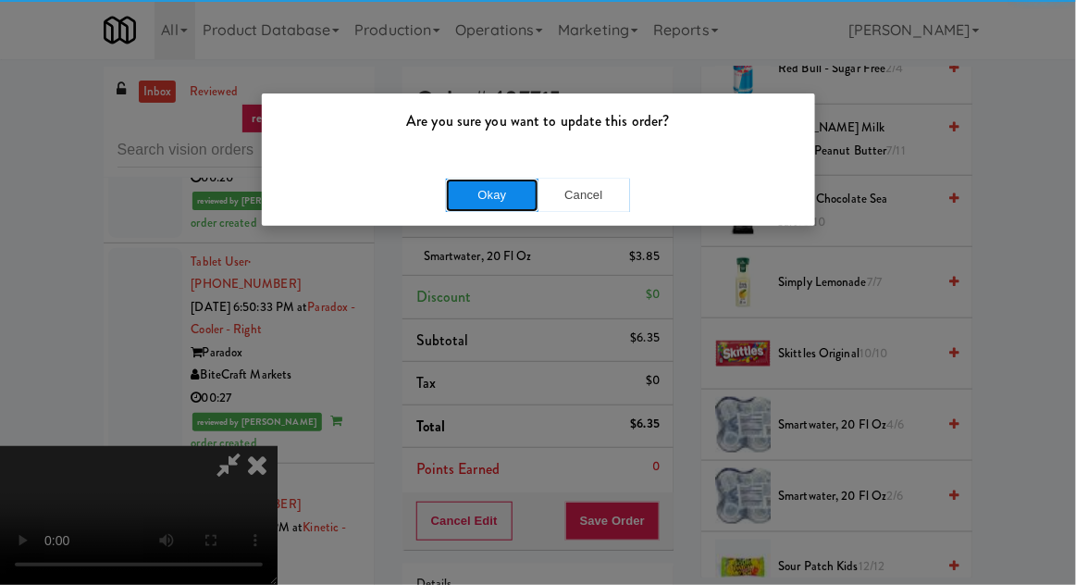
click at [513, 204] on button "Okay" at bounding box center [492, 195] width 93 height 33
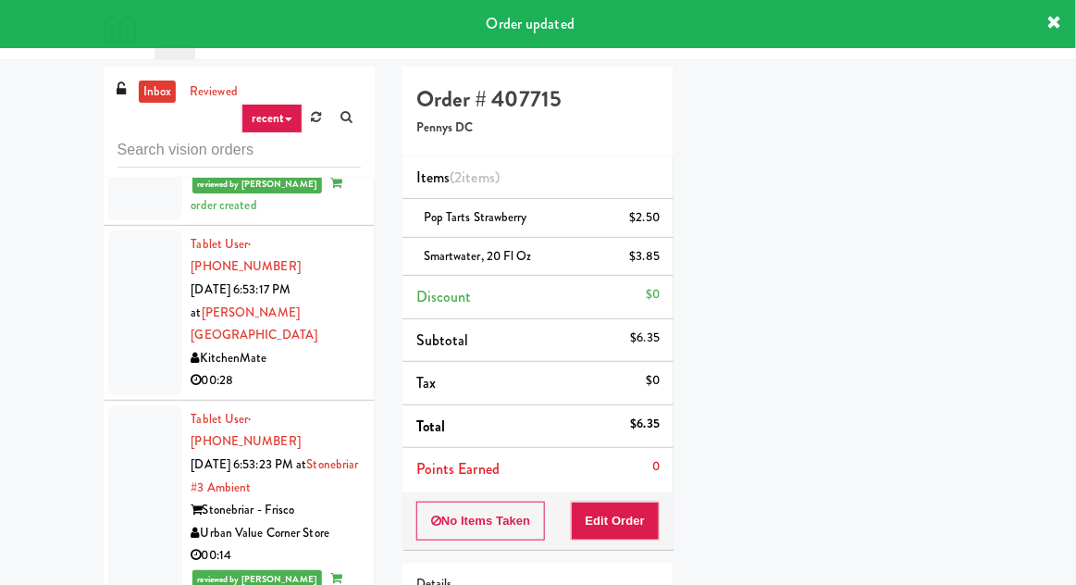
scroll to position [6194, 0]
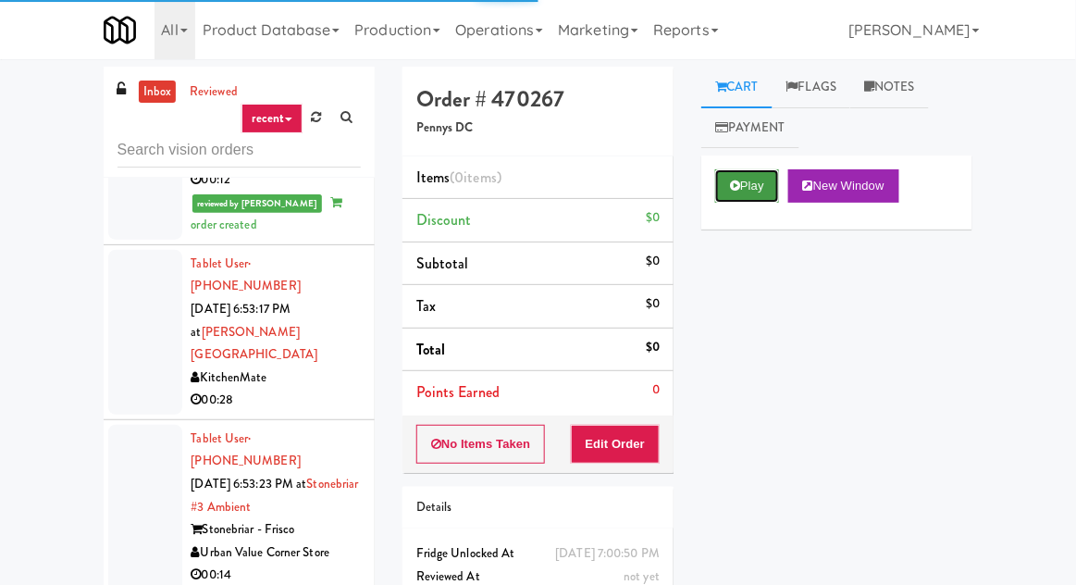
click at [757, 196] on button "Play" at bounding box center [747, 185] width 64 height 33
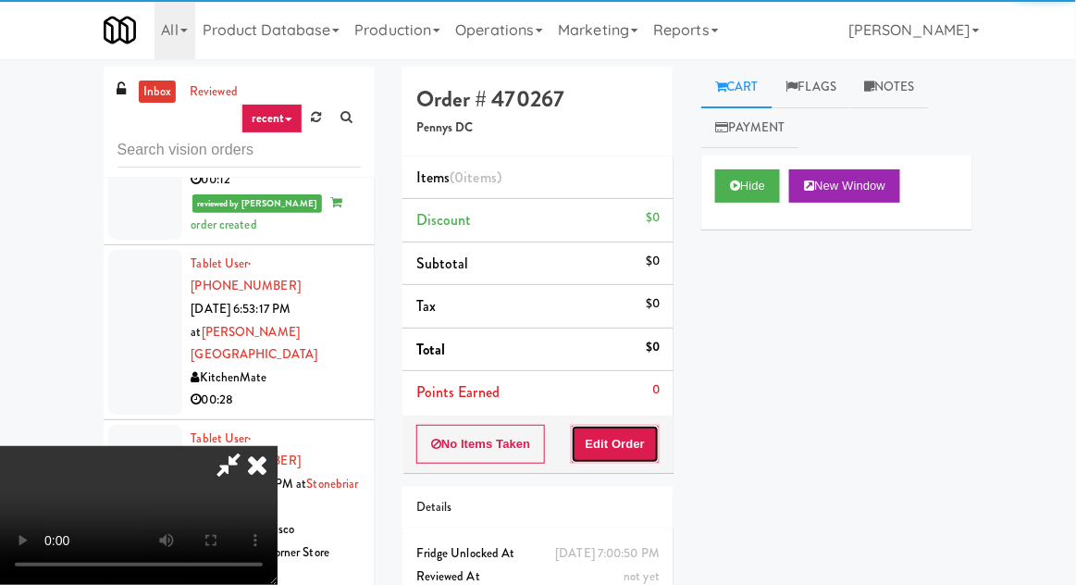
click at [627, 453] on button "Edit Order" at bounding box center [616, 444] width 90 height 39
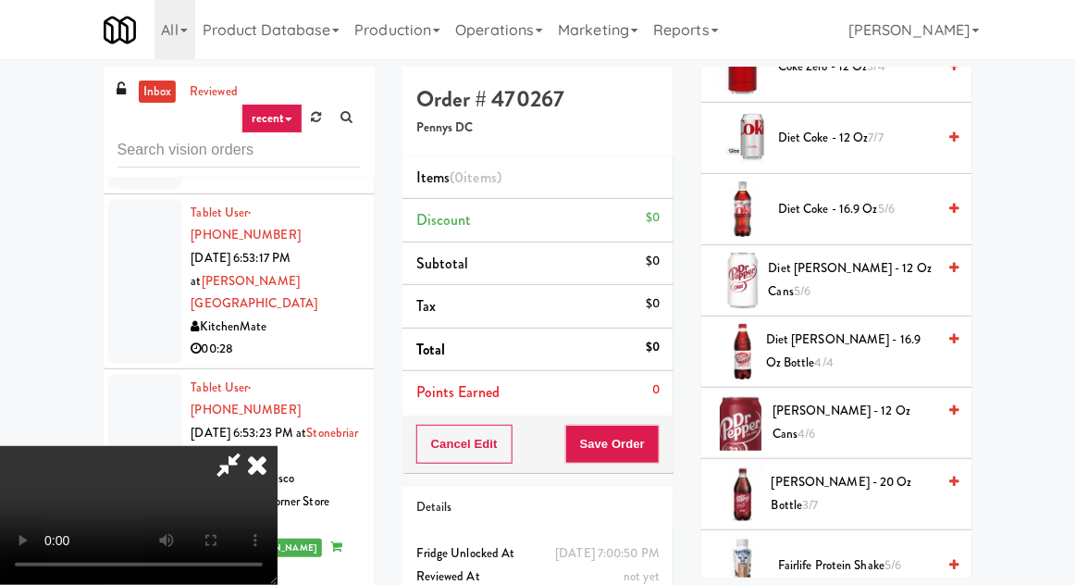
scroll to position [755, 0]
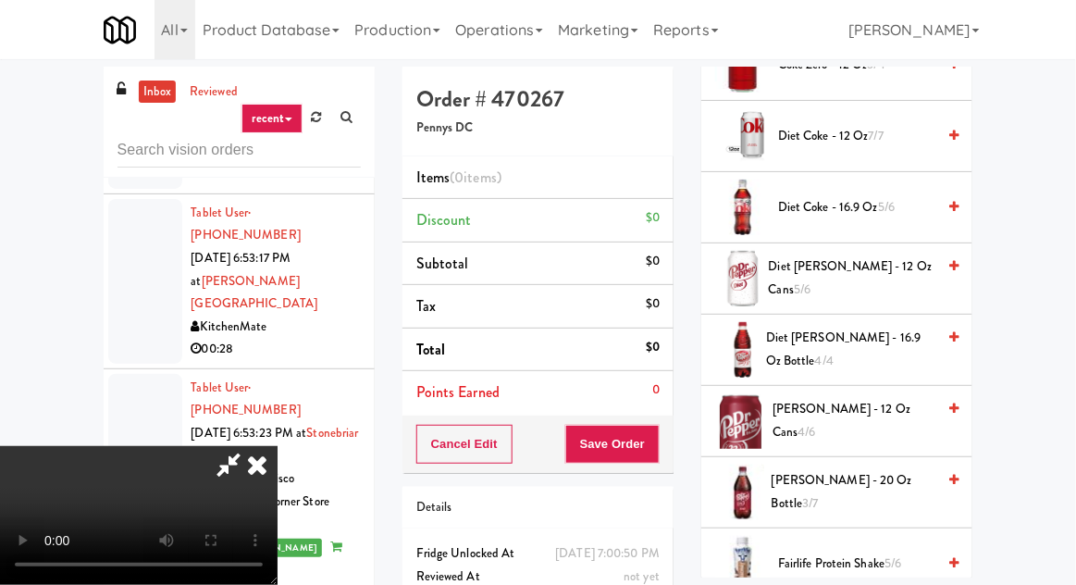
click at [841, 424] on span "Dr Pepper - 12 oz cans 4/6" at bounding box center [854, 420] width 163 height 45
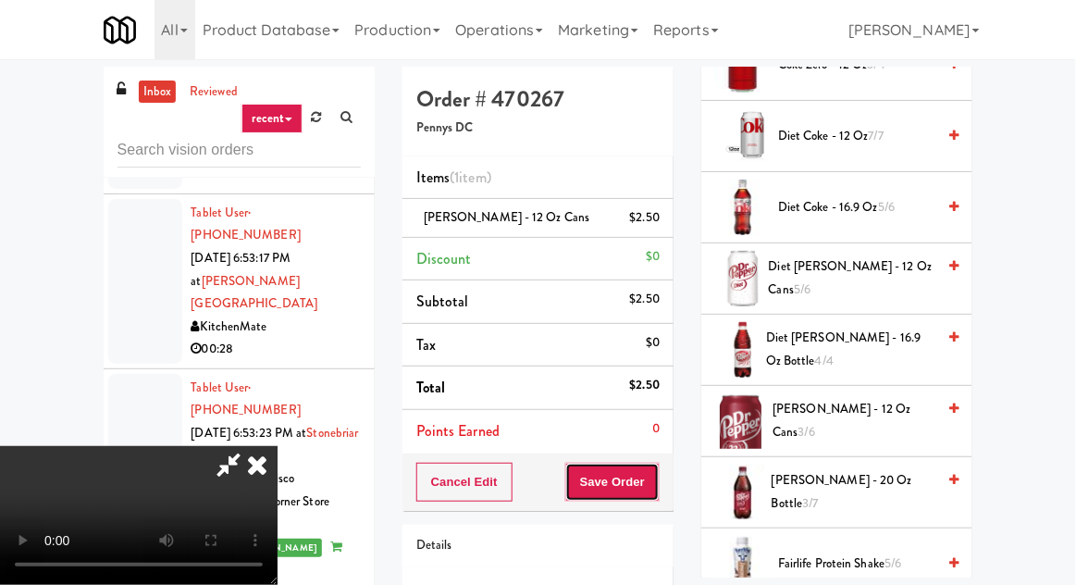
click at [657, 482] on button "Save Order" at bounding box center [612, 482] width 94 height 39
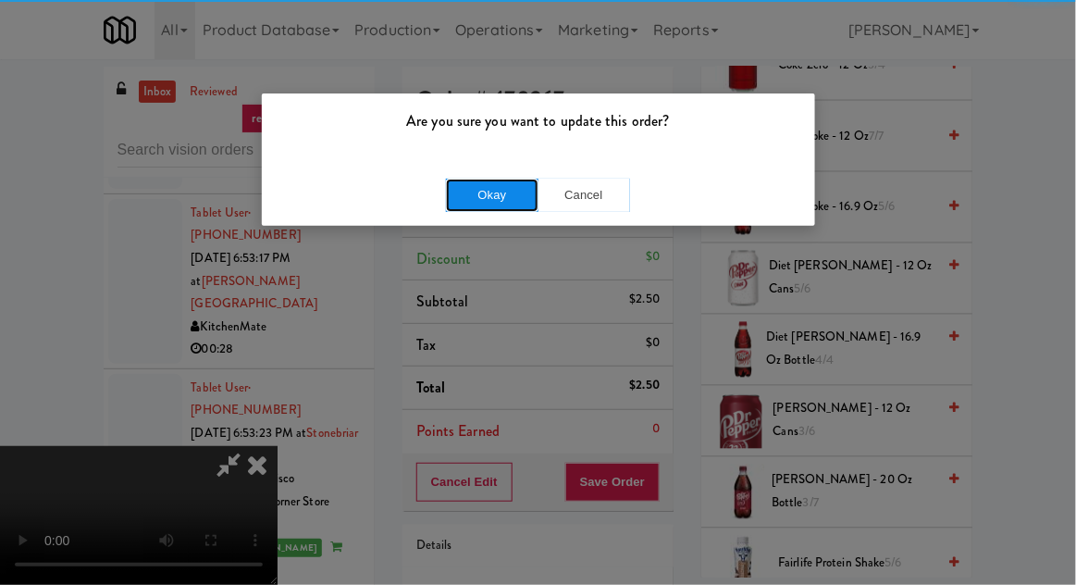
click at [507, 201] on button "Okay" at bounding box center [492, 195] width 93 height 33
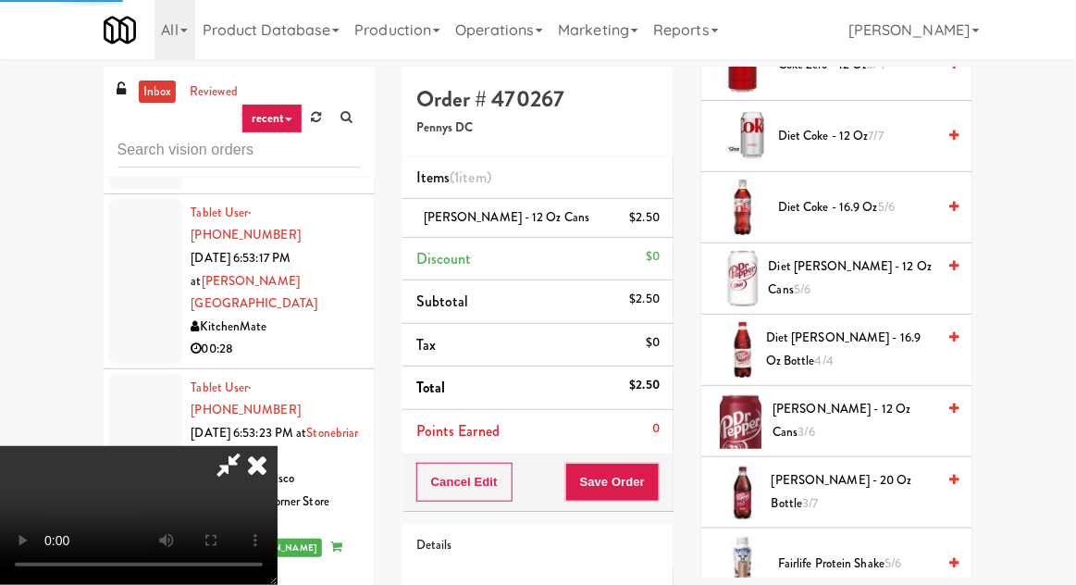
scroll to position [182, 0]
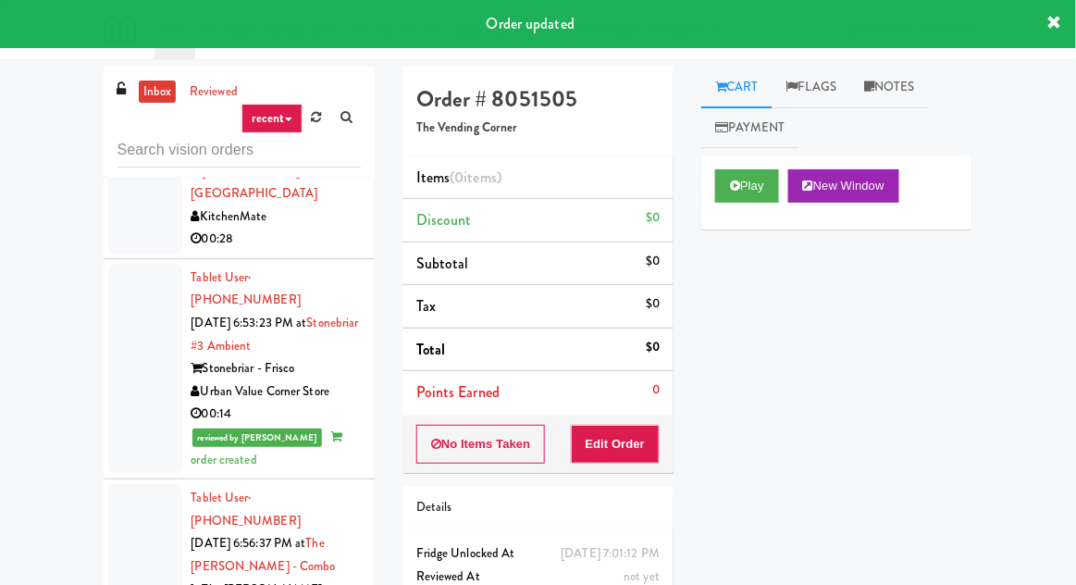
scroll to position [6356, 0]
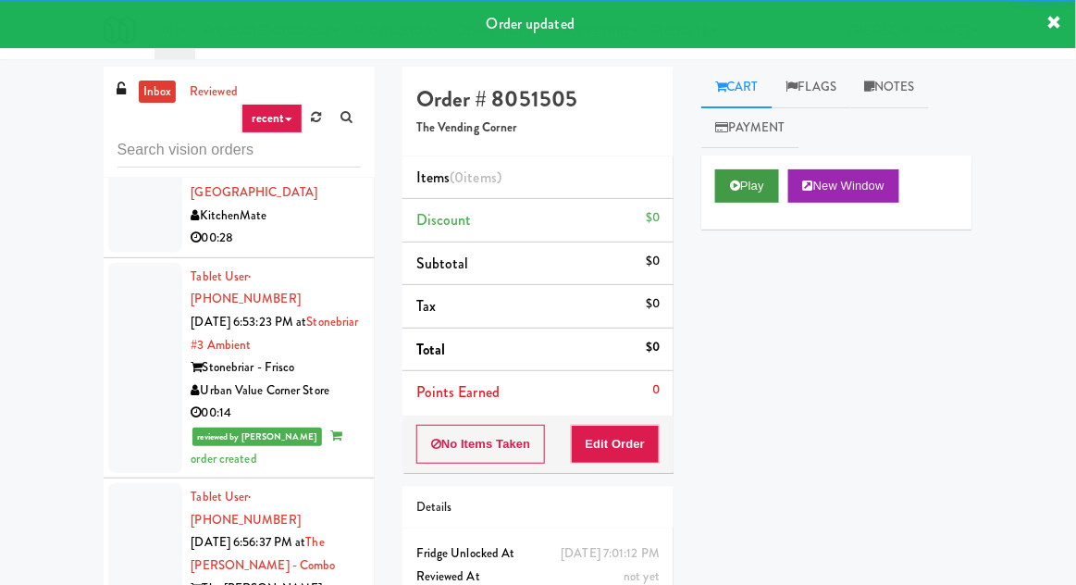
click at [726, 193] on button "Play" at bounding box center [747, 185] width 64 height 33
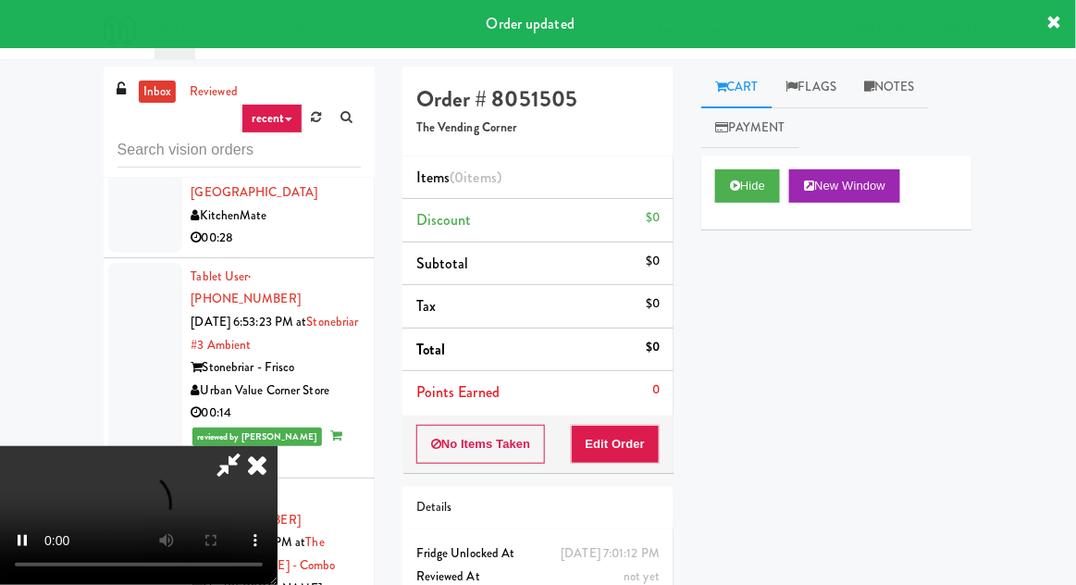
click at [632, 409] on li "Points Earned 0" at bounding box center [538, 392] width 271 height 43
click at [655, 437] on button "Edit Order" at bounding box center [616, 444] width 90 height 39
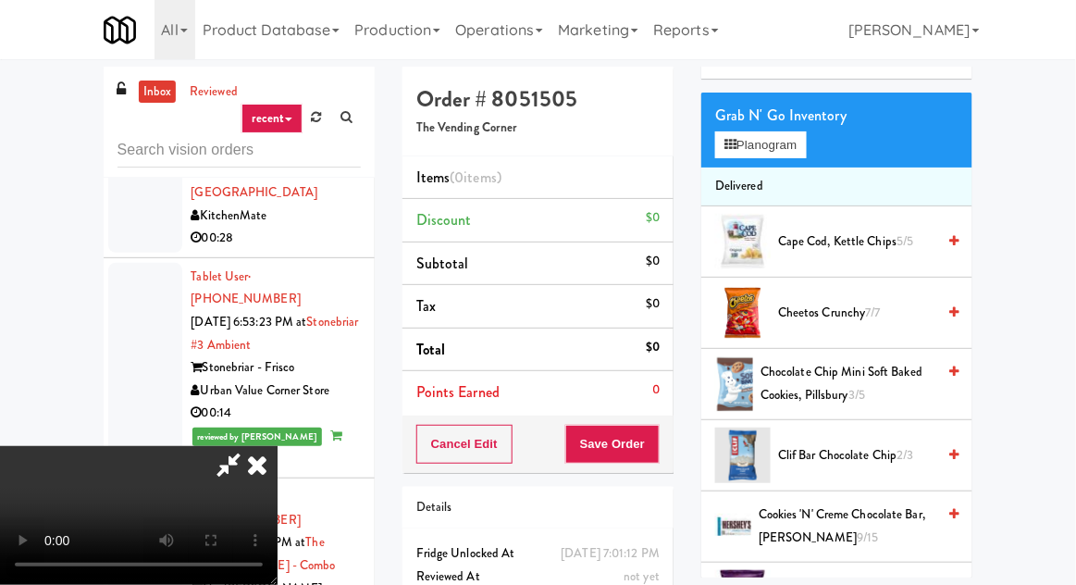
scroll to position [150, 0]
click at [887, 319] on span "Cheetos Crunchy 7/7" at bounding box center [856, 314] width 157 height 23
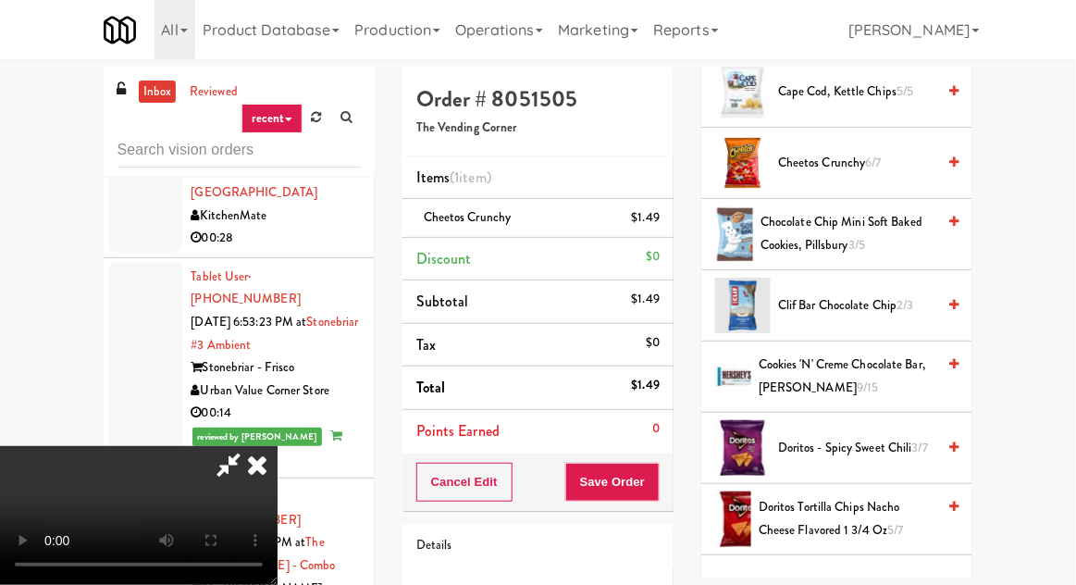
scroll to position [294, 0]
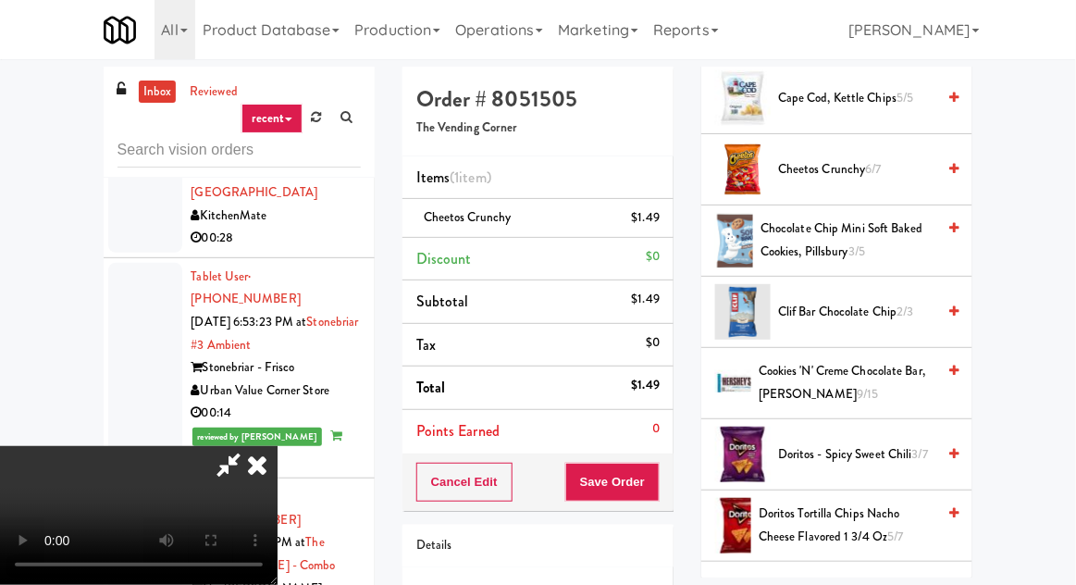
click at [874, 450] on span "Doritos - Spicy Sweet Chili 3/7" at bounding box center [856, 454] width 157 height 23
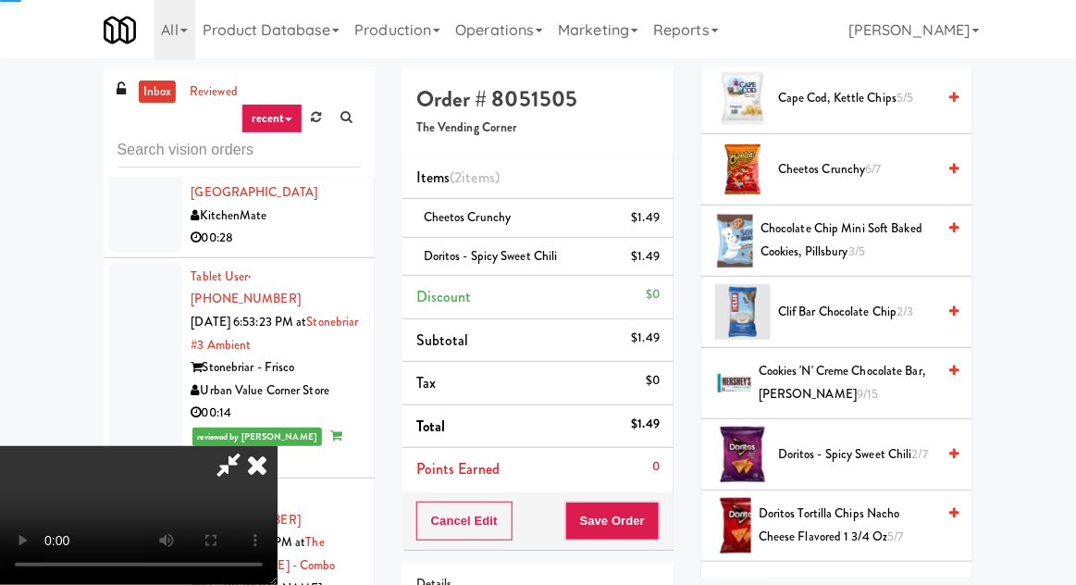
click at [902, 451] on span "Doritos - Spicy Sweet Chili 2/7" at bounding box center [856, 454] width 157 height 23
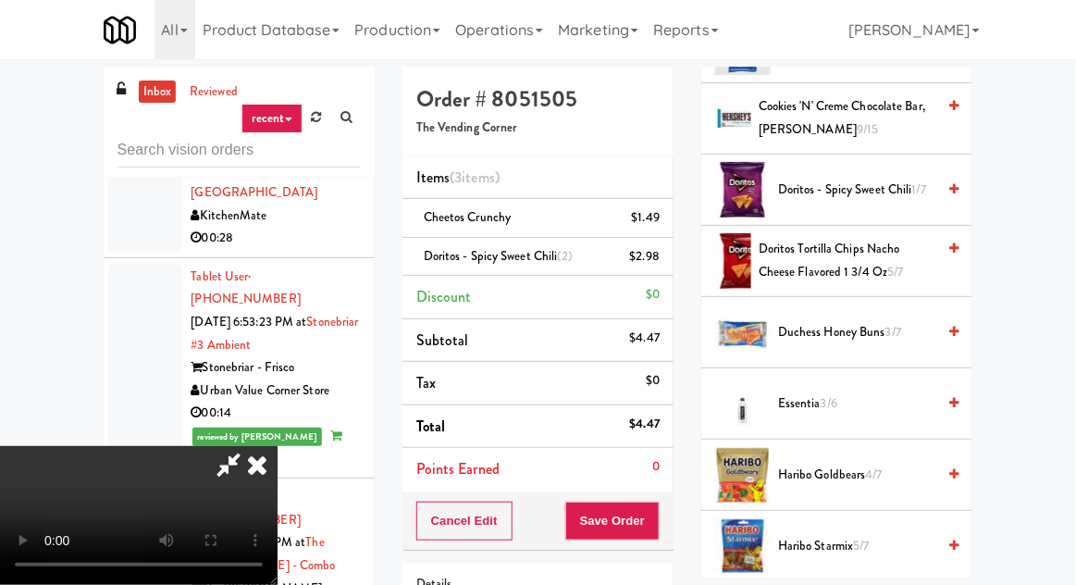
scroll to position [557, 0]
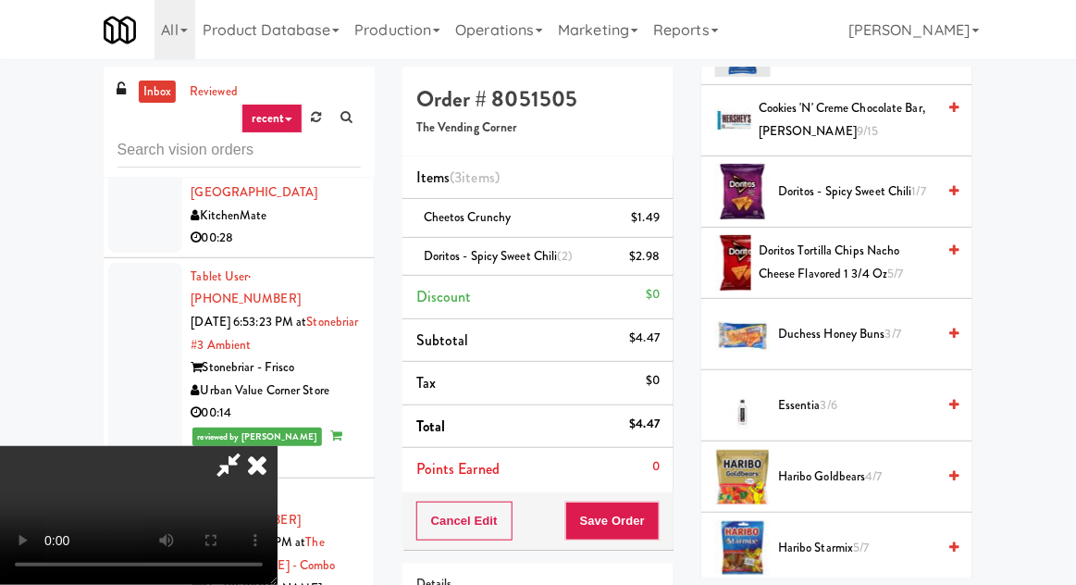
click at [872, 256] on span "Doritos Tortilla Chips Nacho Cheese Flavored 1 3/4 Oz 5/7" at bounding box center [847, 262] width 177 height 45
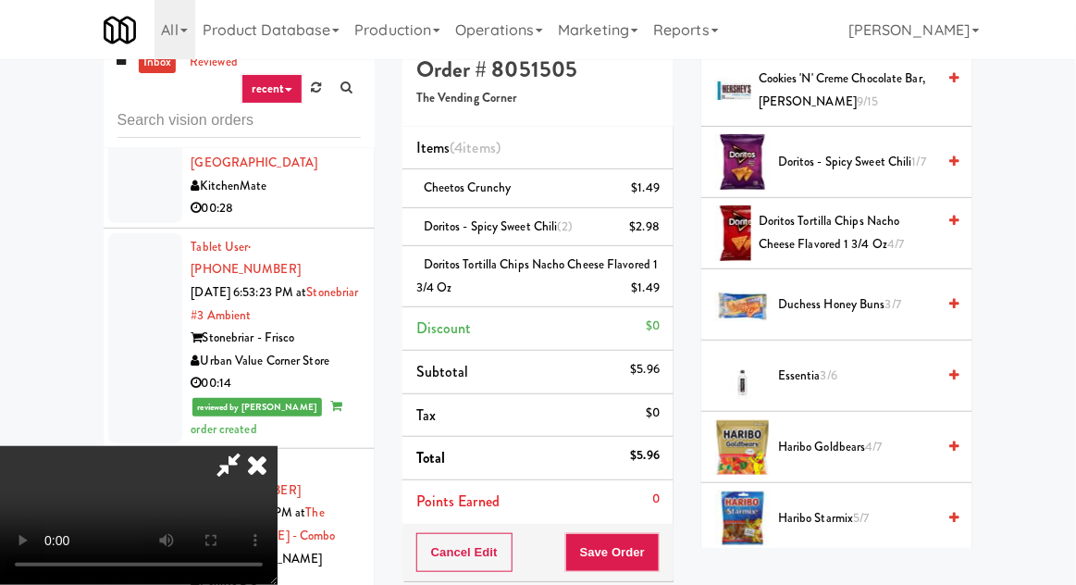
scroll to position [36, 0]
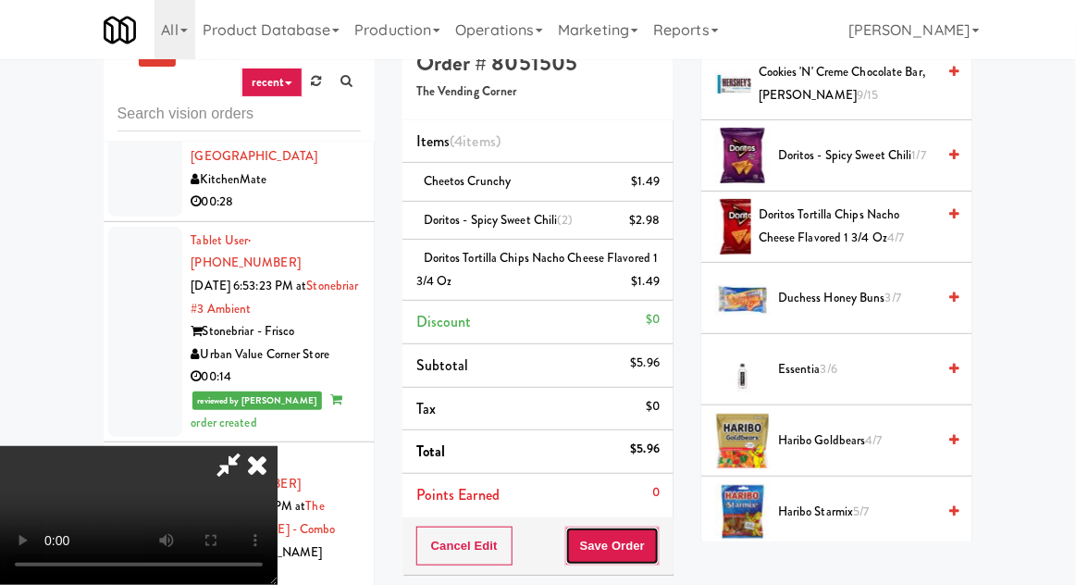
click at [657, 537] on button "Save Order" at bounding box center [612, 546] width 94 height 39
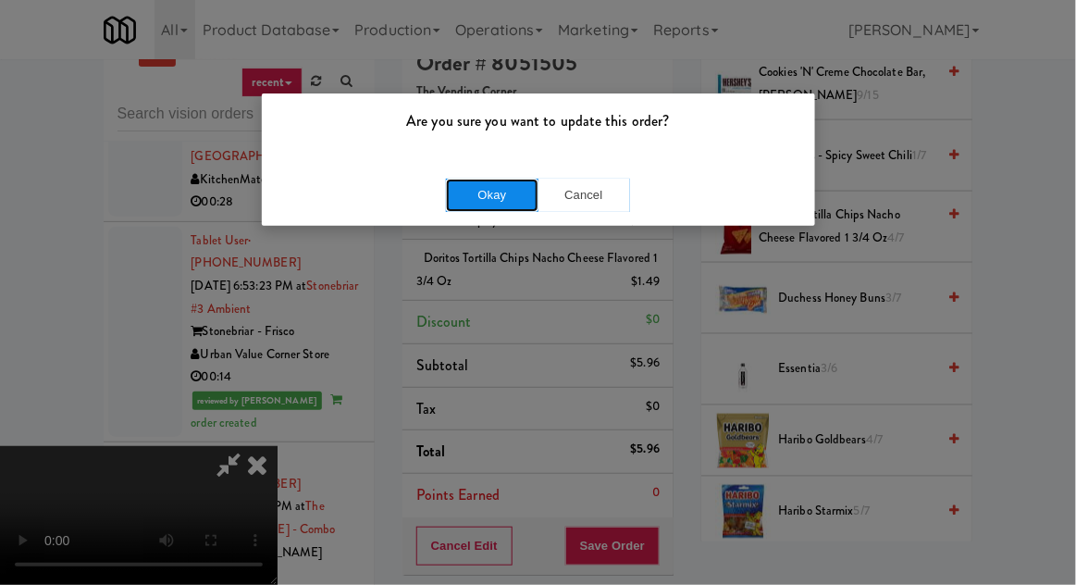
click at [498, 200] on button "Okay" at bounding box center [492, 195] width 93 height 33
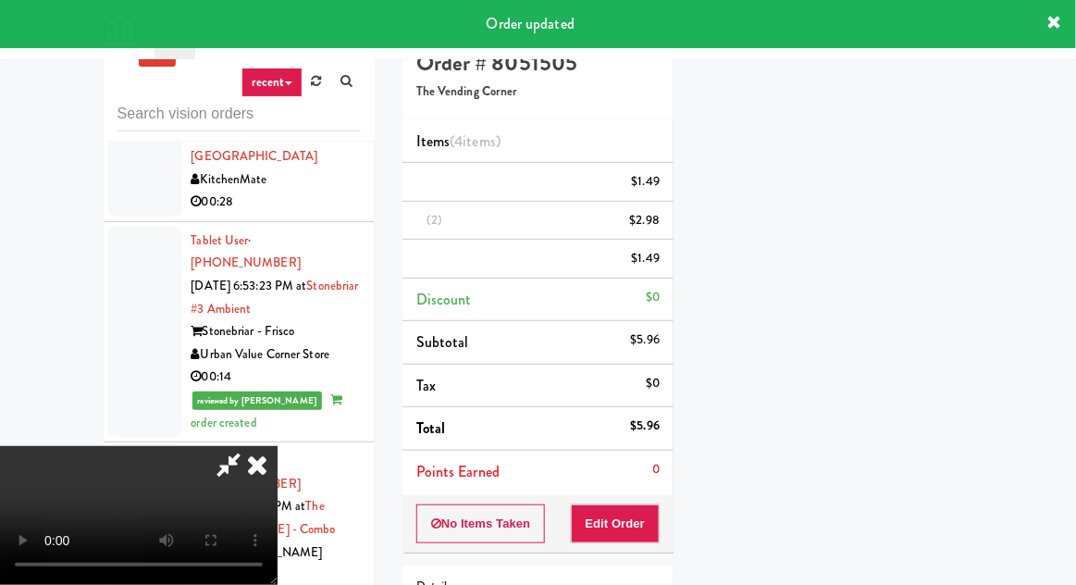
scroll to position [182, 0]
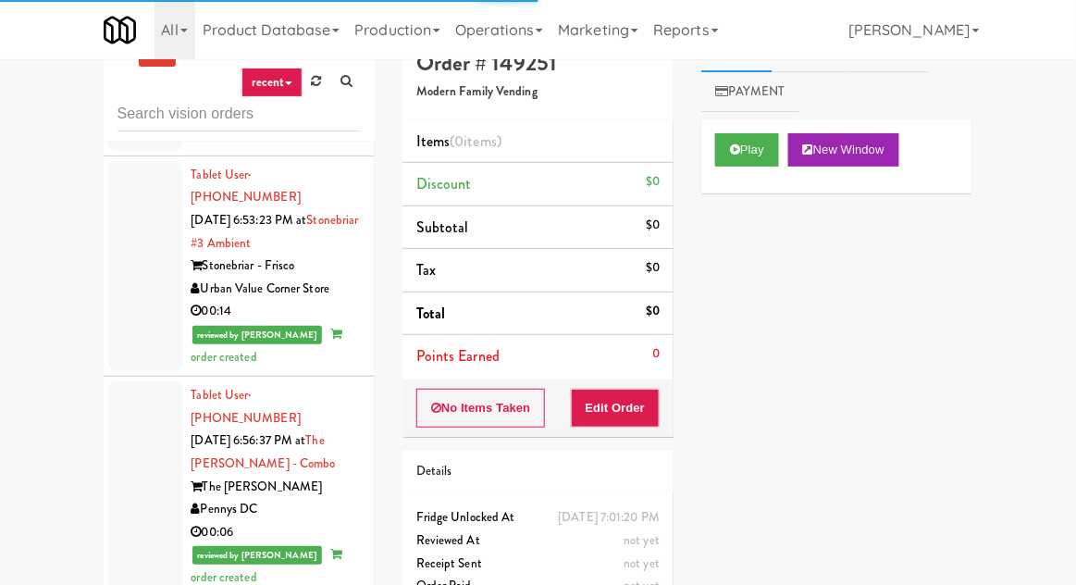
scroll to position [6417, 0]
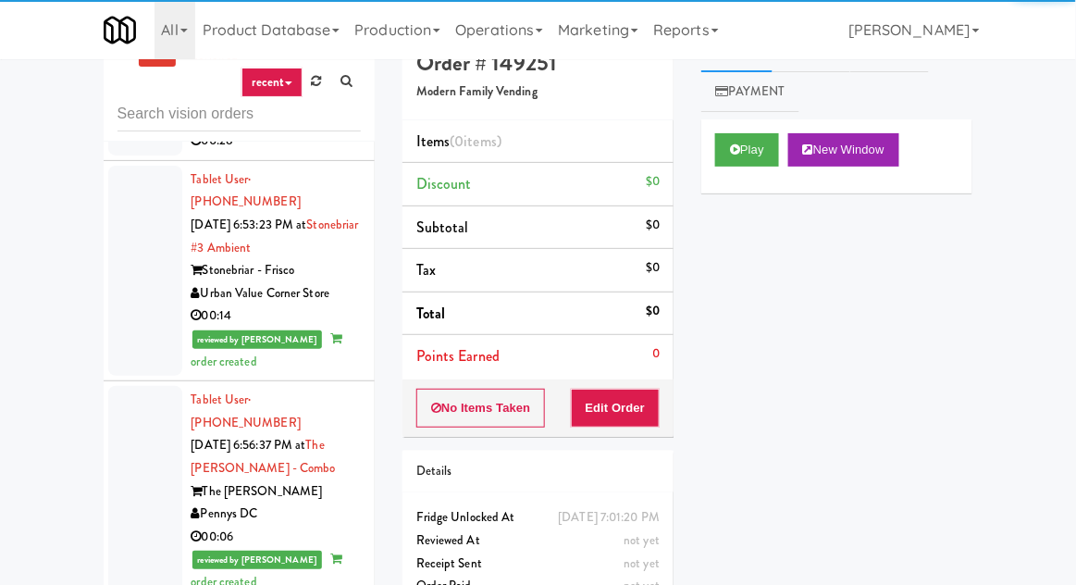
click at [632, 374] on li "Points Earned 0" at bounding box center [538, 356] width 271 height 43
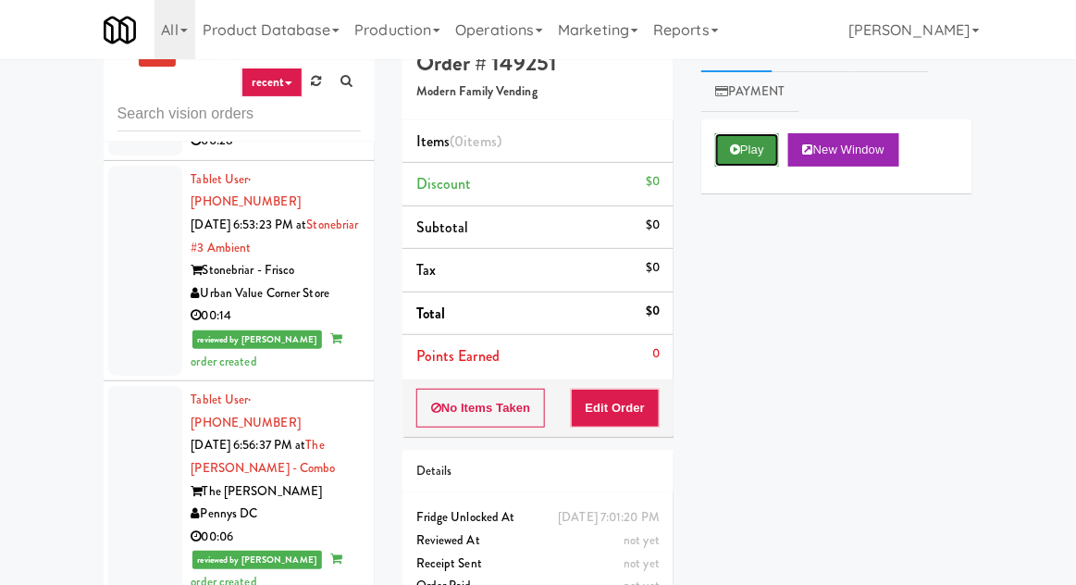
click at [739, 162] on button "Play" at bounding box center [747, 149] width 64 height 33
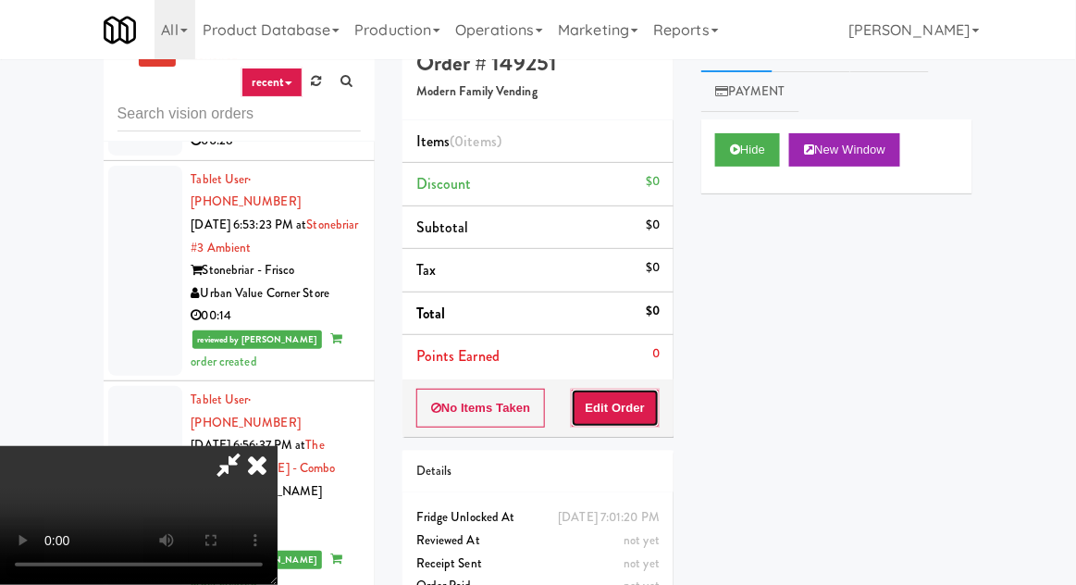
click at [622, 389] on button "Edit Order" at bounding box center [616, 408] width 90 height 39
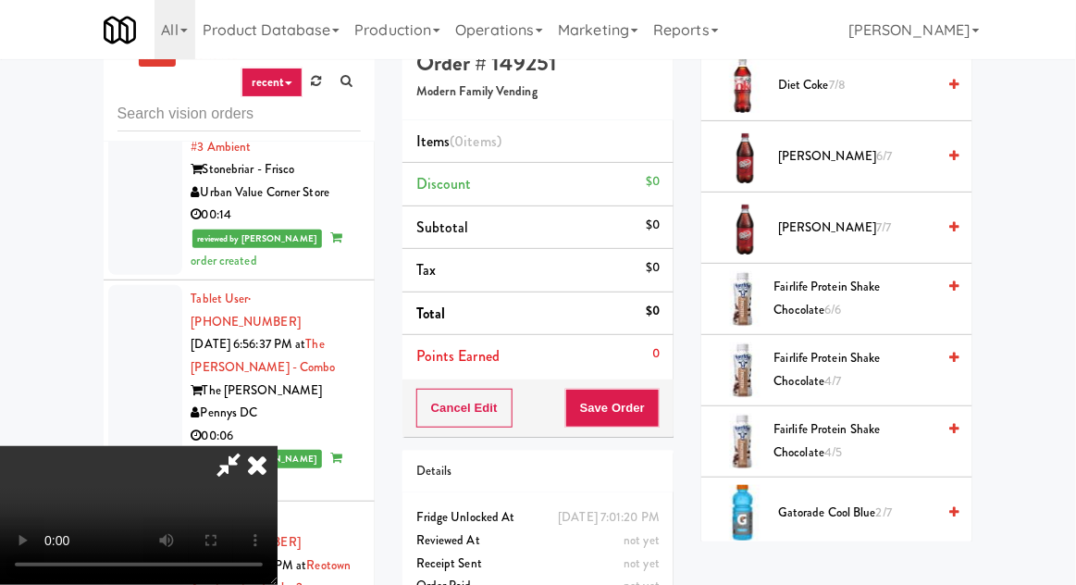
scroll to position [1125, 0]
click at [884, 507] on span "2/7" at bounding box center [884, 513] width 16 height 18
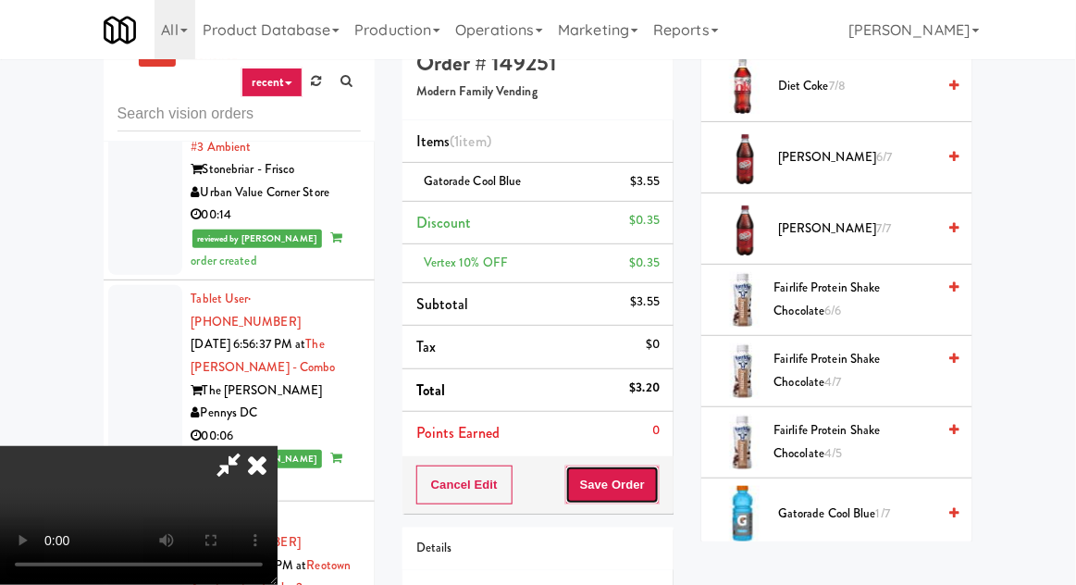
click at [657, 482] on button "Save Order" at bounding box center [612, 484] width 94 height 39
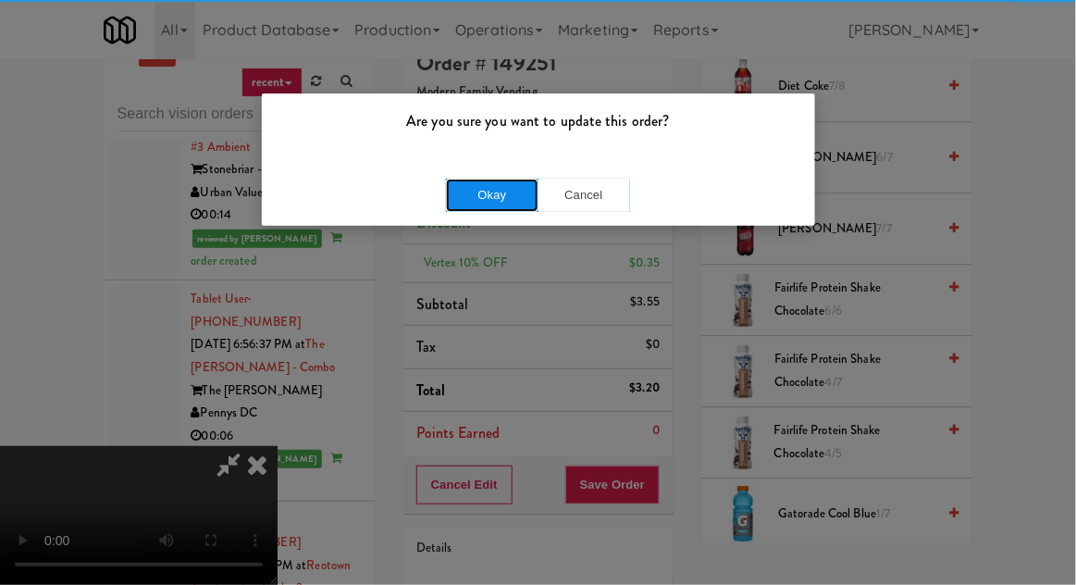
click at [492, 208] on button "Okay" at bounding box center [492, 195] width 93 height 33
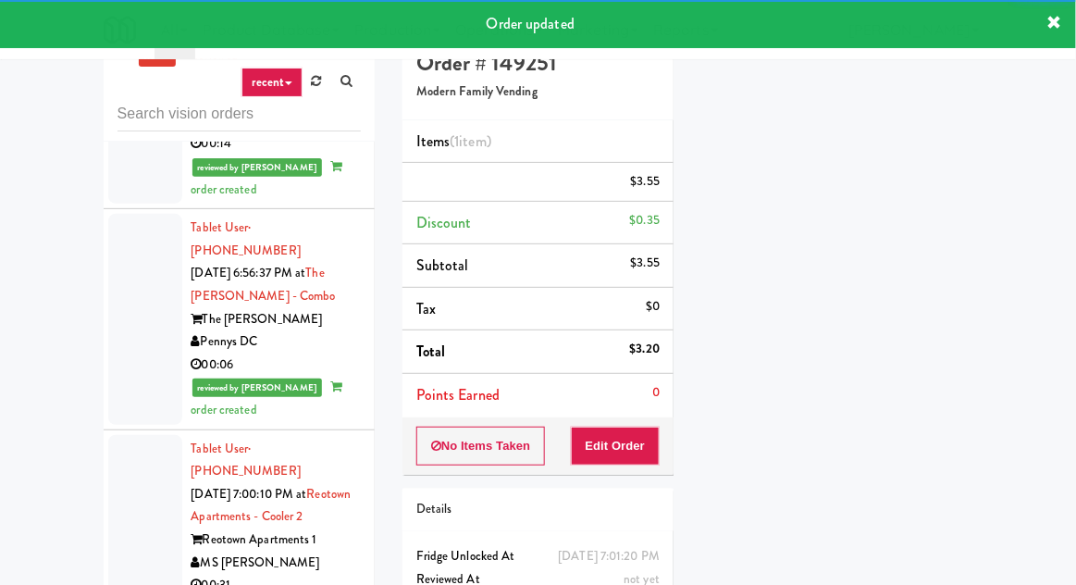
scroll to position [6675, 0]
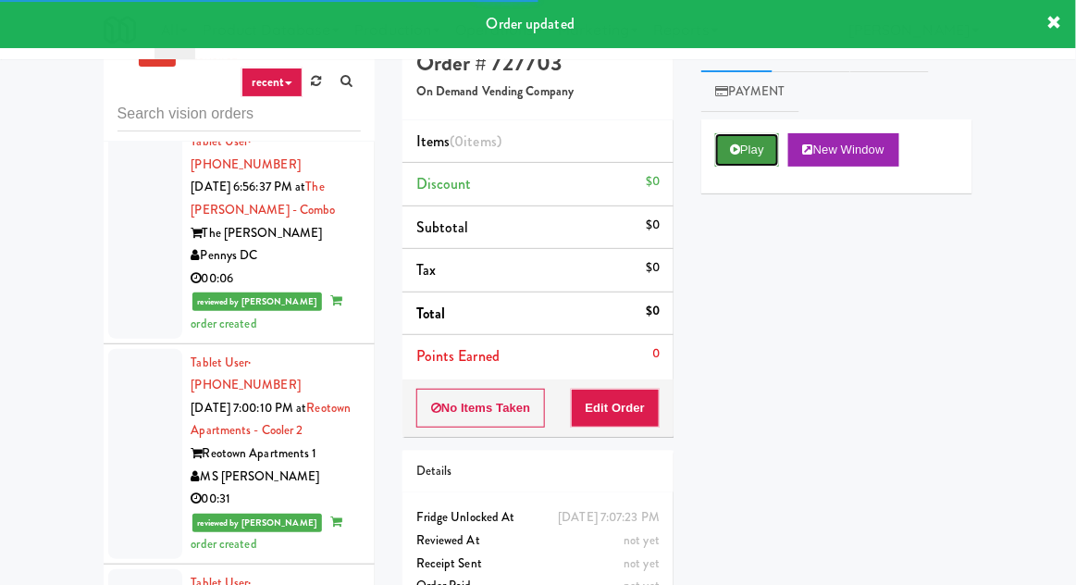
click at [734, 165] on button "Play" at bounding box center [747, 149] width 64 height 33
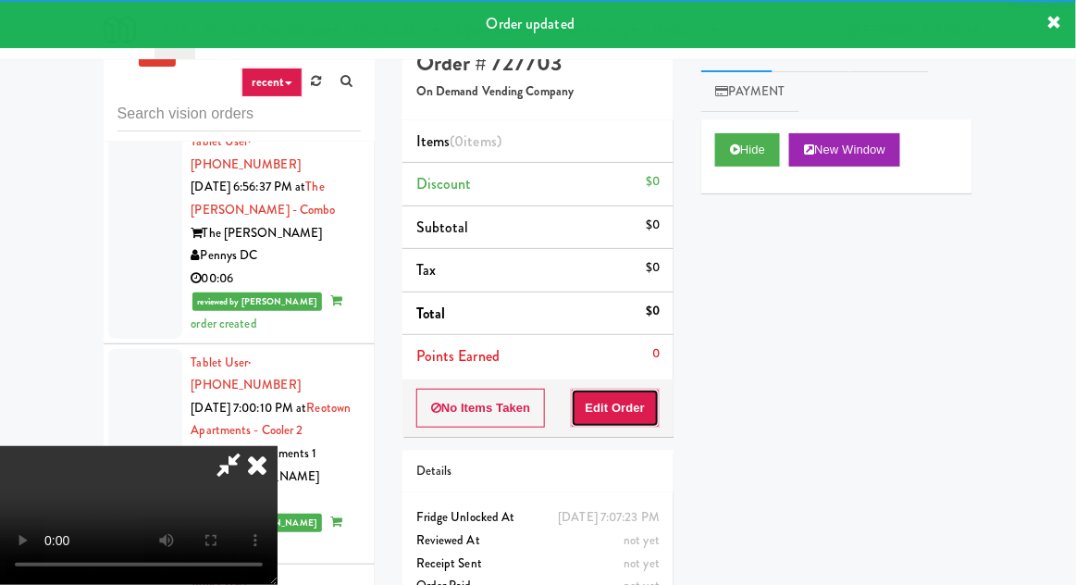
click at [604, 418] on button "Edit Order" at bounding box center [616, 408] width 90 height 39
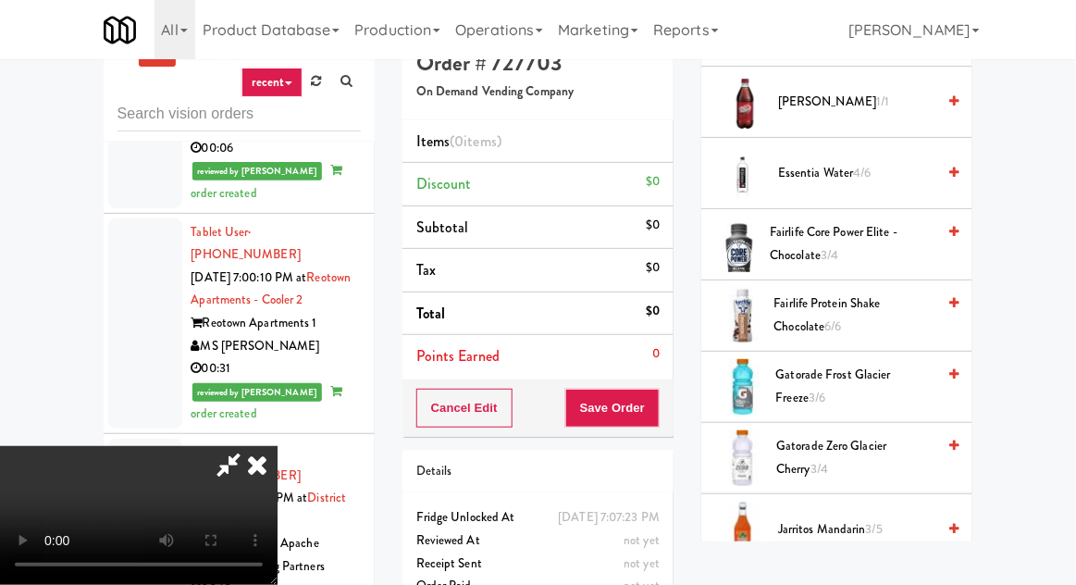
scroll to position [964, 0]
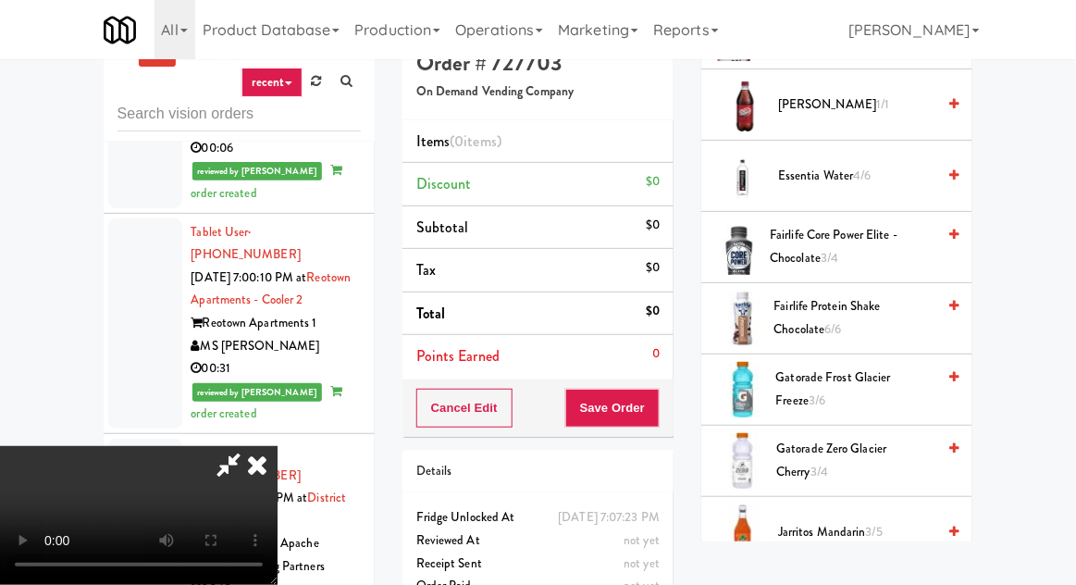
click at [866, 378] on span "Gatorade Frost Glacier Freeze 3/6" at bounding box center [856, 388] width 160 height 45
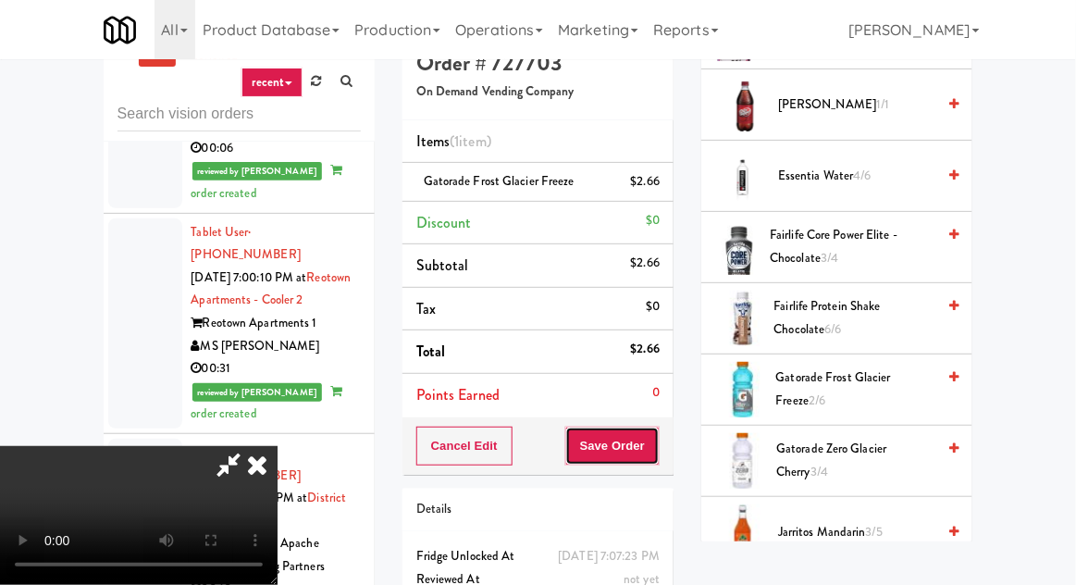
click at [656, 441] on button "Save Order" at bounding box center [612, 446] width 94 height 39
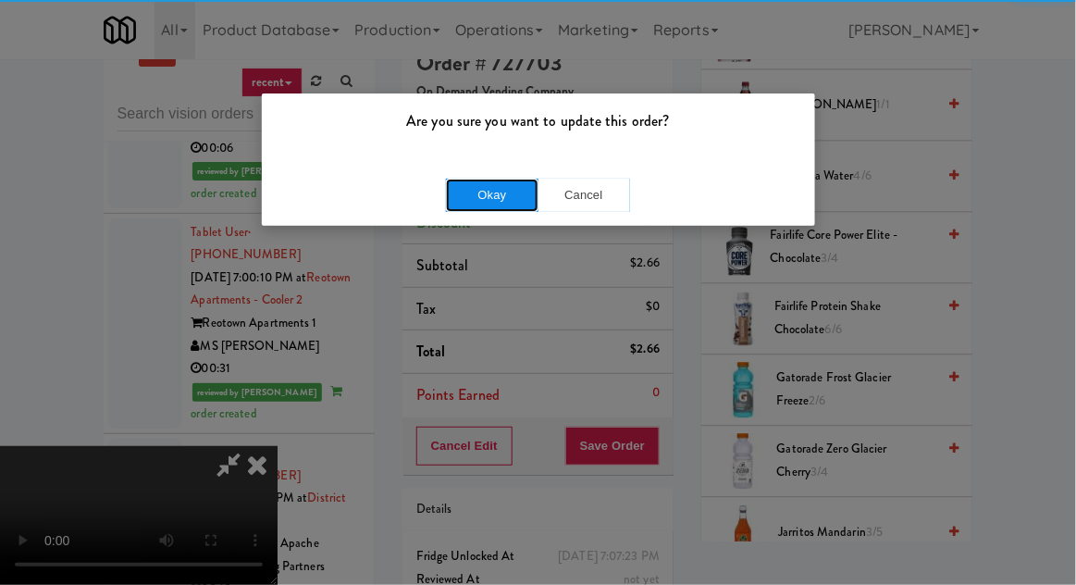
click at [504, 205] on button "Okay" at bounding box center [492, 195] width 93 height 33
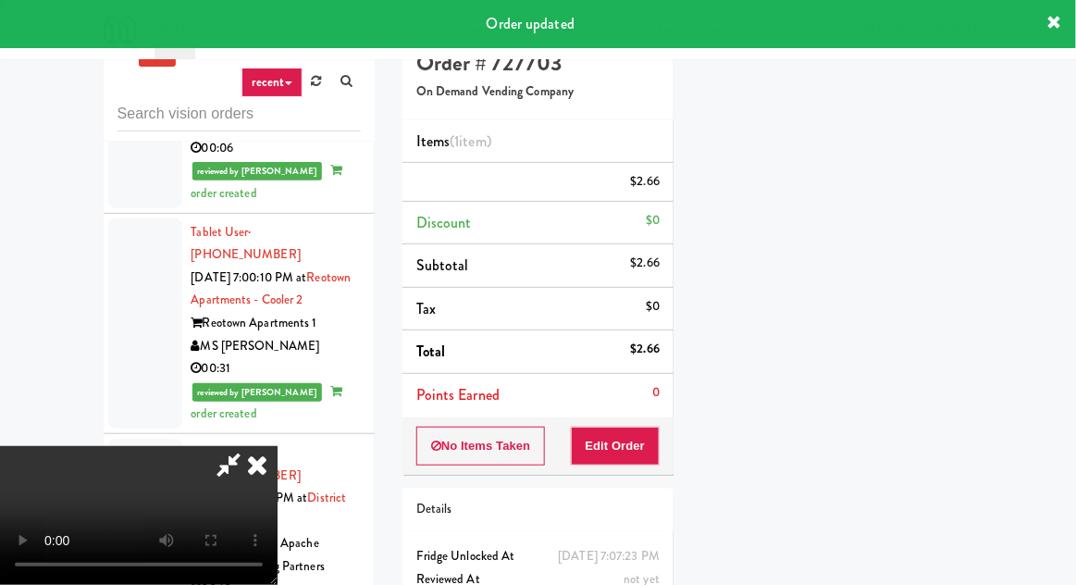
scroll to position [182, 0]
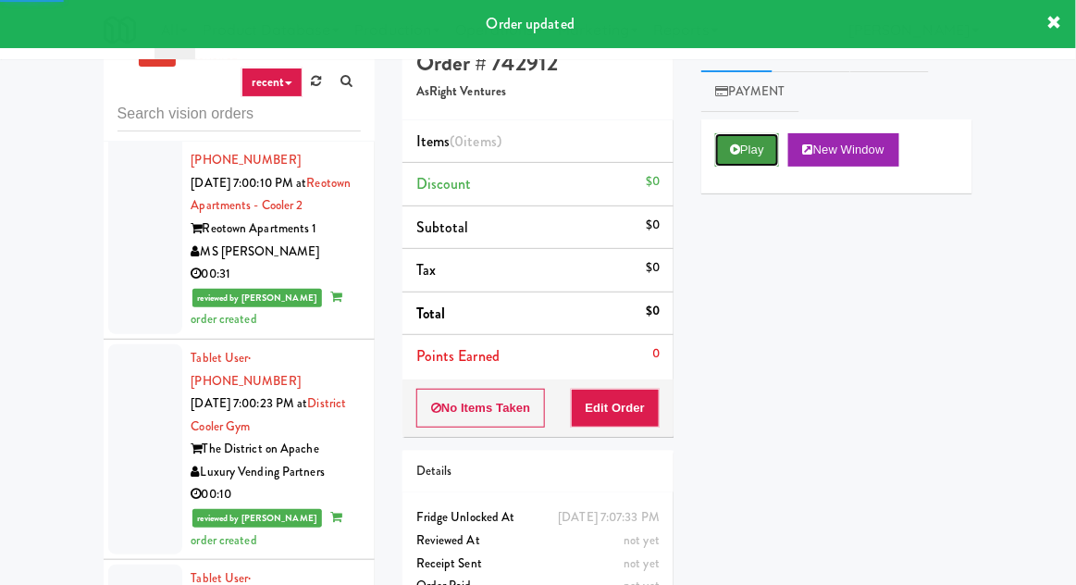
click at [748, 157] on button "Play" at bounding box center [747, 149] width 64 height 33
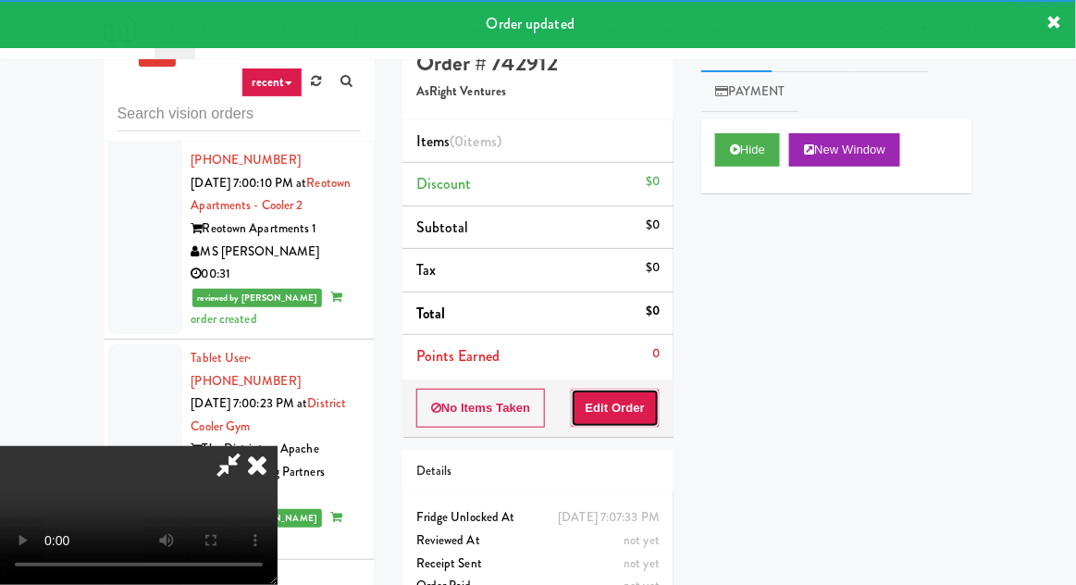
click at [623, 398] on button "Edit Order" at bounding box center [616, 408] width 90 height 39
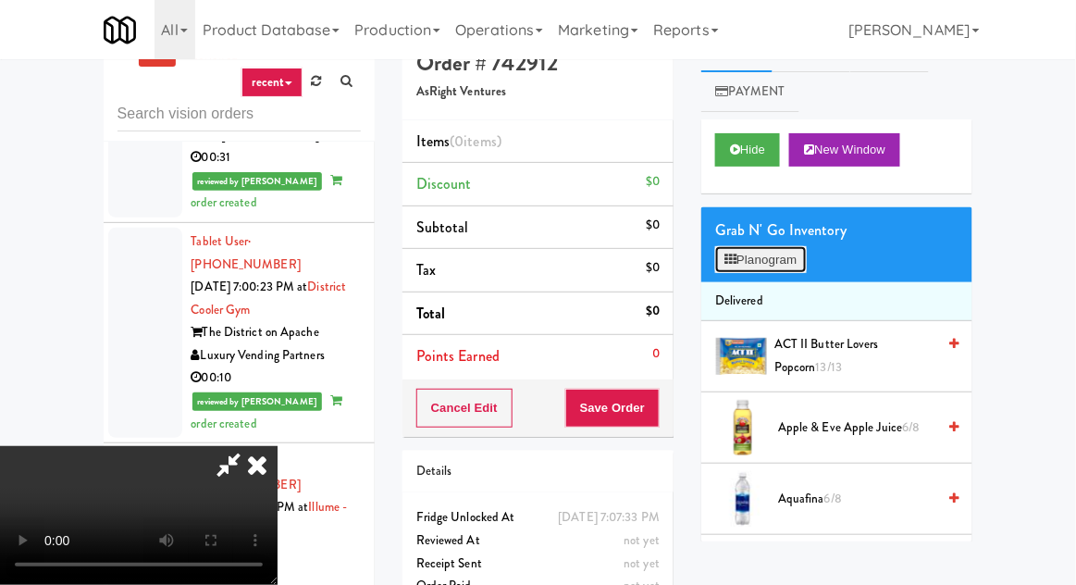
click at [785, 267] on button "Planogram" at bounding box center [760, 260] width 91 height 28
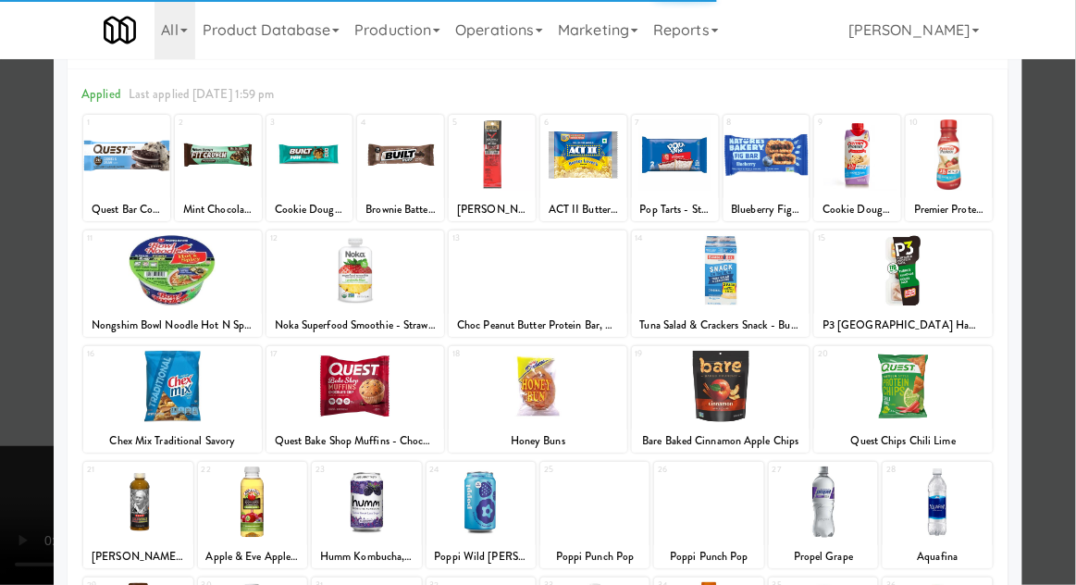
scroll to position [108, 0]
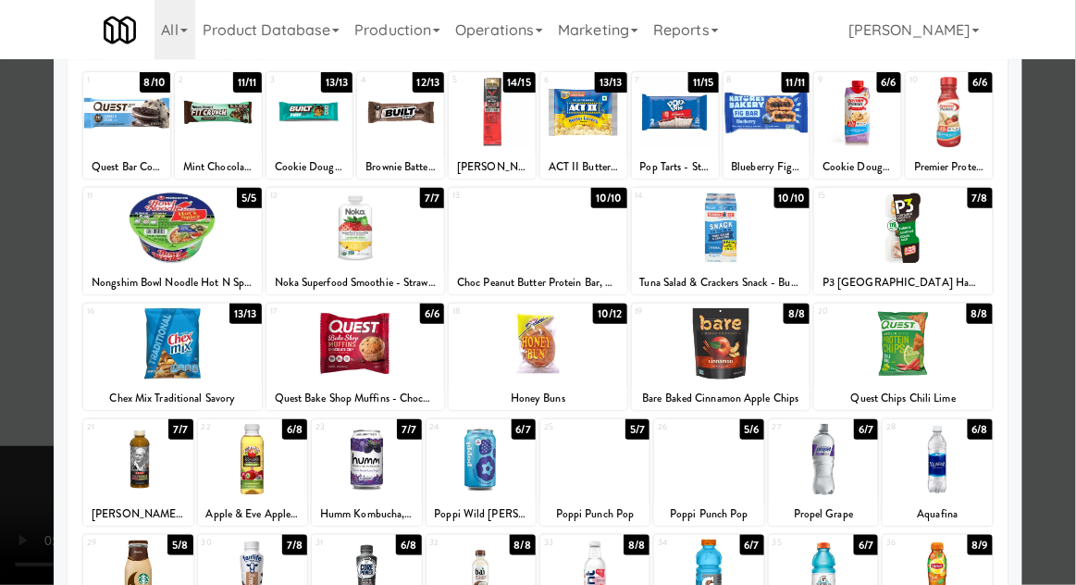
click at [588, 481] on div at bounding box center [594, 459] width 109 height 71
click at [20, 455] on div at bounding box center [538, 292] width 1076 height 585
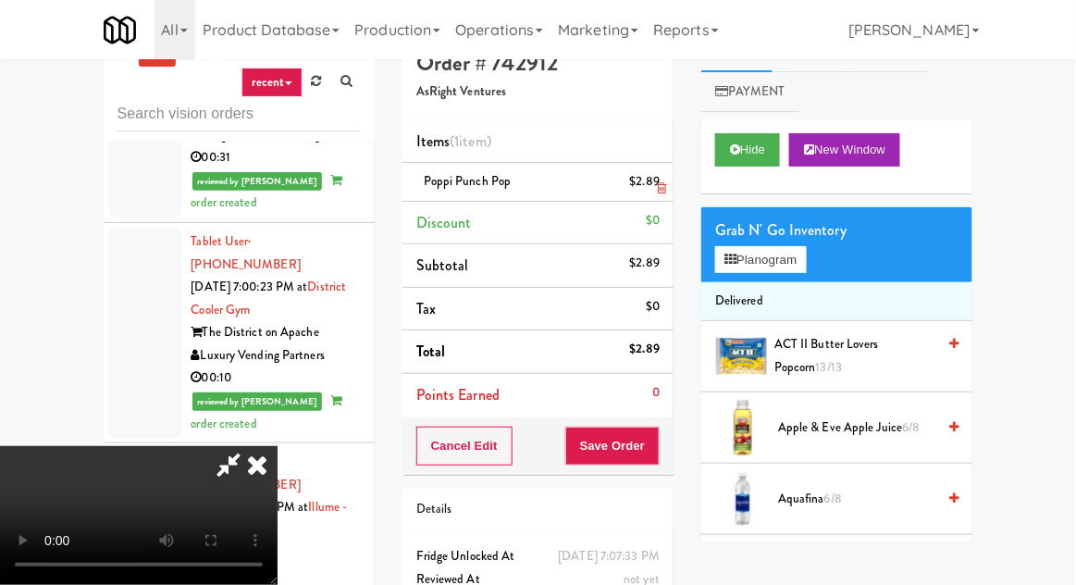
click at [665, 182] on li "Poppi Punch Pop $2.89" at bounding box center [538, 182] width 271 height 39
click at [663, 187] on icon at bounding box center [661, 188] width 9 height 12
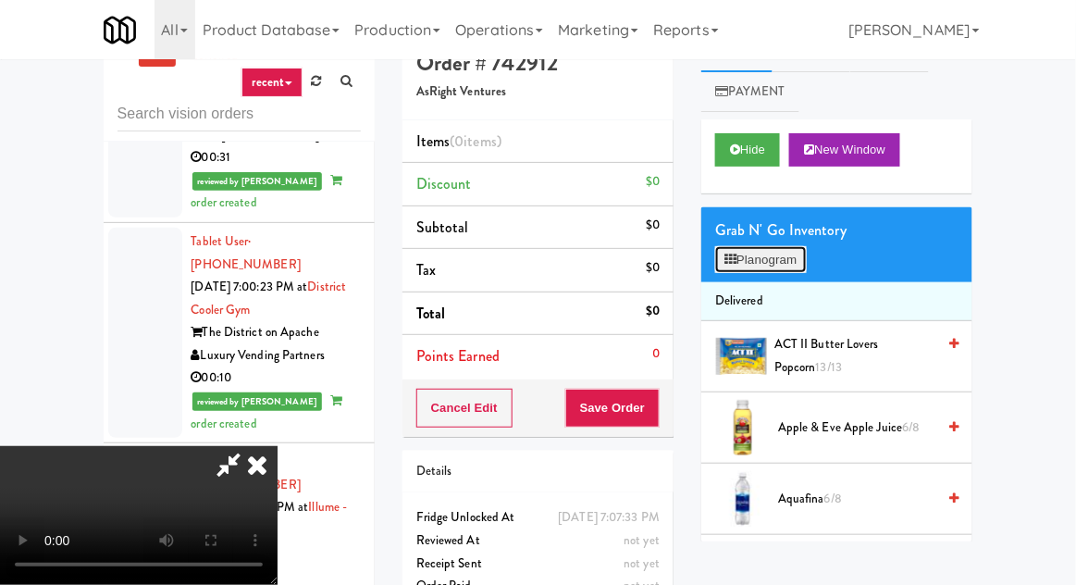
click at [776, 269] on button "Planogram" at bounding box center [760, 260] width 91 height 28
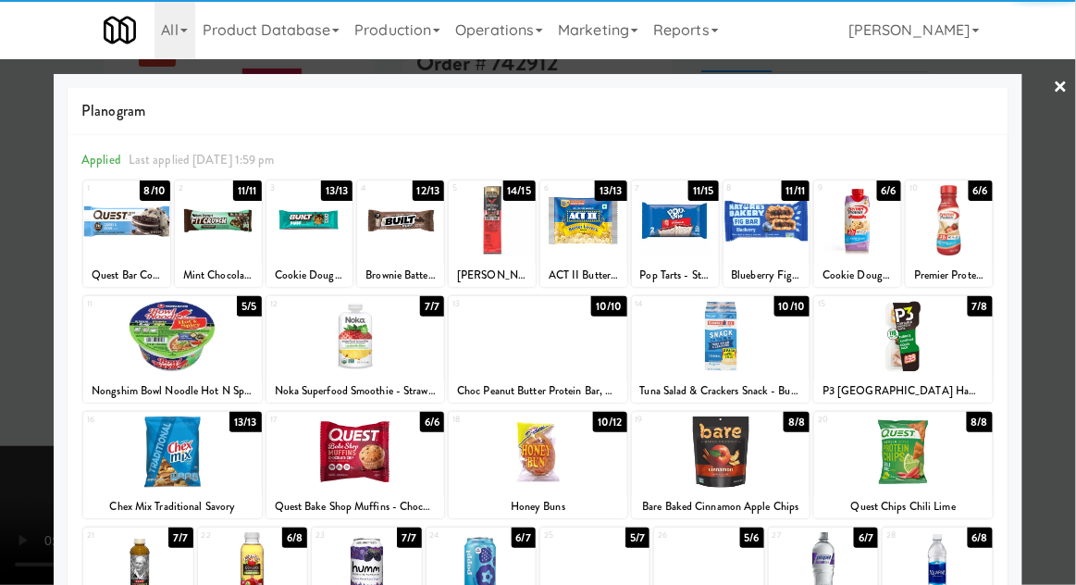
click at [180, 464] on div at bounding box center [172, 451] width 179 height 71
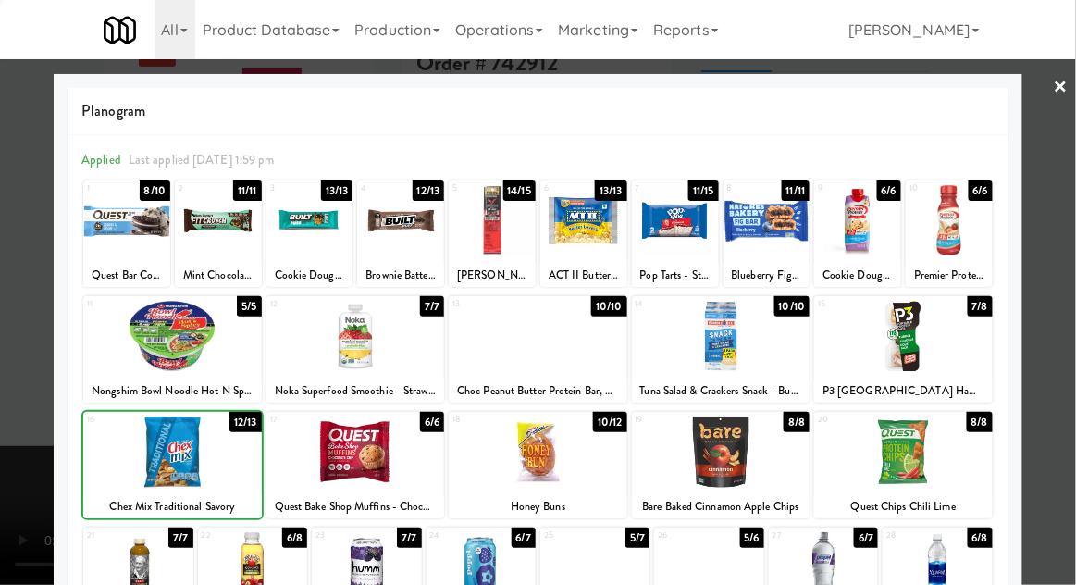
click at [6, 470] on div at bounding box center [538, 292] width 1076 height 585
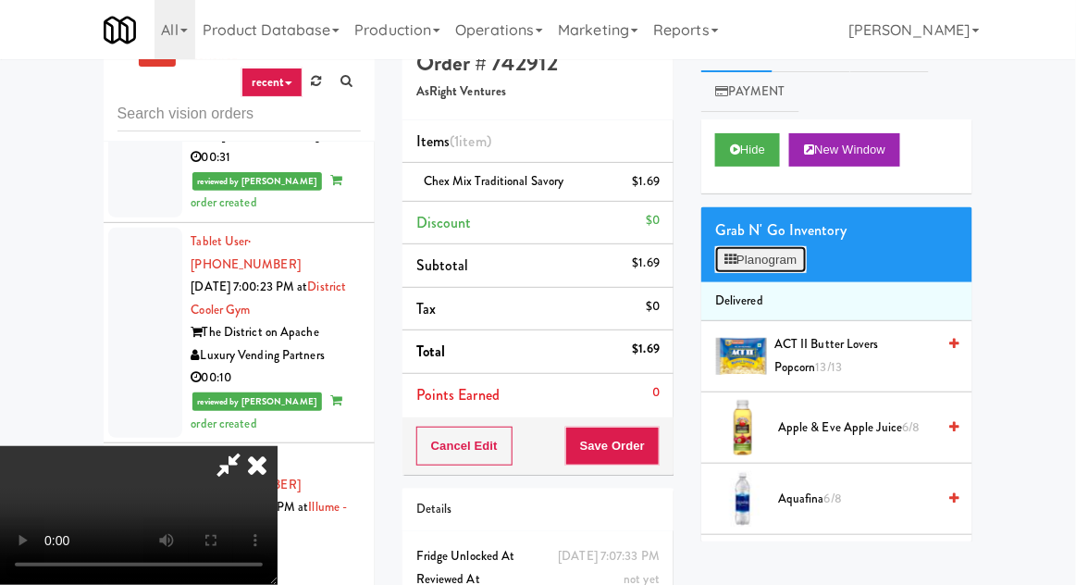
click at [781, 268] on button "Planogram" at bounding box center [760, 260] width 91 height 28
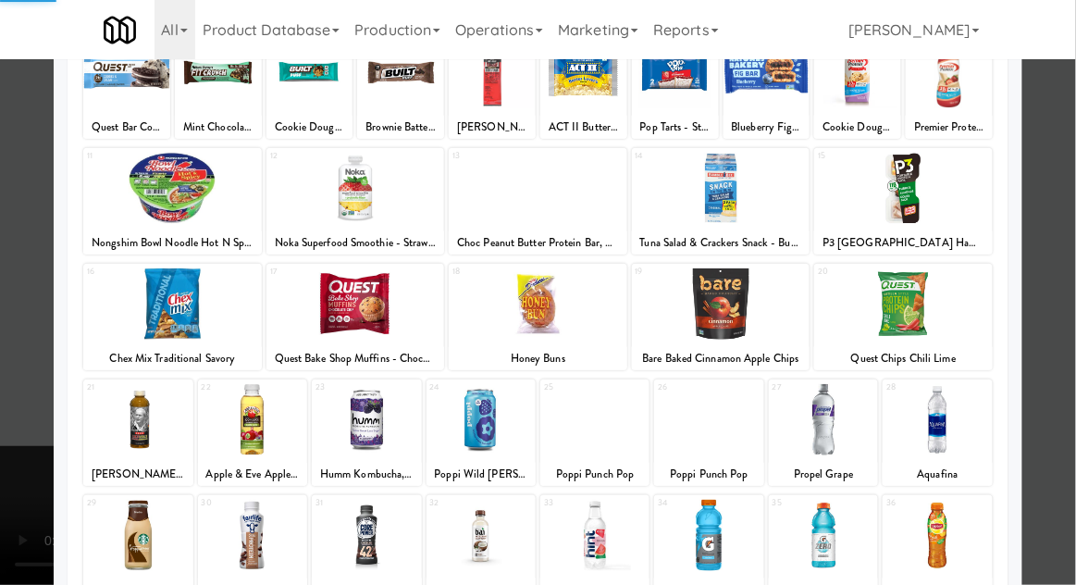
scroll to position [234, 0]
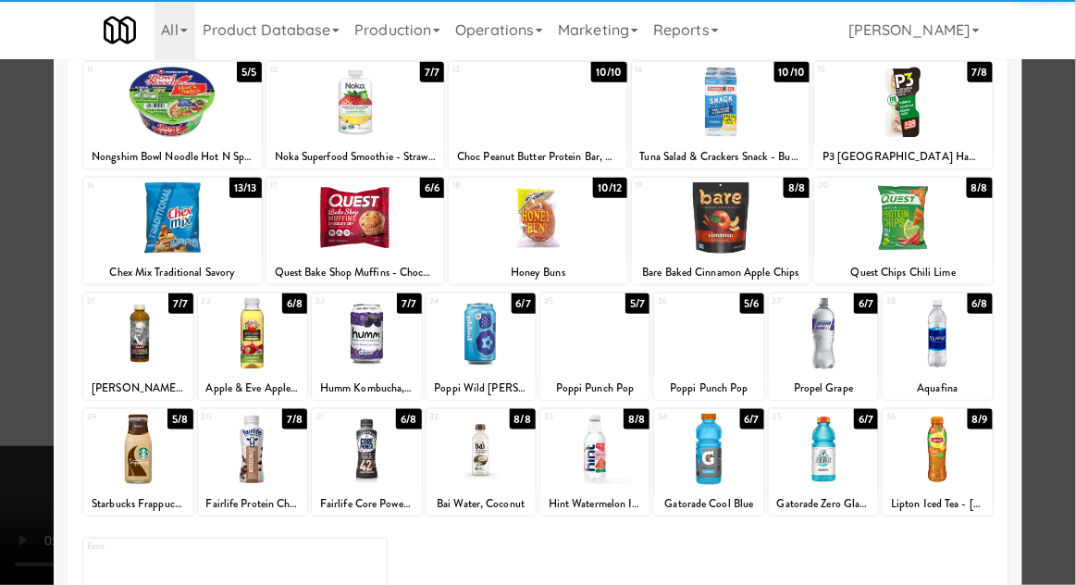
click at [839, 454] on div at bounding box center [823, 449] width 109 height 71
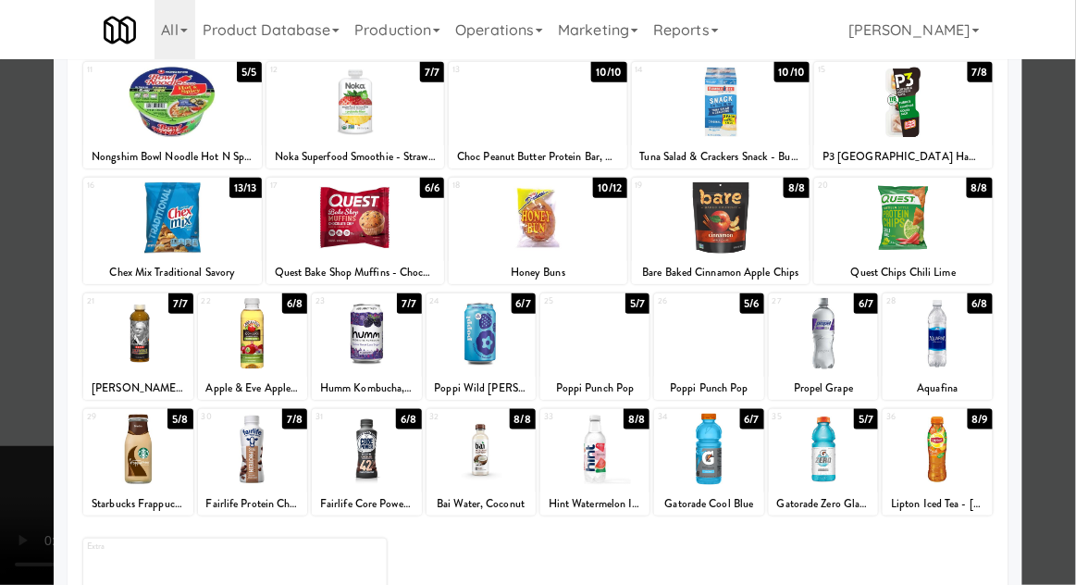
click at [1074, 300] on div at bounding box center [538, 292] width 1076 height 585
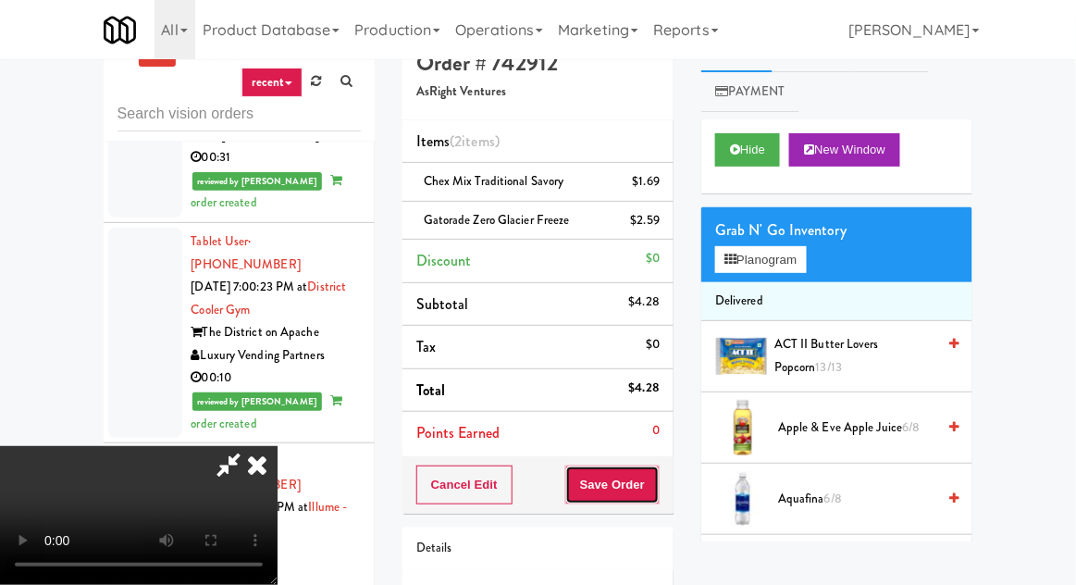
click at [659, 486] on button "Save Order" at bounding box center [612, 484] width 94 height 39
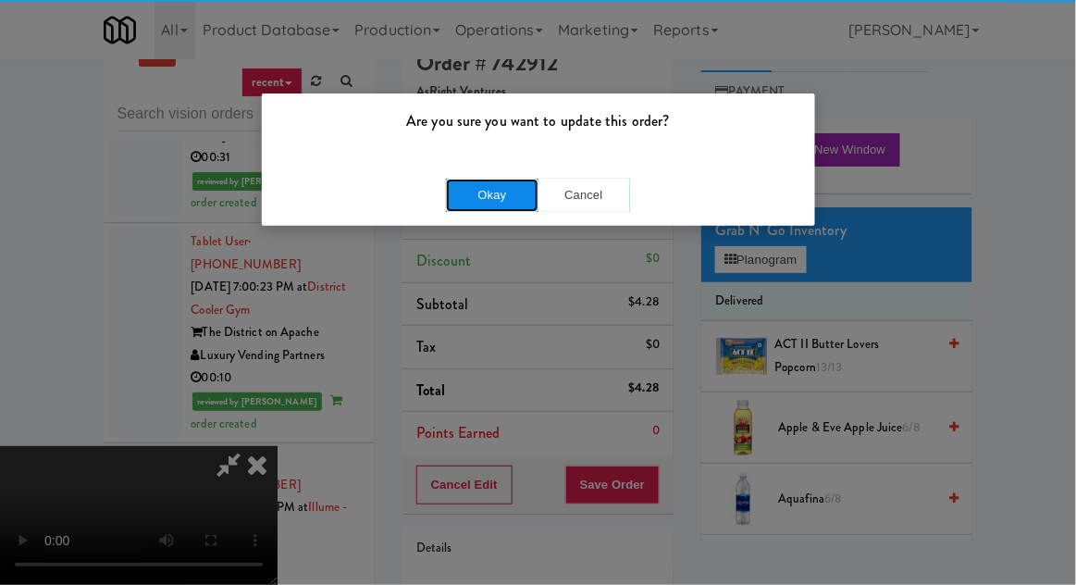
click at [525, 181] on button "Okay" at bounding box center [492, 195] width 93 height 33
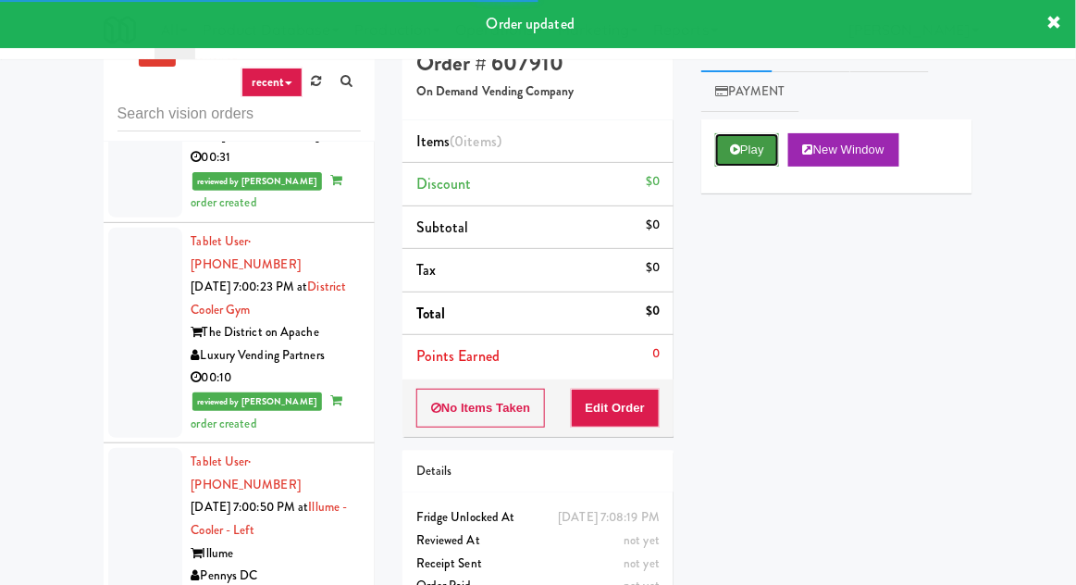
click at [734, 160] on button "Play" at bounding box center [747, 149] width 64 height 33
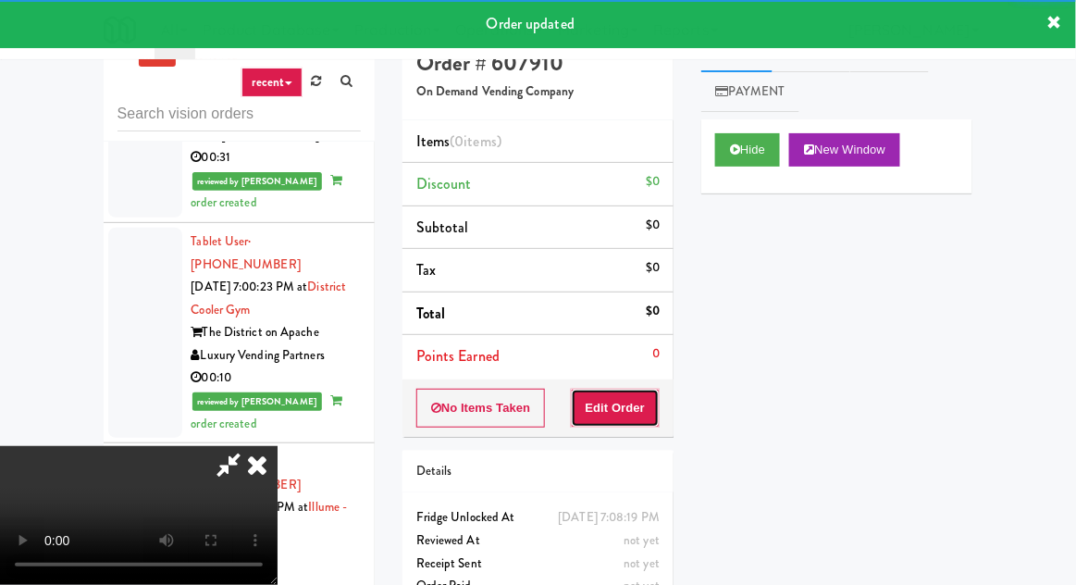
click at [632, 406] on button "Edit Order" at bounding box center [616, 408] width 90 height 39
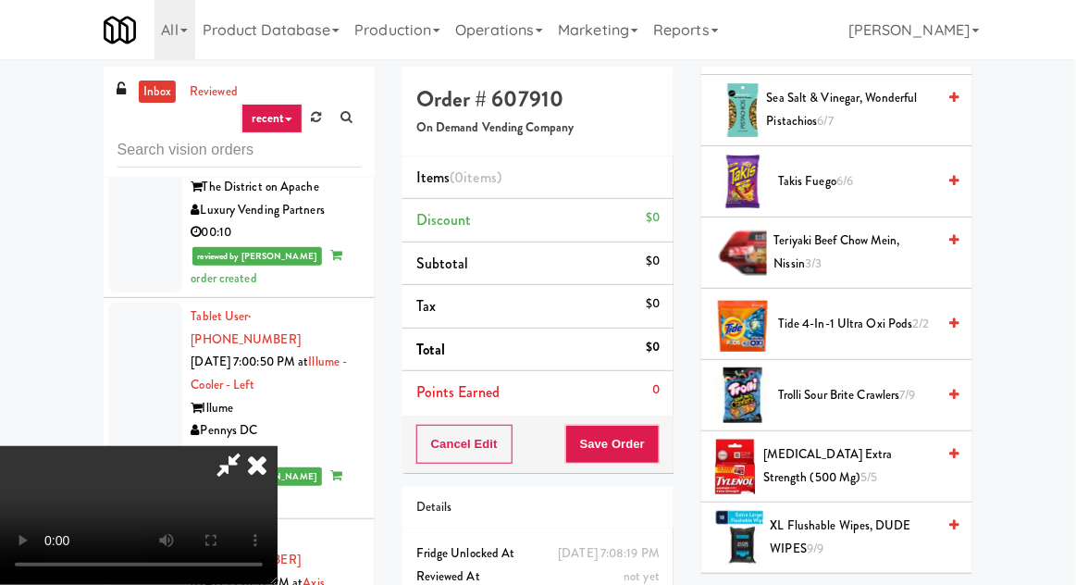
scroll to position [2035, 0]
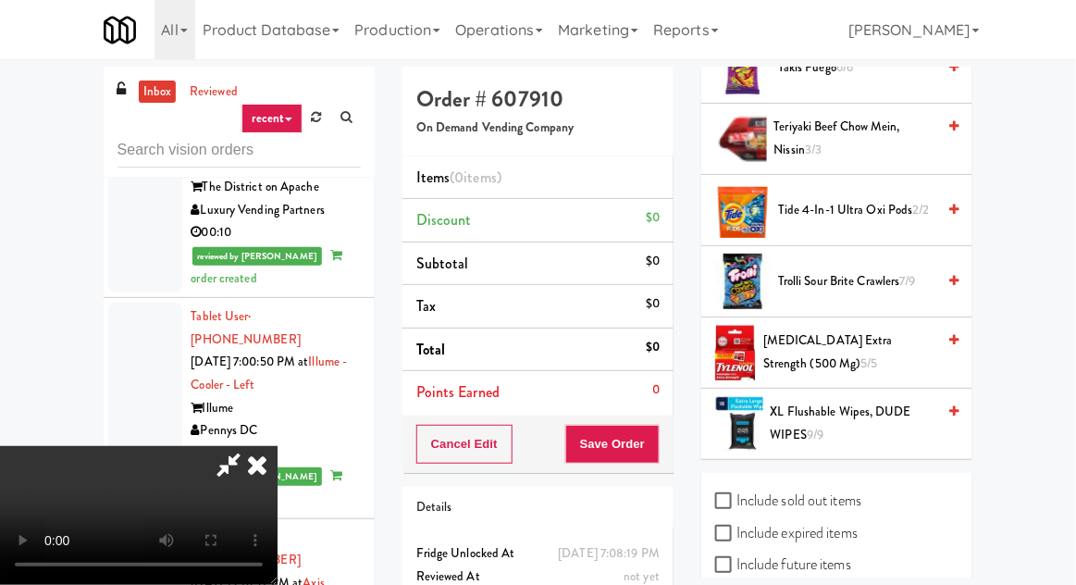
click at [876, 278] on span "Trolli Sour Brite Crawlers 7/9" at bounding box center [856, 281] width 157 height 23
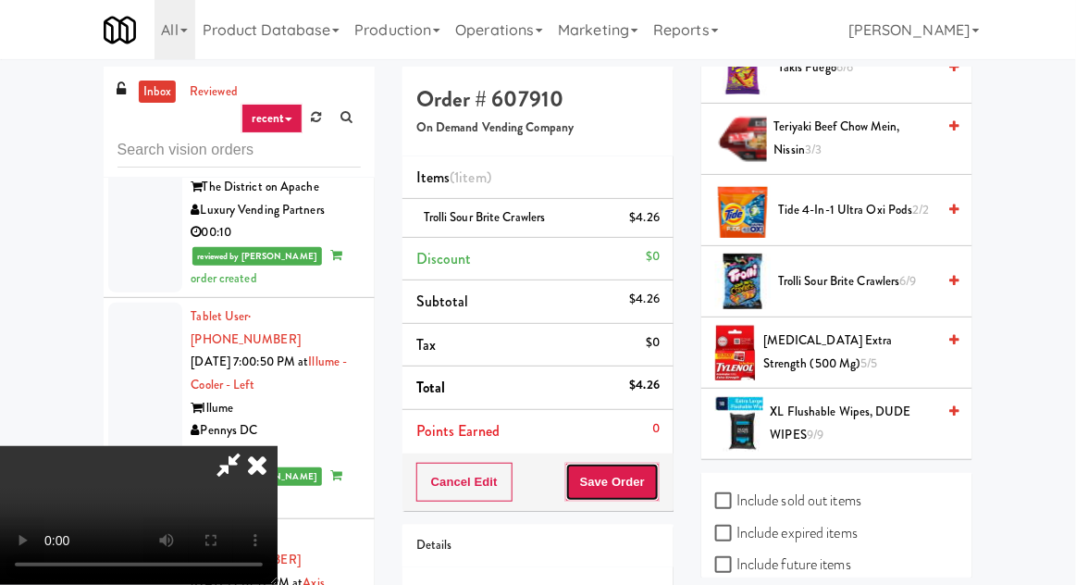
click at [659, 481] on button "Save Order" at bounding box center [612, 482] width 94 height 39
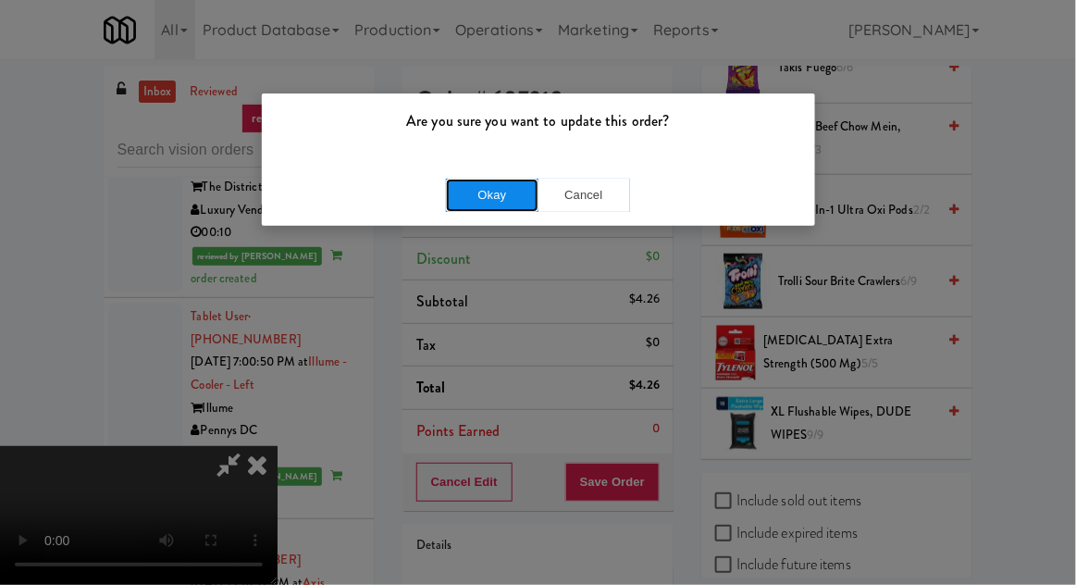
click at [498, 191] on button "Okay" at bounding box center [492, 195] width 93 height 33
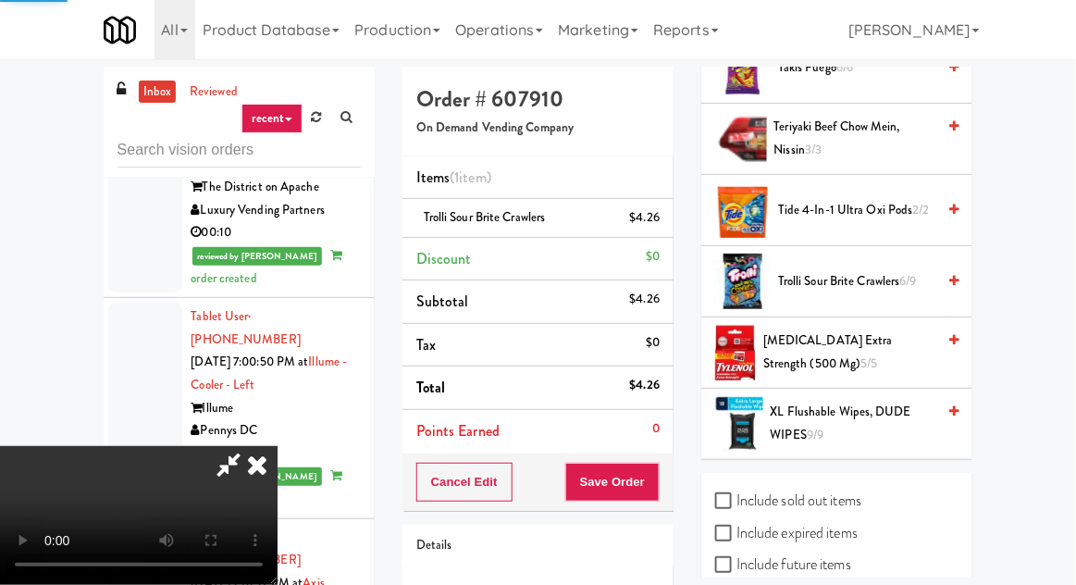
scroll to position [182, 0]
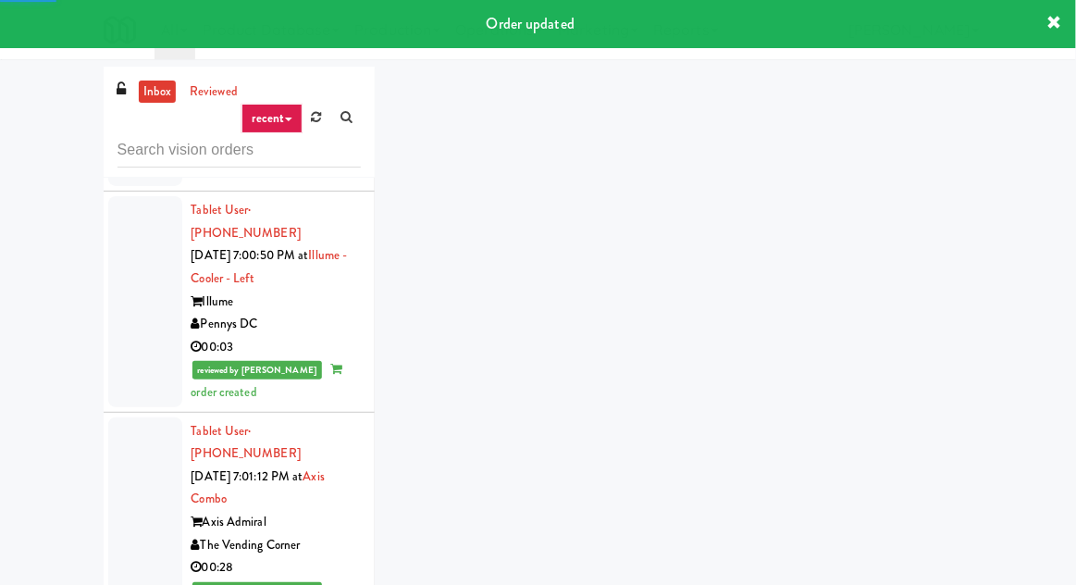
scroll to position [7375, 0]
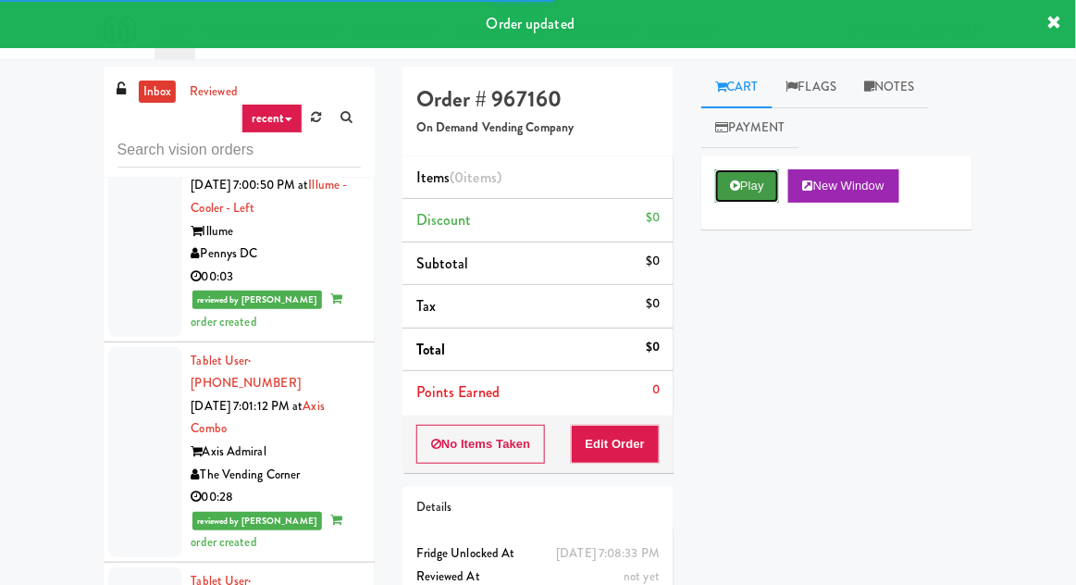
click at [738, 176] on button "Play" at bounding box center [747, 185] width 64 height 33
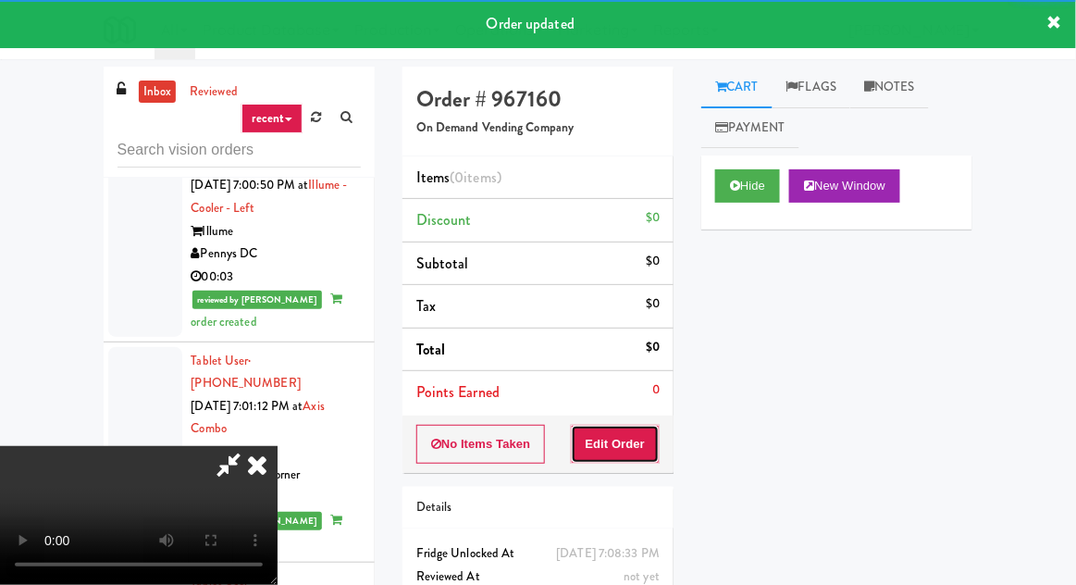
click at [637, 449] on button "Edit Order" at bounding box center [616, 444] width 90 height 39
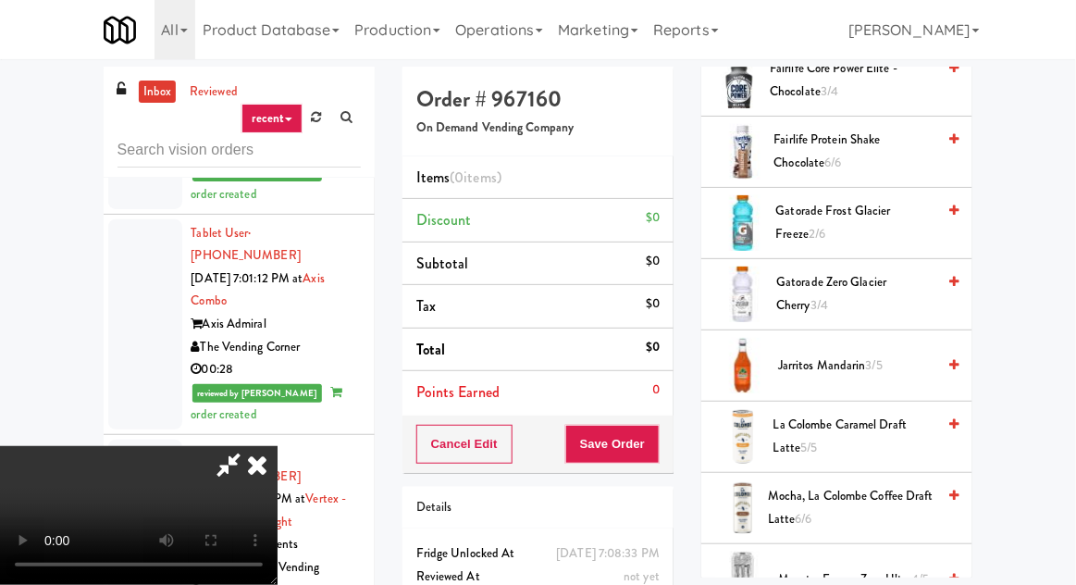
scroll to position [1163, 0]
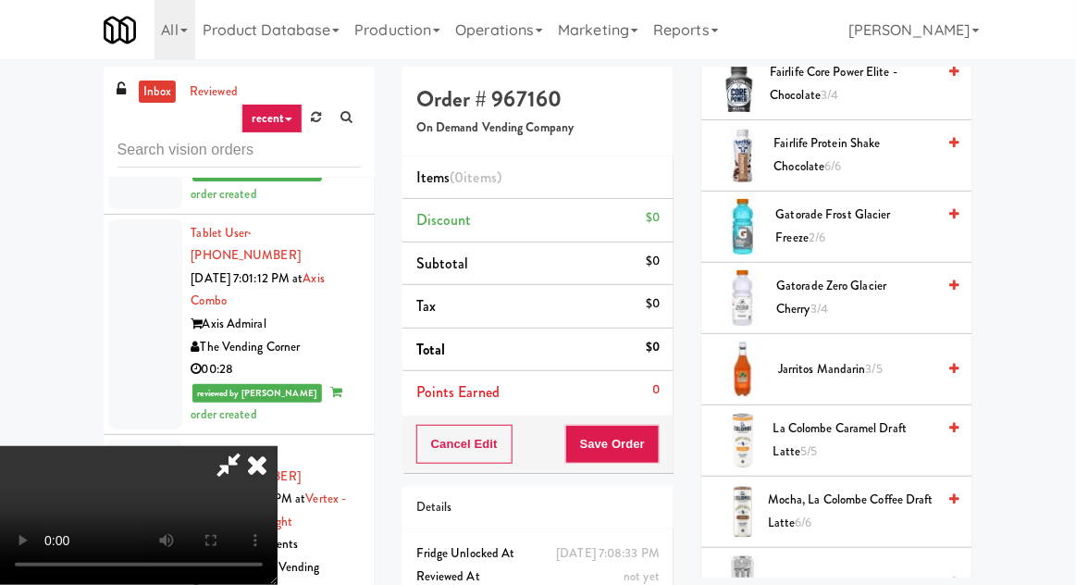
click at [876, 291] on span "Gatorade Zero Glacier Cherry 3/4" at bounding box center [855, 297] width 159 height 45
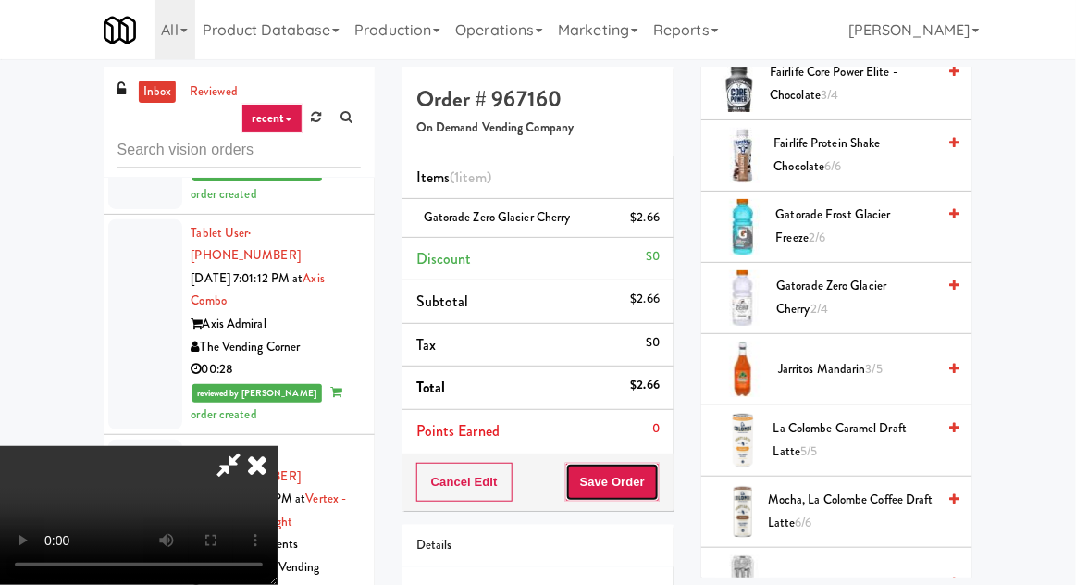
click at [660, 470] on button "Save Order" at bounding box center [612, 482] width 94 height 39
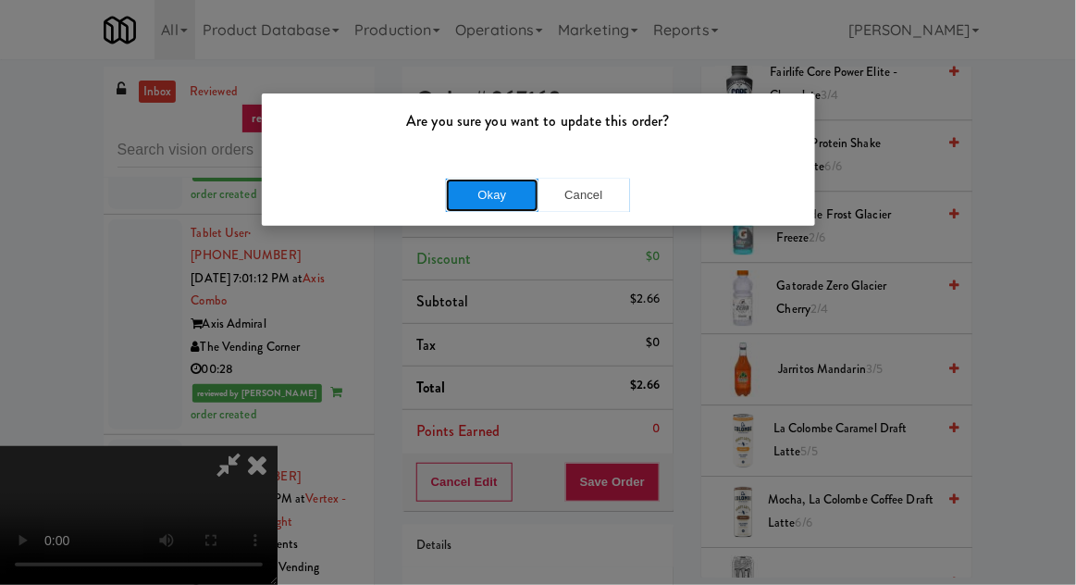
click at [503, 196] on button "Okay" at bounding box center [492, 195] width 93 height 33
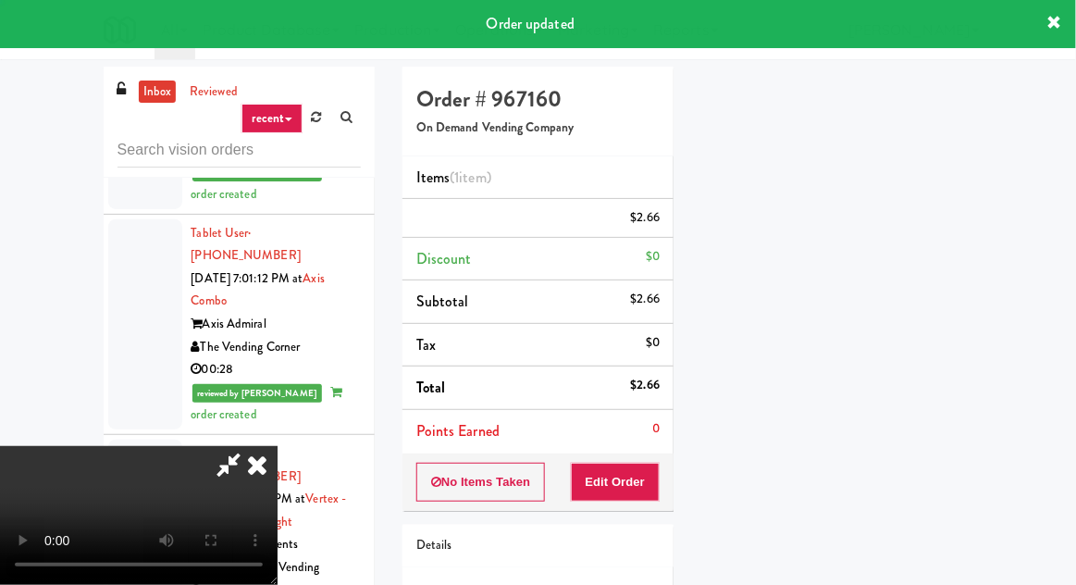
scroll to position [182, 0]
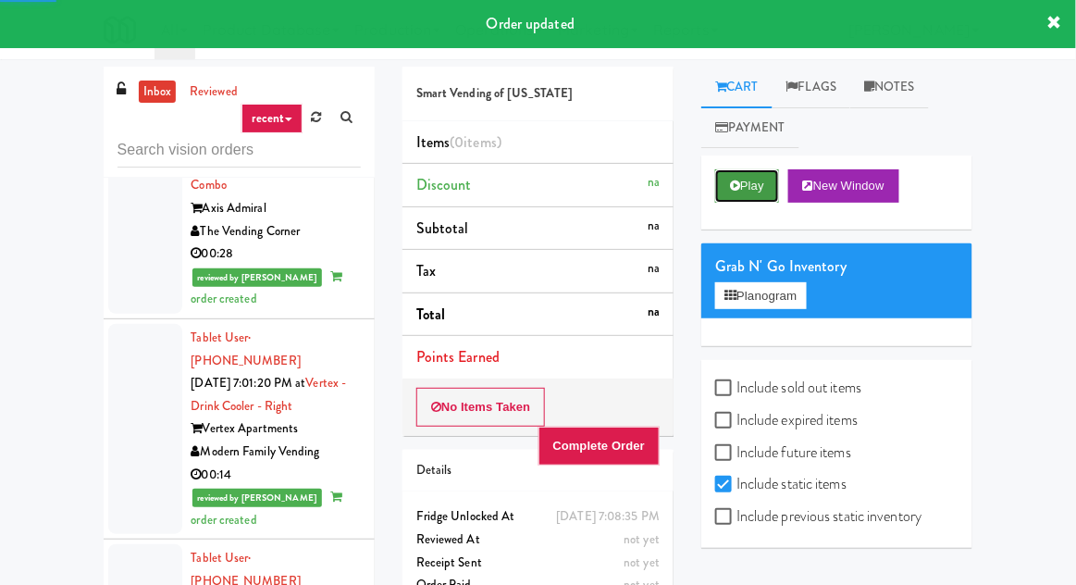
click at [752, 187] on button "Play" at bounding box center [747, 185] width 64 height 33
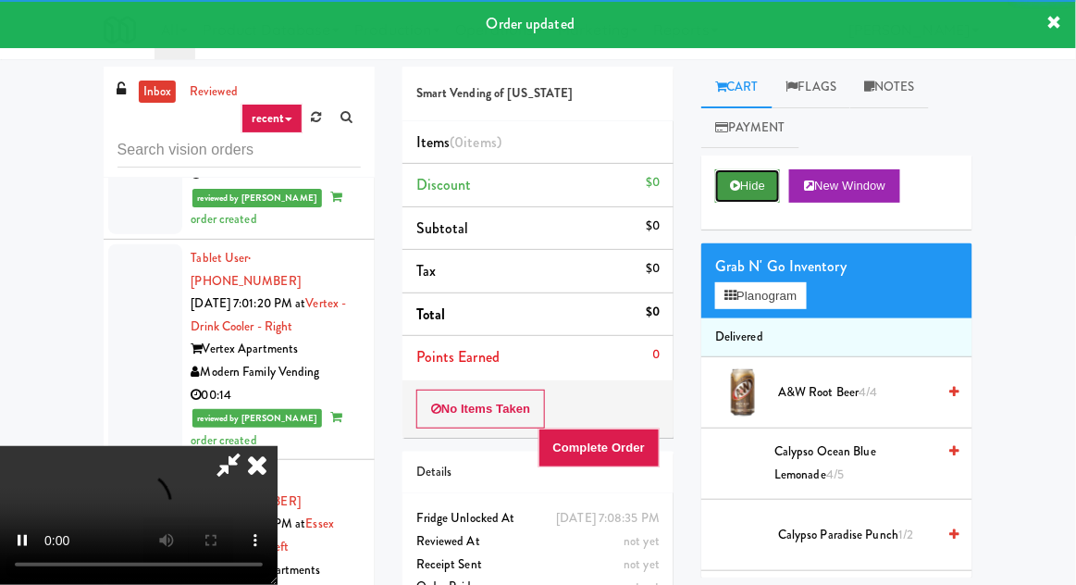
scroll to position [7702, 0]
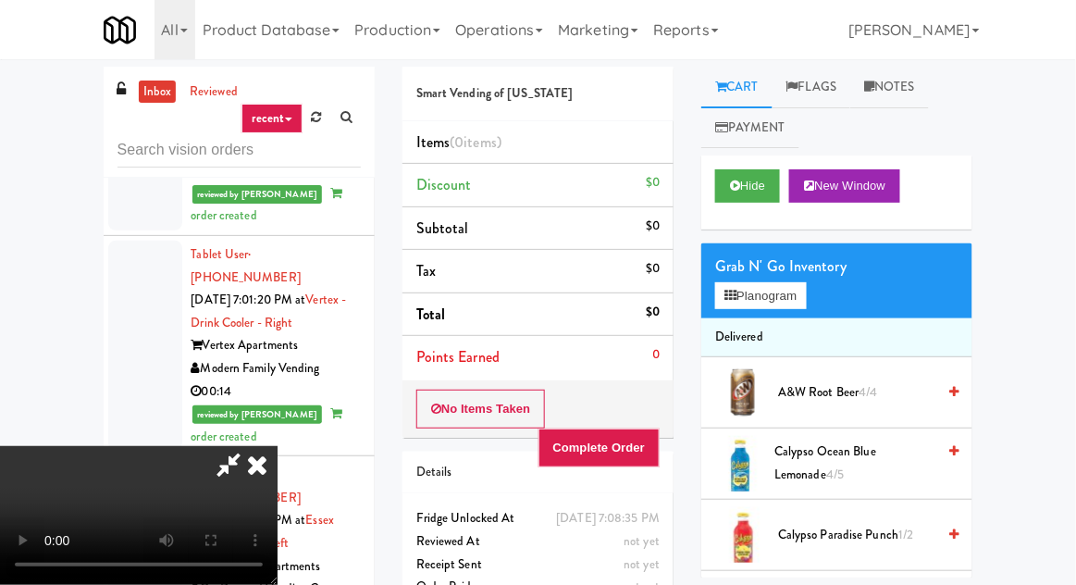
click at [278, 446] on icon at bounding box center [257, 464] width 41 height 37
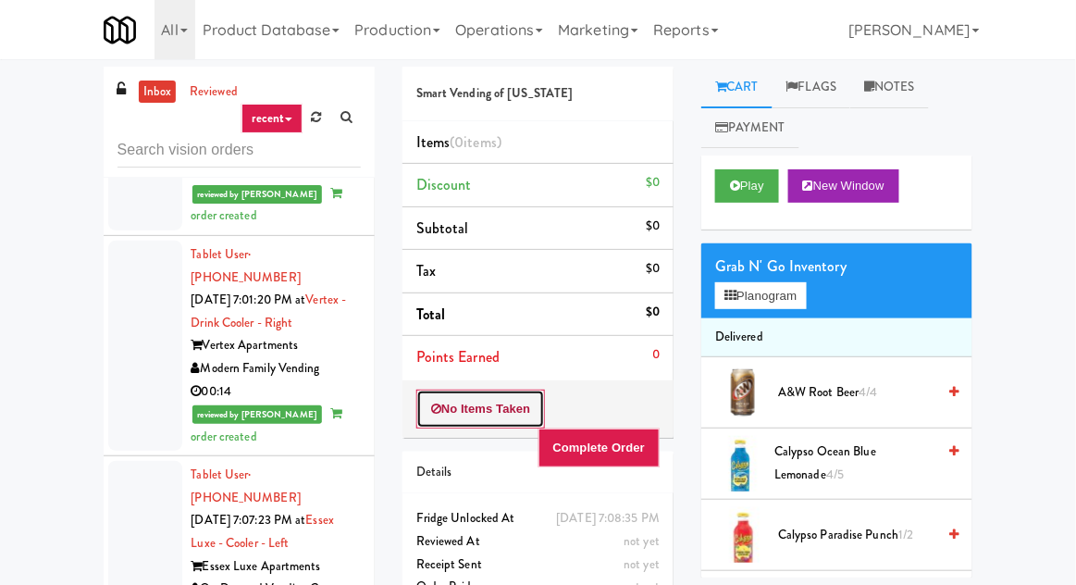
click at [491, 415] on button "No Items Taken" at bounding box center [481, 409] width 130 height 39
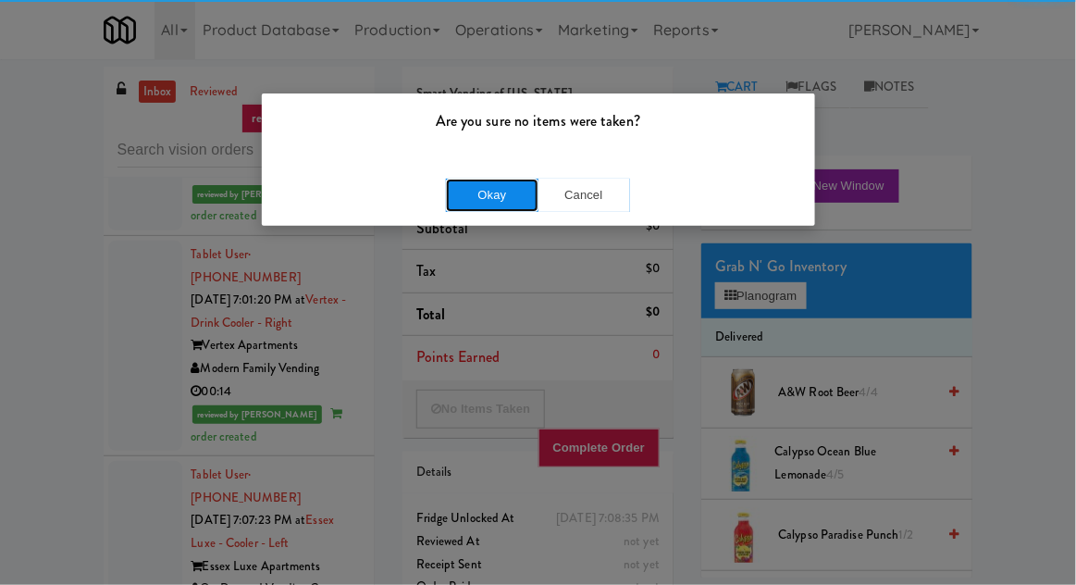
click at [483, 205] on button "Okay" at bounding box center [492, 195] width 93 height 33
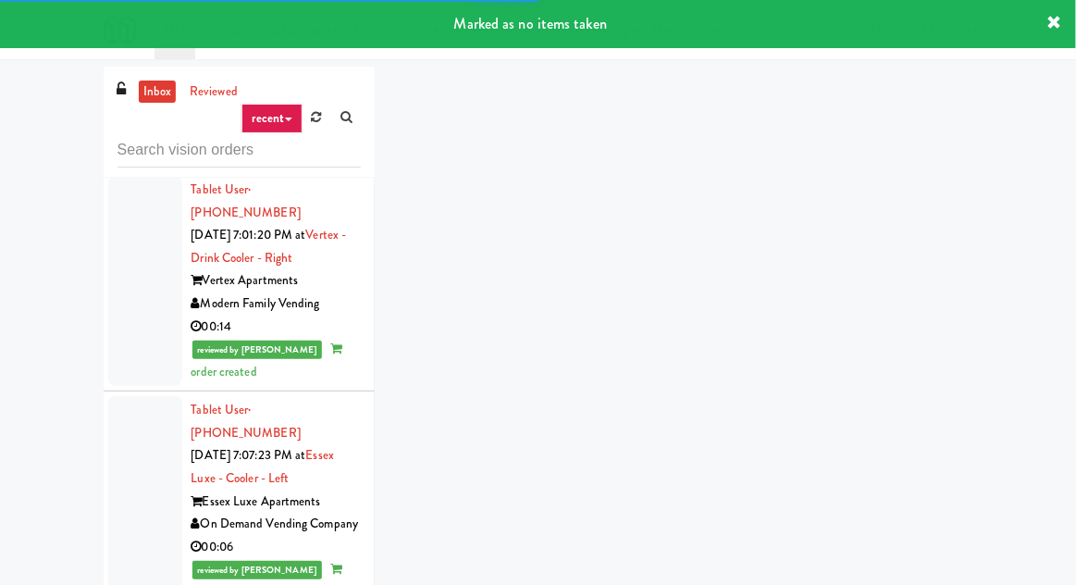
scroll to position [7802, 0]
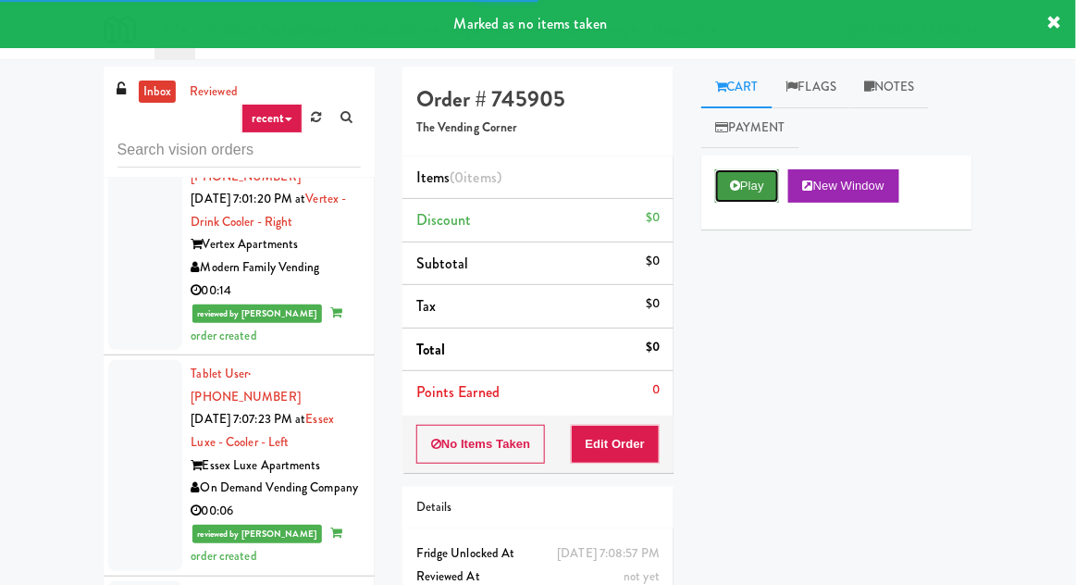
click at [742, 201] on button "Play" at bounding box center [747, 185] width 64 height 33
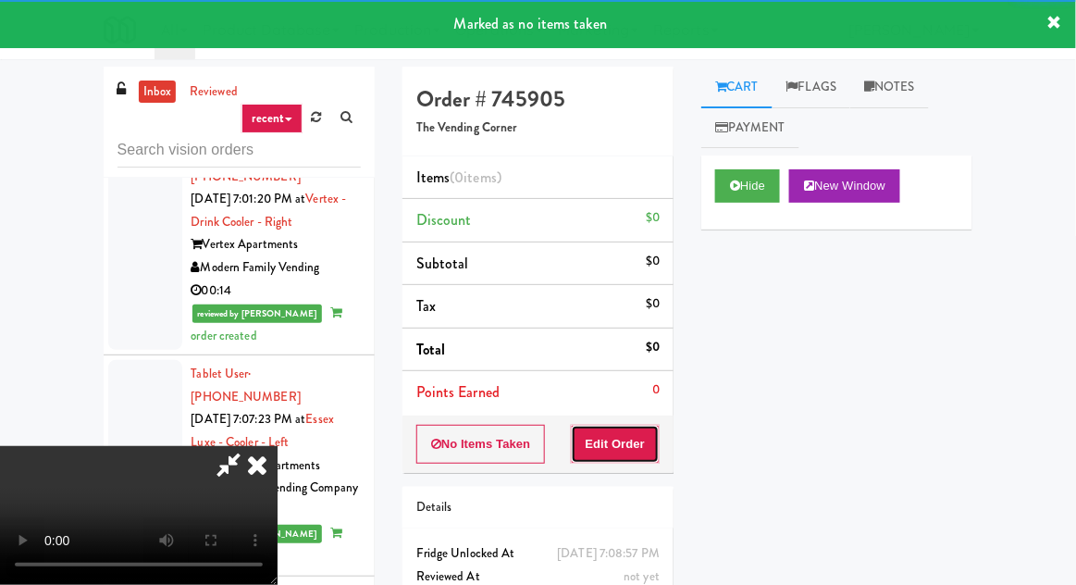
click at [639, 433] on button "Edit Order" at bounding box center [616, 444] width 90 height 39
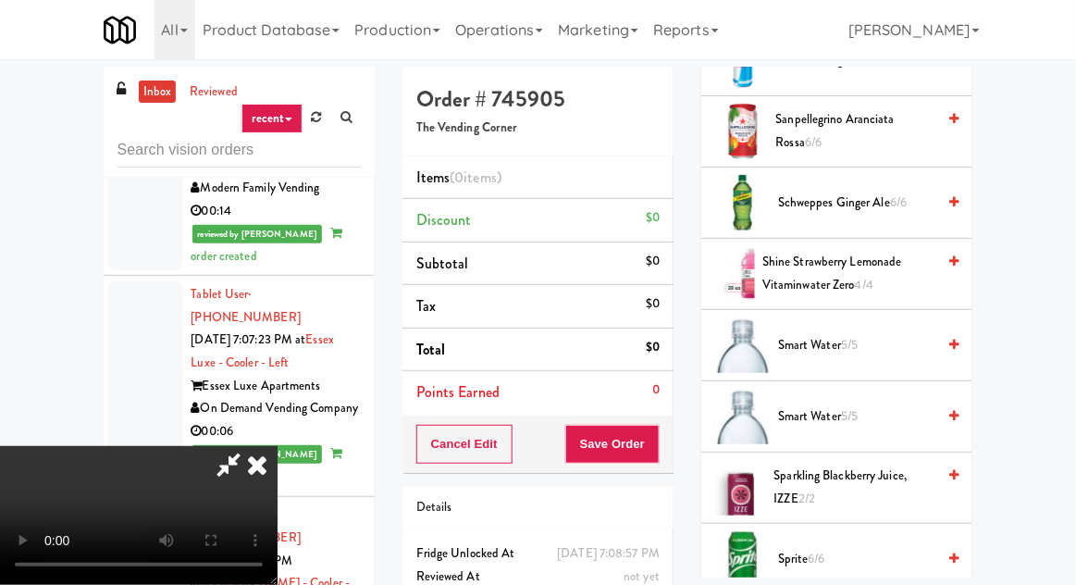
scroll to position [2113, 0]
click at [888, 342] on span "Smart Water 5/5" at bounding box center [856, 346] width 157 height 23
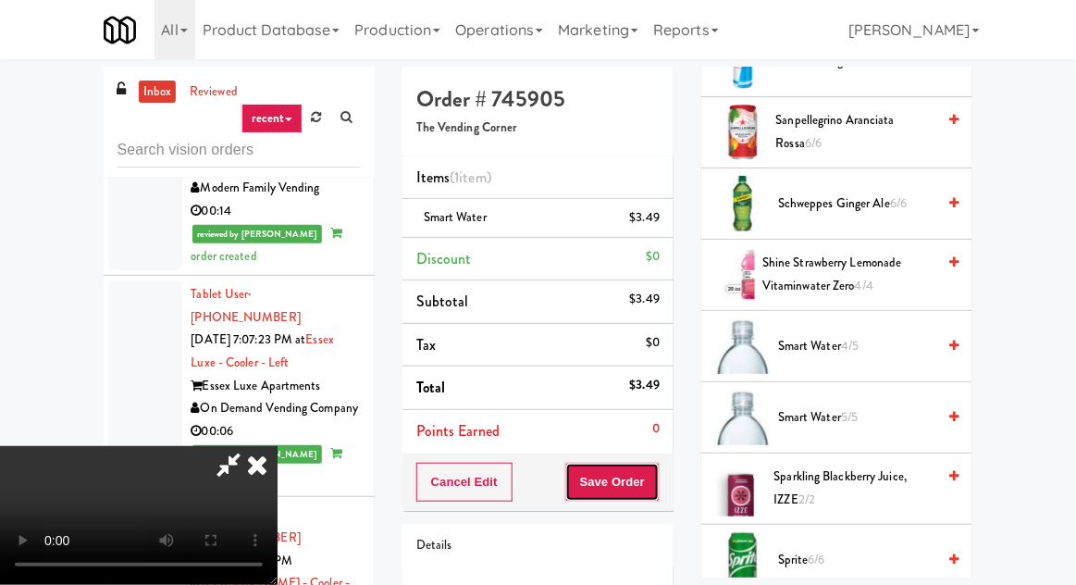
click at [658, 479] on button "Save Order" at bounding box center [612, 482] width 94 height 39
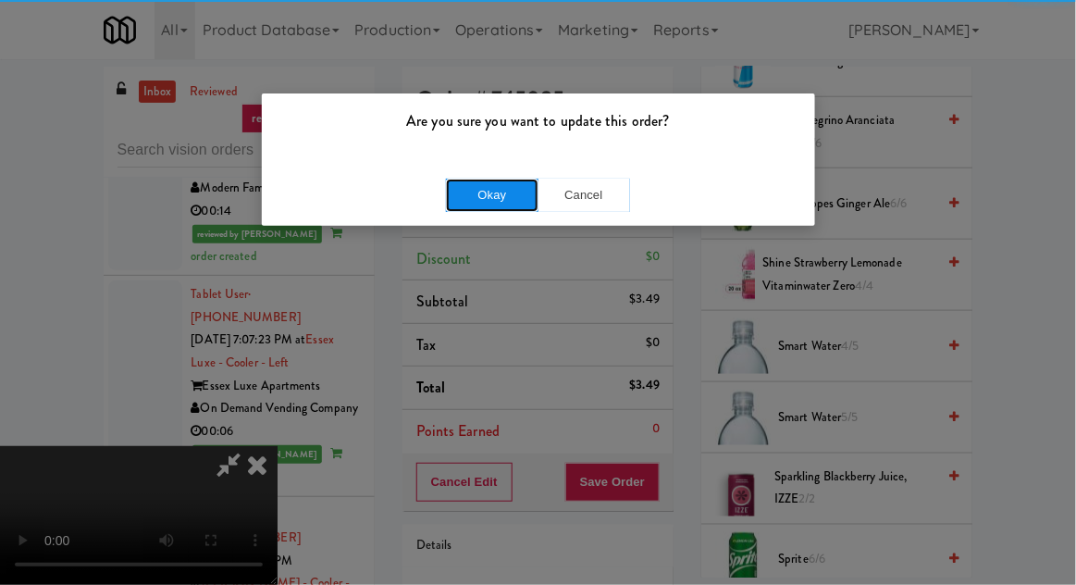
click at [503, 192] on button "Okay" at bounding box center [492, 195] width 93 height 33
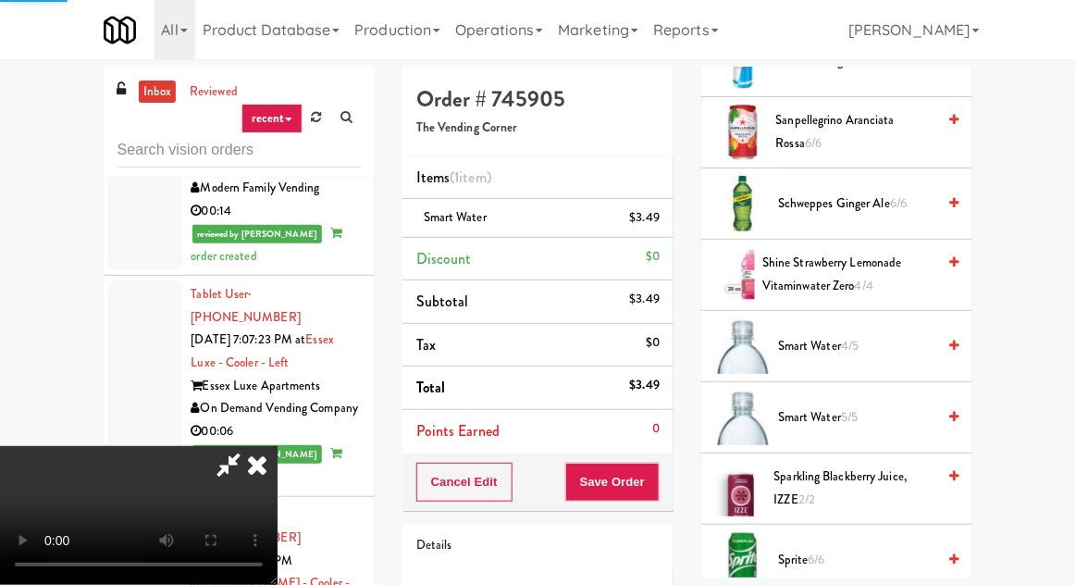
scroll to position [182, 0]
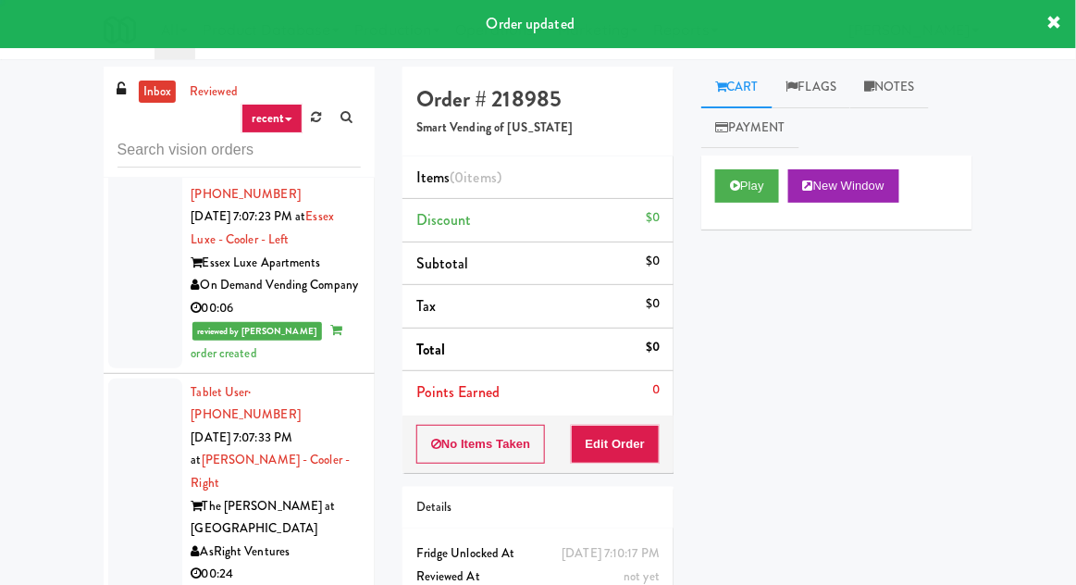
scroll to position [8022, 0]
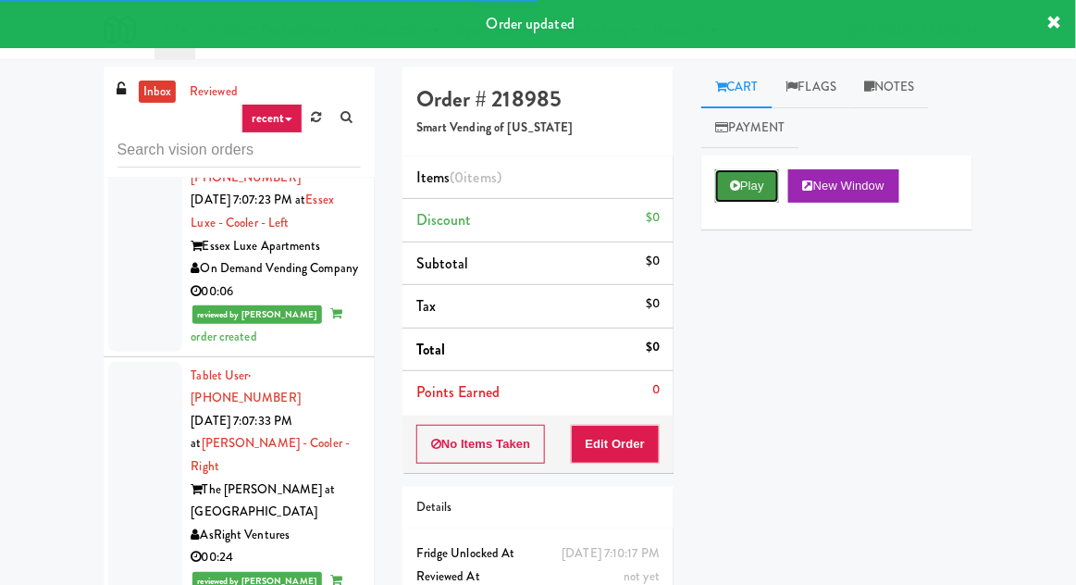
click at [745, 188] on button "Play" at bounding box center [747, 185] width 64 height 33
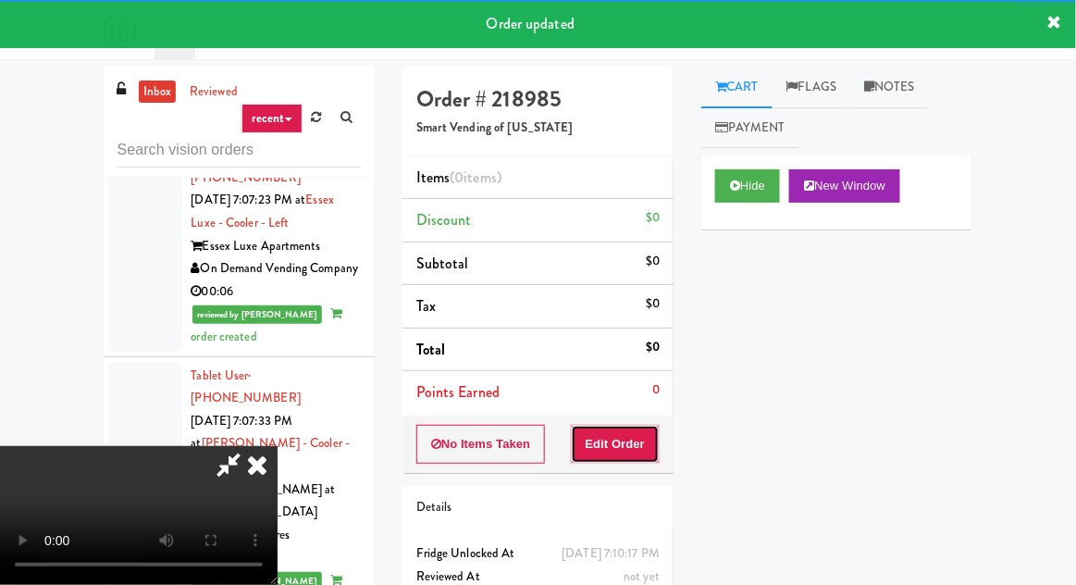
click at [637, 429] on button "Edit Order" at bounding box center [616, 444] width 90 height 39
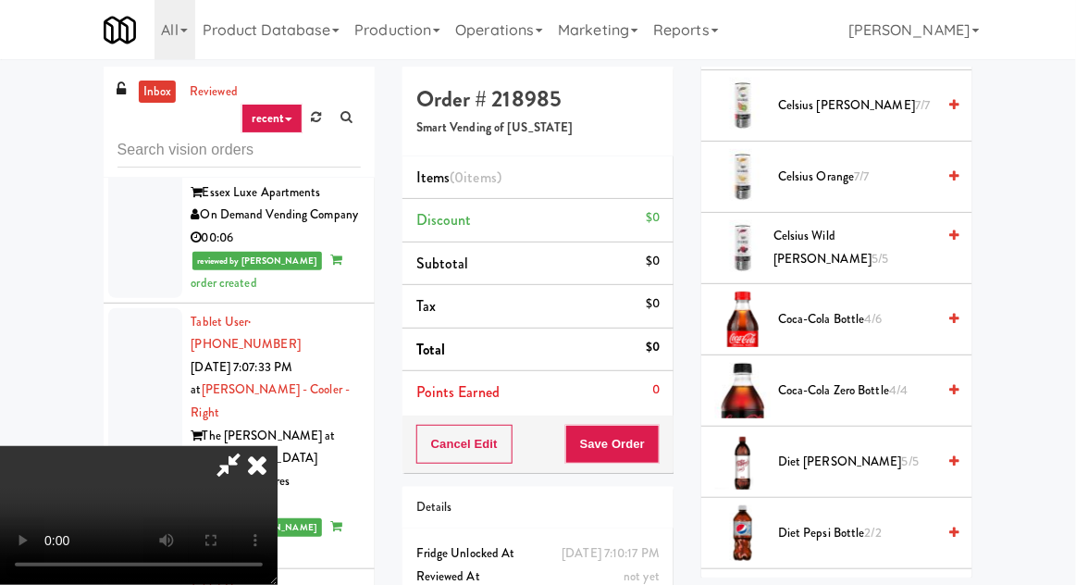
scroll to position [860, 0]
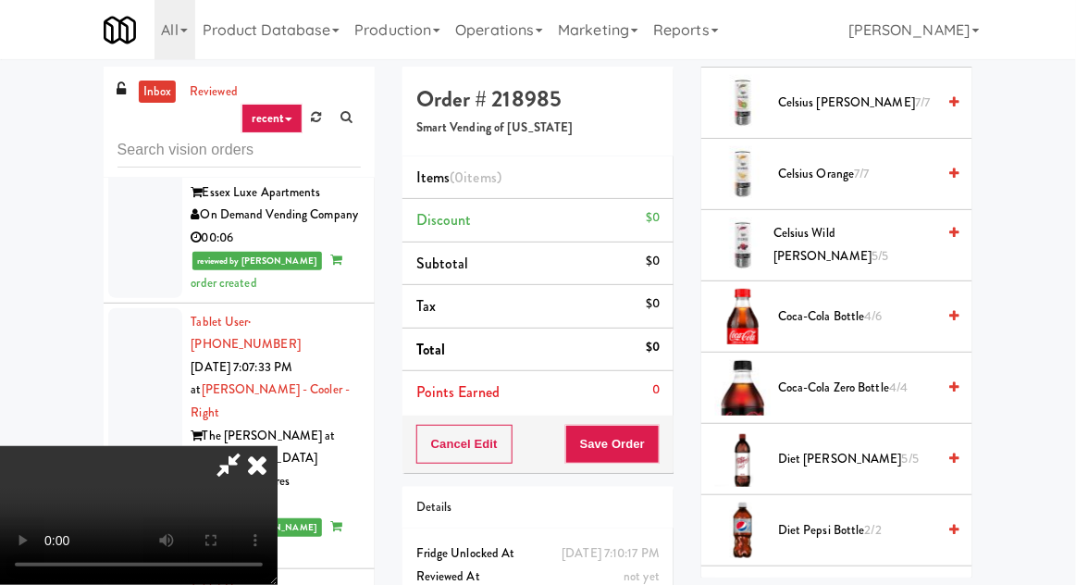
click at [788, 391] on span "Coca-Cola Zero Bottle 4/4" at bounding box center [856, 388] width 157 height 23
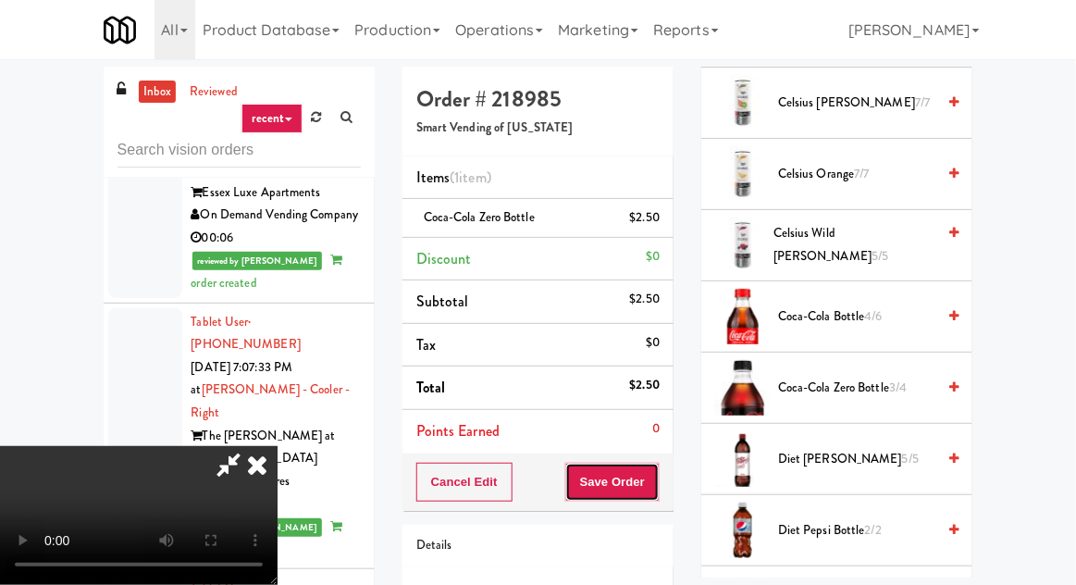
click at [656, 482] on button "Save Order" at bounding box center [612, 482] width 94 height 39
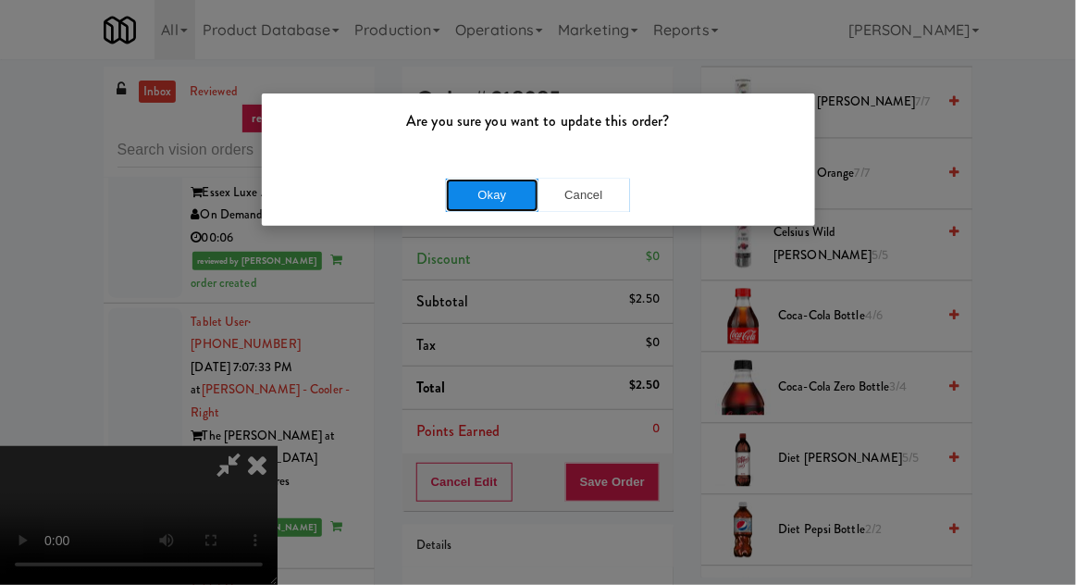
click at [478, 210] on button "Okay" at bounding box center [492, 195] width 93 height 33
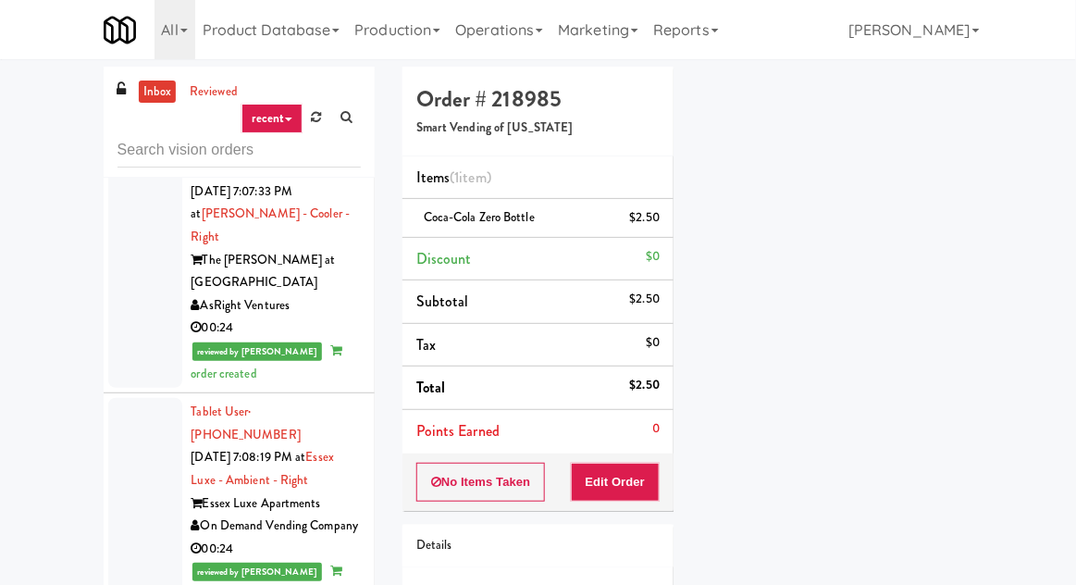
scroll to position [8285, 0]
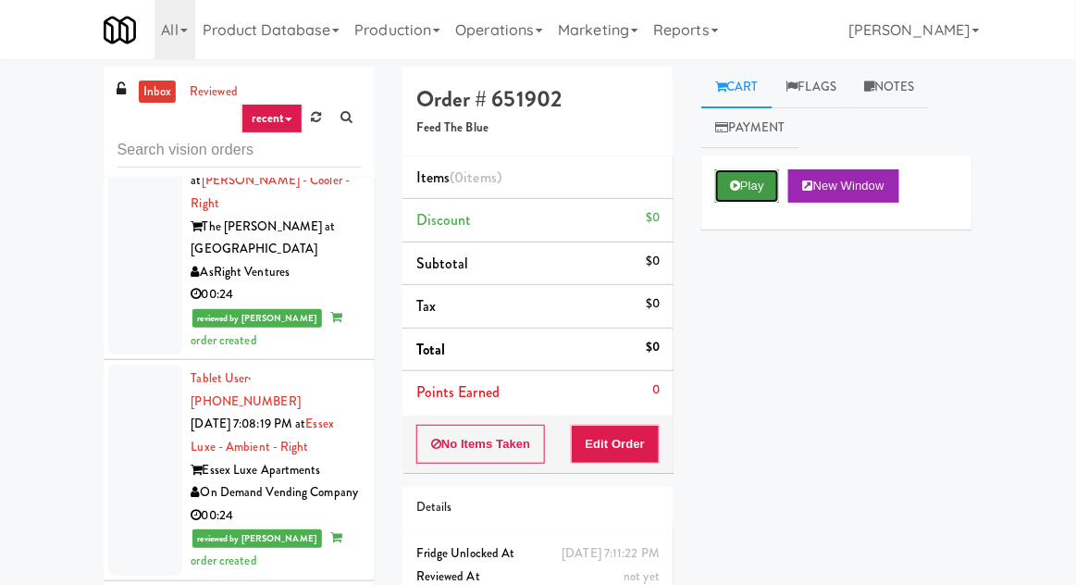
click at [758, 197] on button "Play" at bounding box center [747, 185] width 64 height 33
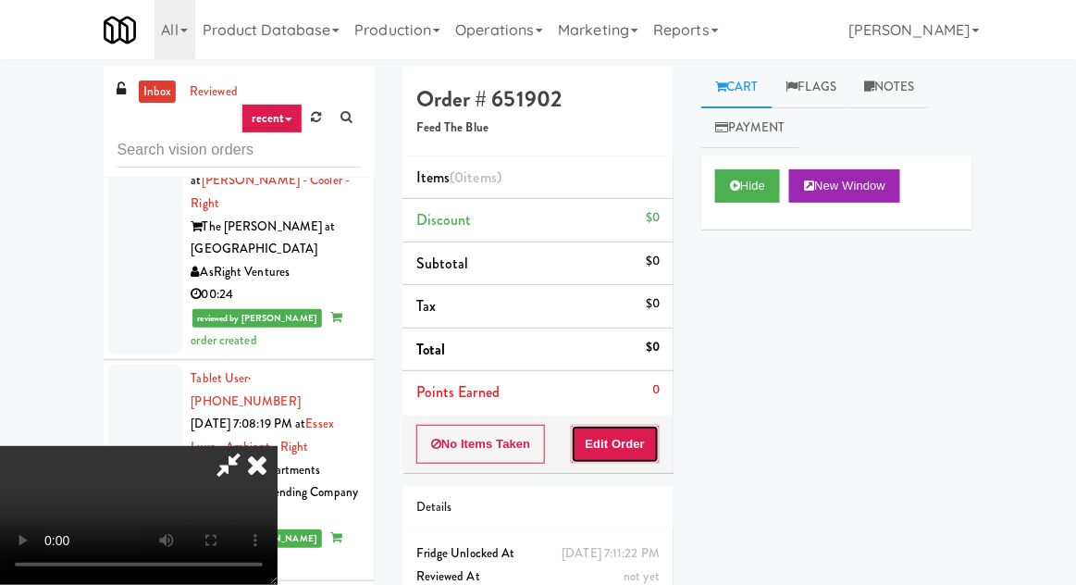
click at [651, 441] on button "Edit Order" at bounding box center [616, 444] width 90 height 39
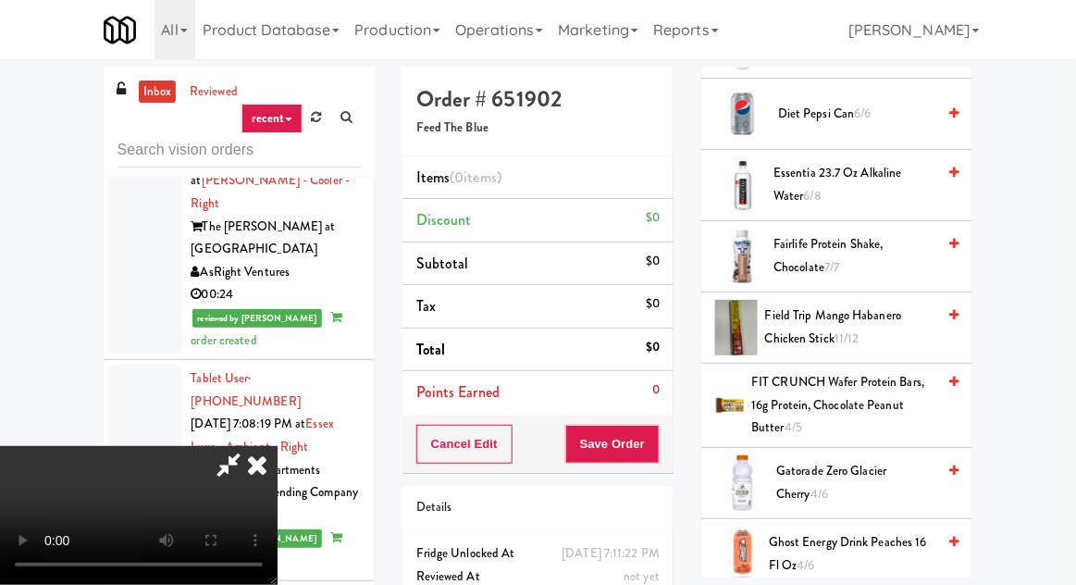
scroll to position [647, 0]
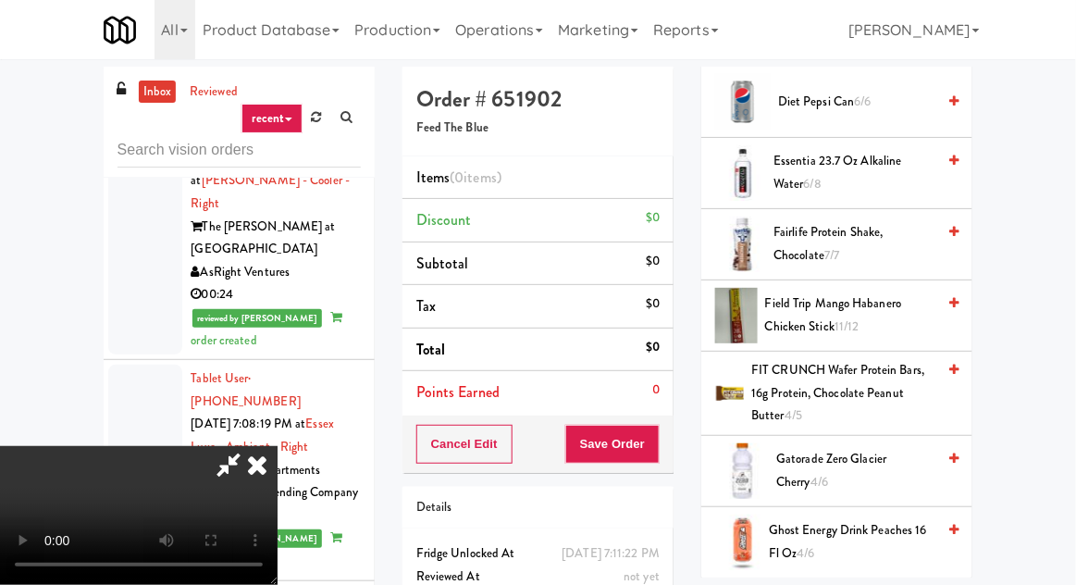
click at [915, 230] on span "Fairlife Protein Shake, Chocolate 7/7" at bounding box center [855, 243] width 162 height 45
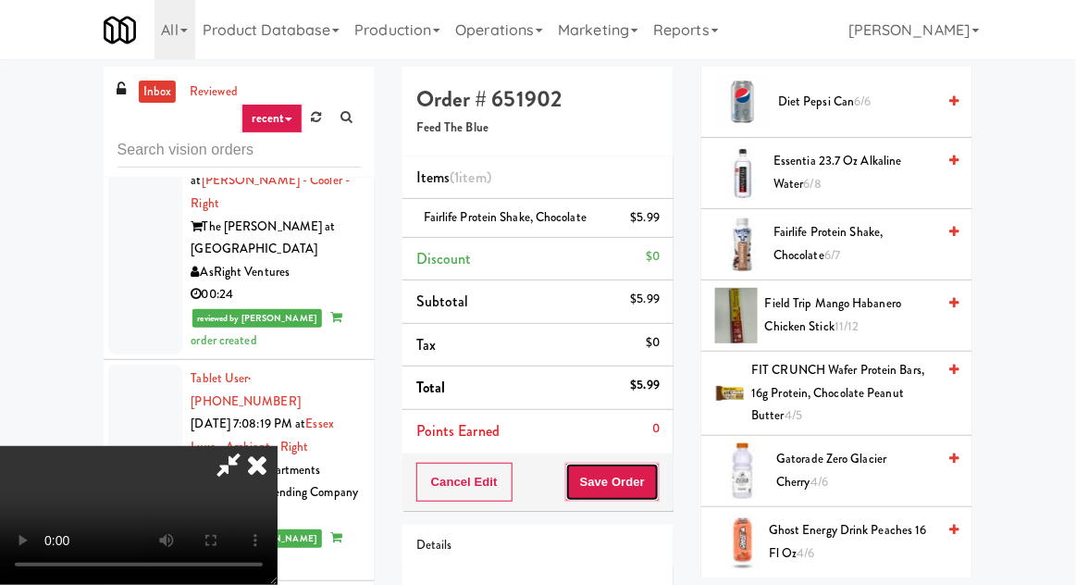
click at [656, 483] on button "Save Order" at bounding box center [612, 482] width 94 height 39
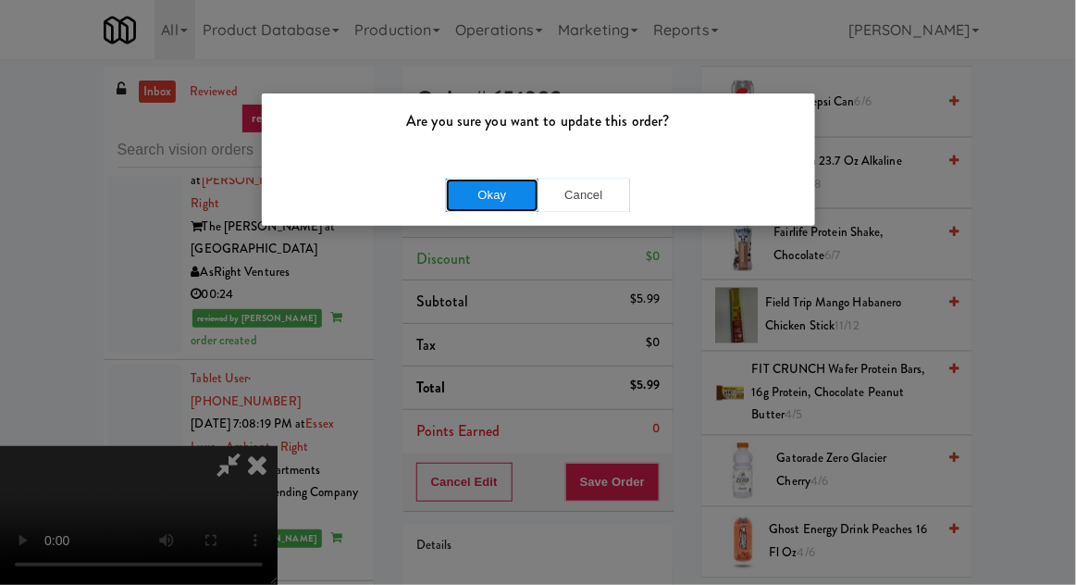
click at [477, 205] on button "Okay" at bounding box center [492, 195] width 93 height 33
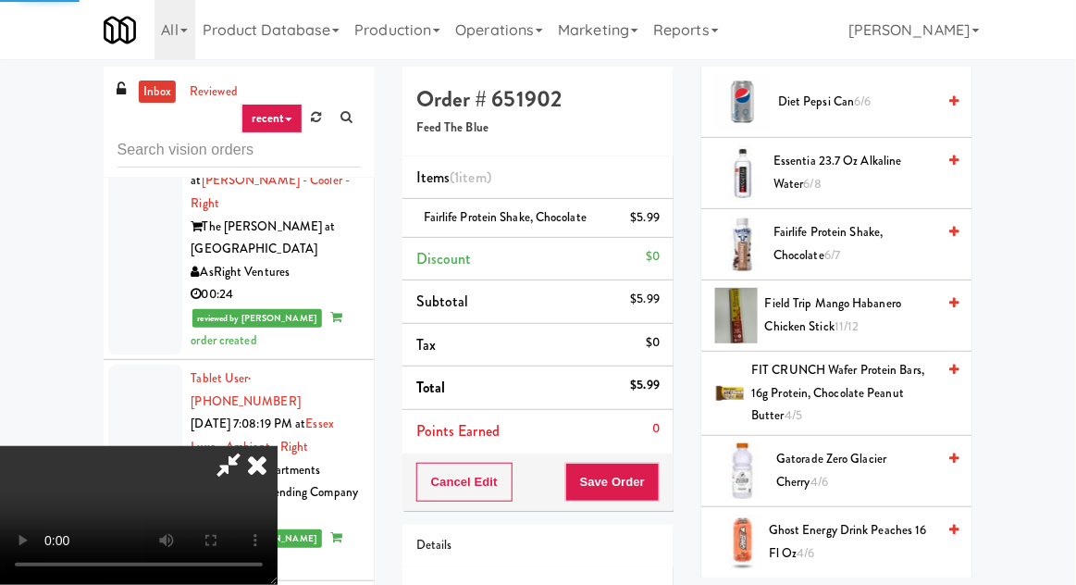
scroll to position [182, 0]
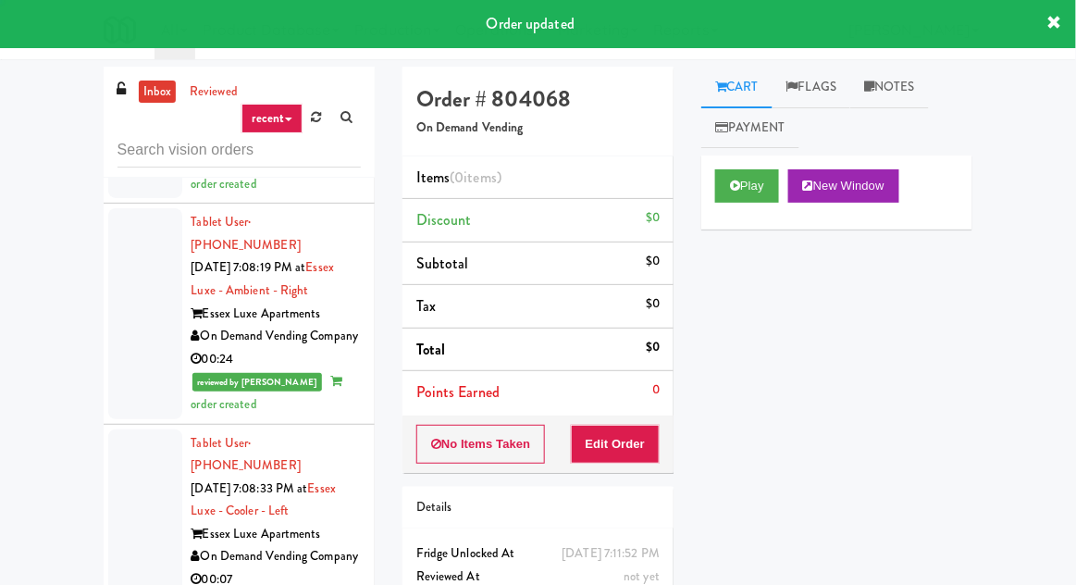
scroll to position [8440, 0]
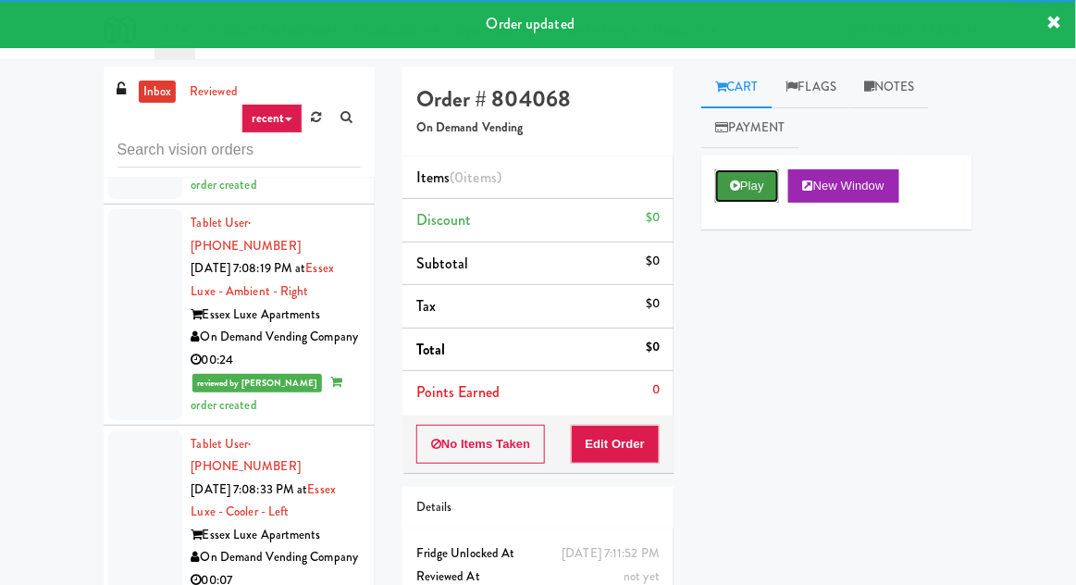
click at [724, 190] on button "Play" at bounding box center [747, 185] width 64 height 33
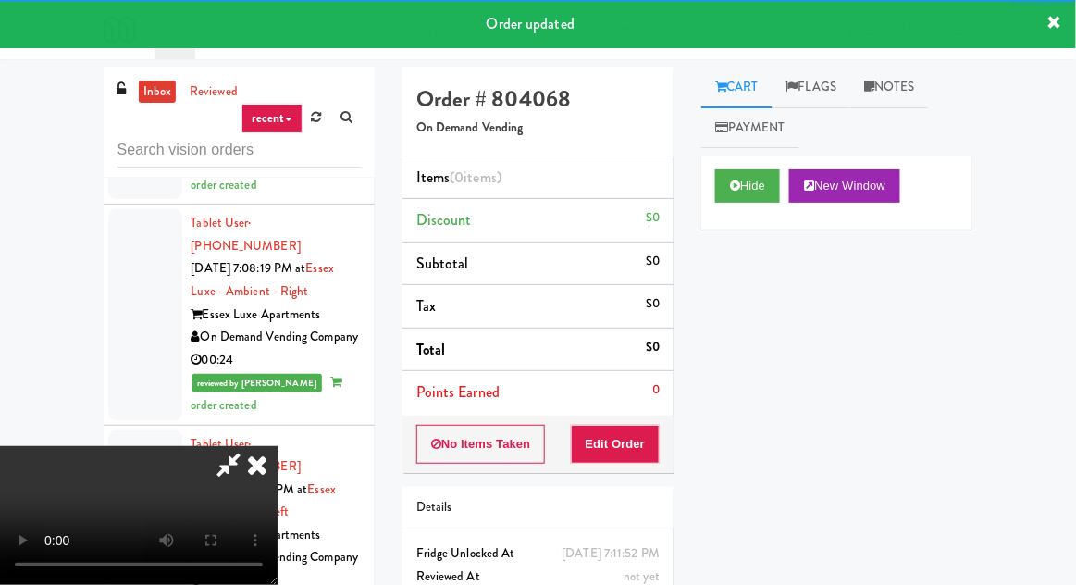
click at [626, 474] on div "Order # 804068 On Demand Vending Items (0 items ) Discount $0 Subtotal $0 Tax $…" at bounding box center [538, 364] width 299 height 595
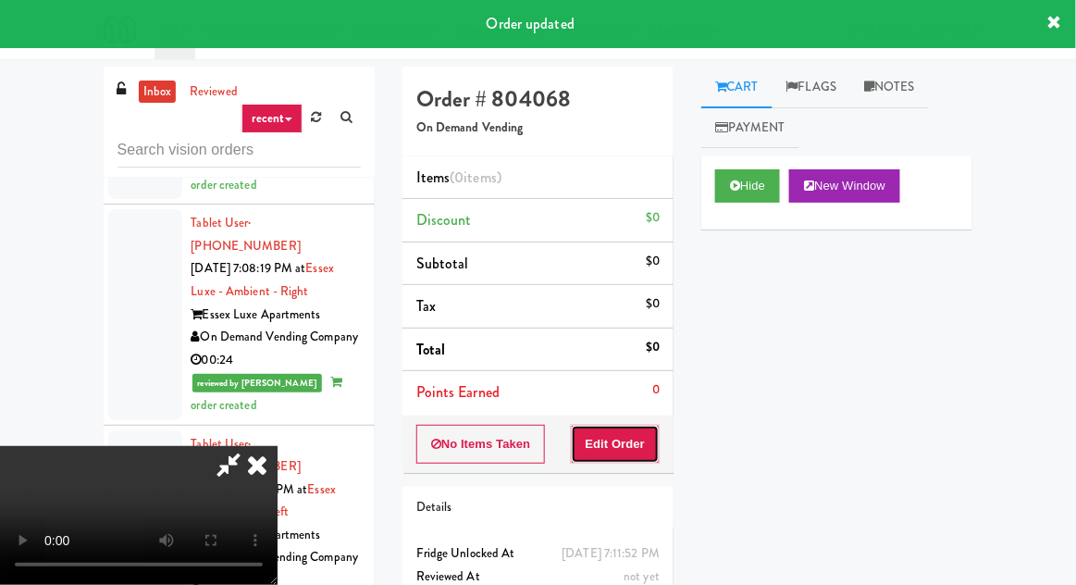
click at [641, 442] on button "Edit Order" at bounding box center [616, 444] width 90 height 39
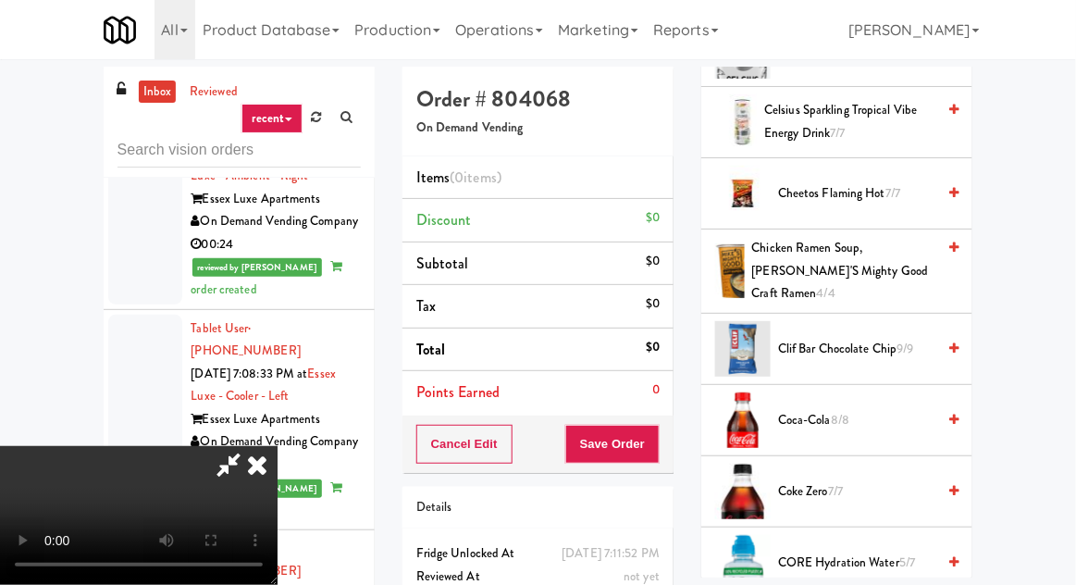
scroll to position [551, 0]
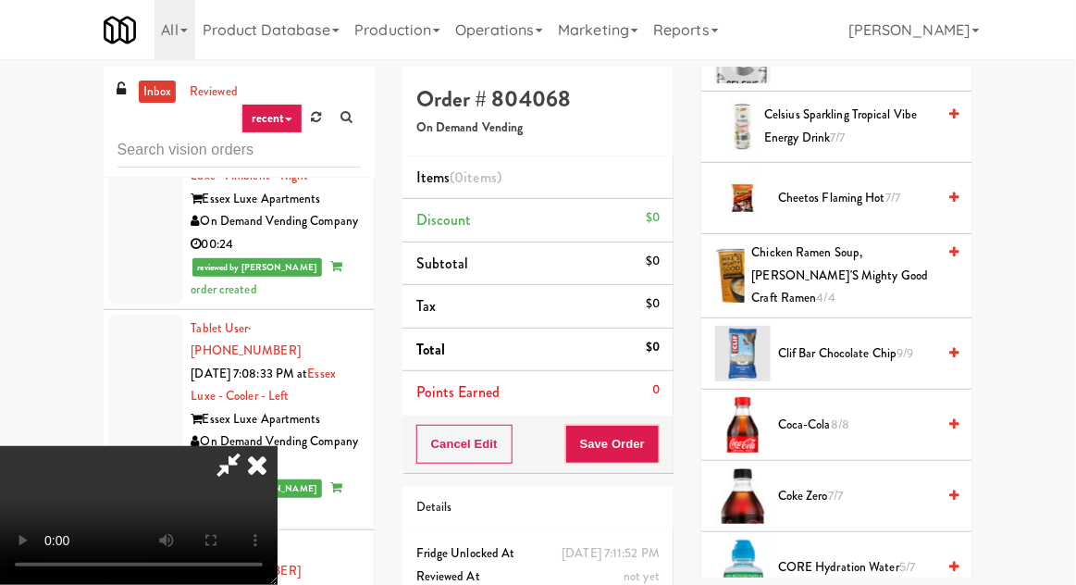
click at [909, 187] on span "Cheetos Flaming Hot 7/7" at bounding box center [856, 198] width 157 height 23
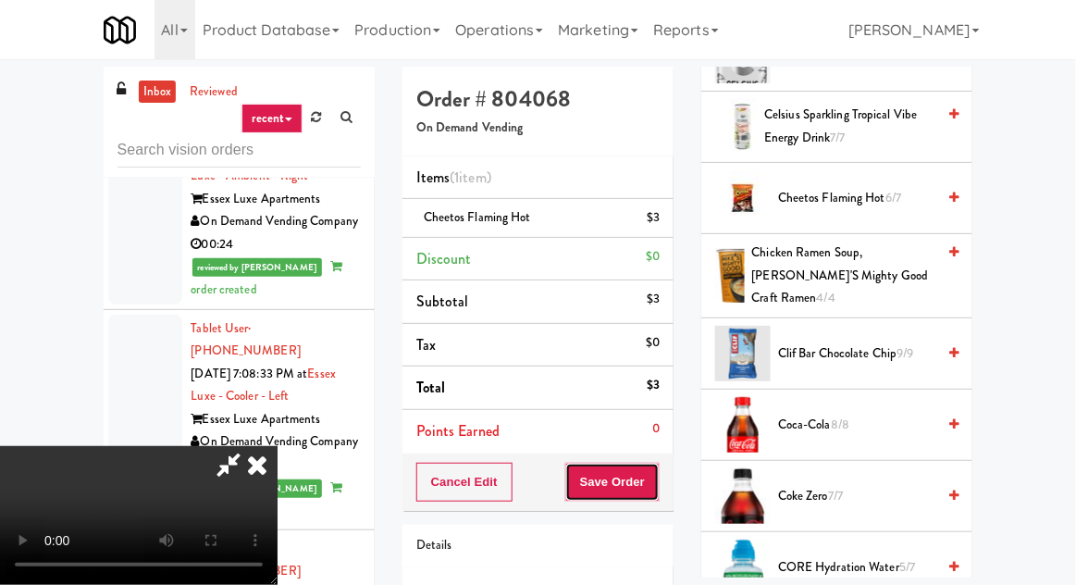
click at [656, 476] on button "Save Order" at bounding box center [612, 482] width 94 height 39
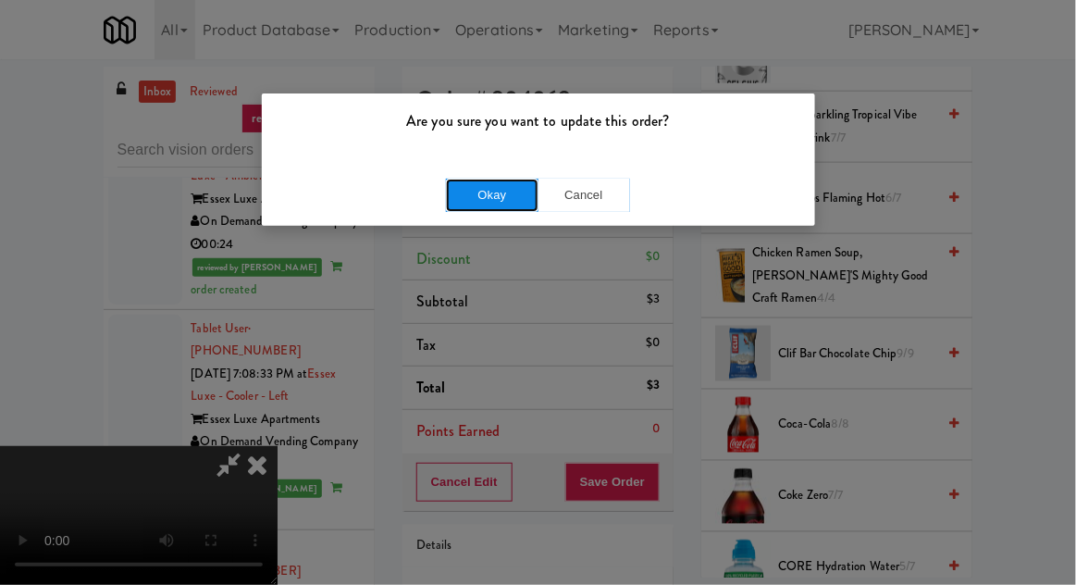
click at [454, 187] on button "Okay" at bounding box center [492, 195] width 93 height 33
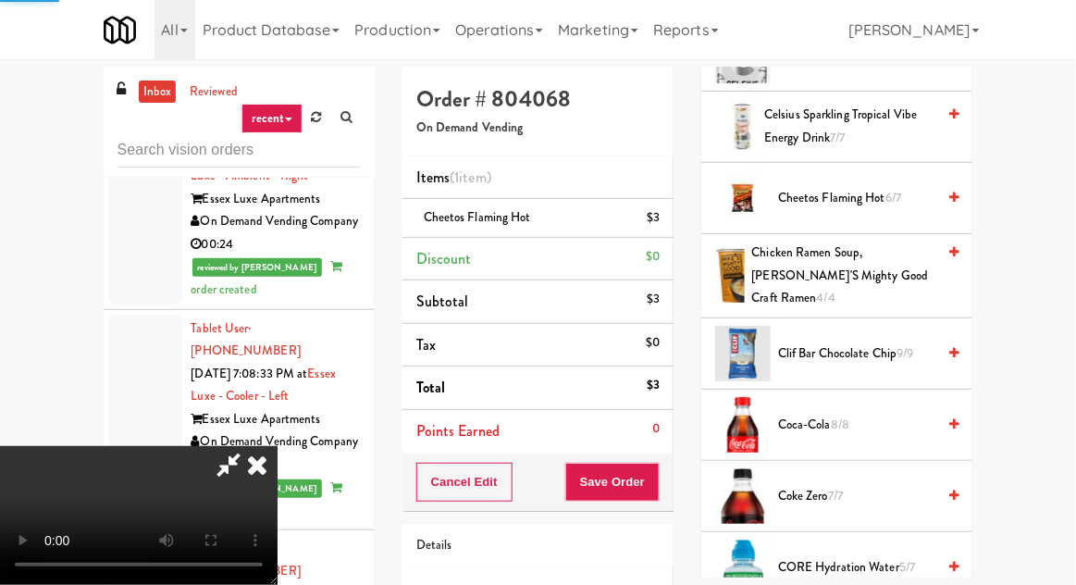
scroll to position [182, 0]
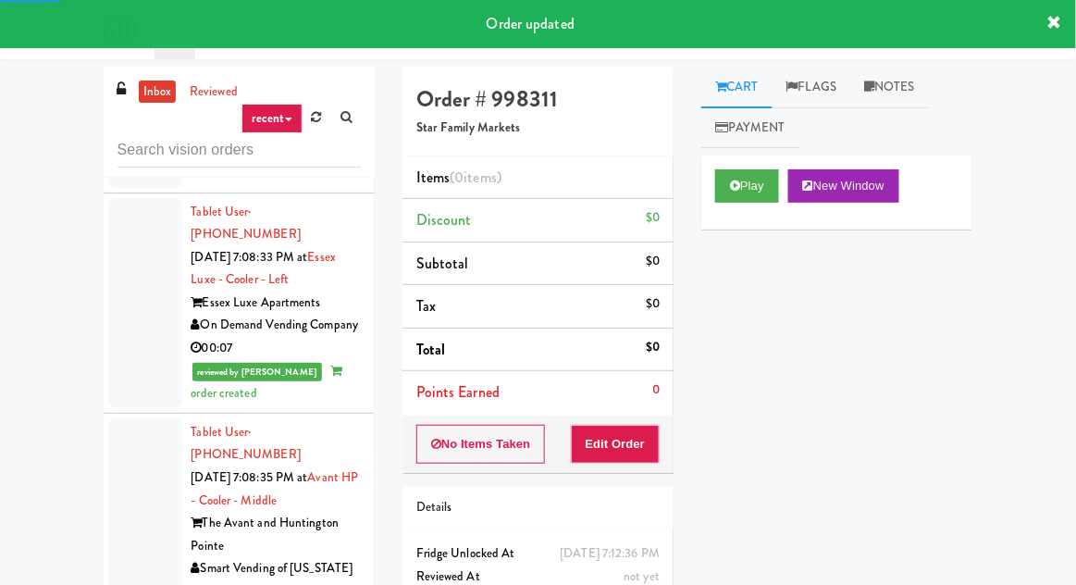
scroll to position [8674, 0]
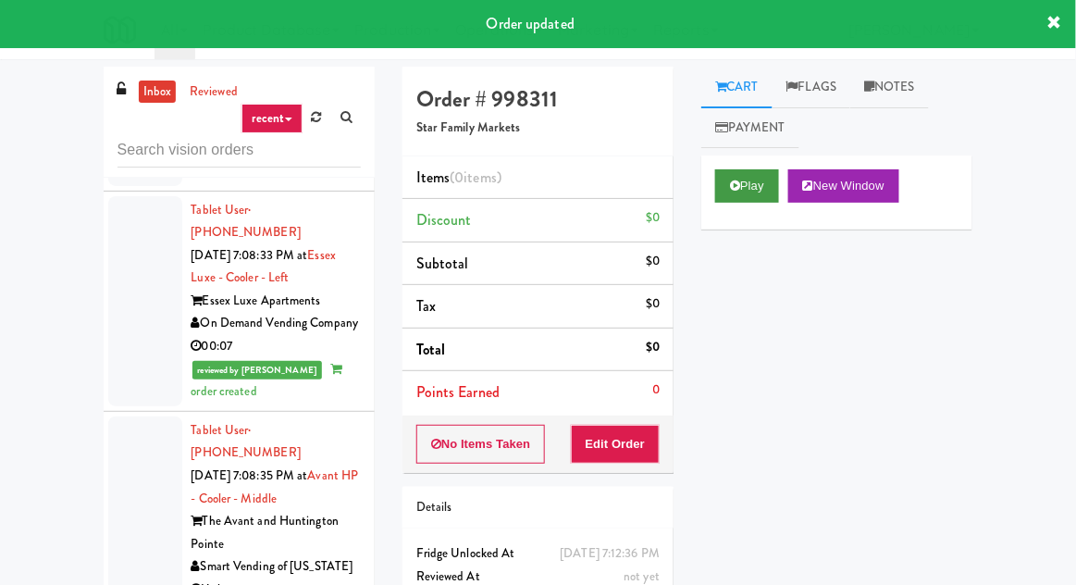
click at [731, 173] on button "Play" at bounding box center [747, 185] width 64 height 33
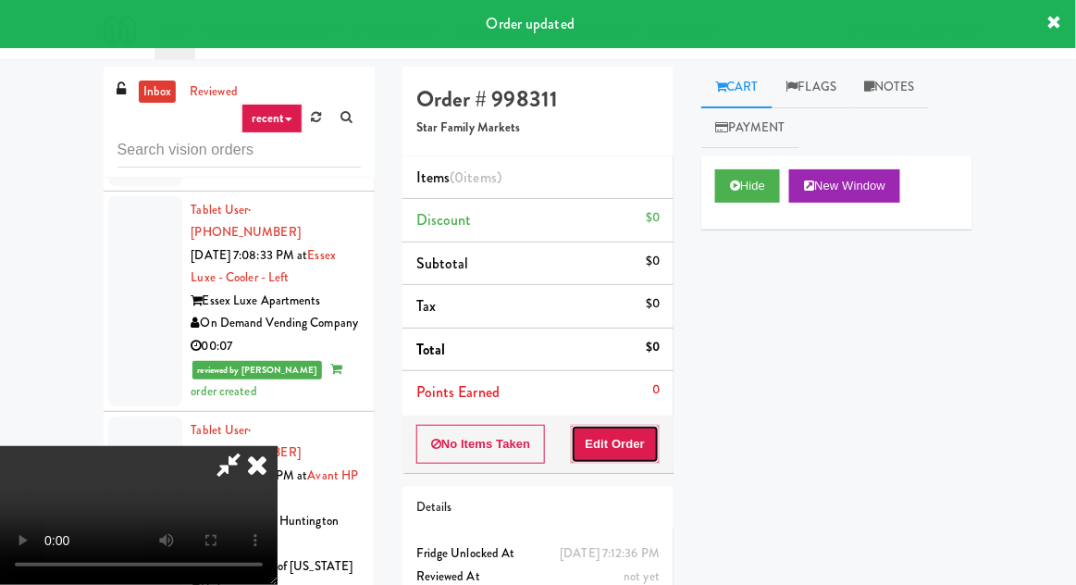
click at [653, 441] on button "Edit Order" at bounding box center [616, 444] width 90 height 39
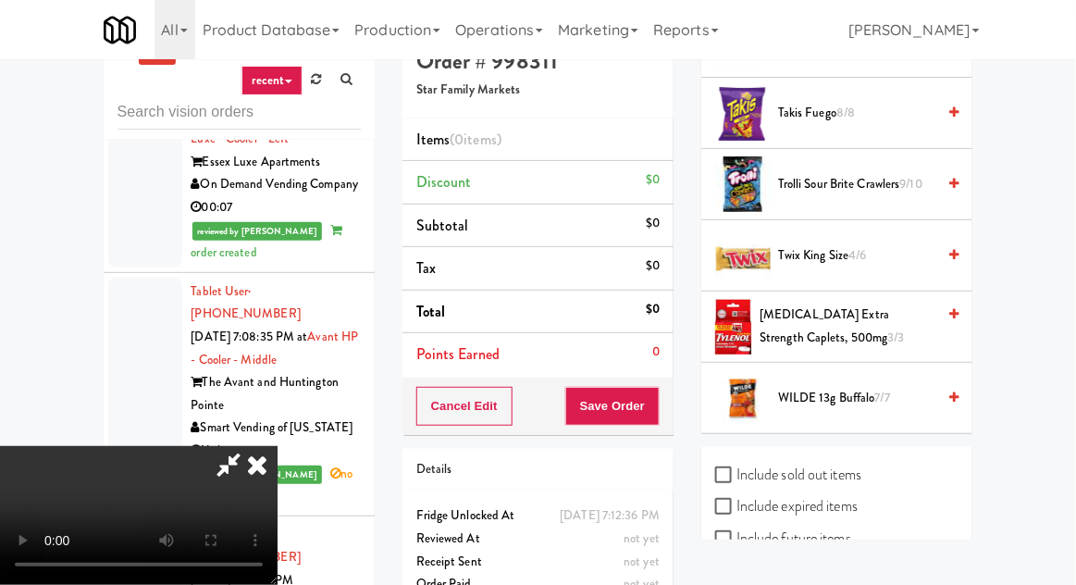
scroll to position [42, 0]
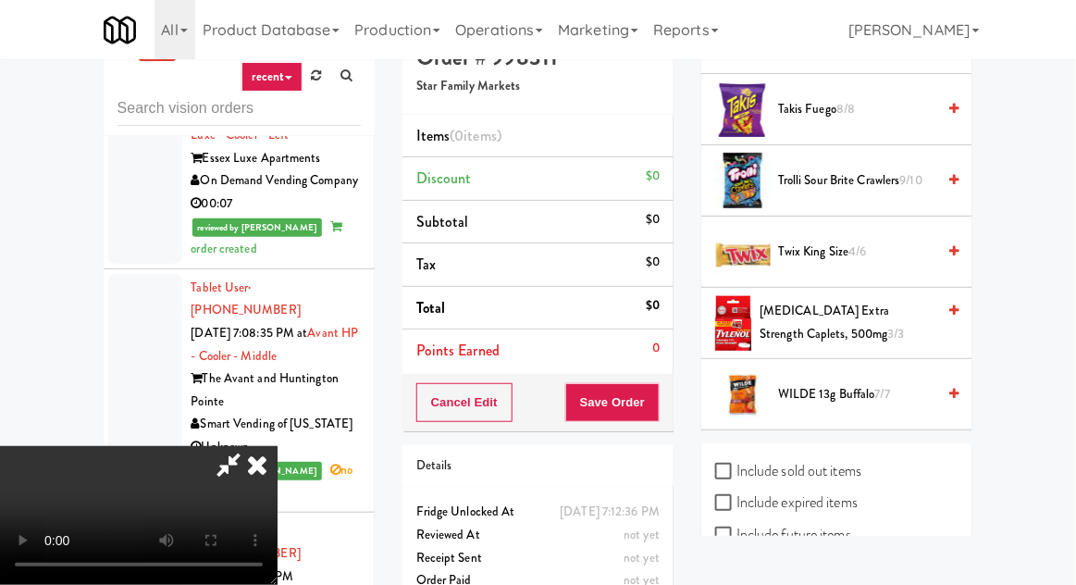
click at [936, 241] on div "Twix King Size 4/6" at bounding box center [865, 252] width 188 height 23
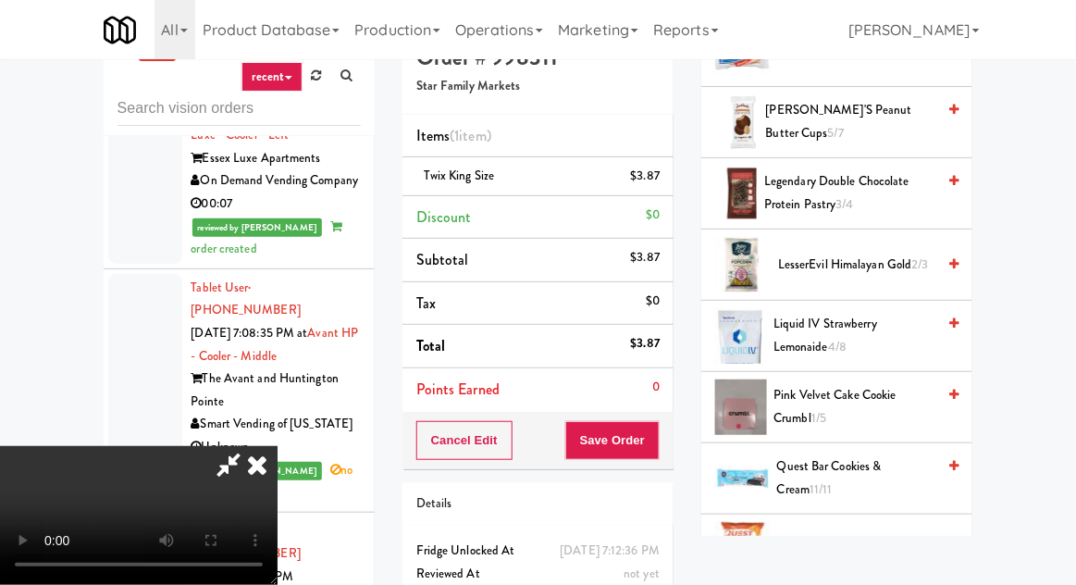
scroll to position [0, 0]
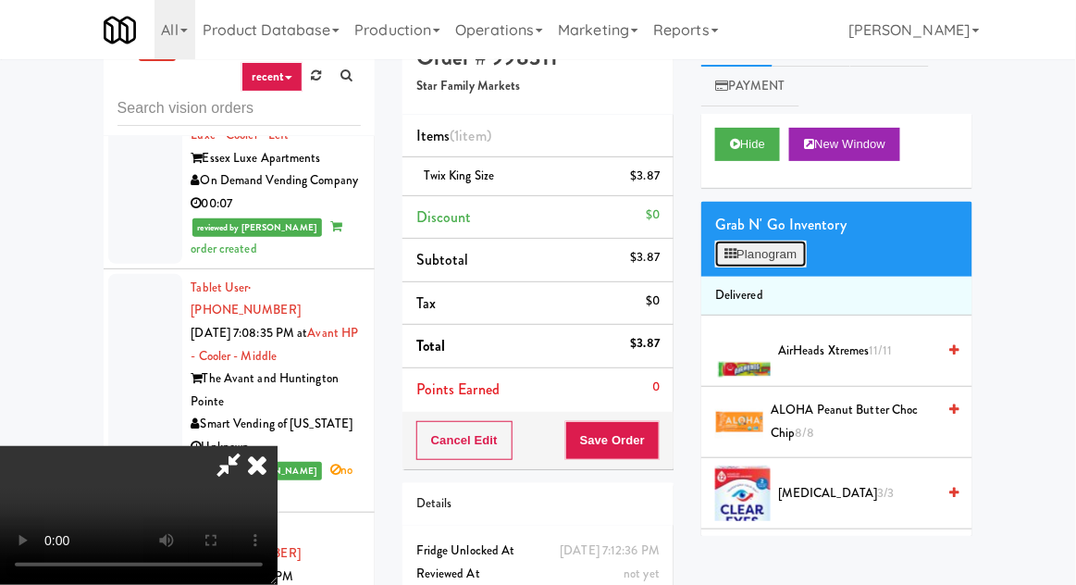
click at [795, 248] on button "Planogram" at bounding box center [760, 255] width 91 height 28
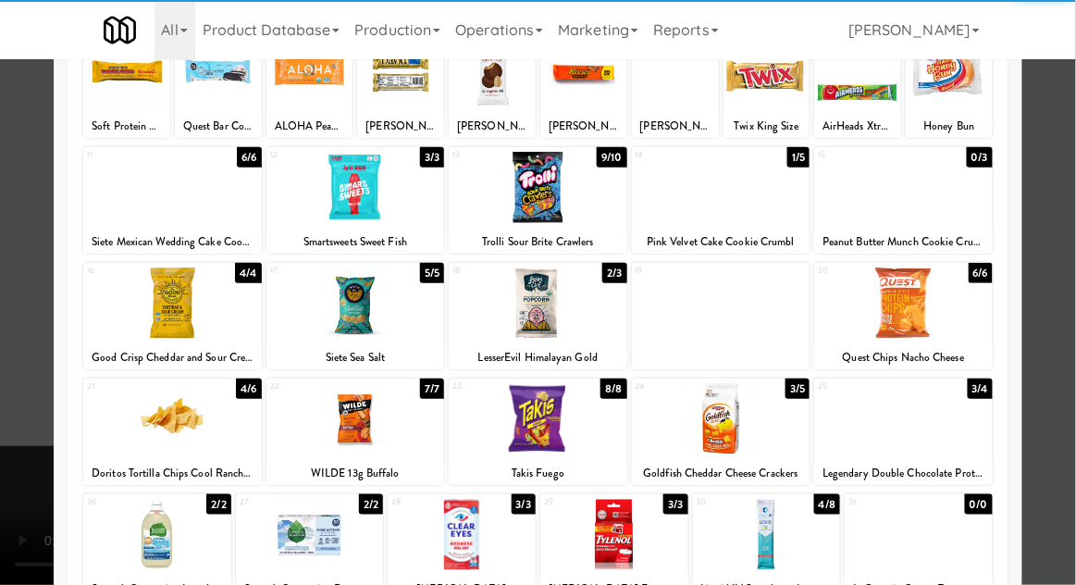
scroll to position [234, 0]
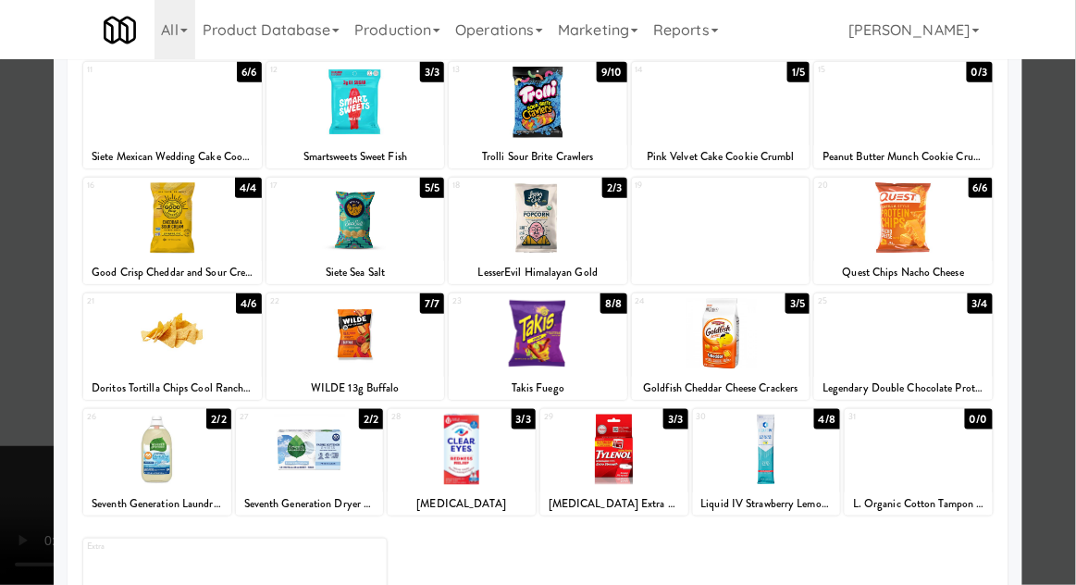
click at [794, 457] on div at bounding box center [767, 449] width 148 height 71
click at [27, 430] on div at bounding box center [538, 292] width 1076 height 585
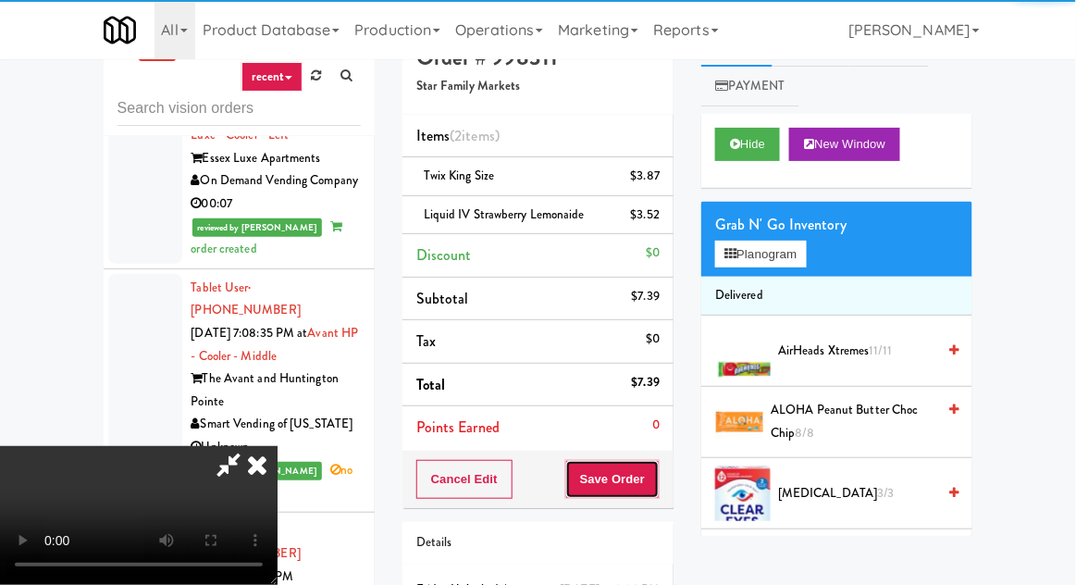
click at [657, 471] on button "Save Order" at bounding box center [612, 479] width 94 height 39
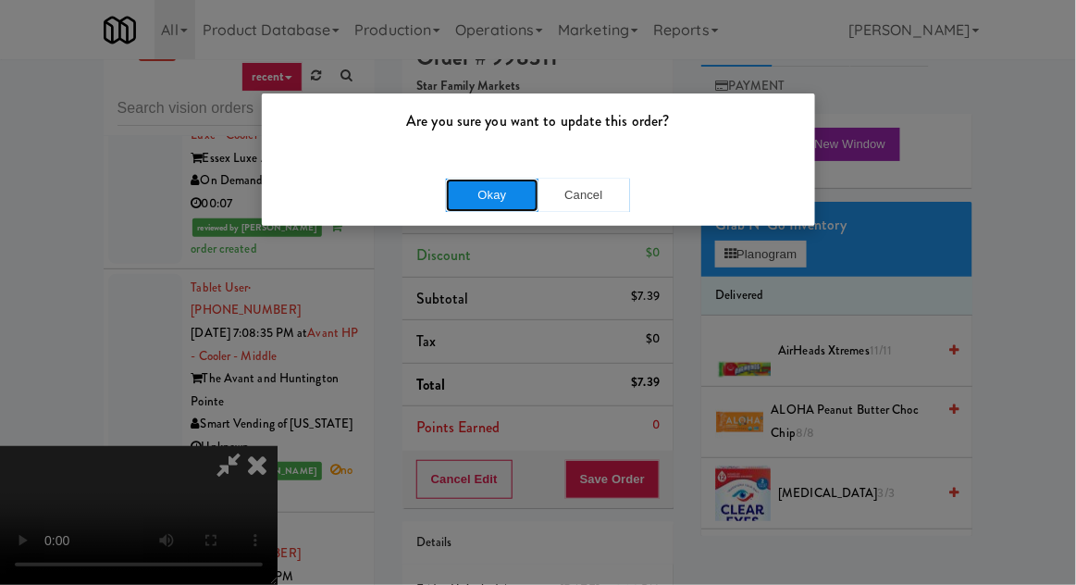
click at [510, 184] on button "Okay" at bounding box center [492, 195] width 93 height 33
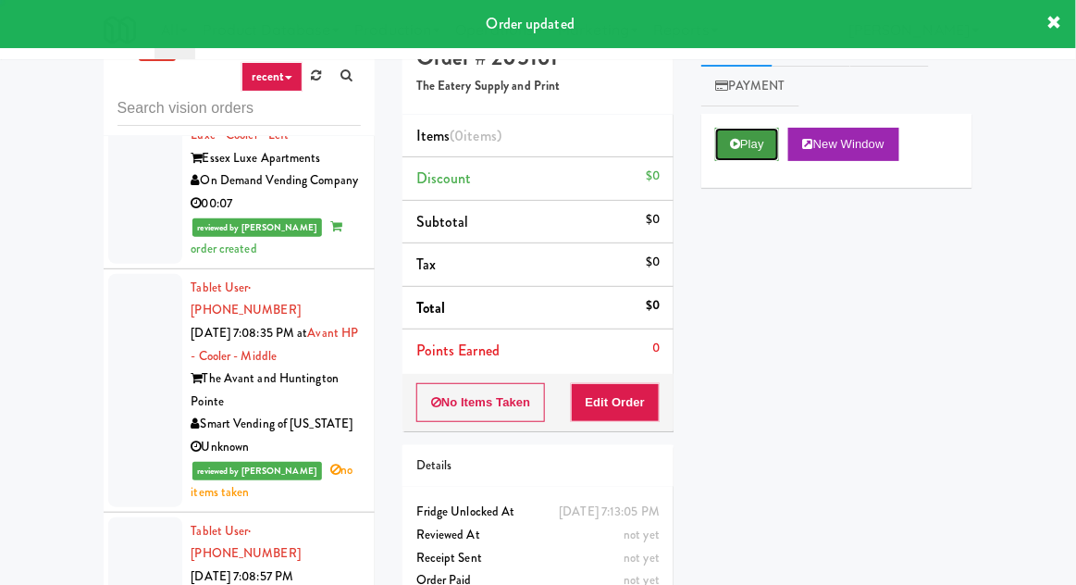
click at [737, 149] on icon at bounding box center [735, 144] width 10 height 12
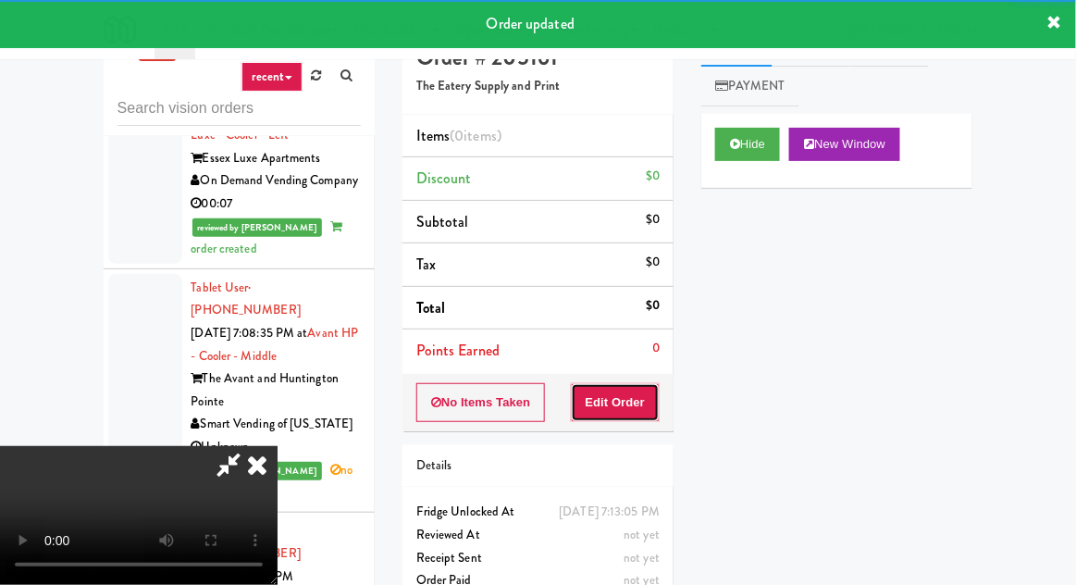
click at [634, 384] on button "Edit Order" at bounding box center [616, 402] width 90 height 39
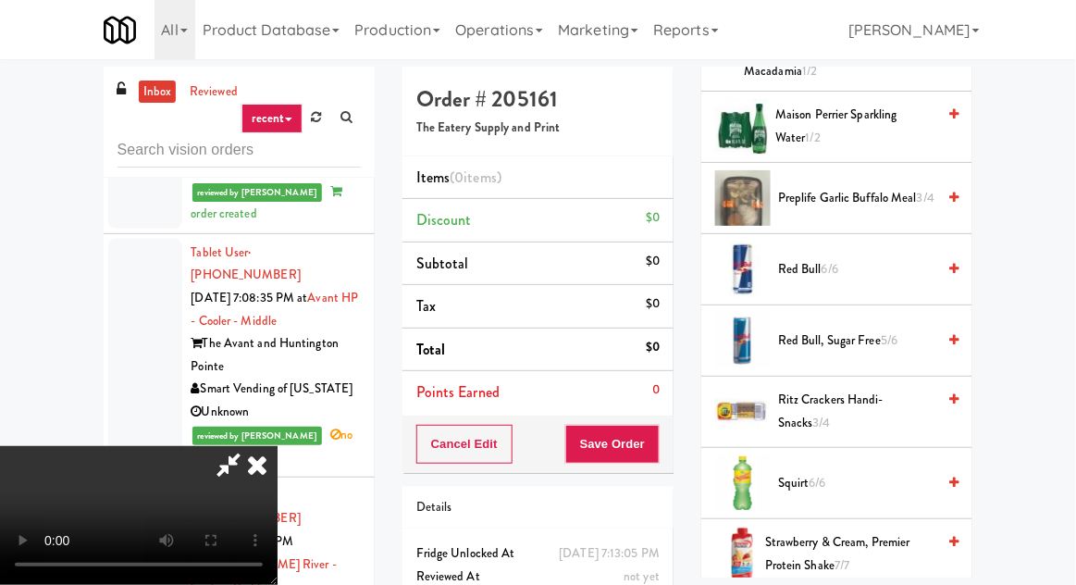
scroll to position [1337, 0]
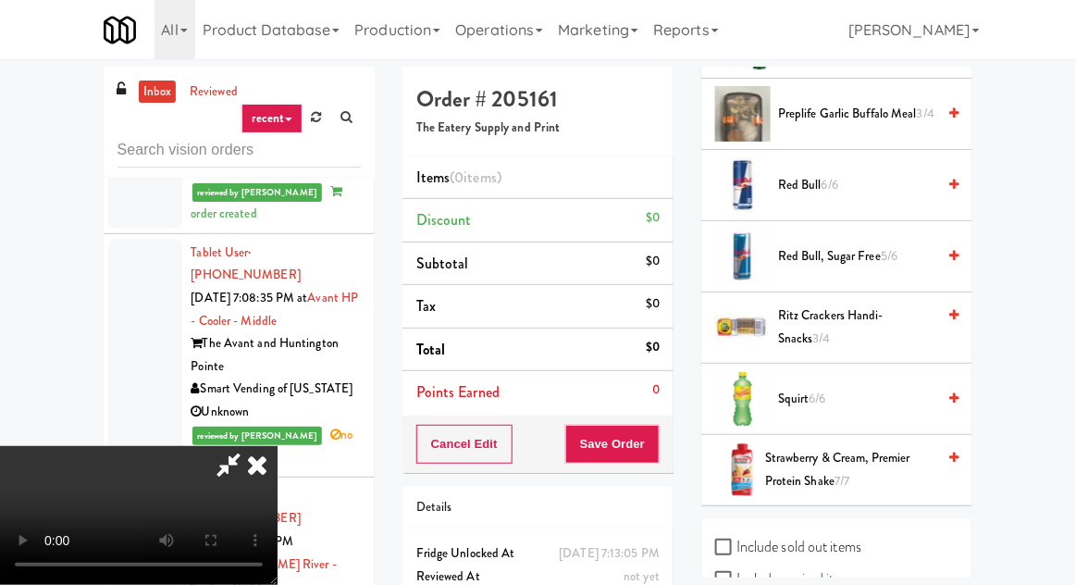
click at [871, 447] on span "Strawberry & Cream, Premier Protein Shake 7/7" at bounding box center [850, 469] width 170 height 45
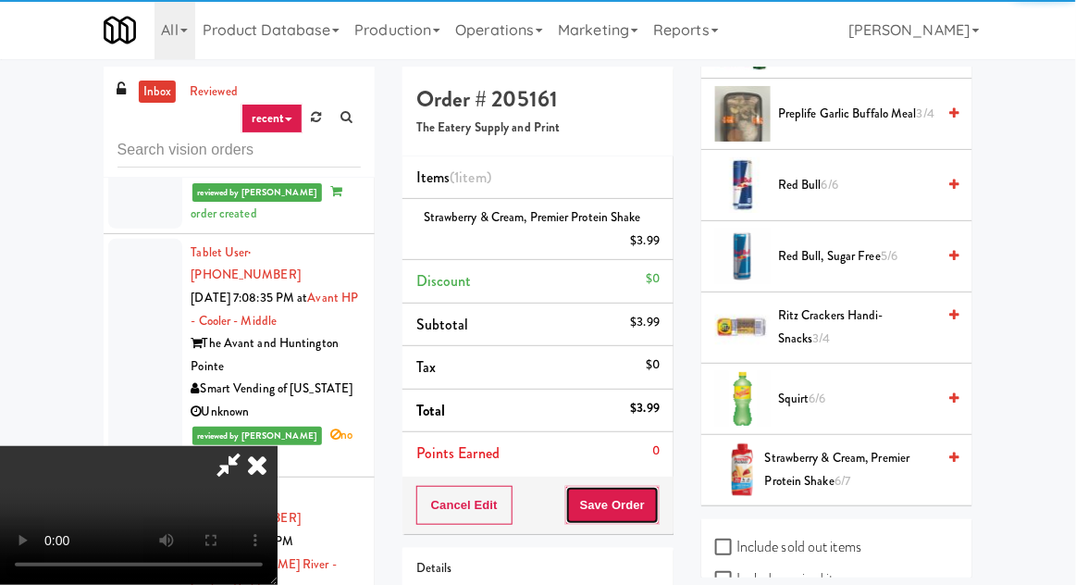
click at [657, 503] on button "Save Order" at bounding box center [612, 505] width 94 height 39
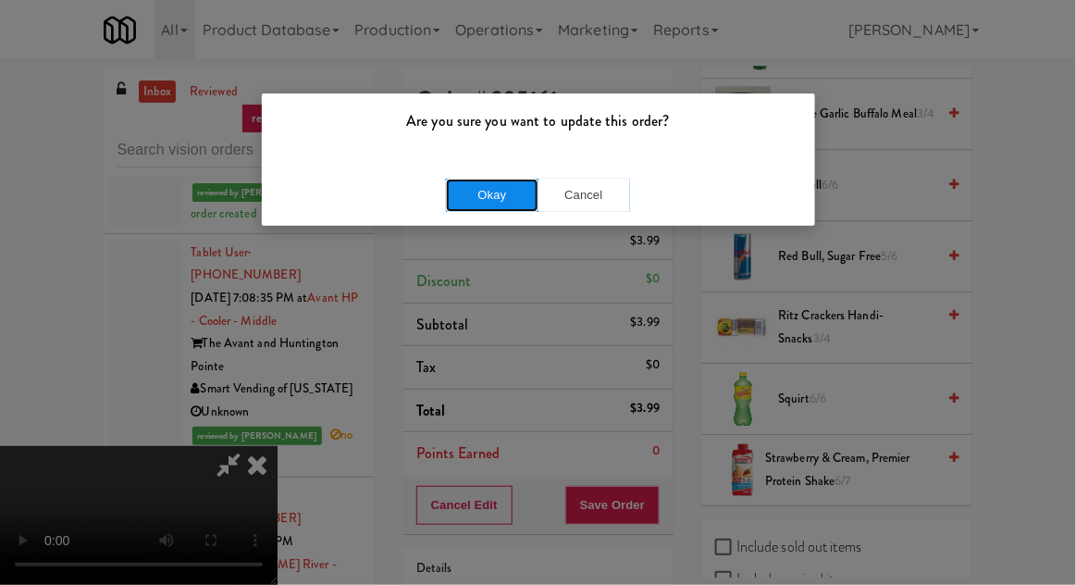
click at [508, 196] on button "Okay" at bounding box center [492, 195] width 93 height 33
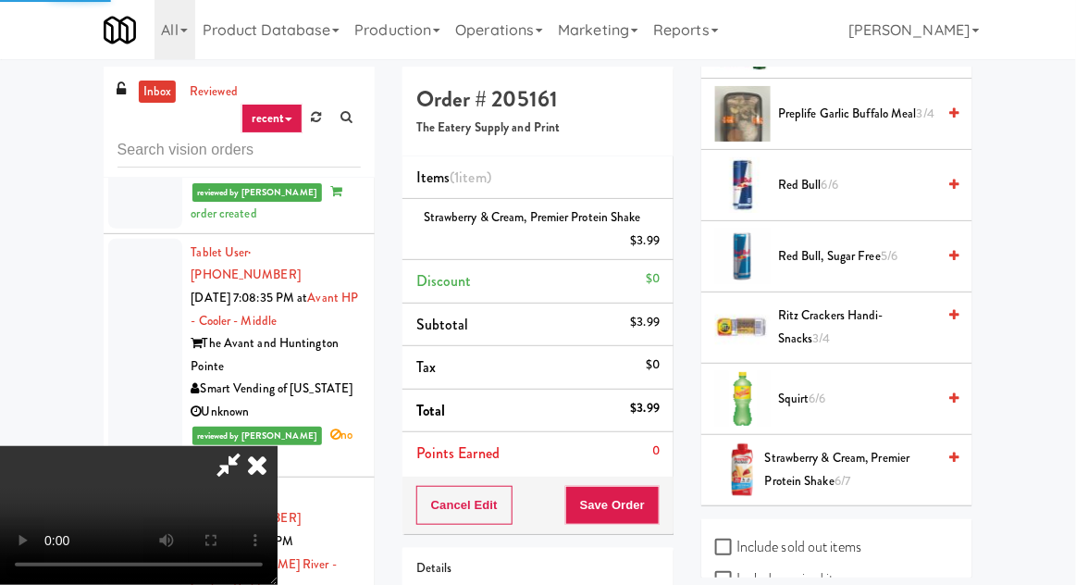
scroll to position [182, 0]
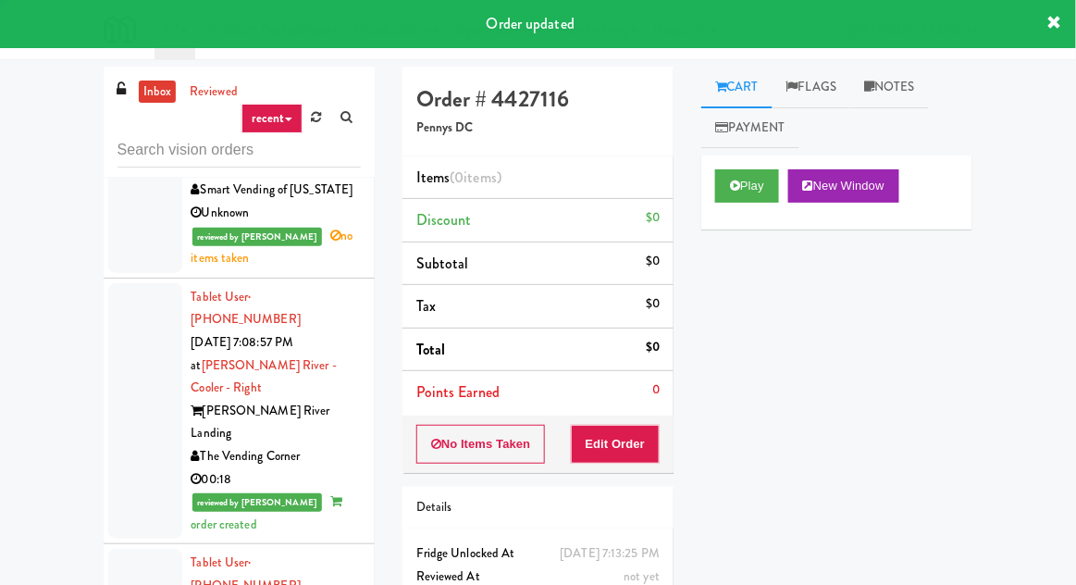
scroll to position [9057, 0]
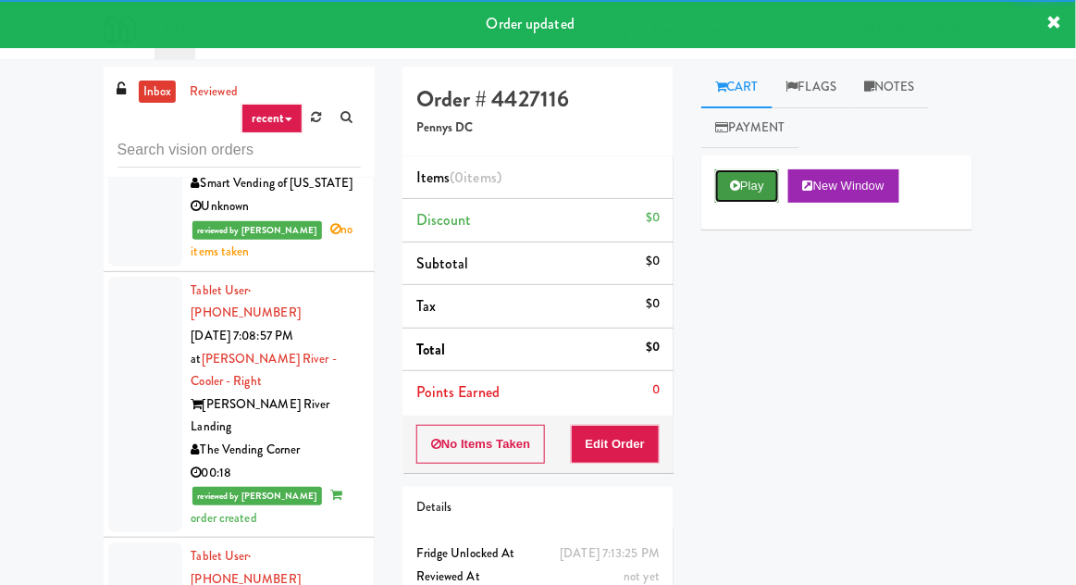
click at [736, 172] on button "Play" at bounding box center [747, 185] width 64 height 33
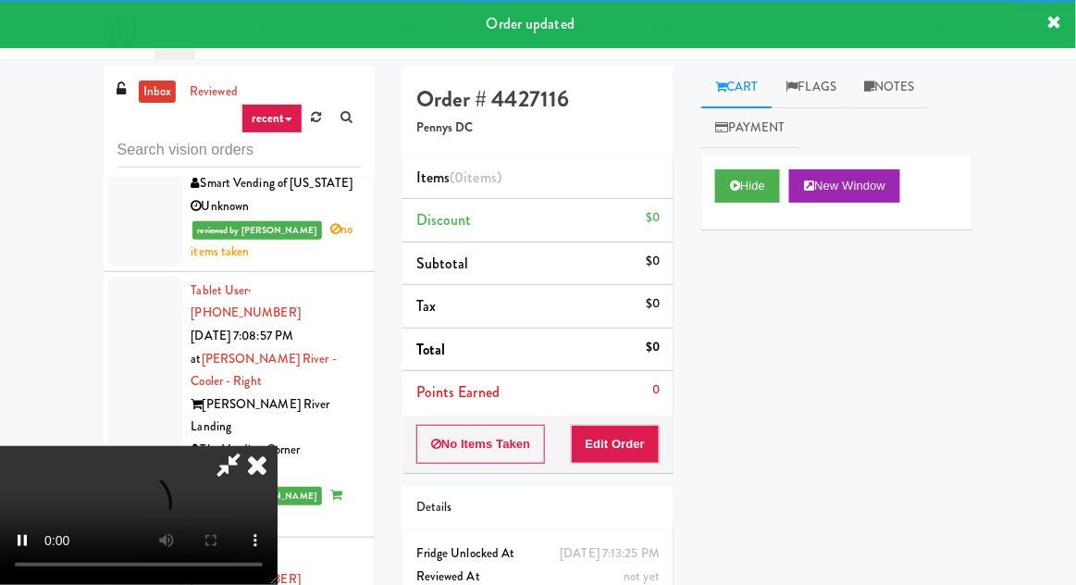
click at [633, 412] on li "Points Earned 0" at bounding box center [538, 392] width 271 height 43
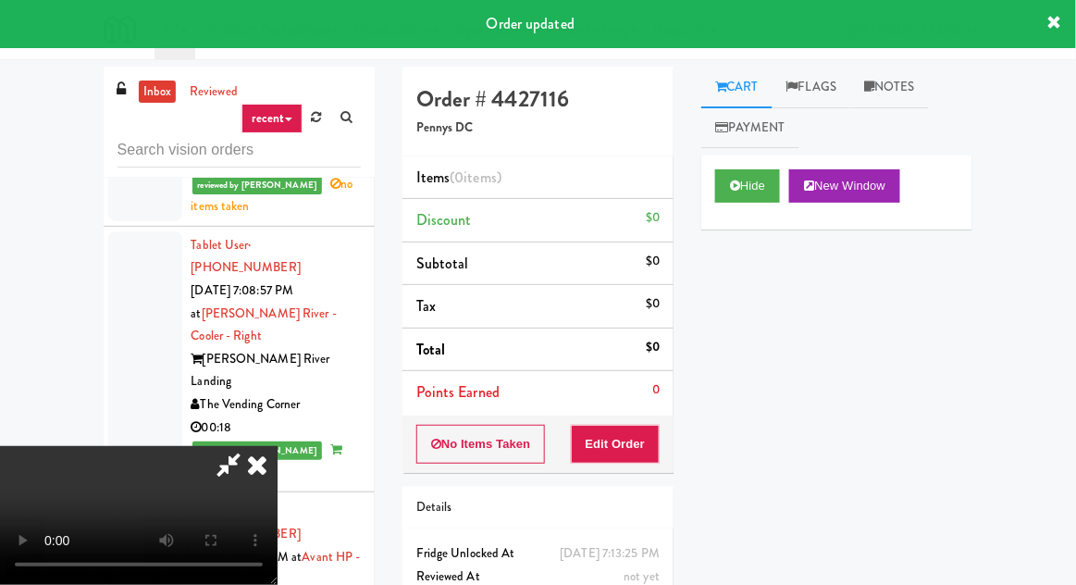
scroll to position [9161, 0]
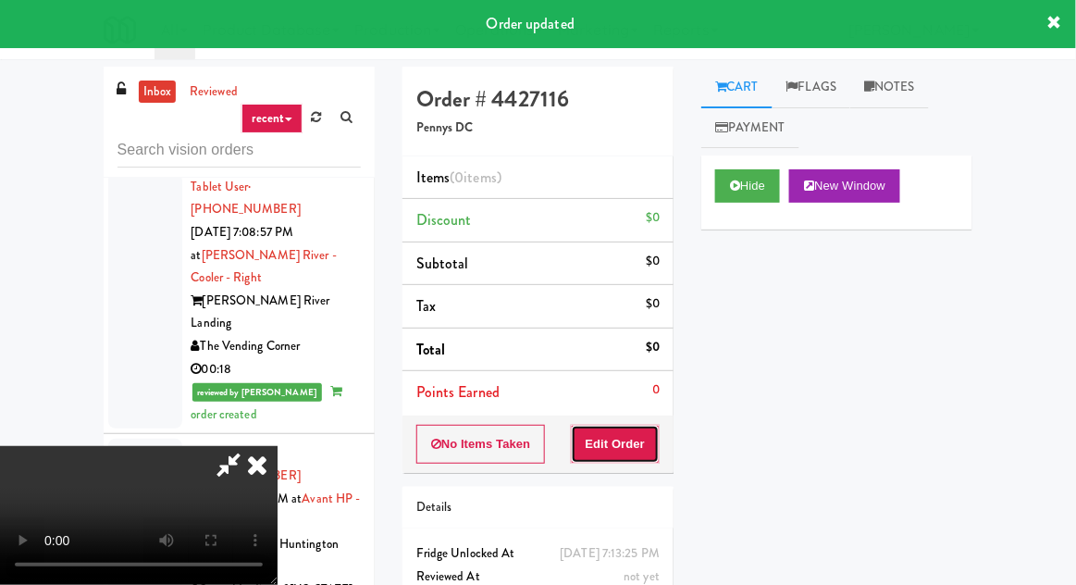
click at [633, 444] on button "Edit Order" at bounding box center [616, 444] width 90 height 39
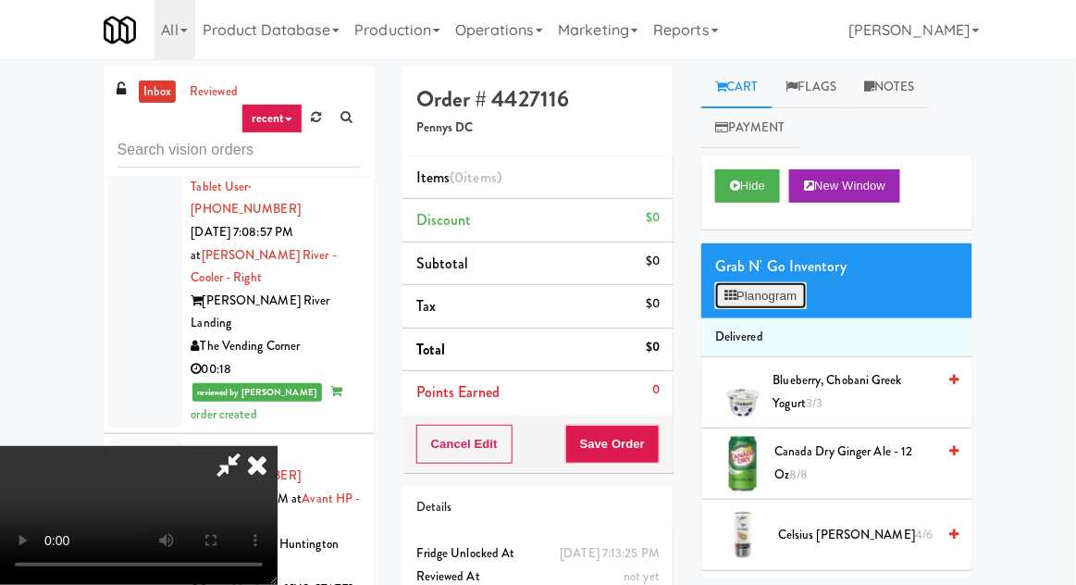
click at [770, 295] on button "Planogram" at bounding box center [760, 296] width 91 height 28
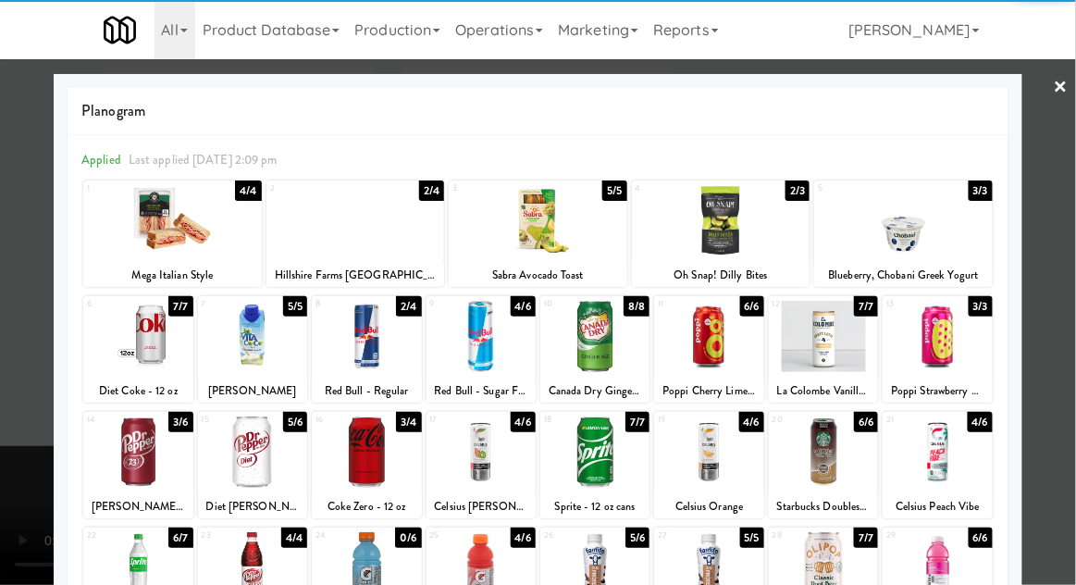
click at [338, 343] on div at bounding box center [366, 336] width 109 height 71
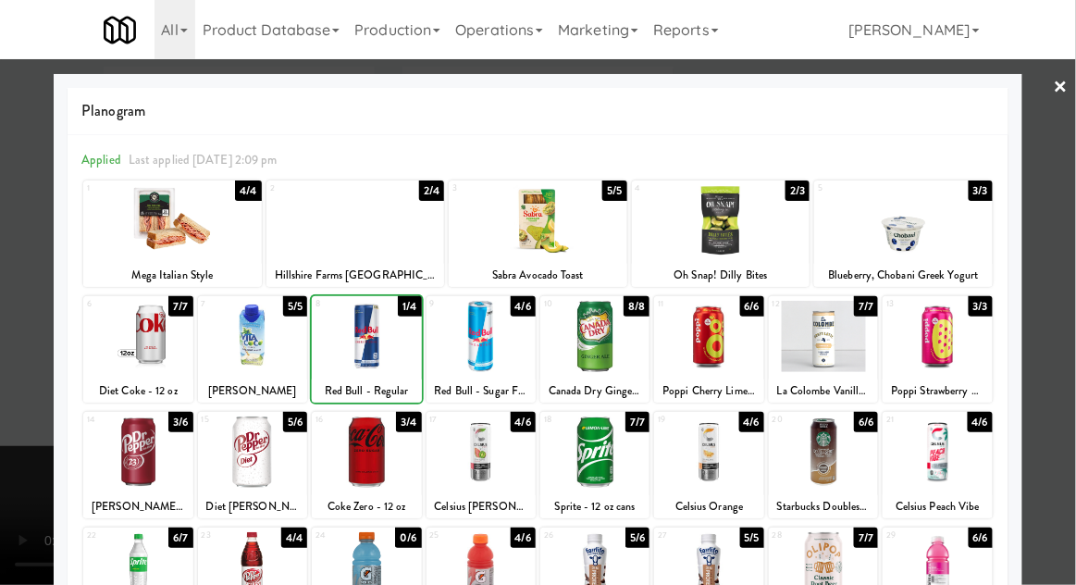
click at [501, 348] on div at bounding box center [481, 336] width 109 height 71
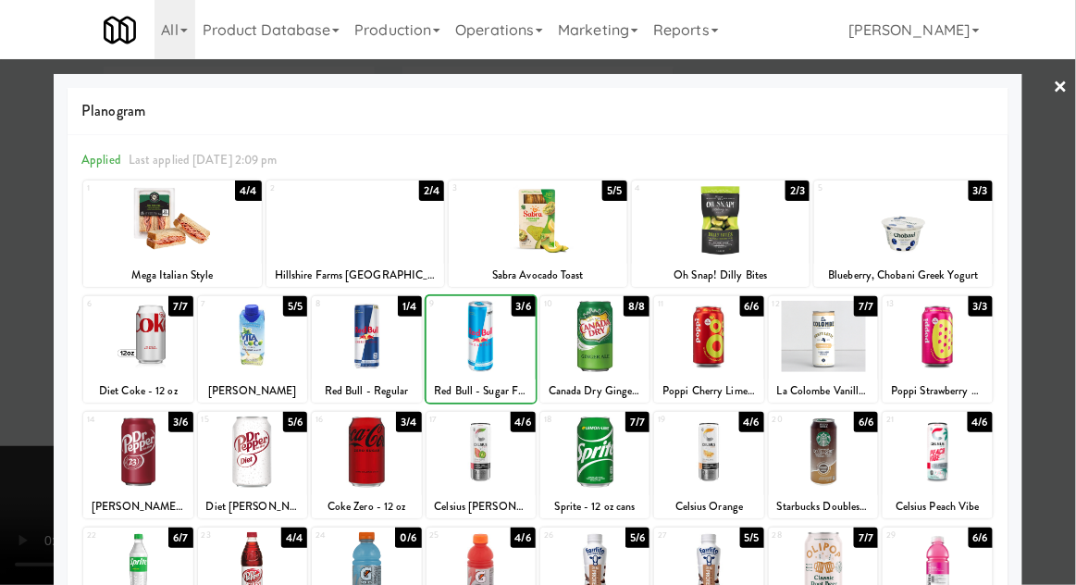
click at [10, 371] on div at bounding box center [538, 292] width 1076 height 585
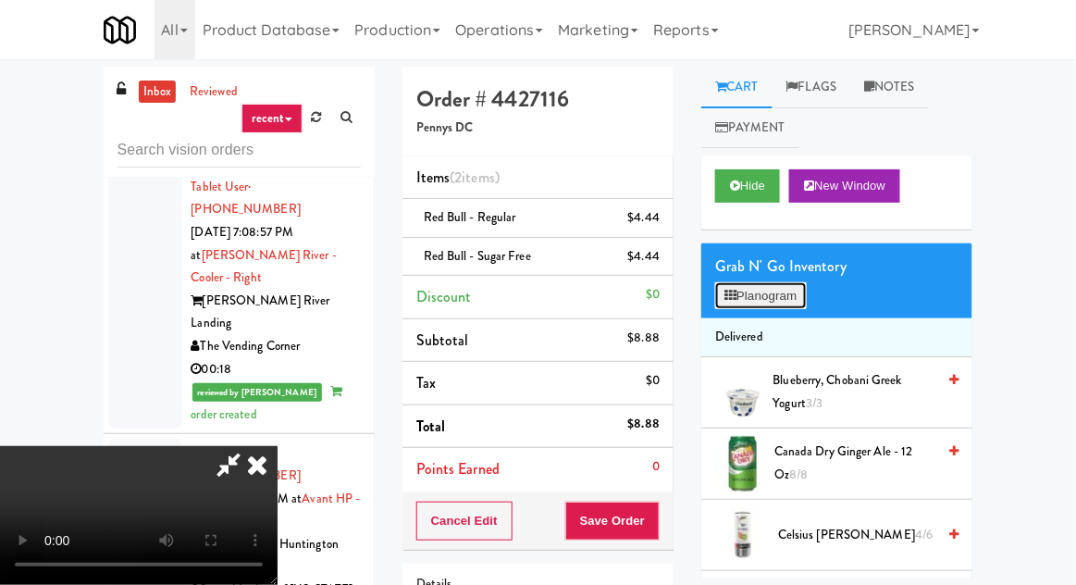
click at [763, 288] on button "Planogram" at bounding box center [760, 296] width 91 height 28
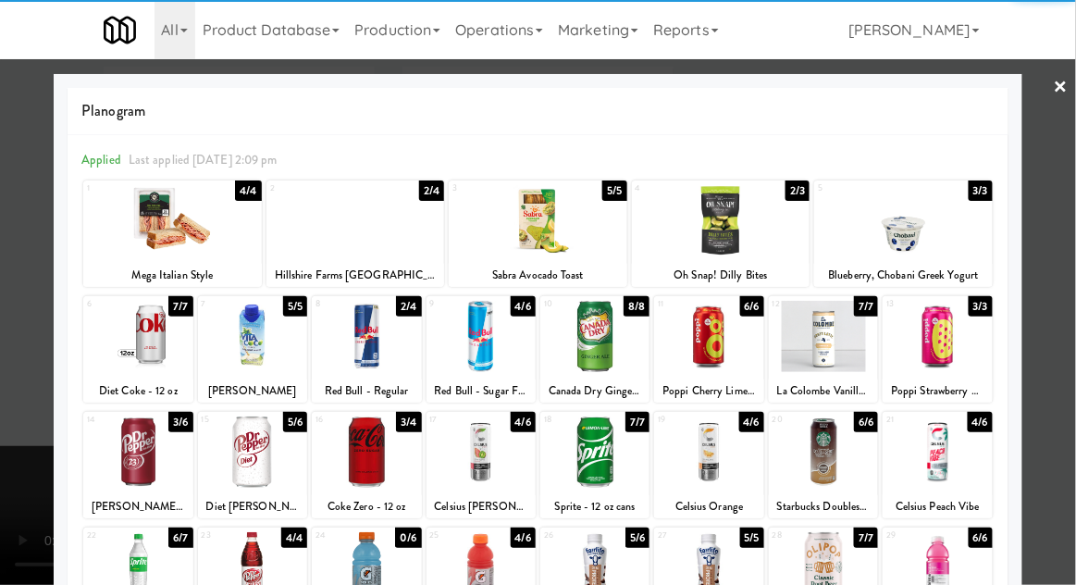
scroll to position [22, 0]
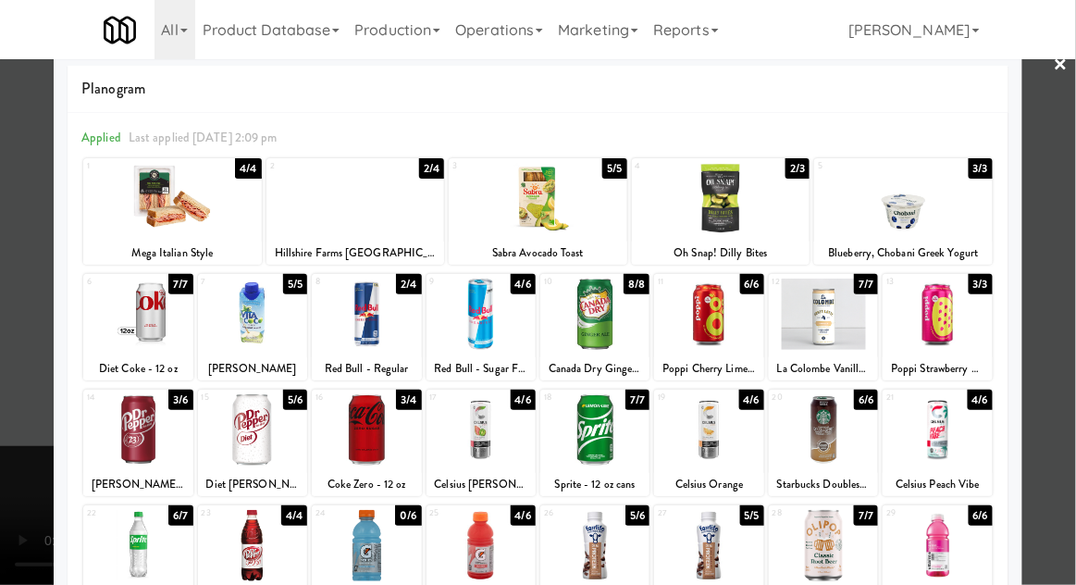
click at [500, 428] on div at bounding box center [481, 429] width 109 height 71
click at [13, 467] on div at bounding box center [538, 292] width 1076 height 585
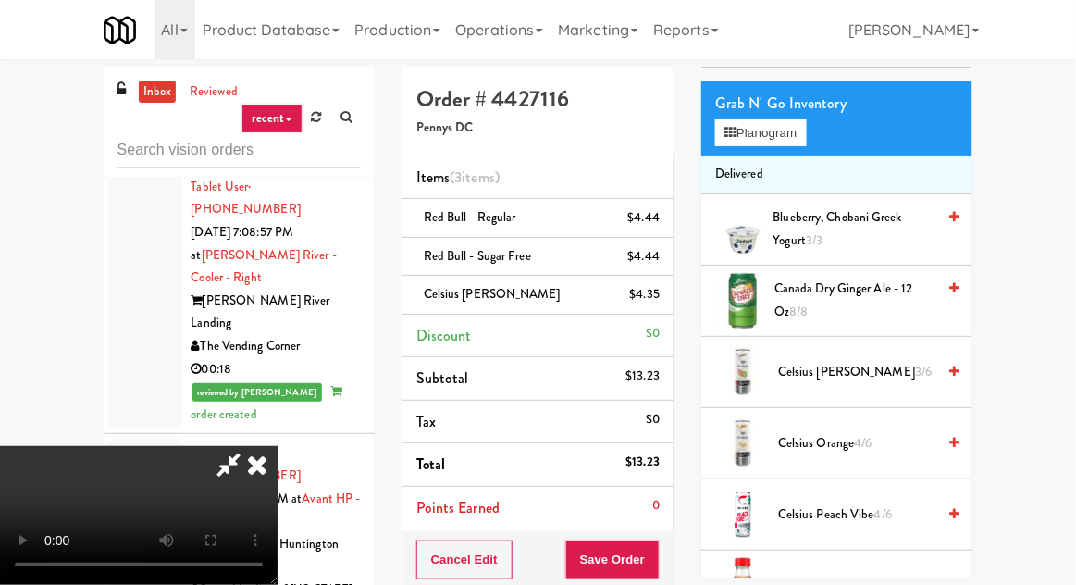
scroll to position [168, 0]
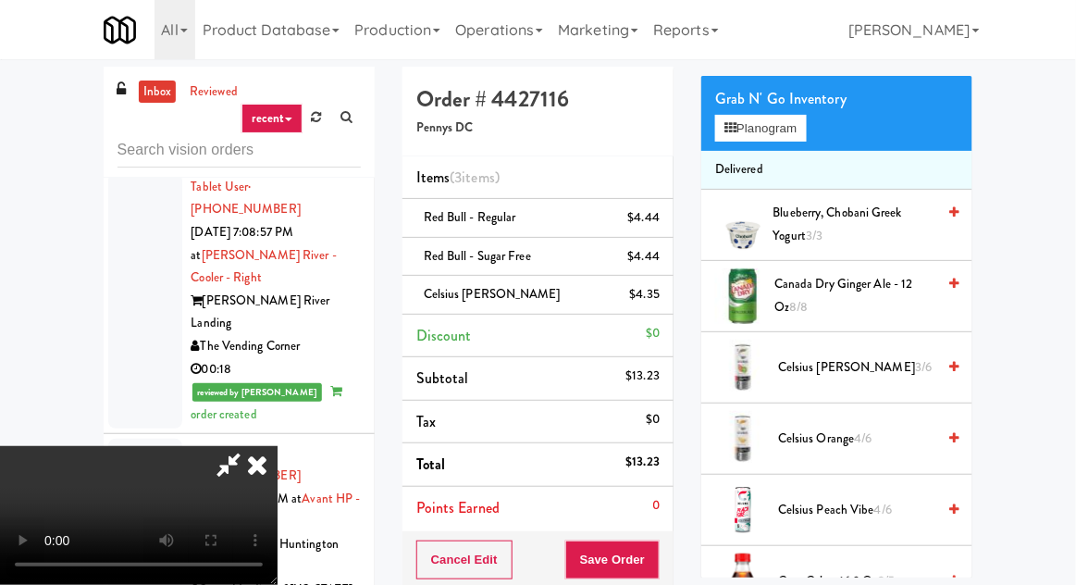
click at [900, 364] on span "Celsius Kiwi Guava 3/6" at bounding box center [856, 367] width 157 height 23
click at [774, 141] on button "Planogram" at bounding box center [760, 129] width 91 height 28
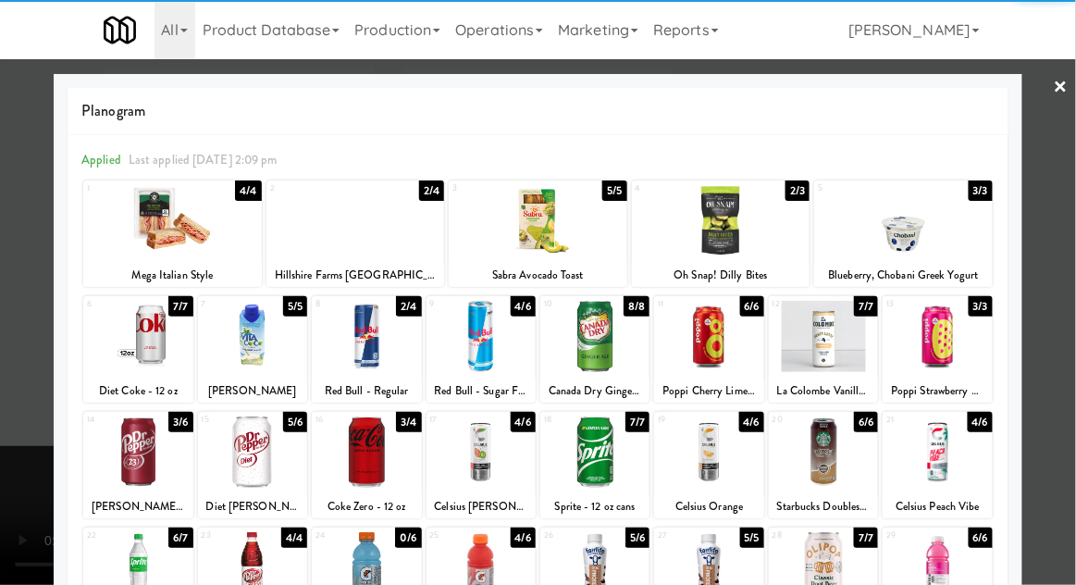
click at [956, 465] on div at bounding box center [937, 451] width 109 height 71
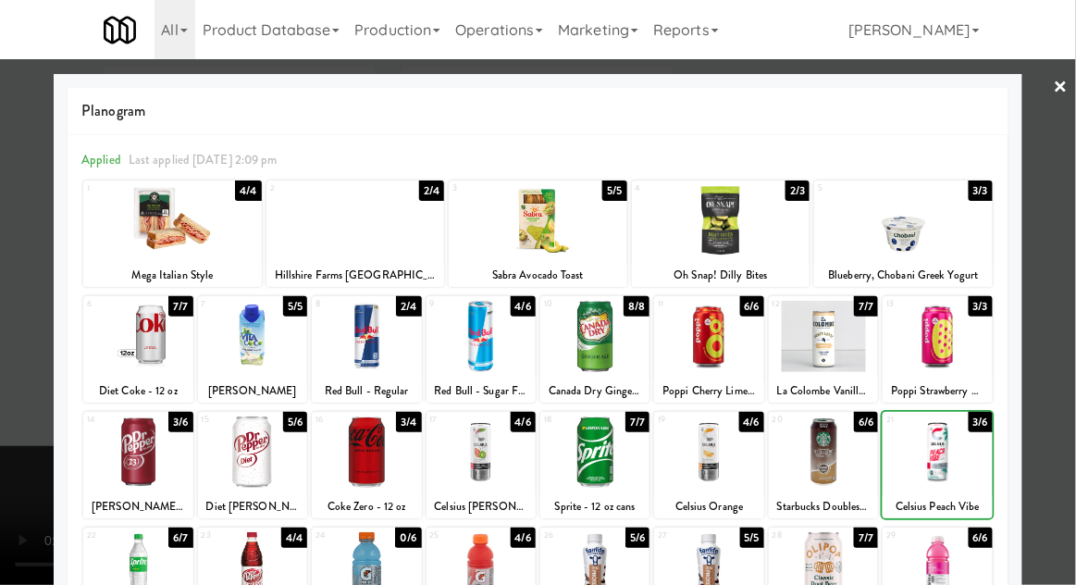
click at [20, 486] on div at bounding box center [538, 292] width 1076 height 585
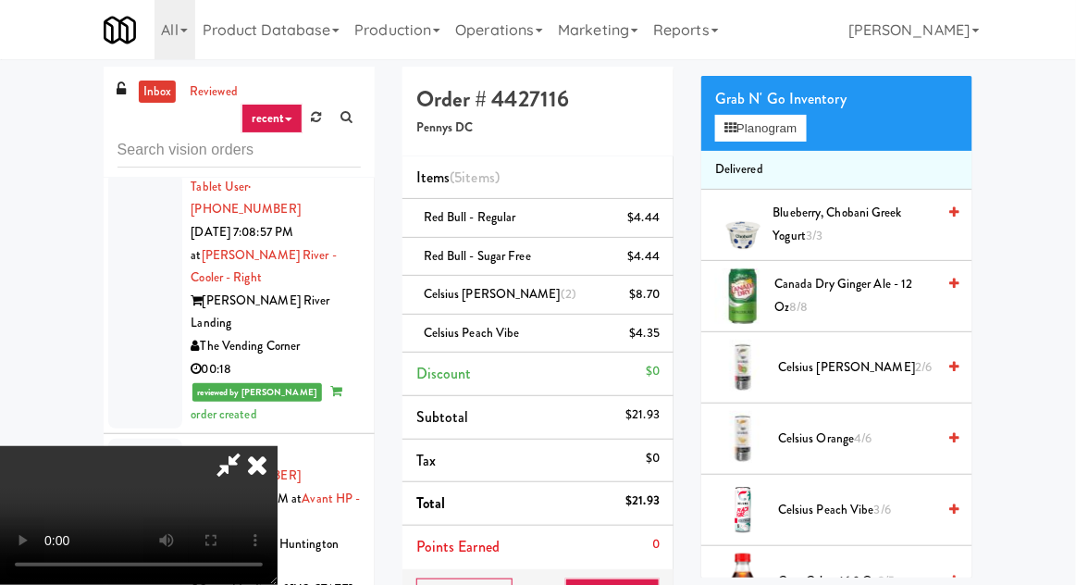
click at [937, 293] on div "Canada Dry Ginger Ale - 12 oz 8/8" at bounding box center [863, 295] width 192 height 45
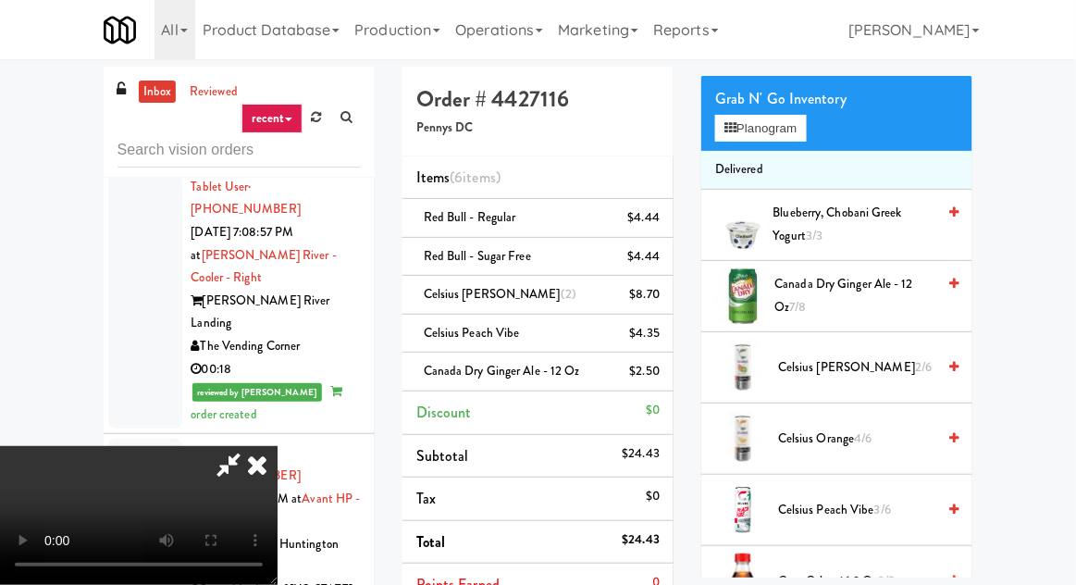
click at [934, 283] on span "Canada Dry Ginger Ale - 12 oz 7/8" at bounding box center [856, 295] width 161 height 45
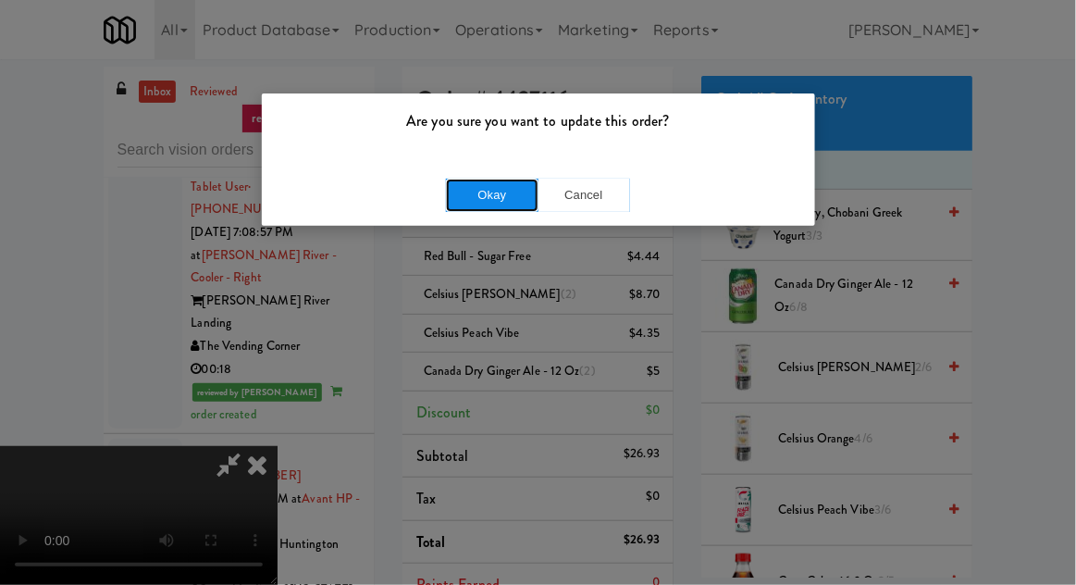
click at [492, 194] on button "Okay" at bounding box center [492, 195] width 93 height 33
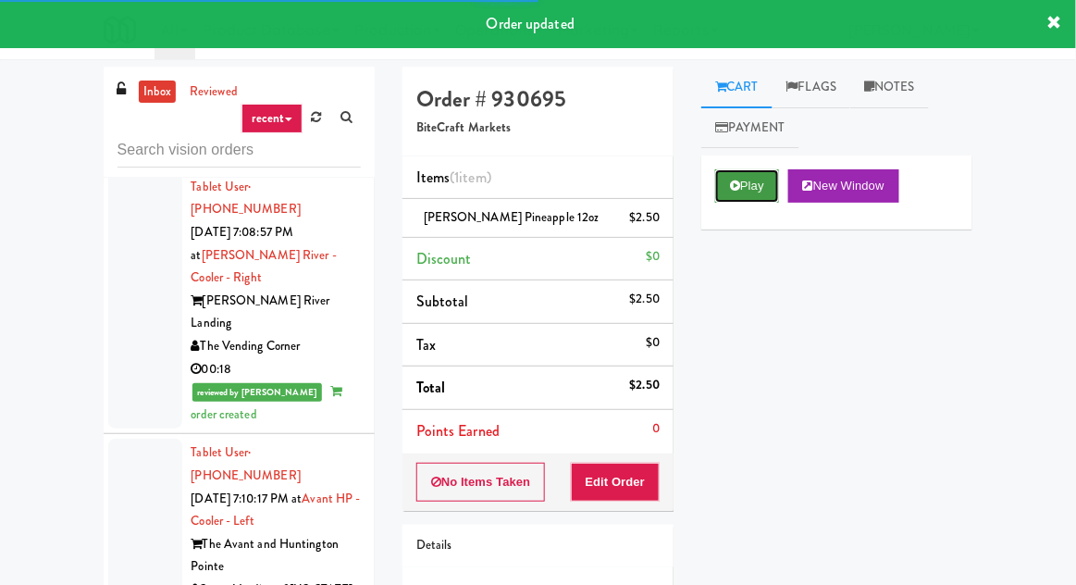
click at [751, 185] on button "Play" at bounding box center [747, 185] width 64 height 33
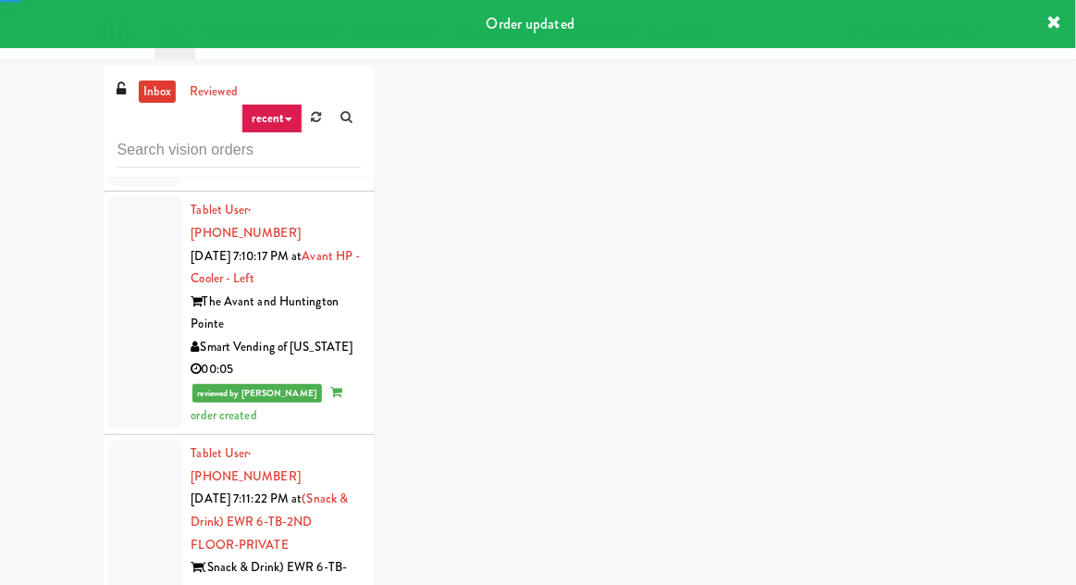
scroll to position [9433, 0]
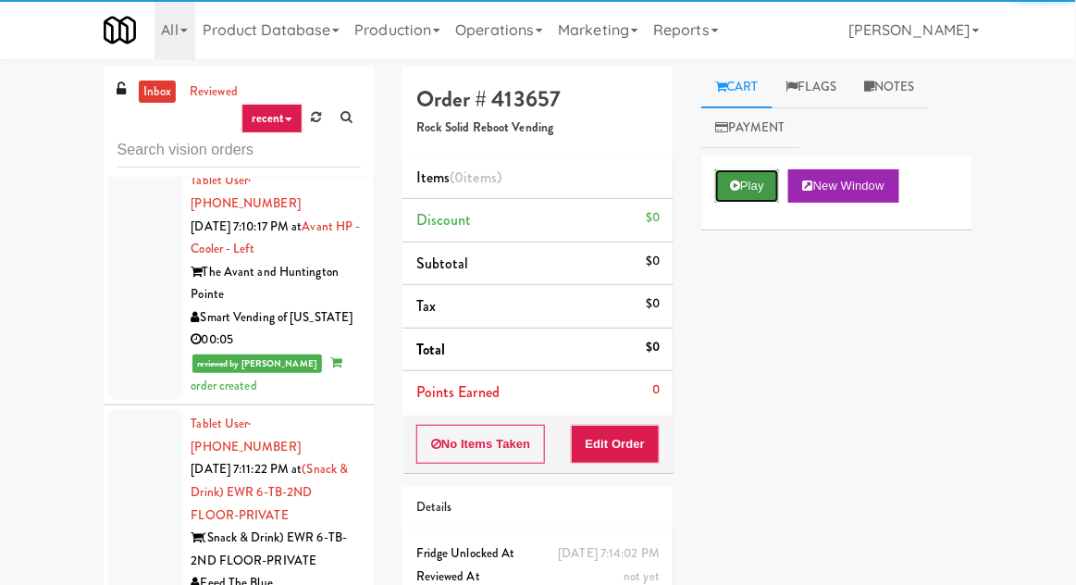
click at [742, 185] on button "Play" at bounding box center [747, 185] width 64 height 33
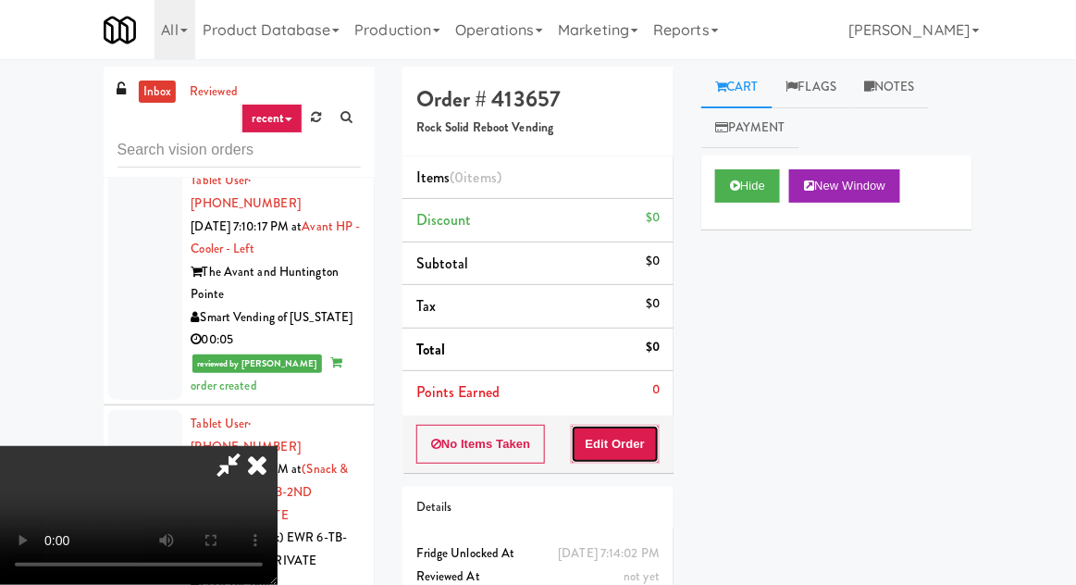
click at [620, 460] on button "Edit Order" at bounding box center [616, 444] width 90 height 39
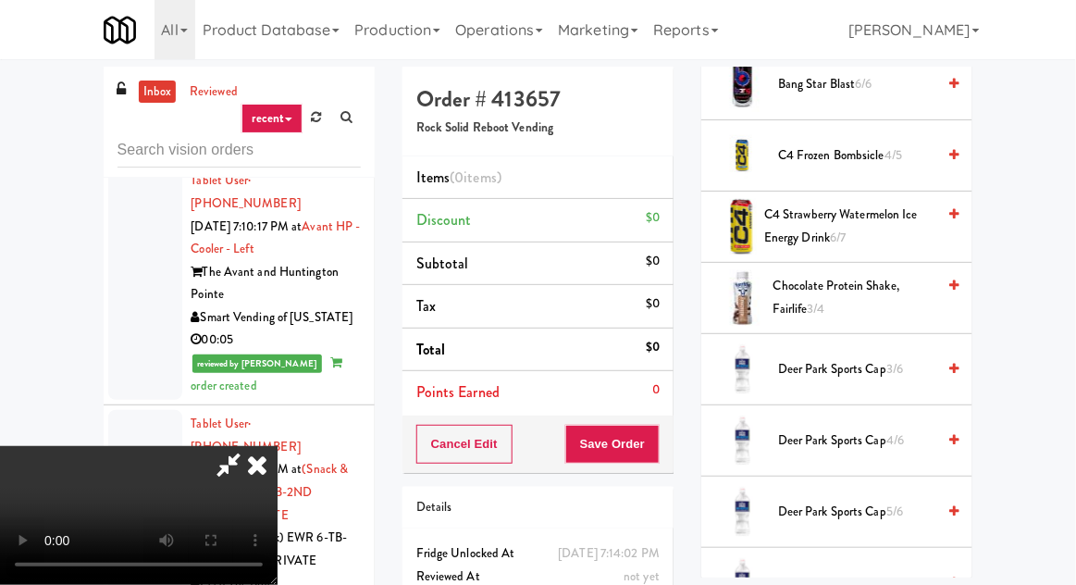
scroll to position [665, 0]
click at [928, 296] on span "Chocolate Protein Shake, Fairlife 3/4" at bounding box center [855, 296] width 163 height 45
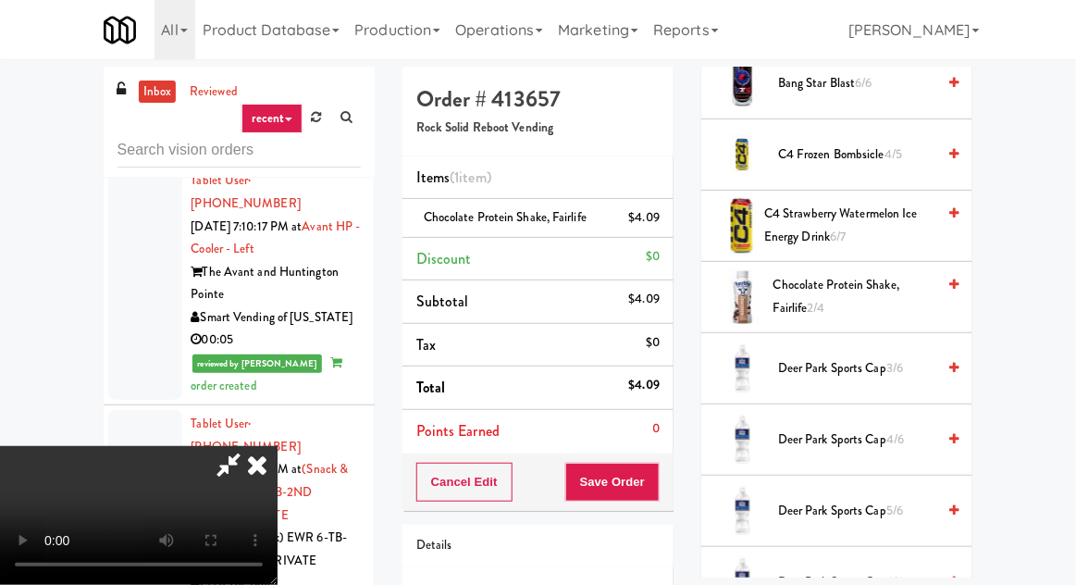
click at [922, 306] on span "Chocolate Protein Shake, Fairlife 2/4" at bounding box center [855, 296] width 163 height 45
click at [909, 298] on span "Chocolate Protein Shake, Fairlife 1/4" at bounding box center [855, 296] width 162 height 45
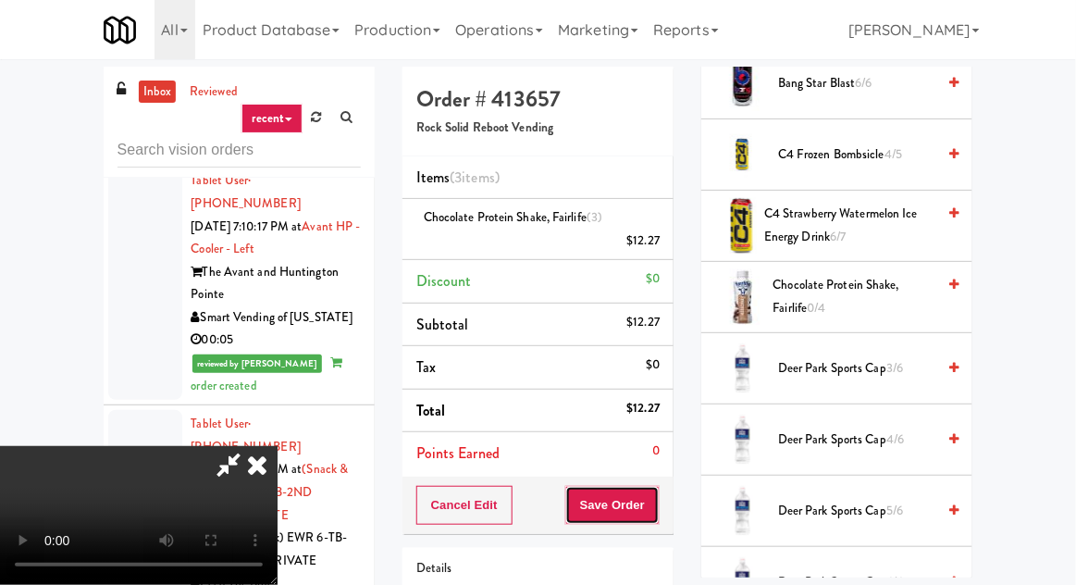
click at [659, 514] on button "Save Order" at bounding box center [612, 505] width 94 height 39
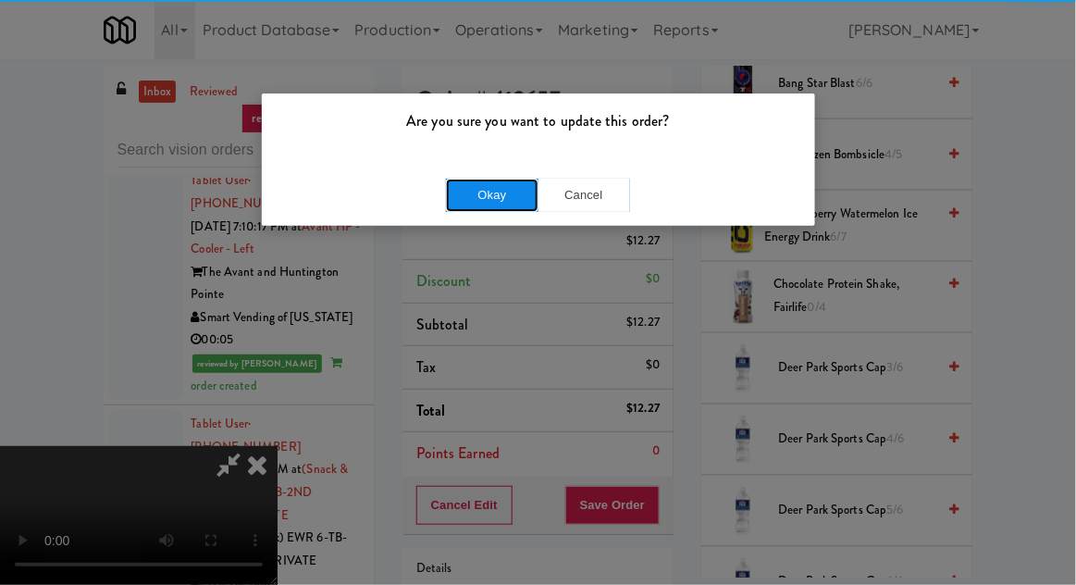
click at [491, 200] on button "Okay" at bounding box center [492, 195] width 93 height 33
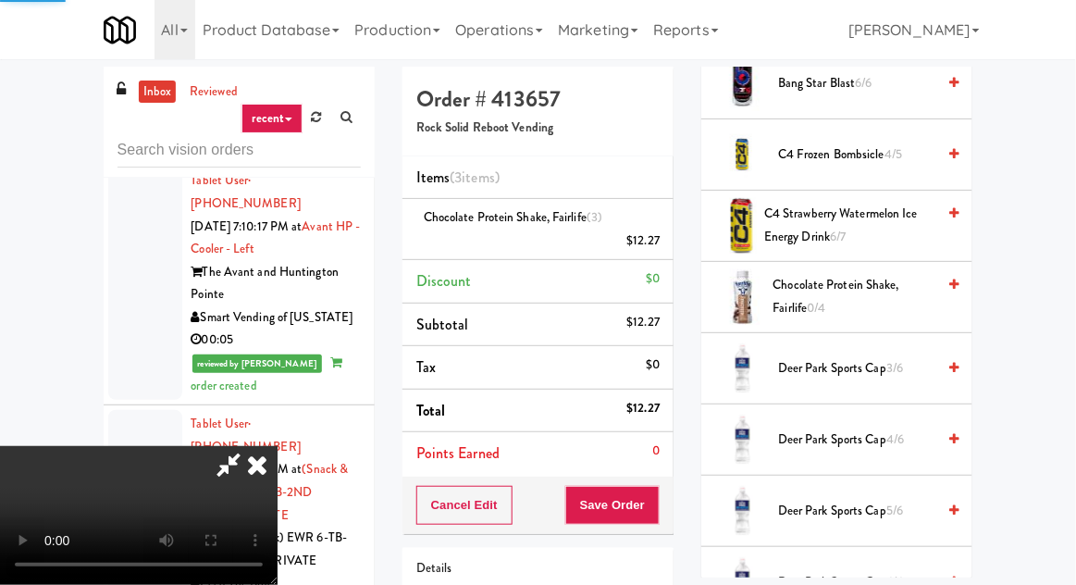
scroll to position [182, 0]
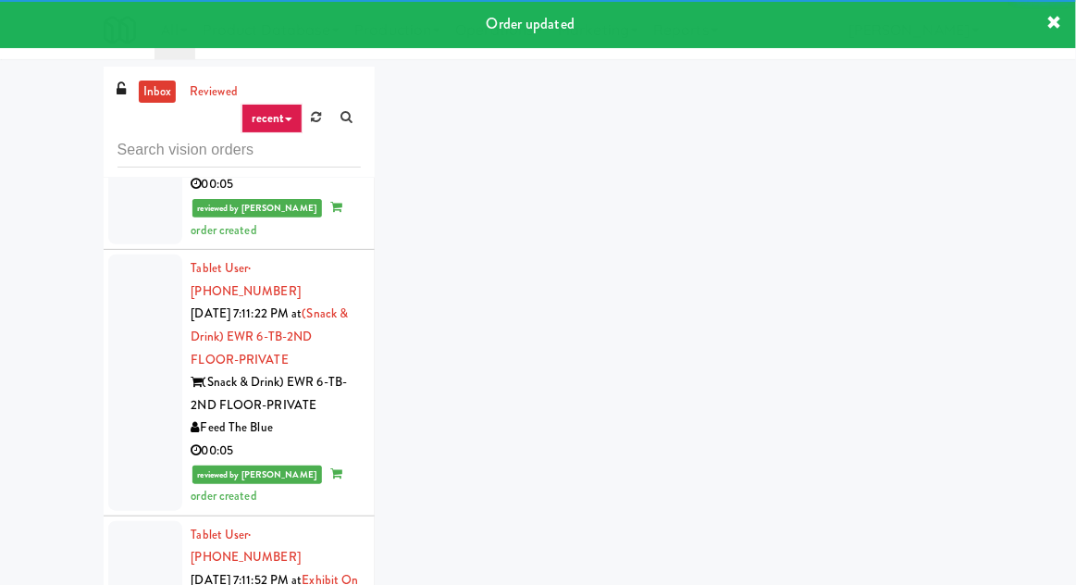
scroll to position [9588, 0]
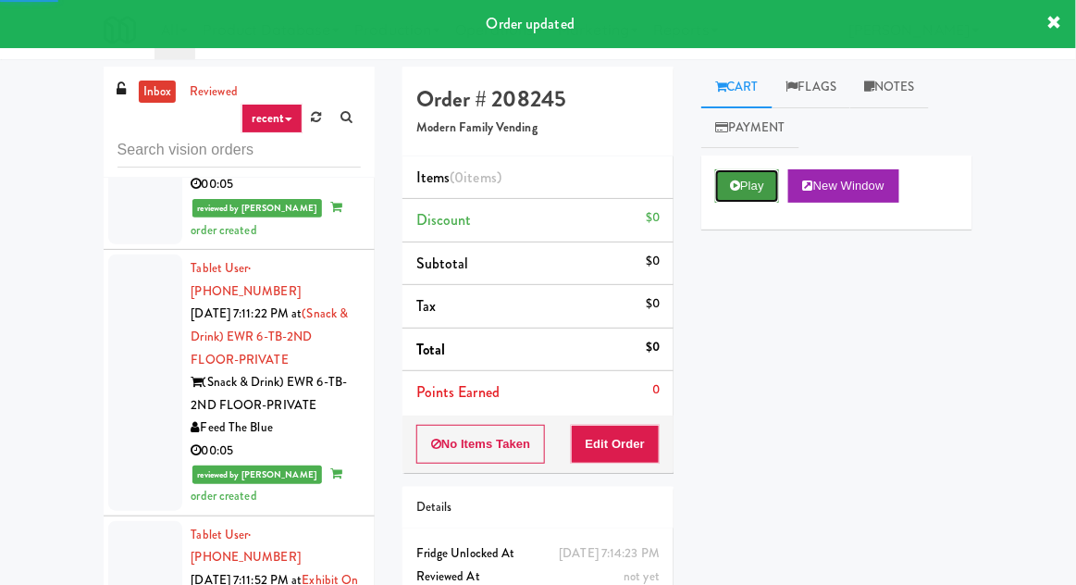
click at [743, 193] on button "Play" at bounding box center [747, 185] width 64 height 33
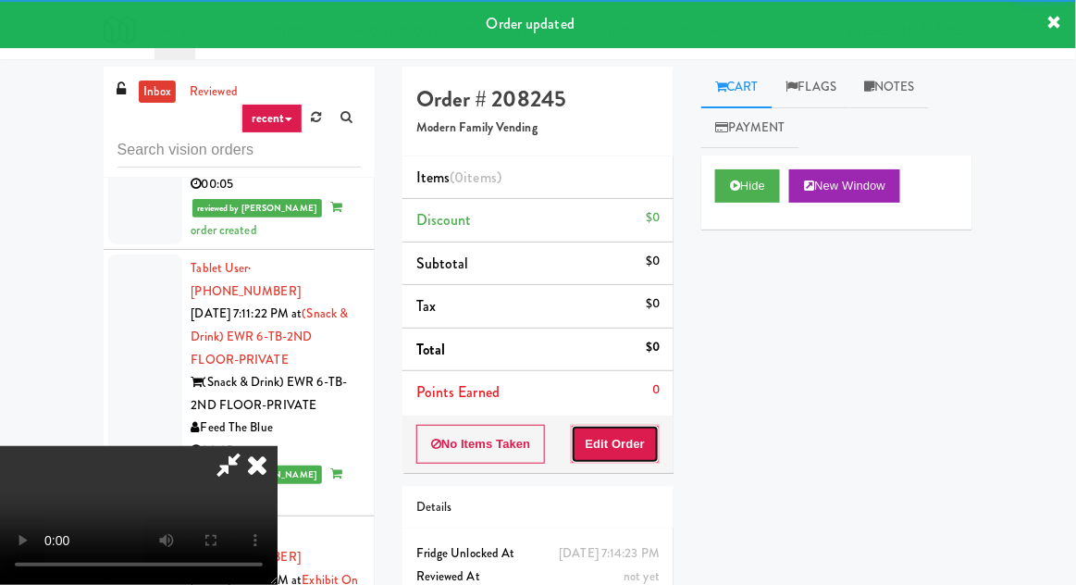
click at [632, 458] on button "Edit Order" at bounding box center [616, 444] width 90 height 39
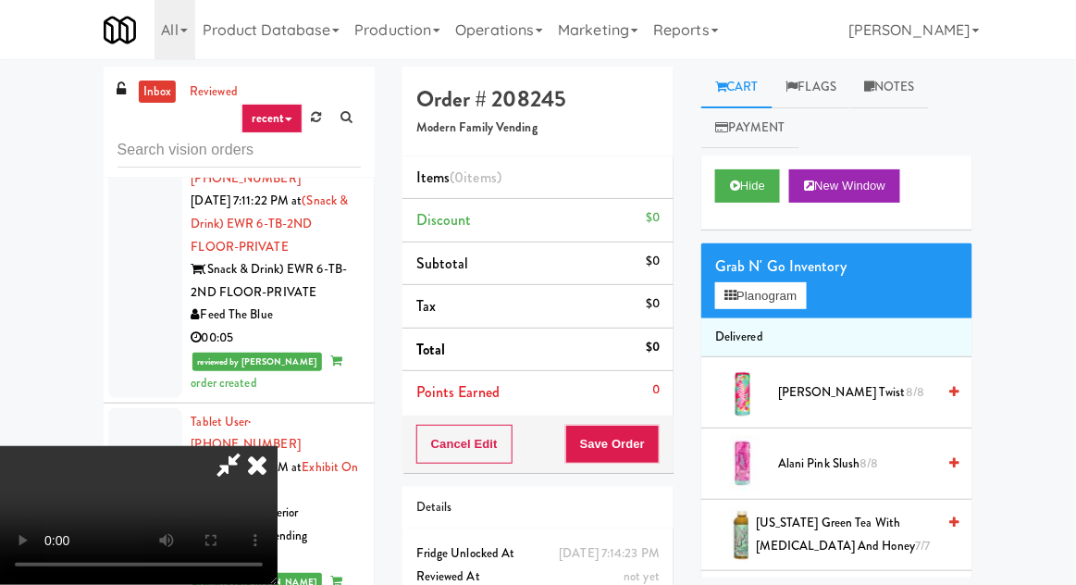
scroll to position [68, 0]
click at [779, 296] on button "Planogram" at bounding box center [760, 296] width 91 height 28
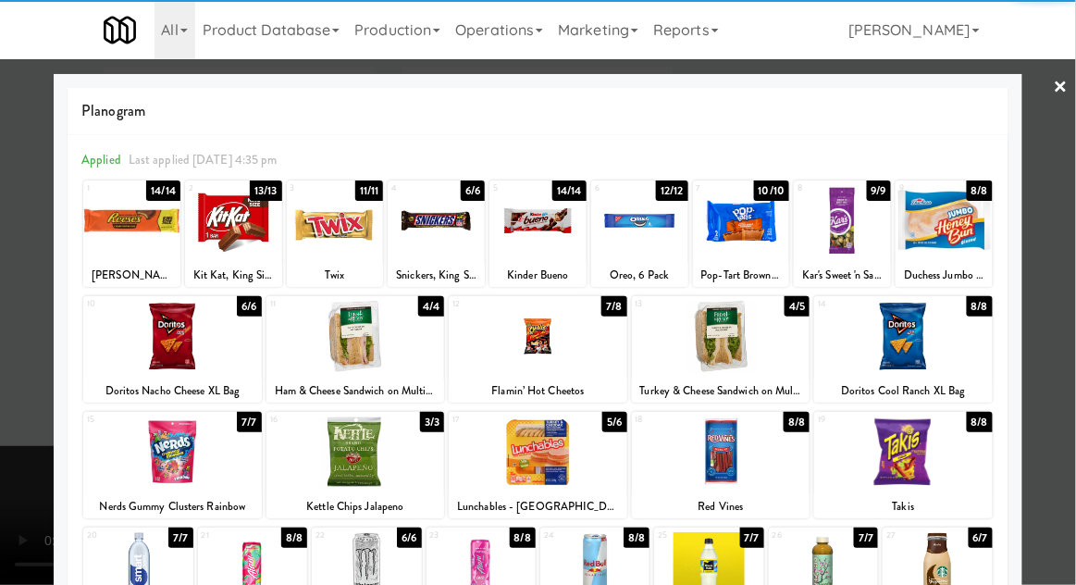
click at [254, 553] on div at bounding box center [252, 567] width 109 height 71
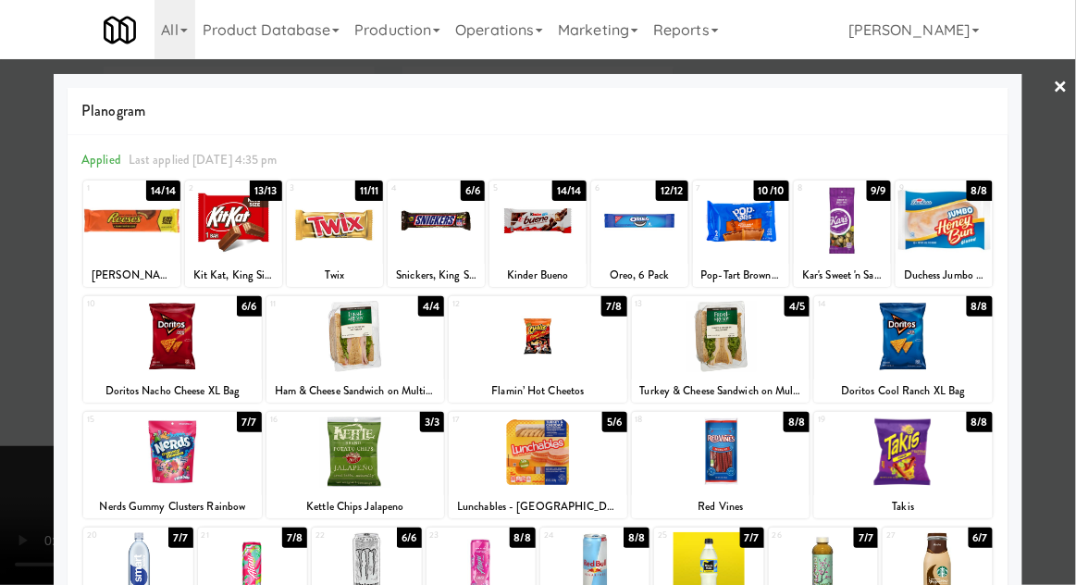
click at [8, 477] on div at bounding box center [538, 292] width 1076 height 585
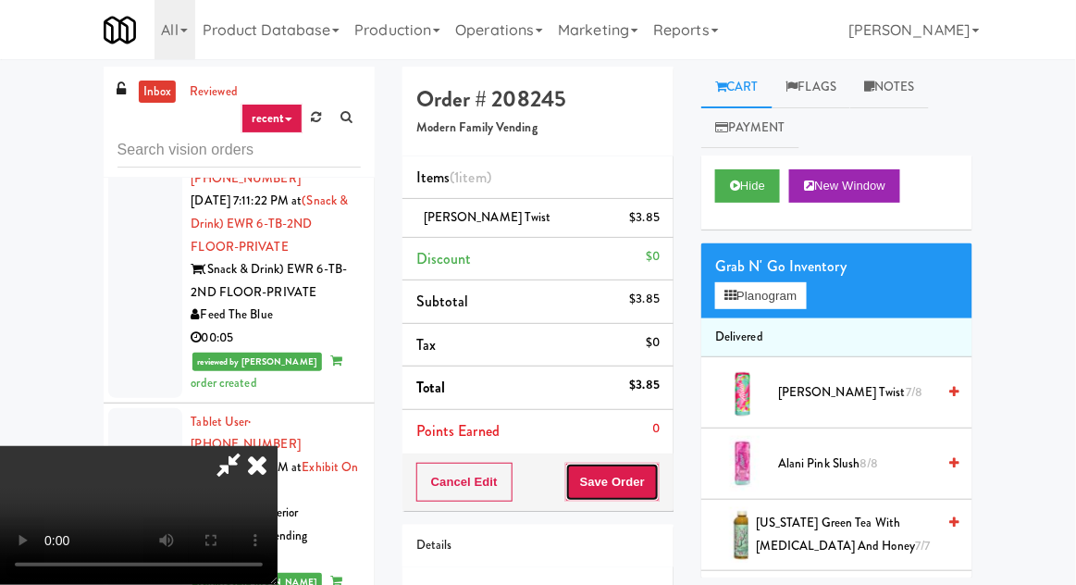
click at [655, 481] on button "Save Order" at bounding box center [612, 482] width 94 height 39
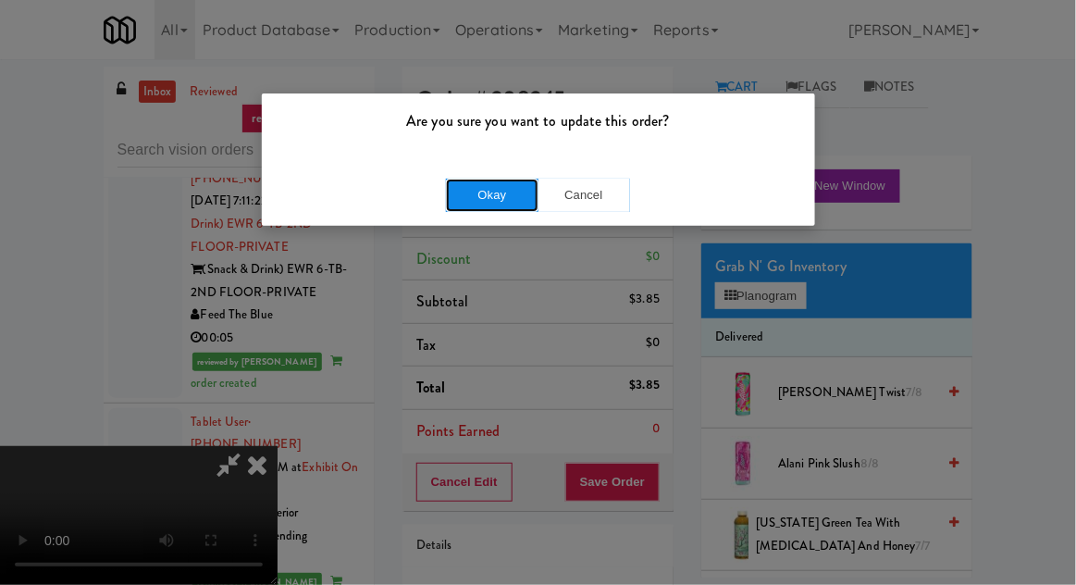
click at [500, 207] on button "Okay" at bounding box center [492, 195] width 93 height 33
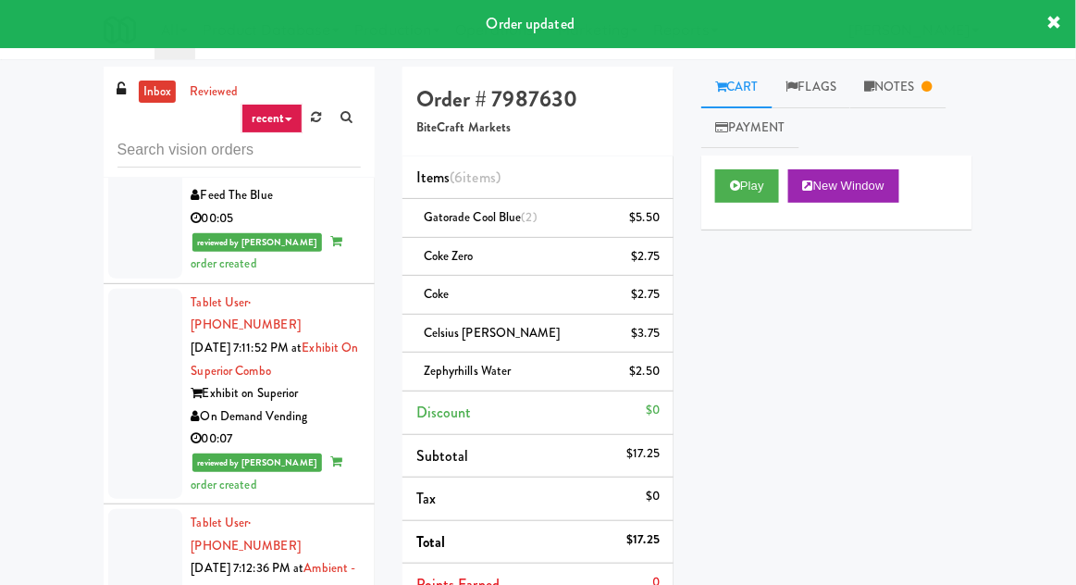
scroll to position [9823, 0]
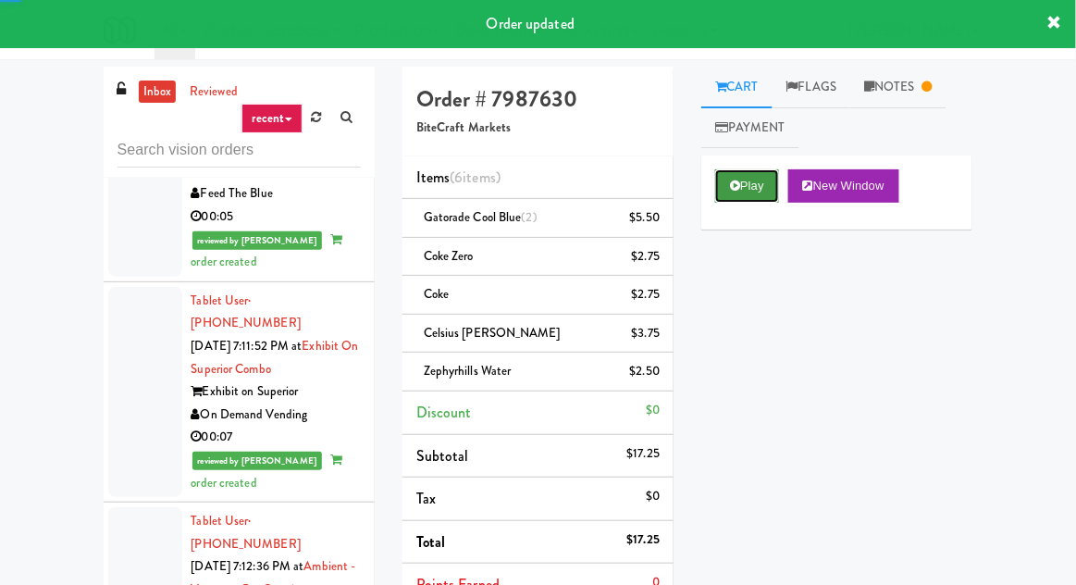
click at [740, 197] on button "Play" at bounding box center [747, 185] width 64 height 33
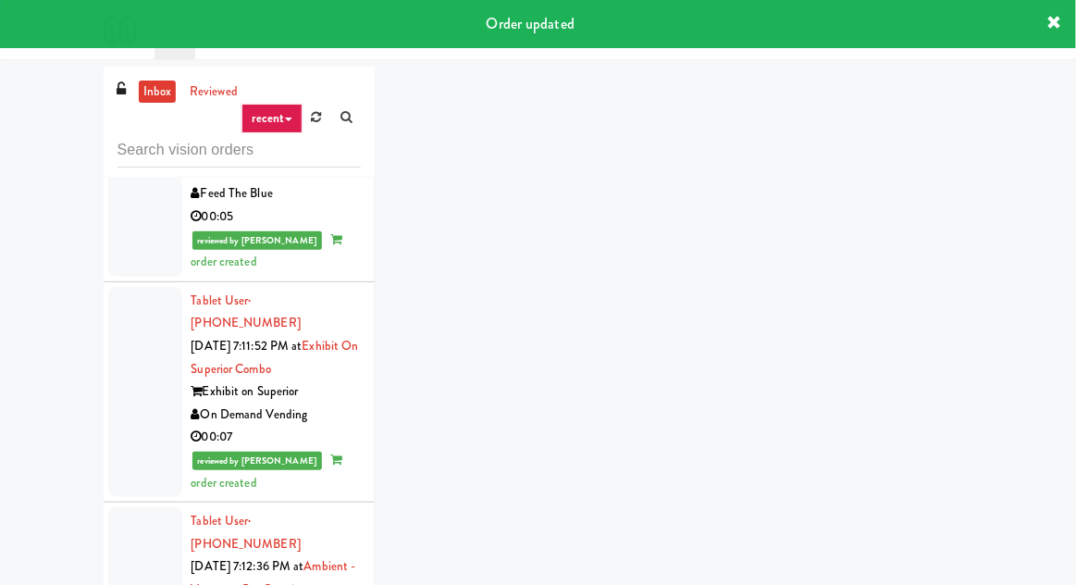
click at [915, 105] on div "inbox reviewed recent all unclear take inventory issue suspicious failed recent…" at bounding box center [539, 407] width 898 height 680
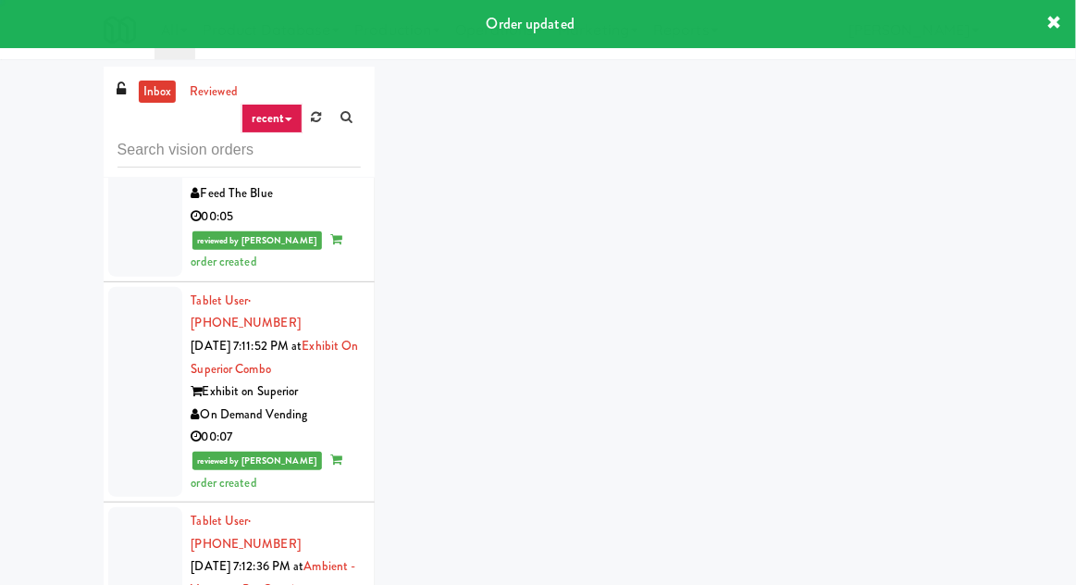
click at [916, 93] on div "inbox reviewed recent all unclear take inventory issue suspicious failed recent…" at bounding box center [539, 407] width 898 height 680
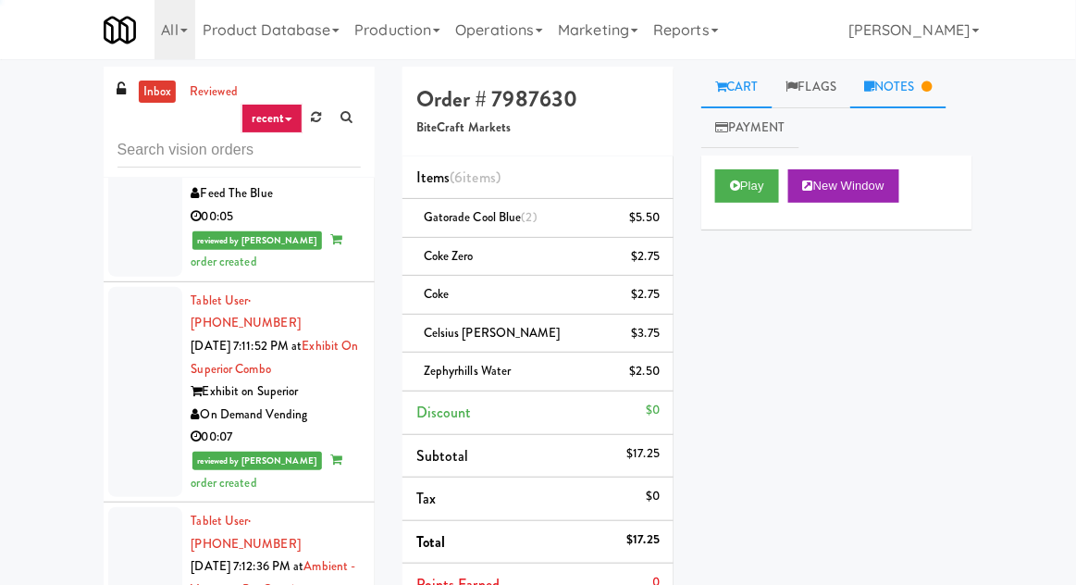
click at [918, 86] on link "Notes" at bounding box center [898, 88] width 96 height 42
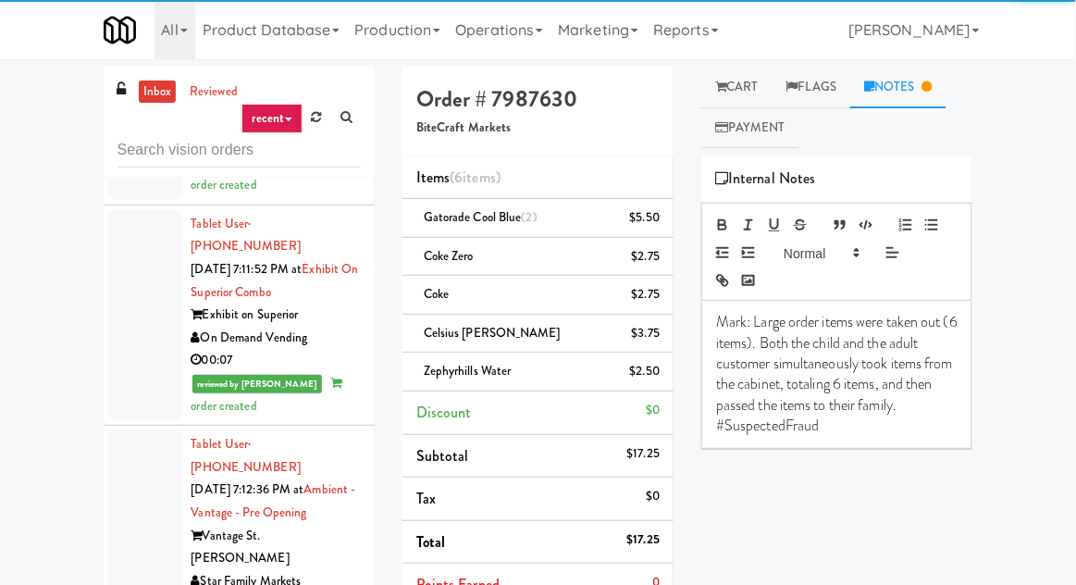
scroll to position [9900, 0]
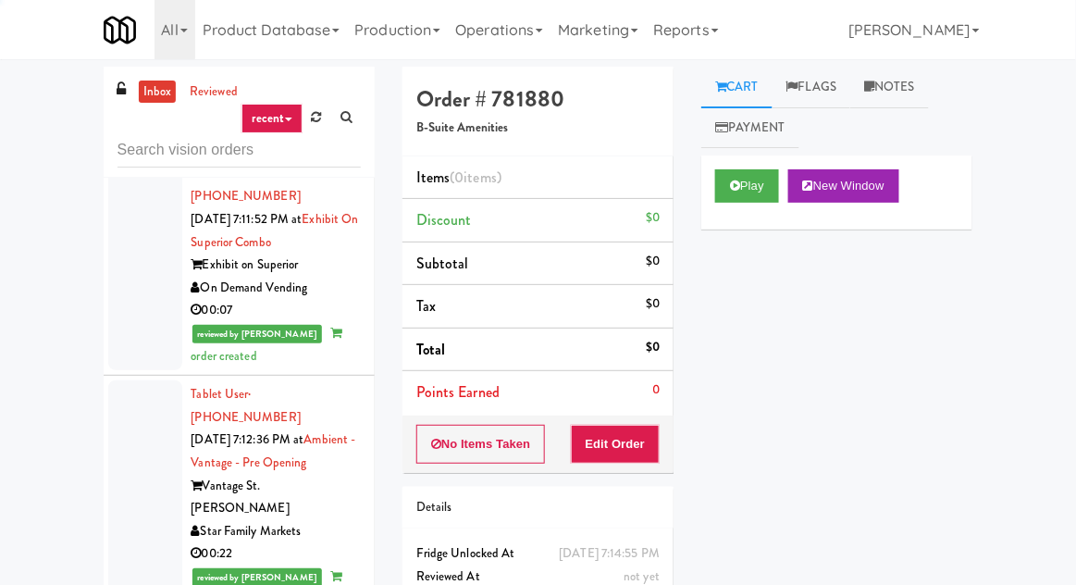
scroll to position [9979, 0]
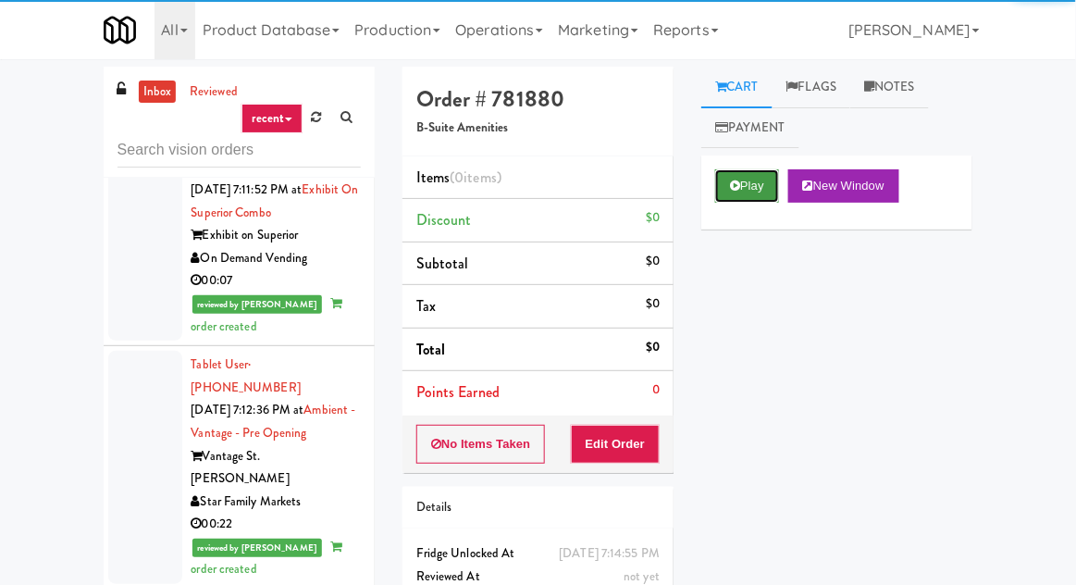
click at [744, 190] on button "Play" at bounding box center [747, 185] width 64 height 33
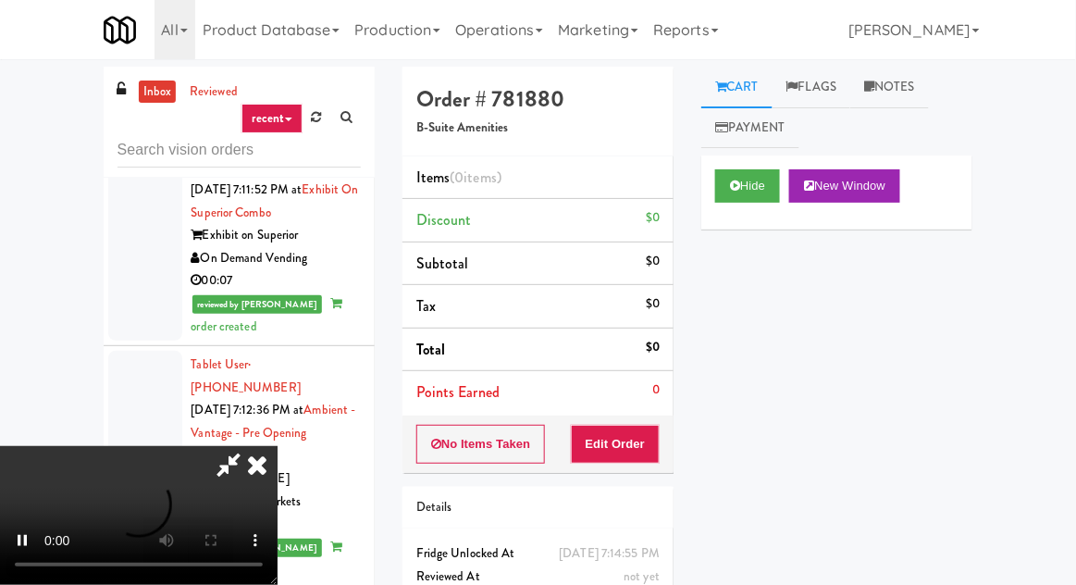
click at [637, 413] on div "Items (0 items ) Discount $0 Subtotal $0 Tax $0 Total $0 Points Earned 0" at bounding box center [538, 285] width 271 height 259
click at [656, 430] on button "Edit Order" at bounding box center [616, 444] width 90 height 39
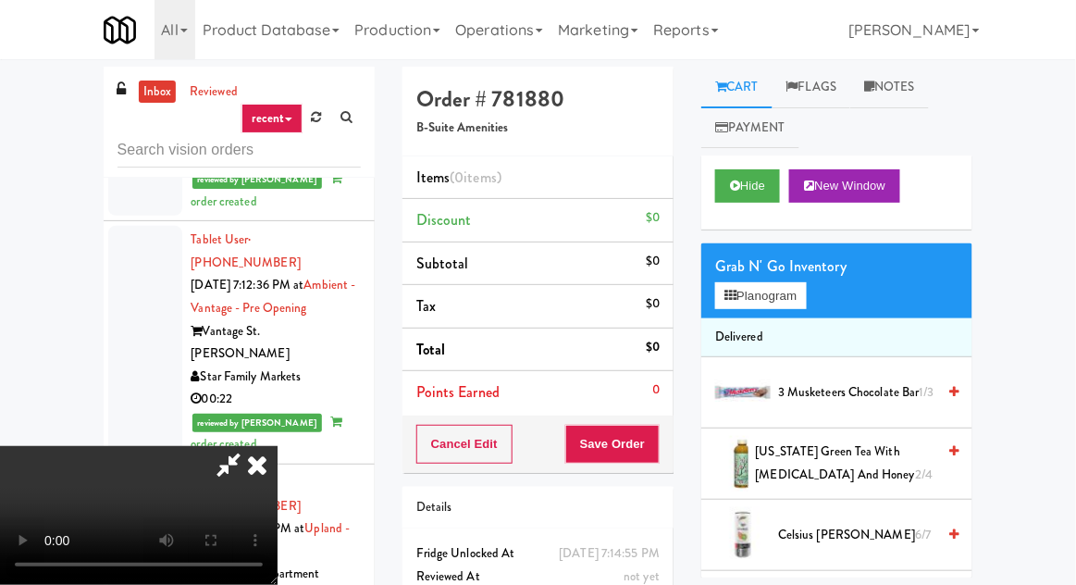
scroll to position [0, 0]
click at [780, 318] on li "Delivered" at bounding box center [836, 337] width 271 height 39
click at [786, 304] on button "Planogram" at bounding box center [760, 296] width 91 height 28
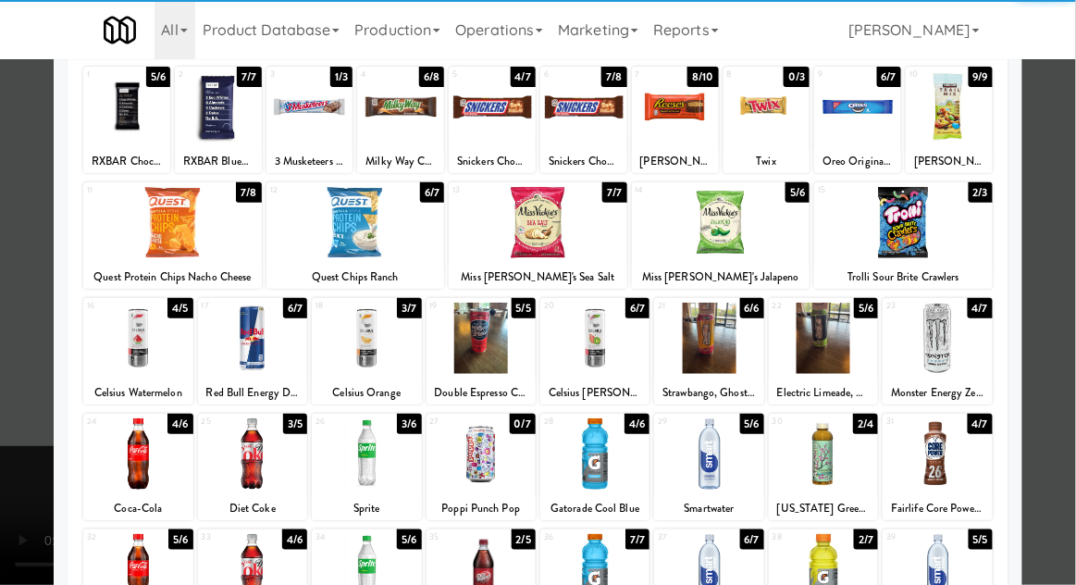
scroll to position [111, 0]
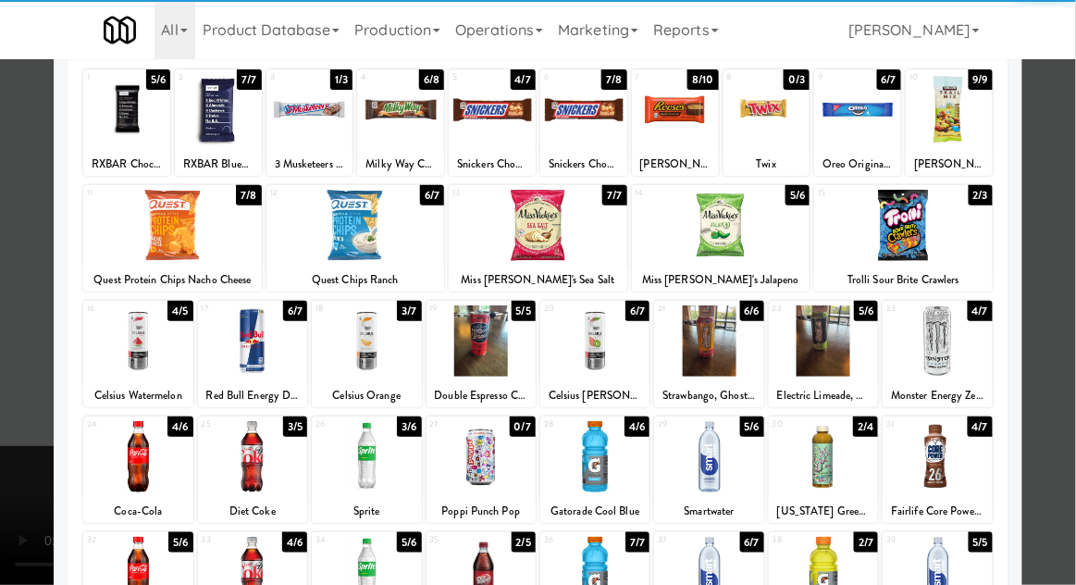
click at [342, 351] on div at bounding box center [366, 340] width 109 height 71
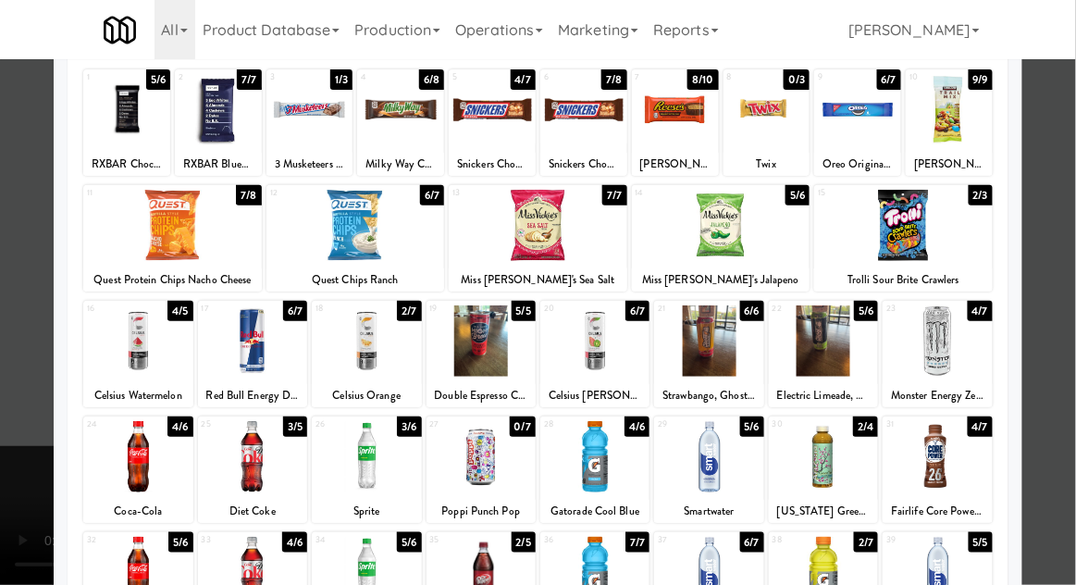
click at [2, 389] on div at bounding box center [538, 292] width 1076 height 585
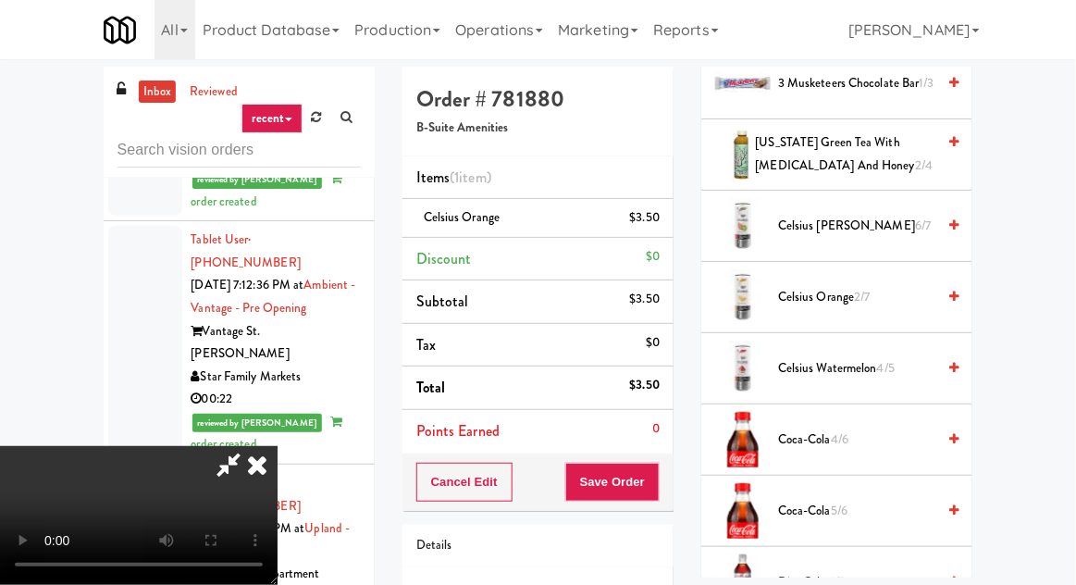
scroll to position [307, 0]
click at [937, 293] on div "Celsius Orange 2/7" at bounding box center [865, 299] width 188 height 23
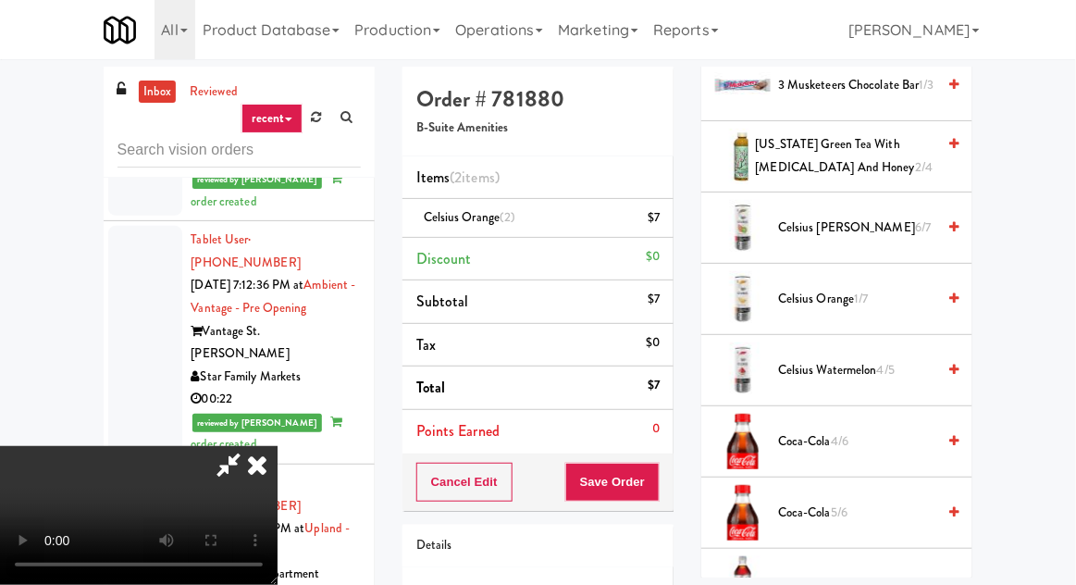
click at [671, 481] on div "Cancel Edit Save Order" at bounding box center [538, 481] width 271 height 57
click at [659, 484] on button "Save Order" at bounding box center [612, 482] width 94 height 39
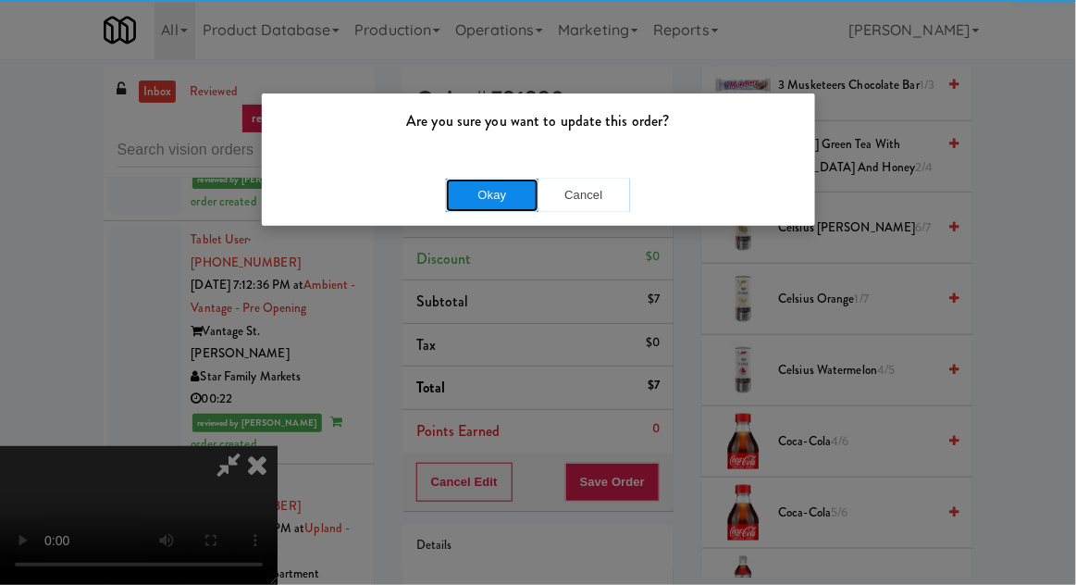
click at [511, 185] on button "Okay" at bounding box center [492, 195] width 93 height 33
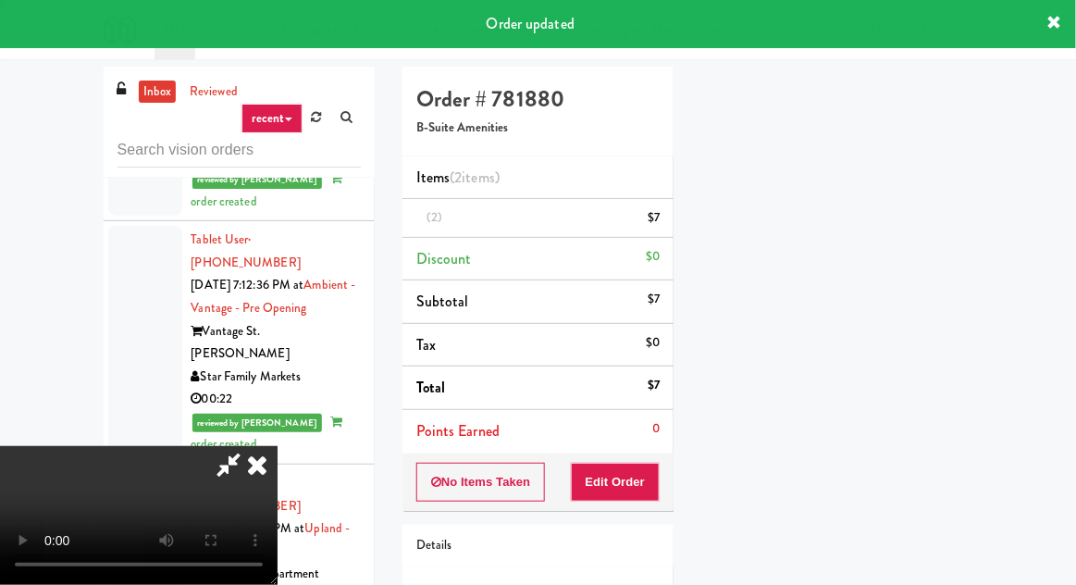
scroll to position [182, 0]
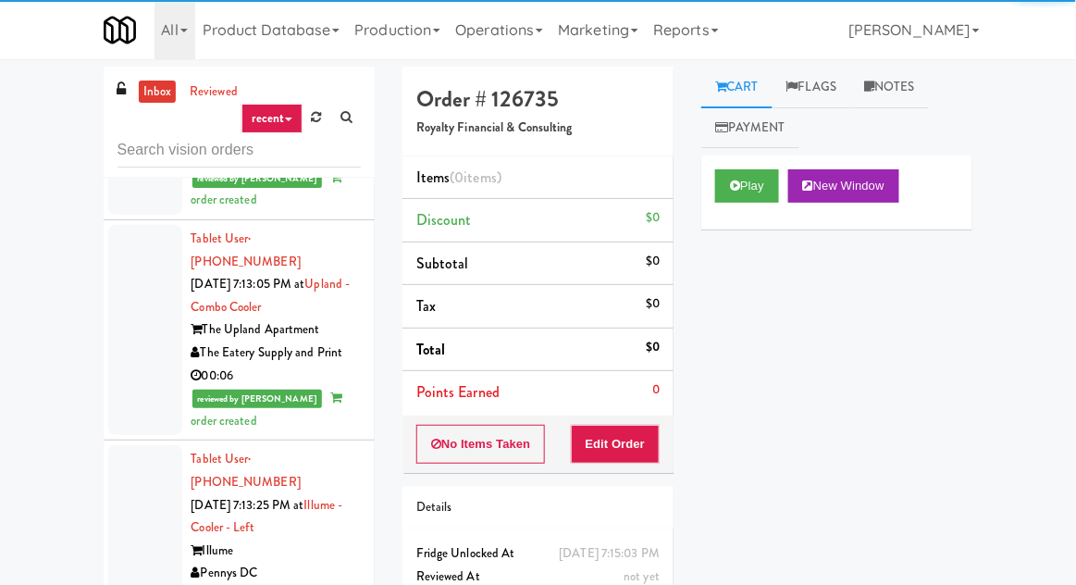
scroll to position [10347, 0]
click at [747, 194] on button "Play" at bounding box center [747, 185] width 64 height 33
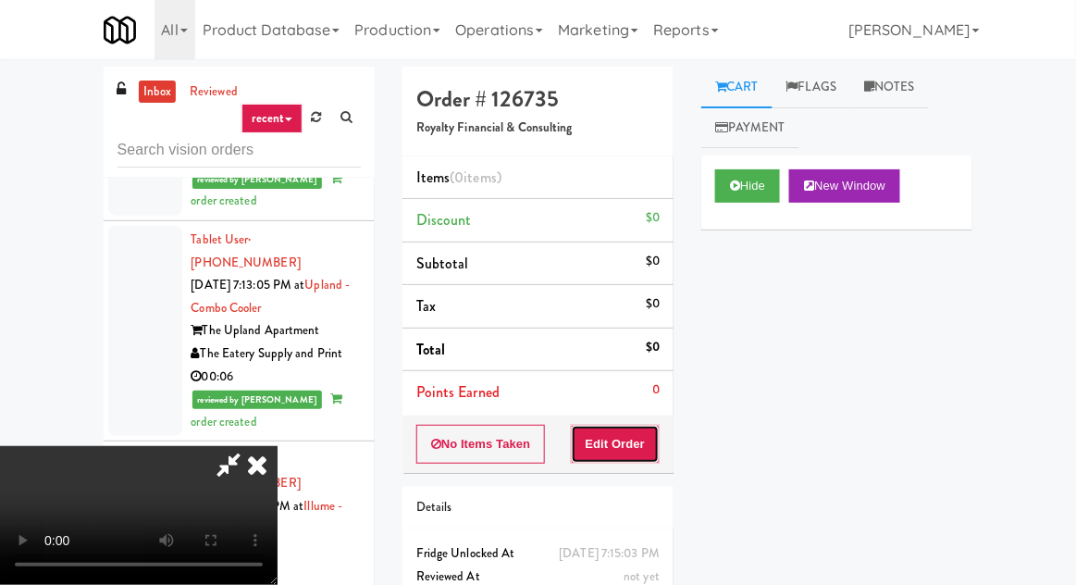
click at [629, 436] on button "Edit Order" at bounding box center [616, 444] width 90 height 39
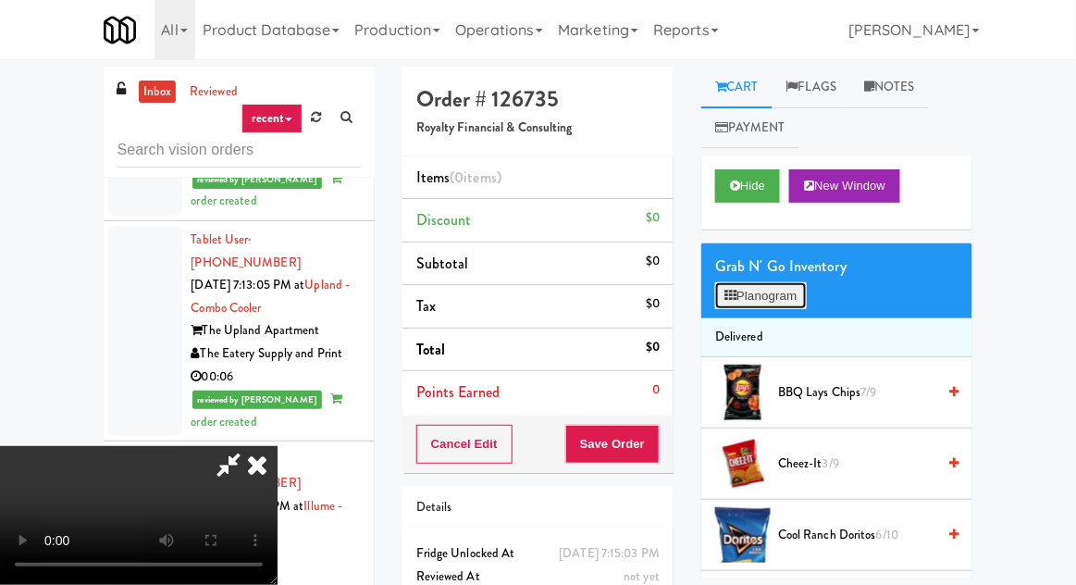
click at [774, 292] on button "Planogram" at bounding box center [760, 296] width 91 height 28
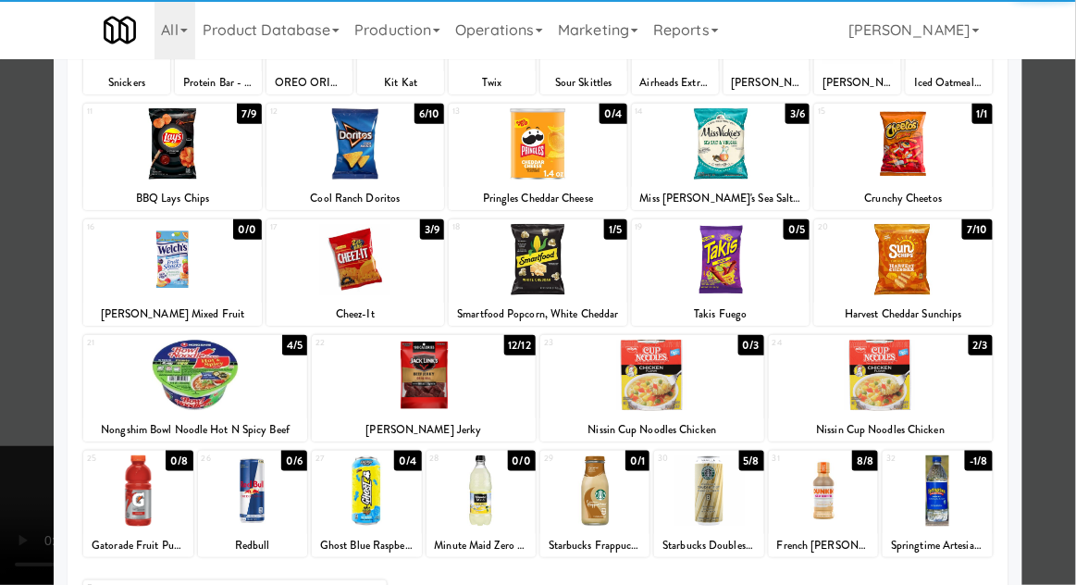
scroll to position [234, 0]
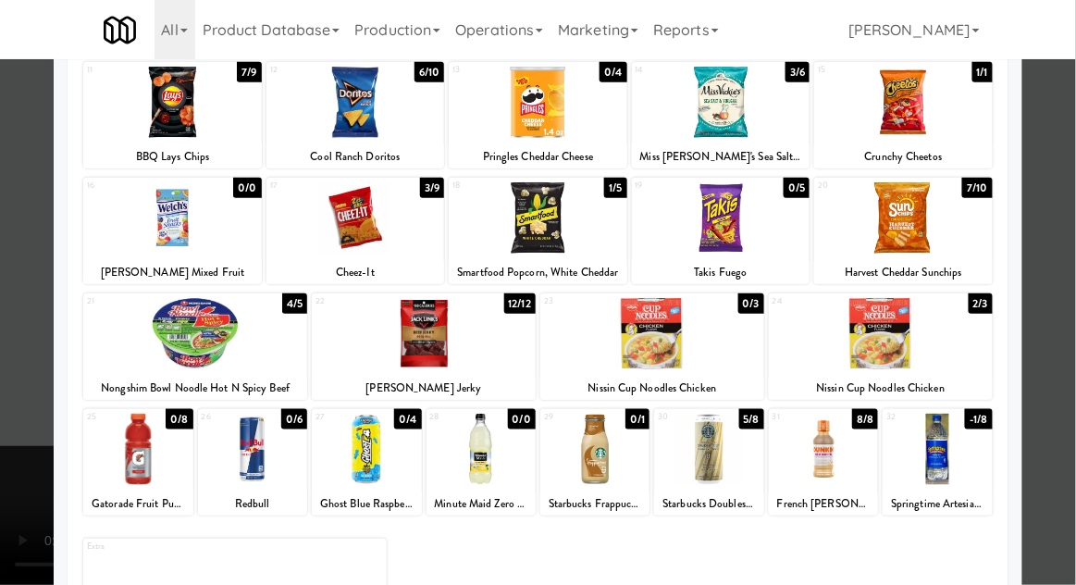
click at [6, 416] on div at bounding box center [538, 292] width 1076 height 585
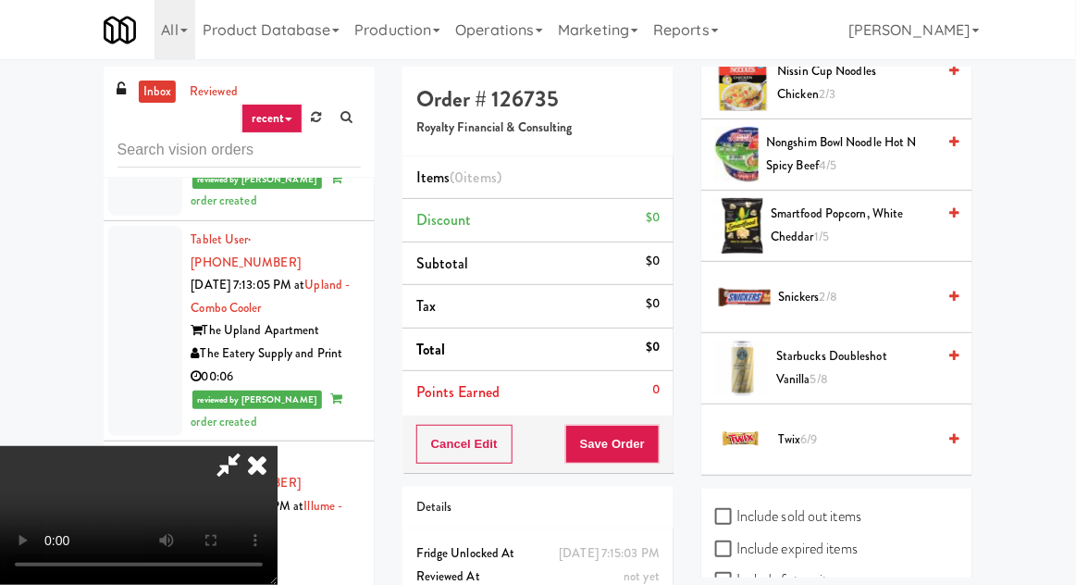
scroll to position [970, 0]
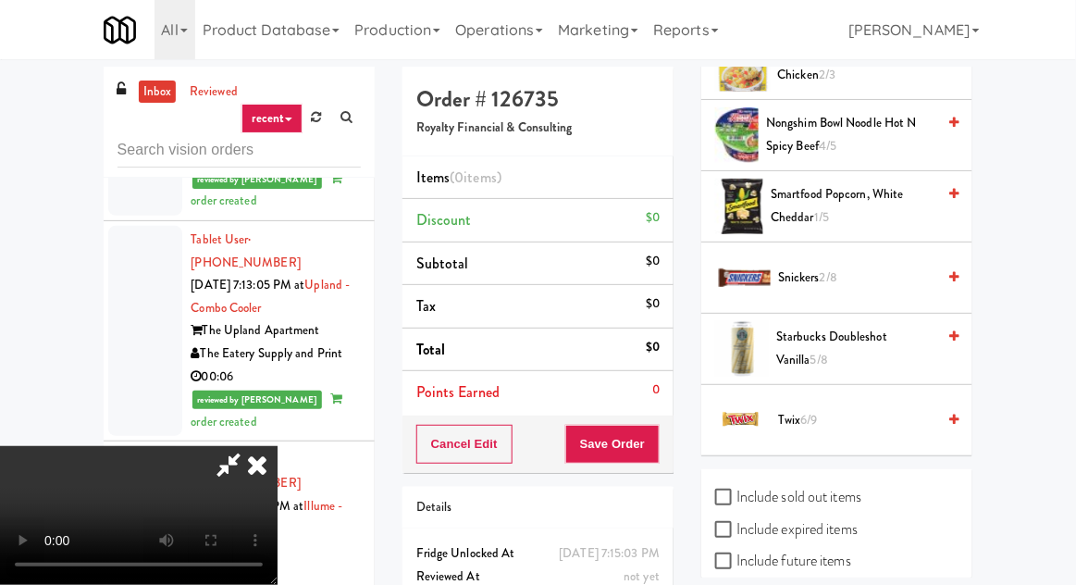
click at [831, 498] on label "Include sold out items" at bounding box center [788, 497] width 146 height 28
click at [737, 498] on input "Include sold out items" at bounding box center [725, 497] width 21 height 15
checkbox input "true"
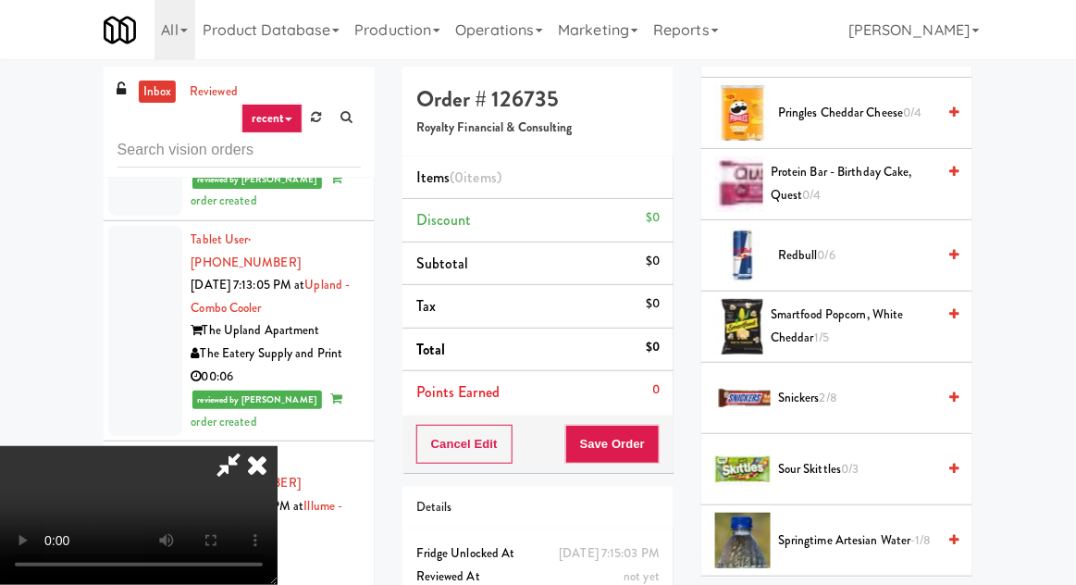
scroll to position [1653, 0]
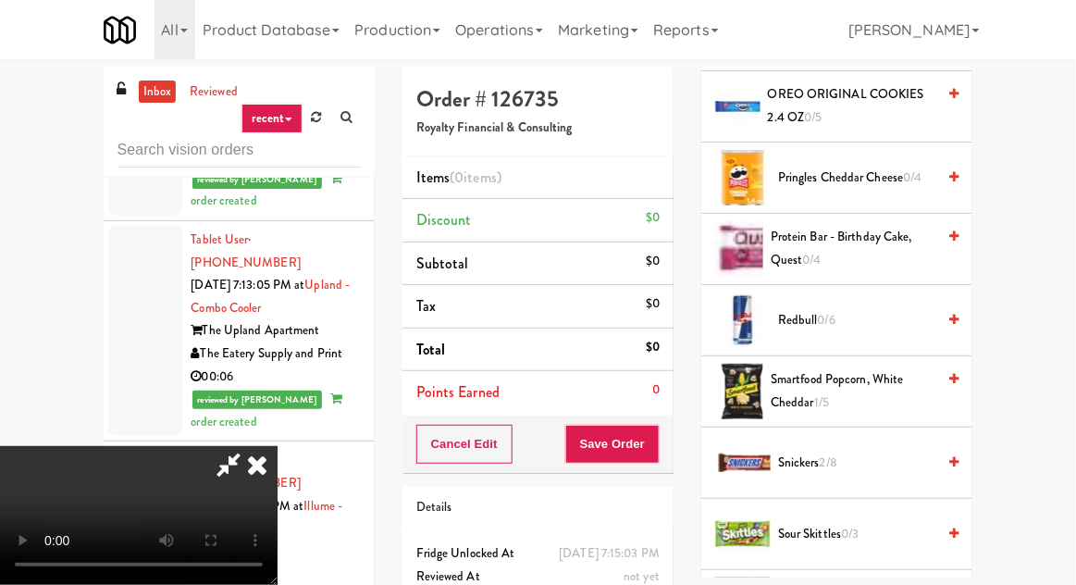
click at [903, 309] on span "Redbull 0/6" at bounding box center [856, 320] width 157 height 23
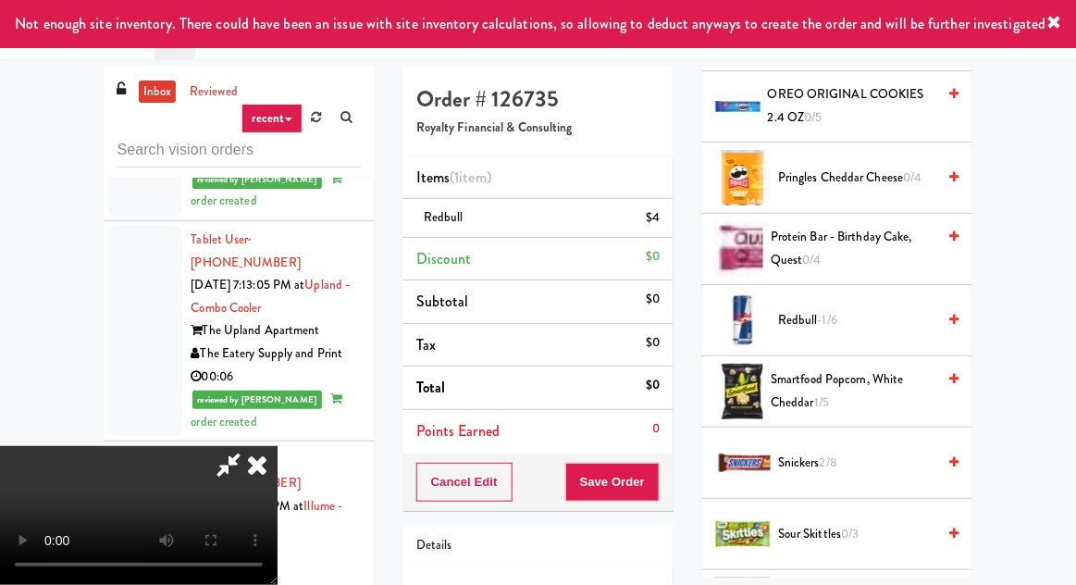
click at [909, 309] on span "Redbull -1/6" at bounding box center [856, 320] width 157 height 23
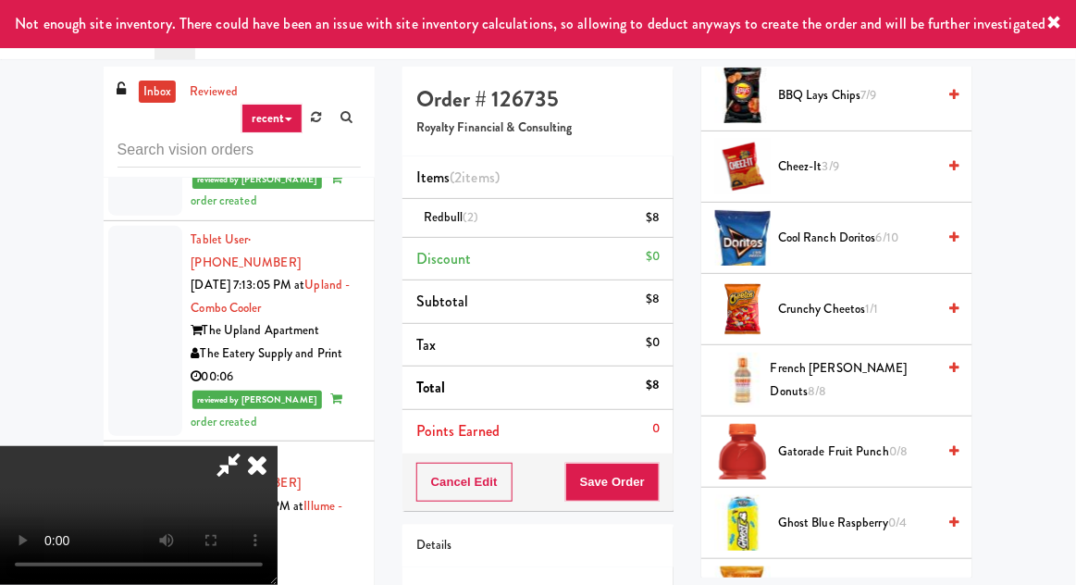
scroll to position [0, 0]
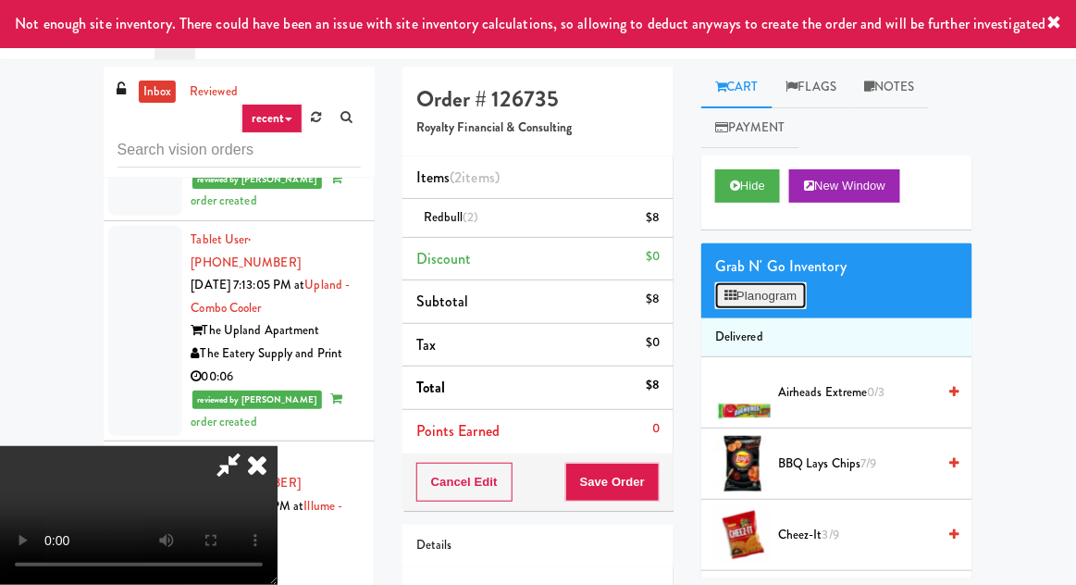
click at [784, 304] on button "Planogram" at bounding box center [760, 296] width 91 height 28
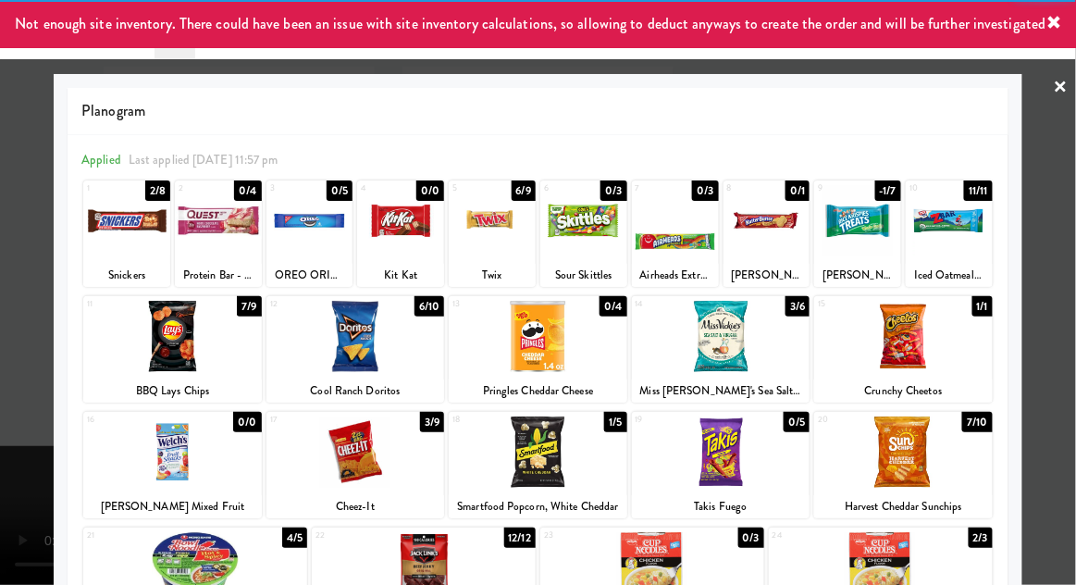
scroll to position [234, 0]
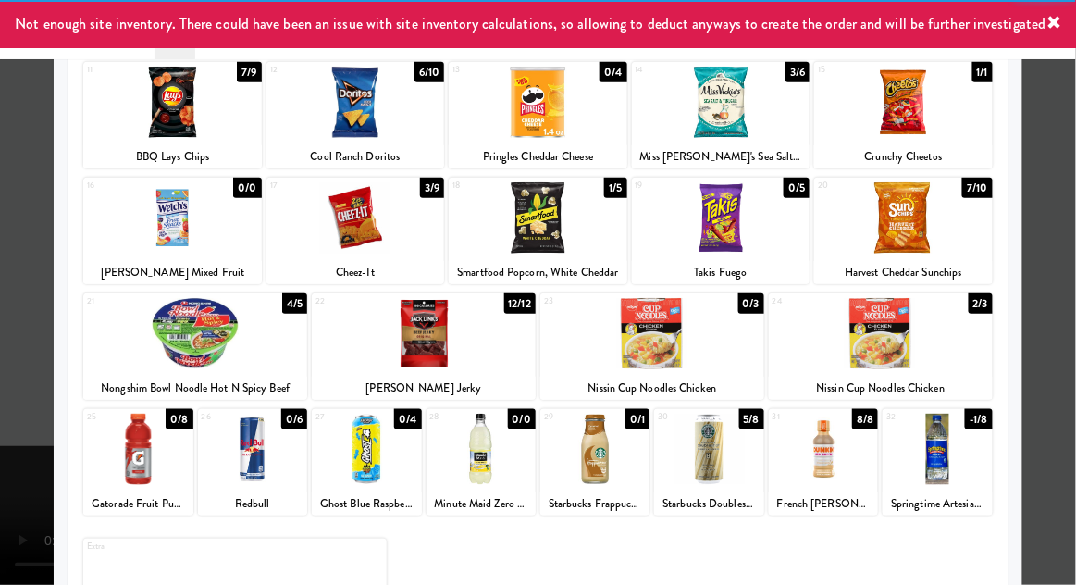
click at [22, 469] on div at bounding box center [538, 292] width 1076 height 585
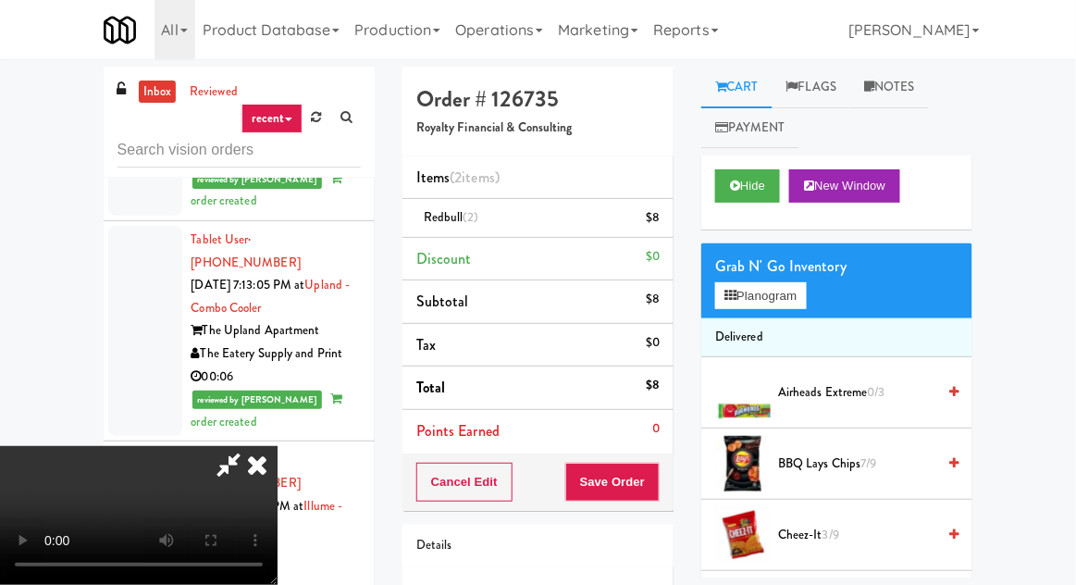
click at [670, 485] on div "Cancel Edit Save Order" at bounding box center [538, 481] width 271 height 57
click at [659, 484] on button "Save Order" at bounding box center [612, 482] width 94 height 39
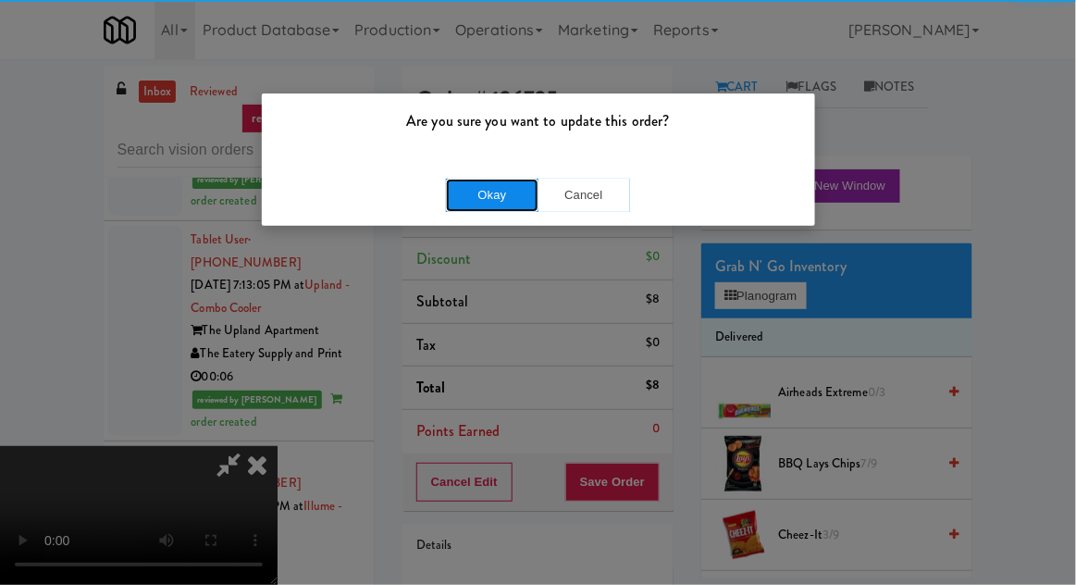
click at [465, 183] on button "Okay" at bounding box center [492, 195] width 93 height 33
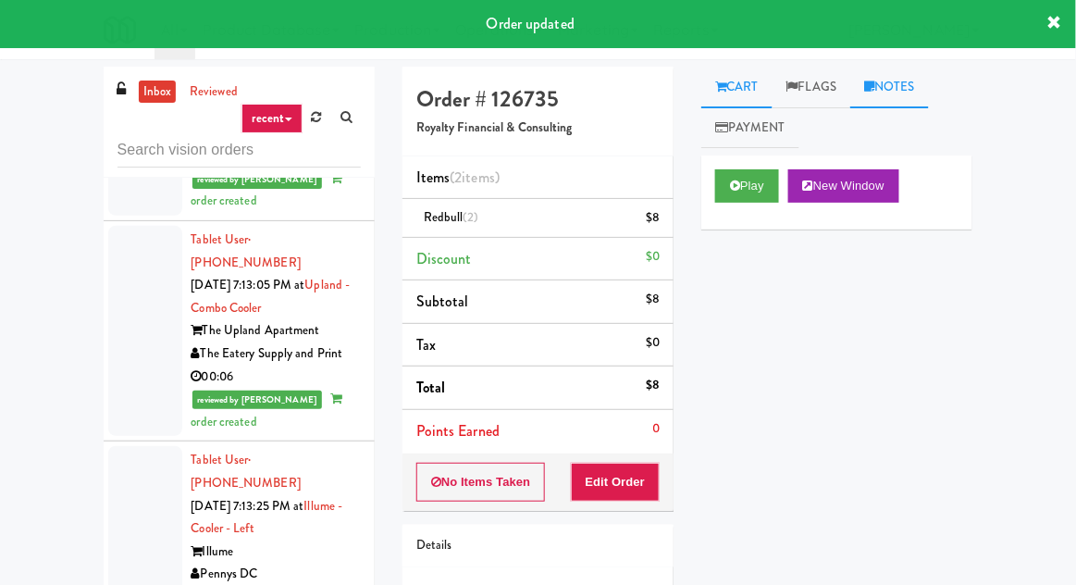
click at [898, 96] on link "Notes" at bounding box center [889, 88] width 79 height 42
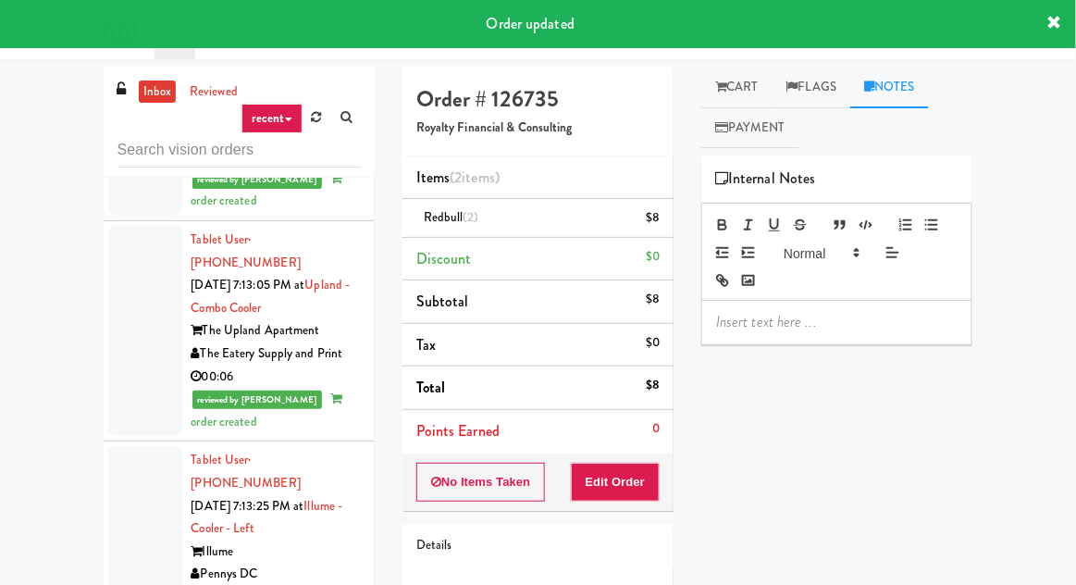
click at [805, 326] on p at bounding box center [837, 322] width 242 height 20
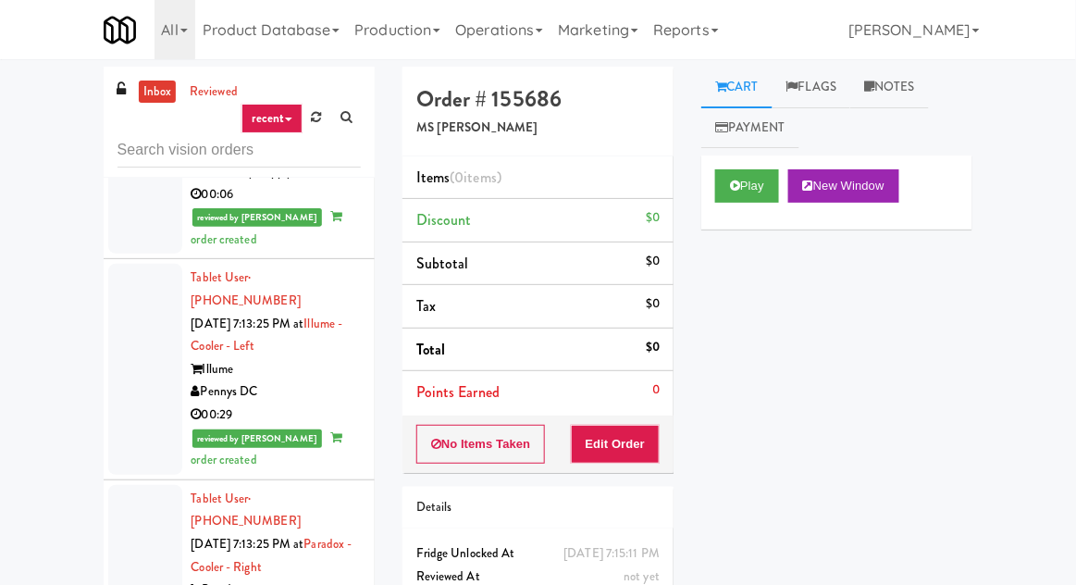
scroll to position [10515, 0]
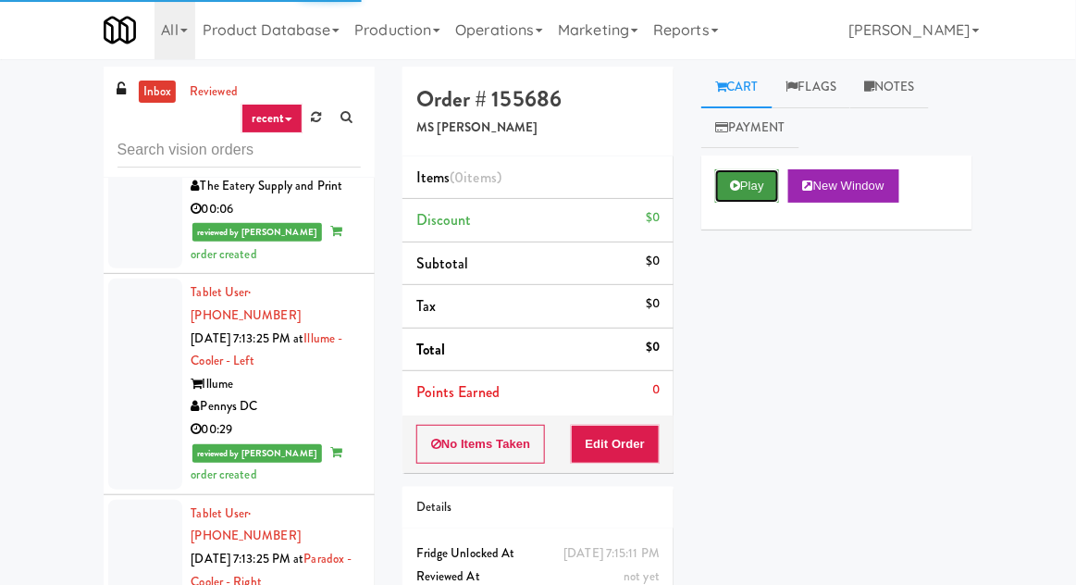
click at [746, 189] on button "Play" at bounding box center [747, 185] width 64 height 33
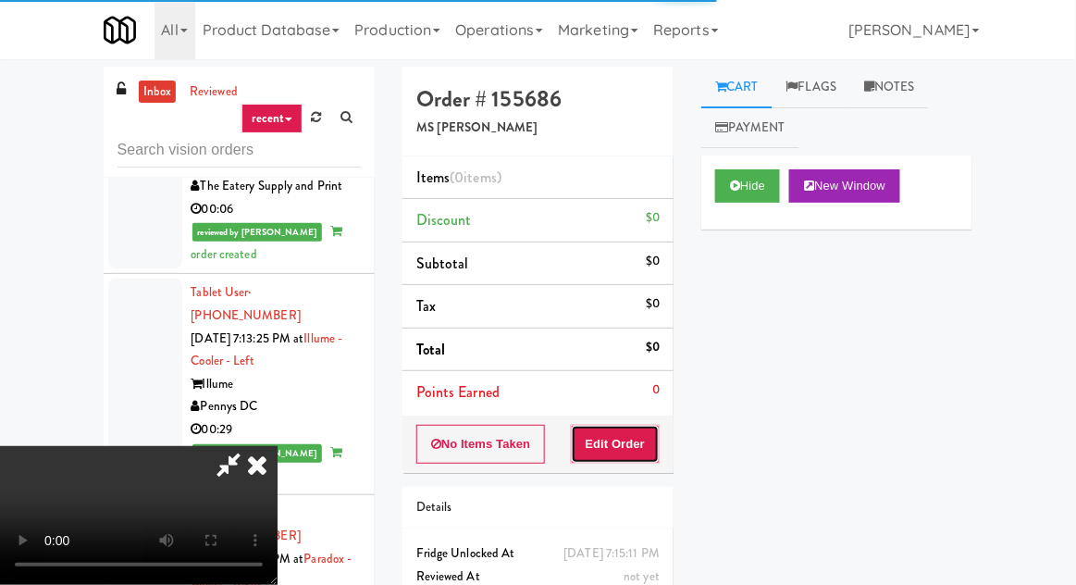
click at [630, 432] on button "Edit Order" at bounding box center [616, 444] width 90 height 39
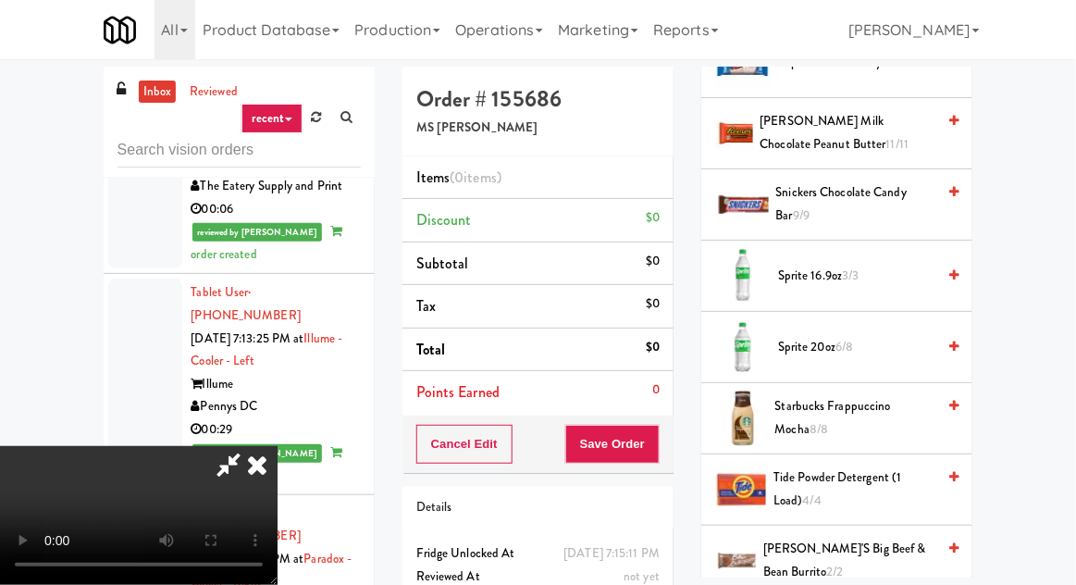
scroll to position [2114, 0]
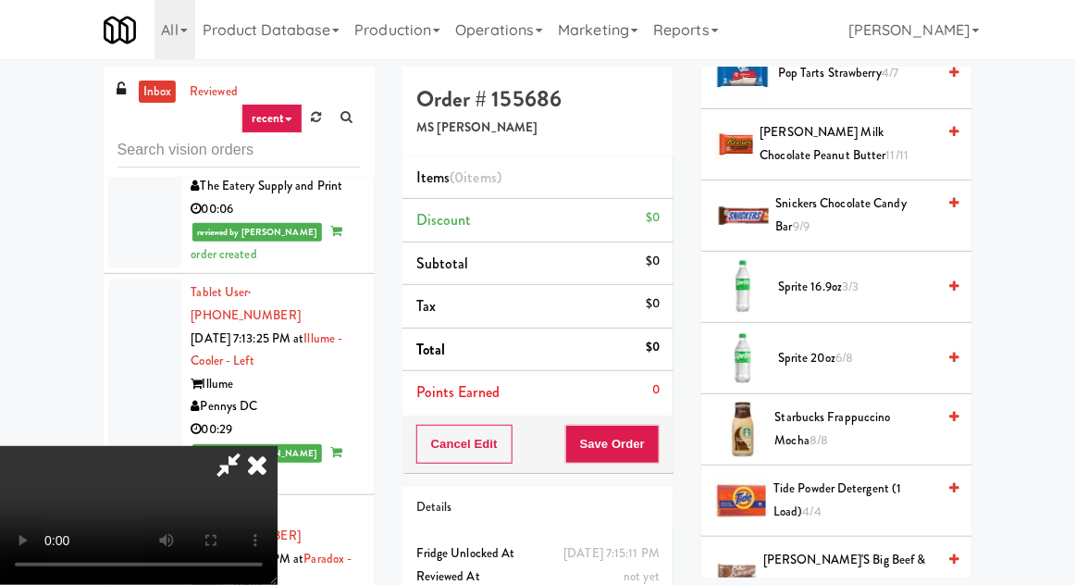
click at [894, 347] on span "Sprite 20oz 6/8" at bounding box center [856, 358] width 157 height 23
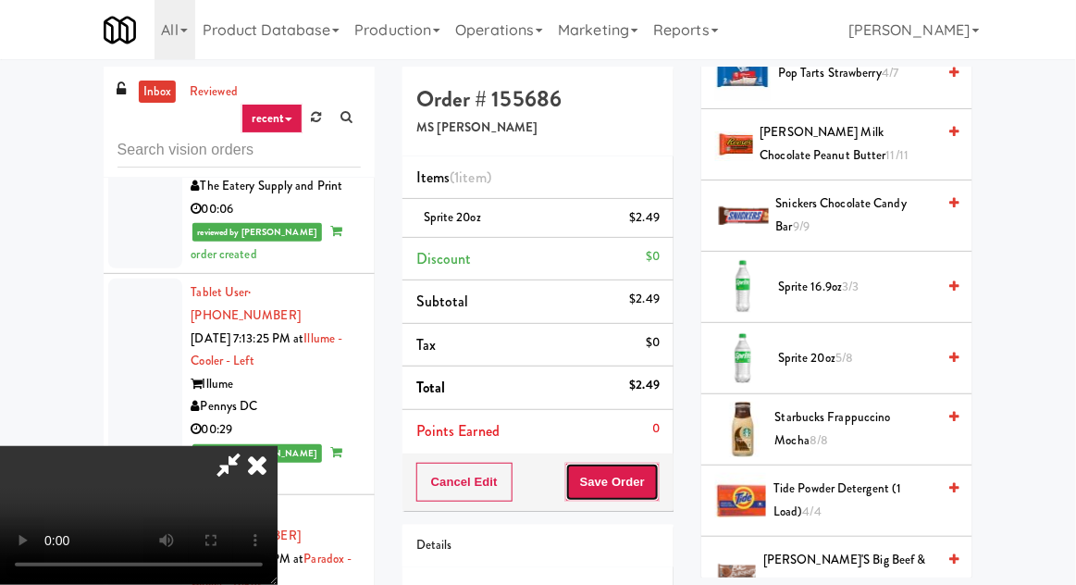
click at [656, 485] on button "Save Order" at bounding box center [612, 482] width 94 height 39
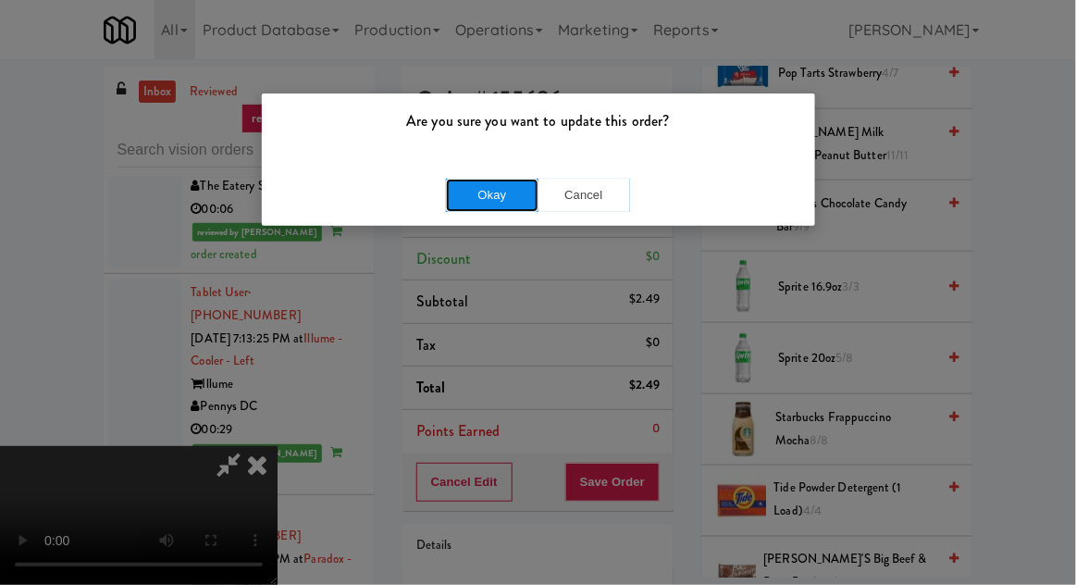
click at [463, 190] on button "Okay" at bounding box center [492, 195] width 93 height 33
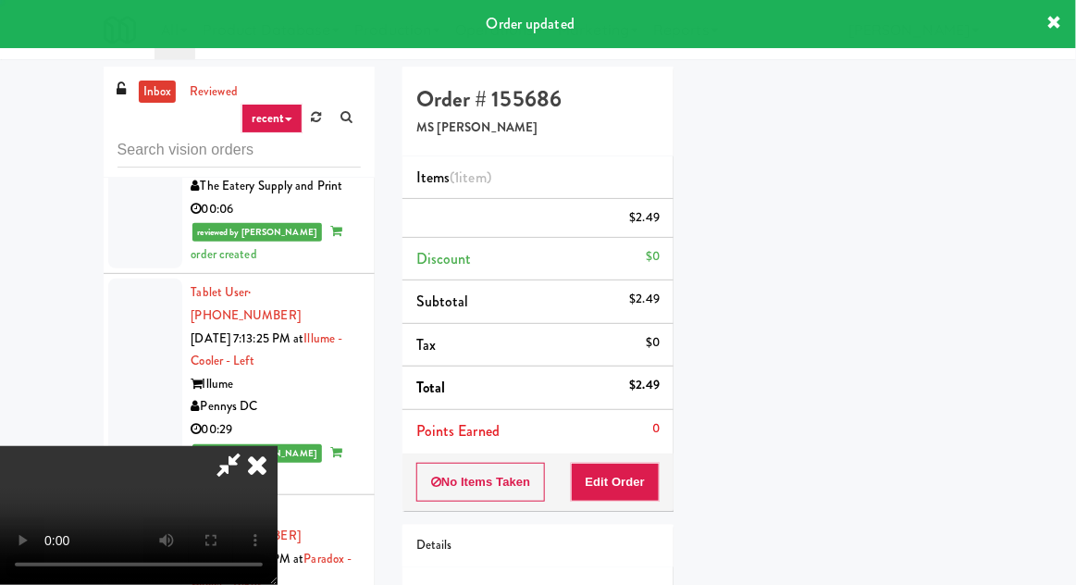
scroll to position [182, 0]
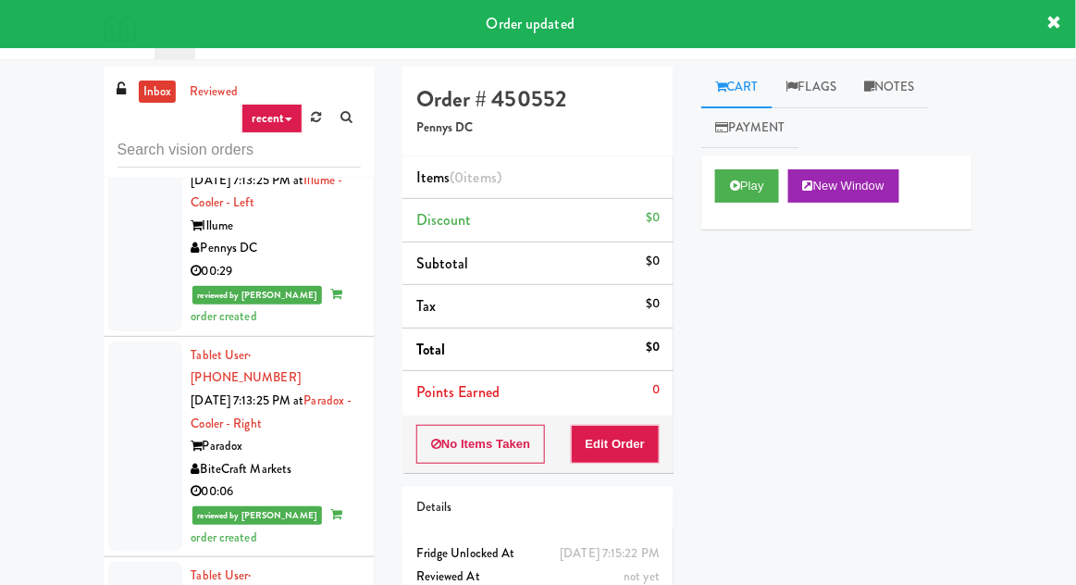
scroll to position [10673, 0]
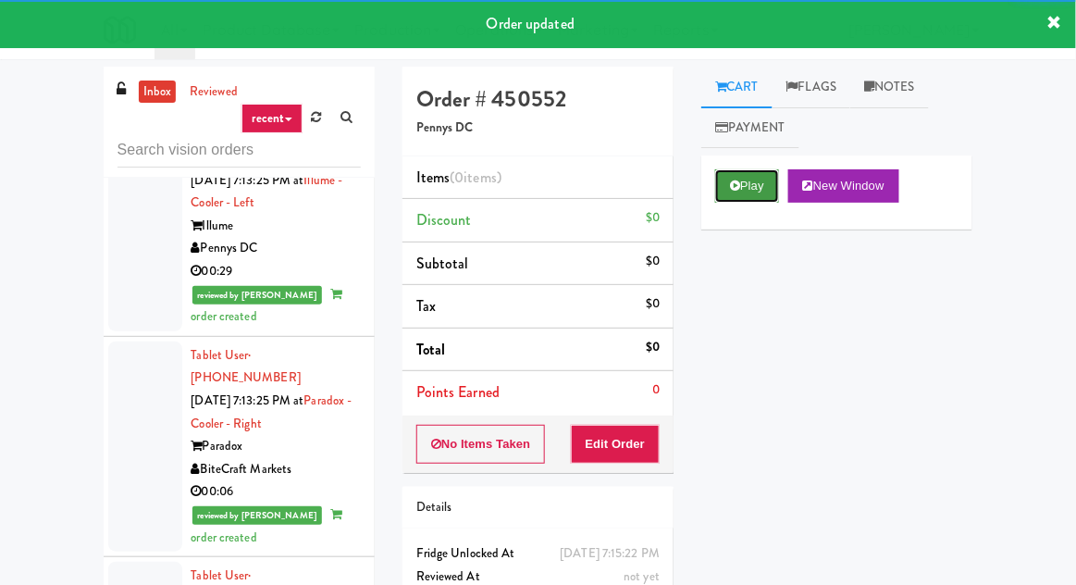
click at [742, 194] on button "Play" at bounding box center [747, 185] width 64 height 33
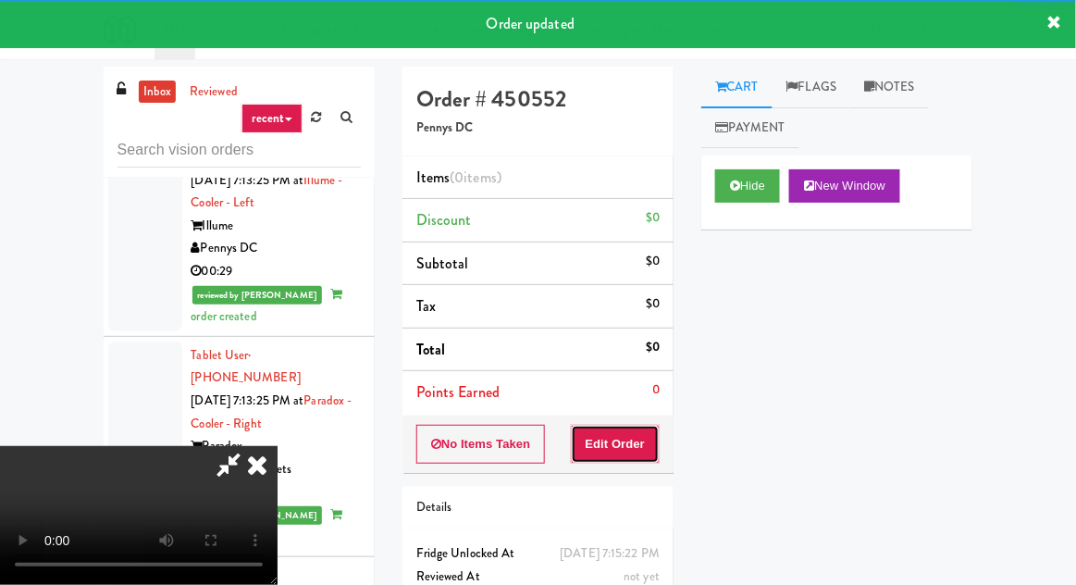
click at [638, 452] on button "Edit Order" at bounding box center [616, 444] width 90 height 39
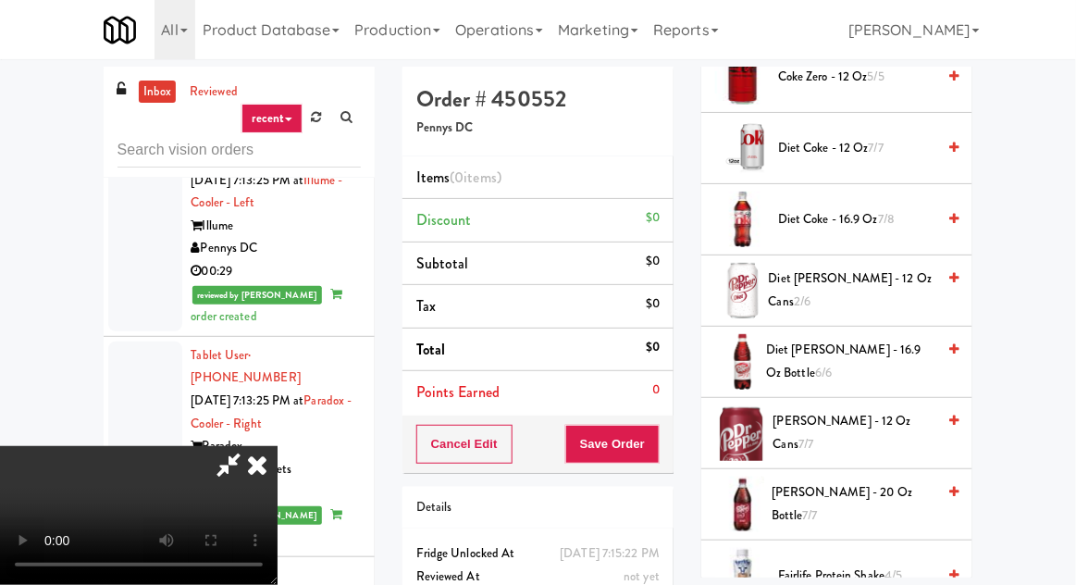
scroll to position [704, 0]
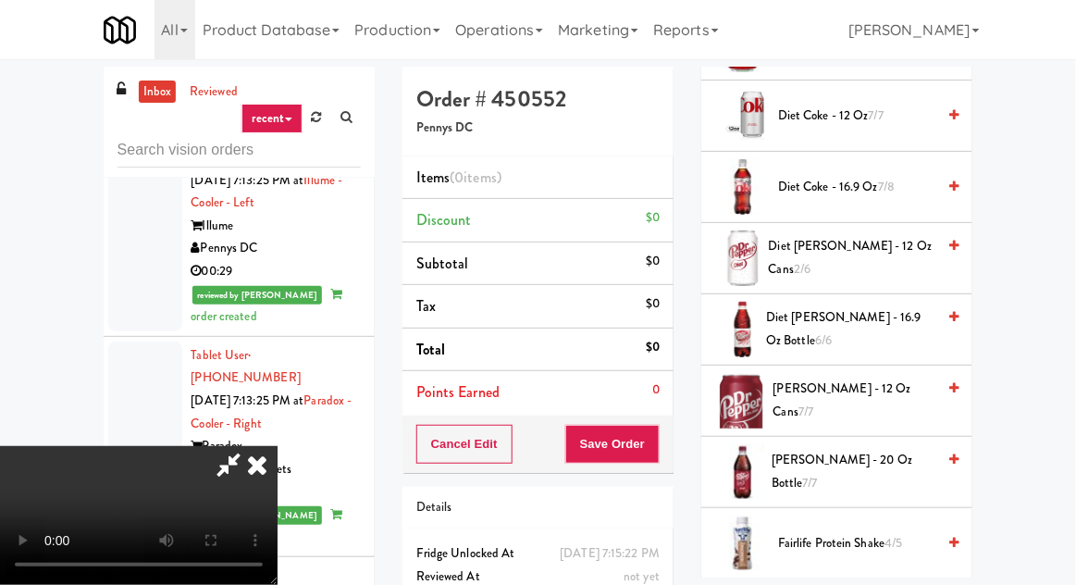
click at [924, 176] on span "Diet Coke - 16.9 oz 7/8" at bounding box center [856, 187] width 157 height 23
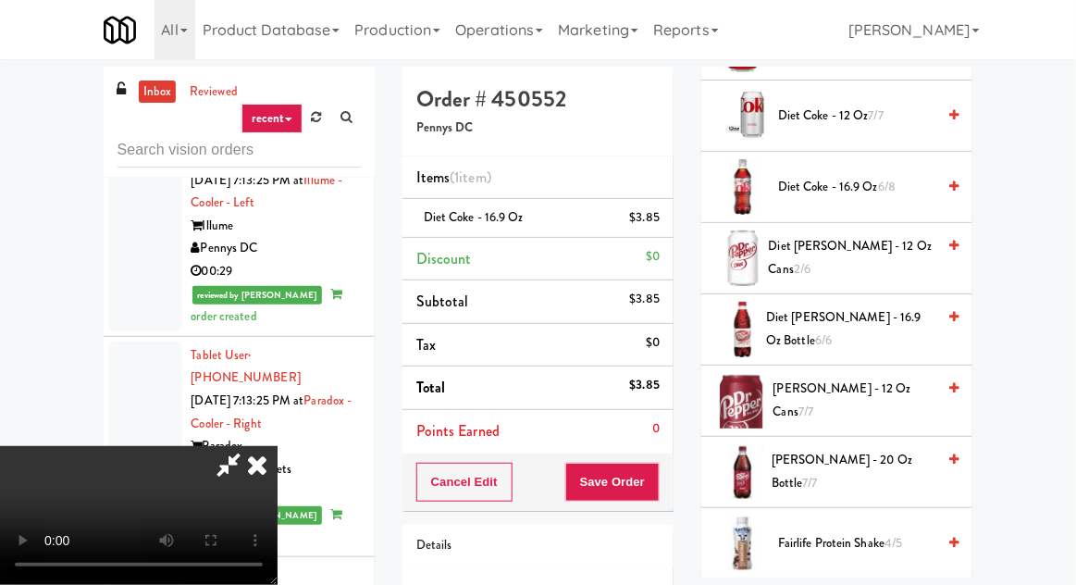
click at [654, 471] on button "Save Order" at bounding box center [612, 482] width 94 height 39
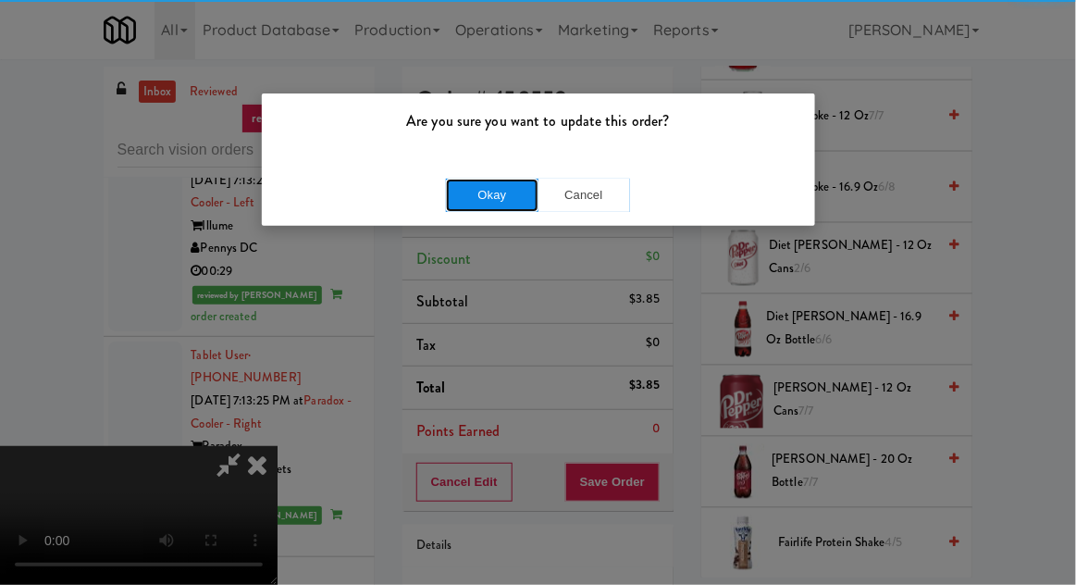
click at [472, 194] on button "Okay" at bounding box center [492, 195] width 93 height 33
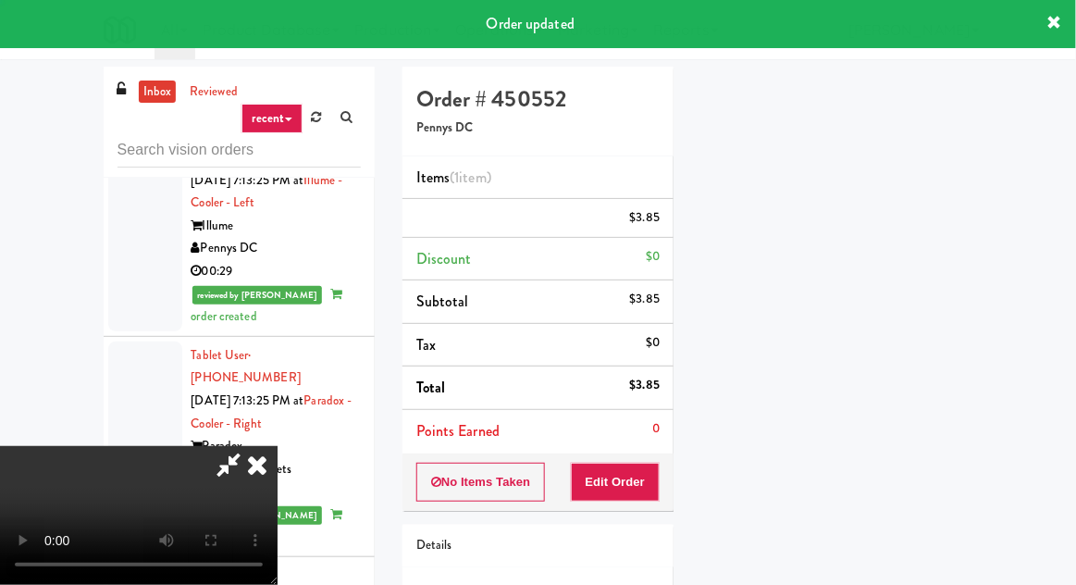
scroll to position [182, 0]
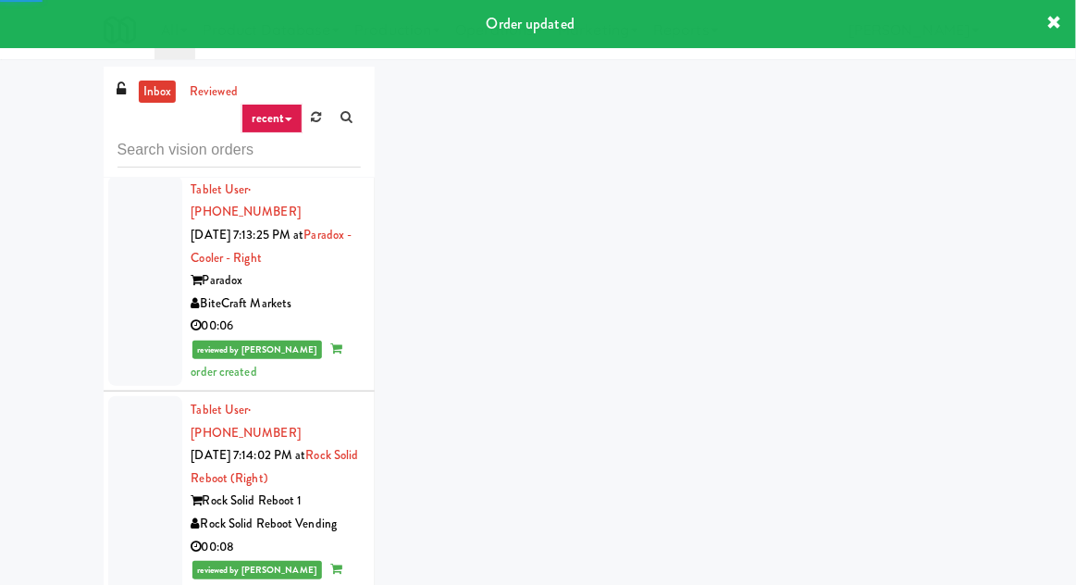
scroll to position [10850, 0]
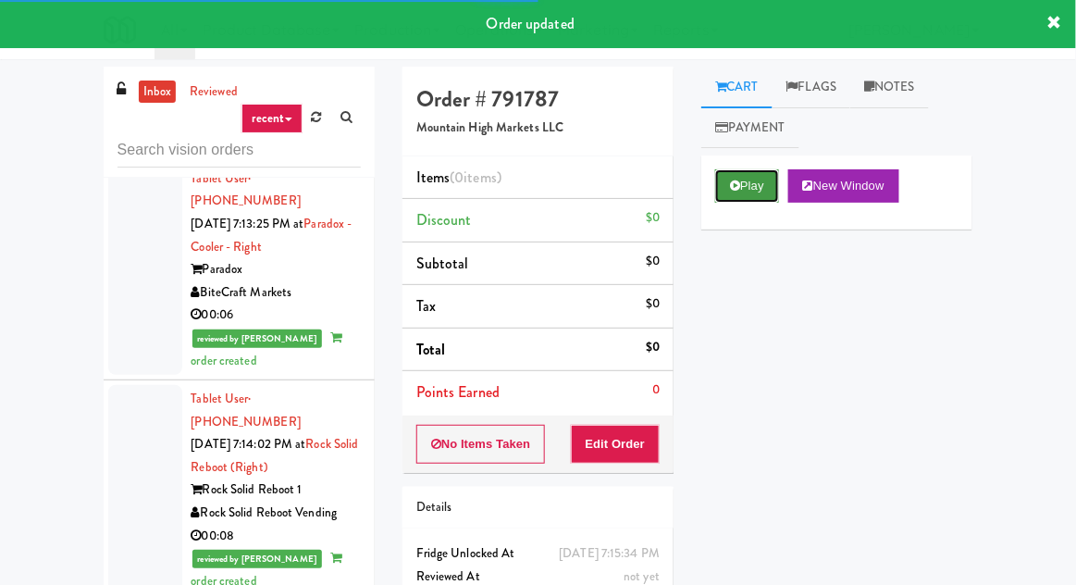
click at [746, 186] on button "Play" at bounding box center [747, 185] width 64 height 33
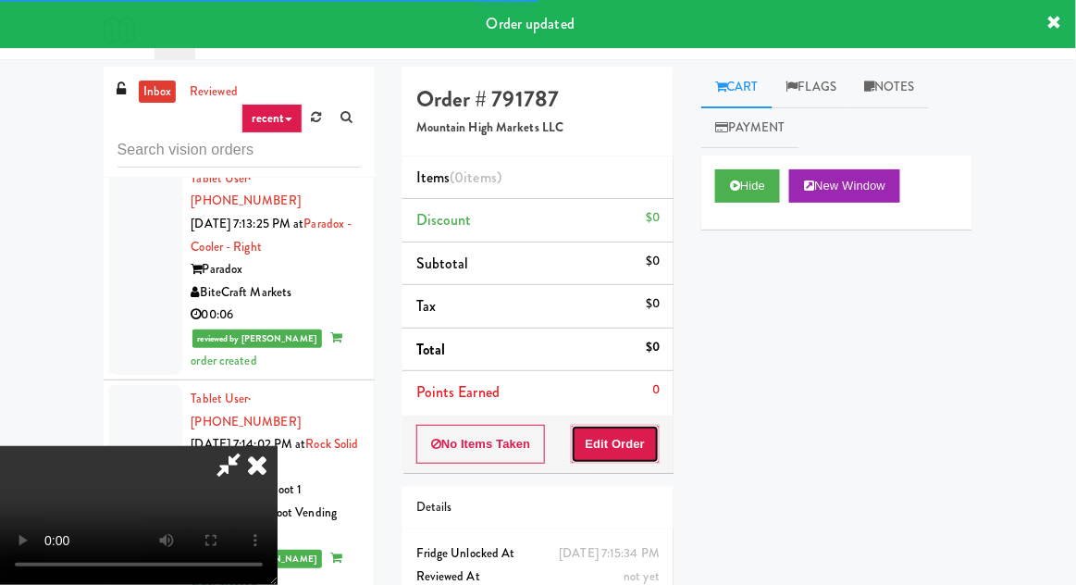
click at [642, 426] on button "Edit Order" at bounding box center [616, 444] width 90 height 39
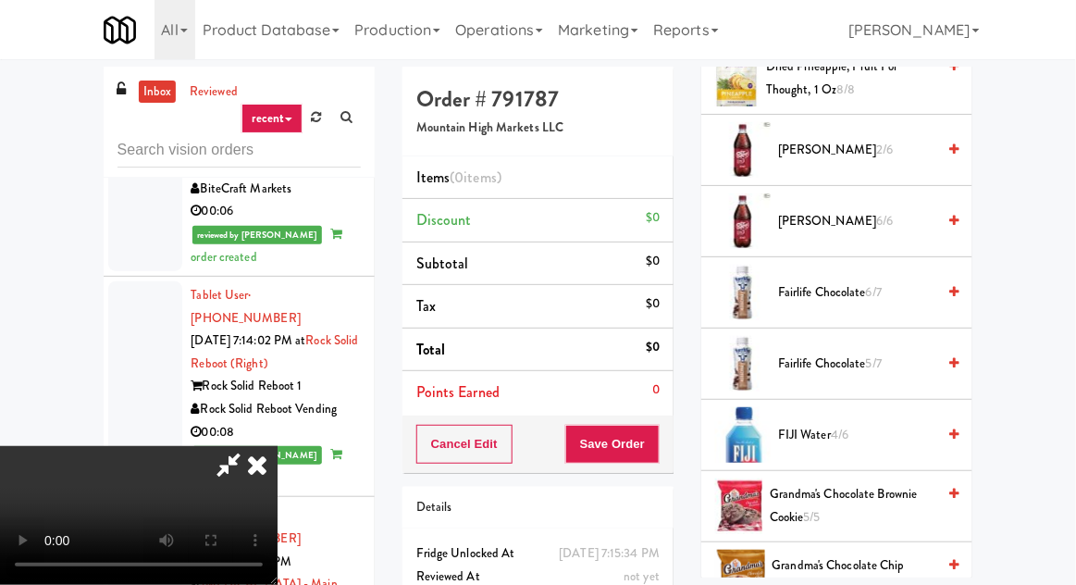
scroll to position [1389, 0]
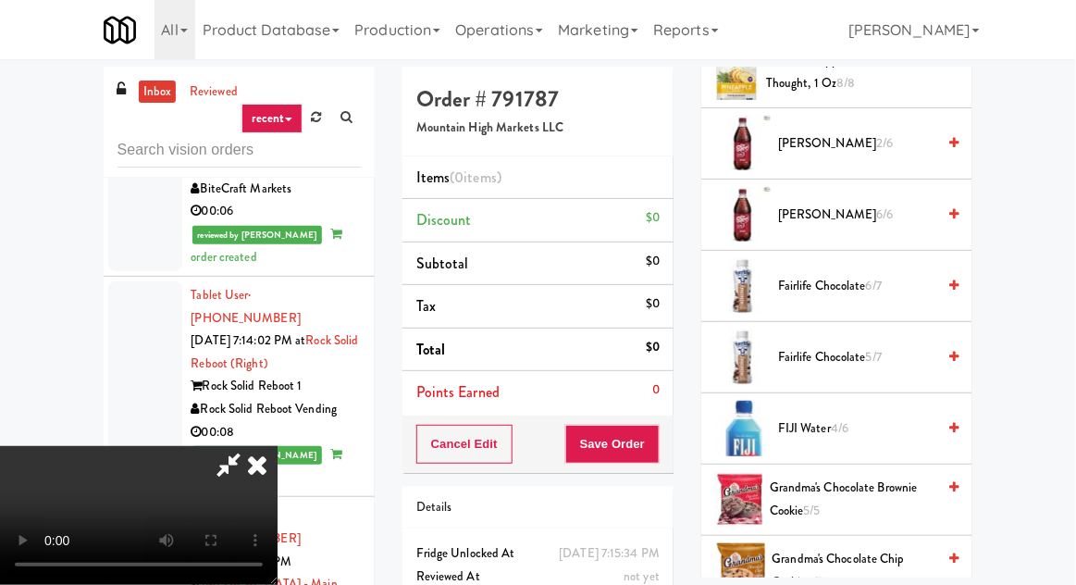
click at [879, 428] on span "FIJI Water 4/6" at bounding box center [856, 428] width 157 height 23
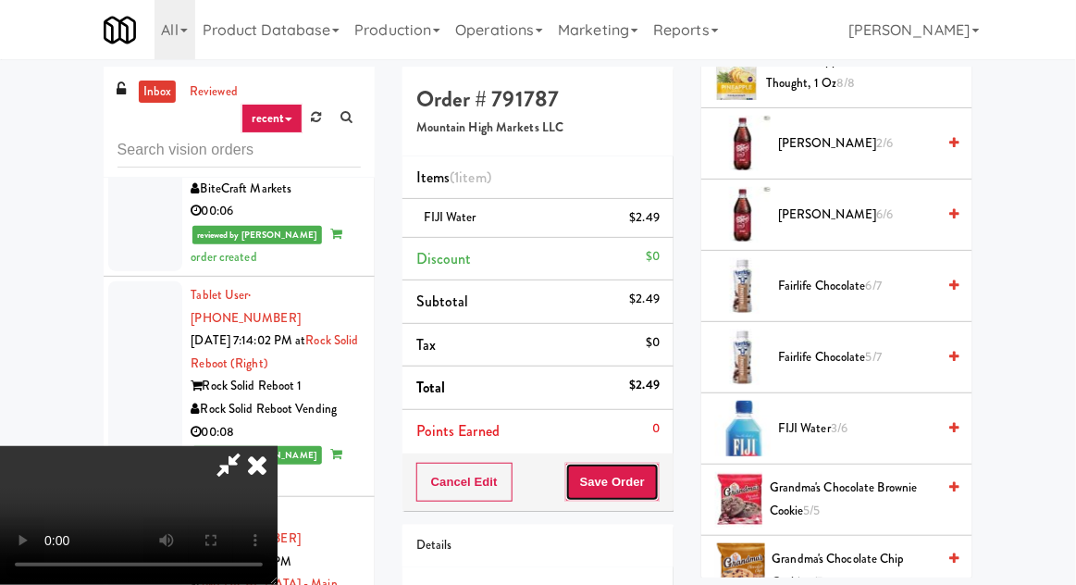
click at [657, 490] on button "Save Order" at bounding box center [612, 482] width 94 height 39
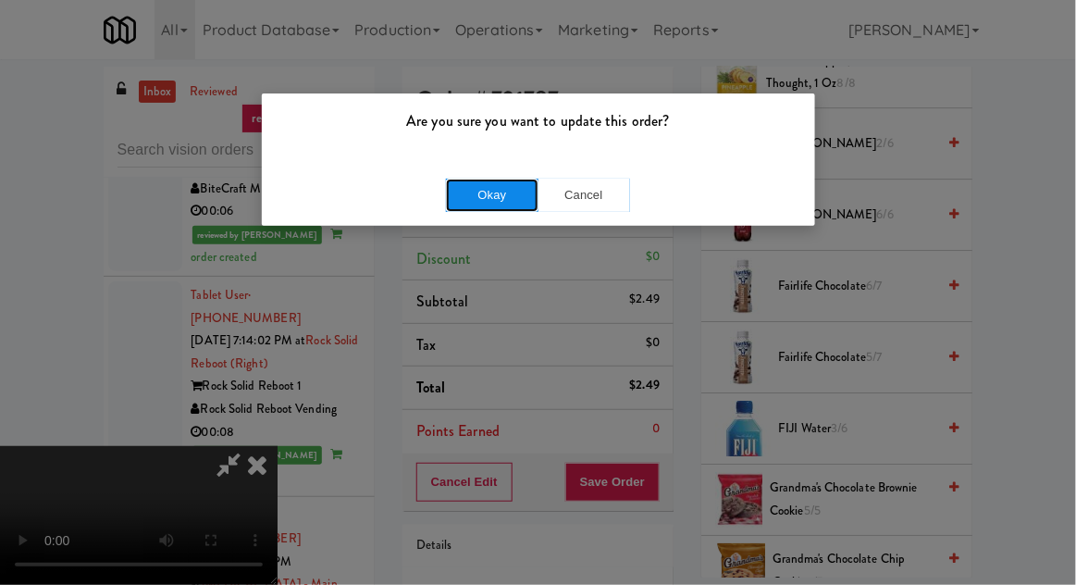
click at [490, 197] on button "Okay" at bounding box center [492, 195] width 93 height 33
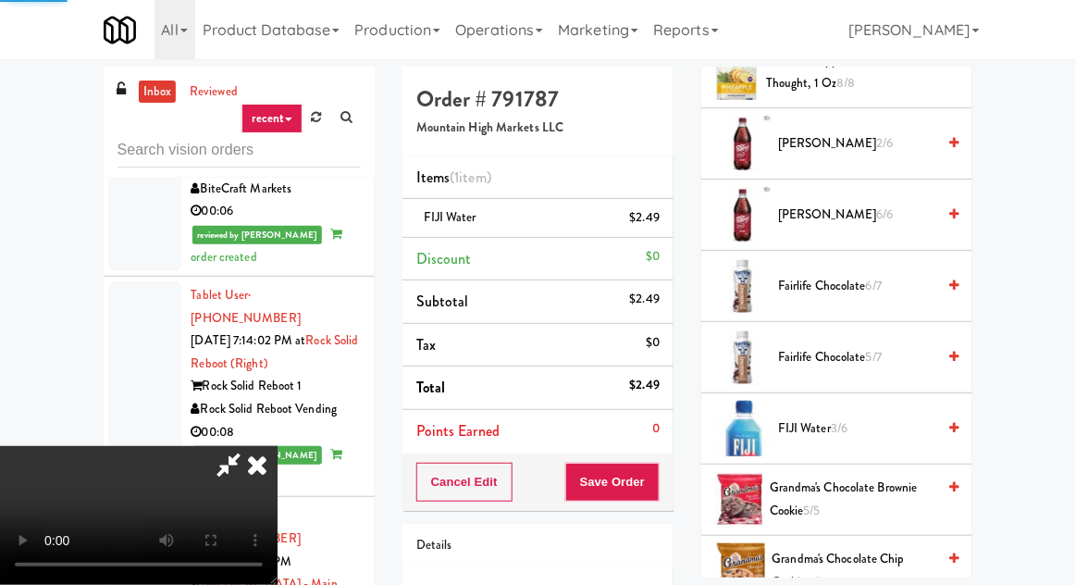
scroll to position [182, 0]
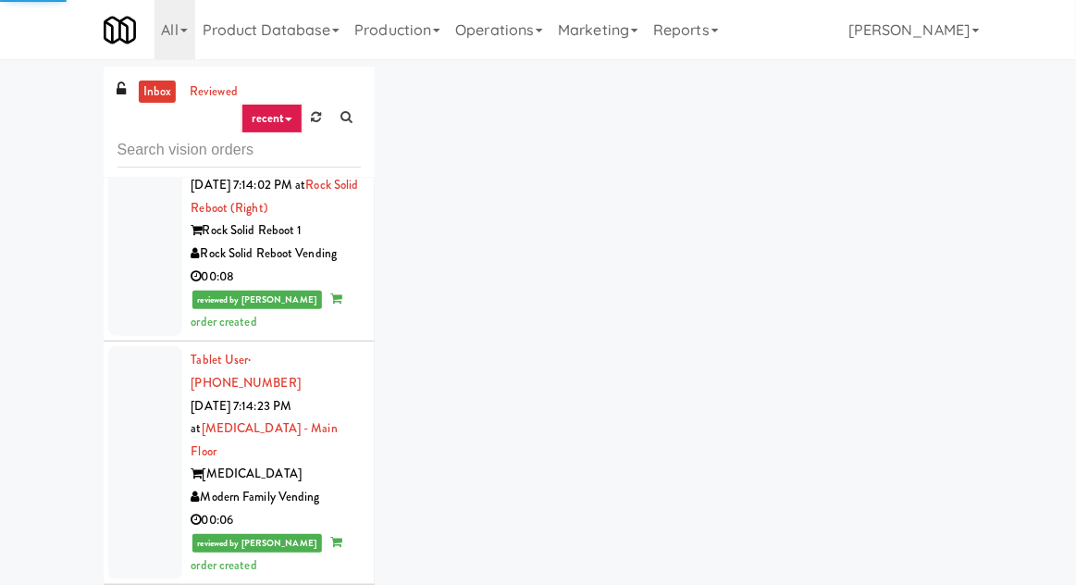
scroll to position [11116, 0]
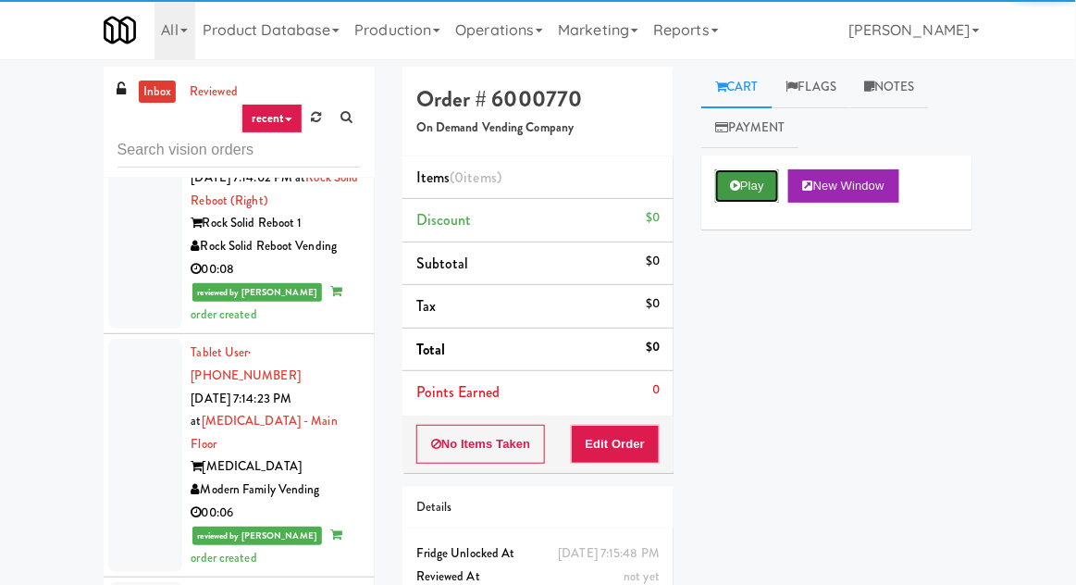
click at [754, 174] on button "Play" at bounding box center [747, 185] width 64 height 33
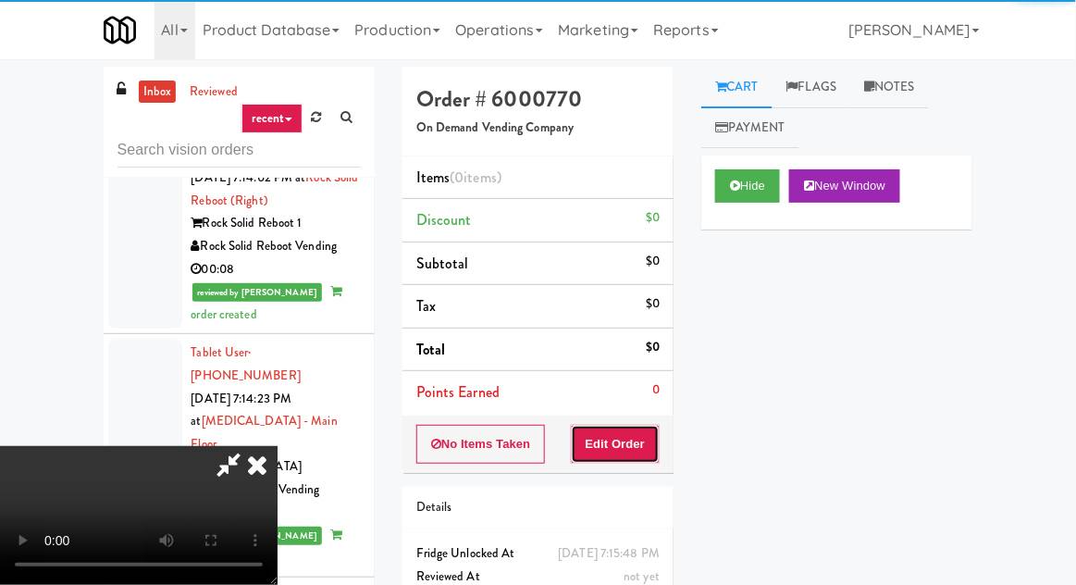
click at [627, 443] on button "Edit Order" at bounding box center [616, 444] width 90 height 39
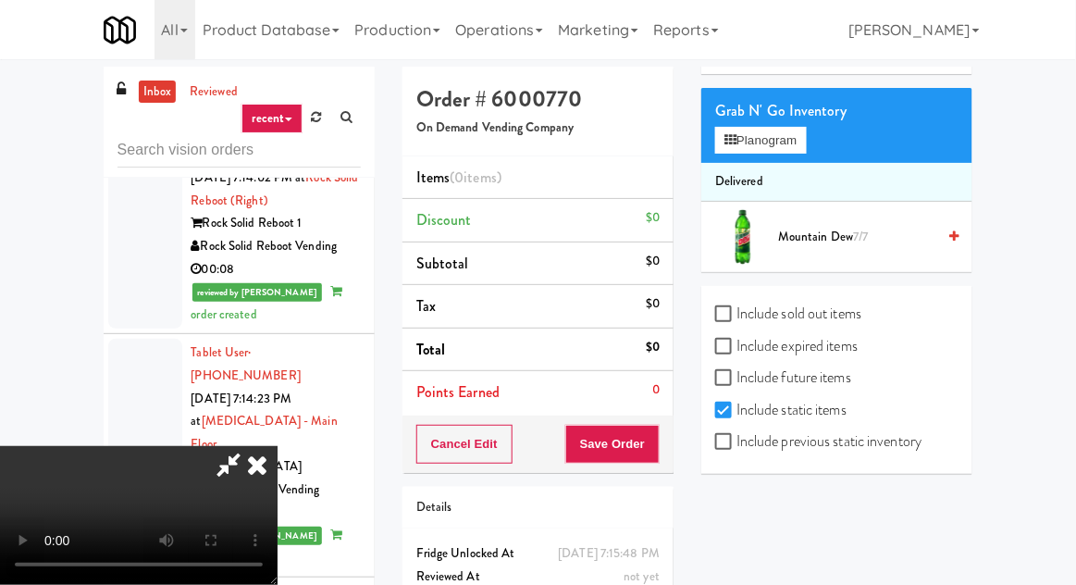
scroll to position [182, 0]
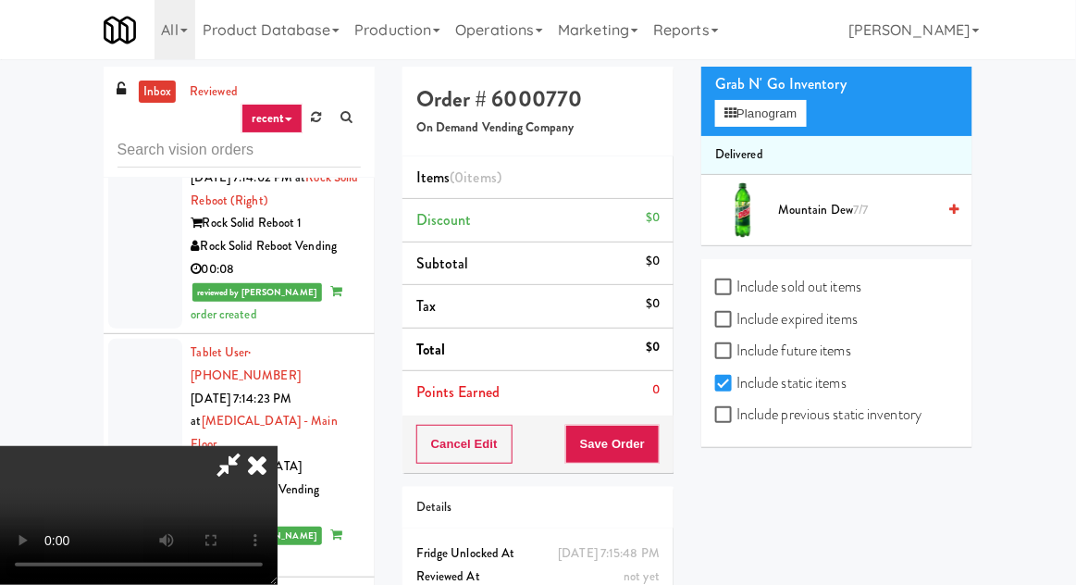
click at [902, 200] on span "Mountain Dew 7/7" at bounding box center [856, 210] width 157 height 23
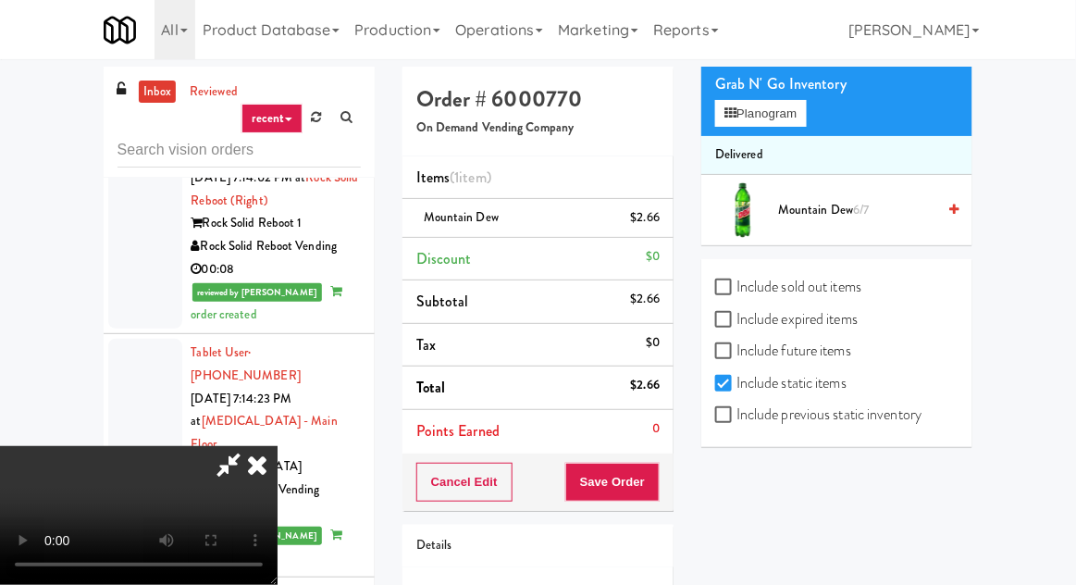
click at [767, 412] on label "Include previous static inventory" at bounding box center [818, 415] width 206 height 28
click at [737, 412] on input "Include previous static inventory" at bounding box center [725, 415] width 21 height 15
checkbox input "true"
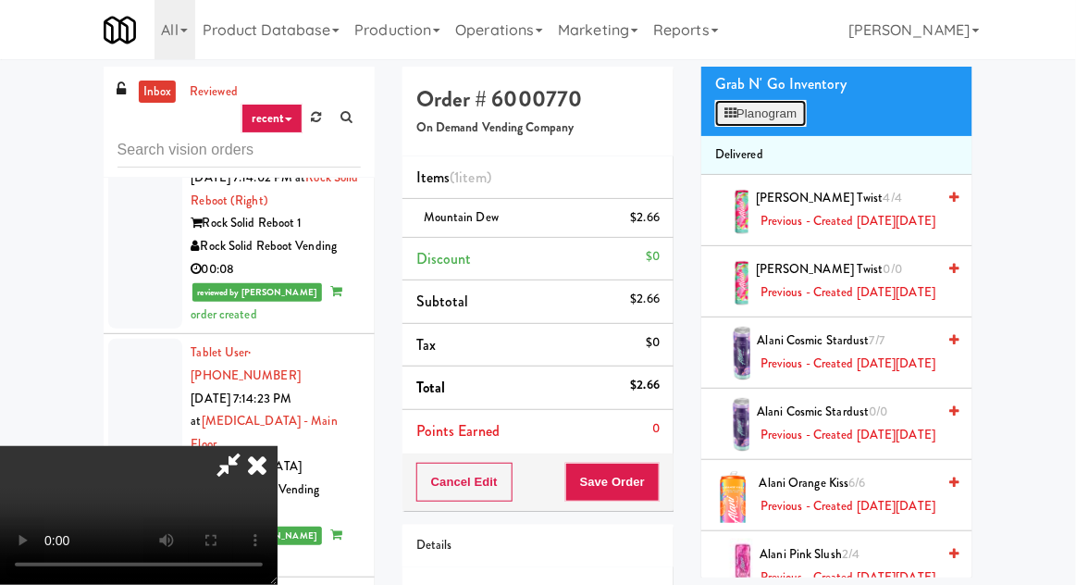
click at [789, 126] on button "Planogram" at bounding box center [760, 114] width 91 height 28
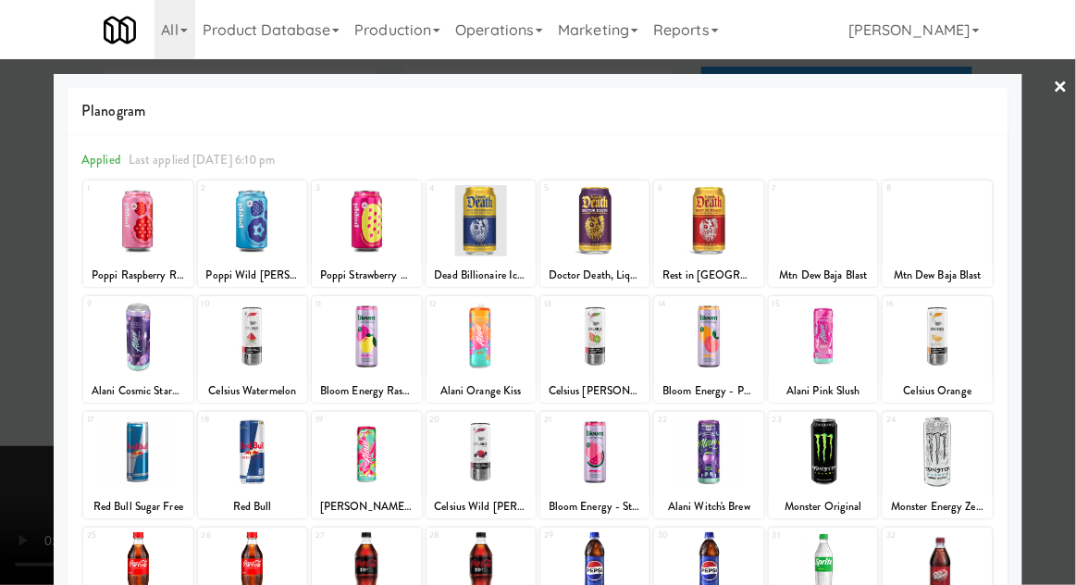
click at [235, 267] on div "Poppi Wild Berry" at bounding box center [253, 275] width 104 height 23
click at [235, 249] on div at bounding box center [252, 220] width 109 height 71
click at [229, 241] on div at bounding box center [252, 220] width 109 height 71
click at [2, 391] on div at bounding box center [538, 292] width 1076 height 585
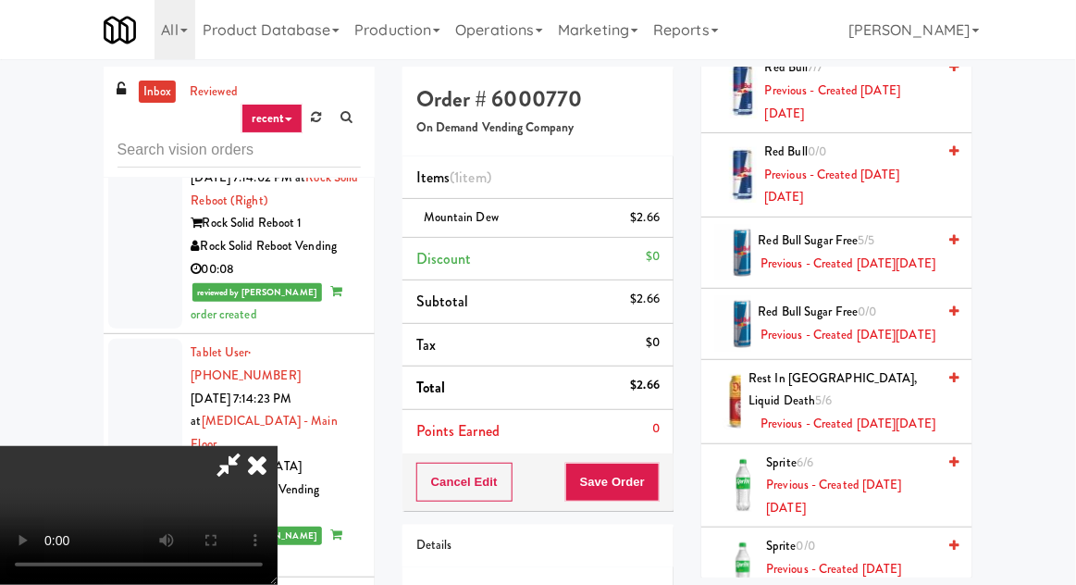
scroll to position [4364, 0]
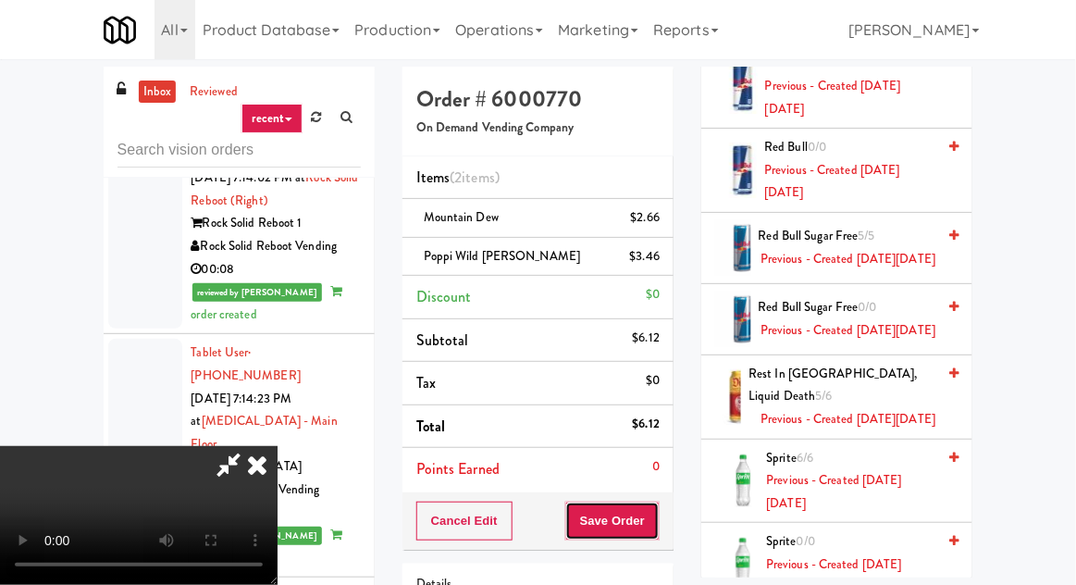
click at [653, 530] on button "Save Order" at bounding box center [612, 521] width 94 height 39
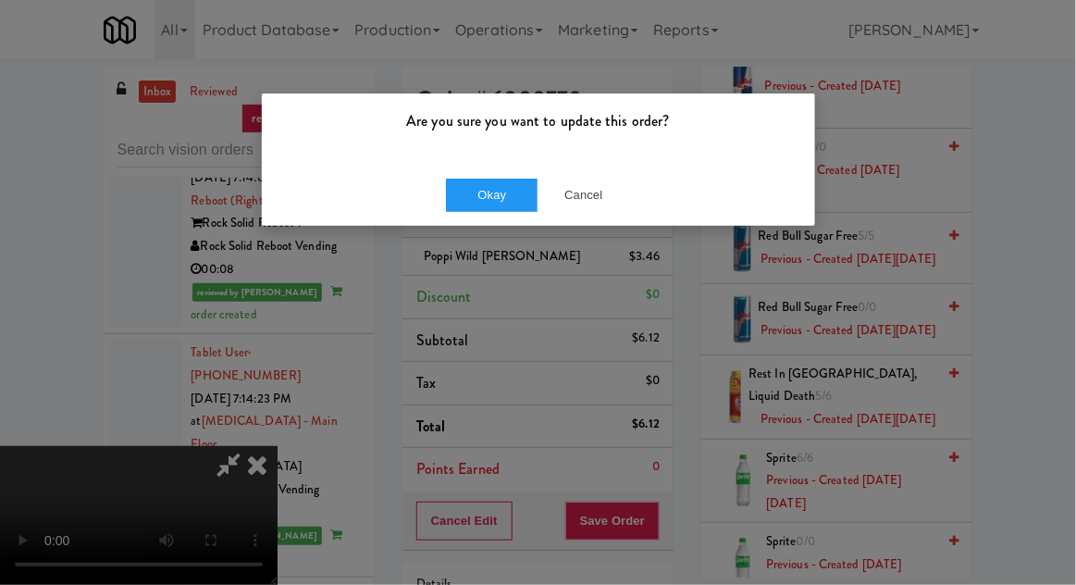
click at [472, 220] on div "Okay Cancel" at bounding box center [538, 195] width 553 height 62
click at [467, 197] on button "Okay" at bounding box center [492, 195] width 93 height 33
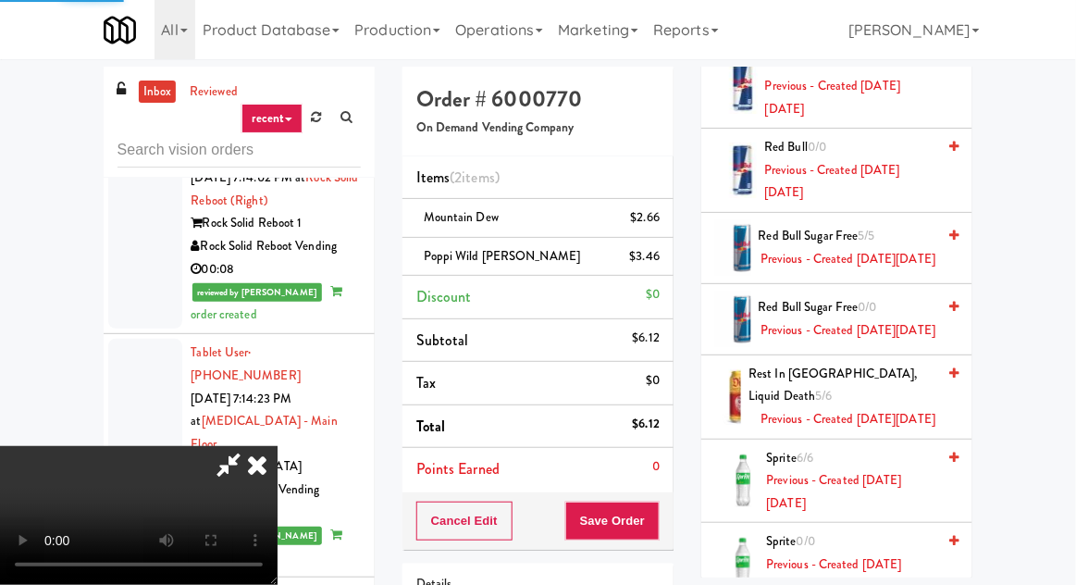
scroll to position [182, 0]
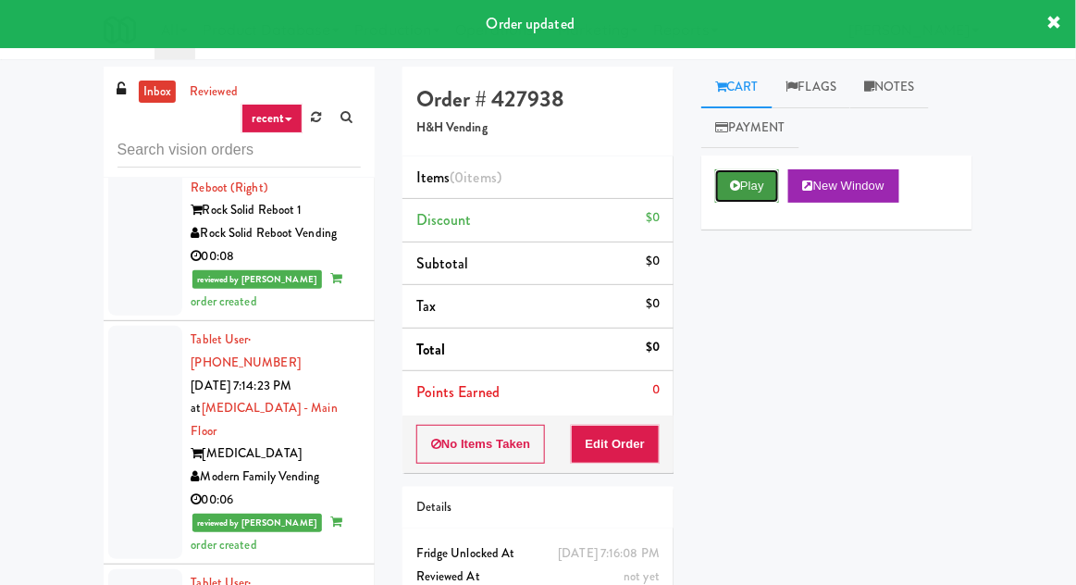
click at [751, 188] on button "Play" at bounding box center [747, 185] width 64 height 33
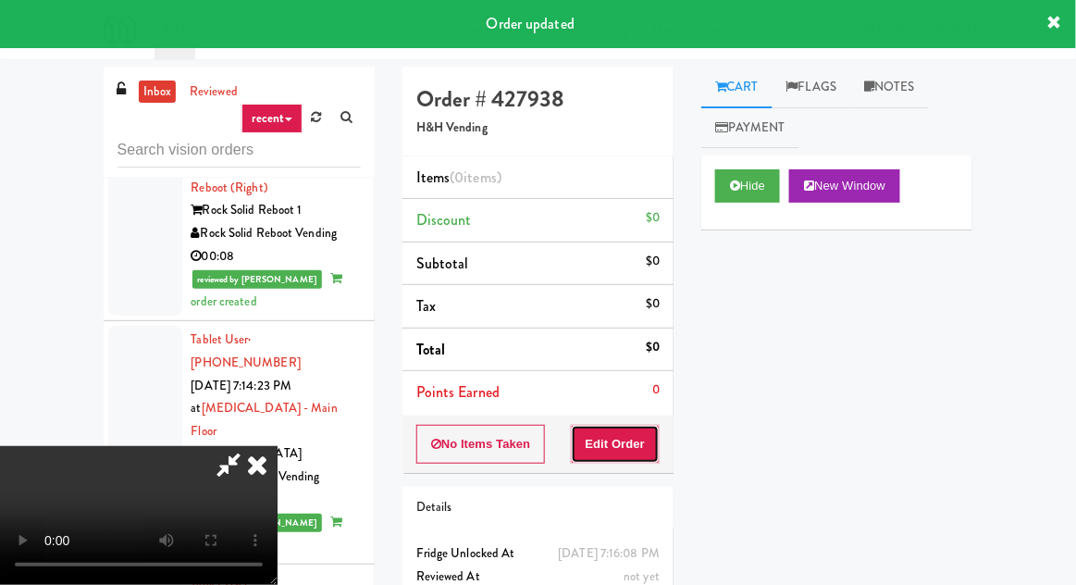
click at [642, 438] on button "Edit Order" at bounding box center [616, 444] width 90 height 39
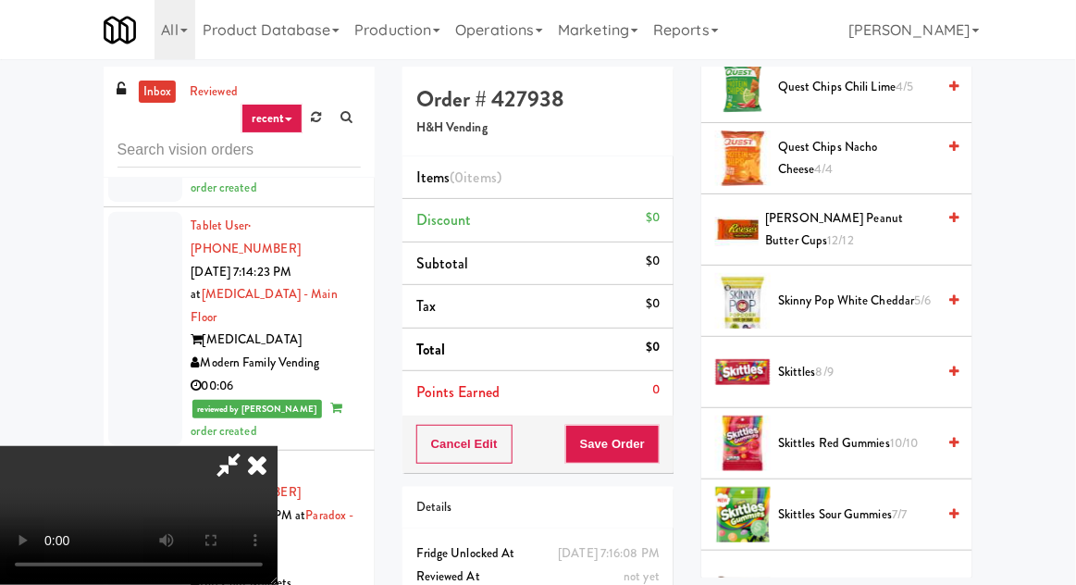
scroll to position [2106, 0]
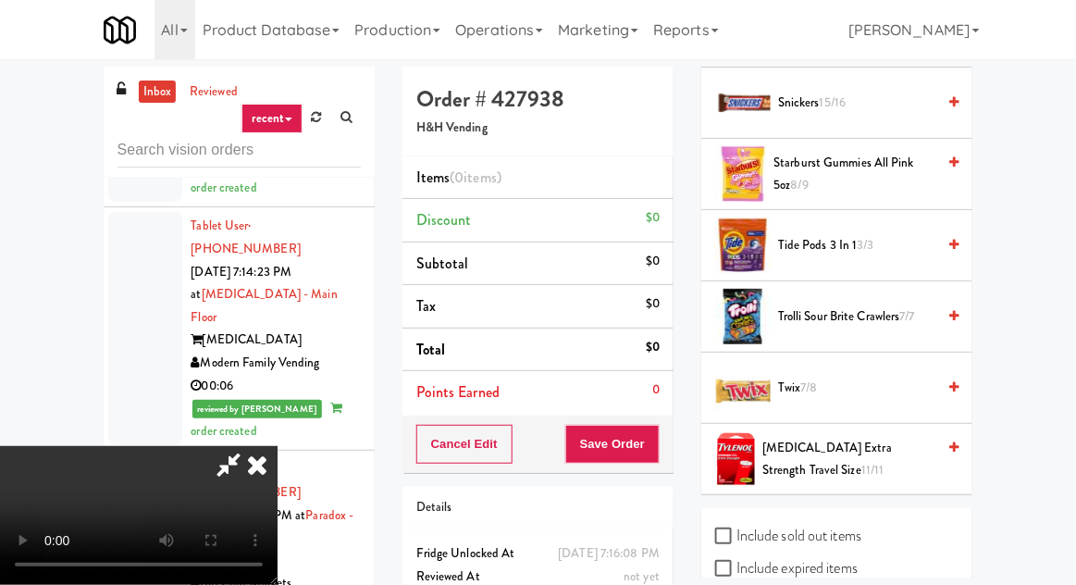
click at [911, 307] on span "7/7" at bounding box center [907, 316] width 15 height 18
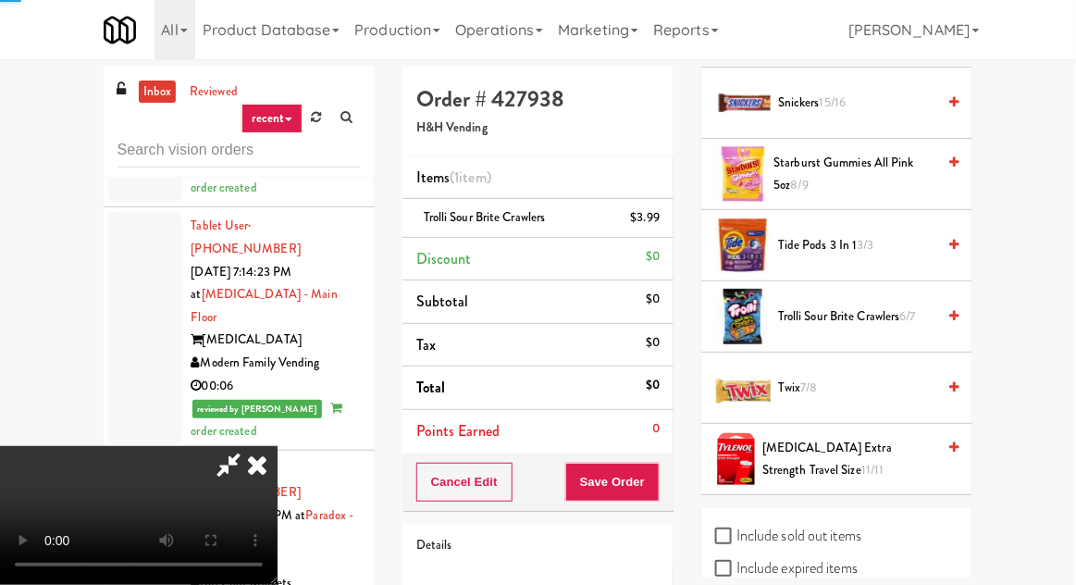
click at [916, 307] on span "6/7" at bounding box center [908, 316] width 16 height 18
click at [656, 478] on button "Save Order" at bounding box center [612, 482] width 94 height 39
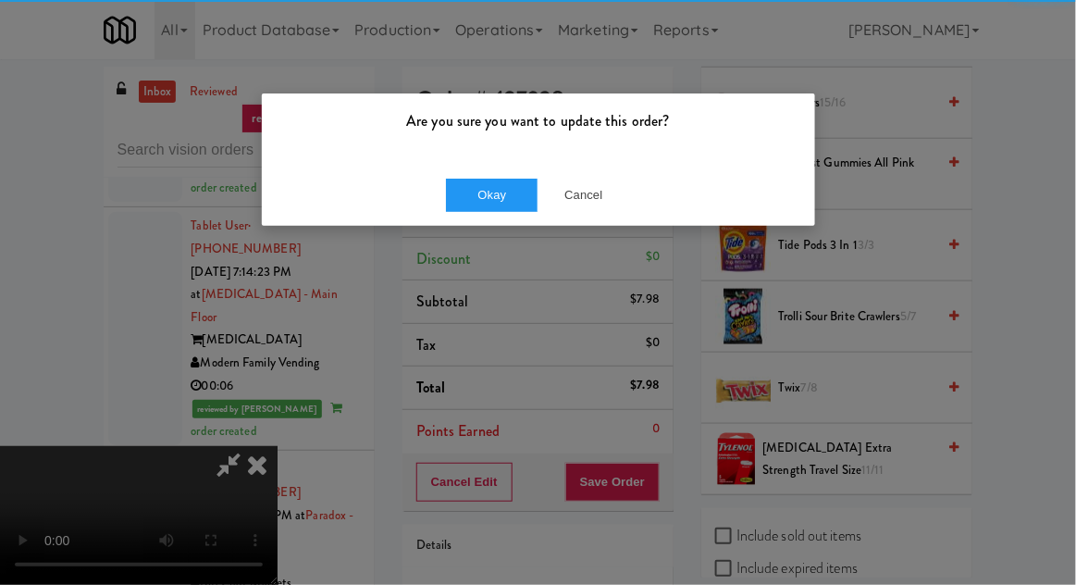
click at [498, 222] on div "Okay Cancel" at bounding box center [538, 195] width 553 height 62
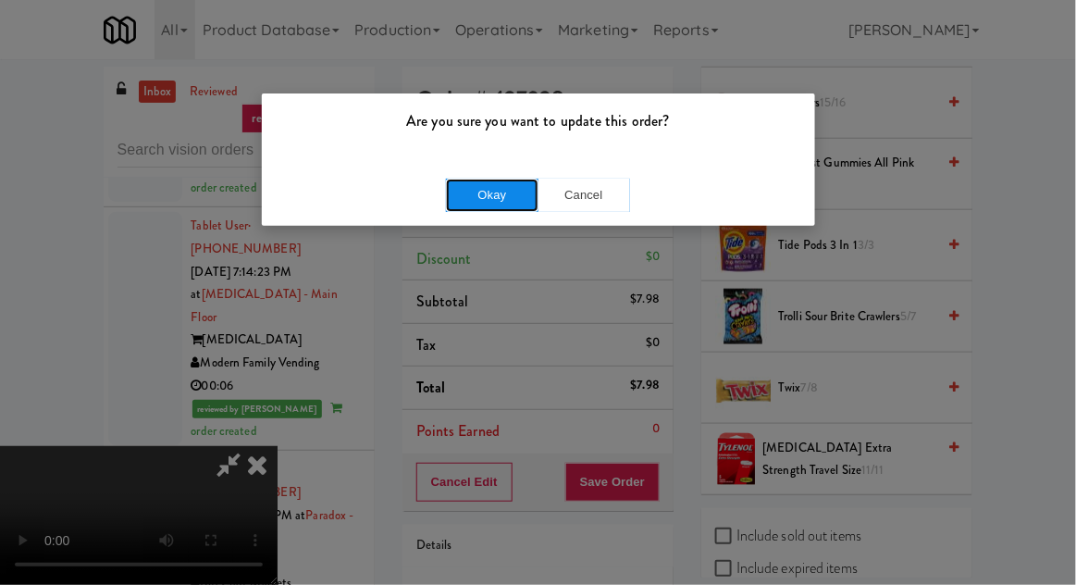
click at [506, 209] on button "Okay" at bounding box center [492, 195] width 93 height 33
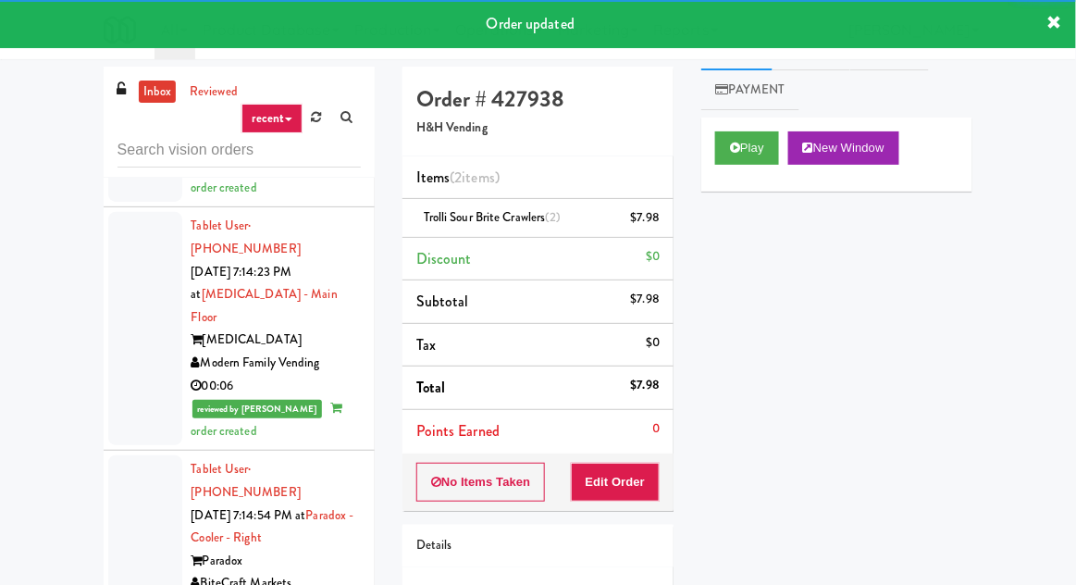
scroll to position [0, 0]
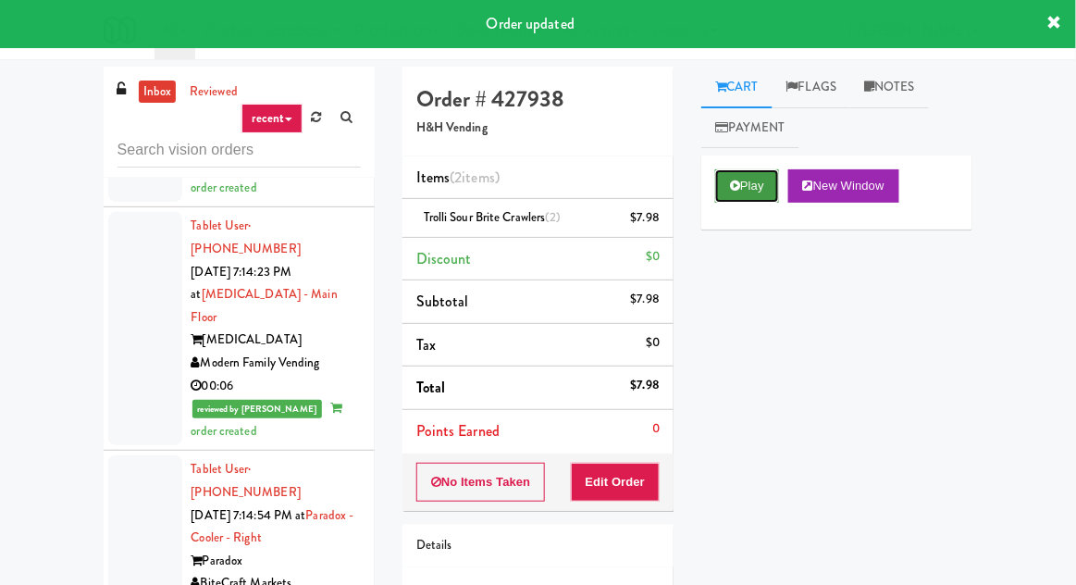
click at [767, 182] on button "Play" at bounding box center [747, 185] width 64 height 33
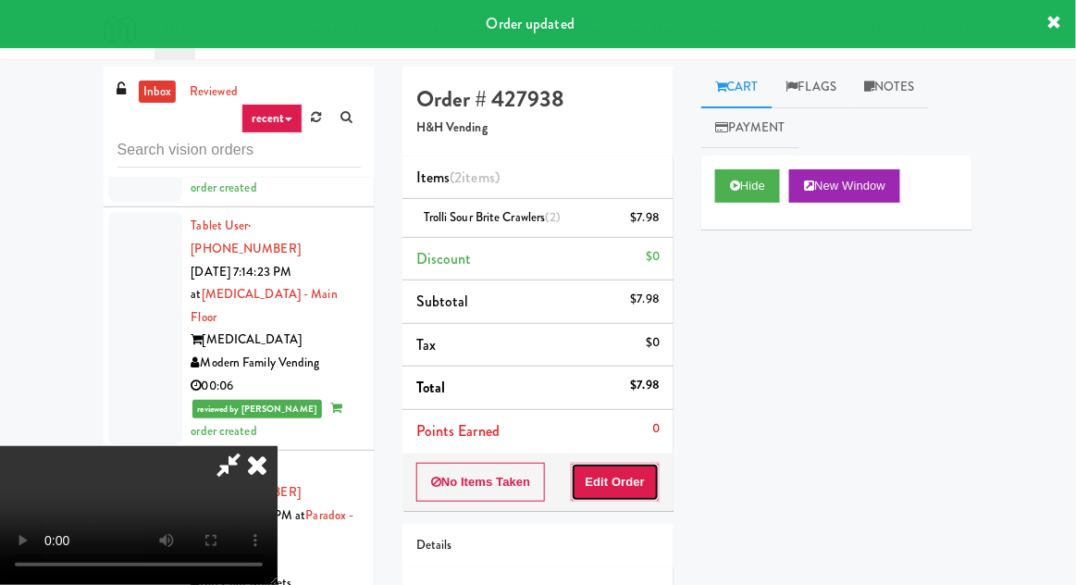
click at [652, 488] on button "Edit Order" at bounding box center [616, 482] width 90 height 39
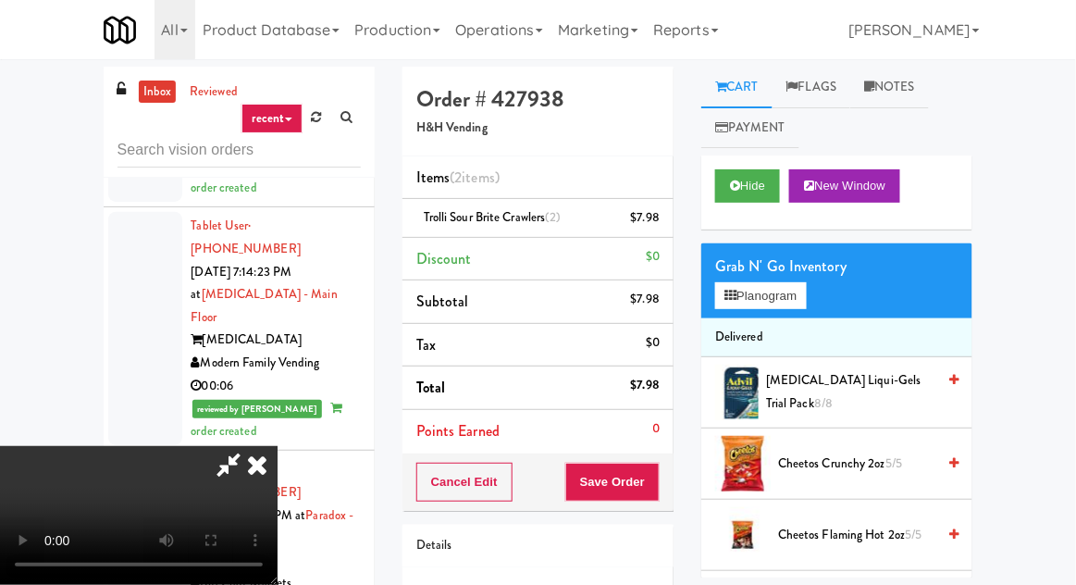
click at [278, 446] on icon at bounding box center [257, 464] width 41 height 37
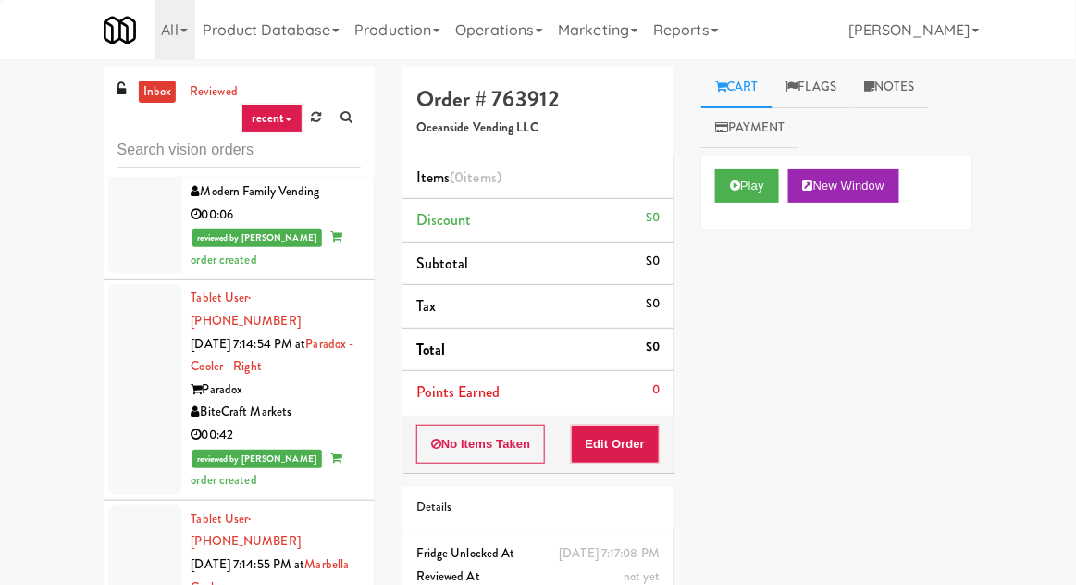
scroll to position [11414, 0]
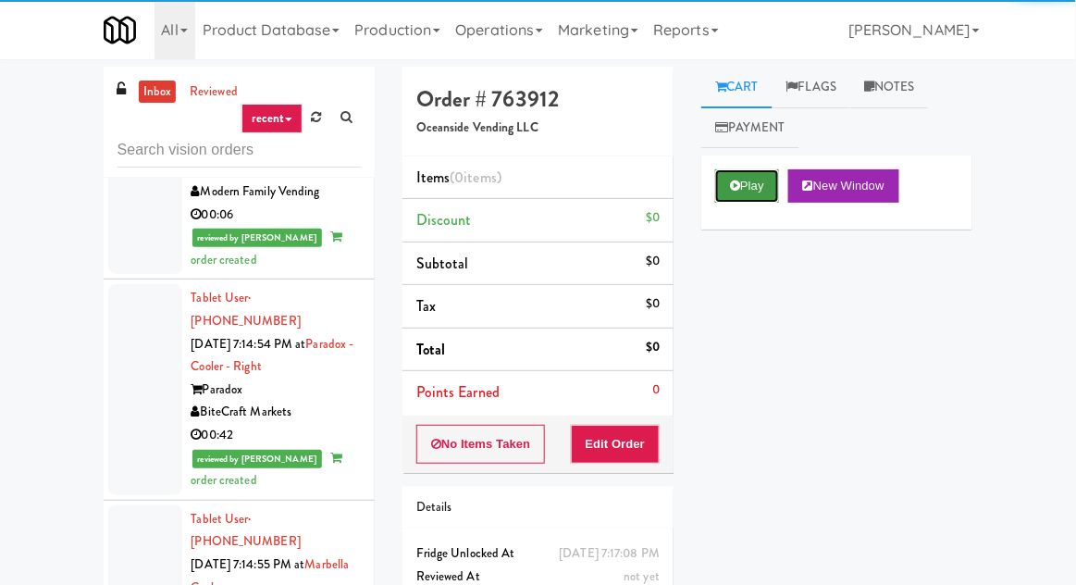
click at [739, 192] on icon at bounding box center [735, 186] width 10 height 12
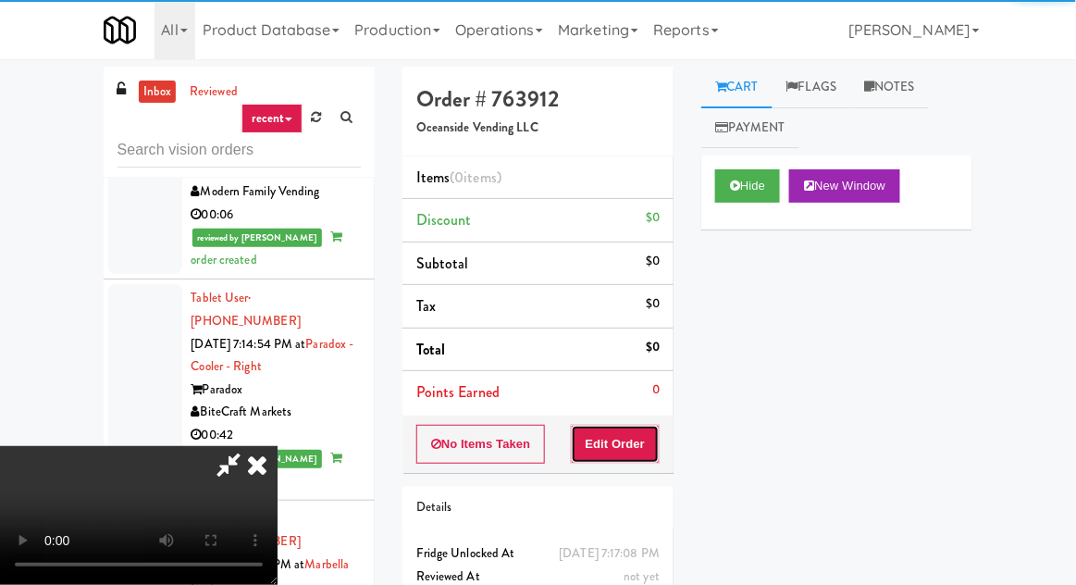
click at [637, 449] on button "Edit Order" at bounding box center [616, 444] width 90 height 39
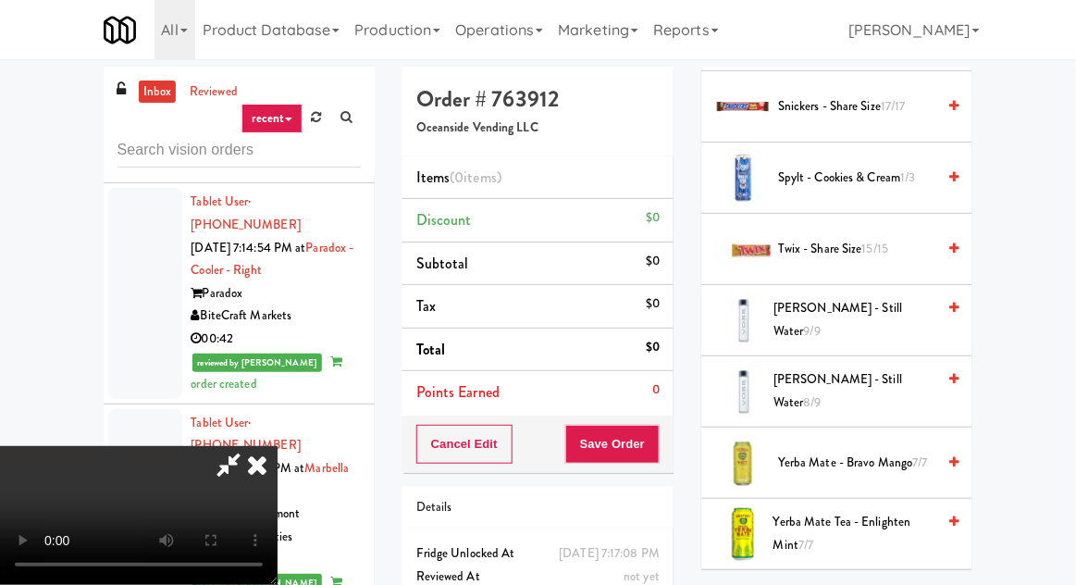
scroll to position [2566, 0]
click at [925, 238] on span "Twix - Share Size 15/15" at bounding box center [856, 249] width 157 height 23
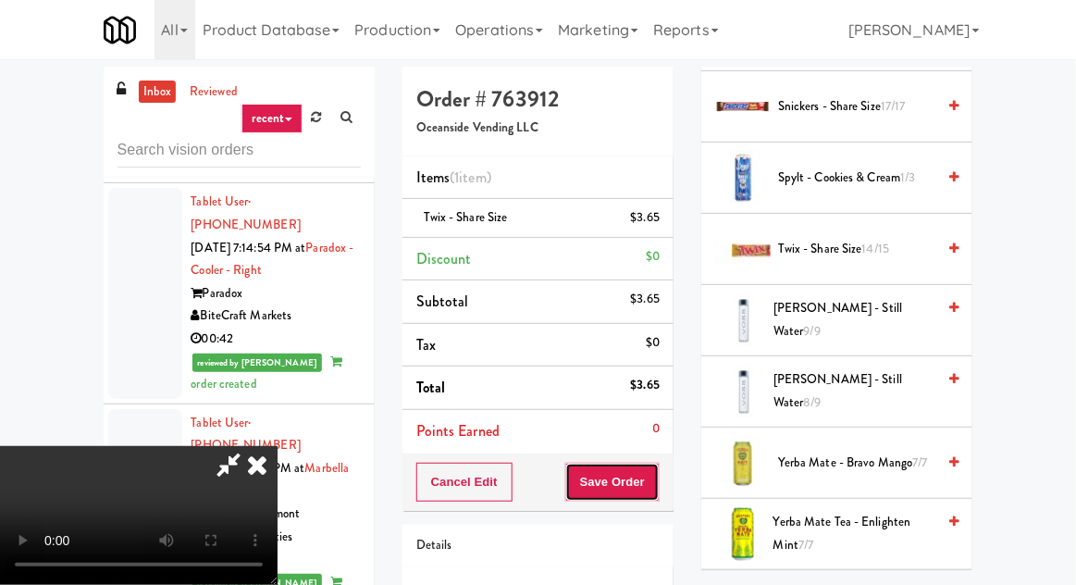
click at [657, 471] on button "Save Order" at bounding box center [612, 482] width 94 height 39
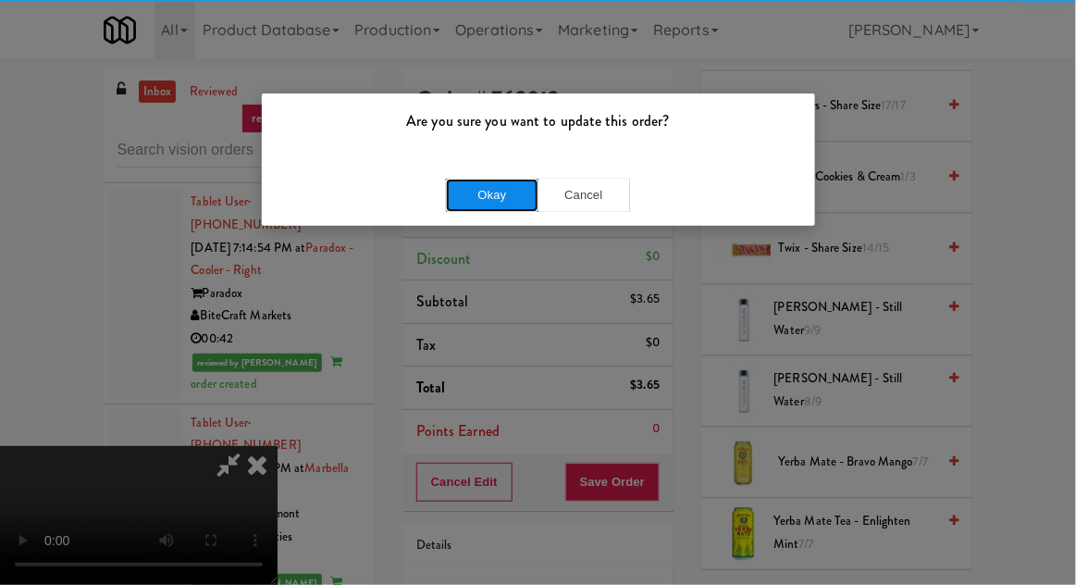
click at [509, 205] on button "Okay" at bounding box center [492, 195] width 93 height 33
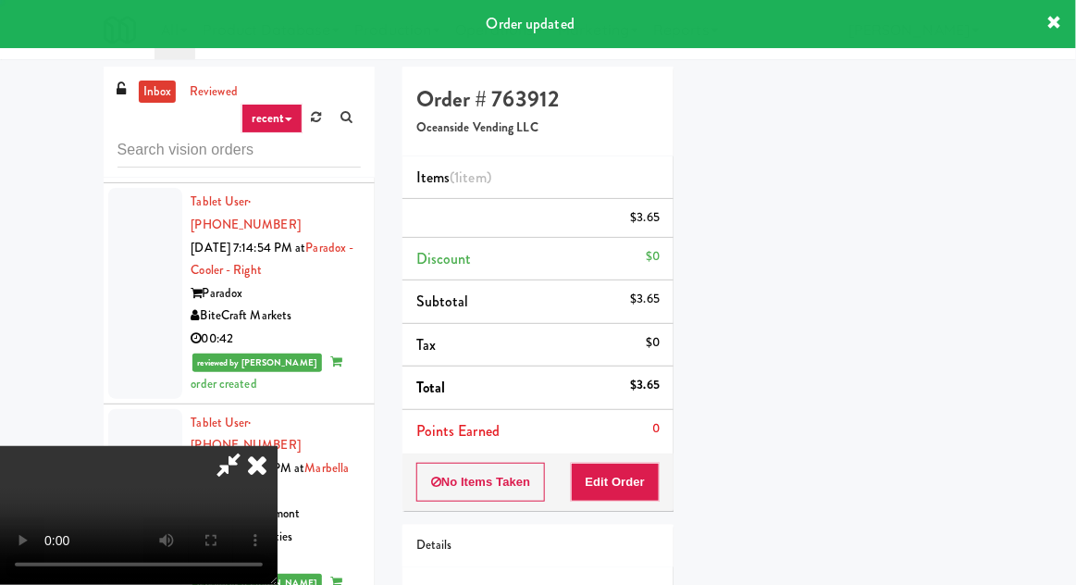
scroll to position [0, 0]
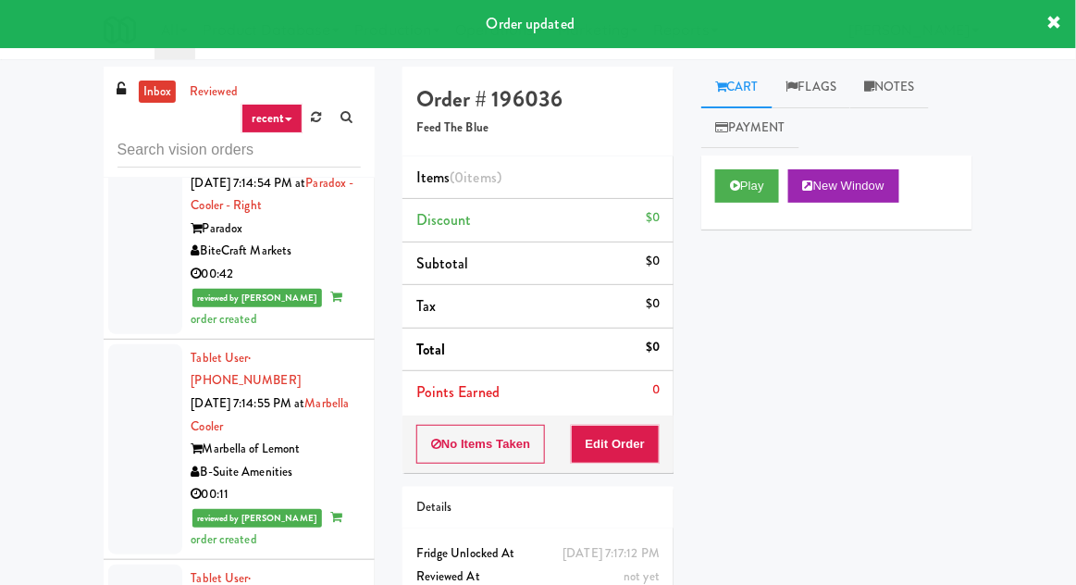
scroll to position [11612, 0]
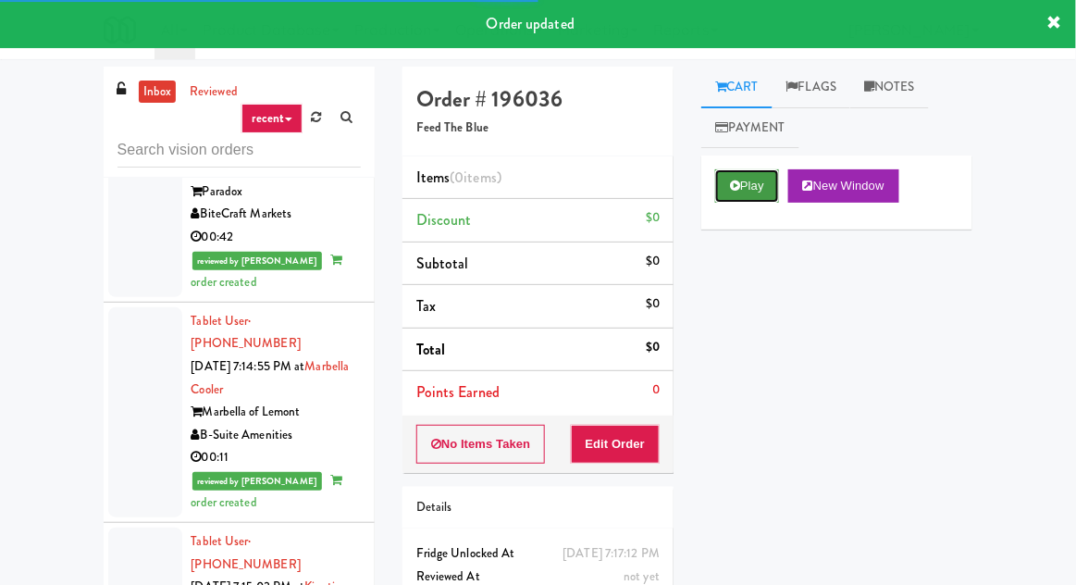
click at [760, 173] on button "Play" at bounding box center [747, 185] width 64 height 33
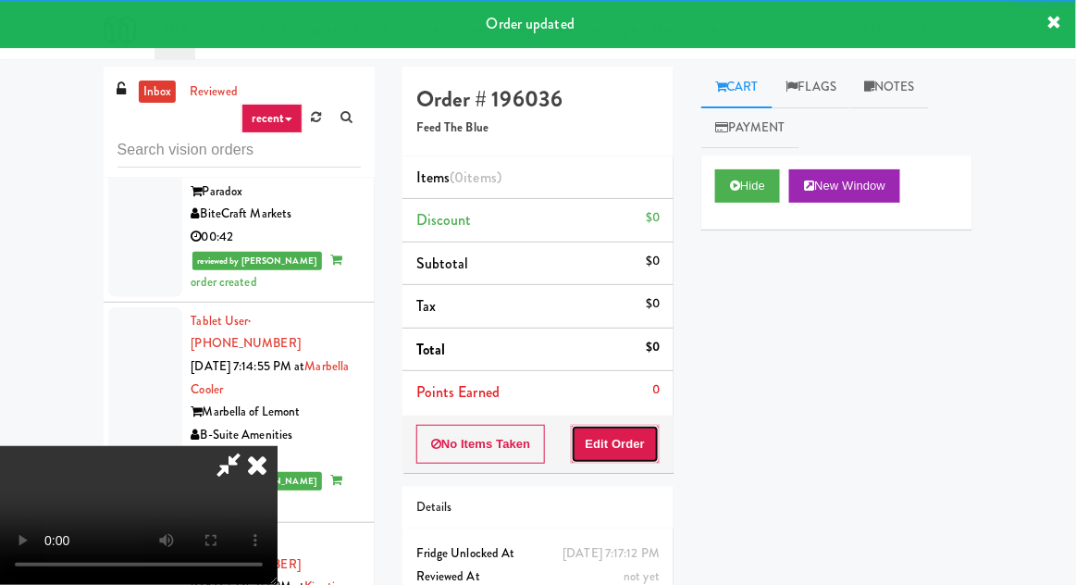
click at [658, 425] on button "Edit Order" at bounding box center [616, 444] width 90 height 39
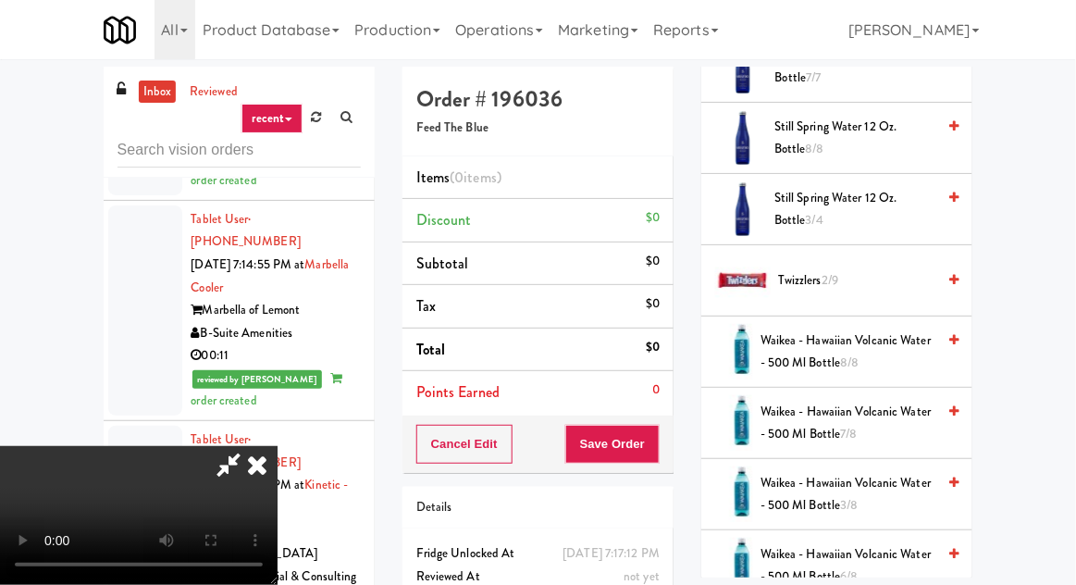
scroll to position [2415, 0]
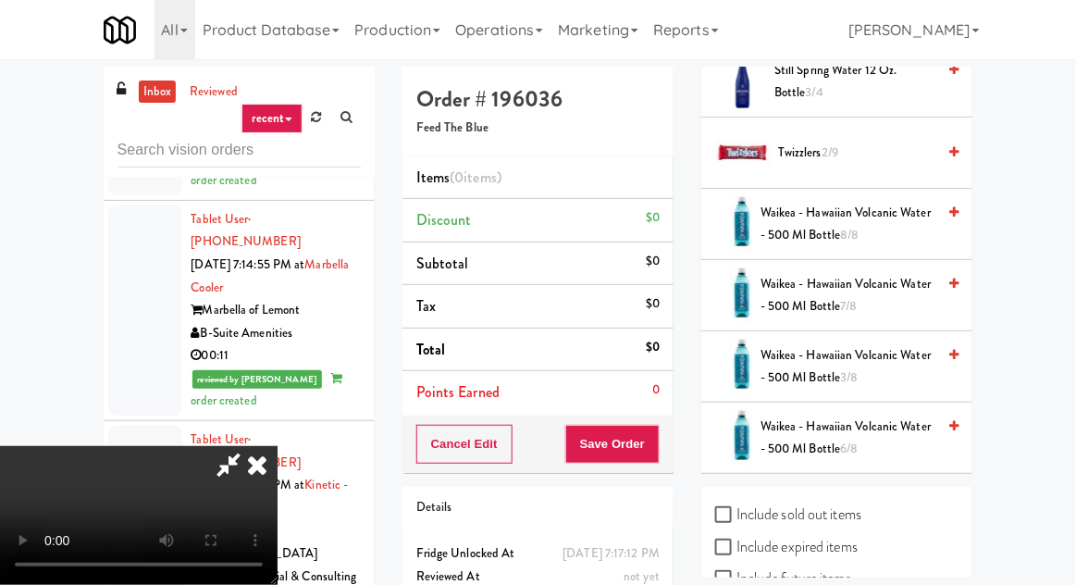
click at [844, 501] on label "Include sold out items" at bounding box center [788, 515] width 146 height 28
click at [737, 508] on input "Include sold out items" at bounding box center [725, 515] width 21 height 15
checkbox input "true"
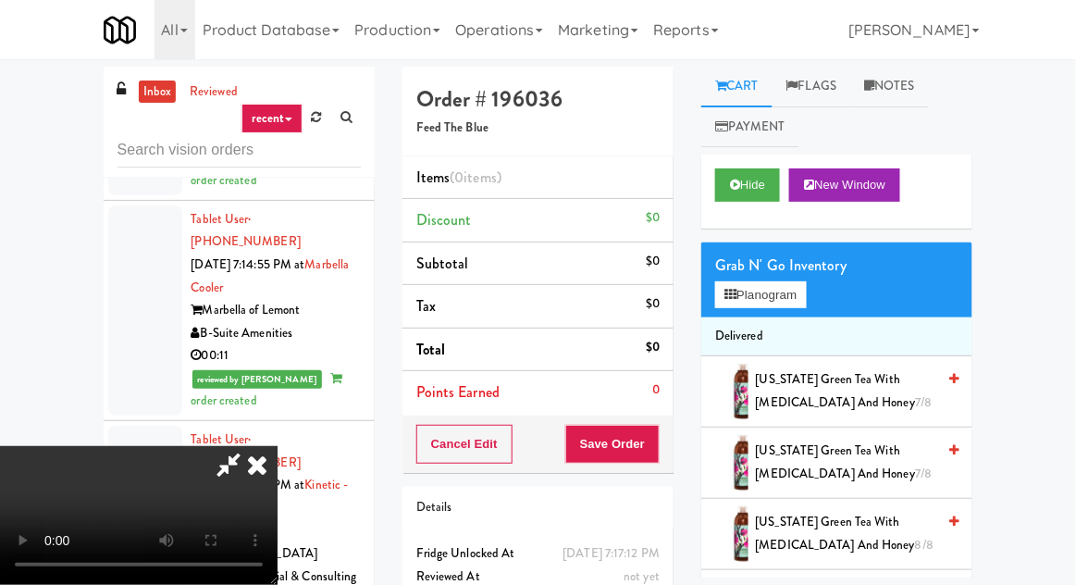
scroll to position [0, 0]
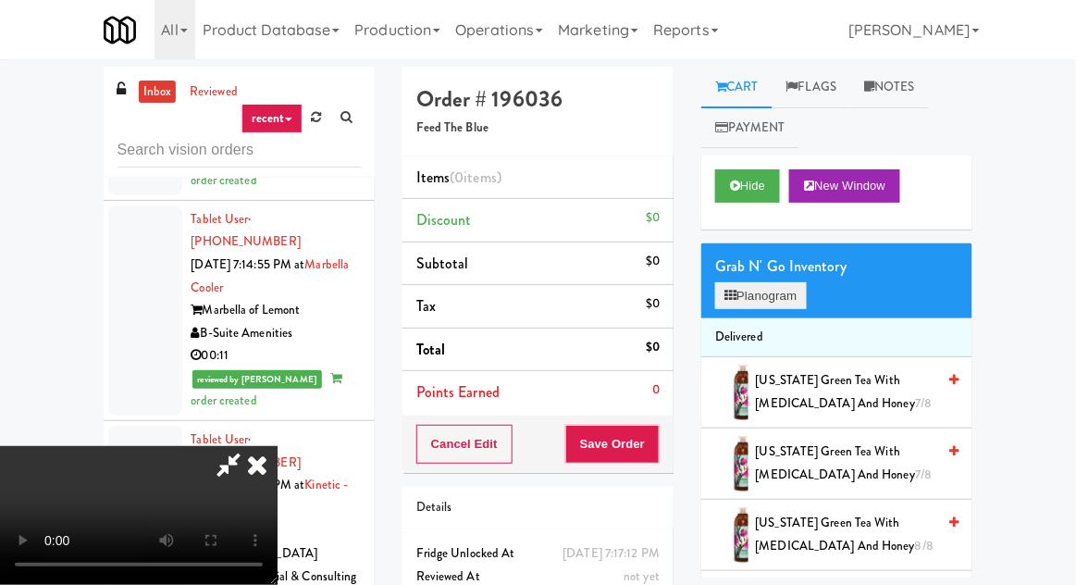
click at [788, 305] on button "Planogram" at bounding box center [760, 296] width 91 height 28
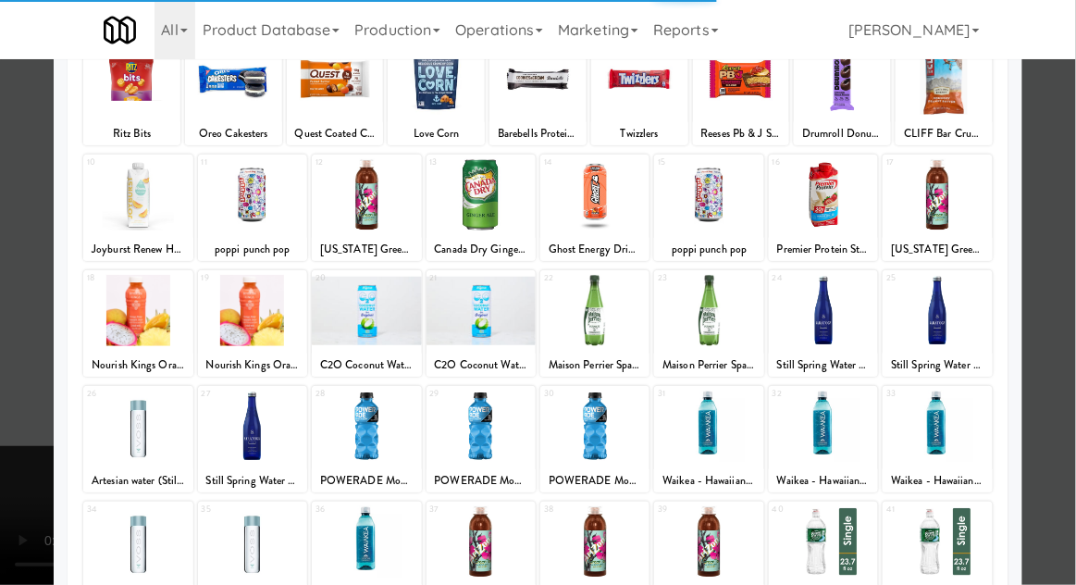
scroll to position [234, 0]
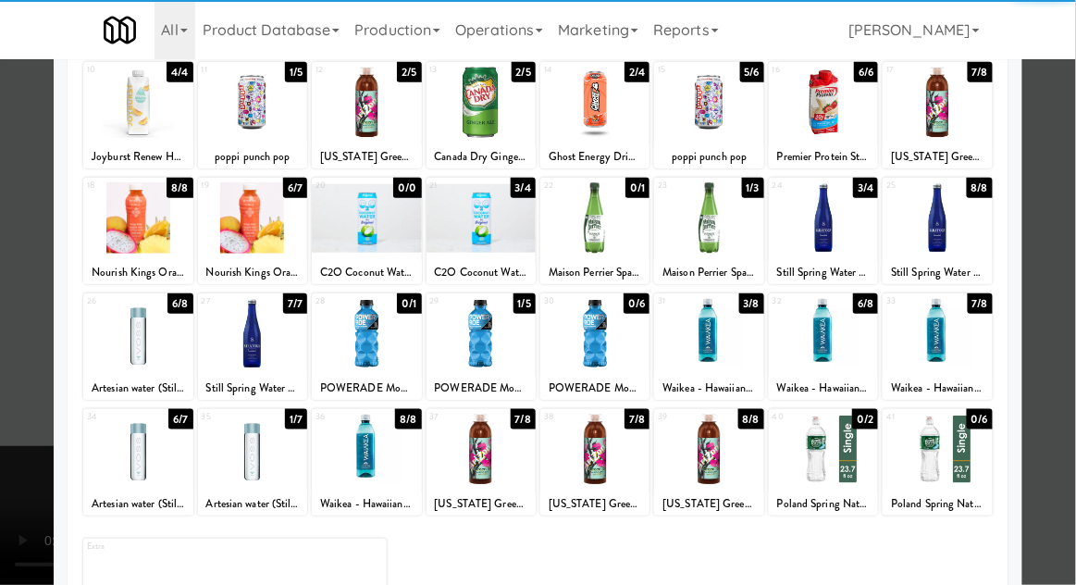
click at [245, 442] on div at bounding box center [252, 449] width 109 height 71
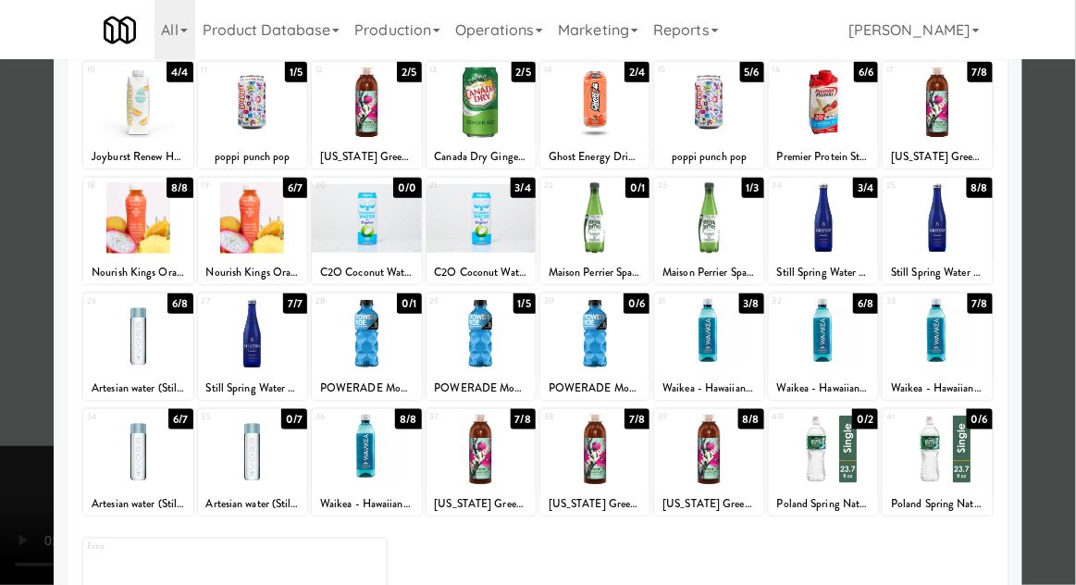
click at [13, 462] on div at bounding box center [538, 292] width 1076 height 585
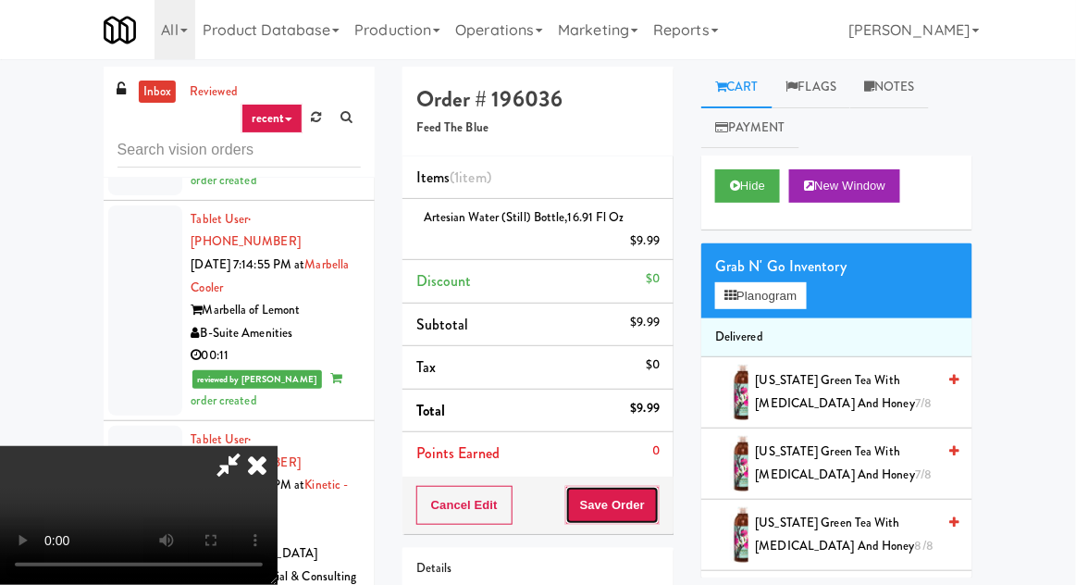
click at [656, 507] on button "Save Order" at bounding box center [612, 505] width 94 height 39
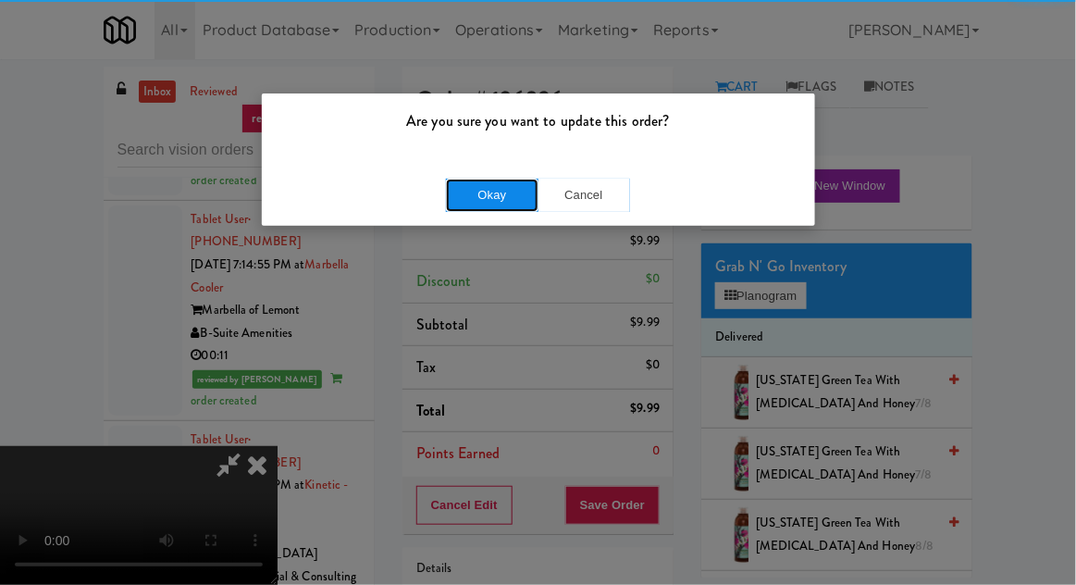
click at [455, 203] on button "Okay" at bounding box center [492, 195] width 93 height 33
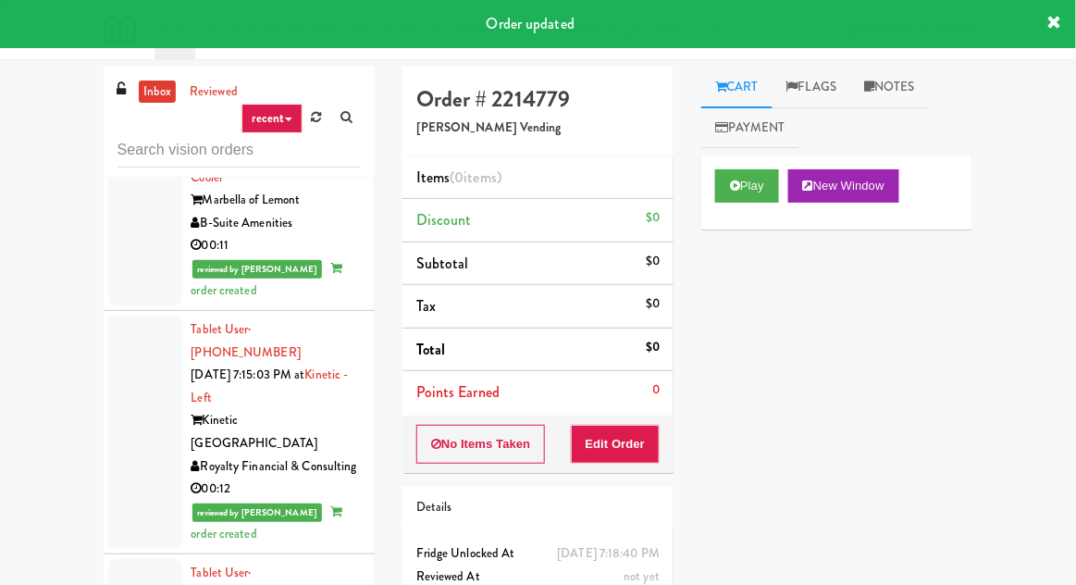
scroll to position [11825, 0]
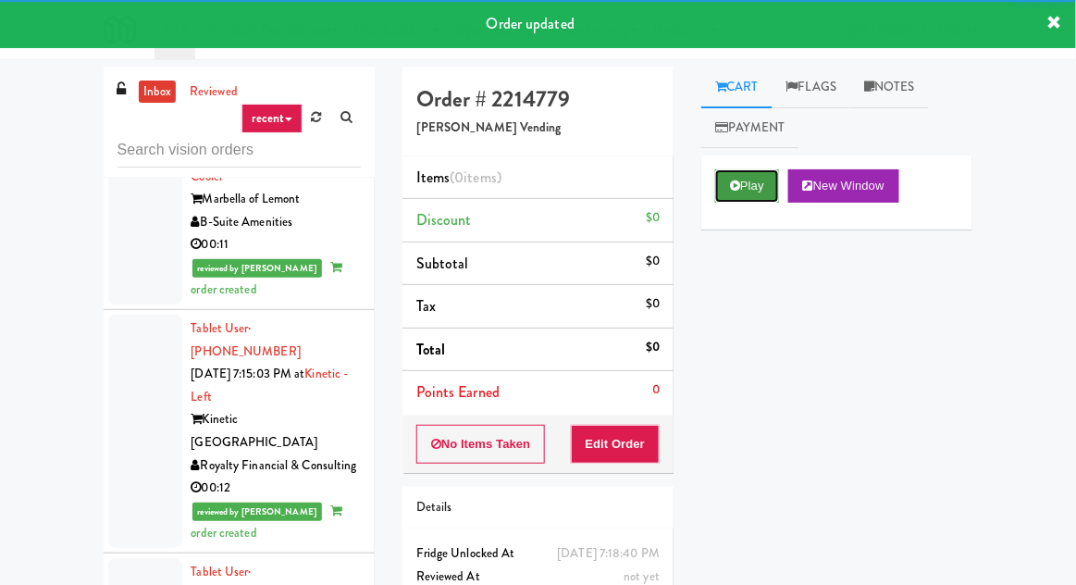
click at [732, 194] on button "Play" at bounding box center [747, 185] width 64 height 33
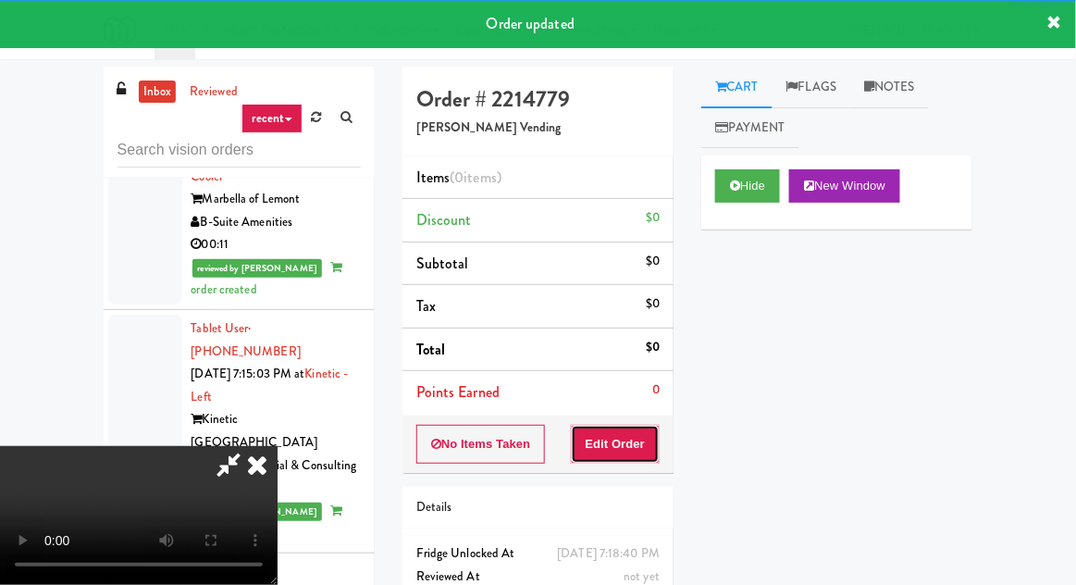
click at [635, 441] on button "Edit Order" at bounding box center [616, 444] width 90 height 39
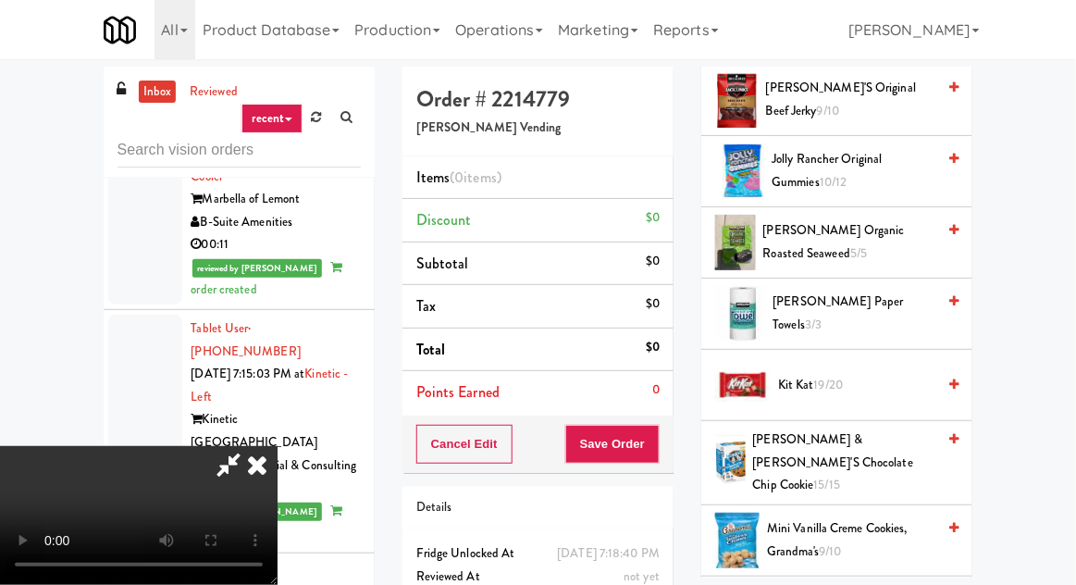
scroll to position [646, 0]
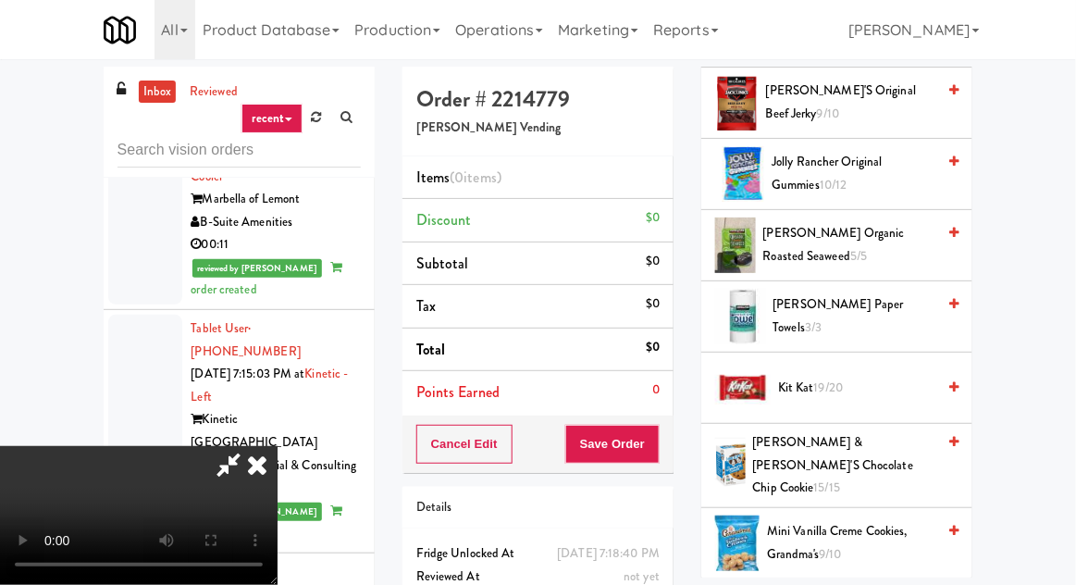
click at [857, 385] on span "Kit Kat 19/20" at bounding box center [856, 388] width 157 height 23
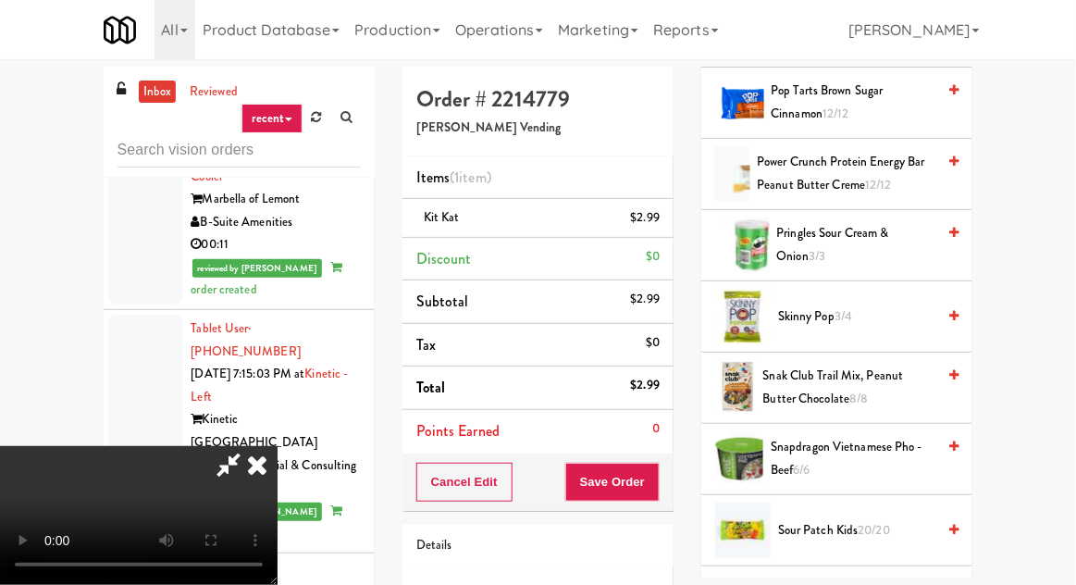
scroll to position [1516, 0]
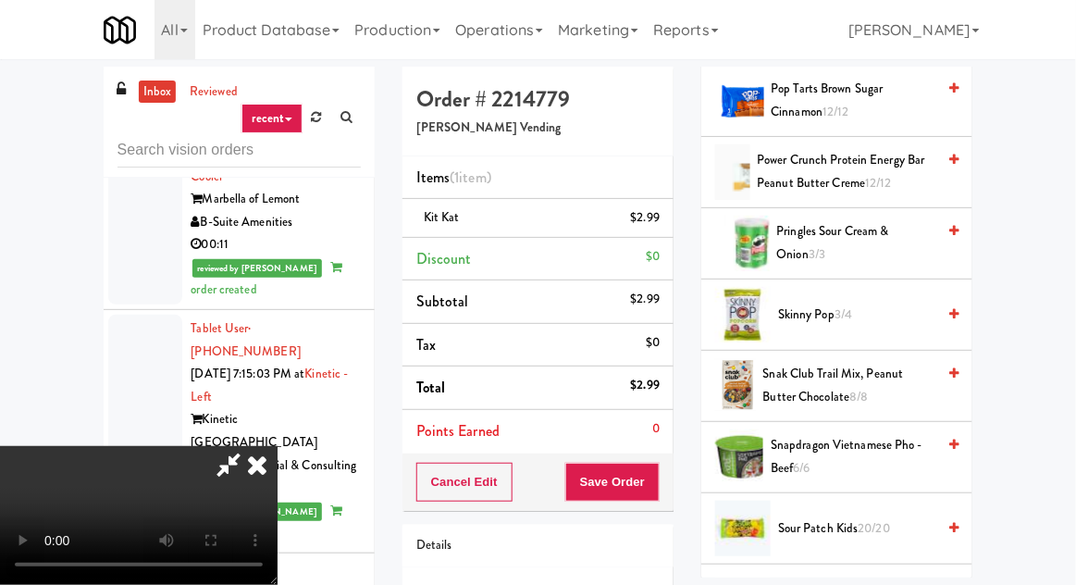
click at [887, 304] on span "Skinny Pop 3/4" at bounding box center [856, 315] width 157 height 23
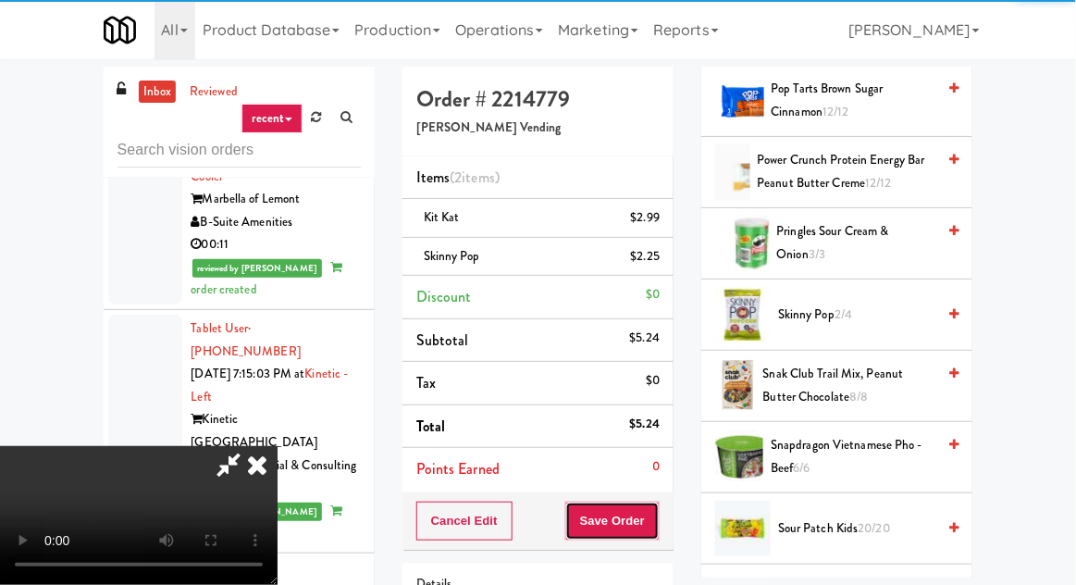
click at [660, 515] on button "Save Order" at bounding box center [612, 521] width 94 height 39
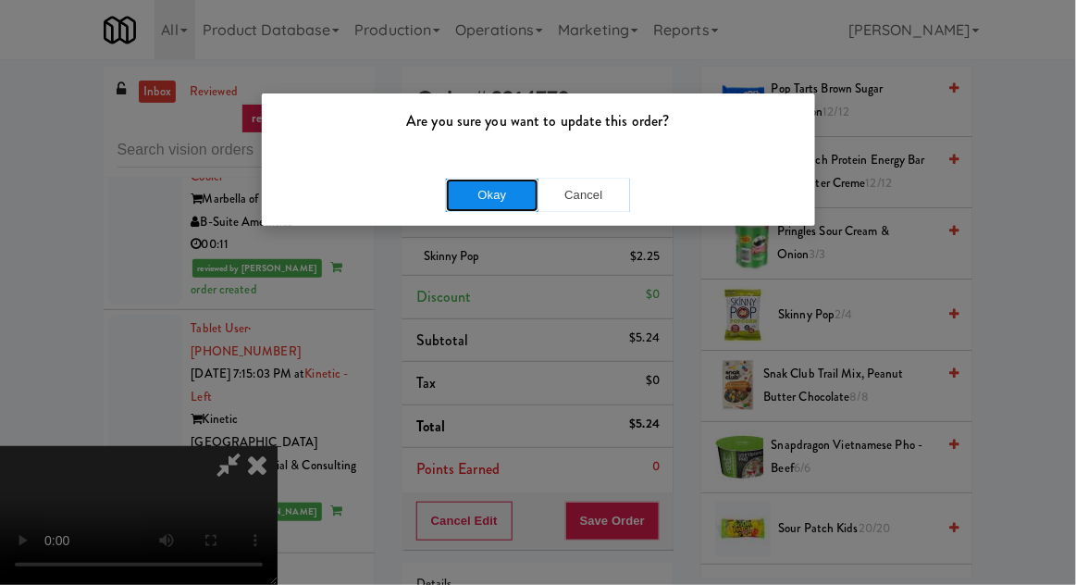
click at [493, 208] on button "Okay" at bounding box center [492, 195] width 93 height 33
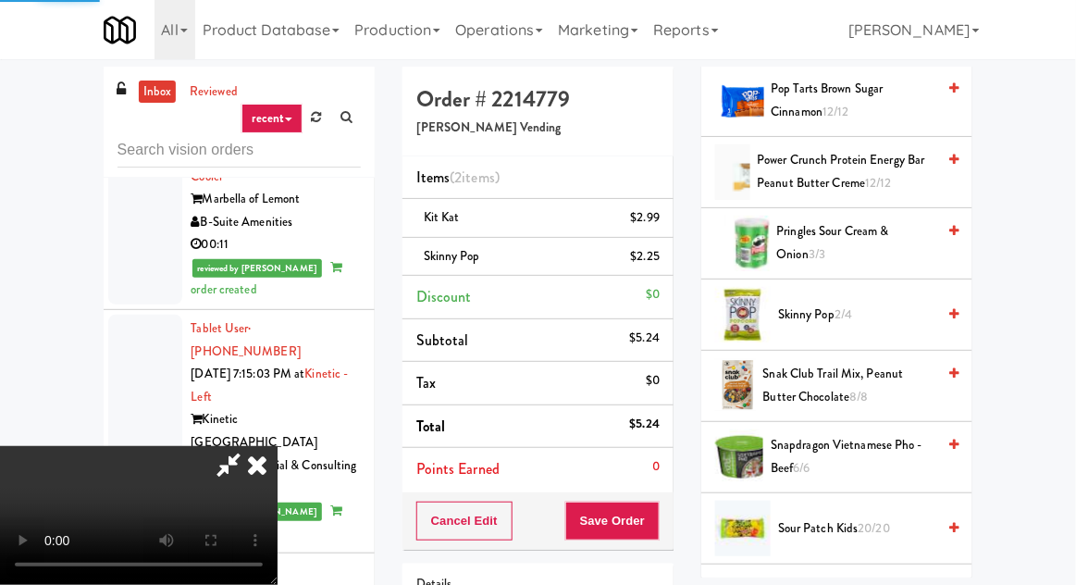
scroll to position [182, 0]
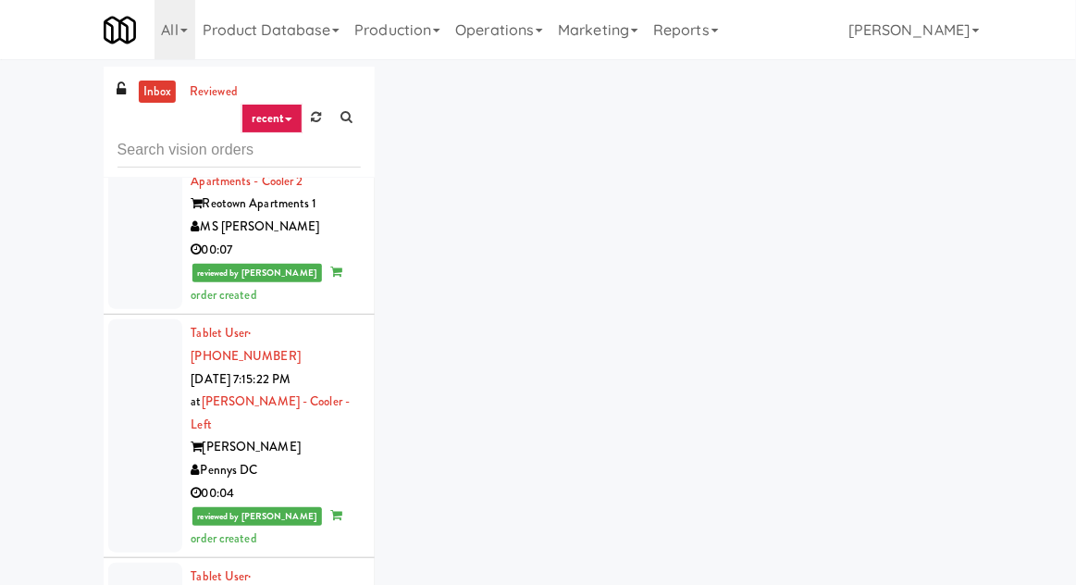
scroll to position [12314, 0]
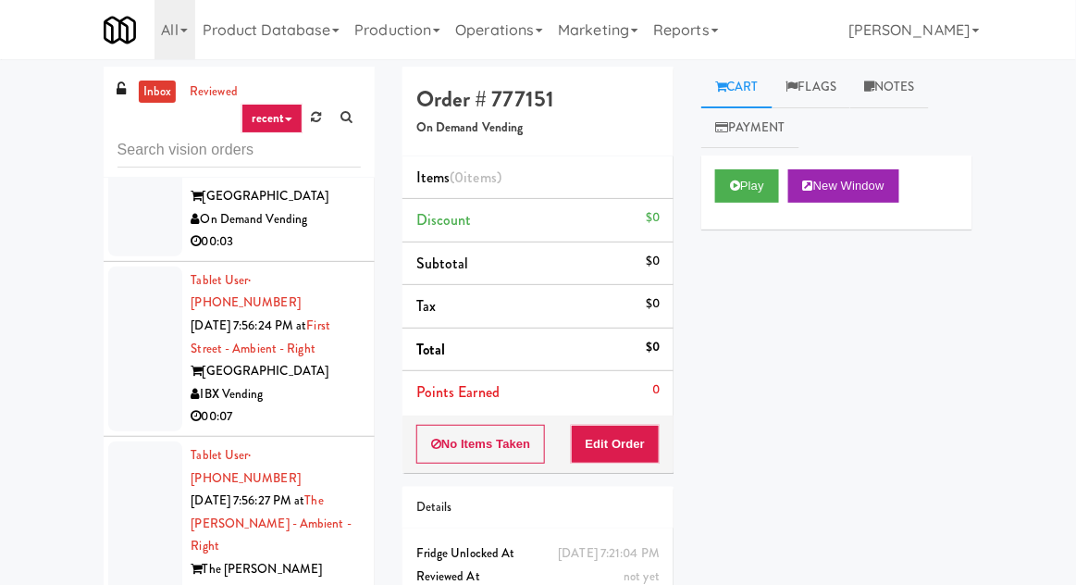
scroll to position [20025, 0]
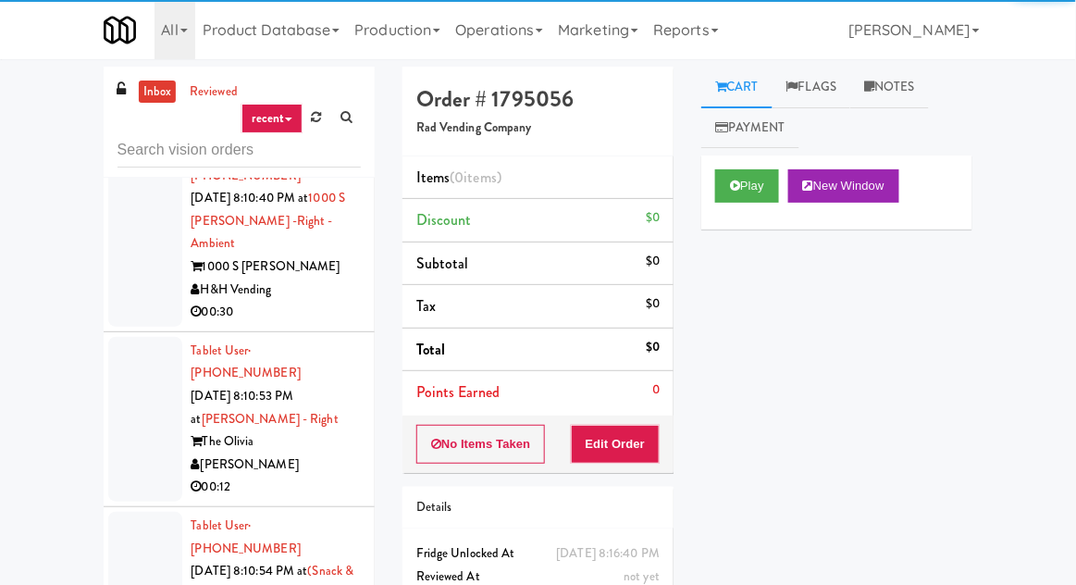
scroll to position [27229, 0]
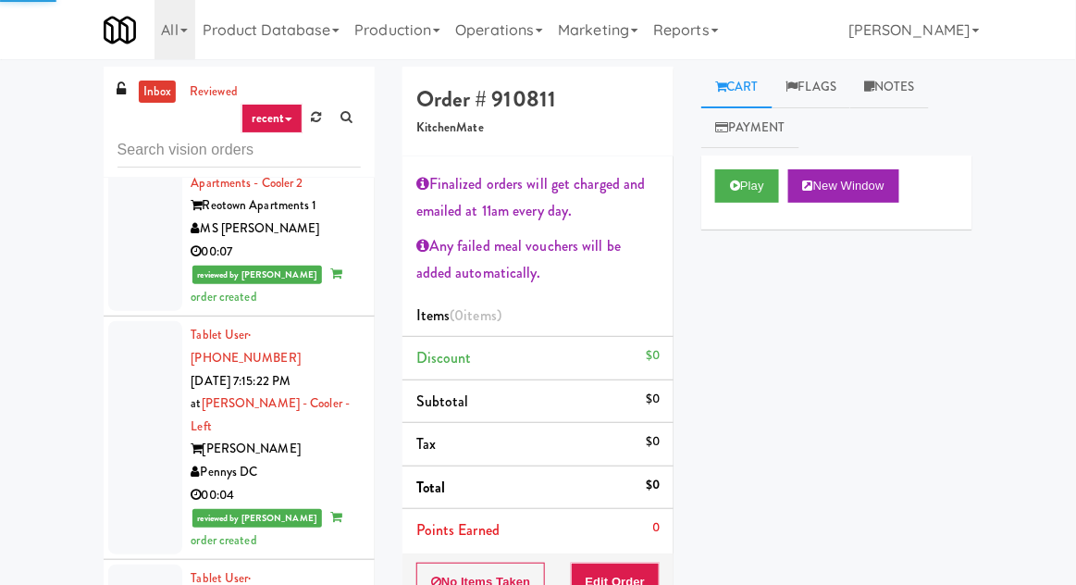
scroll to position [12286, 0]
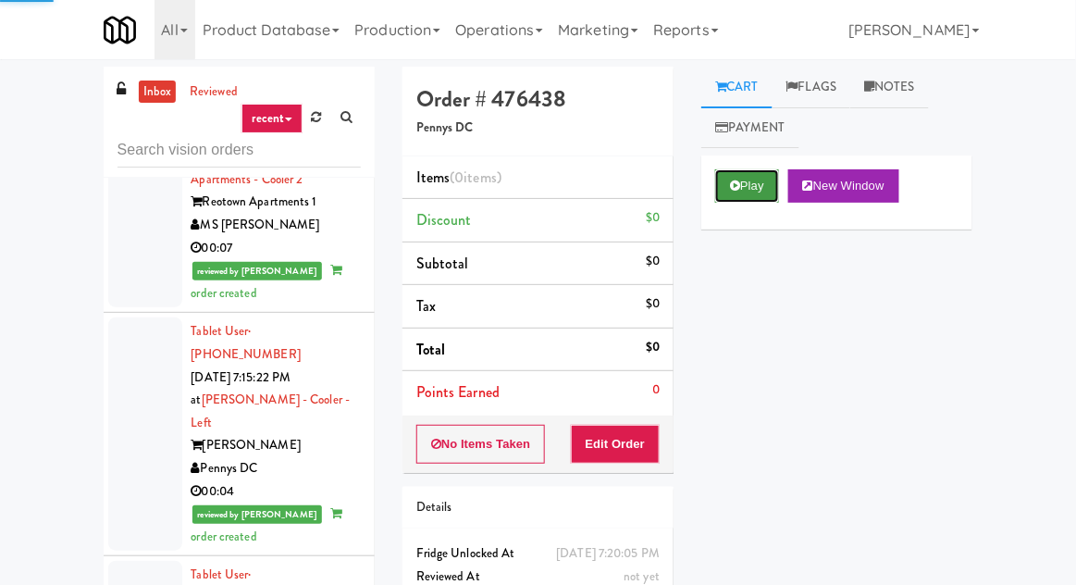
click at [744, 174] on button "Play" at bounding box center [747, 185] width 64 height 33
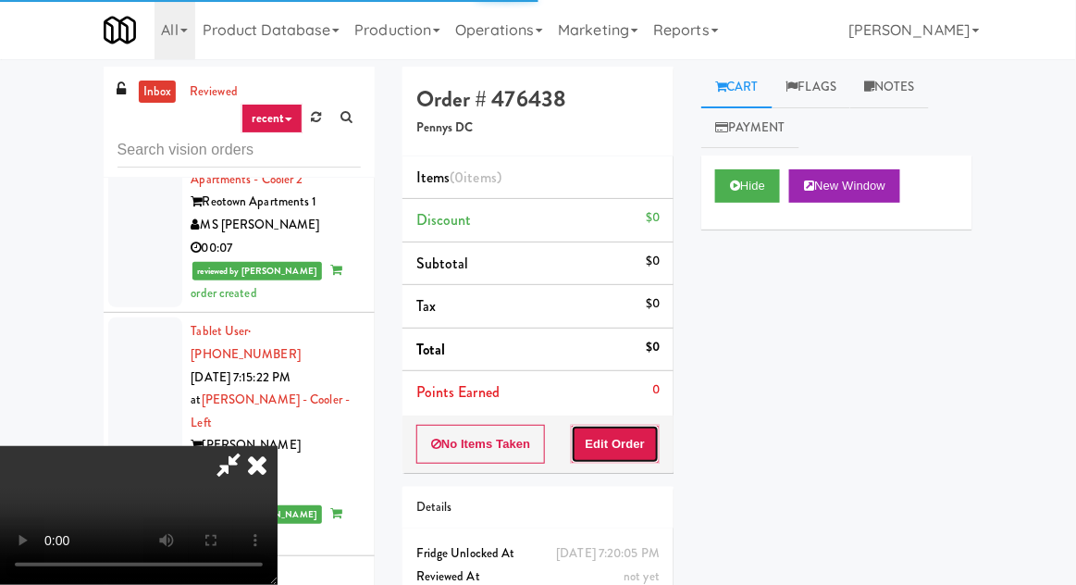
click at [645, 425] on button "Edit Order" at bounding box center [616, 444] width 90 height 39
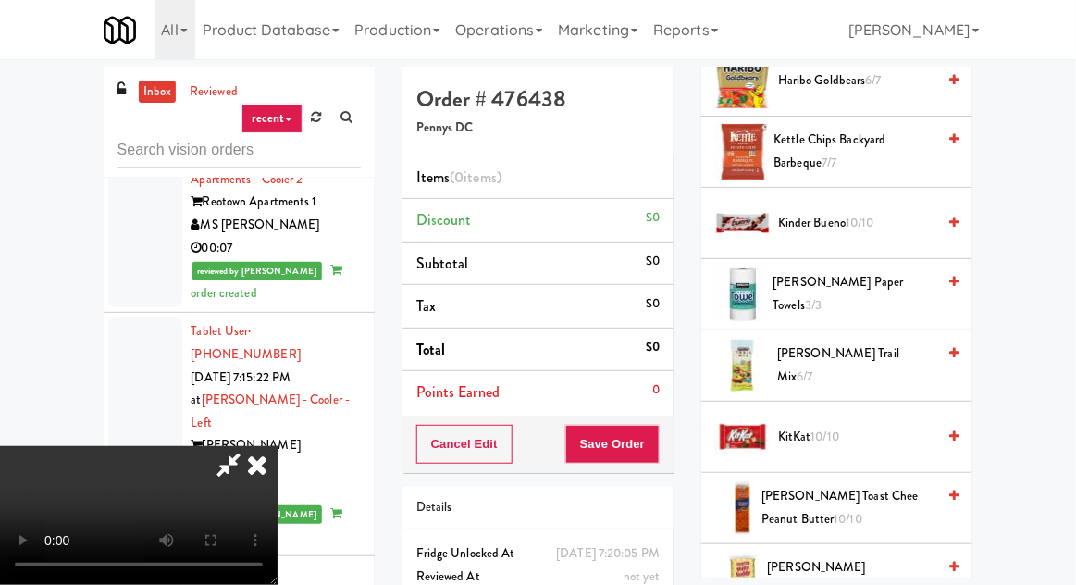
scroll to position [824, 0]
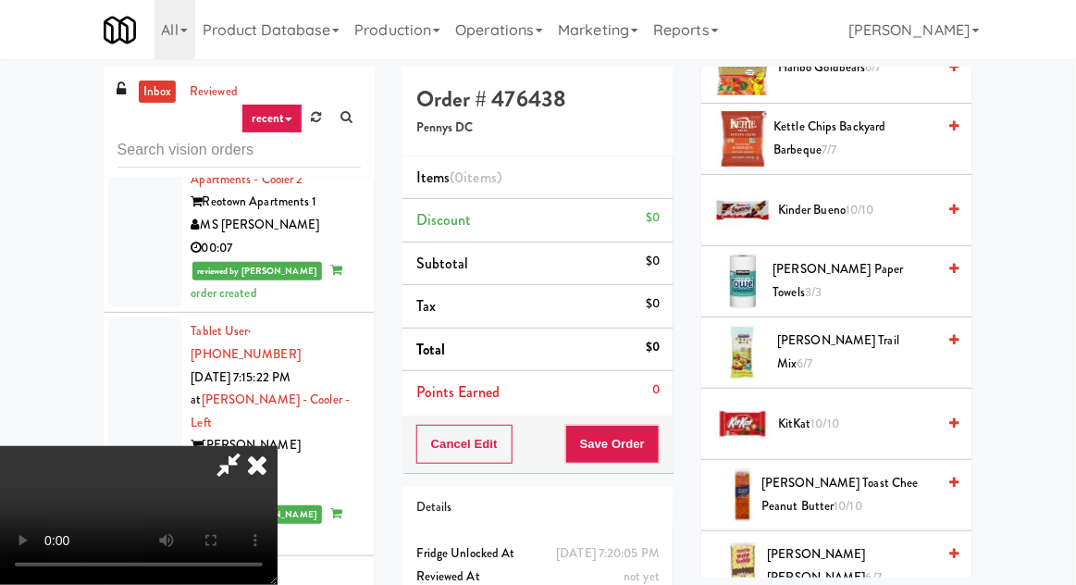
click at [900, 202] on span "Kinder Bueno 10/10" at bounding box center [856, 210] width 157 height 23
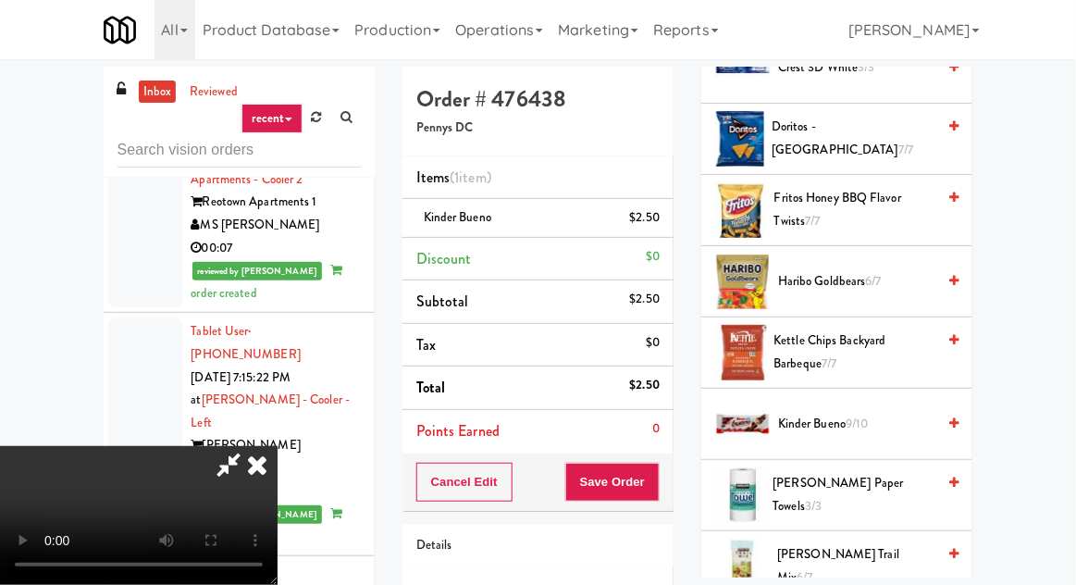
scroll to position [597, 0]
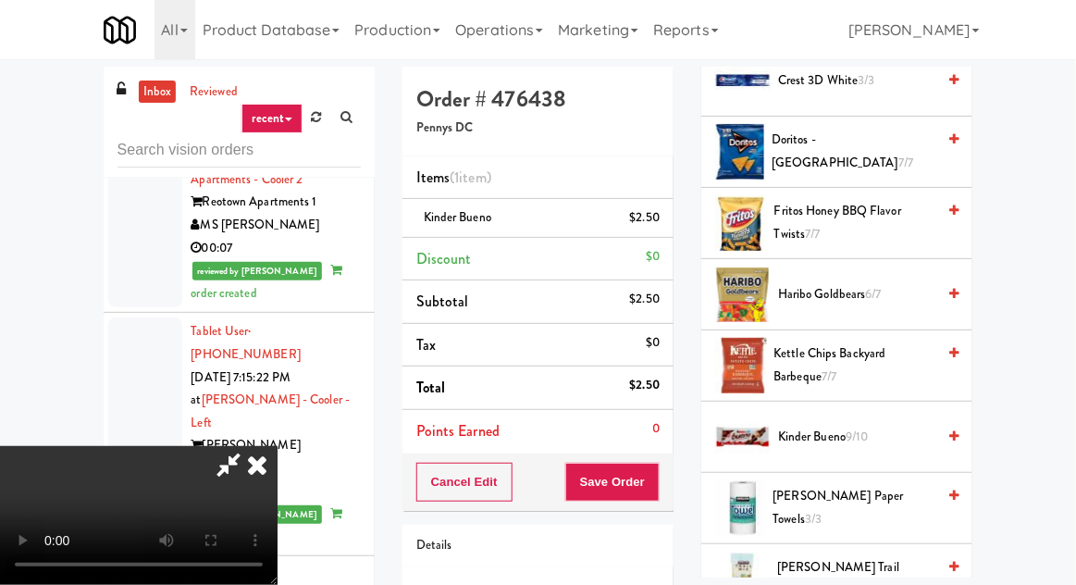
click at [881, 287] on span "6/7" at bounding box center [874, 294] width 16 height 18
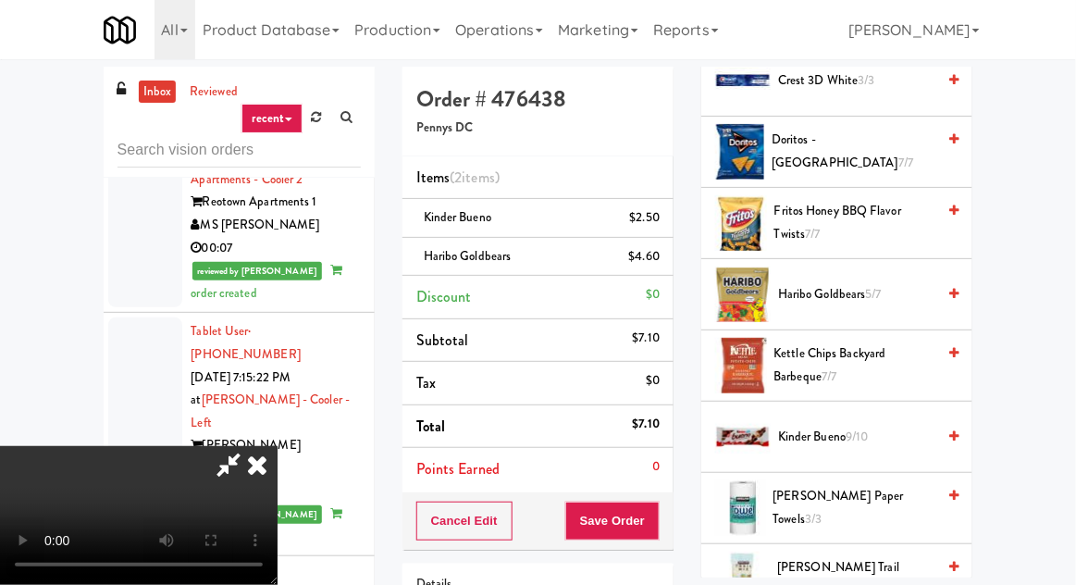
click at [904, 215] on span "Fritos Honey BBQ Flavor Twists 7/7" at bounding box center [855, 222] width 161 height 45
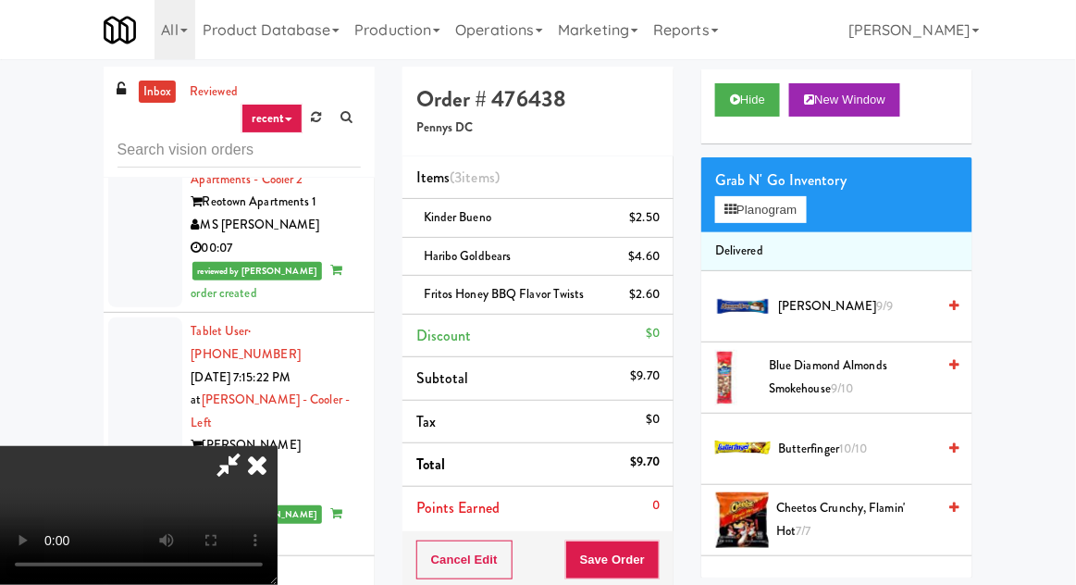
scroll to position [68, 0]
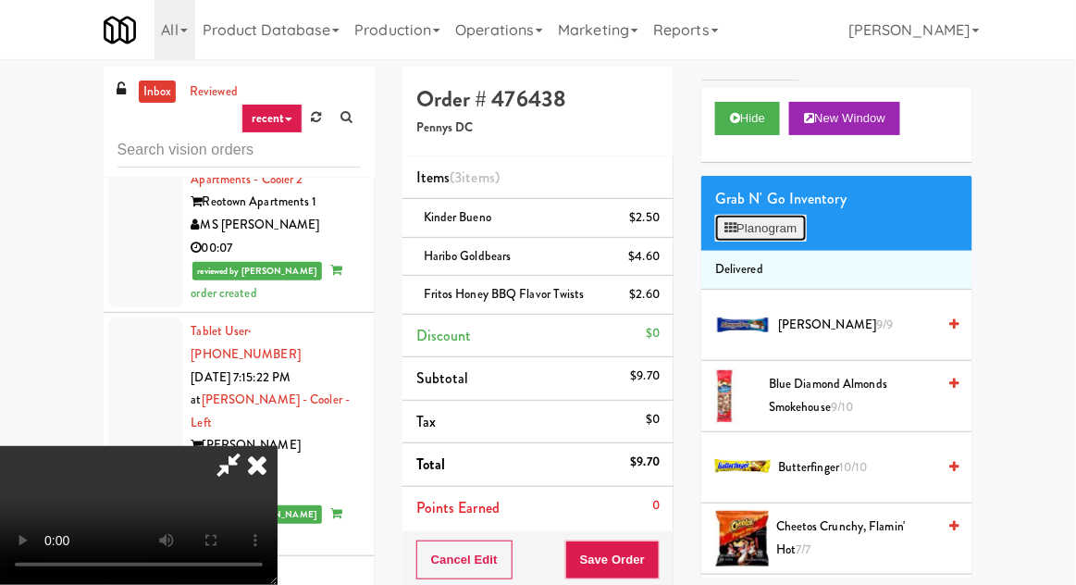
click at [787, 234] on button "Planogram" at bounding box center [760, 229] width 91 height 28
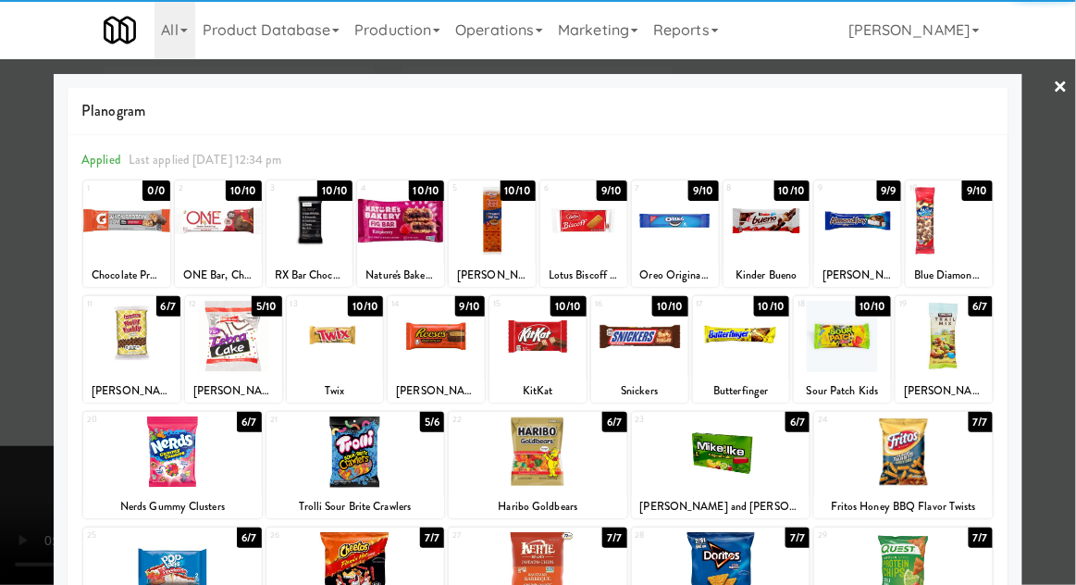
click at [102, 348] on div at bounding box center [131, 336] width 97 height 71
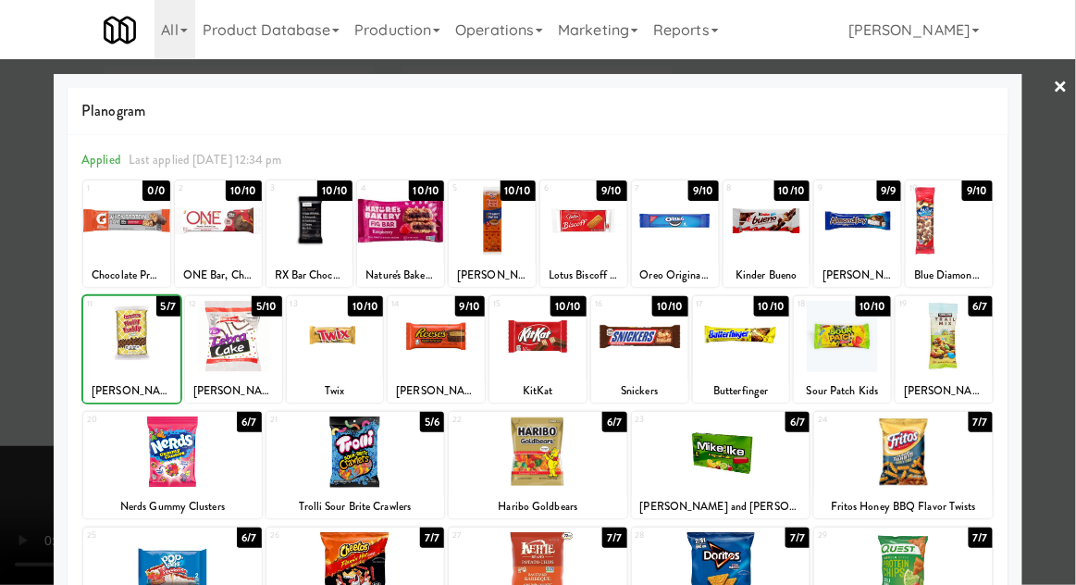
click at [2, 305] on div at bounding box center [538, 292] width 1076 height 585
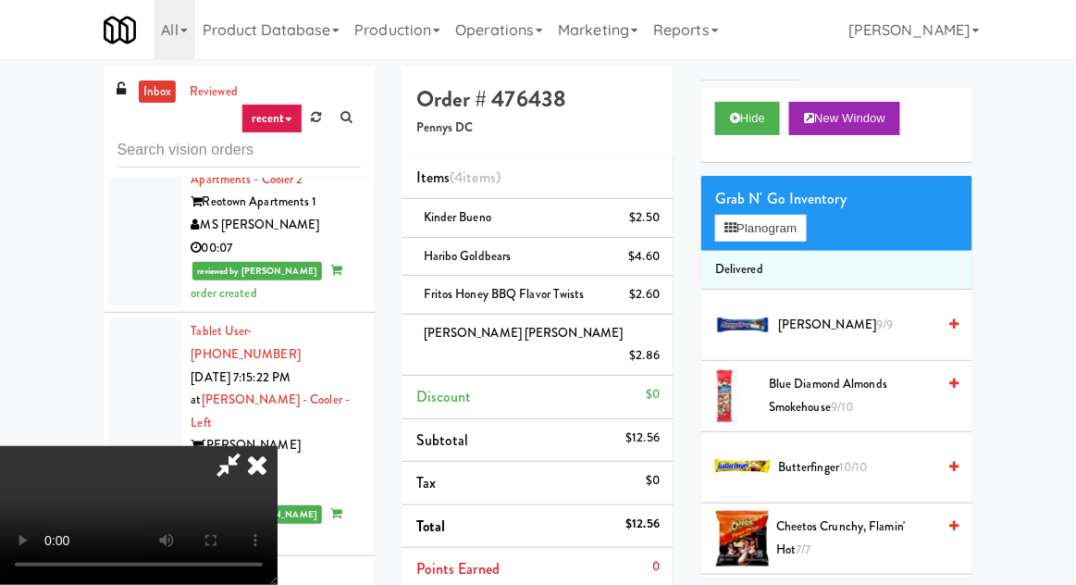
scroll to position [40, 0]
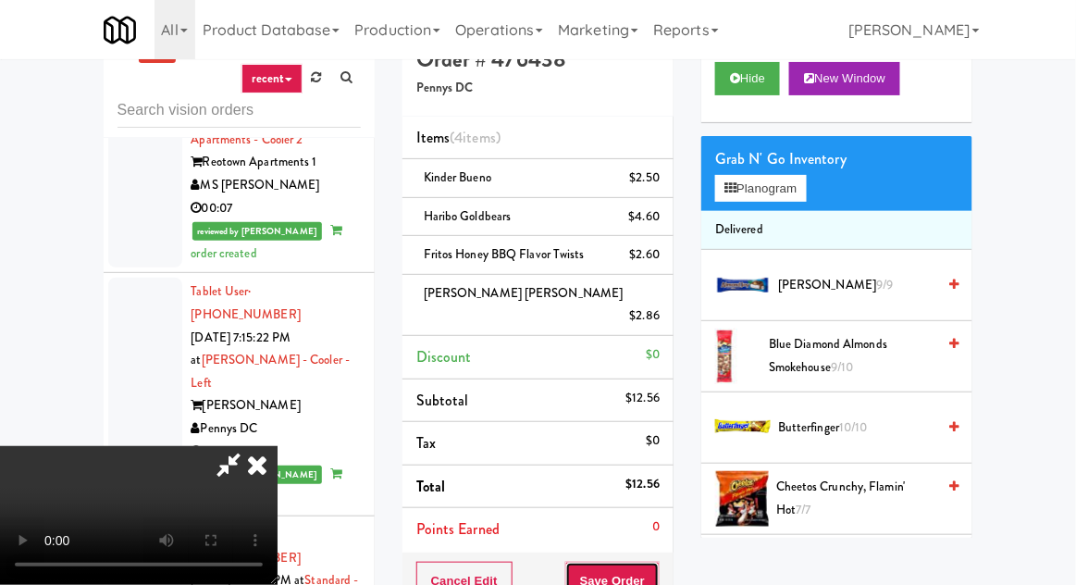
click at [658, 562] on button "Save Order" at bounding box center [612, 581] width 94 height 39
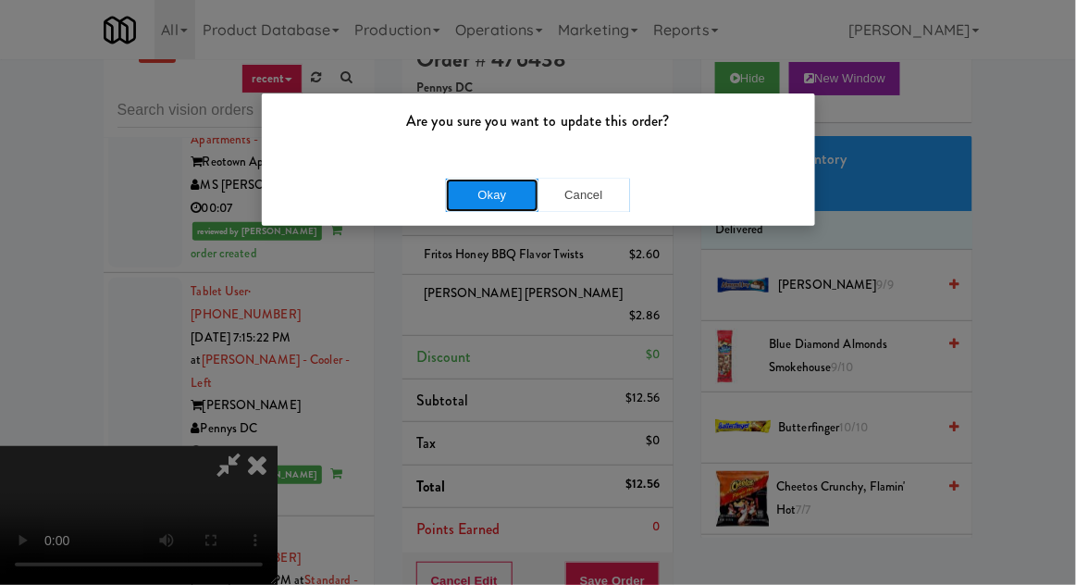
click at [512, 190] on button "Okay" at bounding box center [492, 195] width 93 height 33
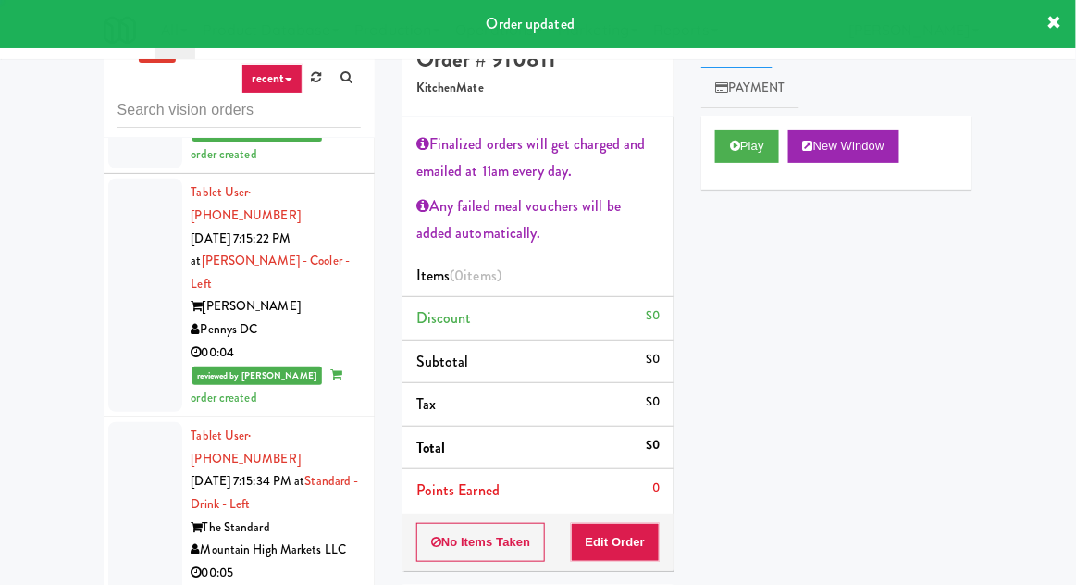
scroll to position [12383, 0]
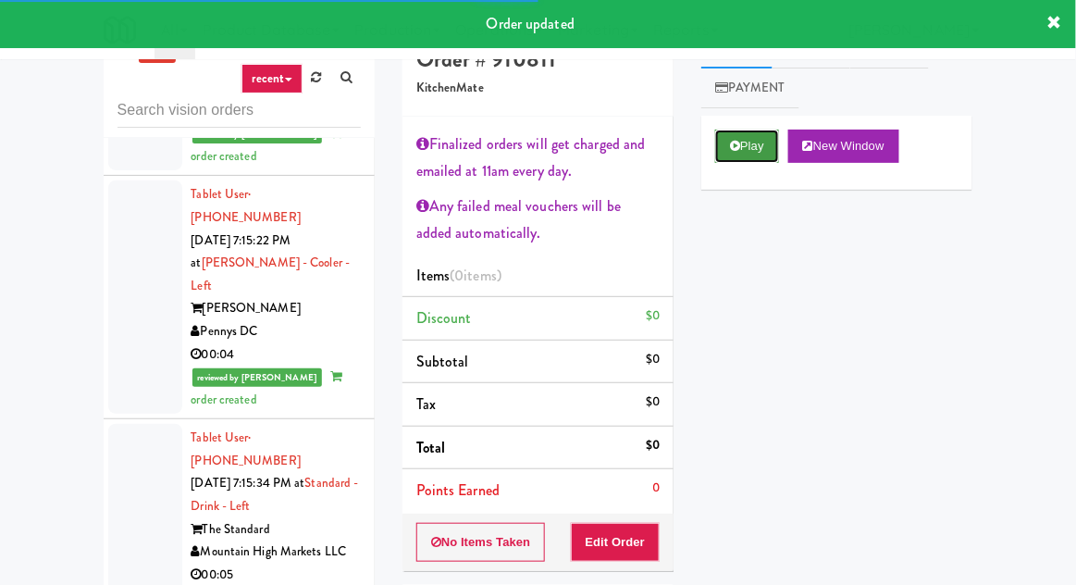
click at [741, 144] on button "Play" at bounding box center [747, 146] width 64 height 33
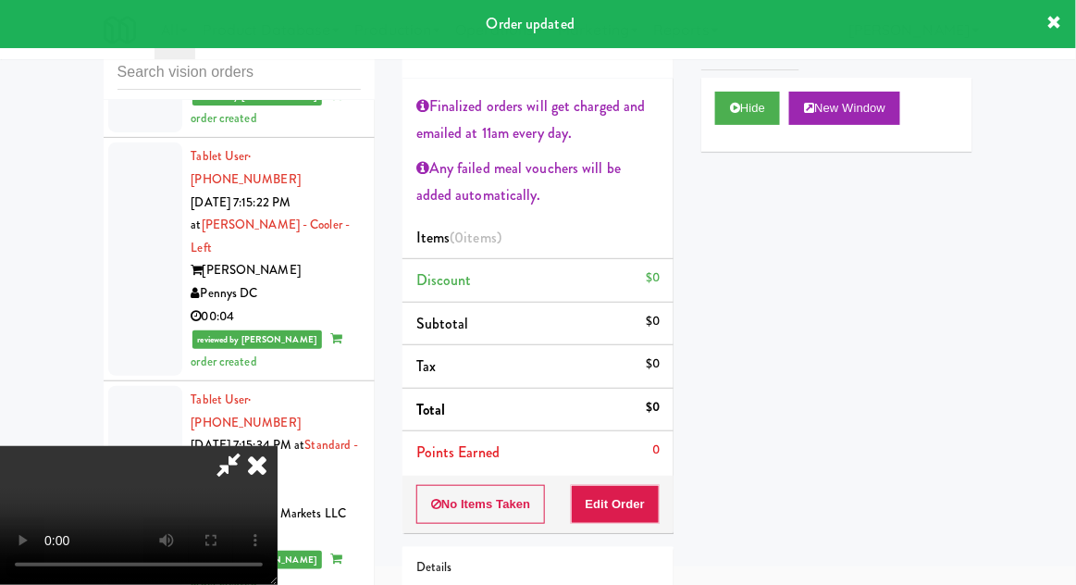
click at [643, 522] on div "No Items Taken Edit Order" at bounding box center [538, 504] width 271 height 57
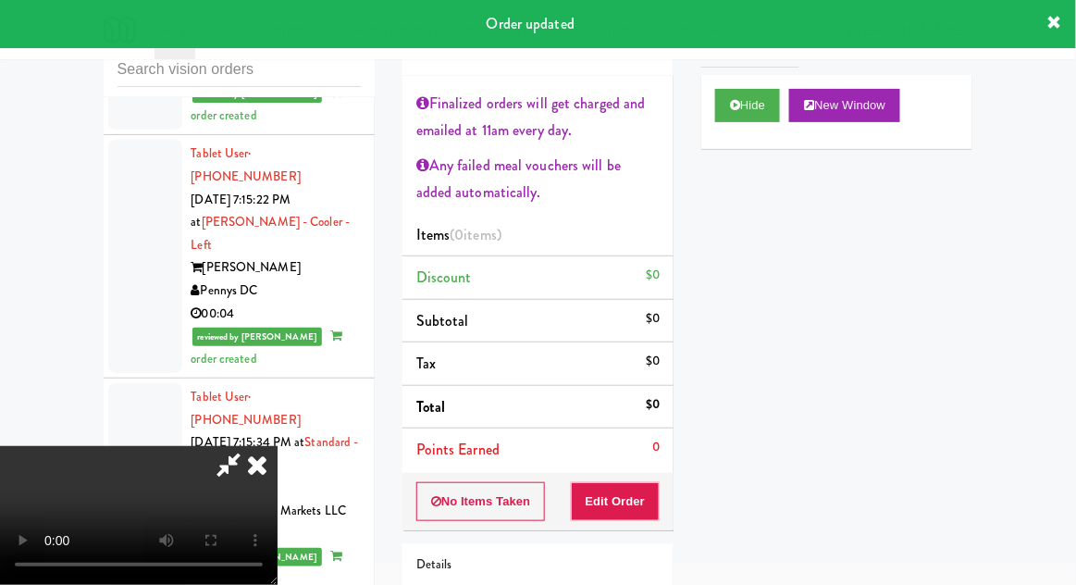
scroll to position [92, 0]
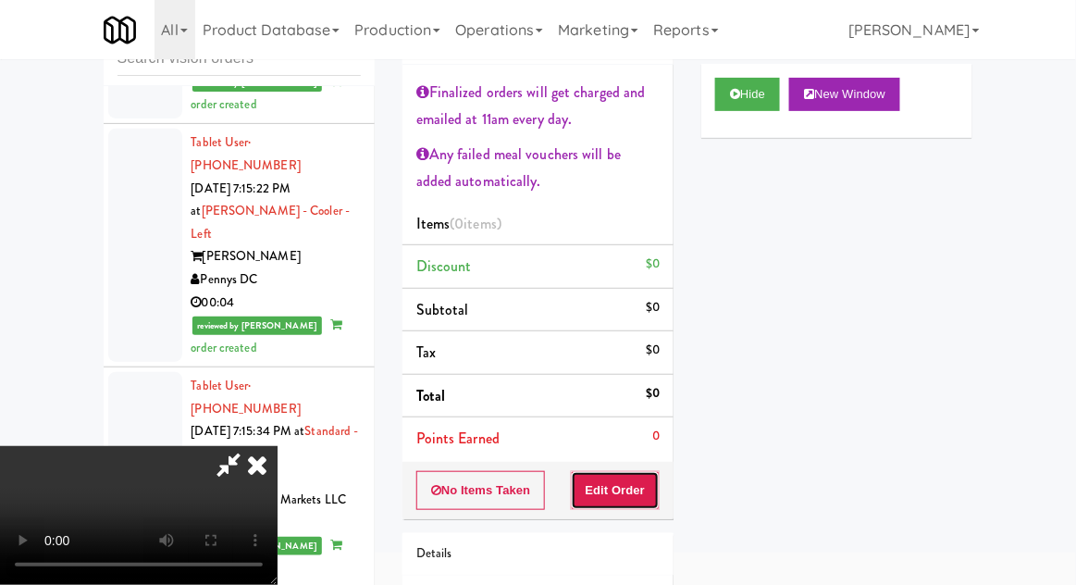
click at [640, 493] on button "Edit Order" at bounding box center [616, 490] width 90 height 39
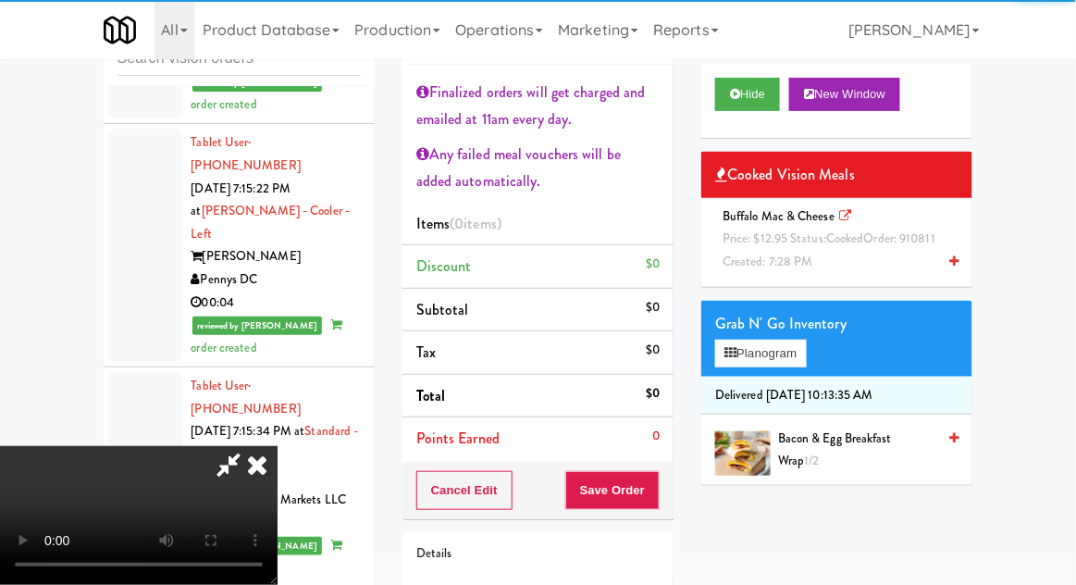
click at [855, 255] on div "Buffalo Mac & Cheese Price: $12.95 Status: cooked Order: 910811 Created: 7:28 PM" at bounding box center [836, 239] width 243 height 68
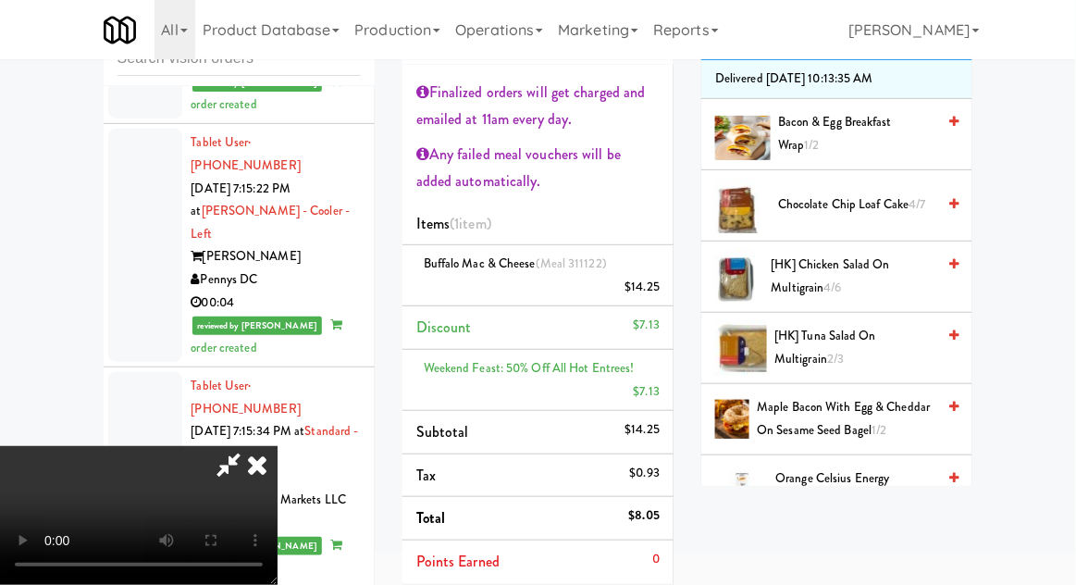
scroll to position [255, 0]
click at [875, 340] on span "[HK] Tuna Salad on Multigrain 2/3" at bounding box center [855, 346] width 161 height 45
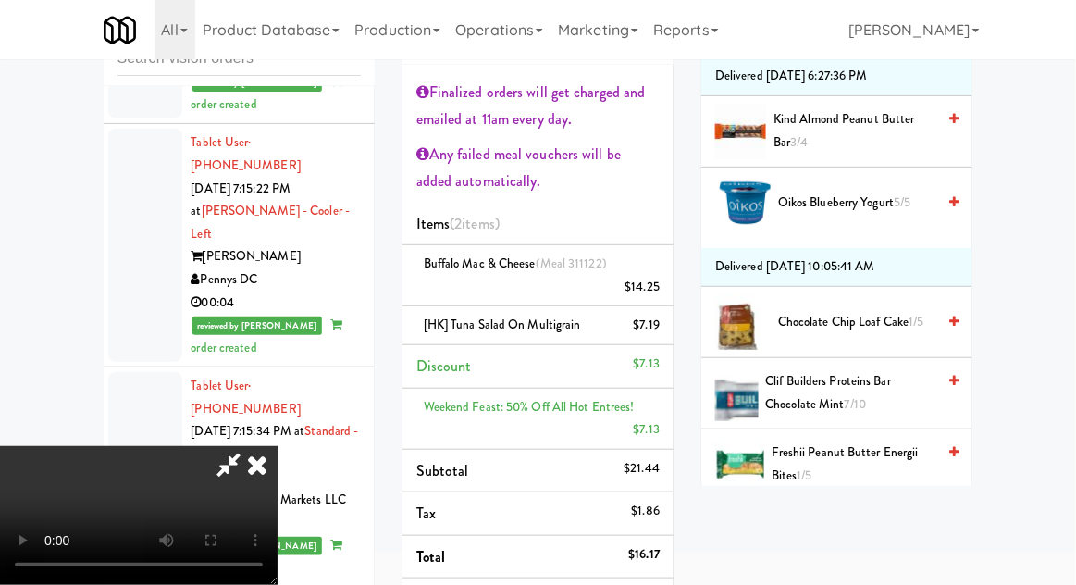
scroll to position [1278, 0]
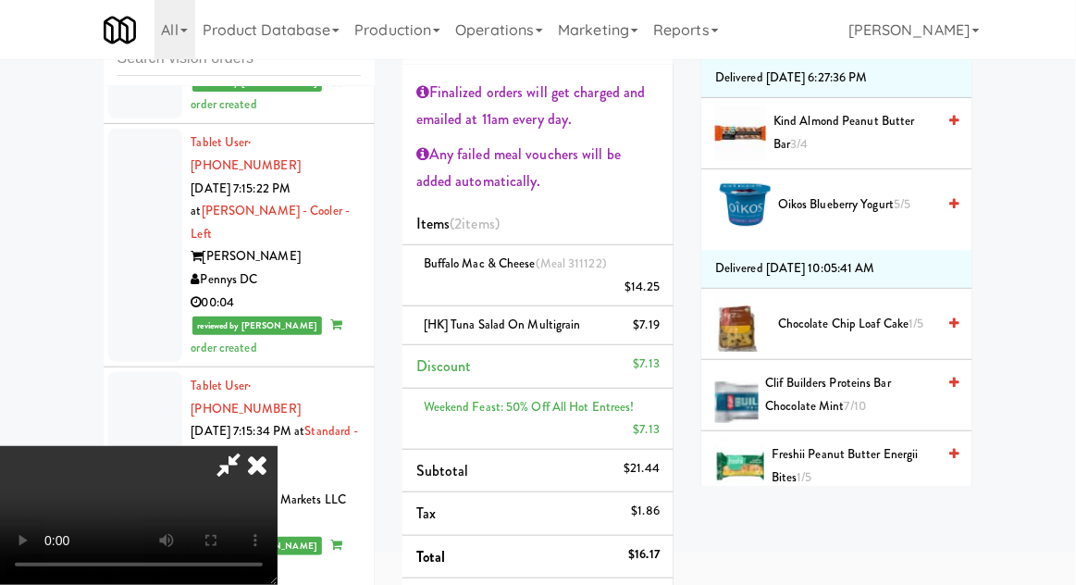
click at [907, 202] on span "5/5" at bounding box center [902, 204] width 17 height 18
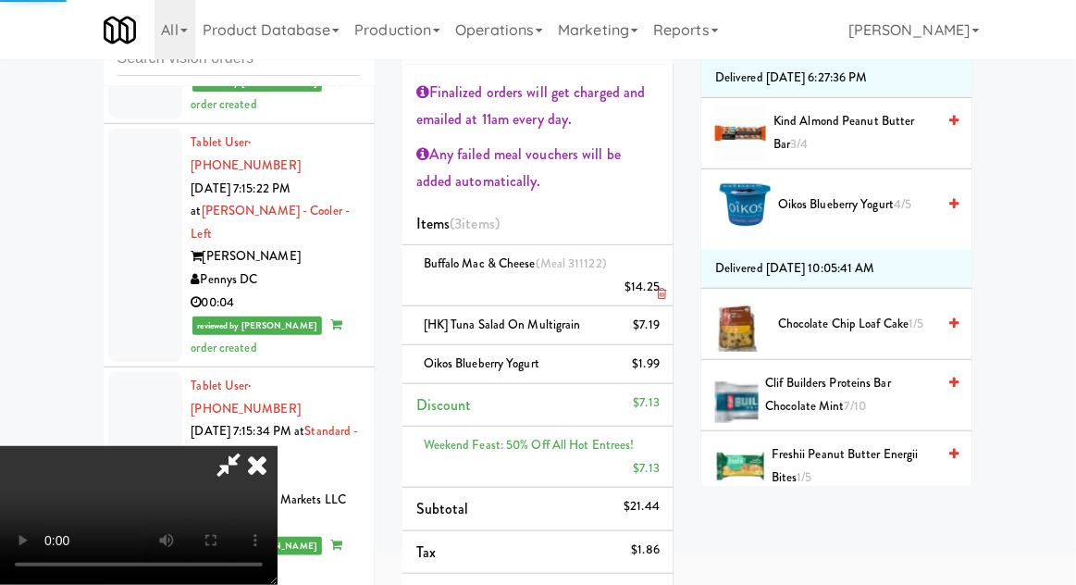
click at [672, 279] on li "Buffalo Mac & Cheese (Meal 311122) $14.25" at bounding box center [538, 275] width 271 height 61
click at [664, 285] on link at bounding box center [658, 294] width 17 height 23
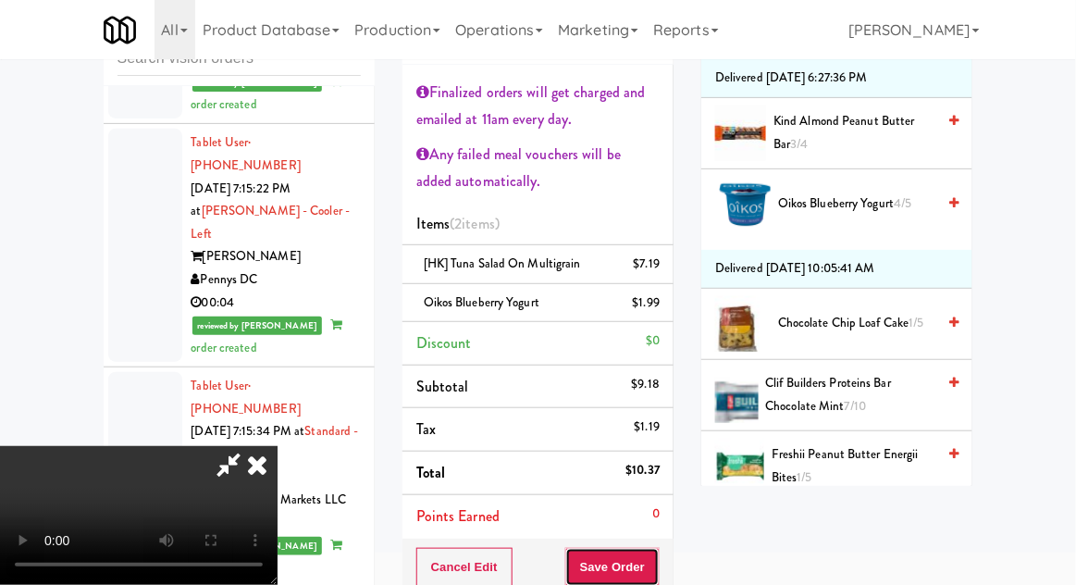
click at [656, 565] on button "Save Order" at bounding box center [612, 567] width 94 height 39
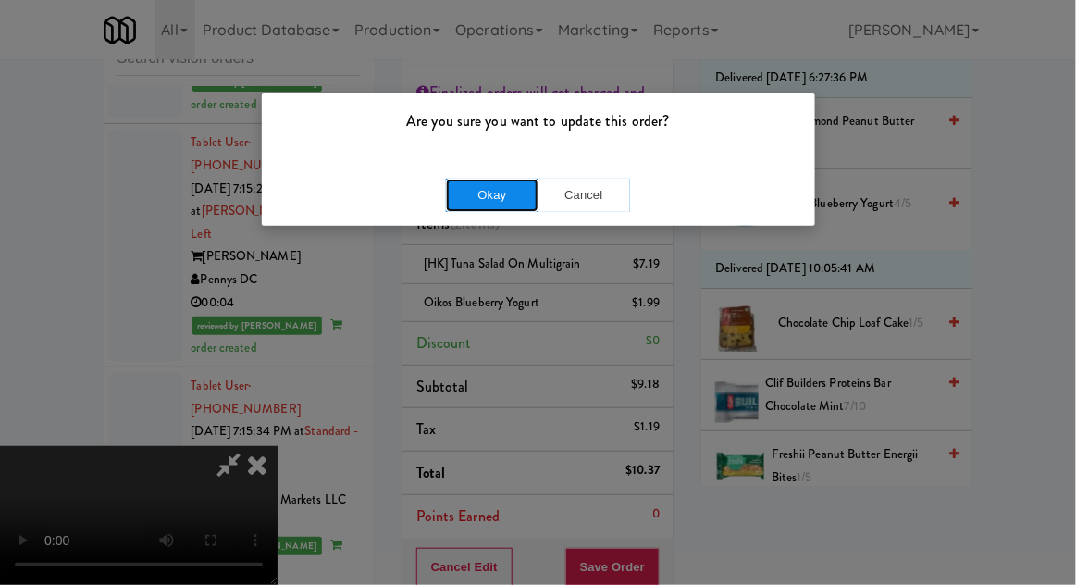
click at [512, 207] on button "Okay" at bounding box center [492, 195] width 93 height 33
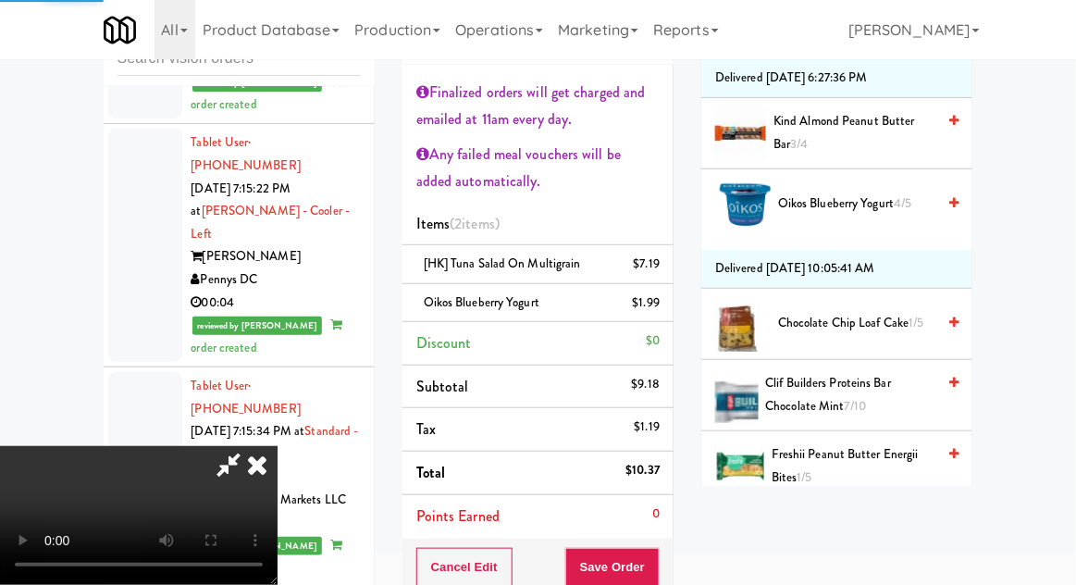
scroll to position [182, 0]
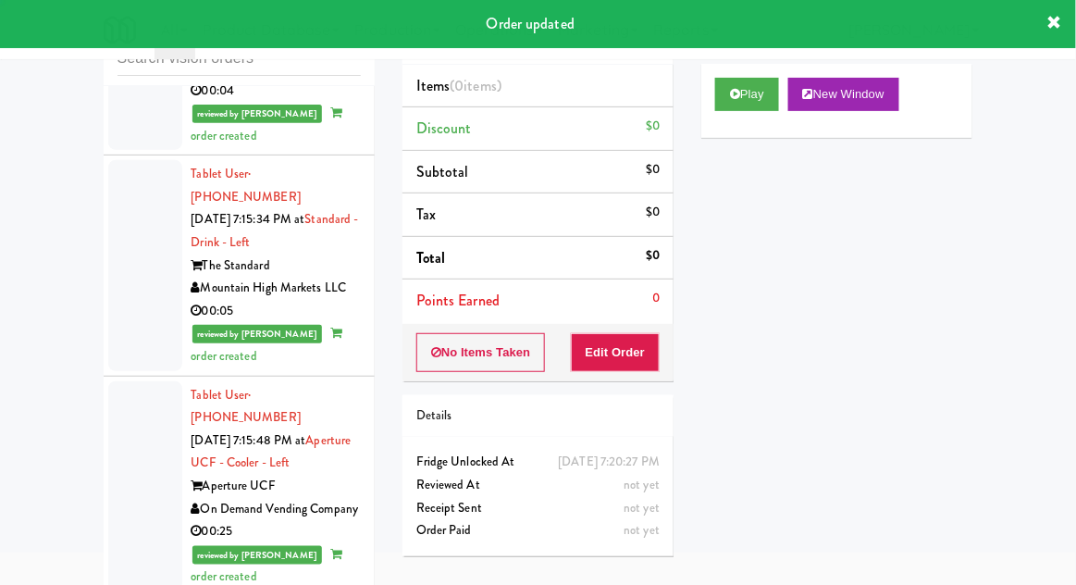
scroll to position [12598, 0]
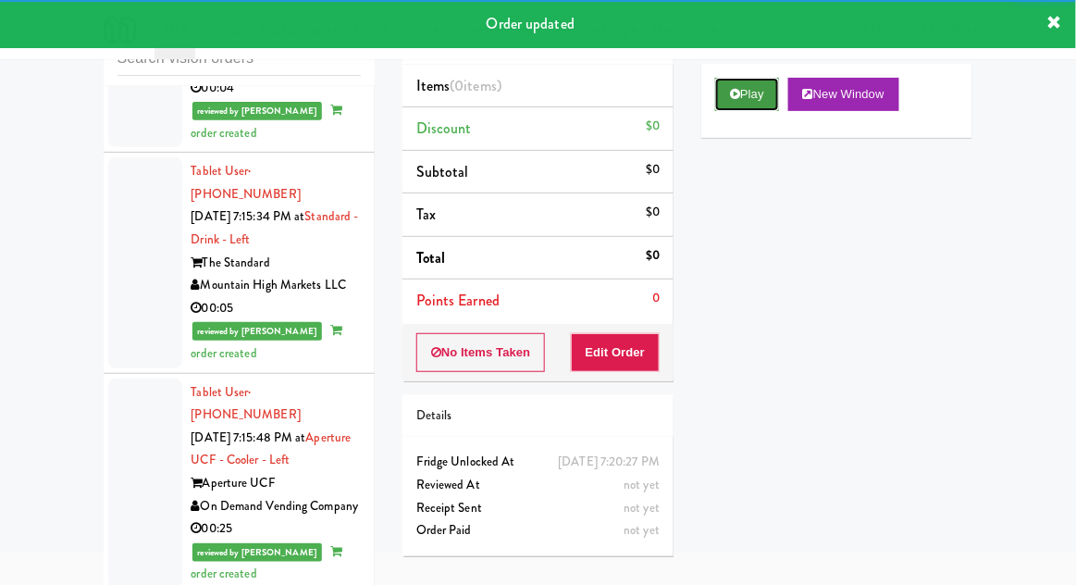
click at [745, 105] on button "Play" at bounding box center [747, 94] width 64 height 33
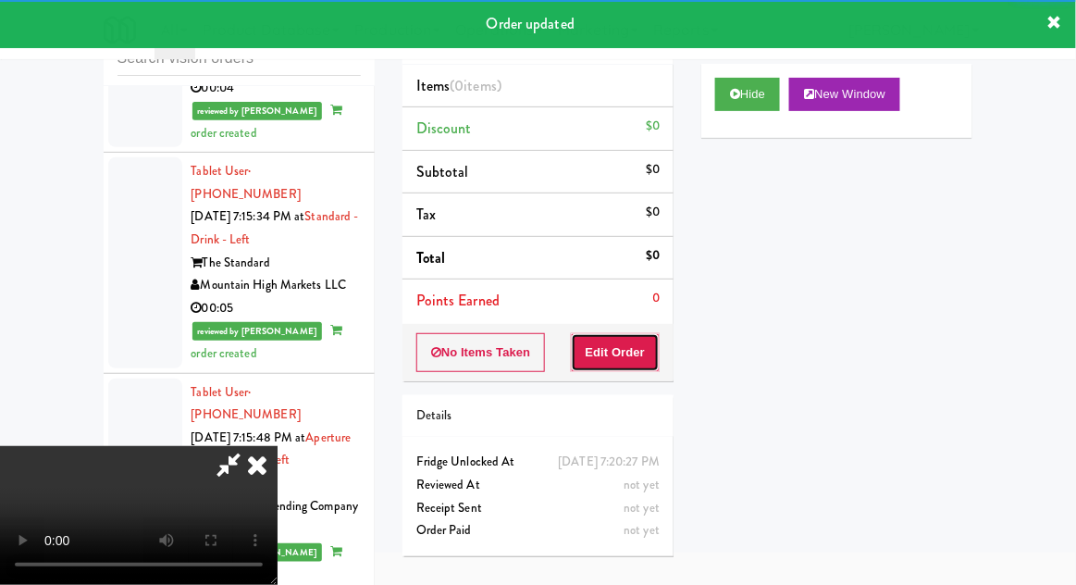
click at [652, 341] on button "Edit Order" at bounding box center [616, 352] width 90 height 39
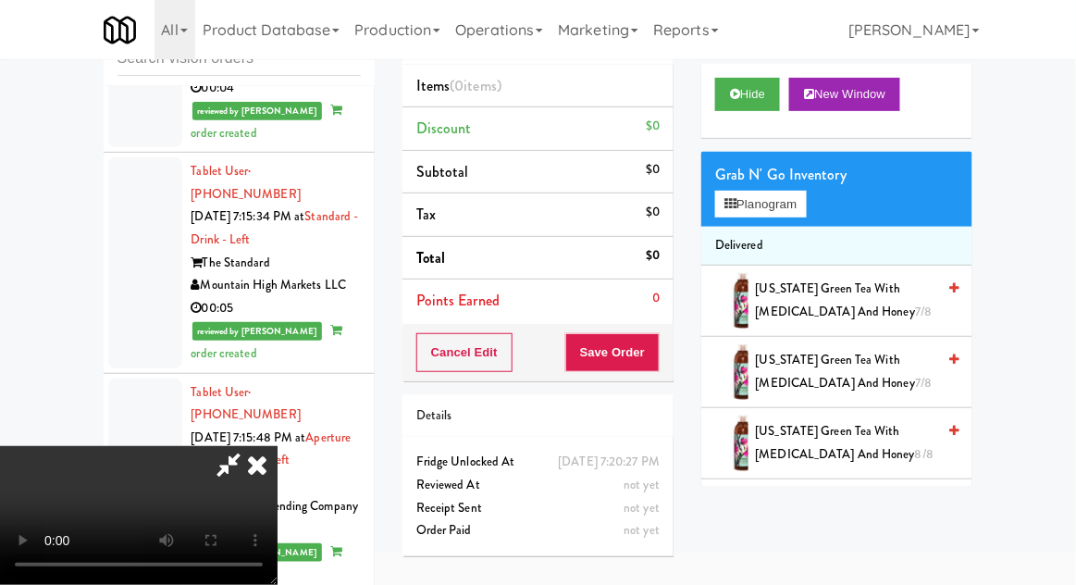
scroll to position [0, 0]
click at [885, 306] on span "Arizona Green Tea with Ginseng and Honey 7/8" at bounding box center [846, 300] width 180 height 45
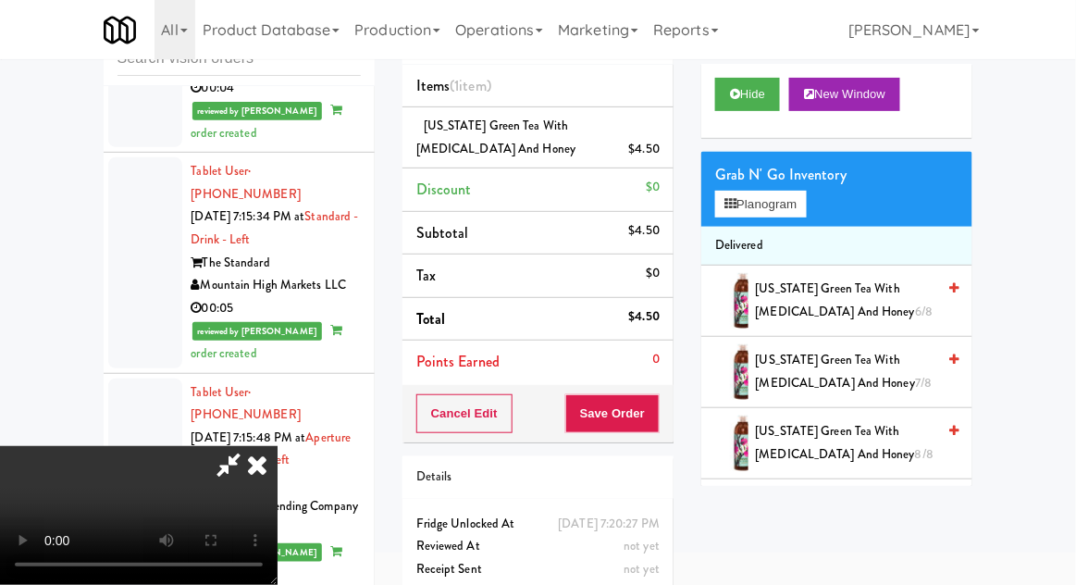
click at [888, 295] on span "Arizona Green Tea with Ginseng and Honey 6/8" at bounding box center [846, 300] width 180 height 45
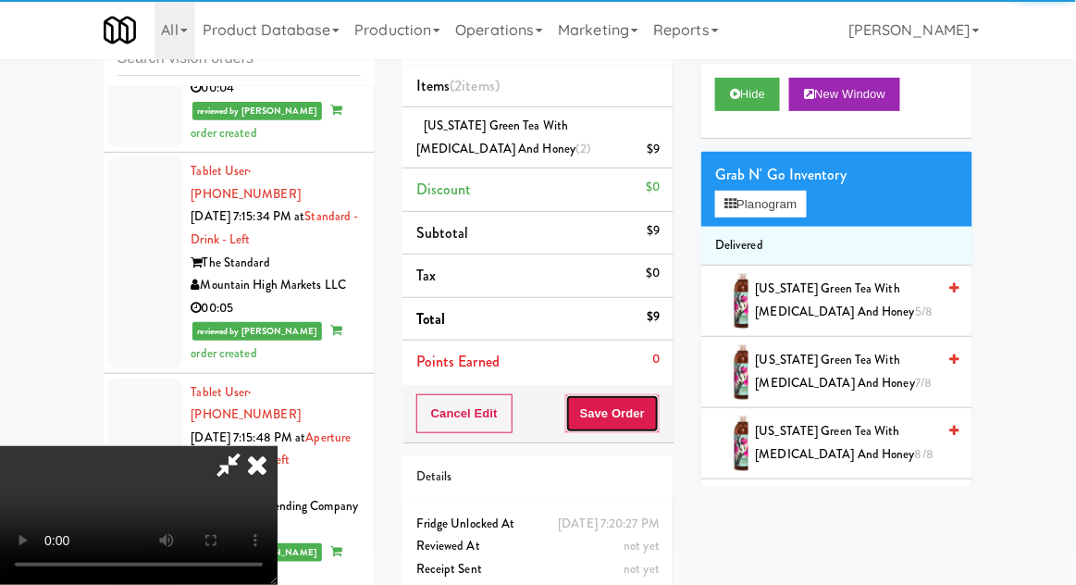
click at [657, 423] on button "Save Order" at bounding box center [612, 413] width 94 height 39
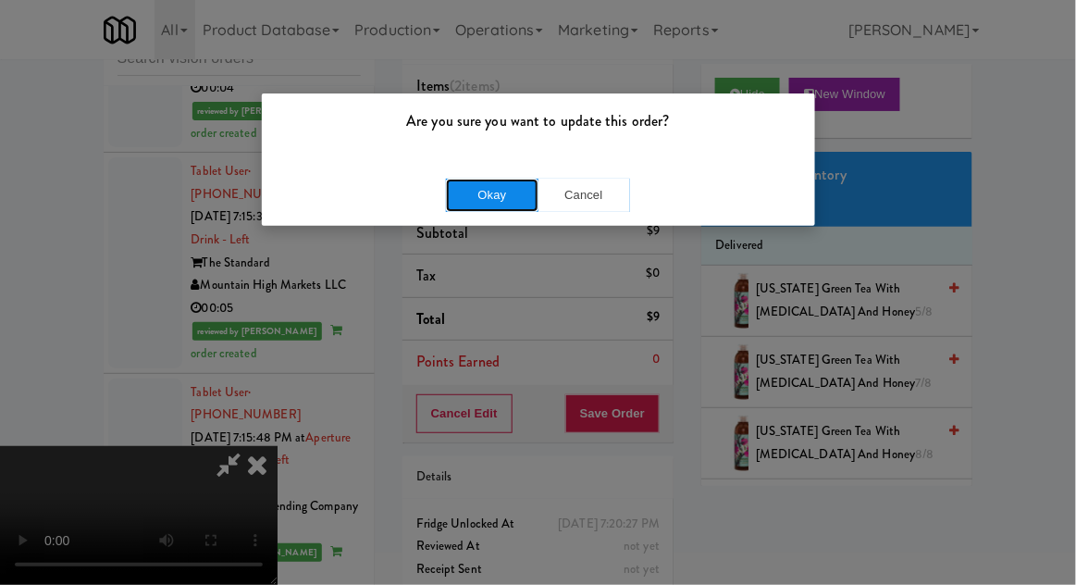
click at [516, 192] on button "Okay" at bounding box center [492, 195] width 93 height 33
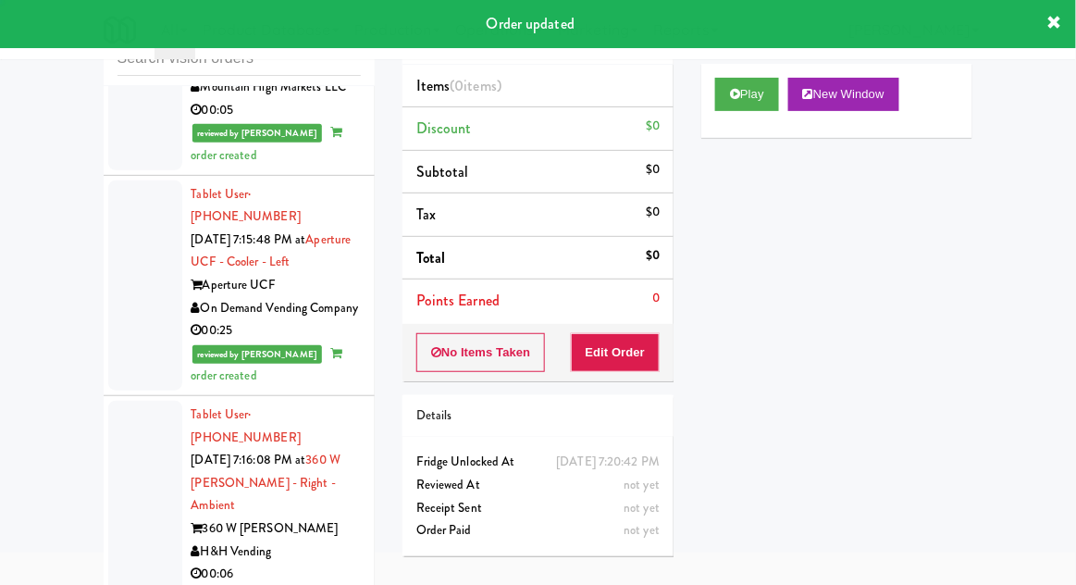
scroll to position [12843, 0]
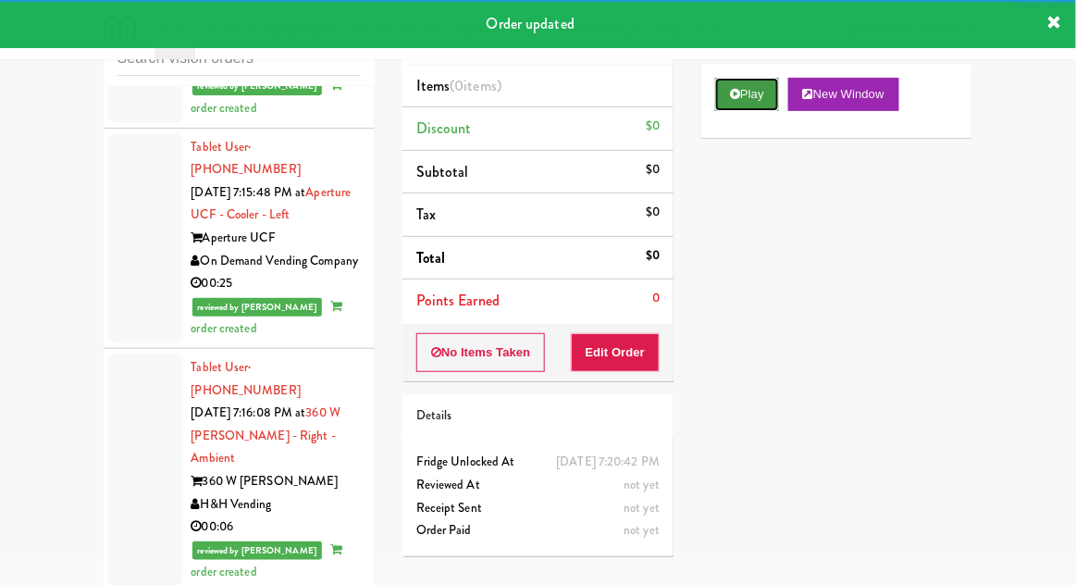
click at [763, 94] on button "Play" at bounding box center [747, 94] width 64 height 33
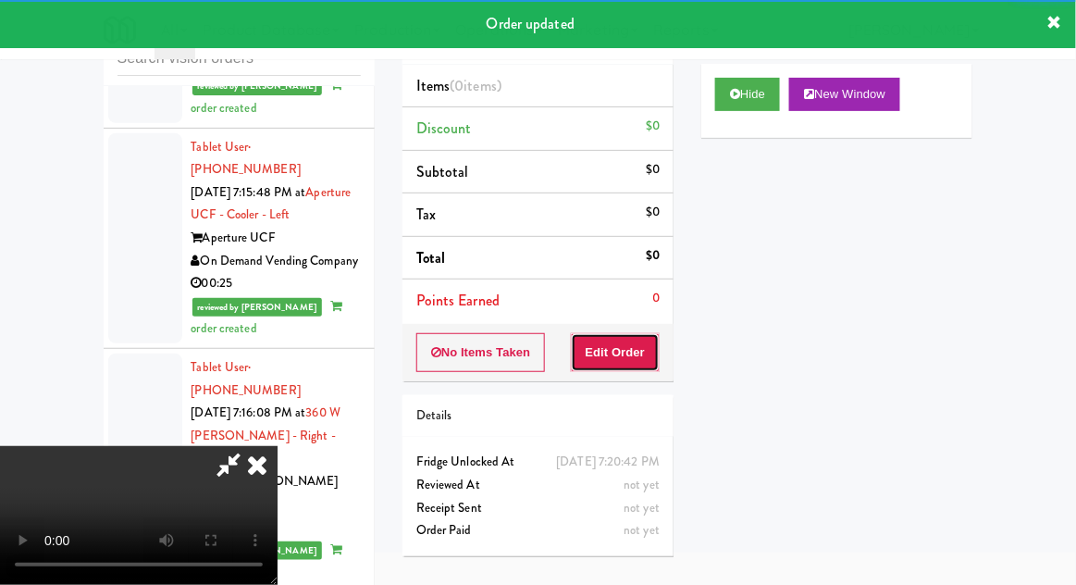
click at [636, 339] on button "Edit Order" at bounding box center [616, 352] width 90 height 39
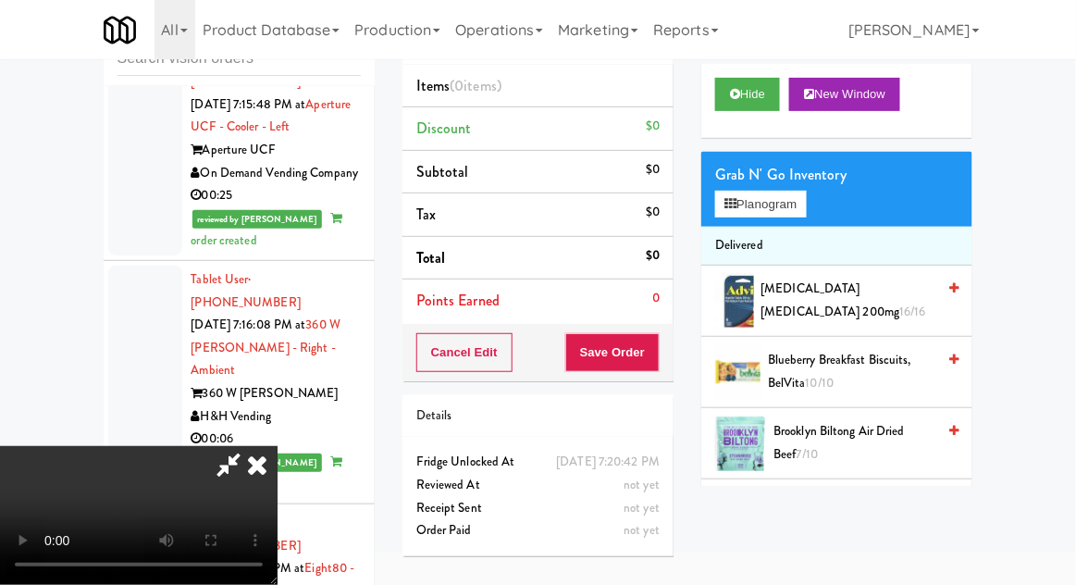
scroll to position [0, 0]
click at [779, 211] on button "Planogram" at bounding box center [760, 205] width 91 height 28
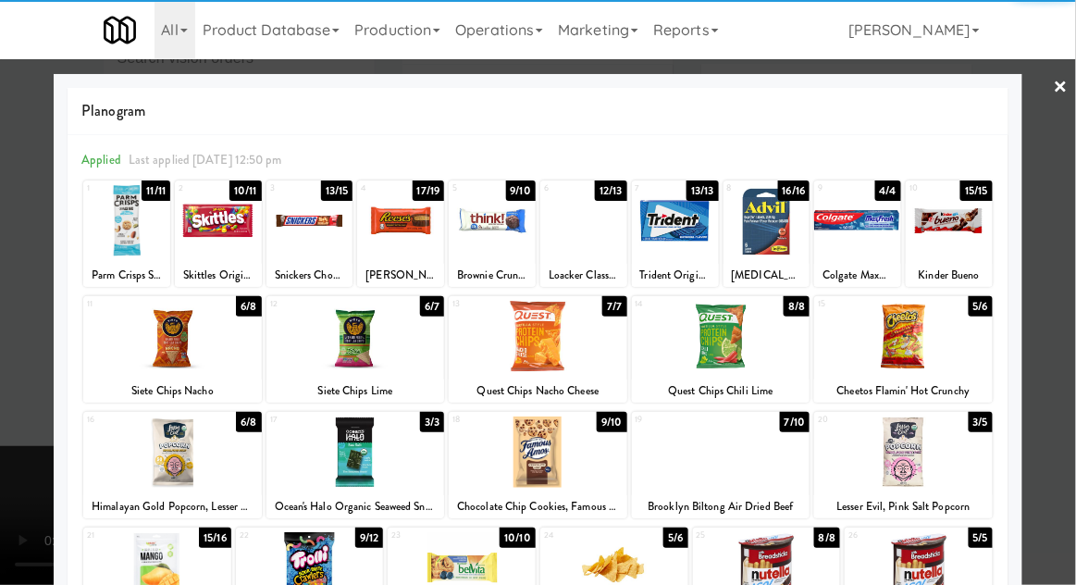
click at [733, 358] on div at bounding box center [721, 336] width 179 height 71
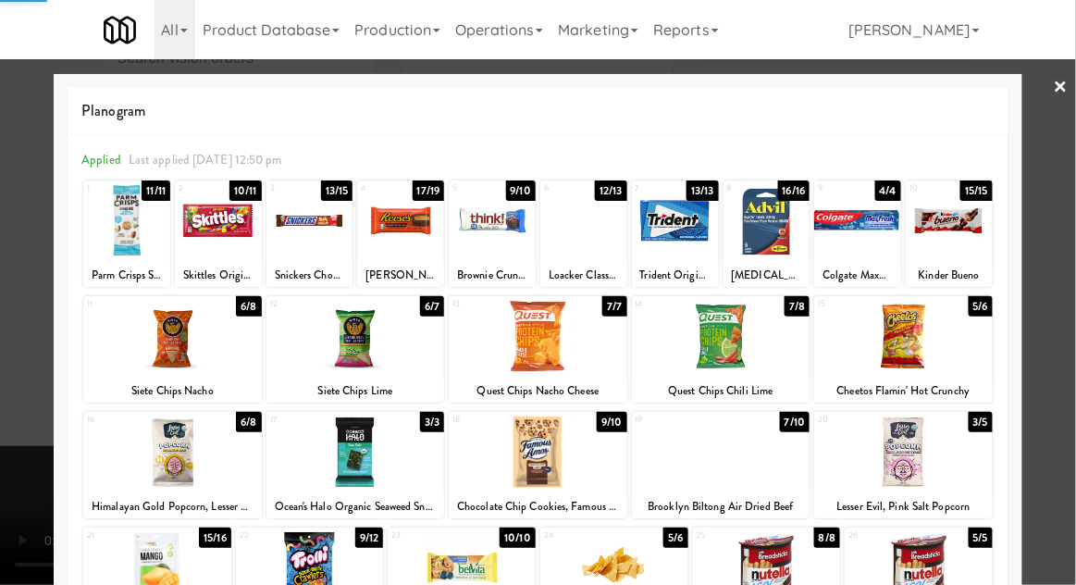
click at [566, 342] on div at bounding box center [538, 336] width 179 height 71
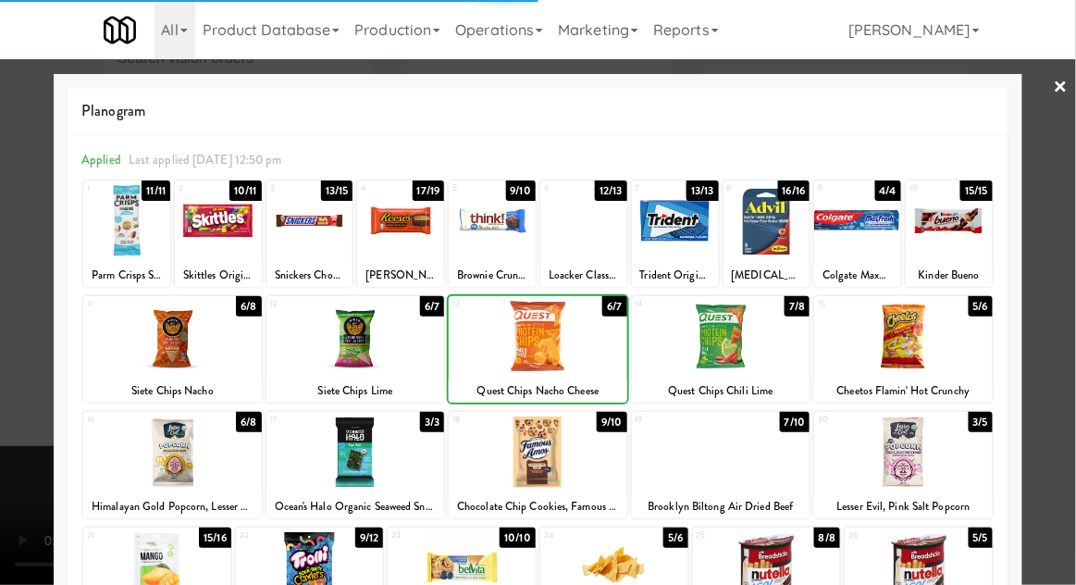
click at [29, 354] on div at bounding box center [538, 292] width 1076 height 585
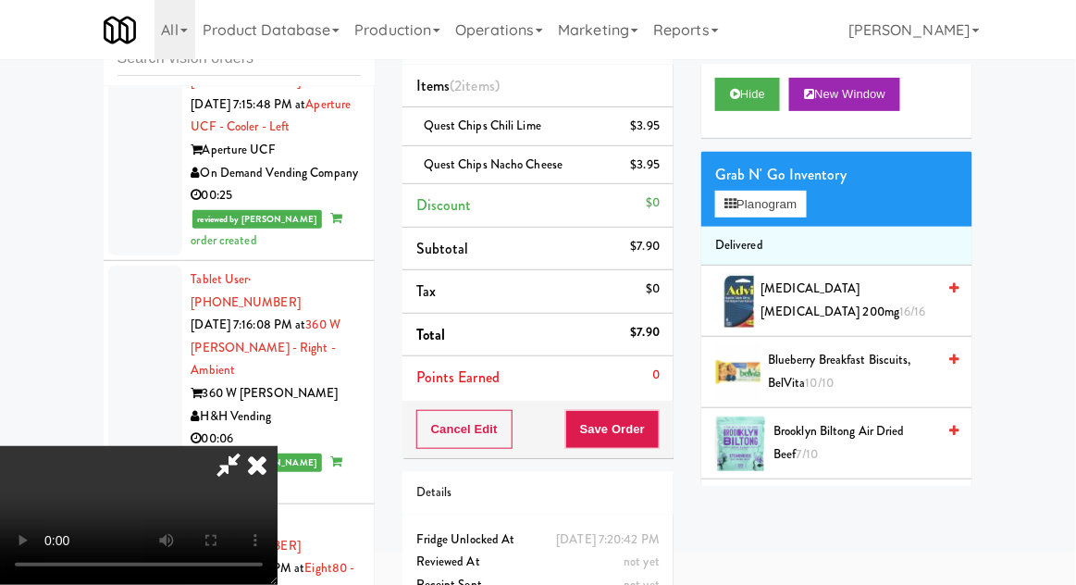
click at [675, 428] on div "Order # 227511 Digital Vending Items (2 items ) Quest Chips Chili Lime $3.95 Qu…" at bounding box center [538, 311] width 299 height 672
click at [656, 416] on button "Save Order" at bounding box center [612, 429] width 94 height 39
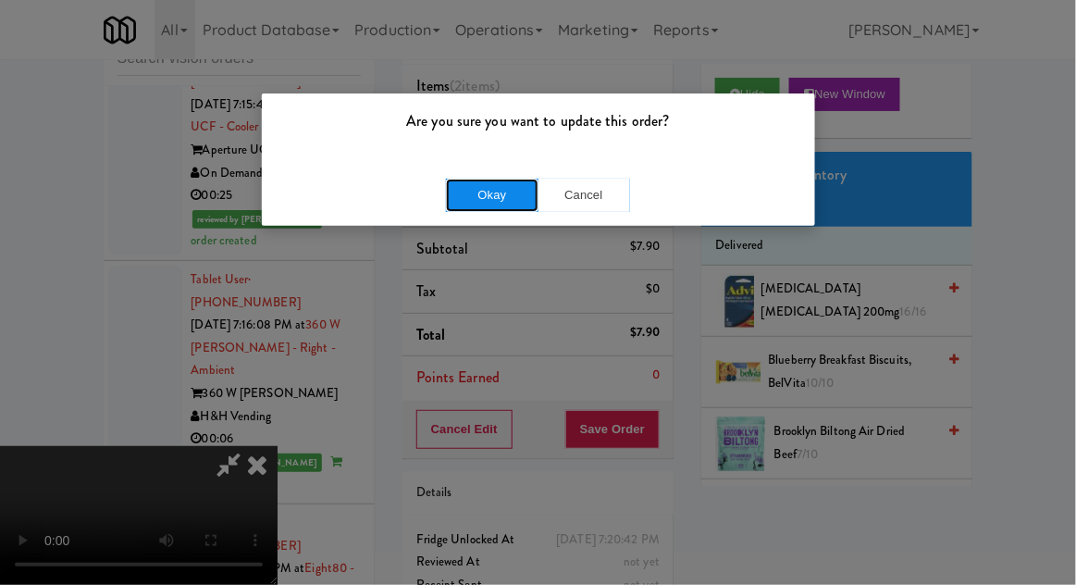
click at [459, 180] on button "Okay" at bounding box center [492, 195] width 93 height 33
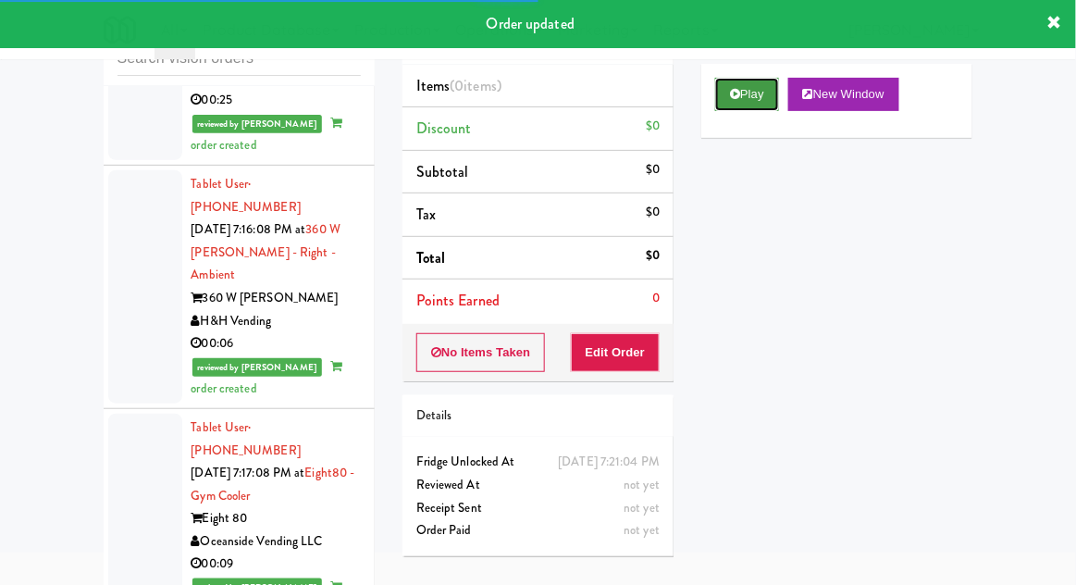
click at [748, 101] on button "Play" at bounding box center [747, 94] width 64 height 33
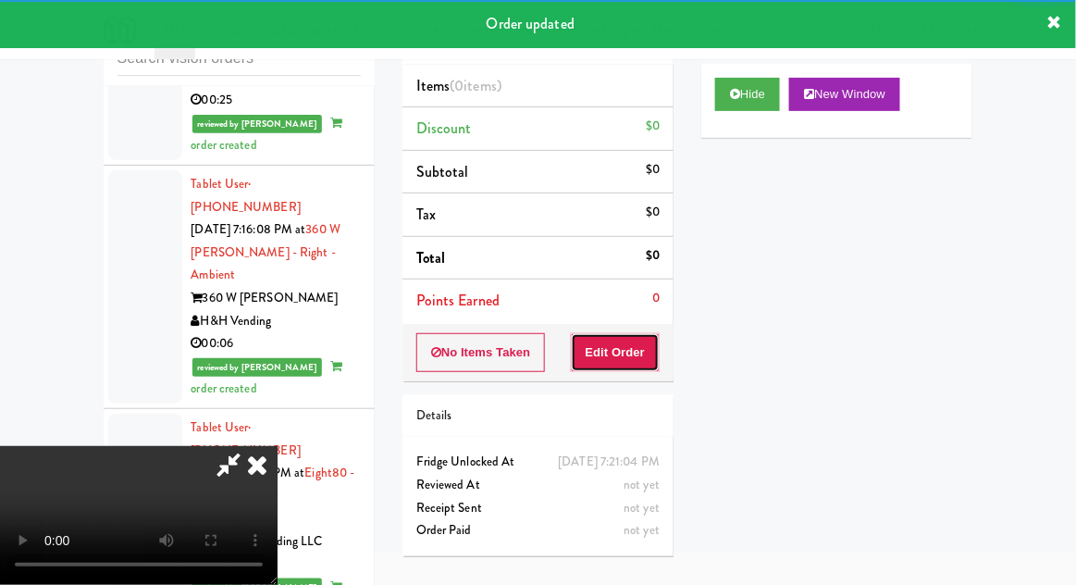
click at [652, 344] on button "Edit Order" at bounding box center [616, 352] width 90 height 39
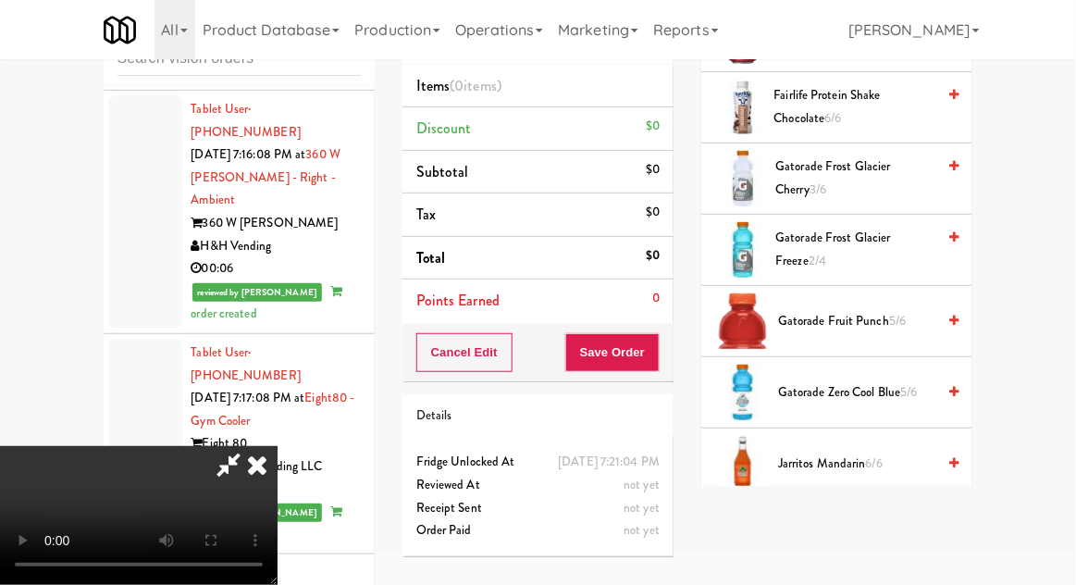
scroll to position [1620, 0]
click at [896, 237] on span "Gatorade Frost Glacier Freeze 2/4" at bounding box center [856, 248] width 160 height 45
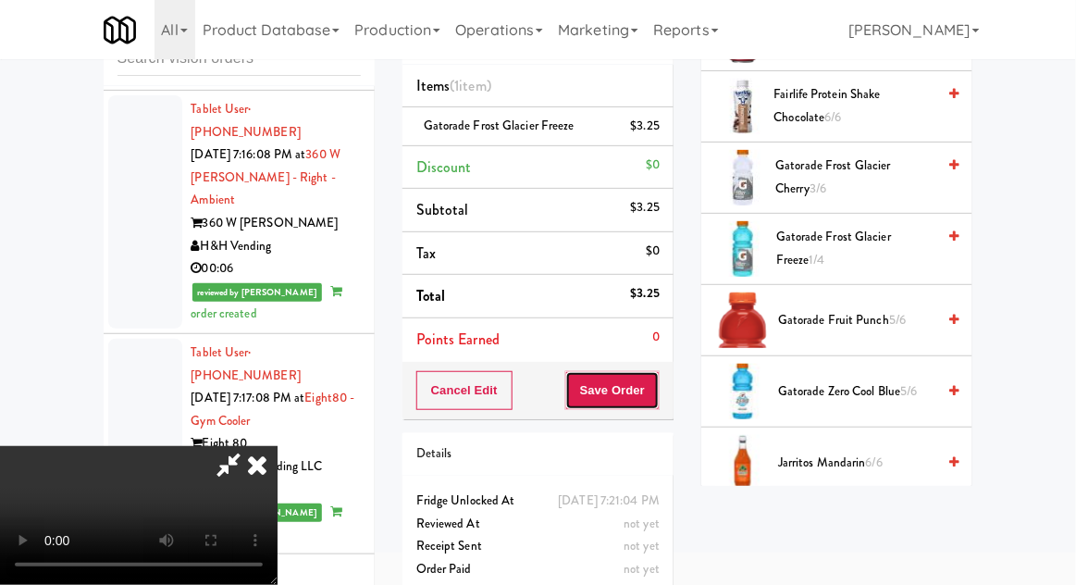
click at [659, 384] on button "Save Order" at bounding box center [612, 390] width 94 height 39
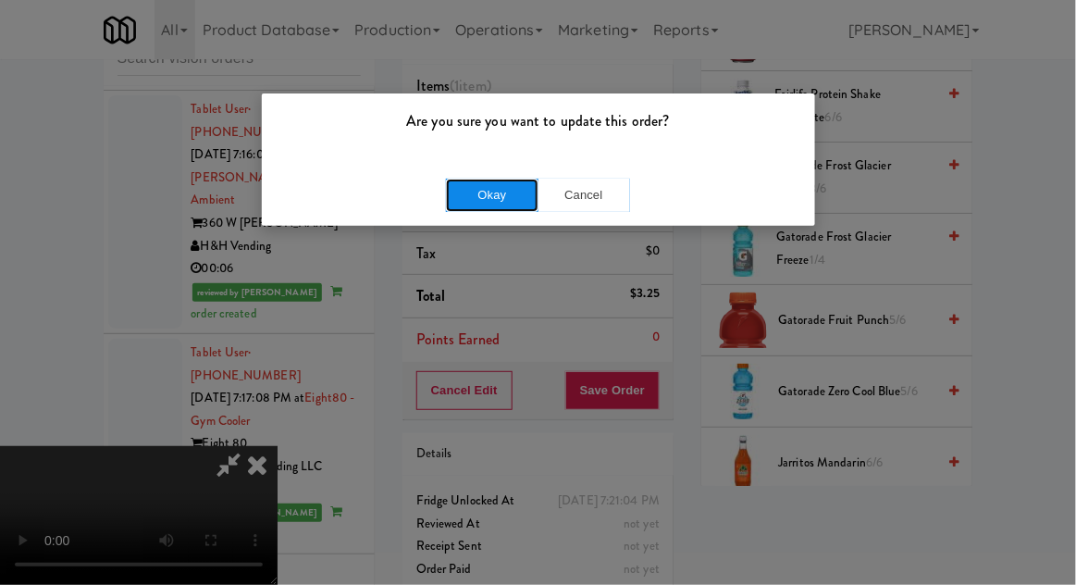
click at [509, 190] on button "Okay" at bounding box center [492, 195] width 93 height 33
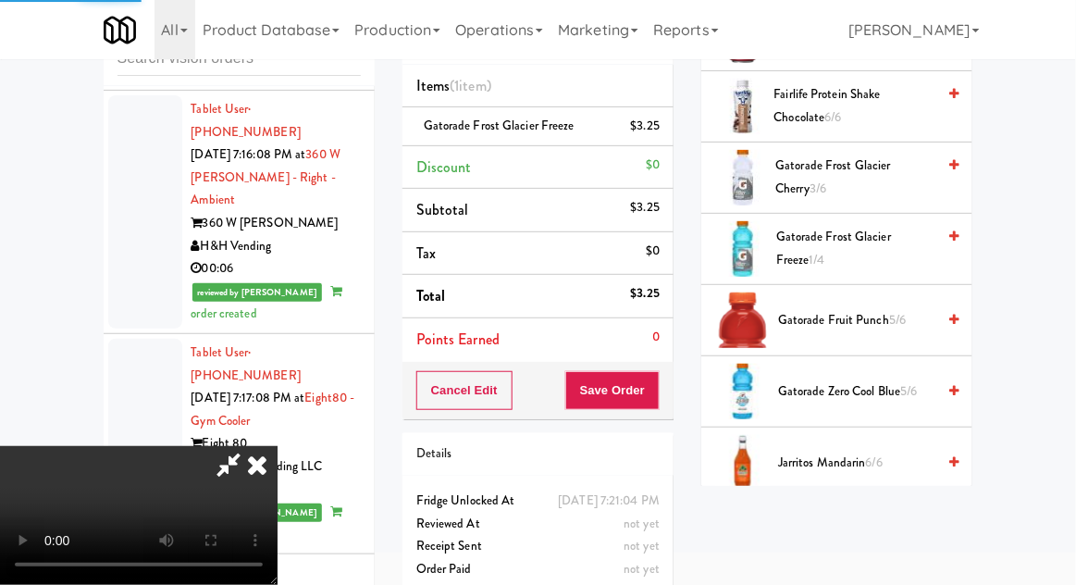
scroll to position [182, 0]
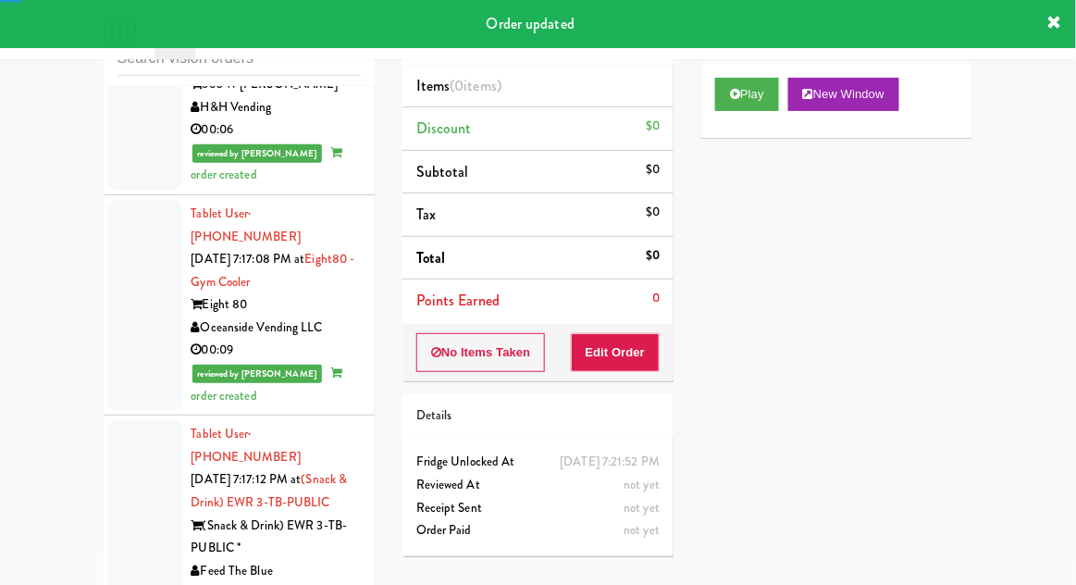
scroll to position [13245, 0]
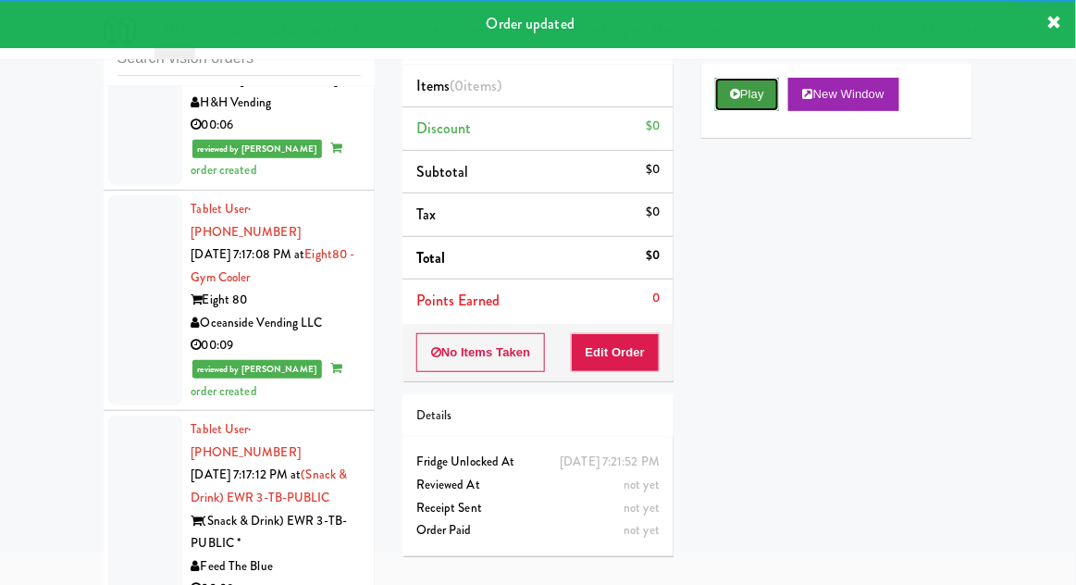
click at [734, 99] on icon at bounding box center [735, 94] width 10 height 12
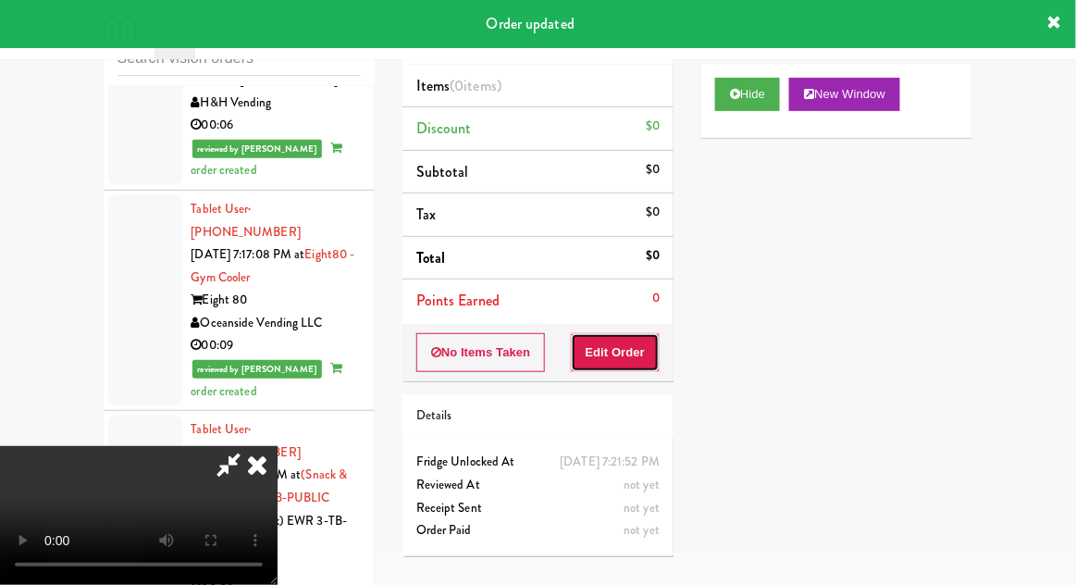
click at [638, 334] on button "Edit Order" at bounding box center [616, 352] width 90 height 39
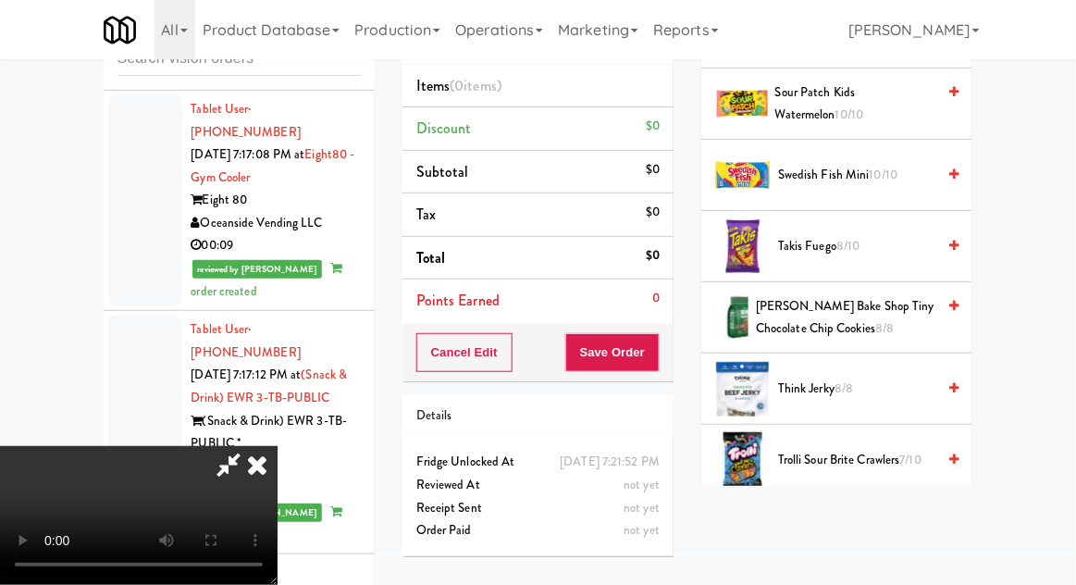
scroll to position [2229, 0]
click at [886, 296] on span "Tate's Bake Shop Tiny Chocolate Chip Cookies 8/8" at bounding box center [846, 318] width 180 height 45
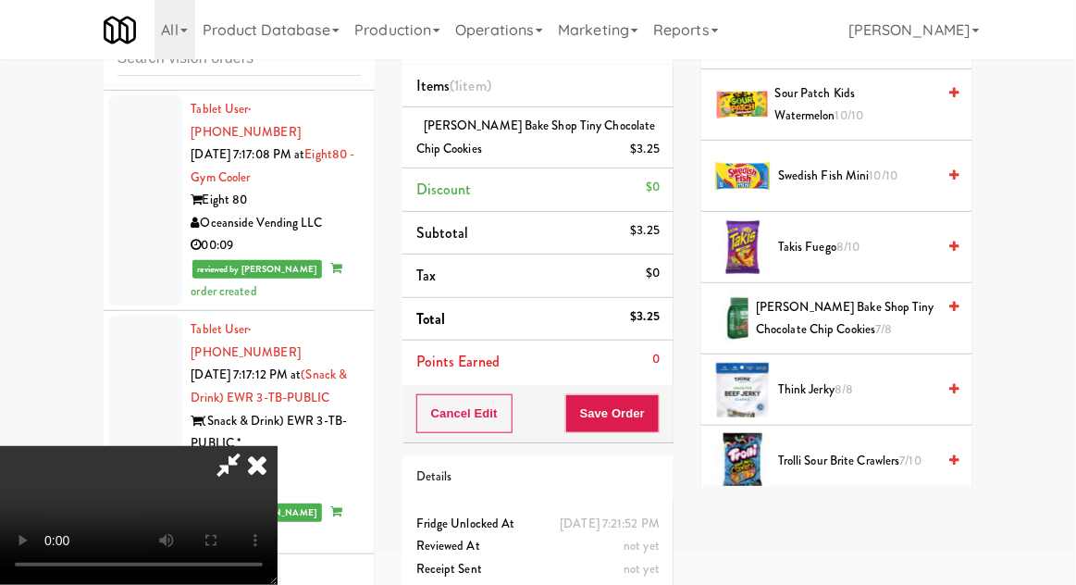
click at [670, 405] on div "Cancel Edit Save Order" at bounding box center [538, 413] width 271 height 57
click at [657, 398] on button "Save Order" at bounding box center [612, 413] width 94 height 39
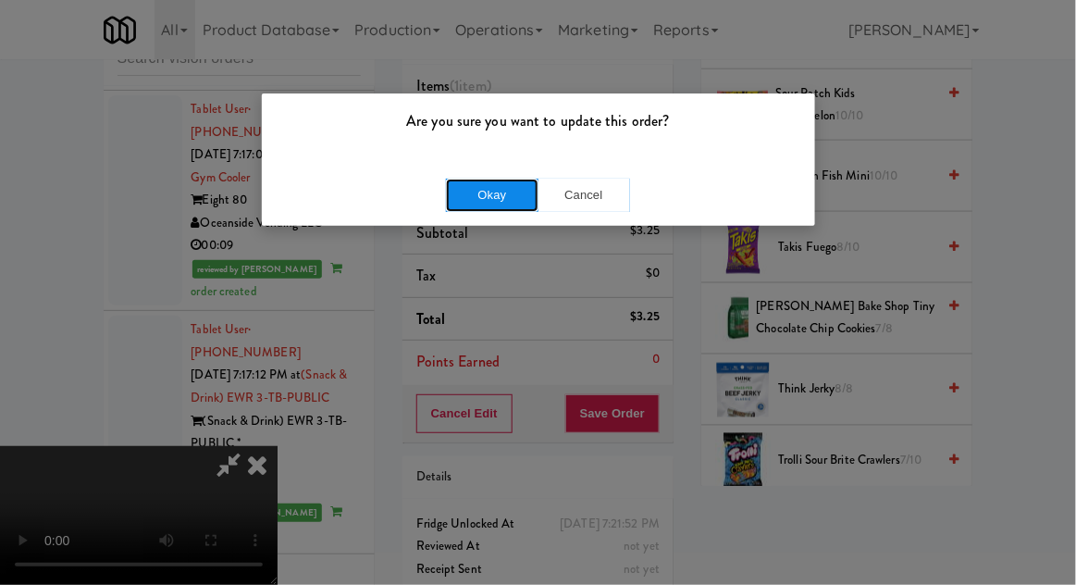
click at [465, 182] on button "Okay" at bounding box center [492, 195] width 93 height 33
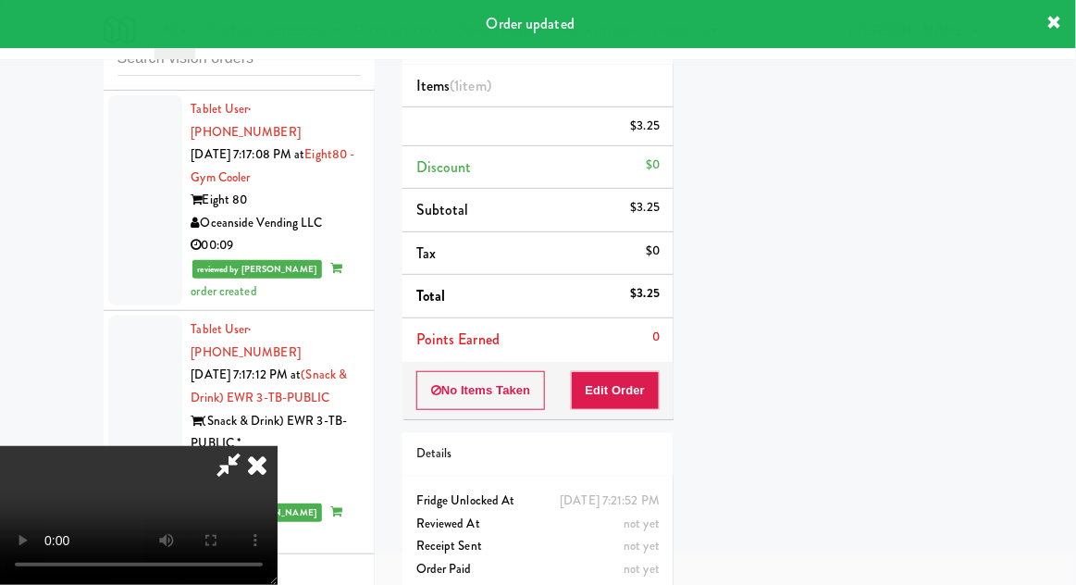
scroll to position [182, 0]
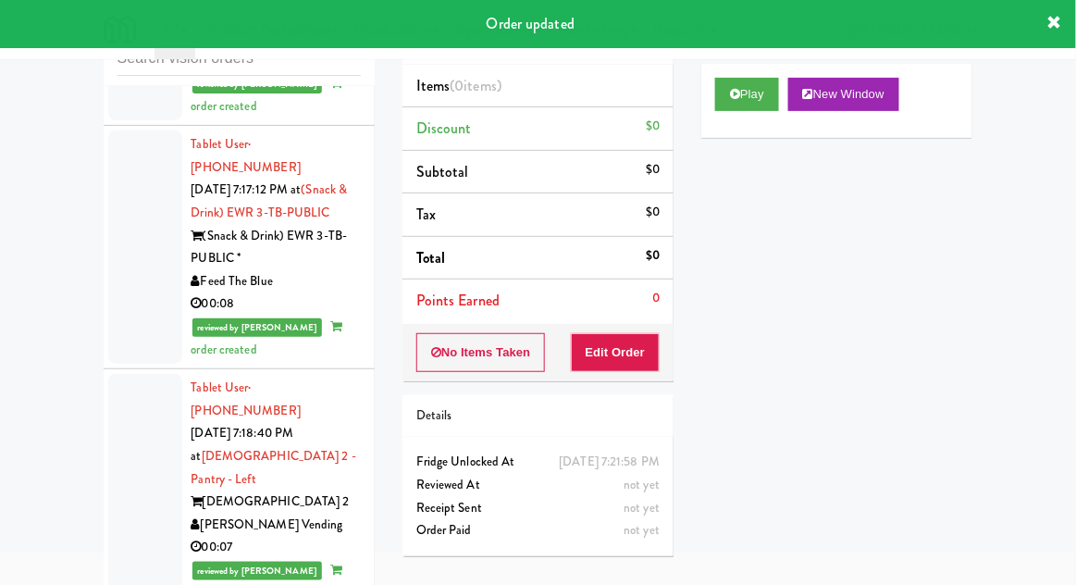
scroll to position [13543, 0]
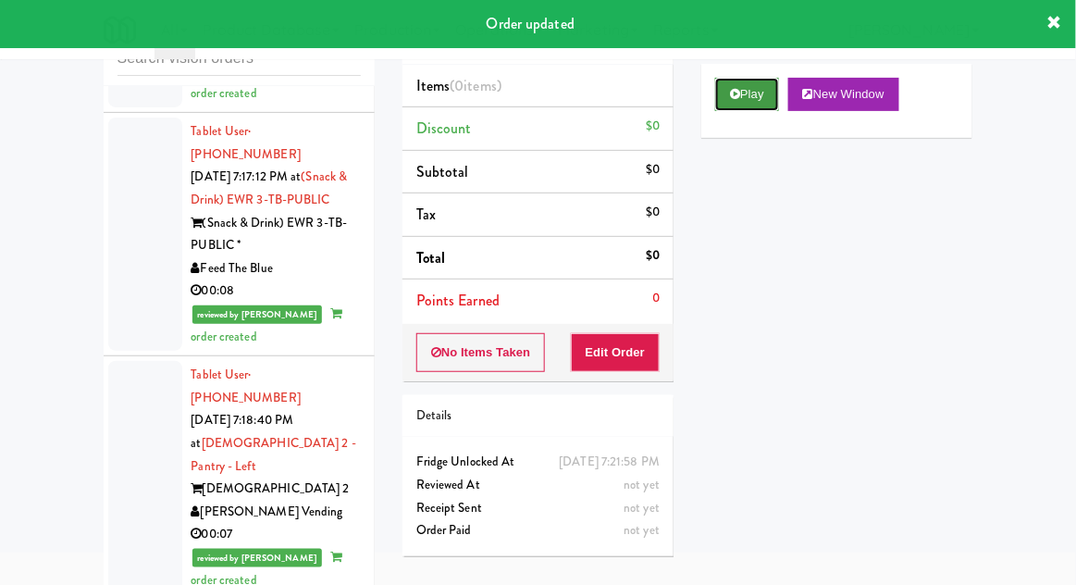
click at [736, 96] on icon at bounding box center [735, 94] width 10 height 12
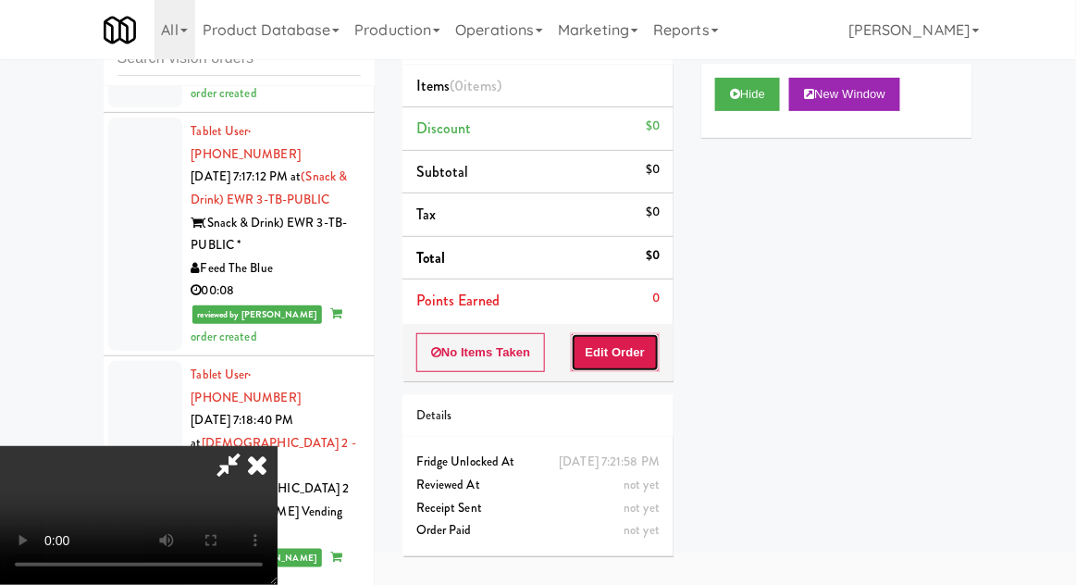
click at [624, 335] on button "Edit Order" at bounding box center [616, 352] width 90 height 39
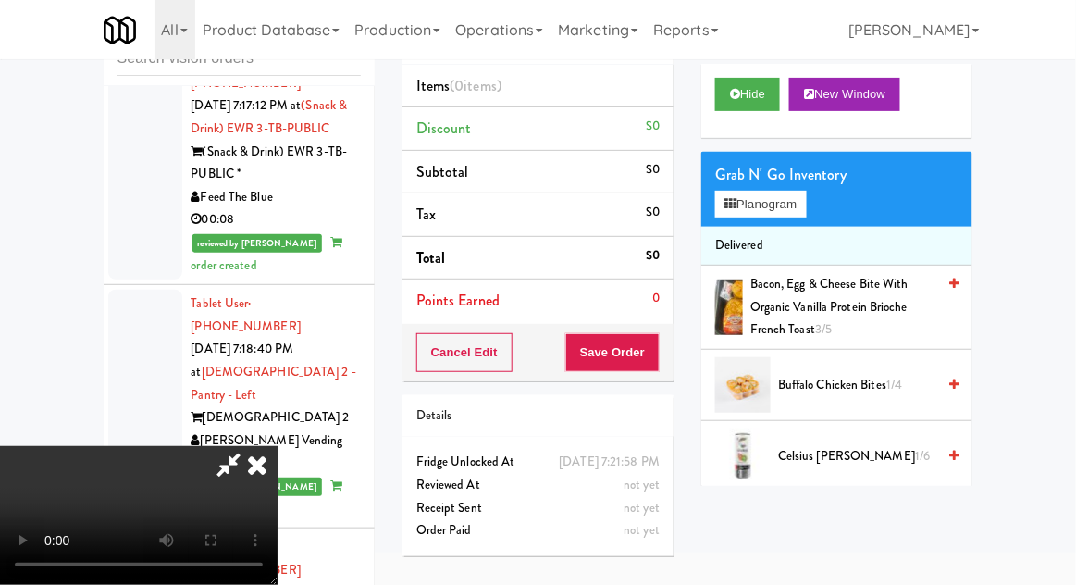
scroll to position [0, 0]
click at [779, 191] on button "Planogram" at bounding box center [760, 205] width 91 height 28
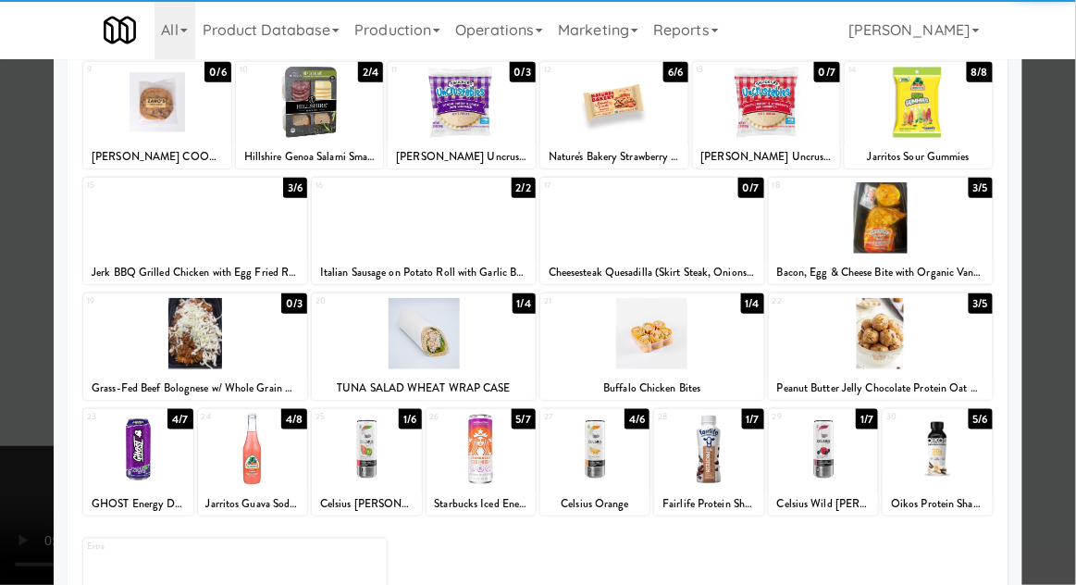
scroll to position [71, 0]
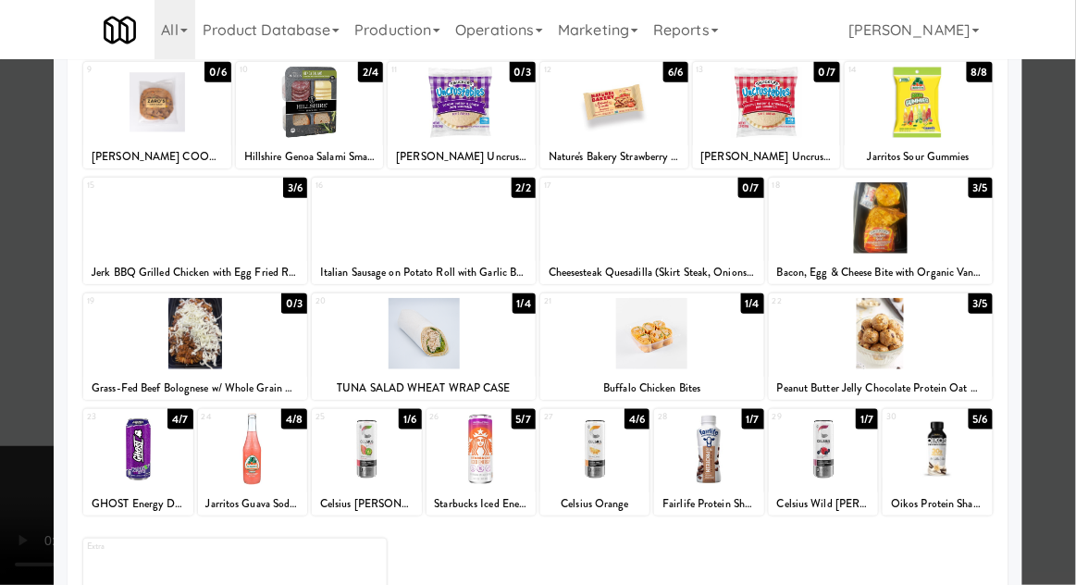
click at [360, 346] on div at bounding box center [424, 333] width 224 height 71
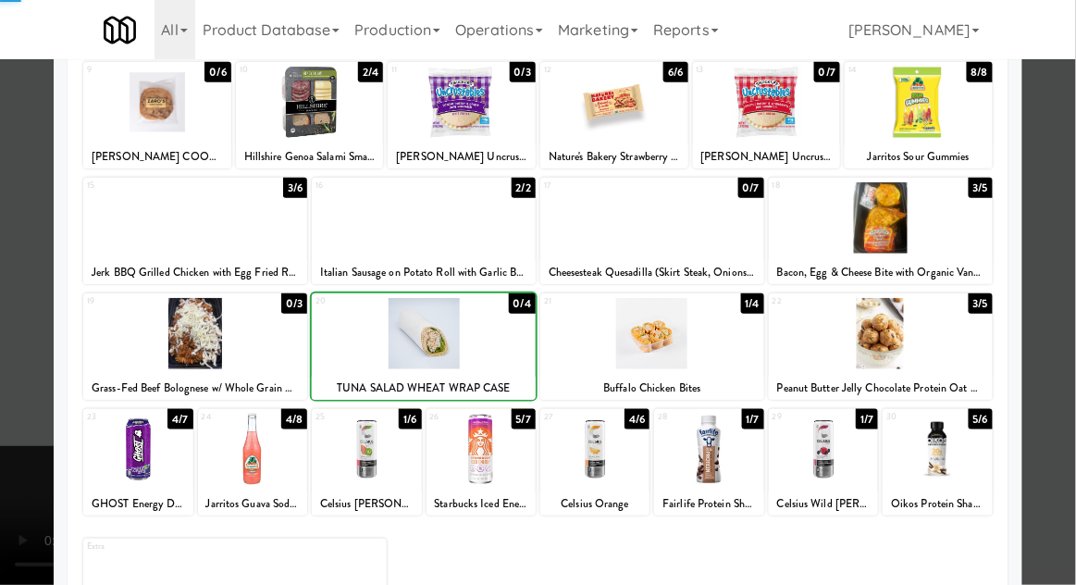
click at [9, 417] on div at bounding box center [538, 292] width 1076 height 585
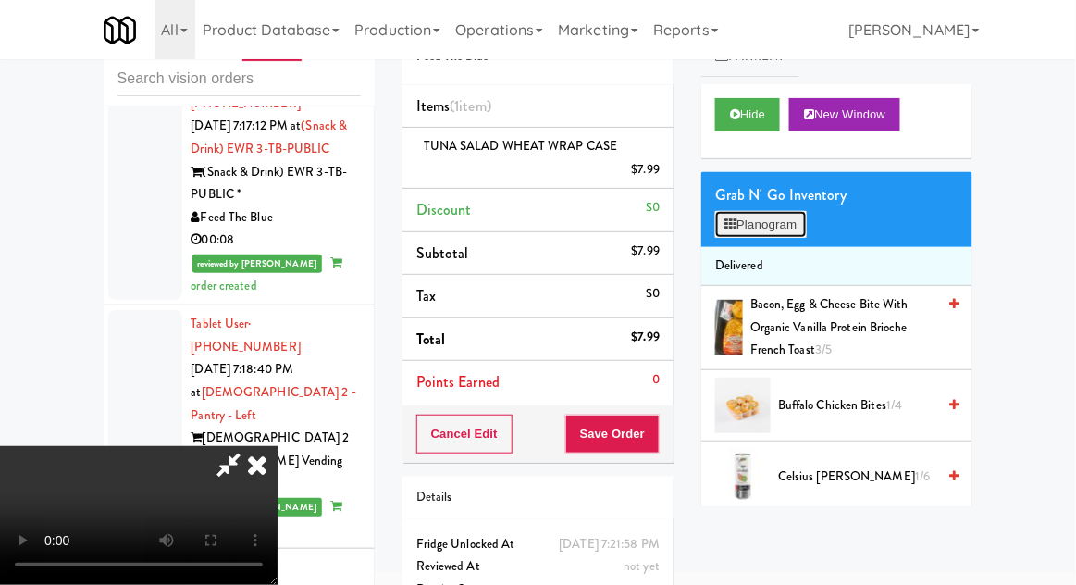
click at [775, 232] on button "Planogram" at bounding box center [760, 225] width 91 height 28
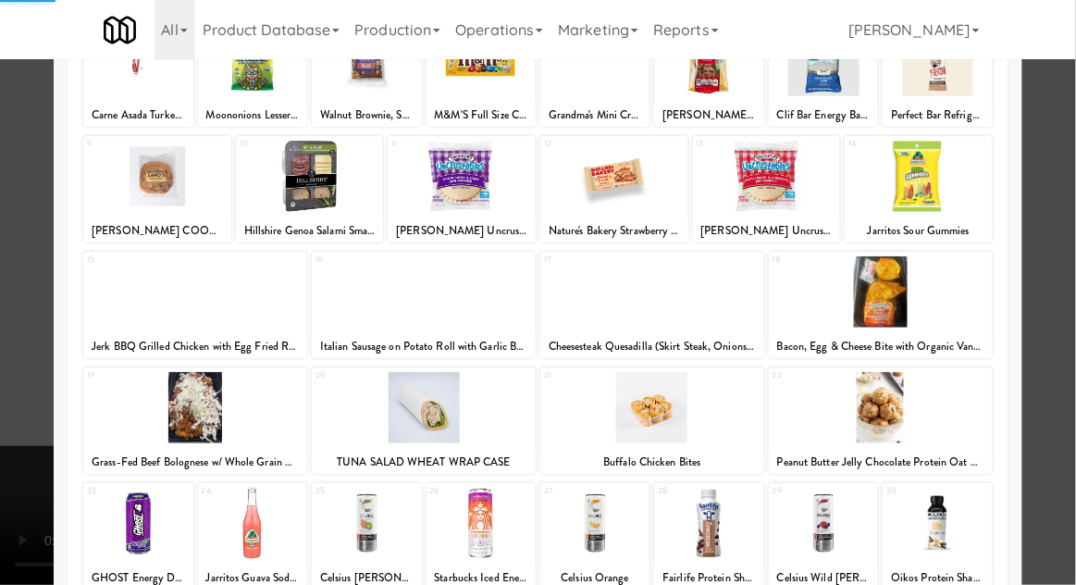
scroll to position [234, 0]
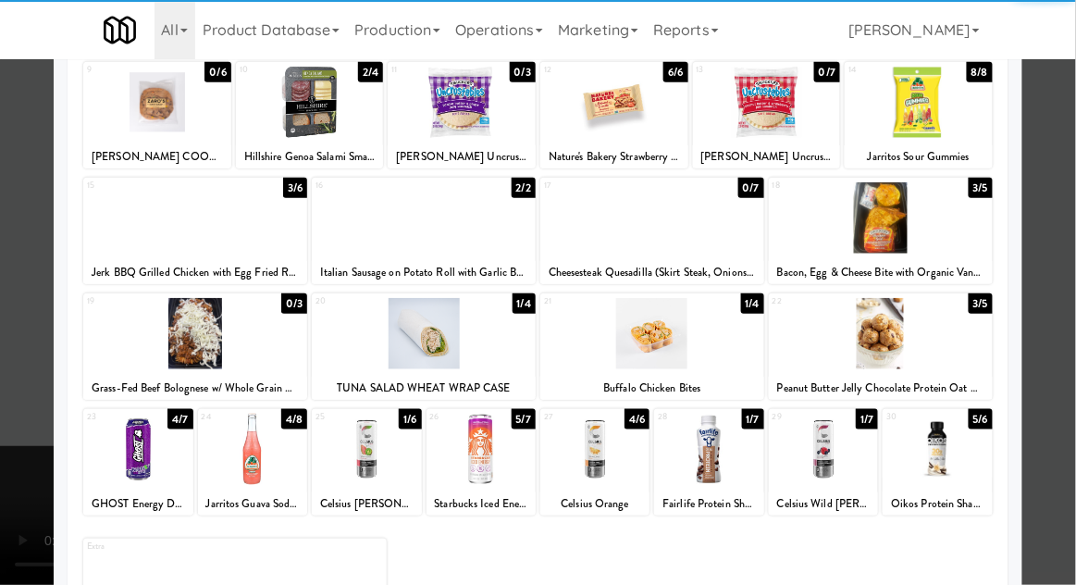
click at [838, 463] on div at bounding box center [823, 449] width 109 height 71
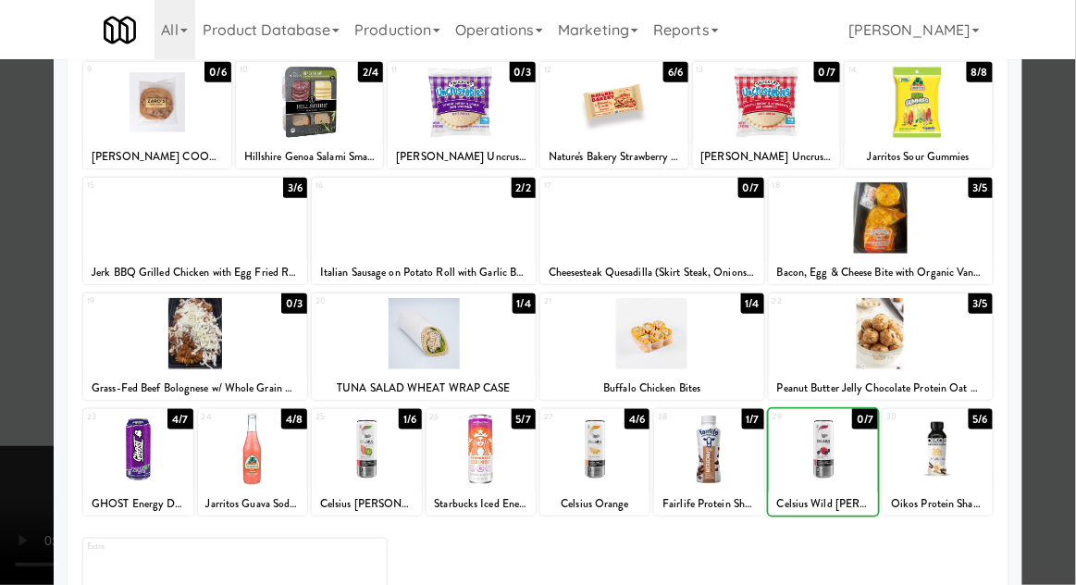
click at [22, 453] on div at bounding box center [538, 292] width 1076 height 585
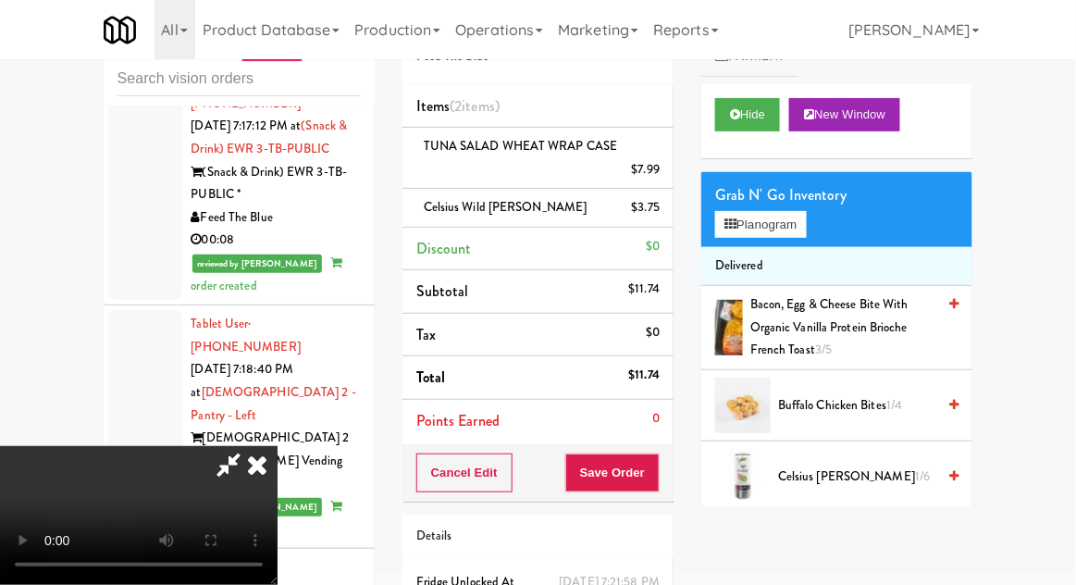
click at [670, 478] on div "Cancel Edit Save Order" at bounding box center [538, 472] width 271 height 57
click at [659, 460] on button "Save Order" at bounding box center [612, 472] width 94 height 39
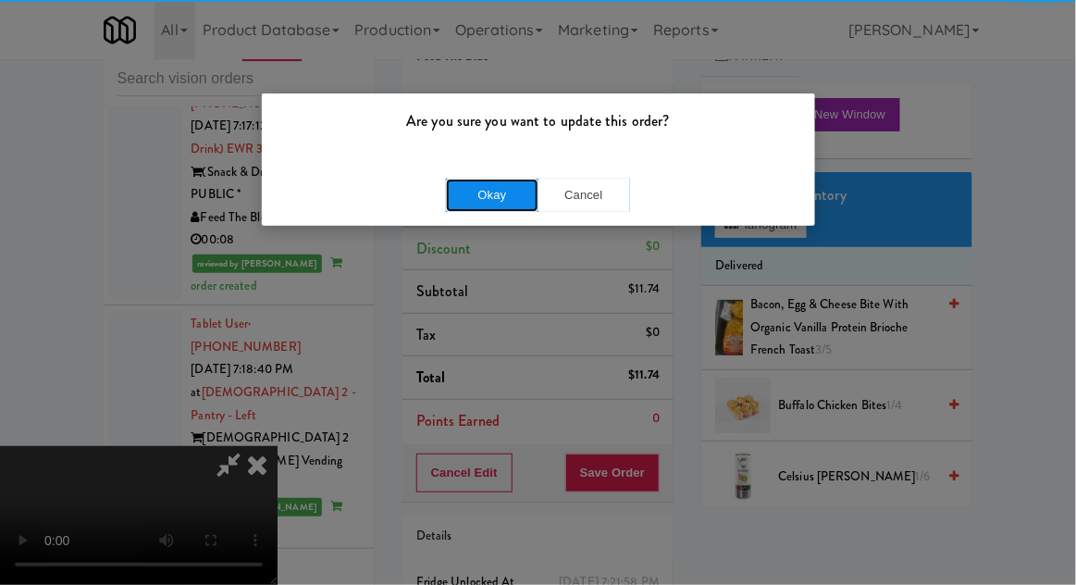
click at [508, 203] on button "Okay" at bounding box center [492, 195] width 93 height 33
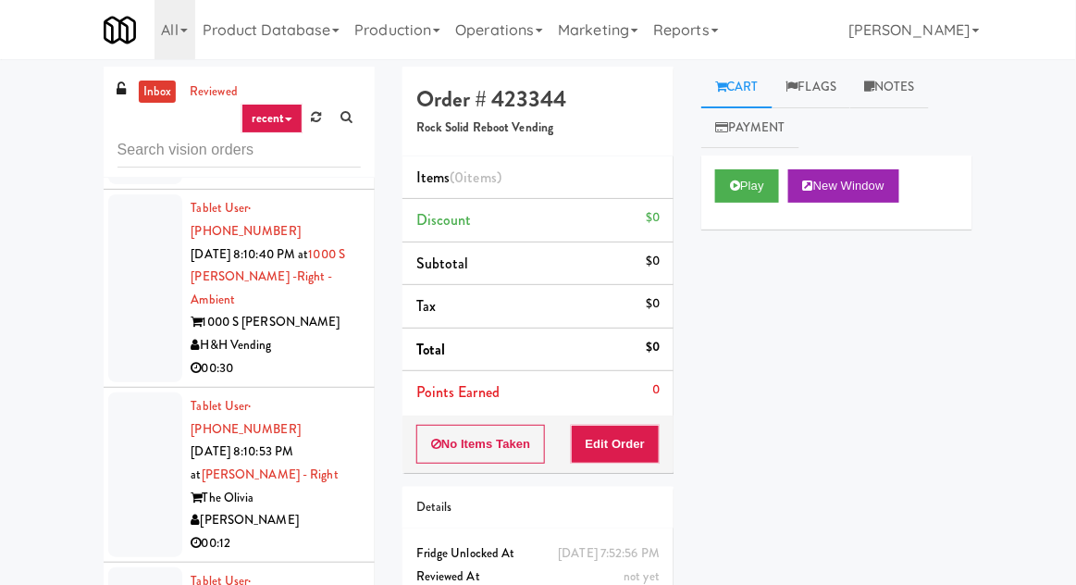
scroll to position [27549, 0]
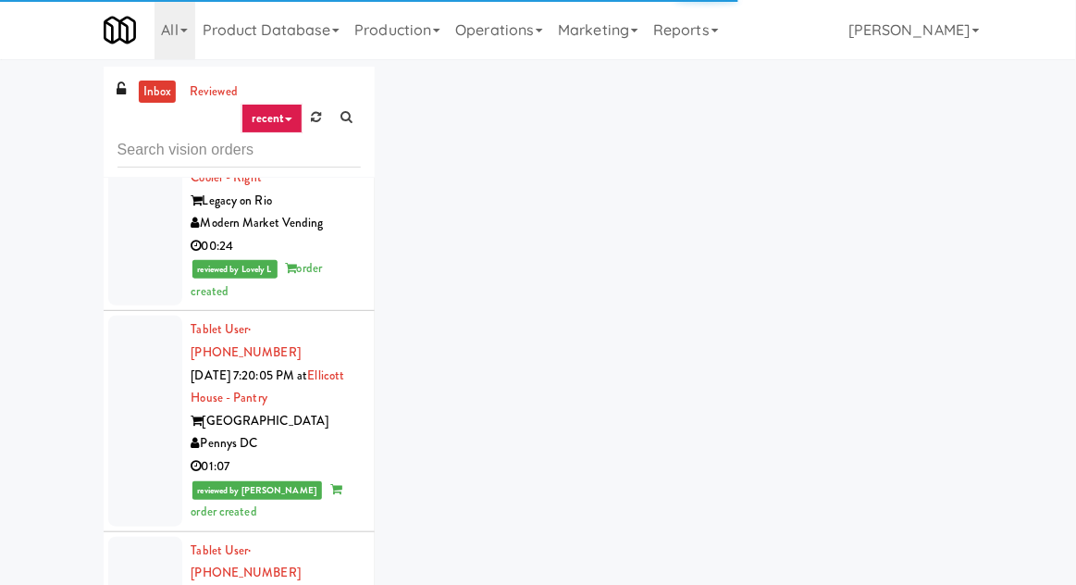
scroll to position [14202, 0]
